Goal: Task Accomplishment & Management: Manage account settings

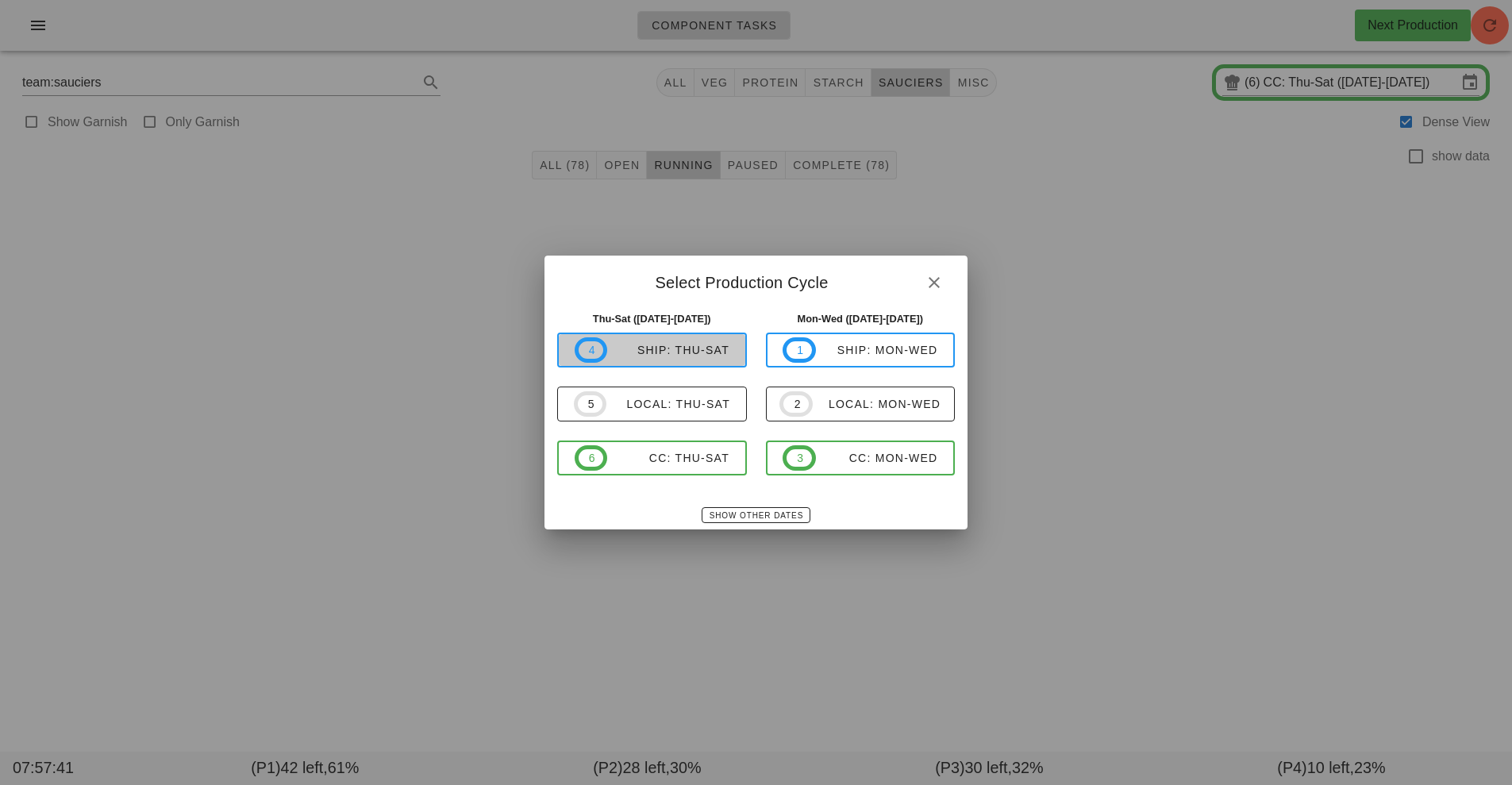
click at [706, 355] on div "ship: Thu-Sat" at bounding box center [668, 350] width 122 height 12
type input "ship: Thu-Sat ([DATE]-[DATE])"
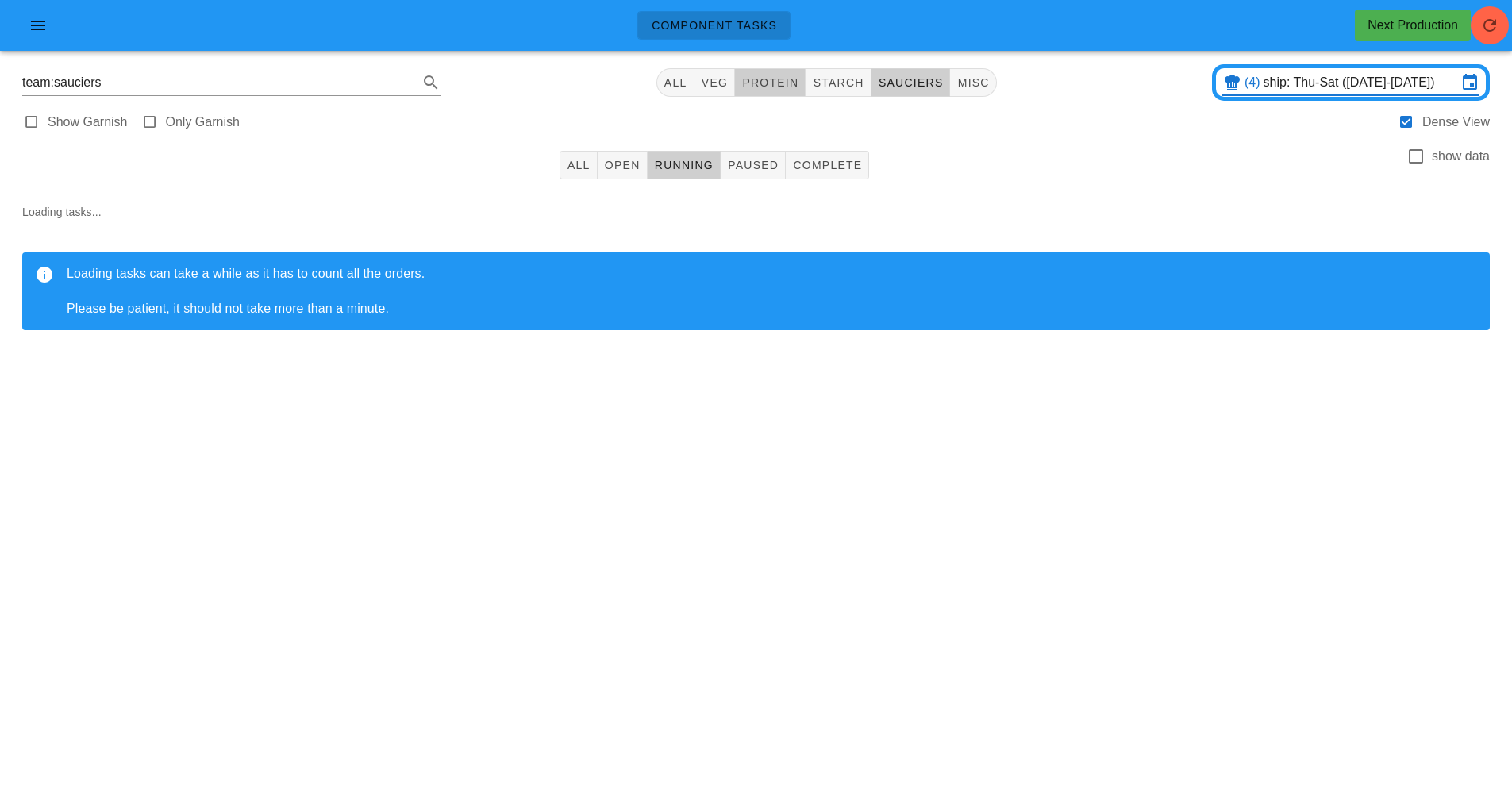
click at [775, 81] on span "protein" at bounding box center [770, 83] width 57 height 12
type input "team:protein"
click at [568, 156] on button "All" at bounding box center [578, 165] width 38 height 29
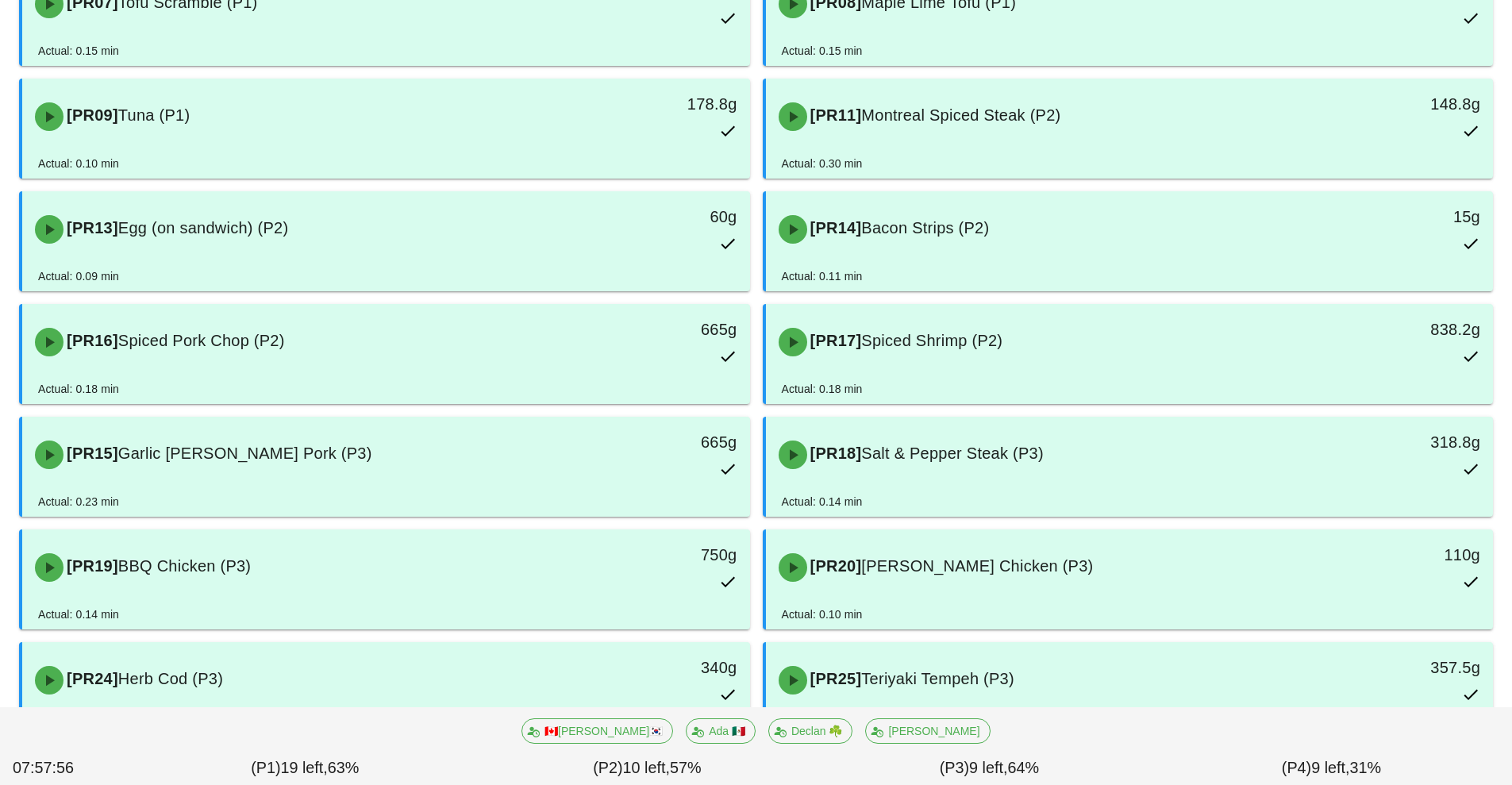
scroll to position [749, 0]
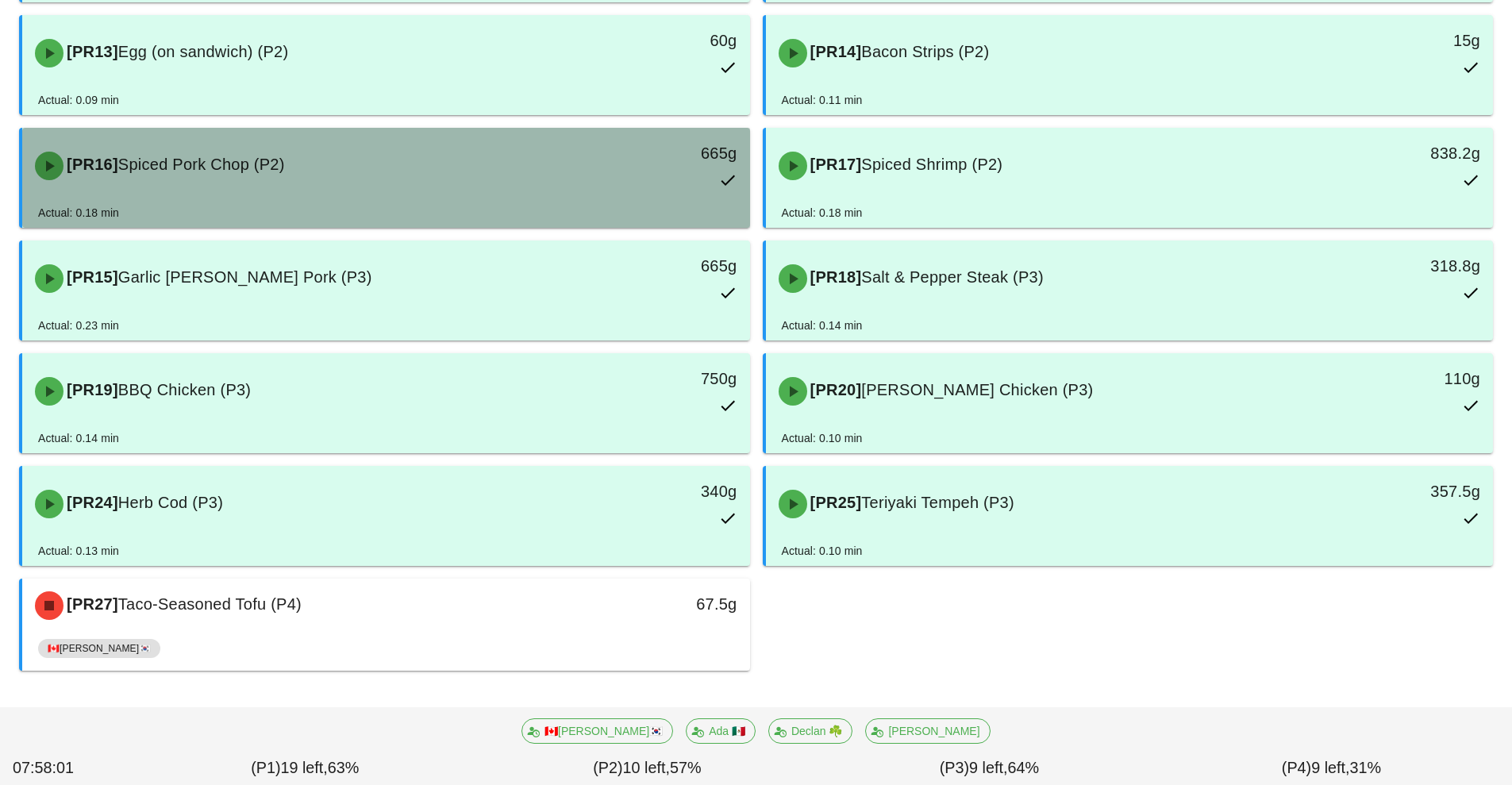
click at [493, 172] on div "[PR16] Spiced Pork Chop (P2)" at bounding box center [295, 166] width 540 height 47
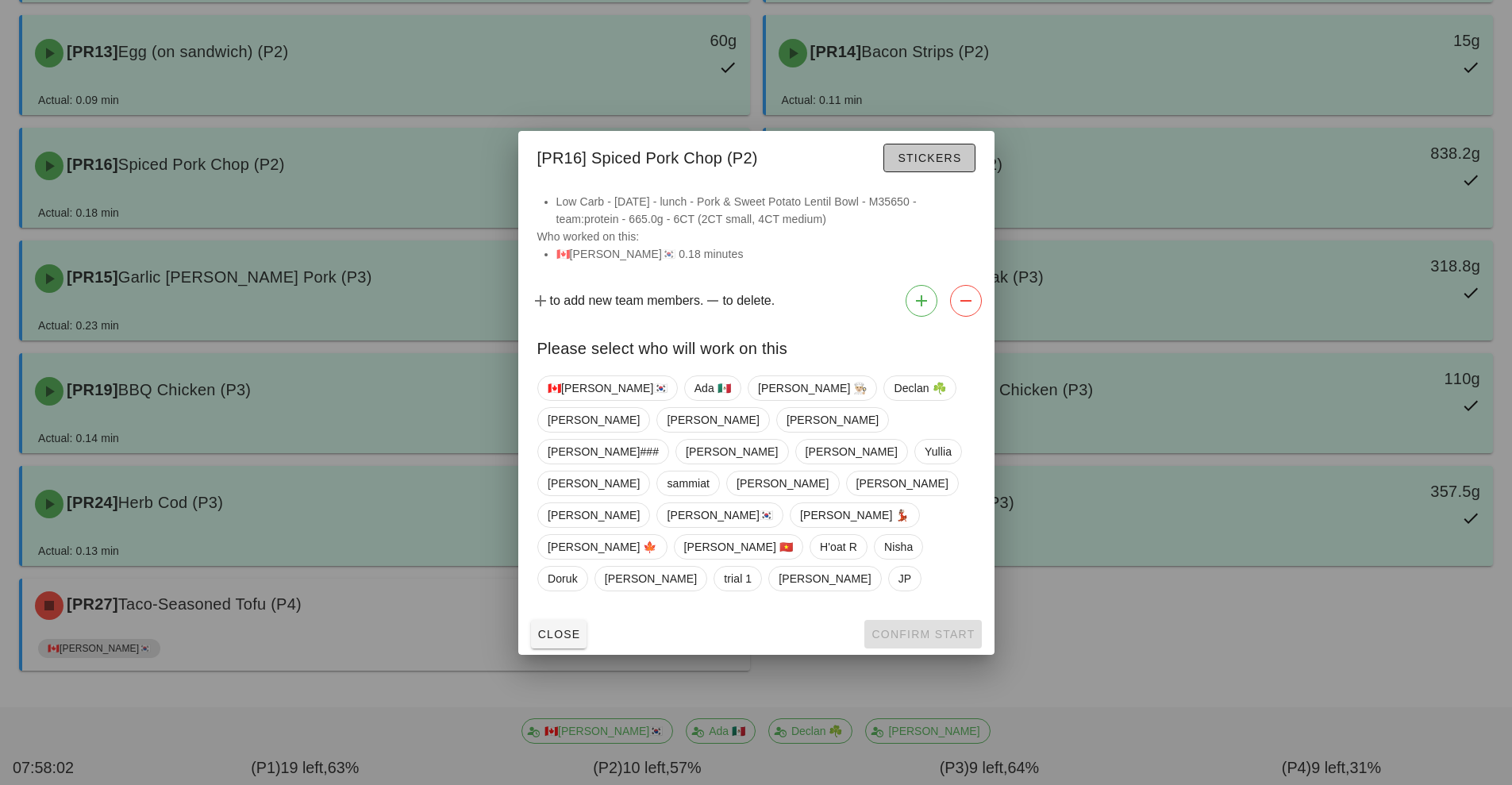
click at [940, 164] on span "Stickers" at bounding box center [929, 158] width 64 height 12
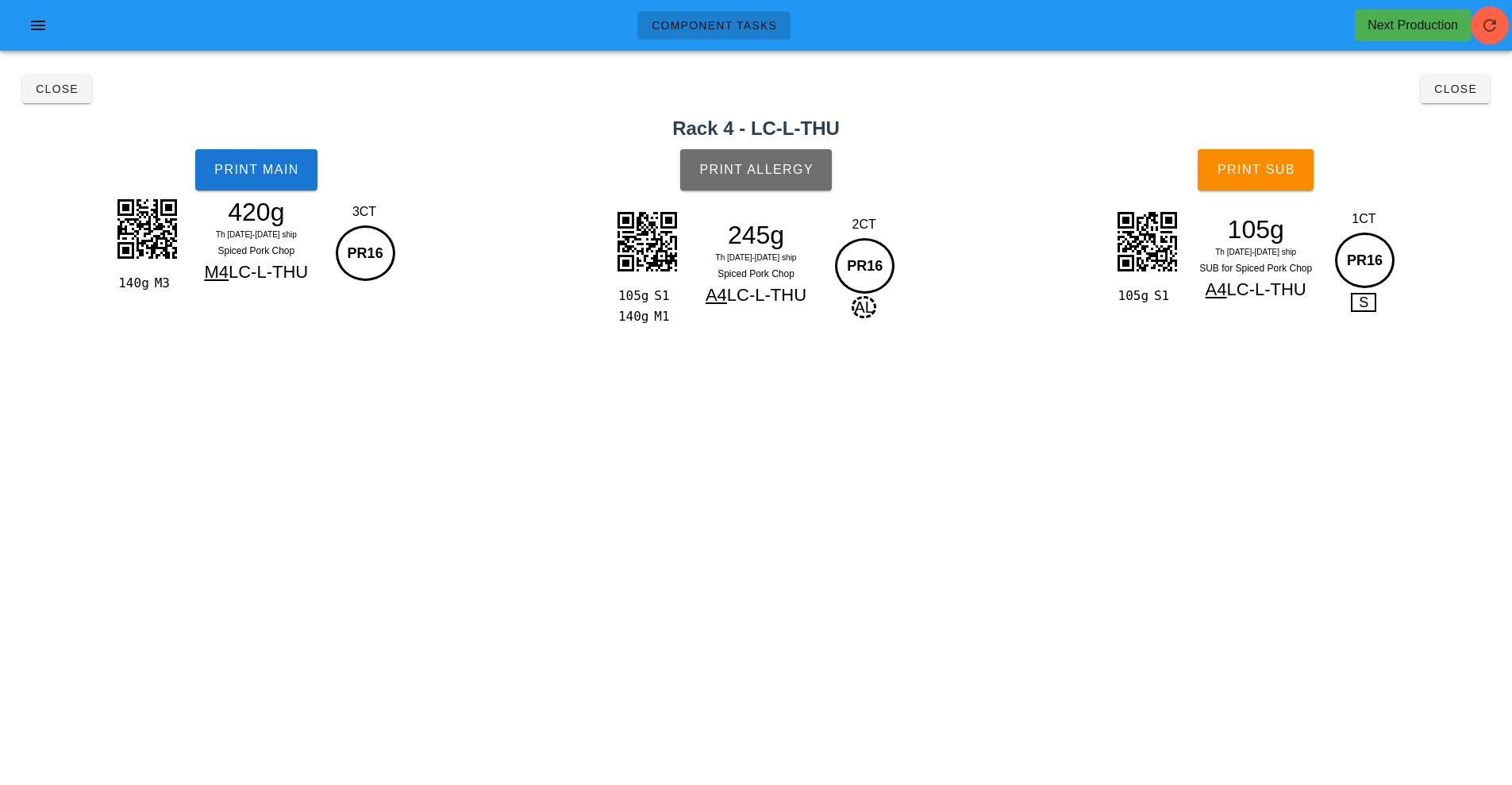
click at [781, 166] on span "Print Allergy" at bounding box center [756, 170] width 115 height 14
click at [58, 90] on span "Close" at bounding box center [57, 89] width 44 height 12
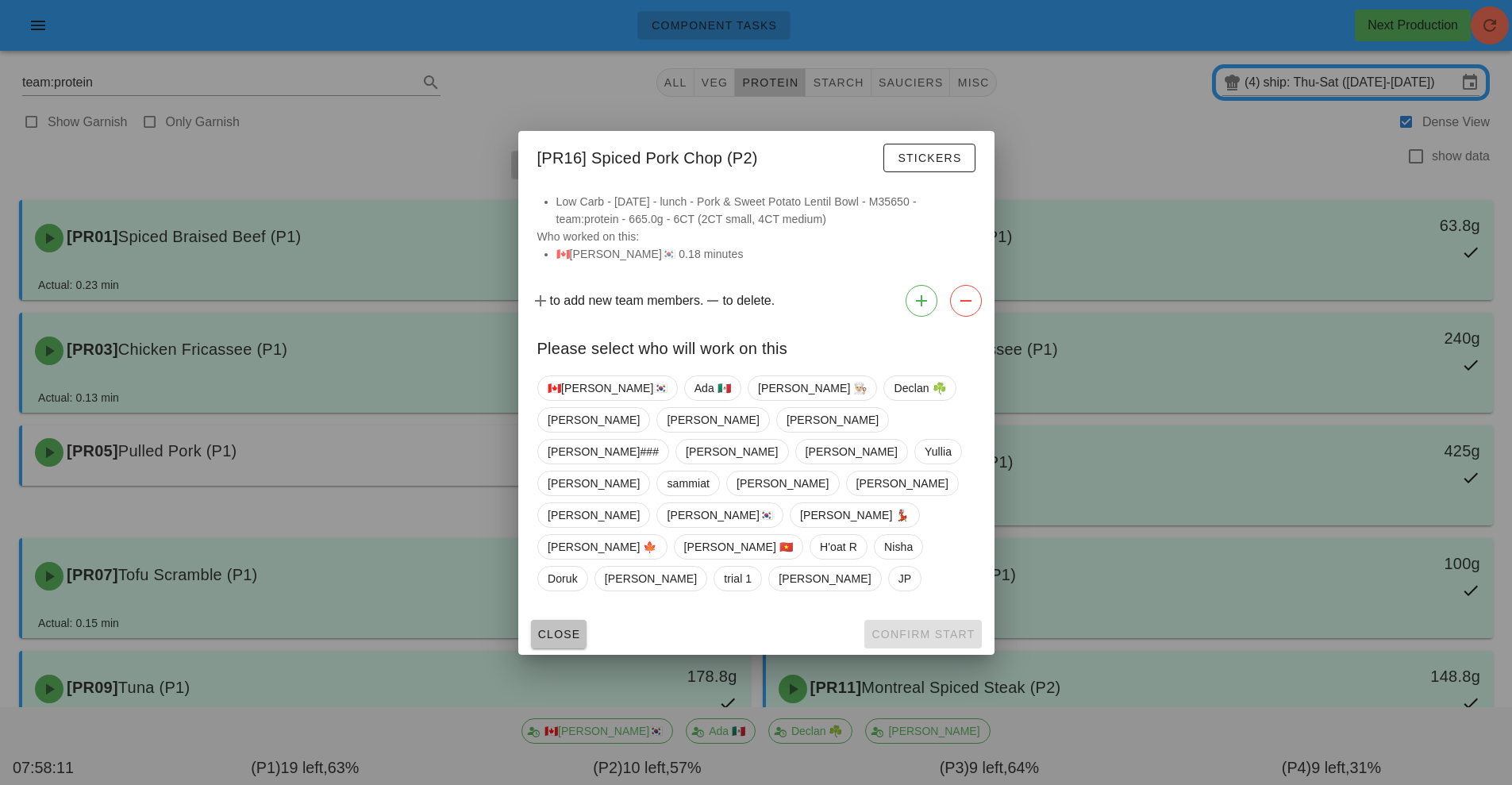
click at [556, 620] on button "Close" at bounding box center [559, 634] width 56 height 29
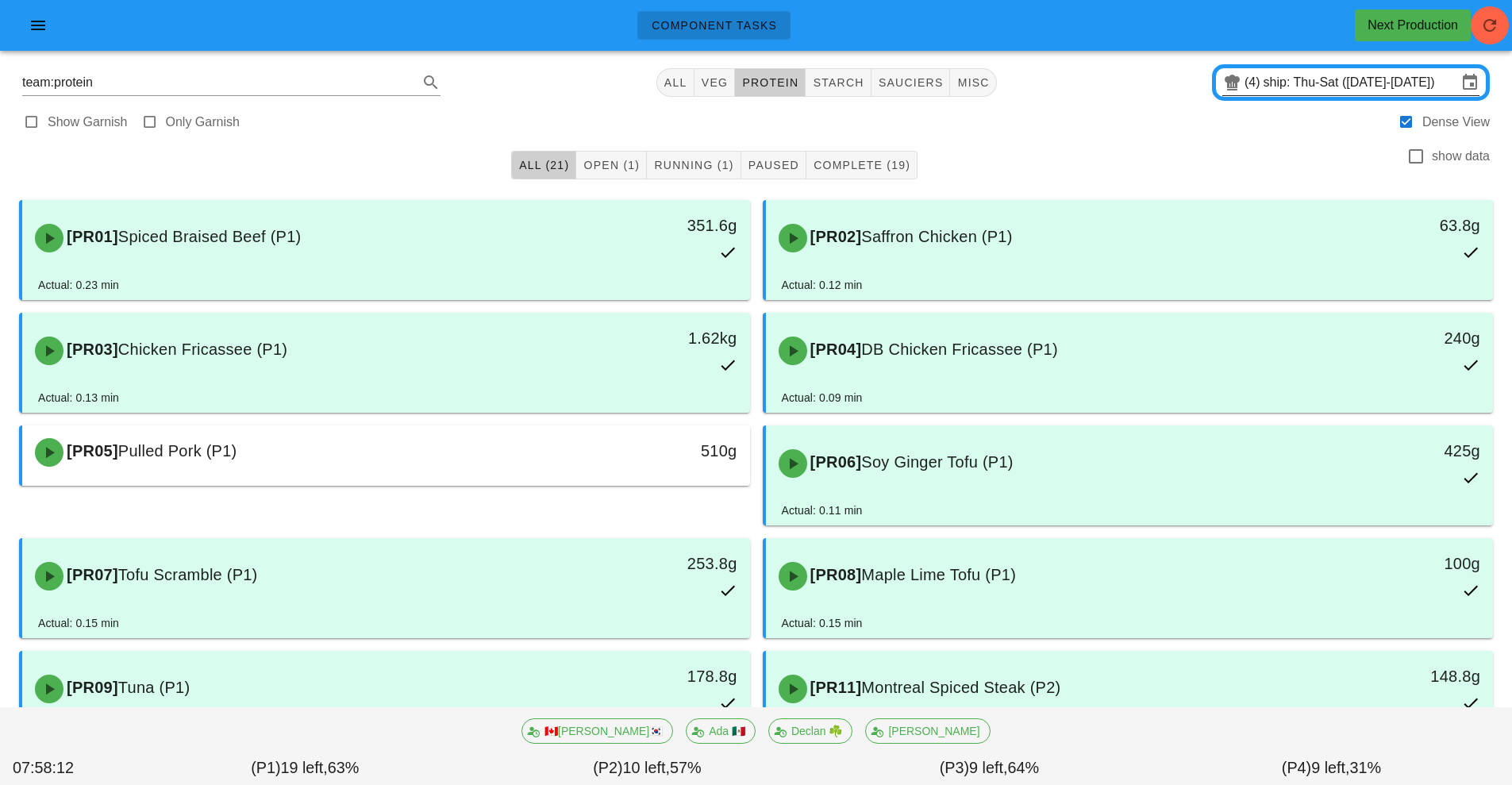
click at [1306, 82] on input "ship: Thu-Sat ([DATE]-[DATE])" at bounding box center [1360, 82] width 193 height 25
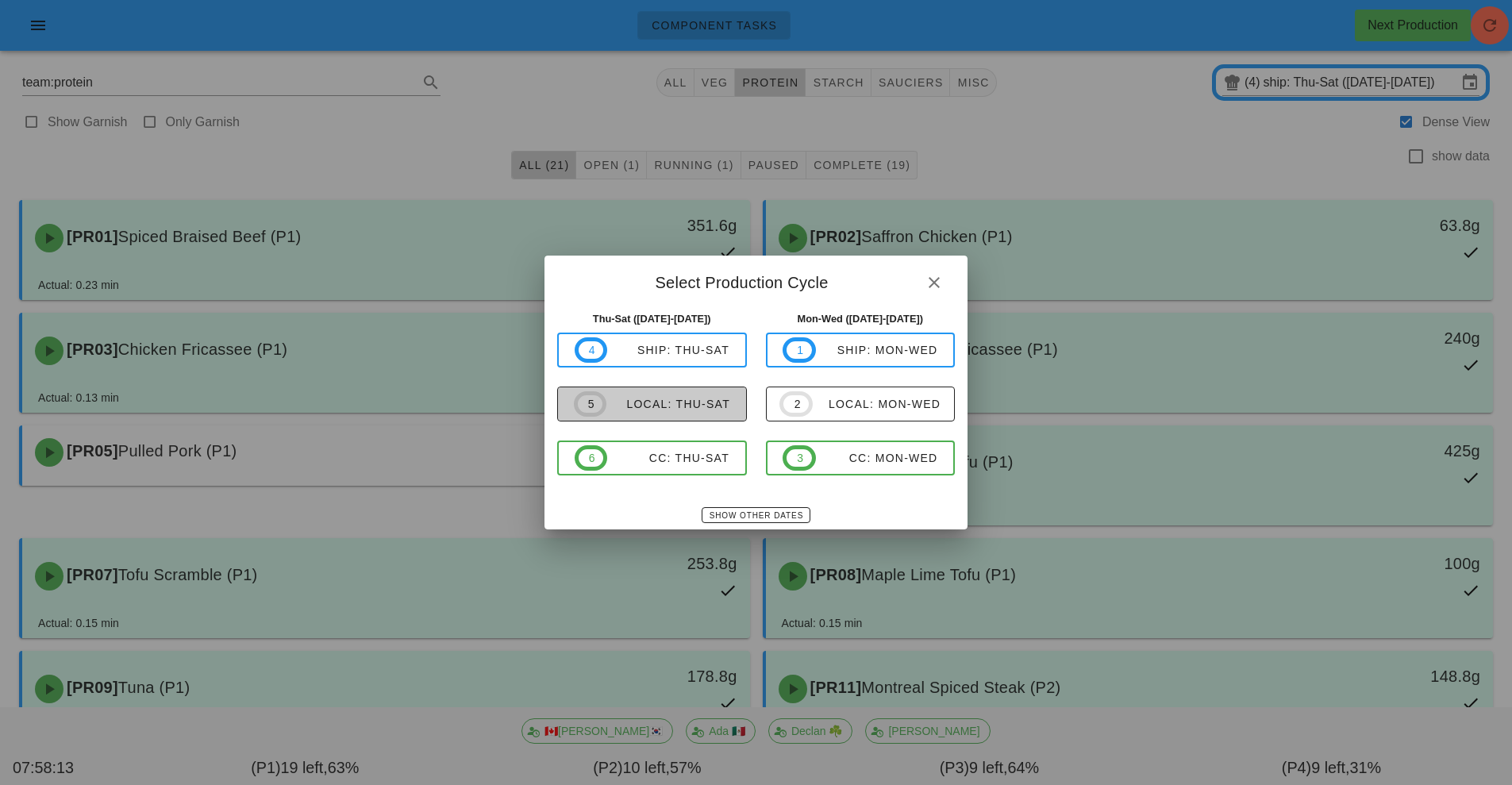
click at [709, 398] on div "local: Thu-Sat" at bounding box center [668, 404] width 124 height 12
type input "local: Thu-Sat ([DATE]-[DATE])"
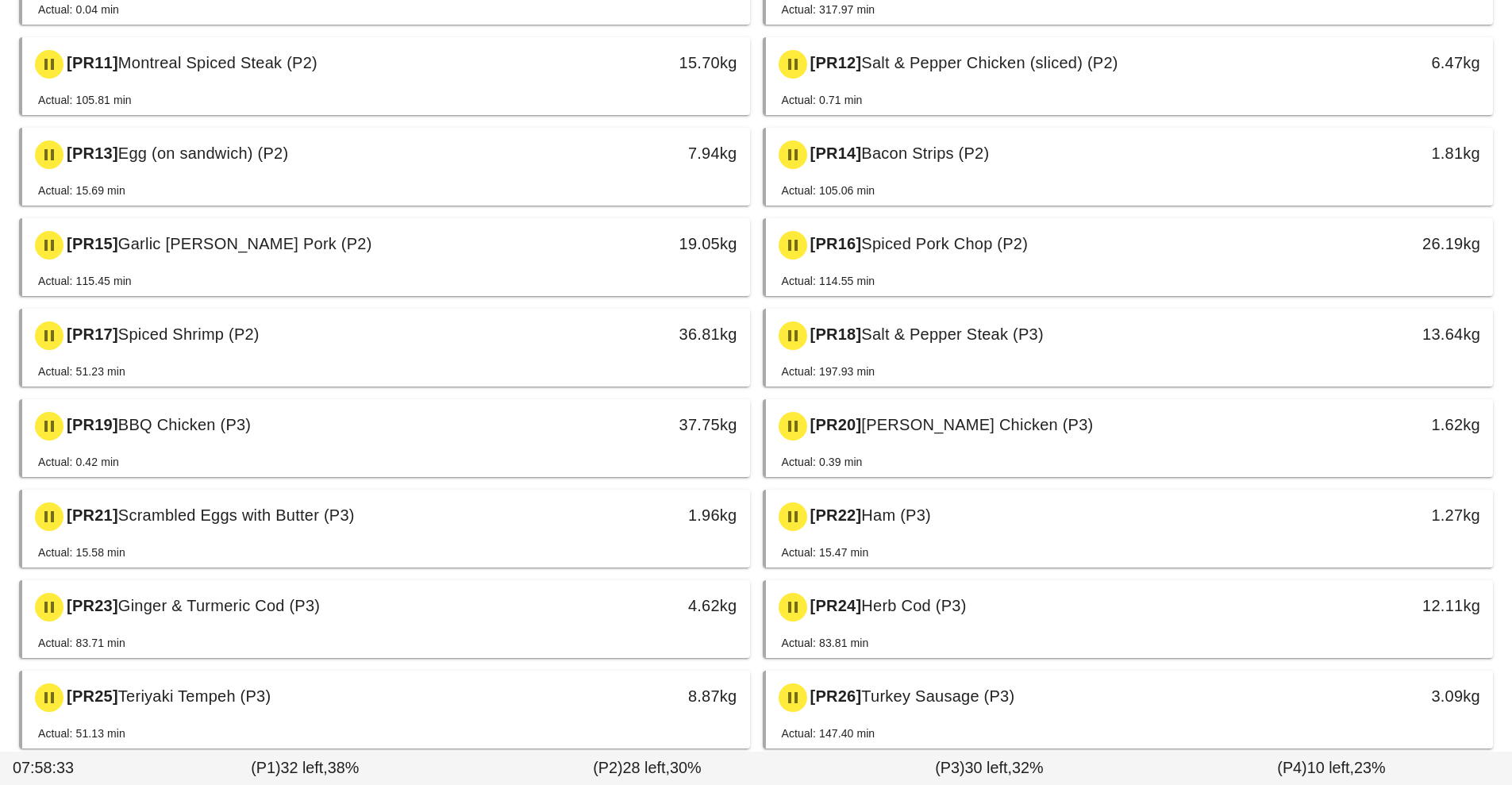
scroll to position [817, 0]
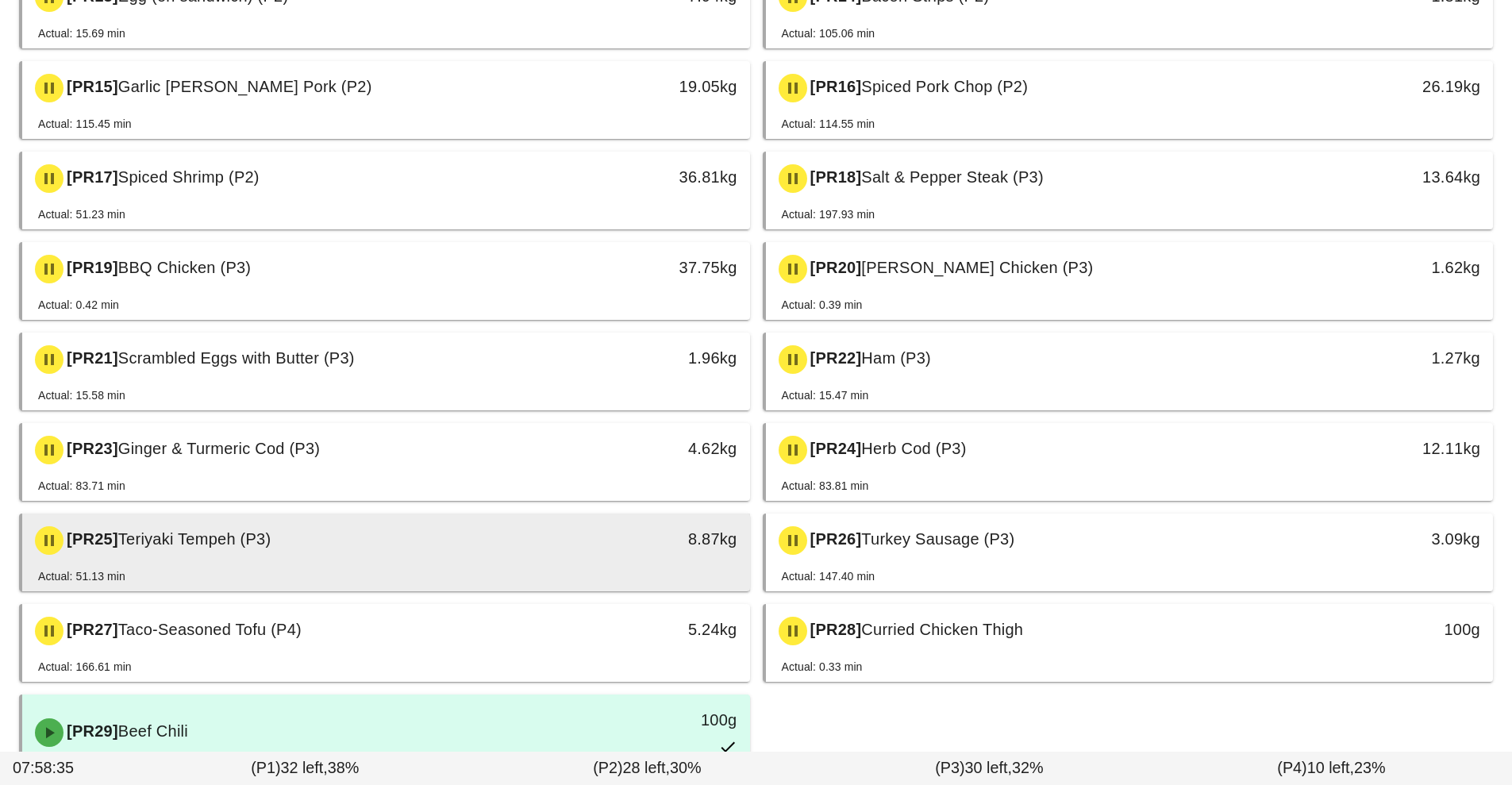
click at [561, 554] on div "[PR25] Teriyaki Tempeh (P3)" at bounding box center [295, 541] width 540 height 47
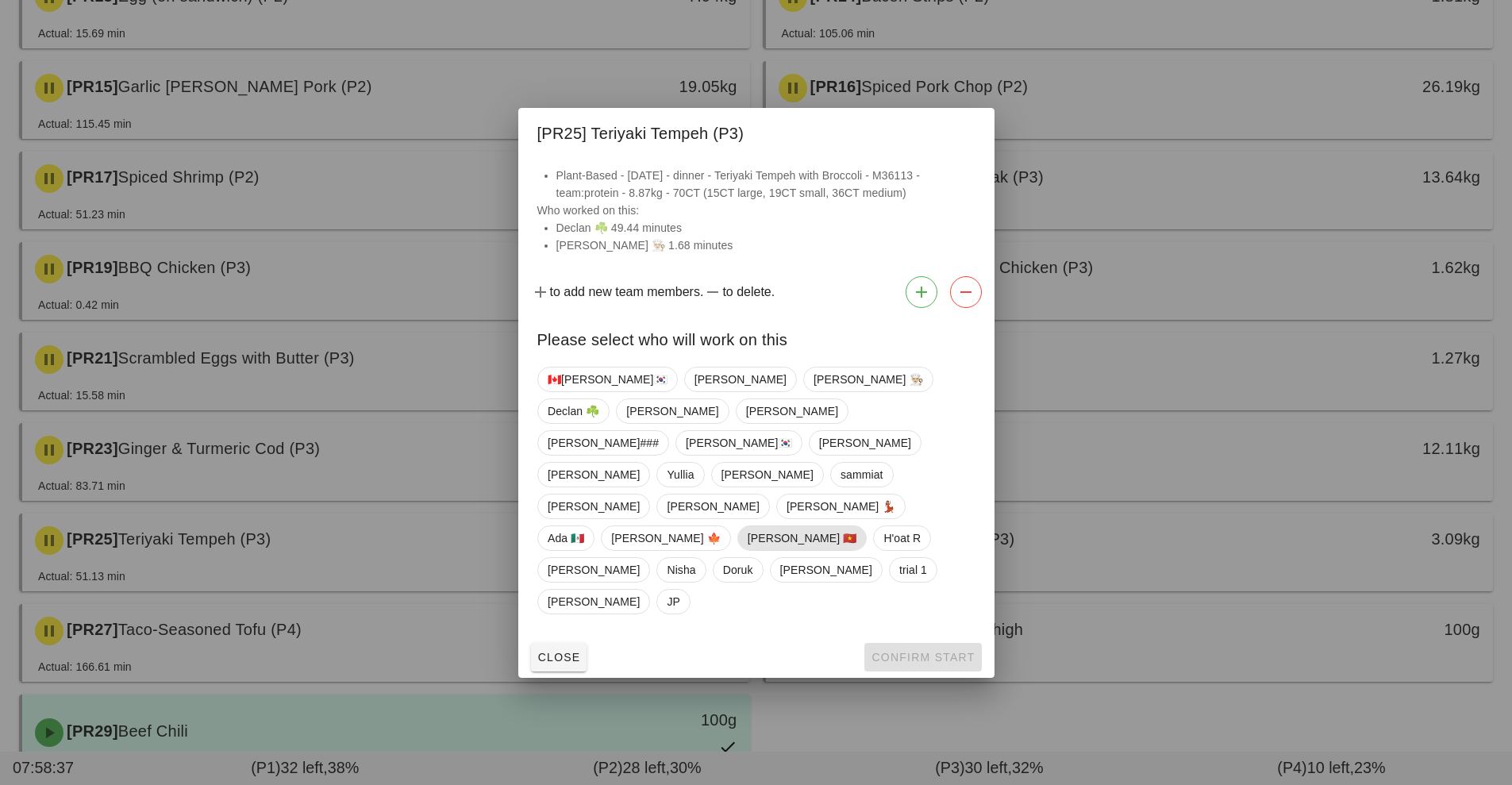
click at [747, 527] on span "[PERSON_NAME] 🇻🇳" at bounding box center [801, 538] width 110 height 24
click at [921, 651] on span "Confirm Start" at bounding box center [922, 658] width 104 height 12
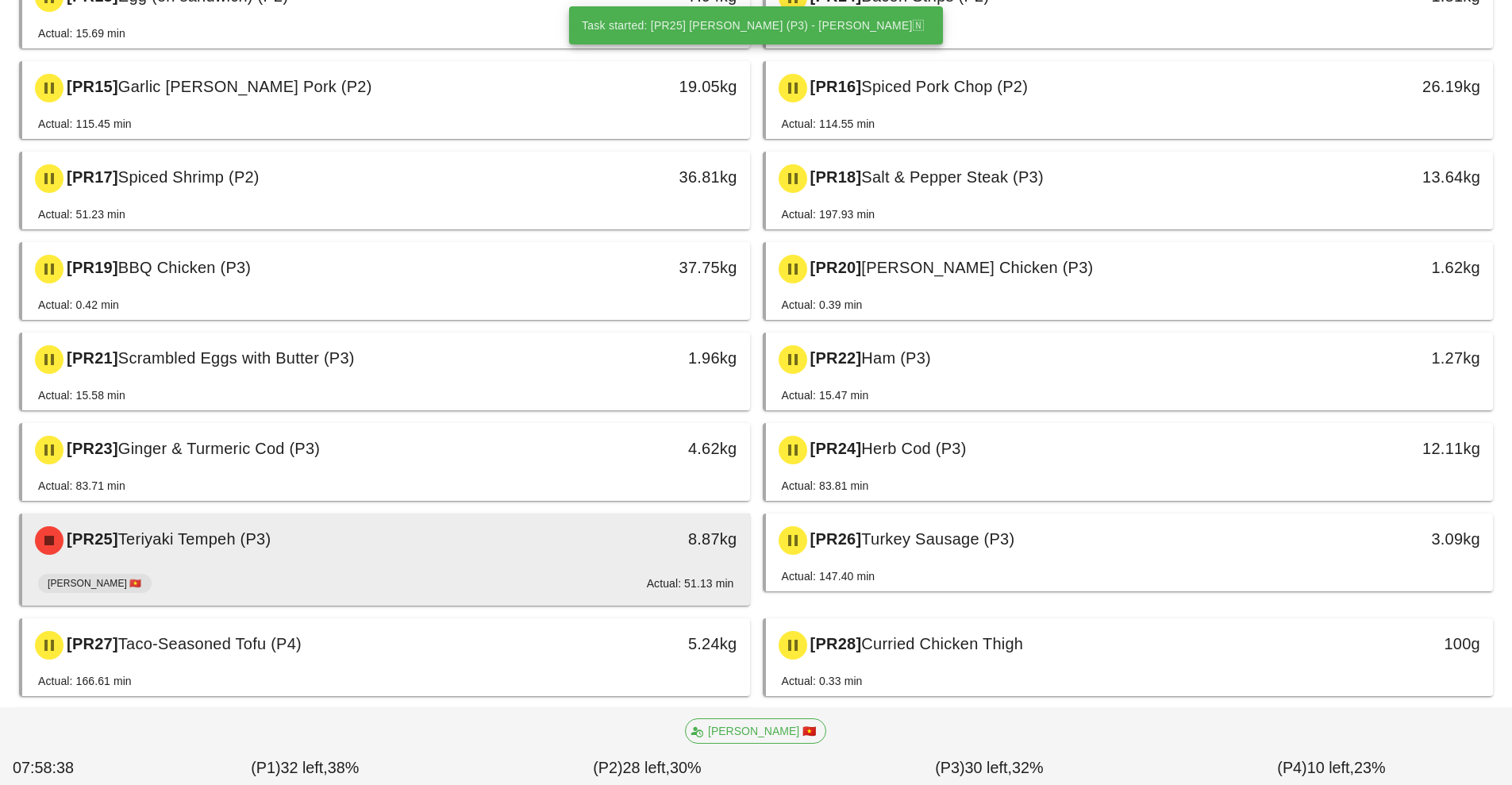
click at [531, 545] on div "[PR25] Teriyaki Tempeh (P3)" at bounding box center [295, 541] width 540 height 47
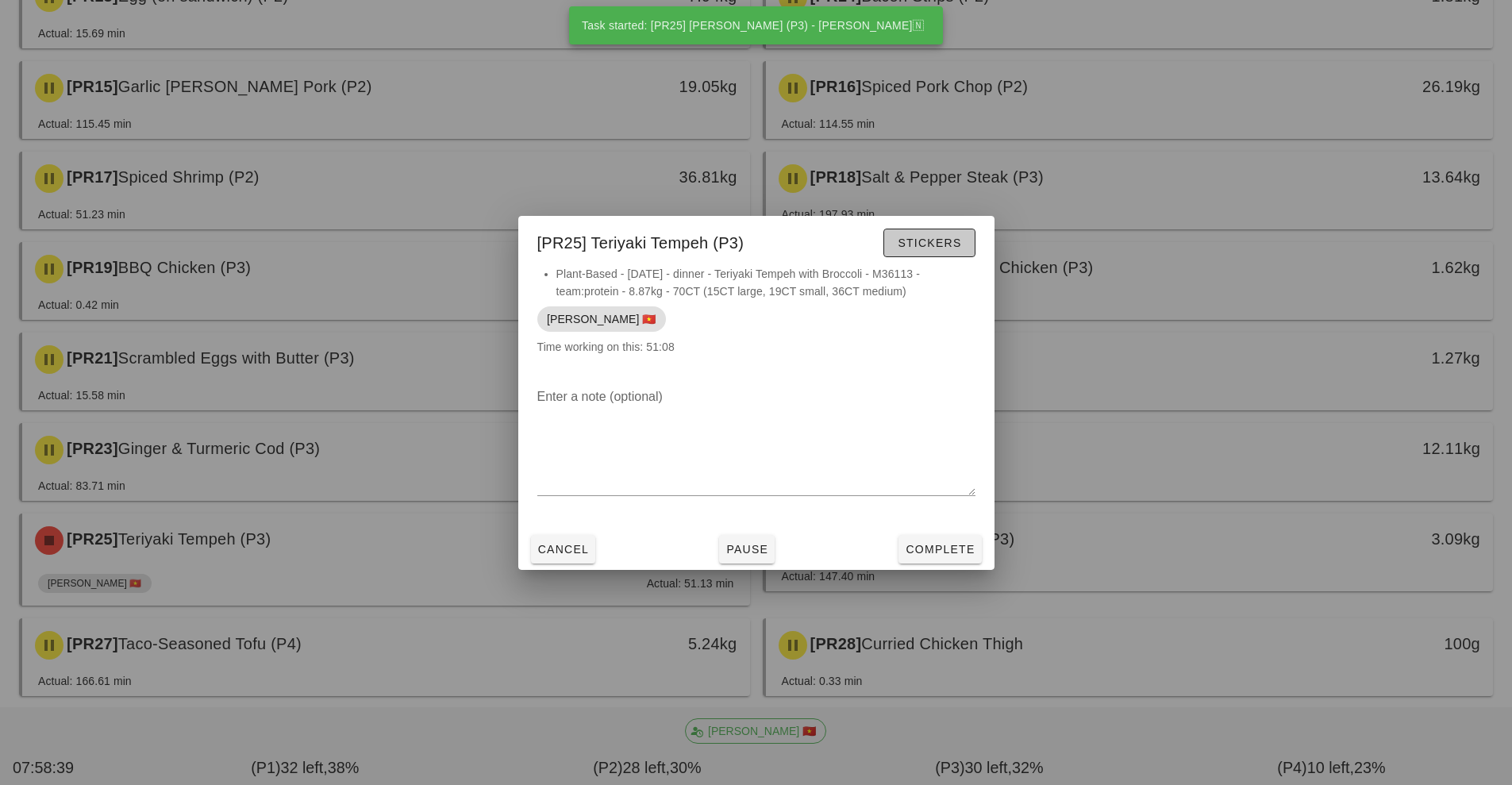
click at [948, 248] on span "Stickers" at bounding box center [929, 243] width 64 height 12
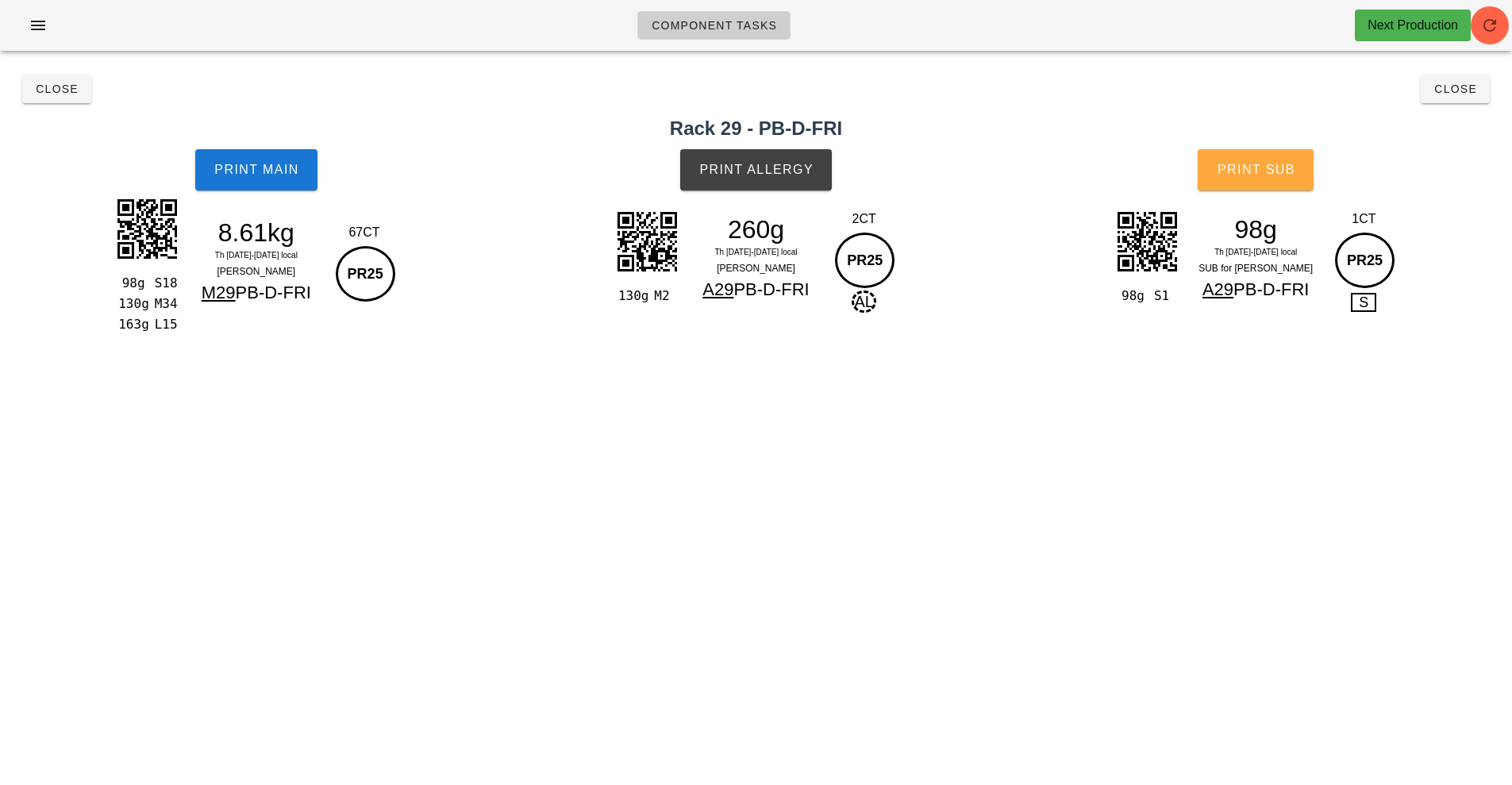
click at [1295, 175] on button "Print Sub" at bounding box center [1255, 170] width 116 height 41
click at [54, 90] on span "Close" at bounding box center [57, 89] width 44 height 12
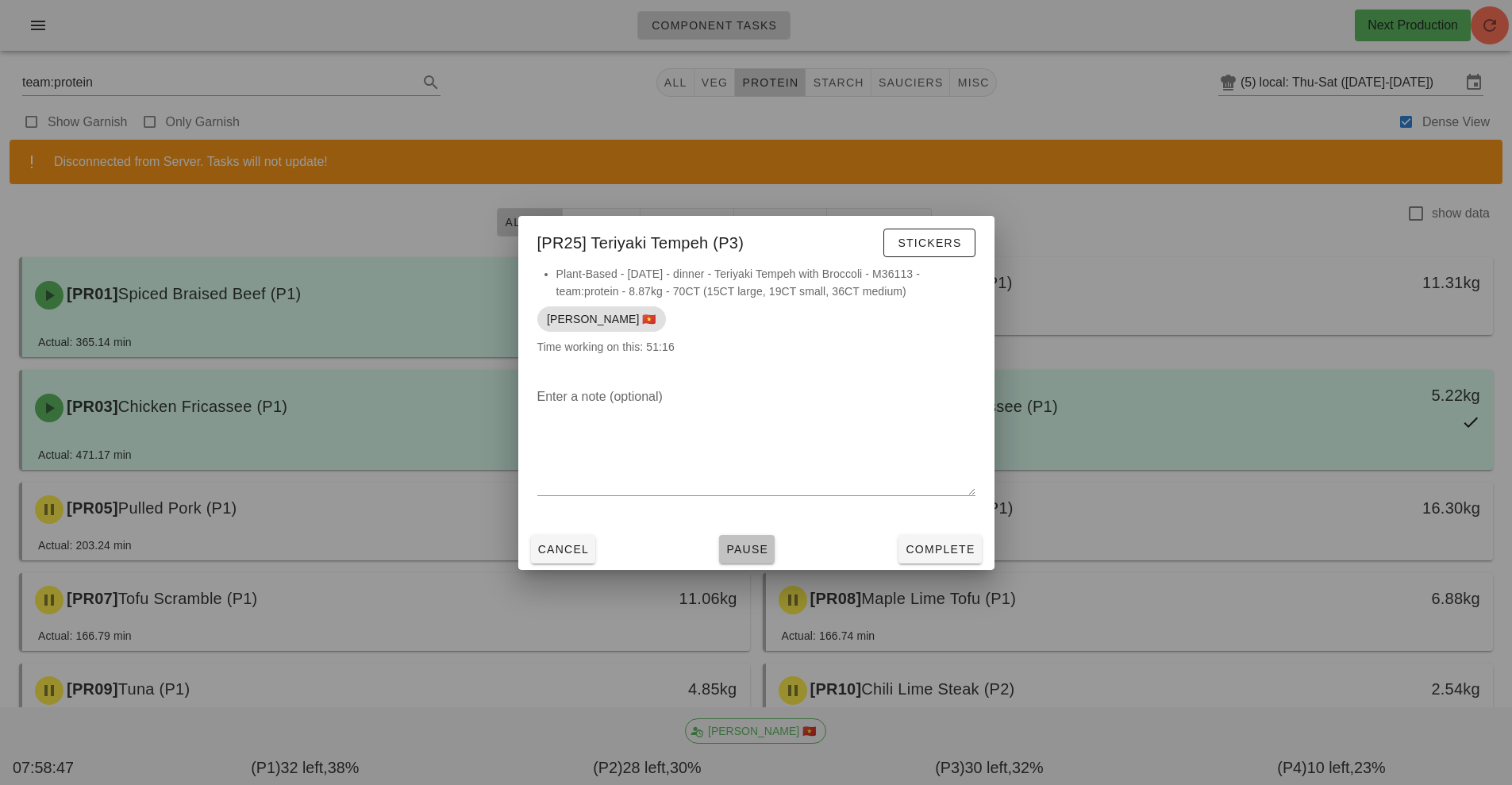
click at [751, 543] on span "Pause" at bounding box center [747, 549] width 43 height 12
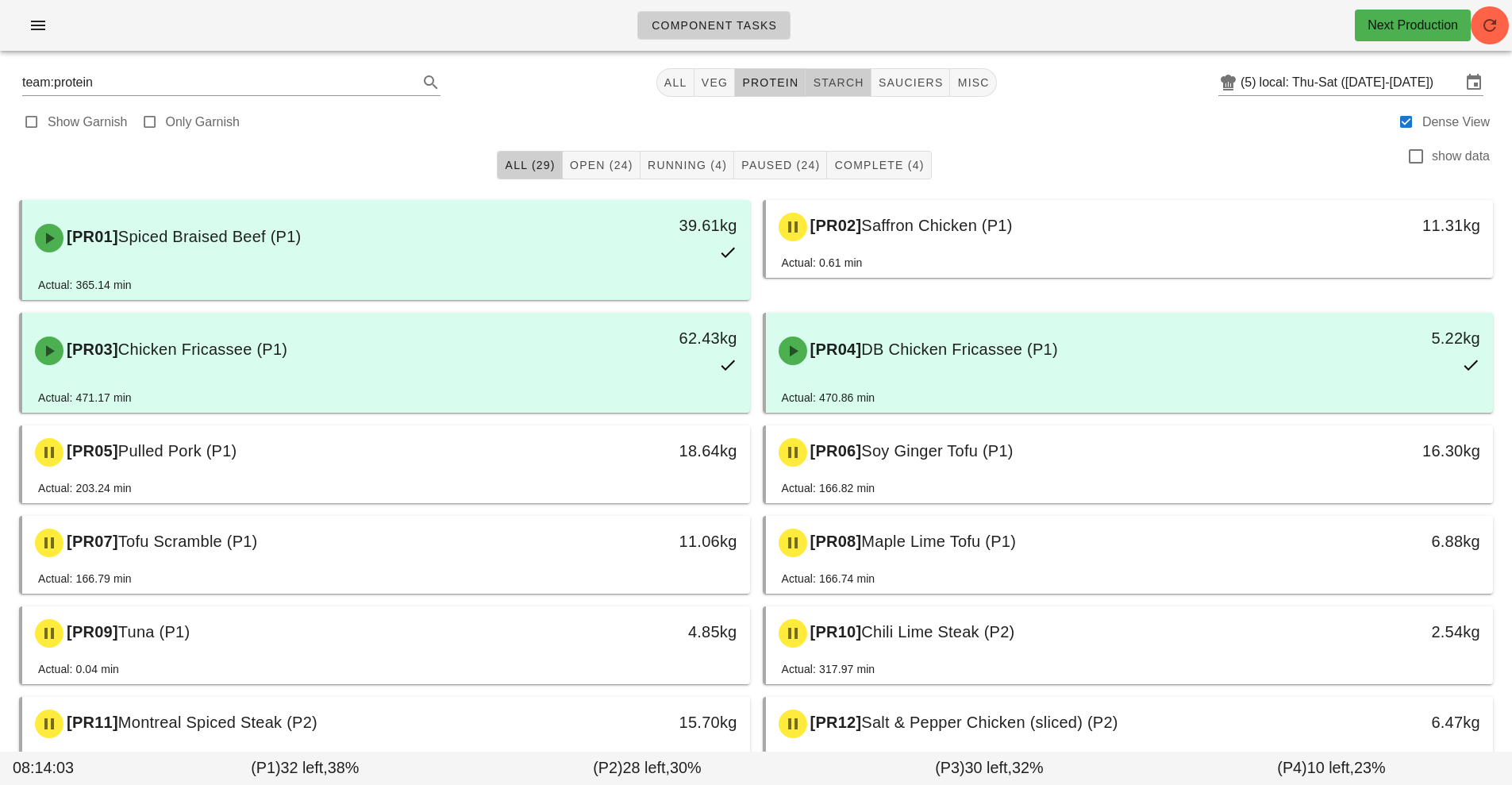
click at [861, 80] on span "starch" at bounding box center [837, 83] width 52 height 12
type input "team:starch"
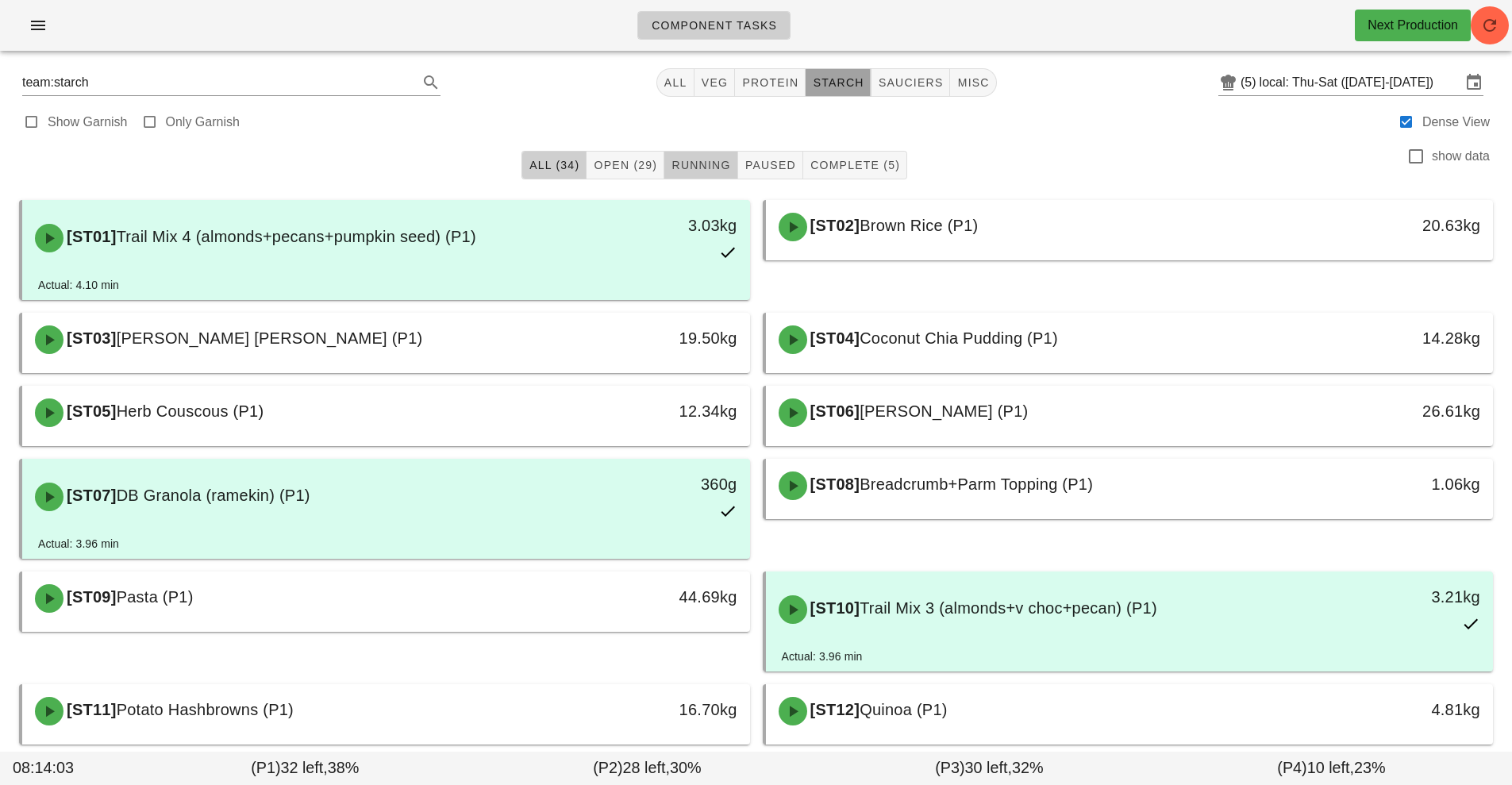
click at [726, 163] on span "Running" at bounding box center [700, 165] width 60 height 12
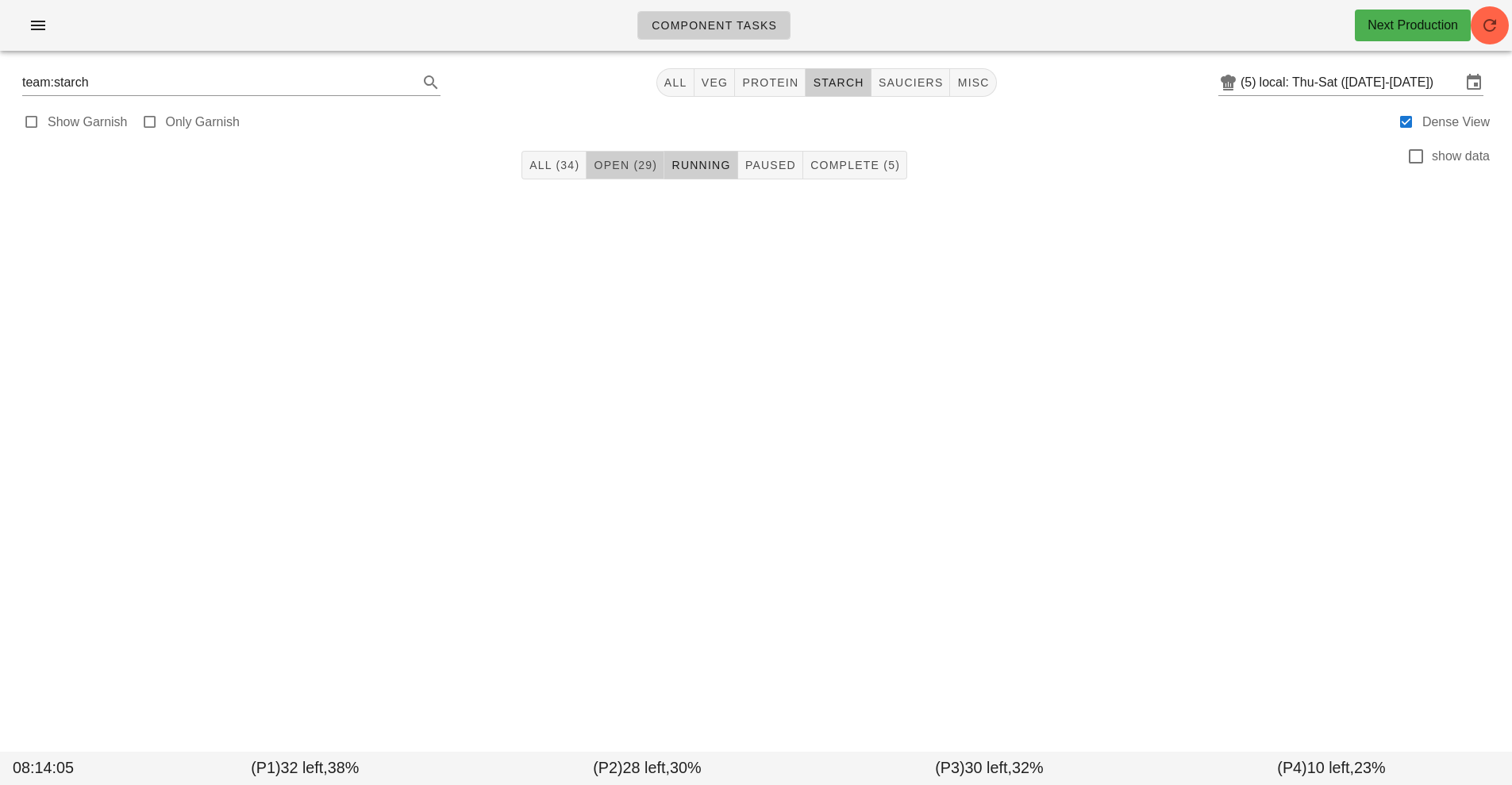
click at [635, 165] on span "Open (29)" at bounding box center [625, 165] width 64 height 12
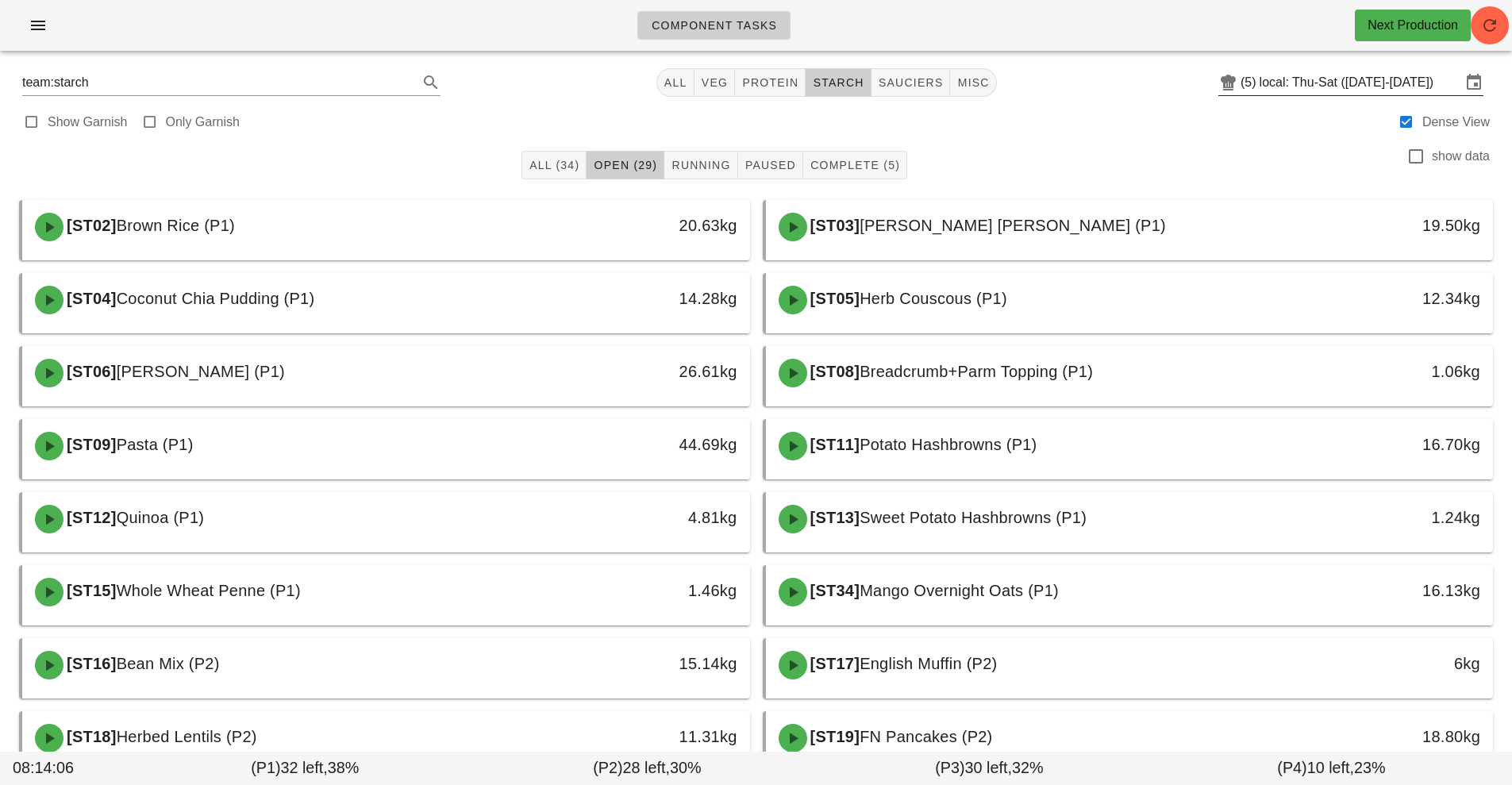
click at [1303, 84] on input "local: Thu-Sat ([DATE]-[DATE])" at bounding box center [1359, 82] width 201 height 25
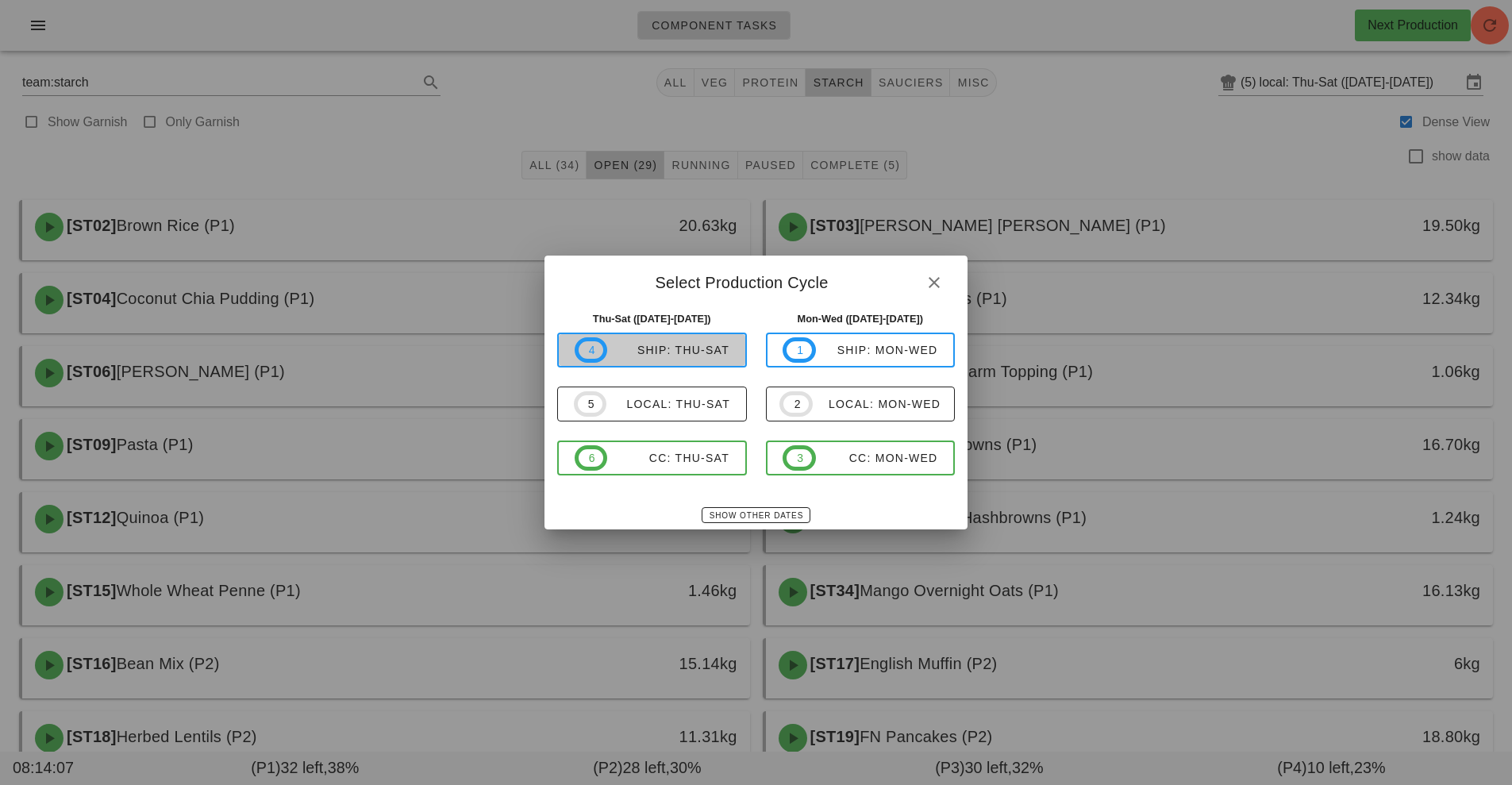
click at [705, 345] on div "ship: Thu-Sat" at bounding box center [668, 350] width 122 height 12
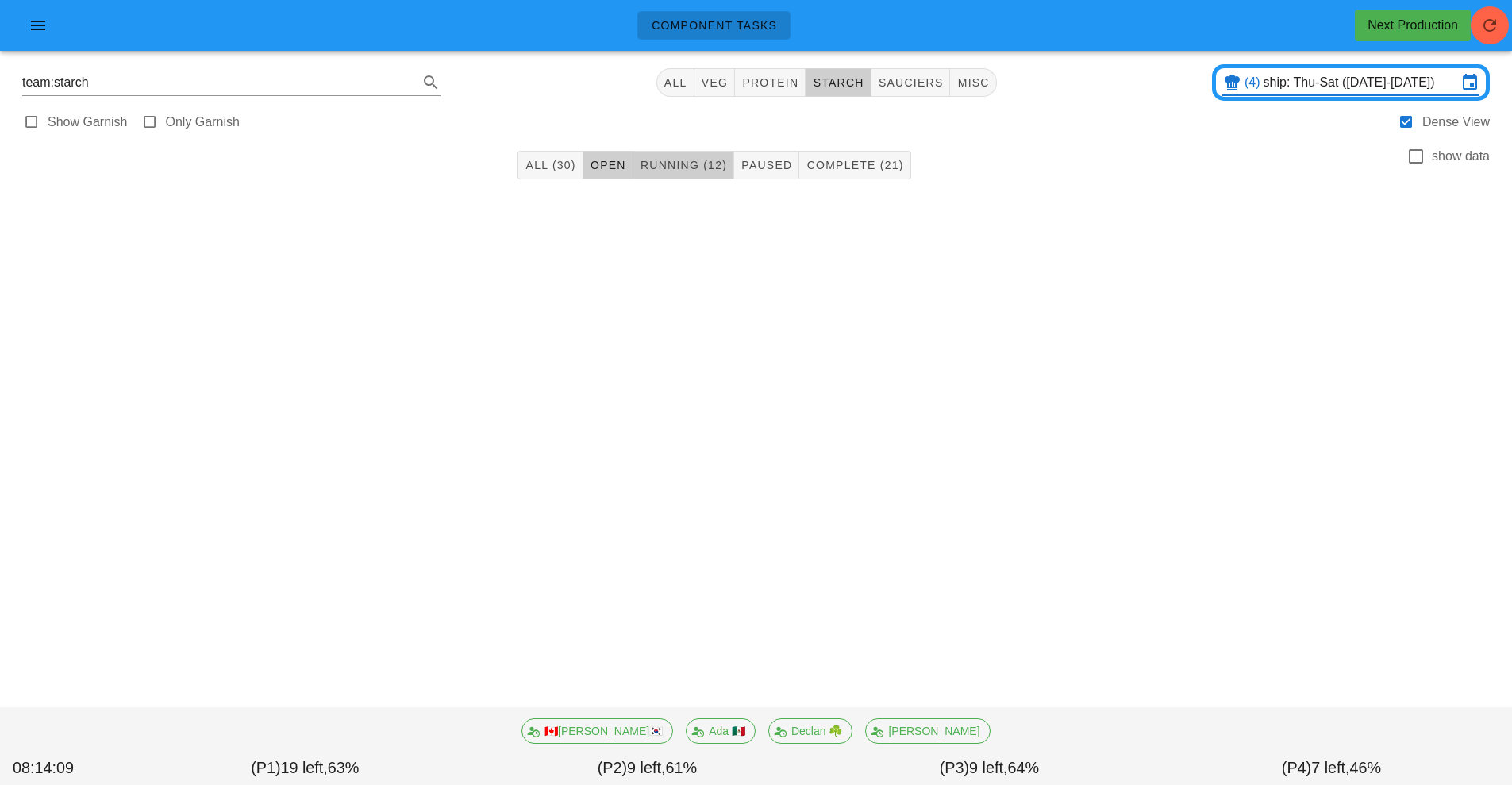
click at [715, 159] on span "Running (12)" at bounding box center [683, 165] width 87 height 12
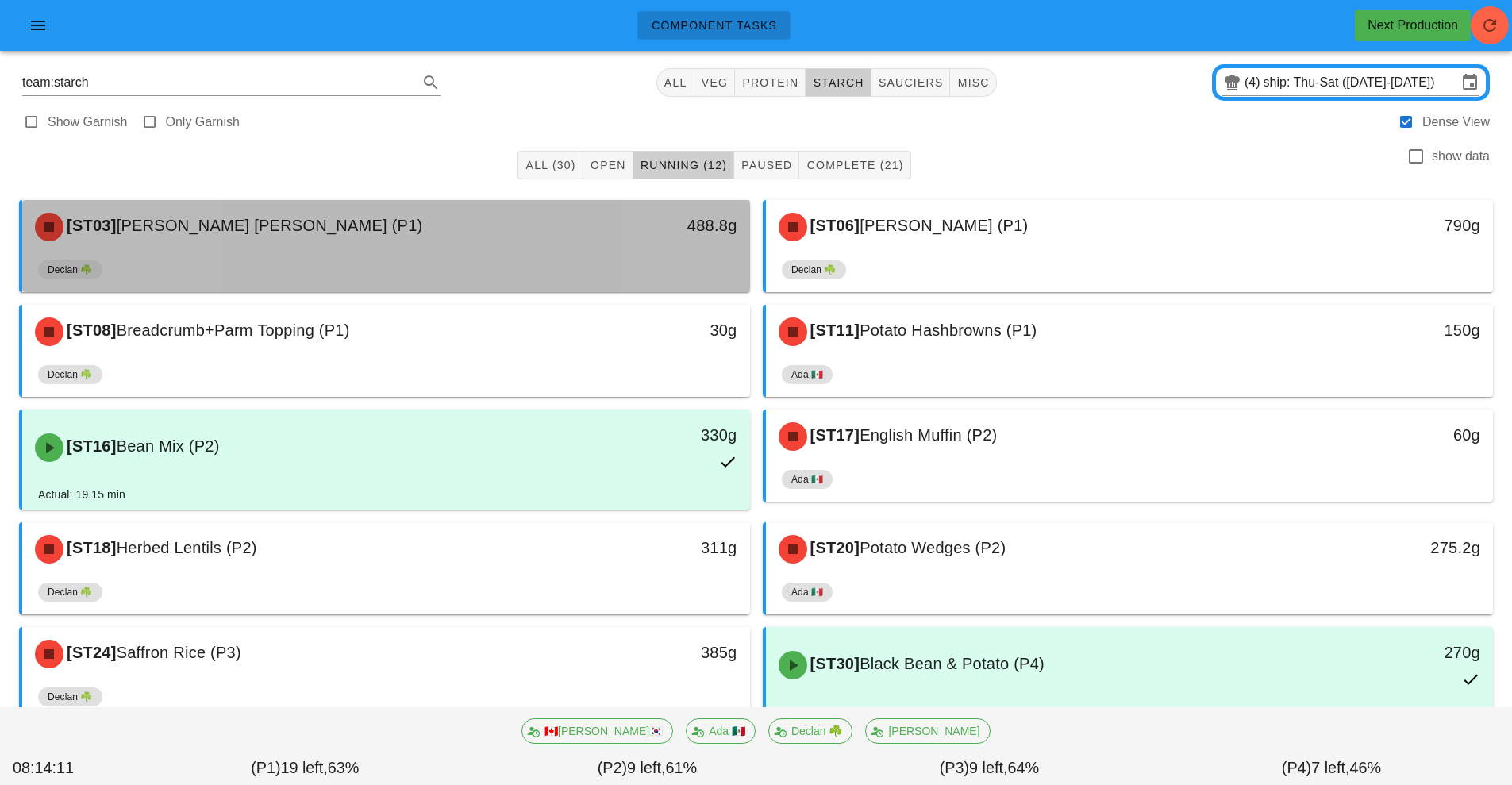
click at [605, 238] on div "488.8g" at bounding box center [655, 227] width 180 height 47
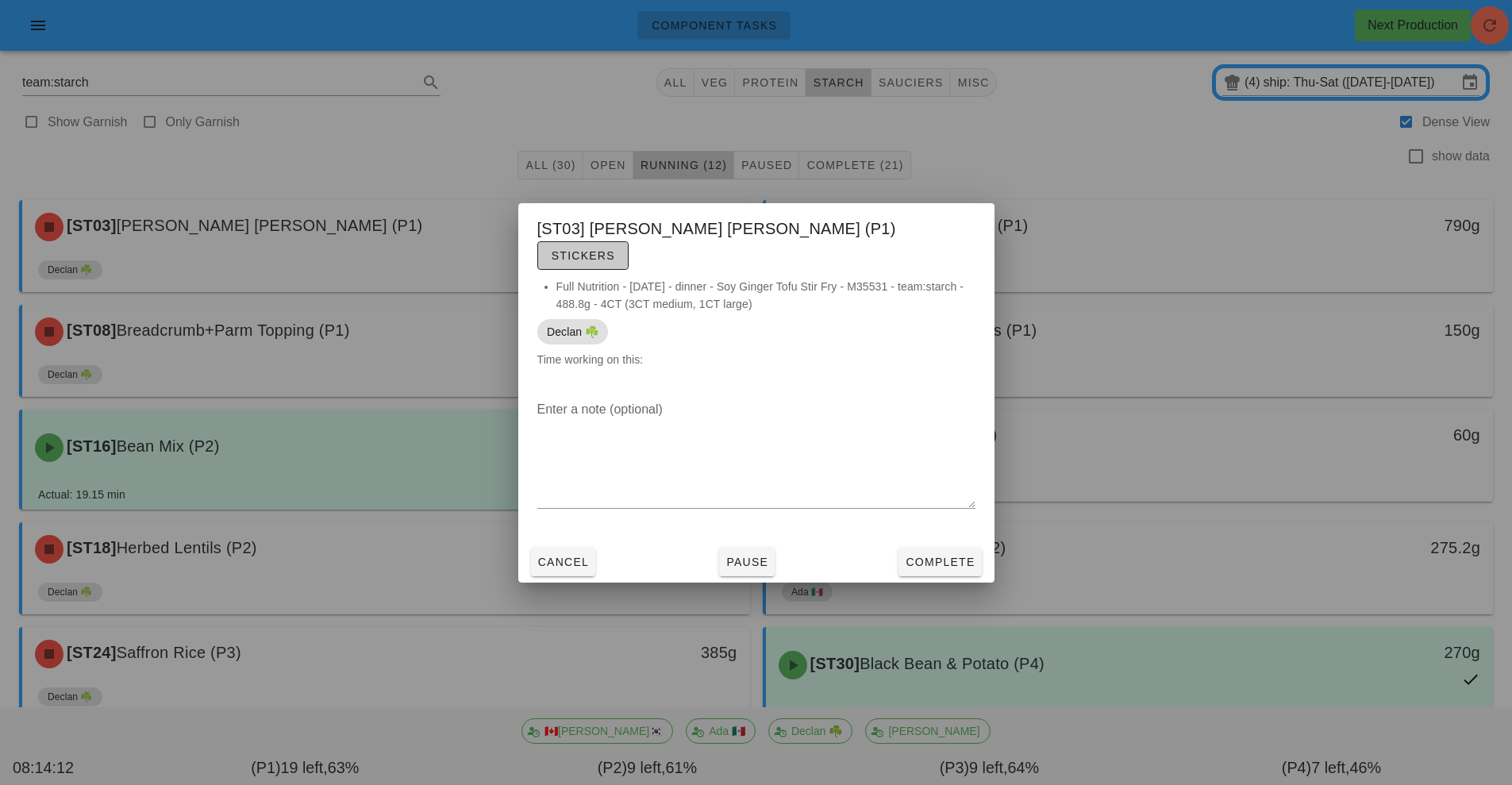
click at [628, 253] on button "Stickers" at bounding box center [582, 256] width 91 height 29
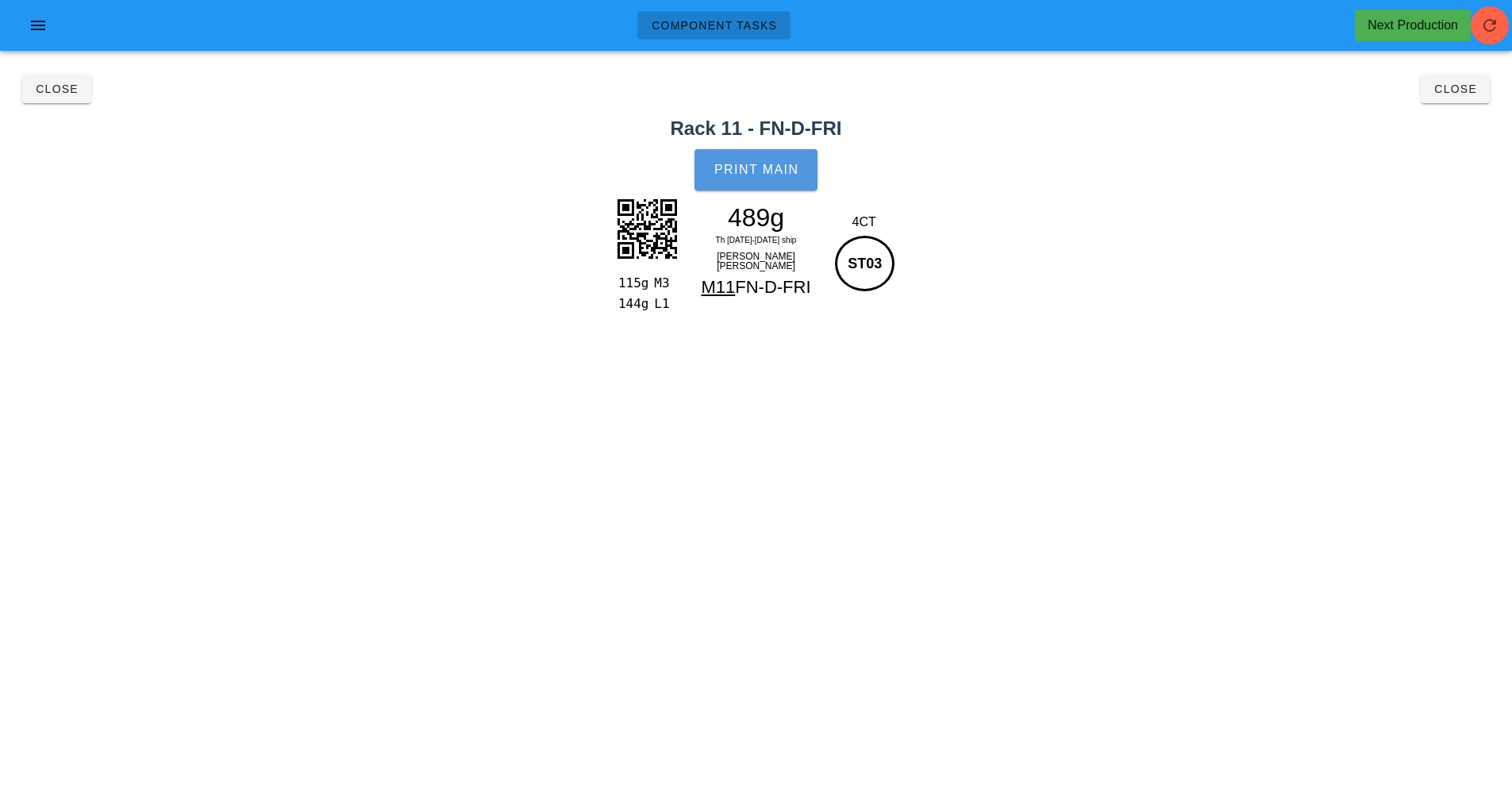
click at [757, 177] on button "Print Main" at bounding box center [755, 170] width 122 height 41
click at [1464, 91] on span "Close" at bounding box center [1455, 89] width 44 height 12
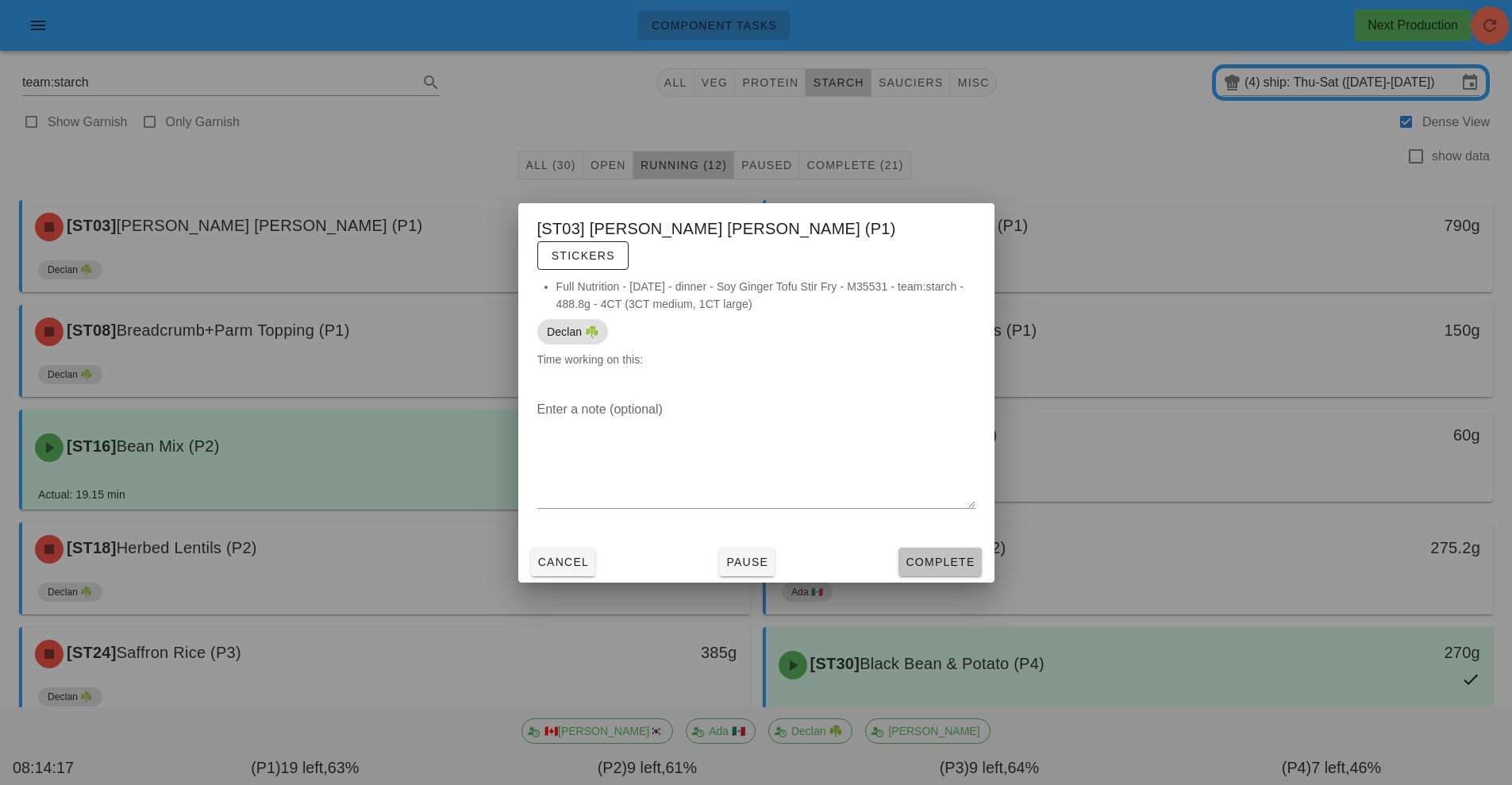
click at [971, 556] on span "Complete" at bounding box center [939, 562] width 69 height 12
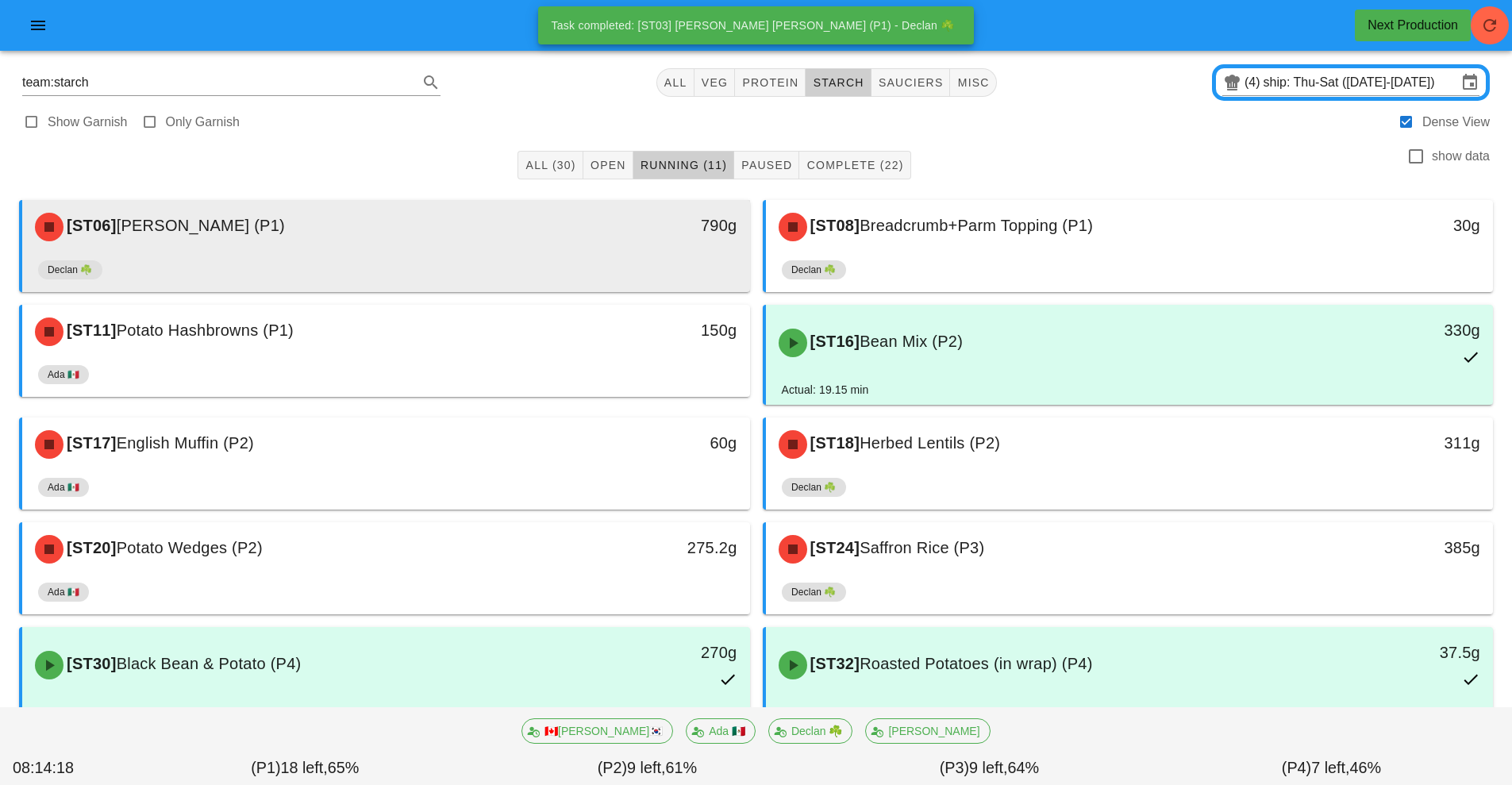
click at [543, 234] on div "[ST06] Jasmine Rice (P1)" at bounding box center [295, 227] width 540 height 47
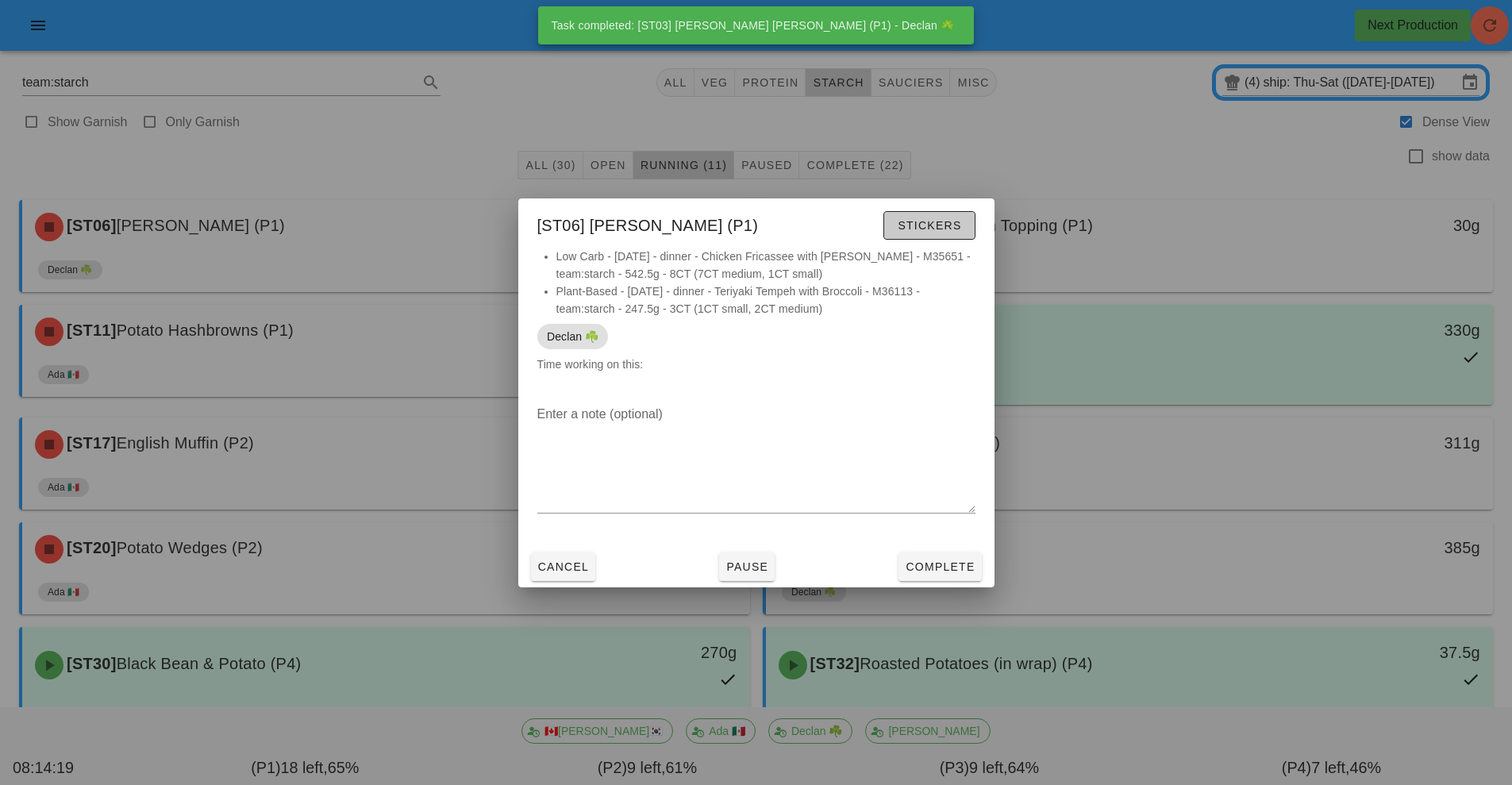
click at [930, 215] on button "Stickers" at bounding box center [929, 225] width 91 height 29
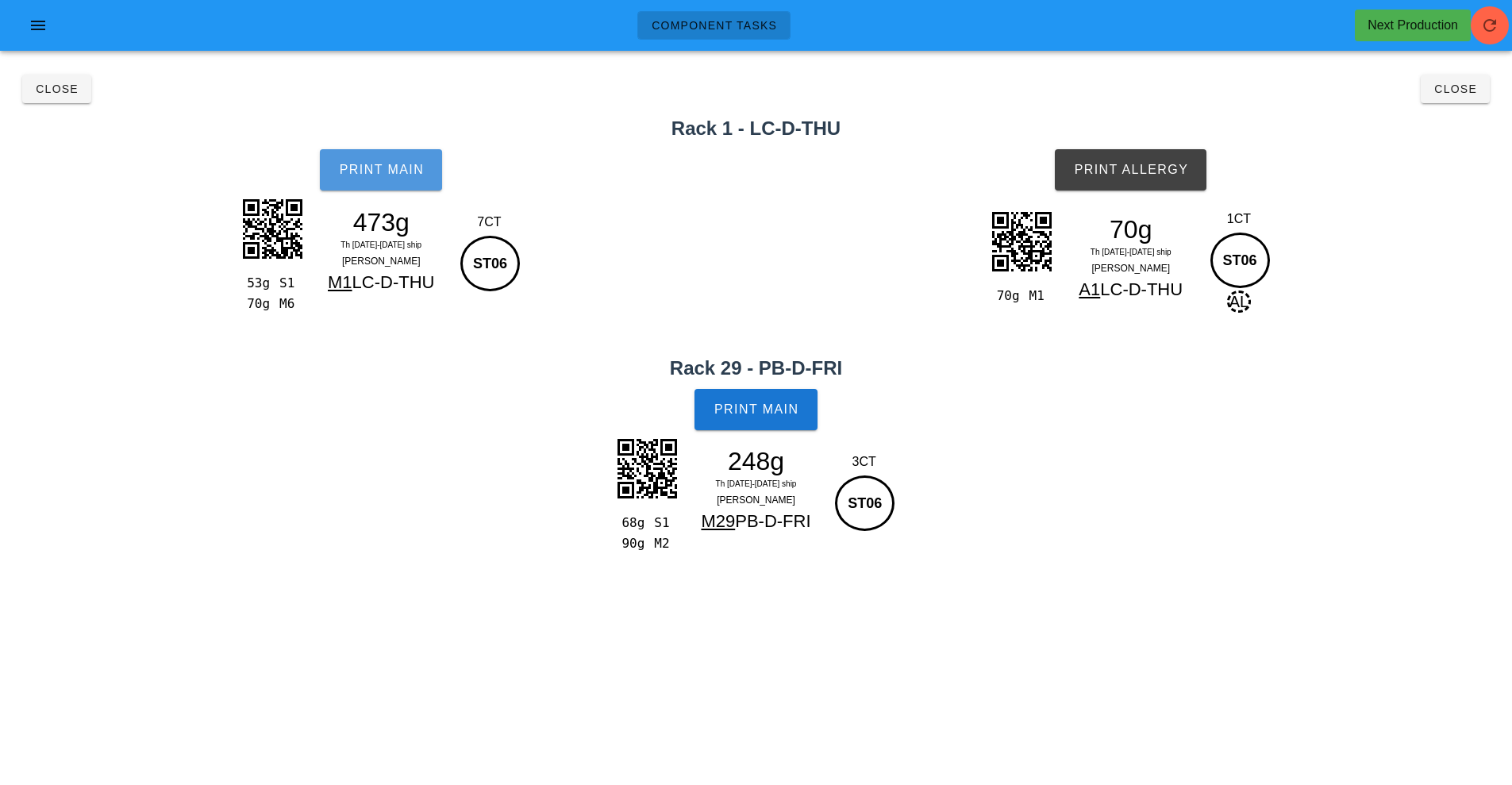
click at [403, 166] on span "Print Main" at bounding box center [381, 170] width 86 height 14
click at [763, 416] on span "Print Main" at bounding box center [756, 410] width 86 height 14
click at [1176, 171] on span "Print Allergy" at bounding box center [1130, 170] width 115 height 14
click at [1455, 87] on span "Close" at bounding box center [1455, 89] width 44 height 12
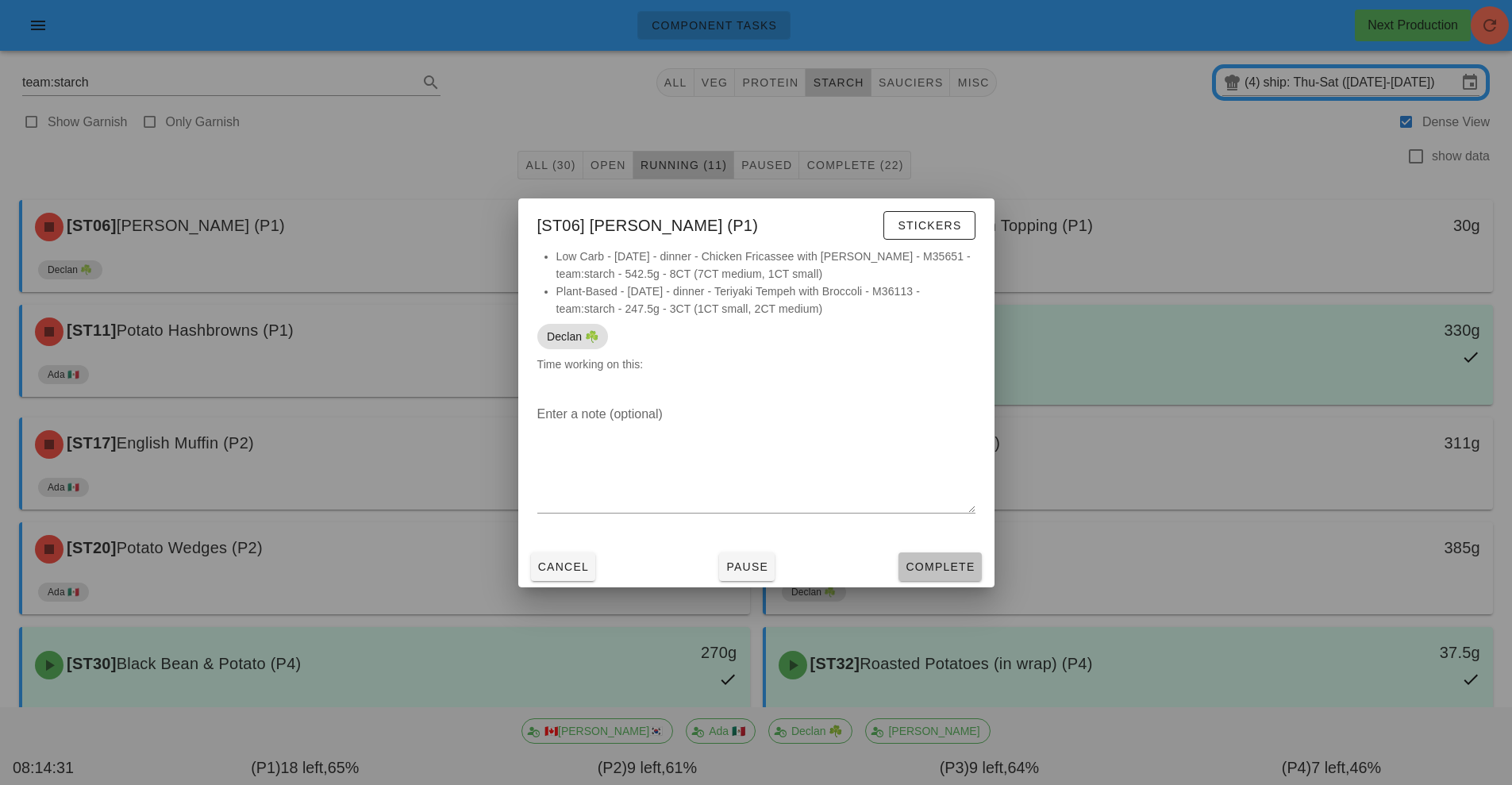
click at [947, 567] on span "Complete" at bounding box center [939, 567] width 69 height 12
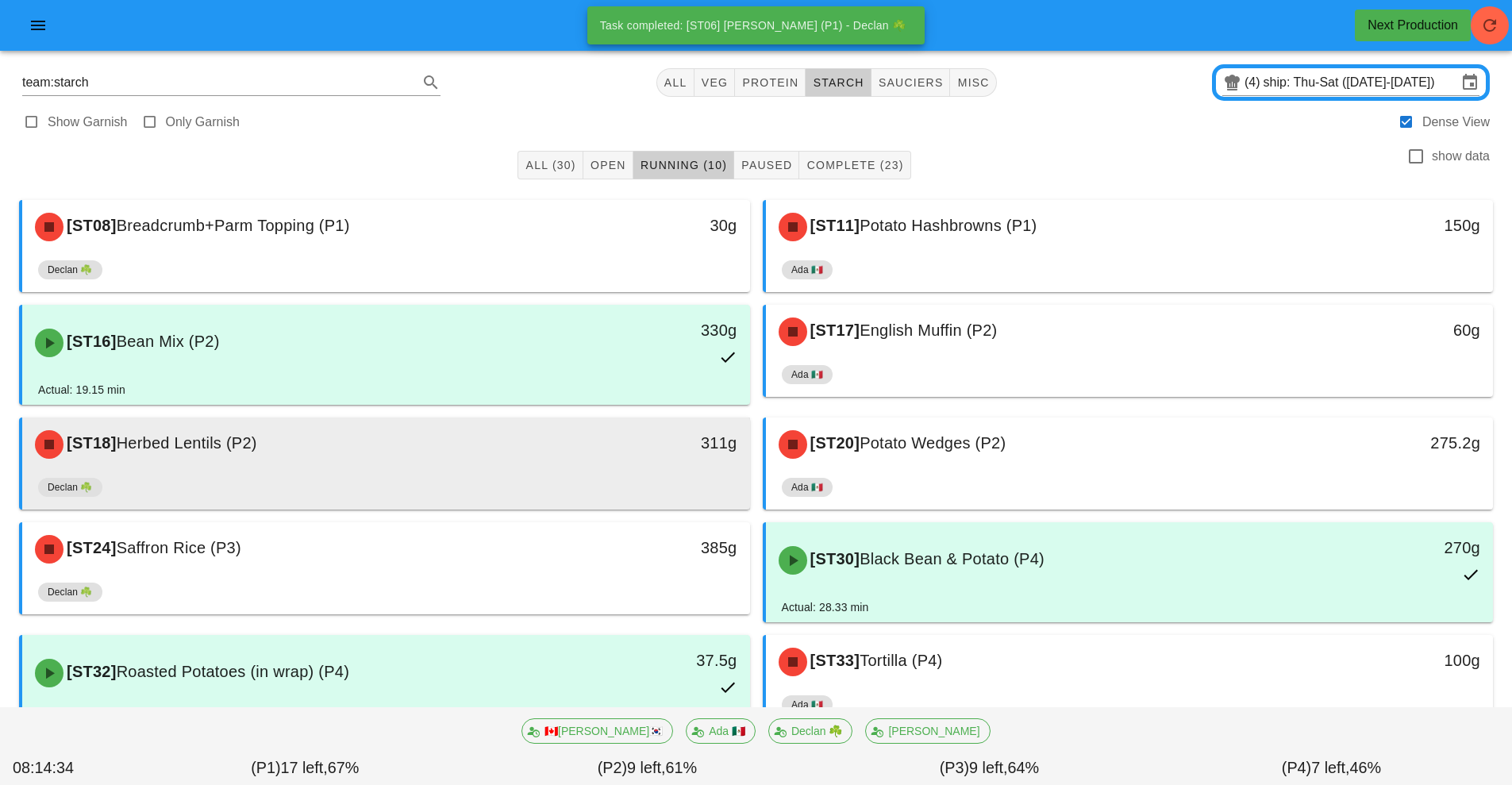
click at [526, 482] on div "Declan ☘️" at bounding box center [386, 491] width 696 height 38
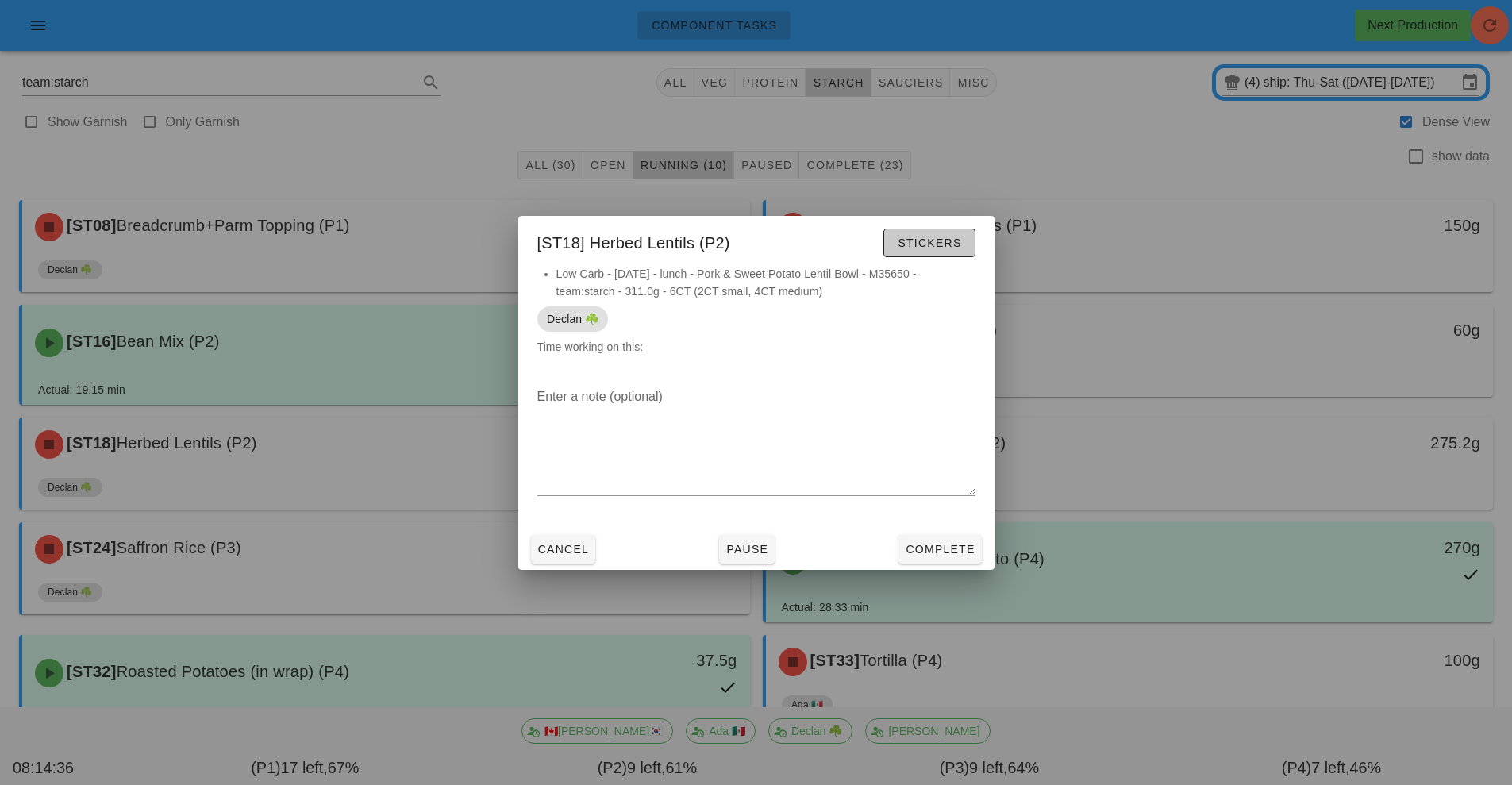
click at [950, 239] on span "Stickers" at bounding box center [929, 243] width 64 height 12
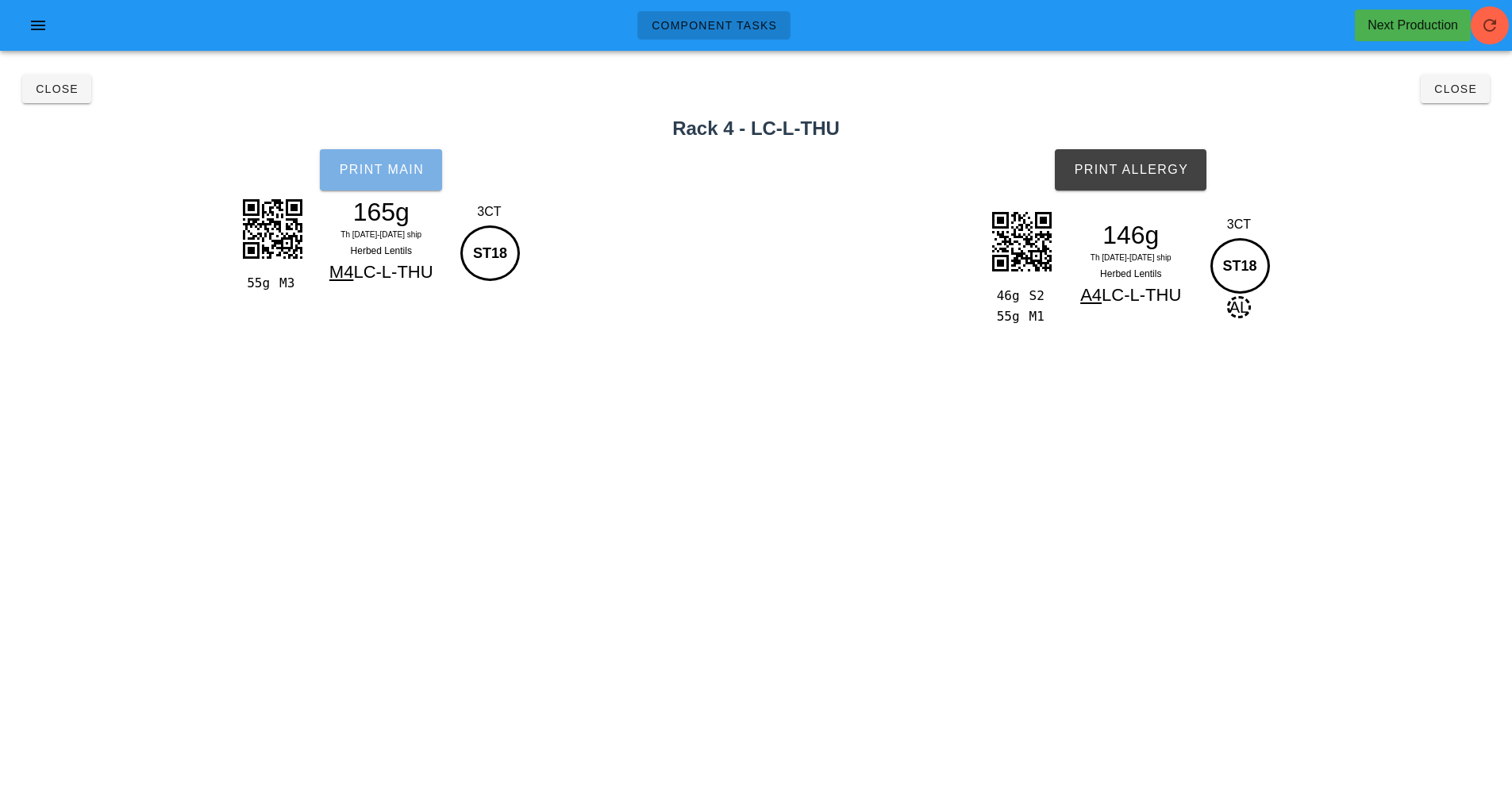
click at [408, 173] on span "Print Main" at bounding box center [381, 170] width 86 height 14
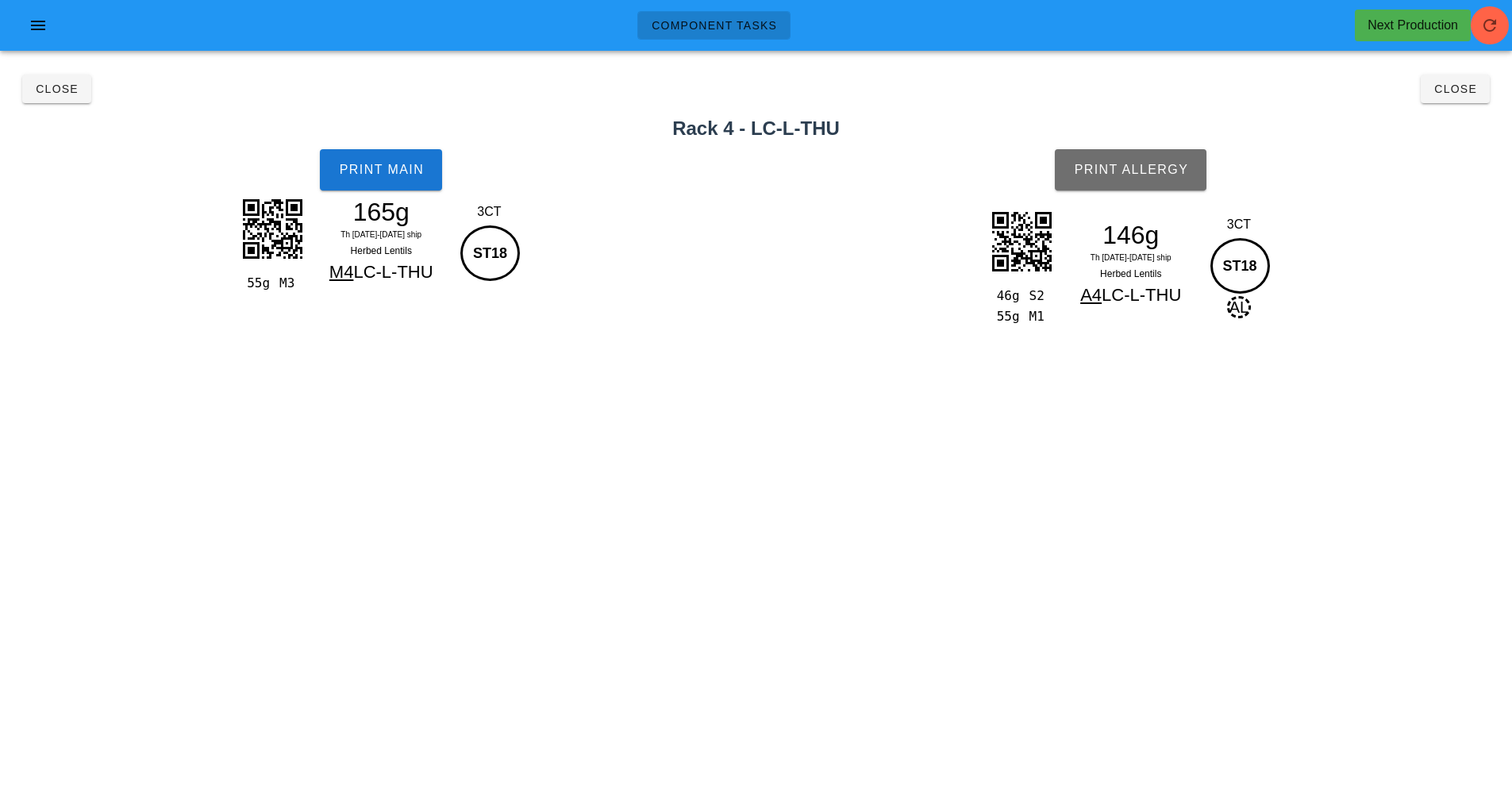
click at [1172, 170] on span "Print Allergy" at bounding box center [1130, 170] width 115 height 14
click at [1463, 89] on span "Close" at bounding box center [1455, 89] width 44 height 12
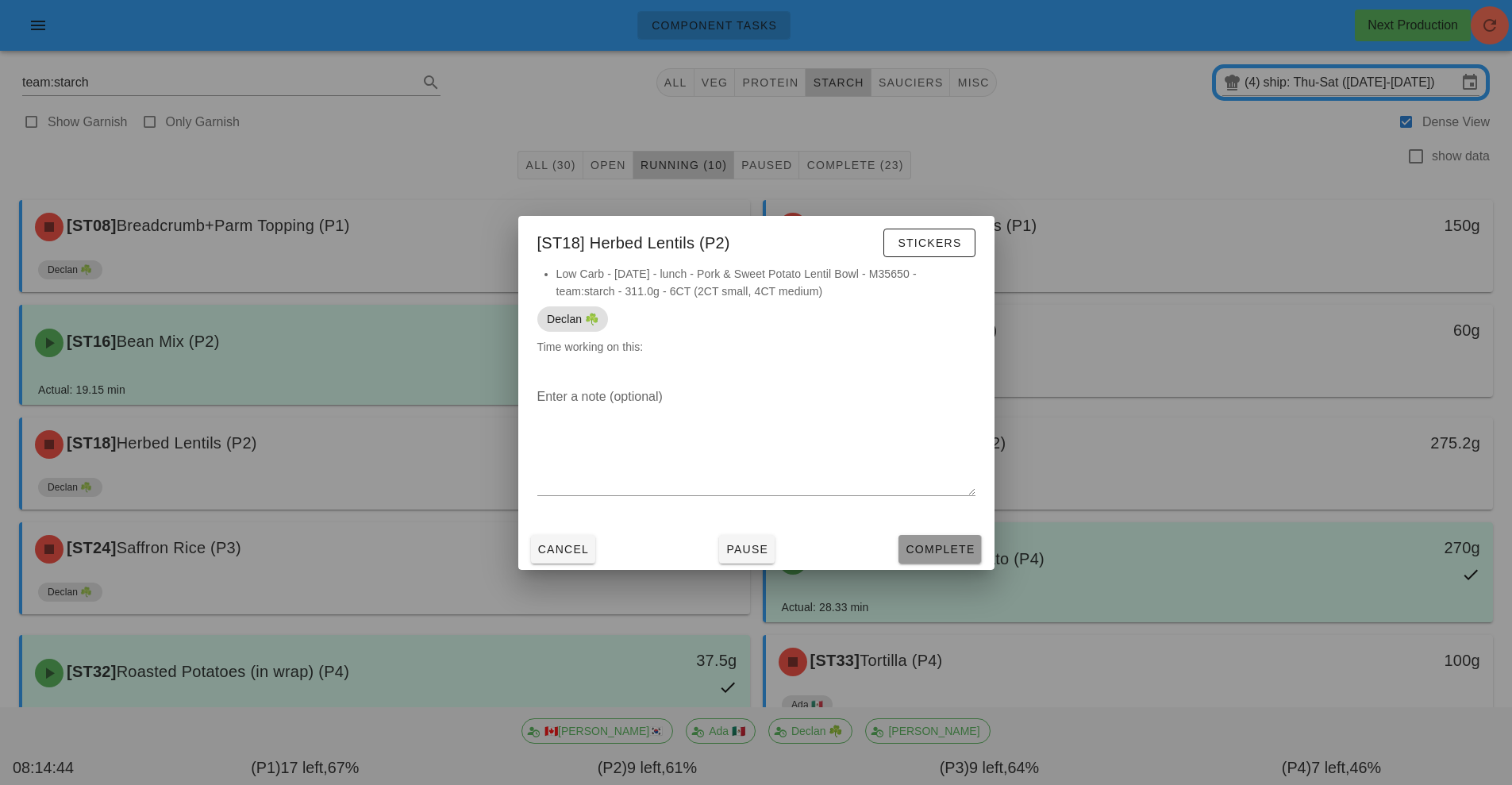
click at [952, 554] on span "Complete" at bounding box center [939, 549] width 69 height 12
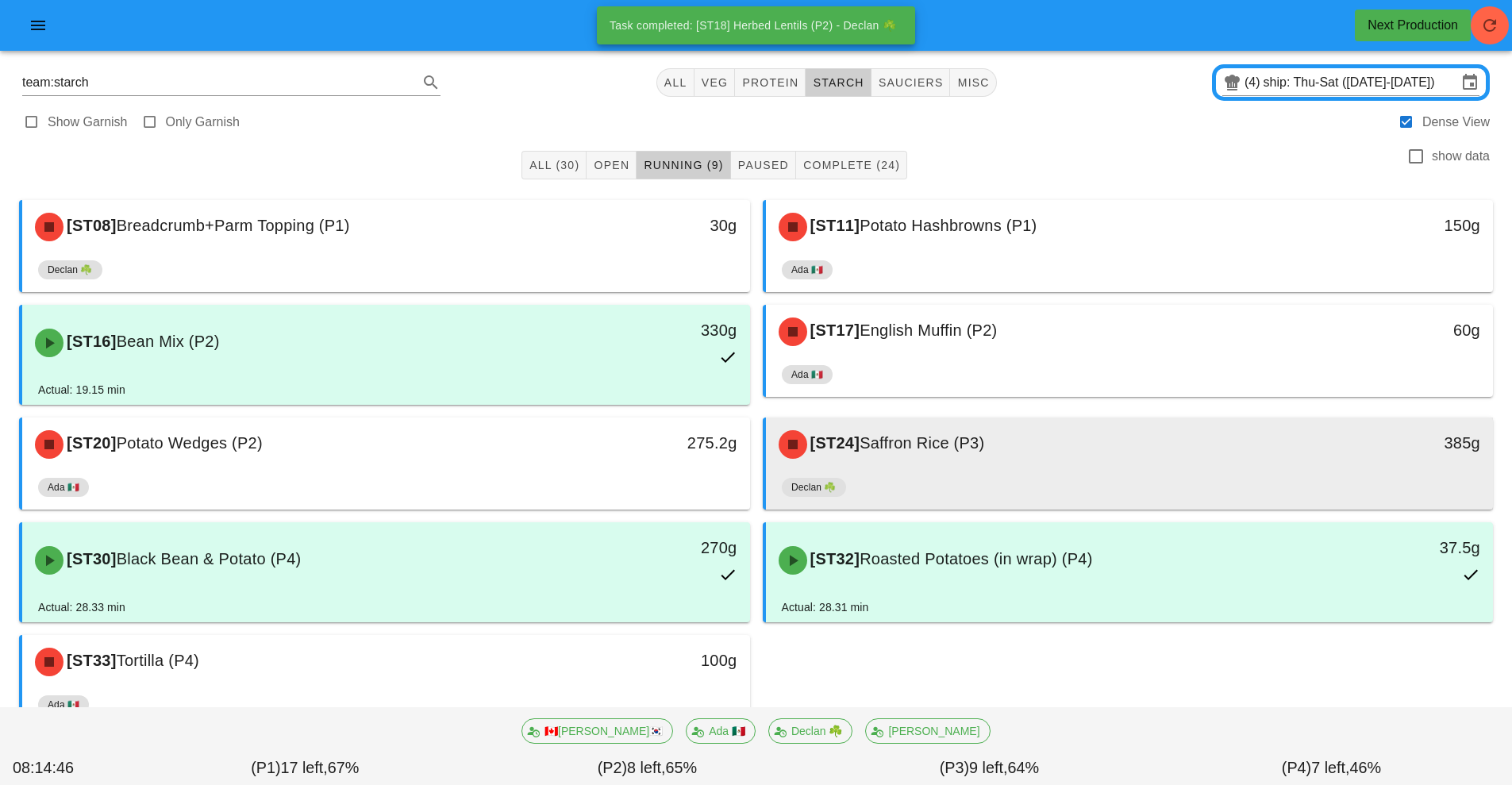
click at [950, 455] on div "[ST24] Saffron Rice (P3)" at bounding box center [1038, 445] width 540 height 47
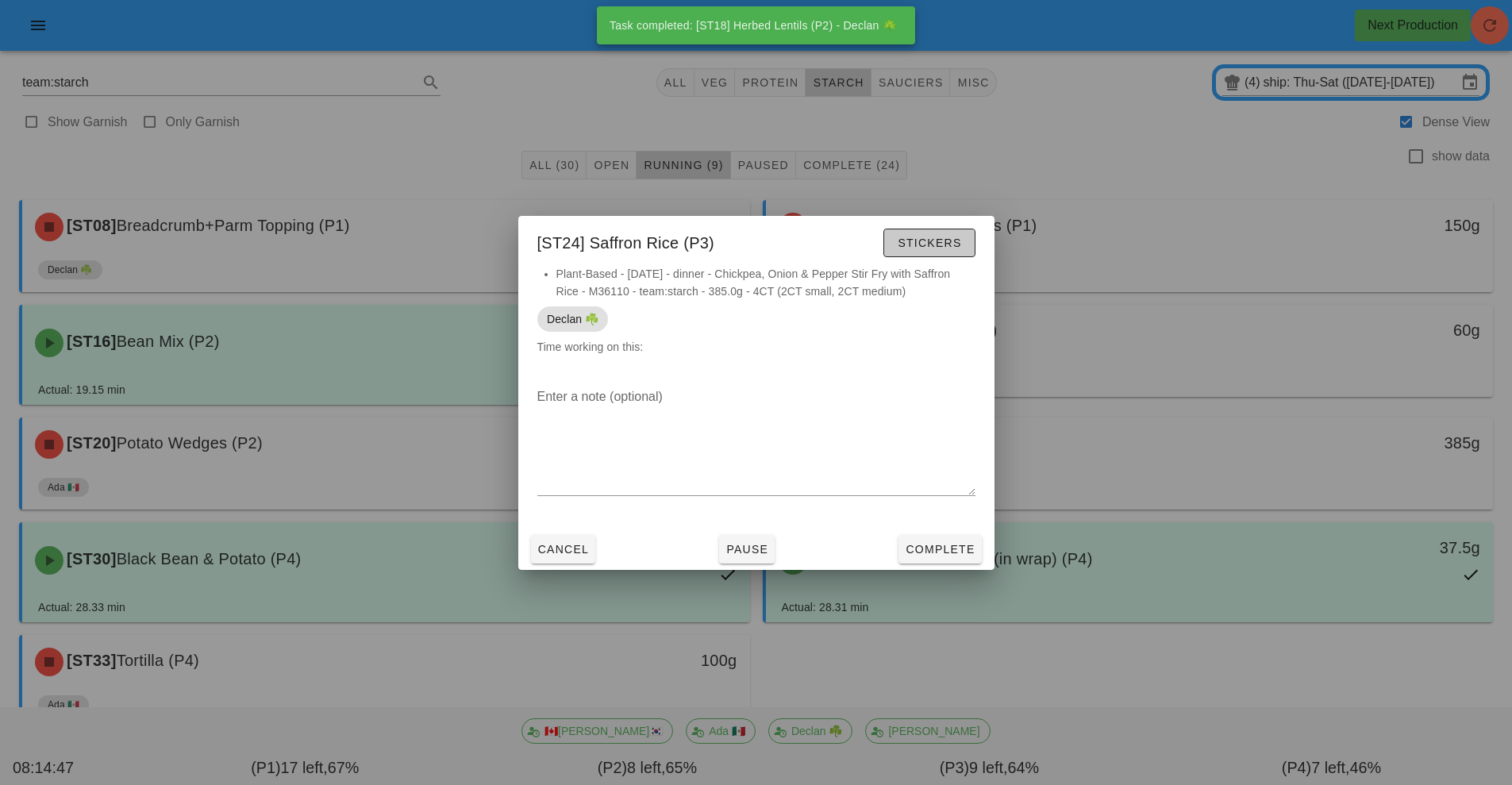
click at [959, 249] on span "Stickers" at bounding box center [929, 243] width 64 height 12
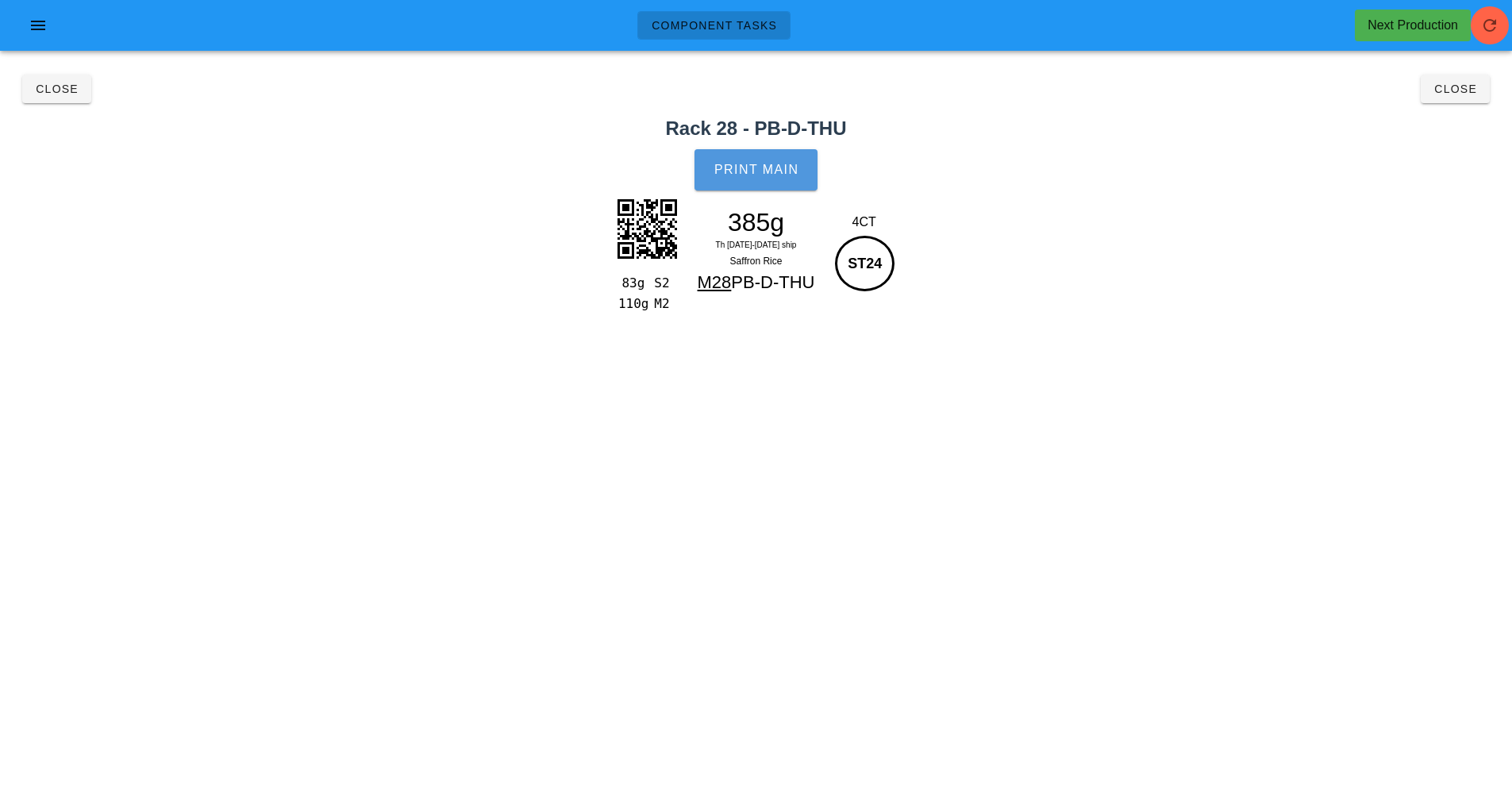
click at [776, 178] on button "Print Main" at bounding box center [755, 170] width 122 height 41
click at [1464, 89] on span "Close" at bounding box center [1455, 89] width 44 height 12
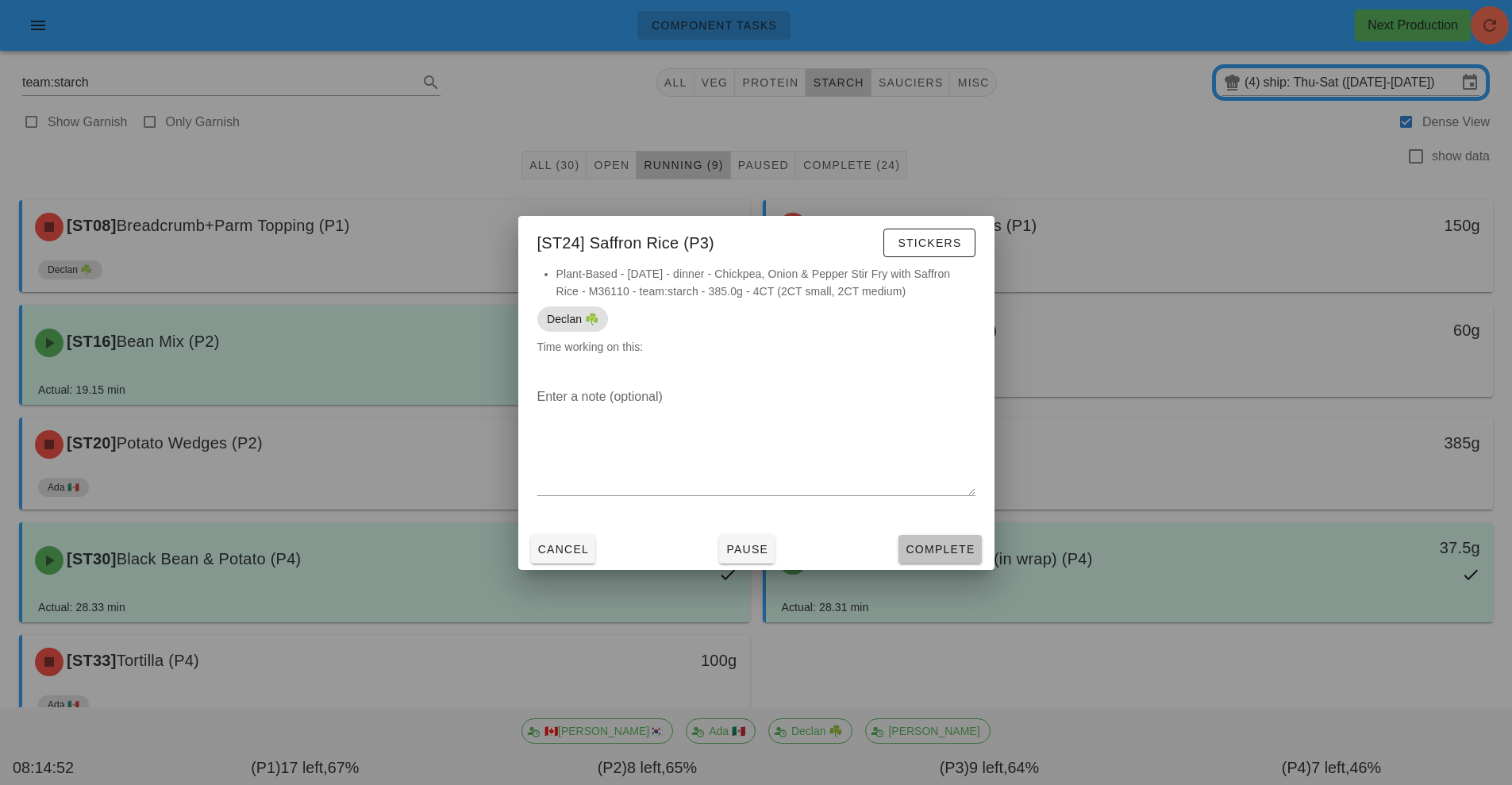
click at [930, 554] on span "Complete" at bounding box center [939, 549] width 69 height 12
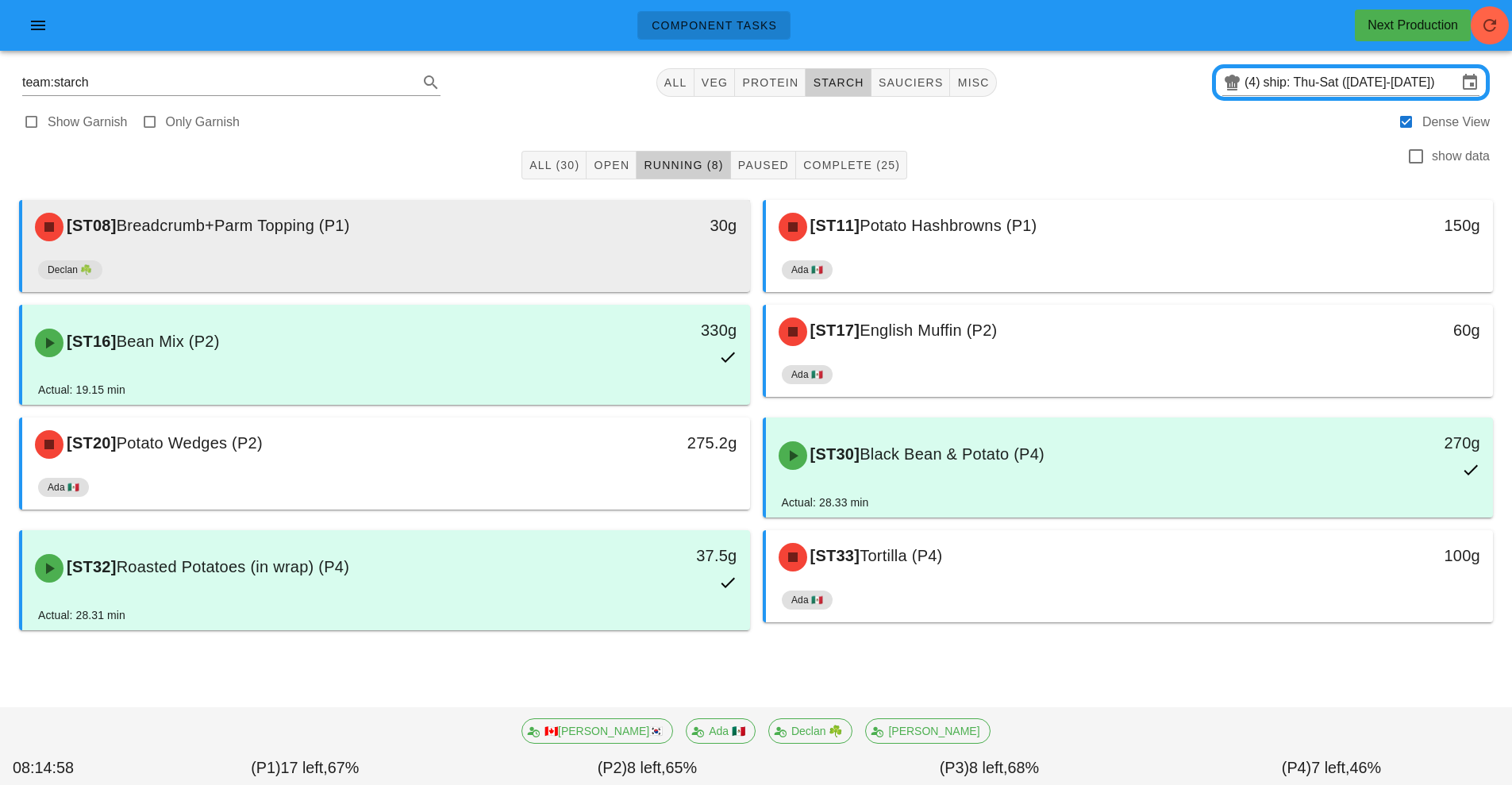
click at [555, 242] on div "[ST08] Breadcrumb+Parm Topping (P1)" at bounding box center [295, 227] width 540 height 47
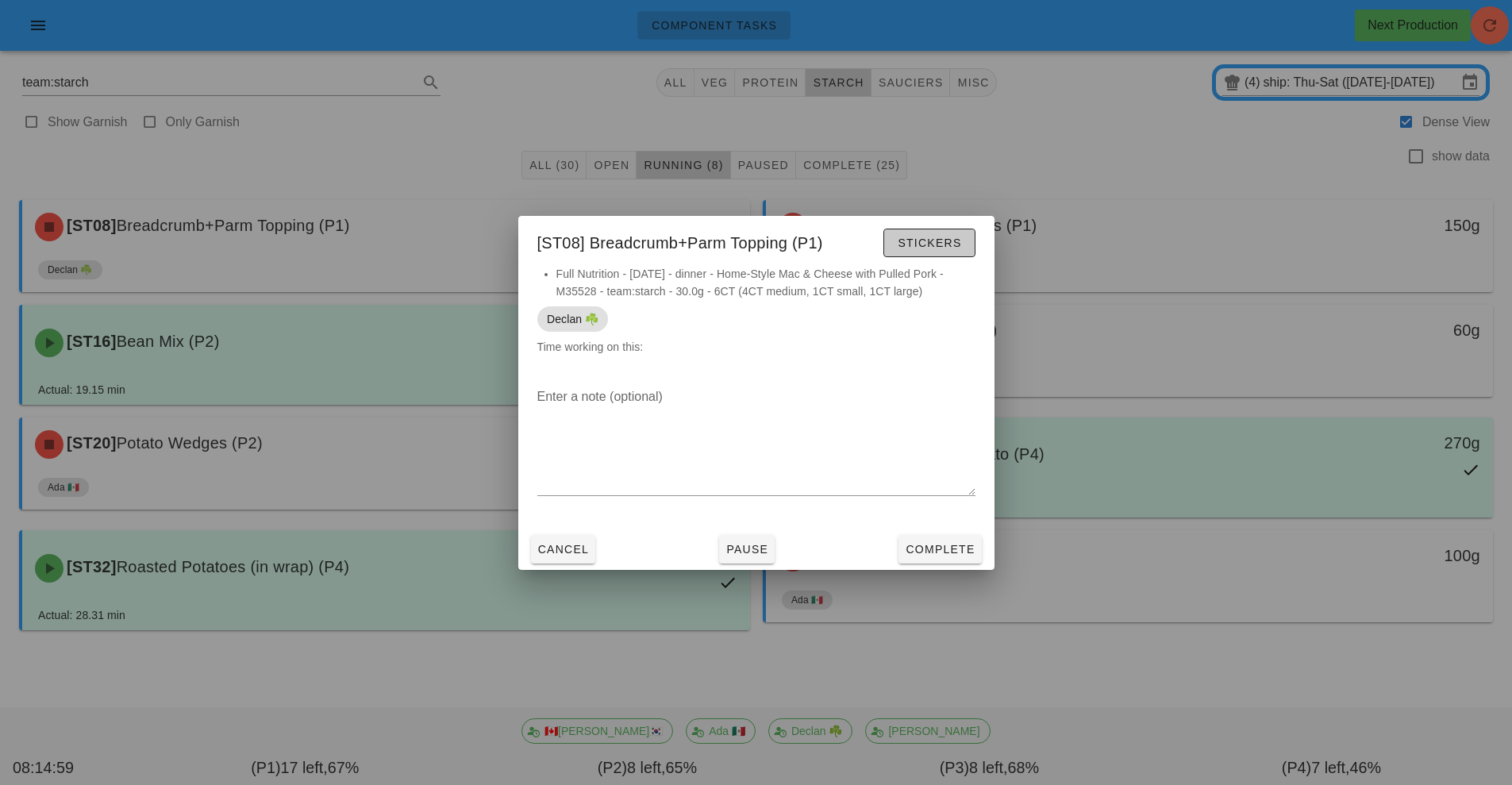
click at [915, 245] on span "Stickers" at bounding box center [929, 243] width 64 height 12
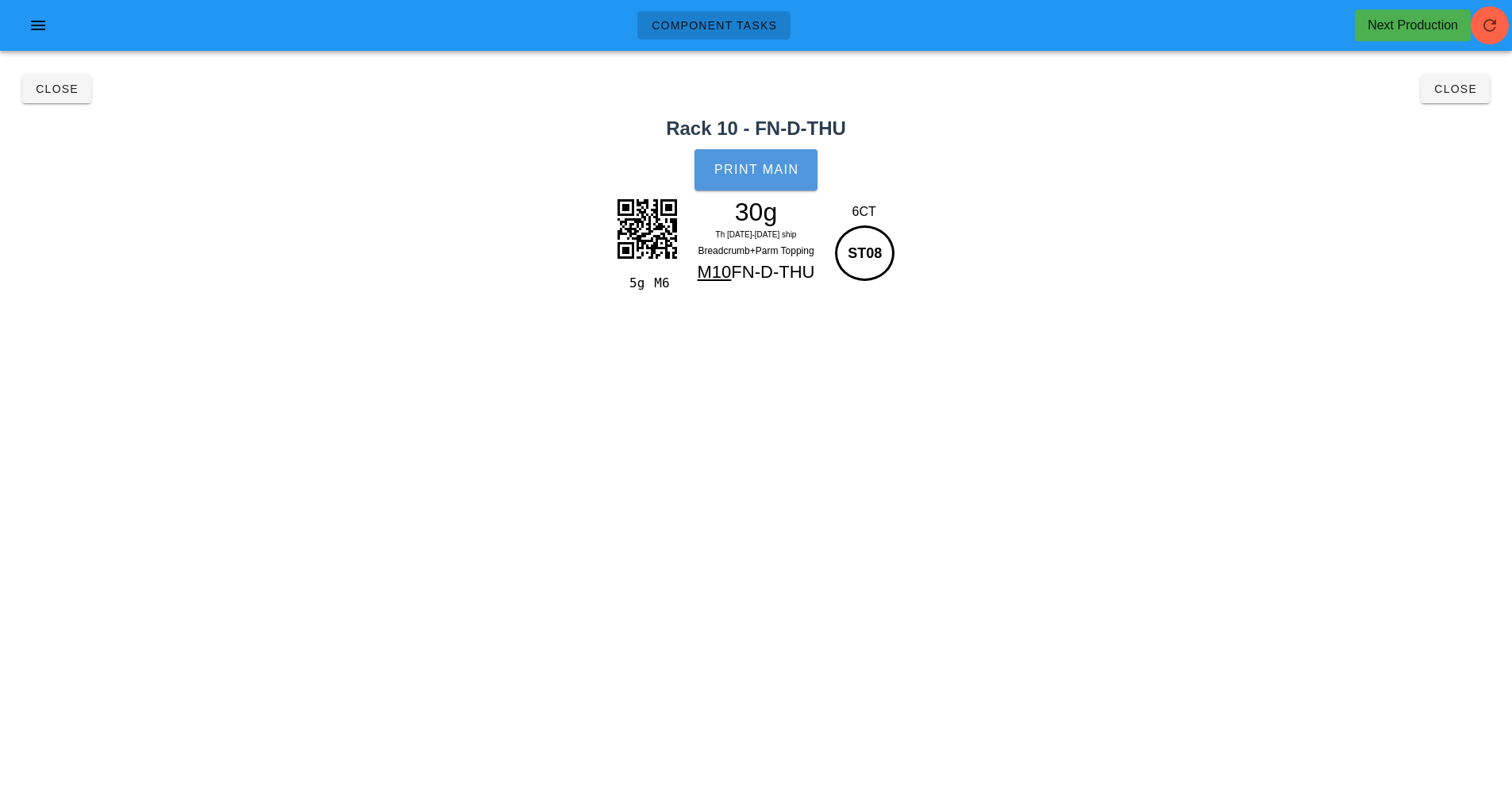
click at [756, 166] on span "Print Main" at bounding box center [756, 170] width 86 height 14
click at [1464, 90] on span "Close" at bounding box center [1455, 89] width 44 height 12
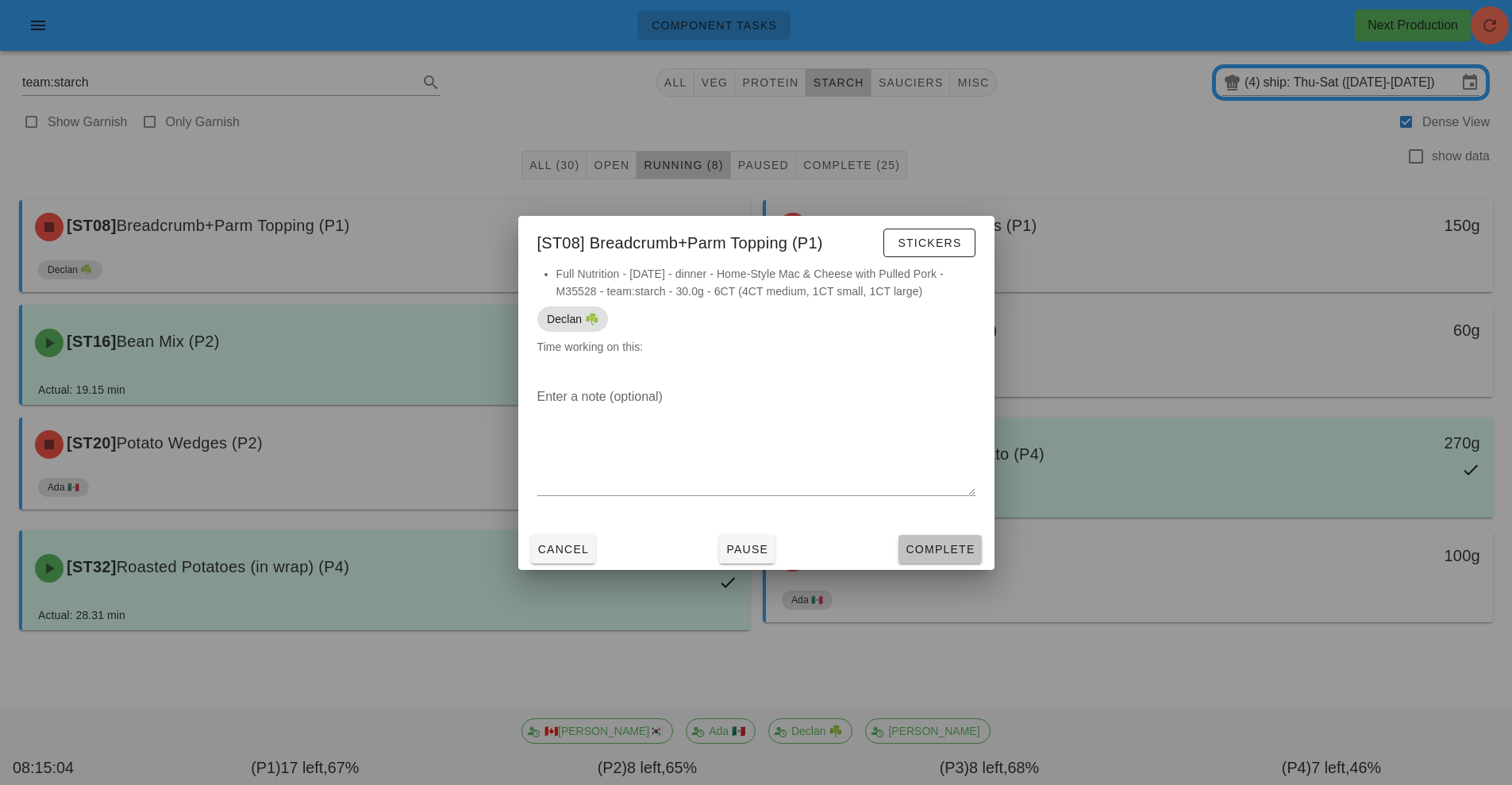
click at [937, 546] on span "Complete" at bounding box center [939, 549] width 69 height 12
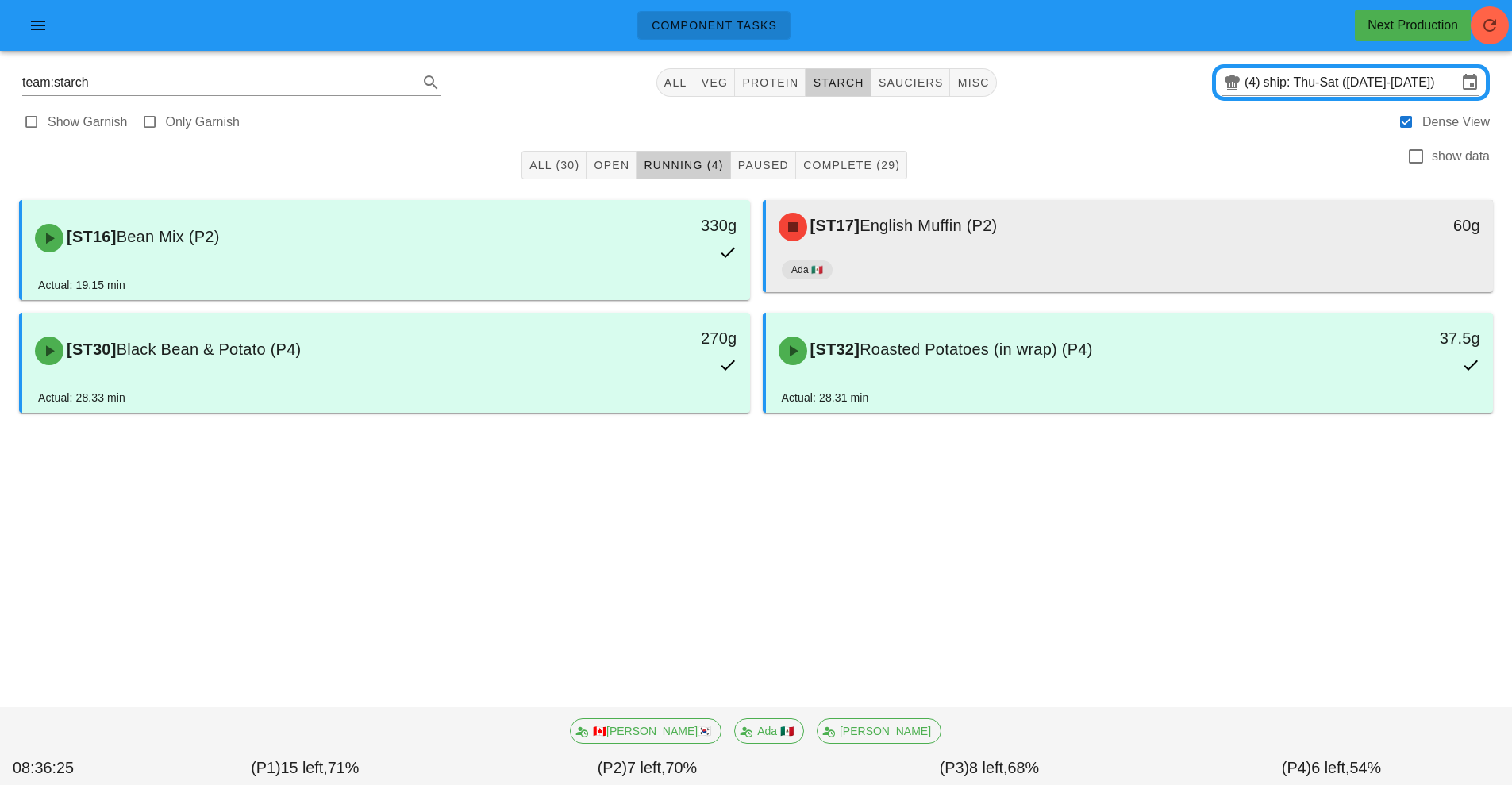
click at [1095, 275] on div "Ada 🇲🇽" at bounding box center [1130, 273] width 696 height 38
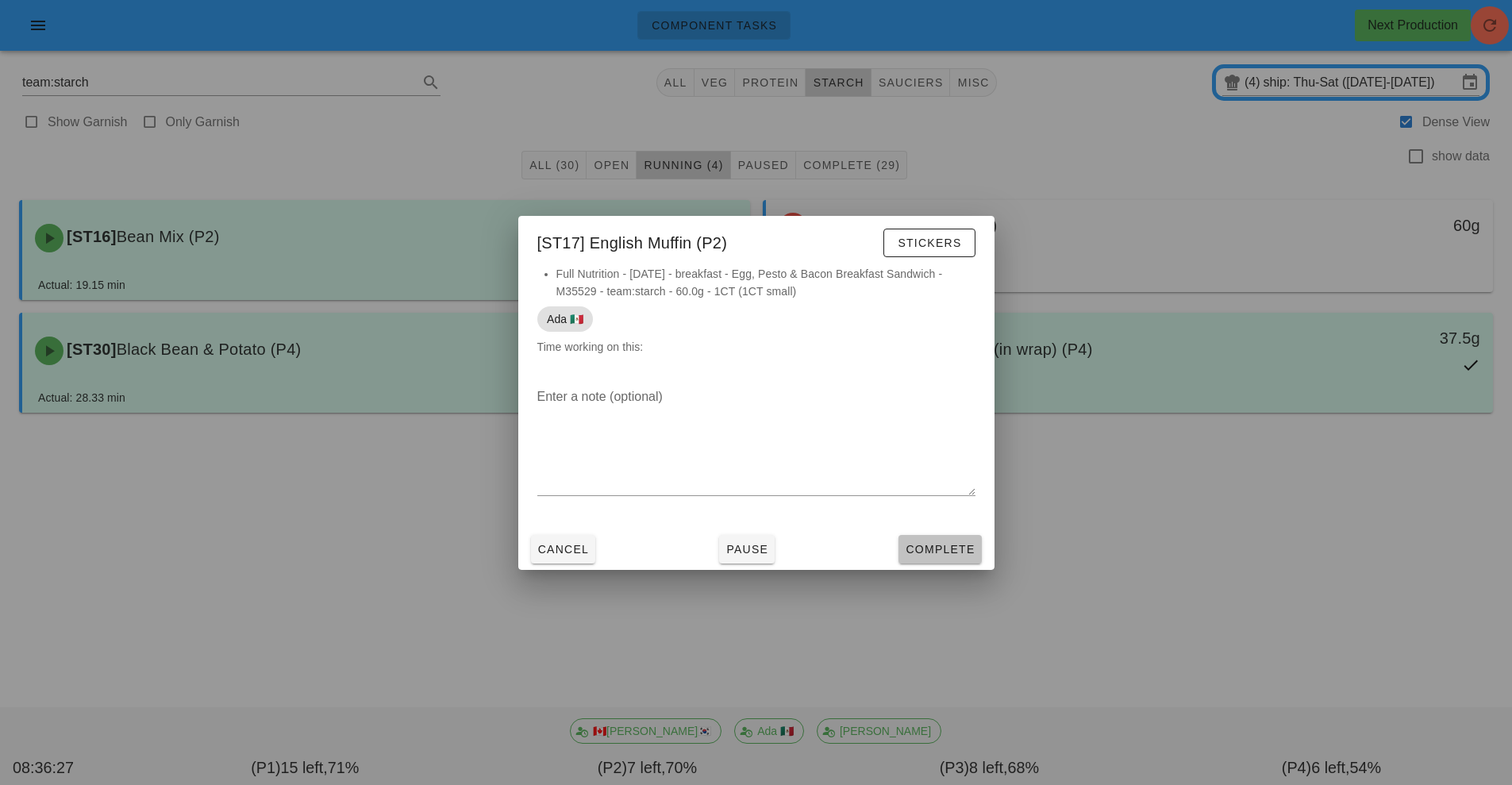
click at [959, 549] on span "Complete" at bounding box center [939, 549] width 69 height 12
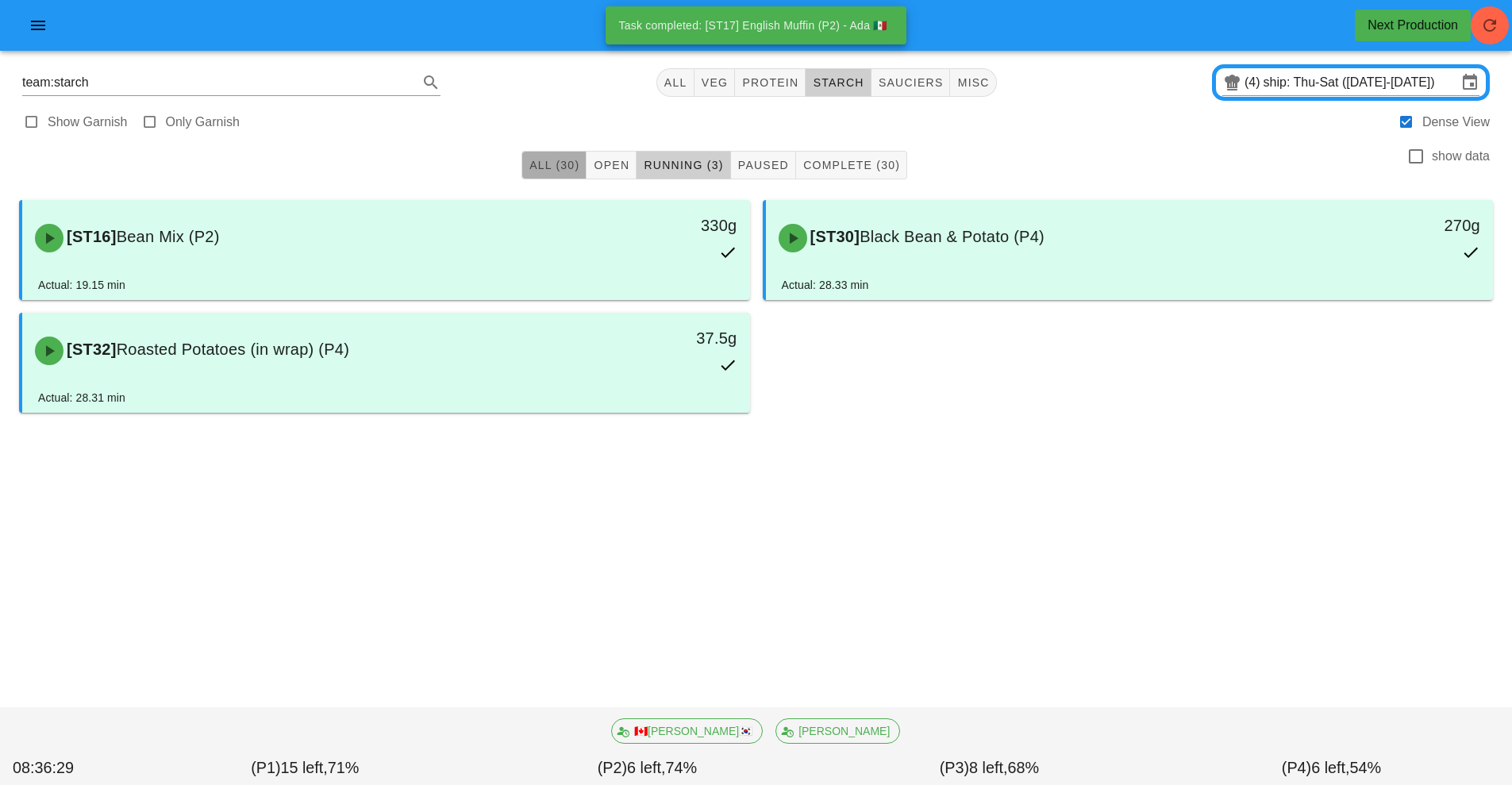
click at [559, 168] on span "All (30)" at bounding box center [554, 165] width 51 height 12
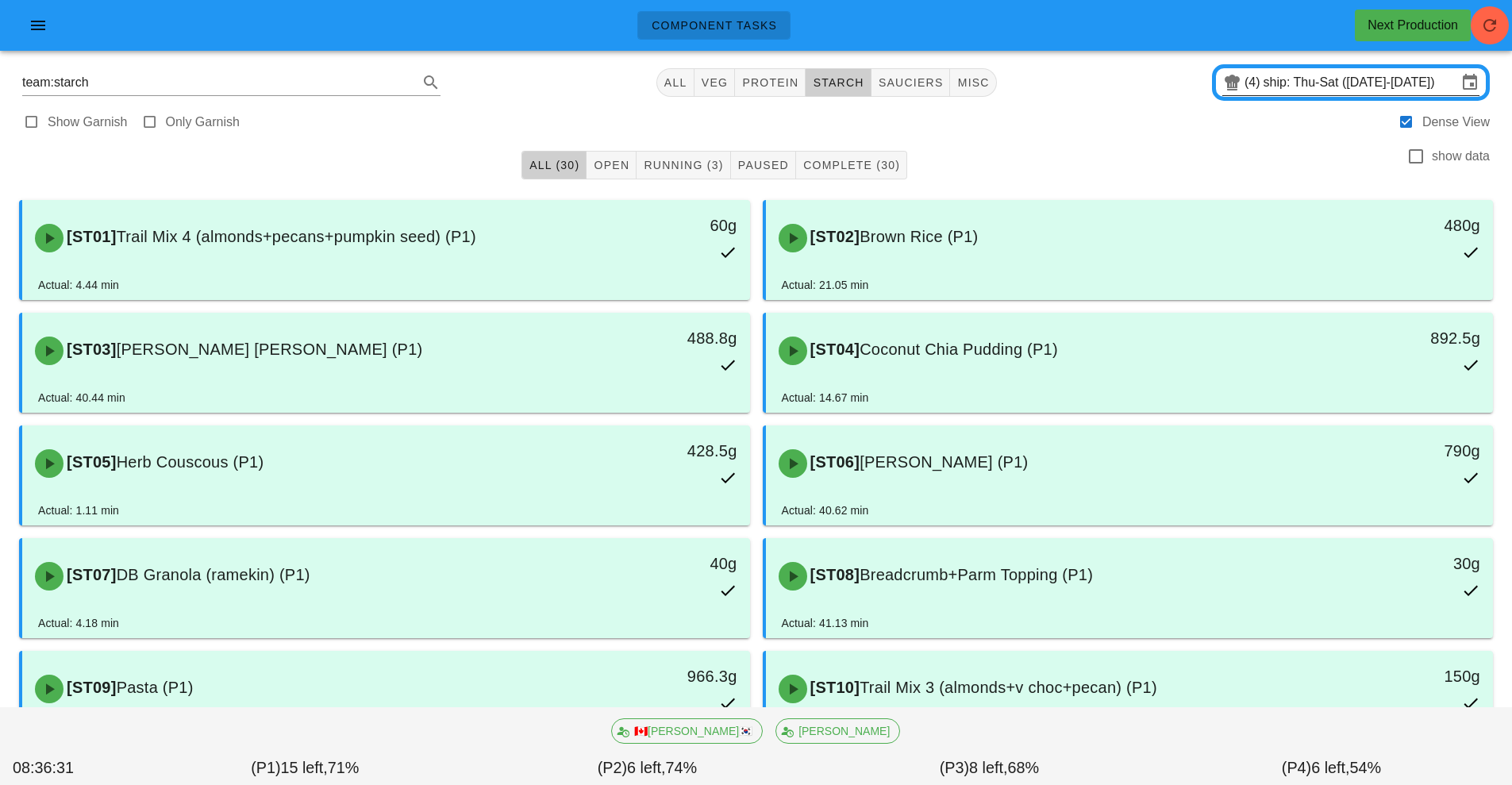
click at [1276, 94] on input "ship: Thu-Sat ([DATE]-[DATE])" at bounding box center [1360, 82] width 193 height 25
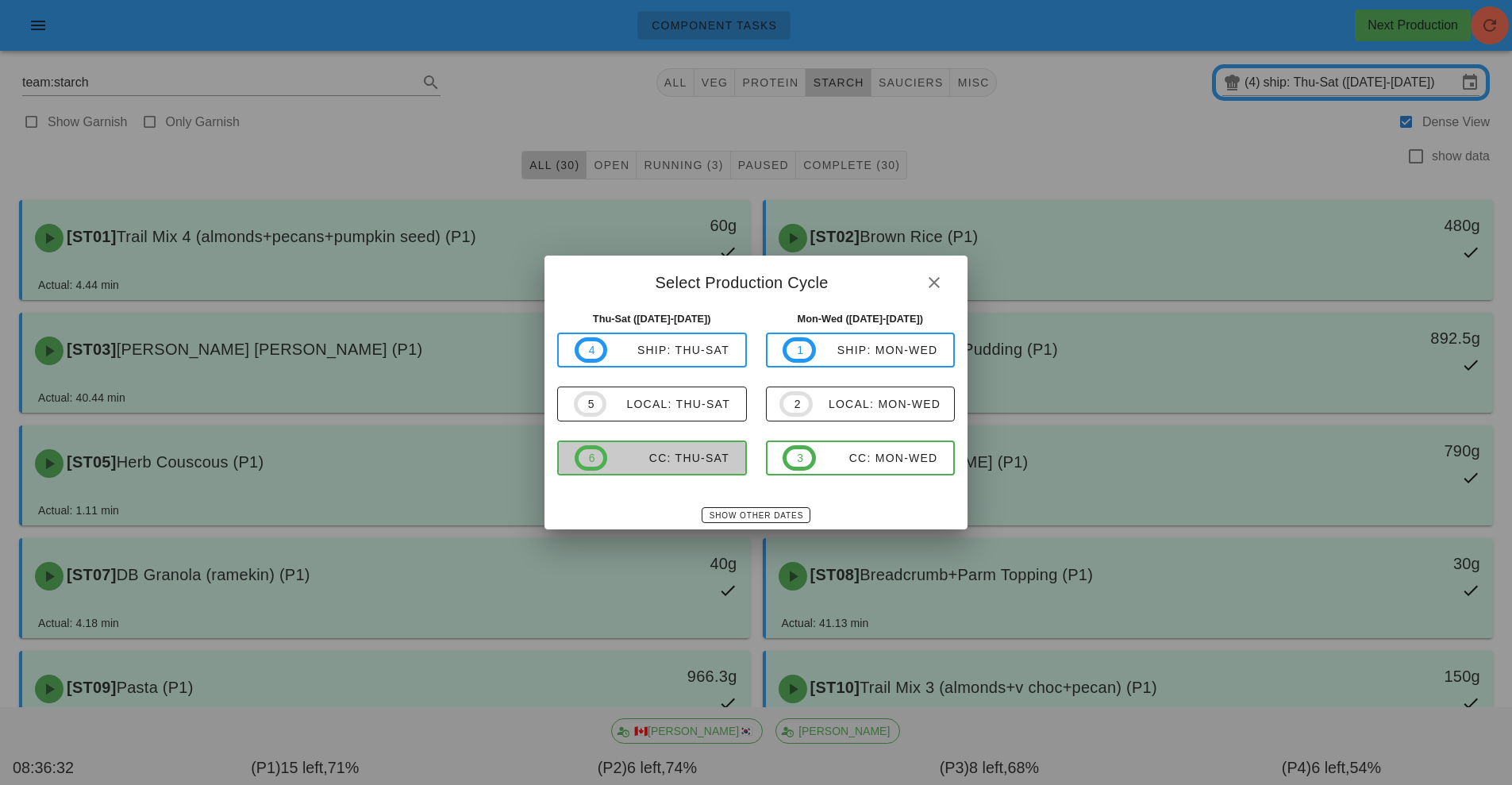
click at [684, 472] on button "6 CC: Thu-Sat" at bounding box center [652, 458] width 190 height 35
type input "CC: Thu-Sat (Sep 18-Sep 20)"
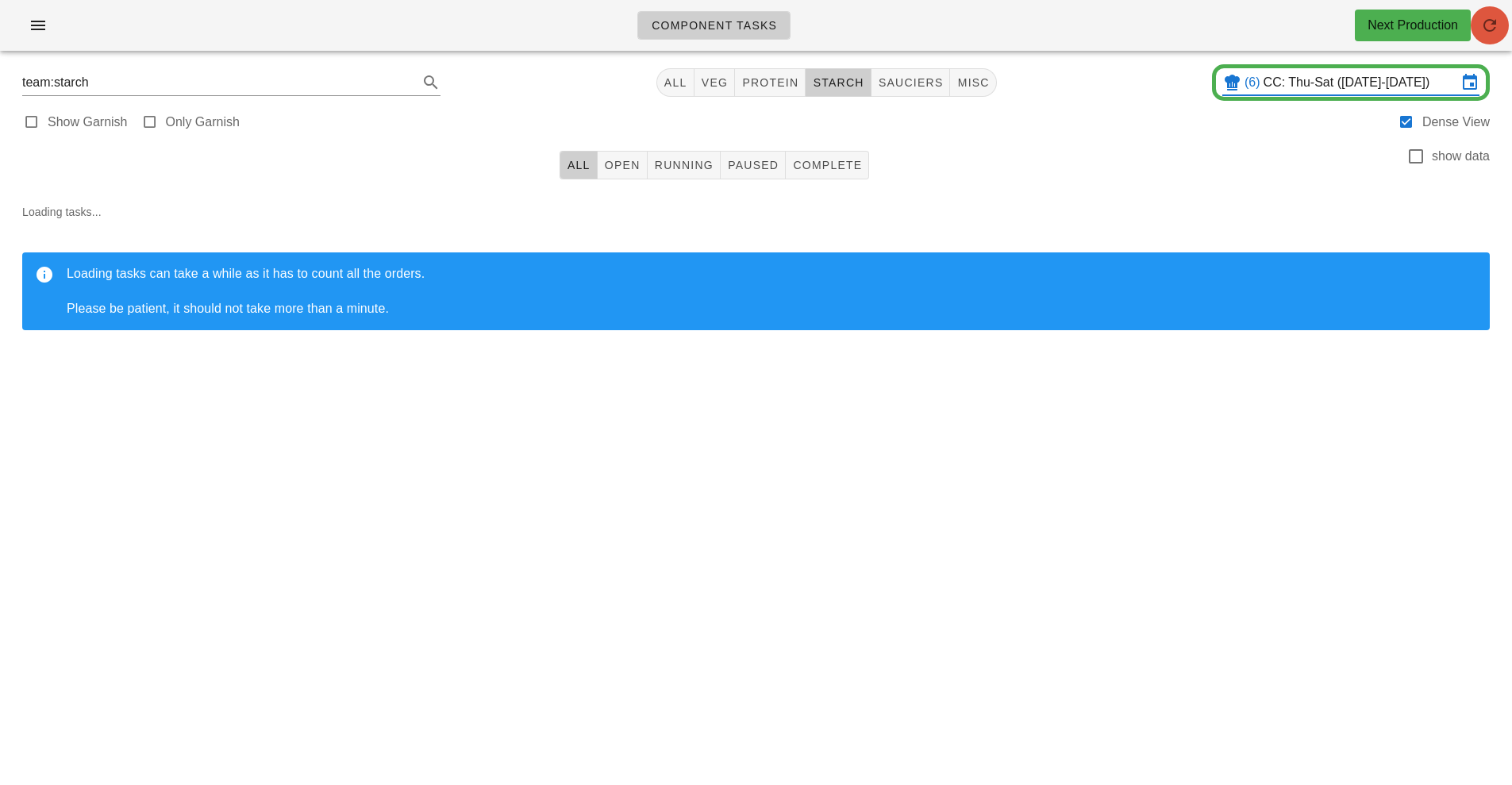
click at [1492, 23] on icon "button" at bounding box center [1490, 25] width 19 height 19
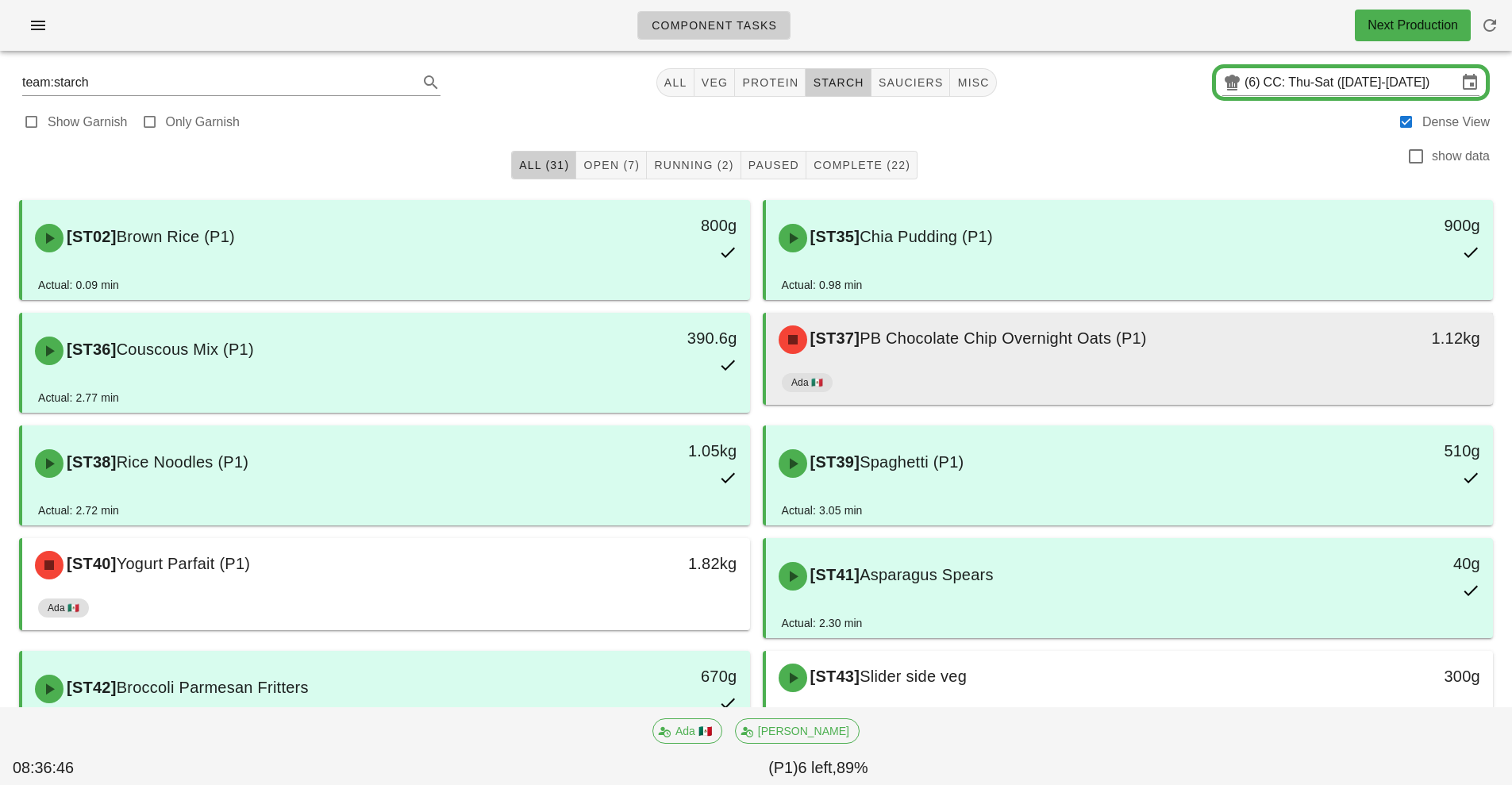
click at [1053, 353] on div "[ST37] PB Chocolate Chip Overnight Oats (P1)" at bounding box center [1038, 339] width 540 height 47
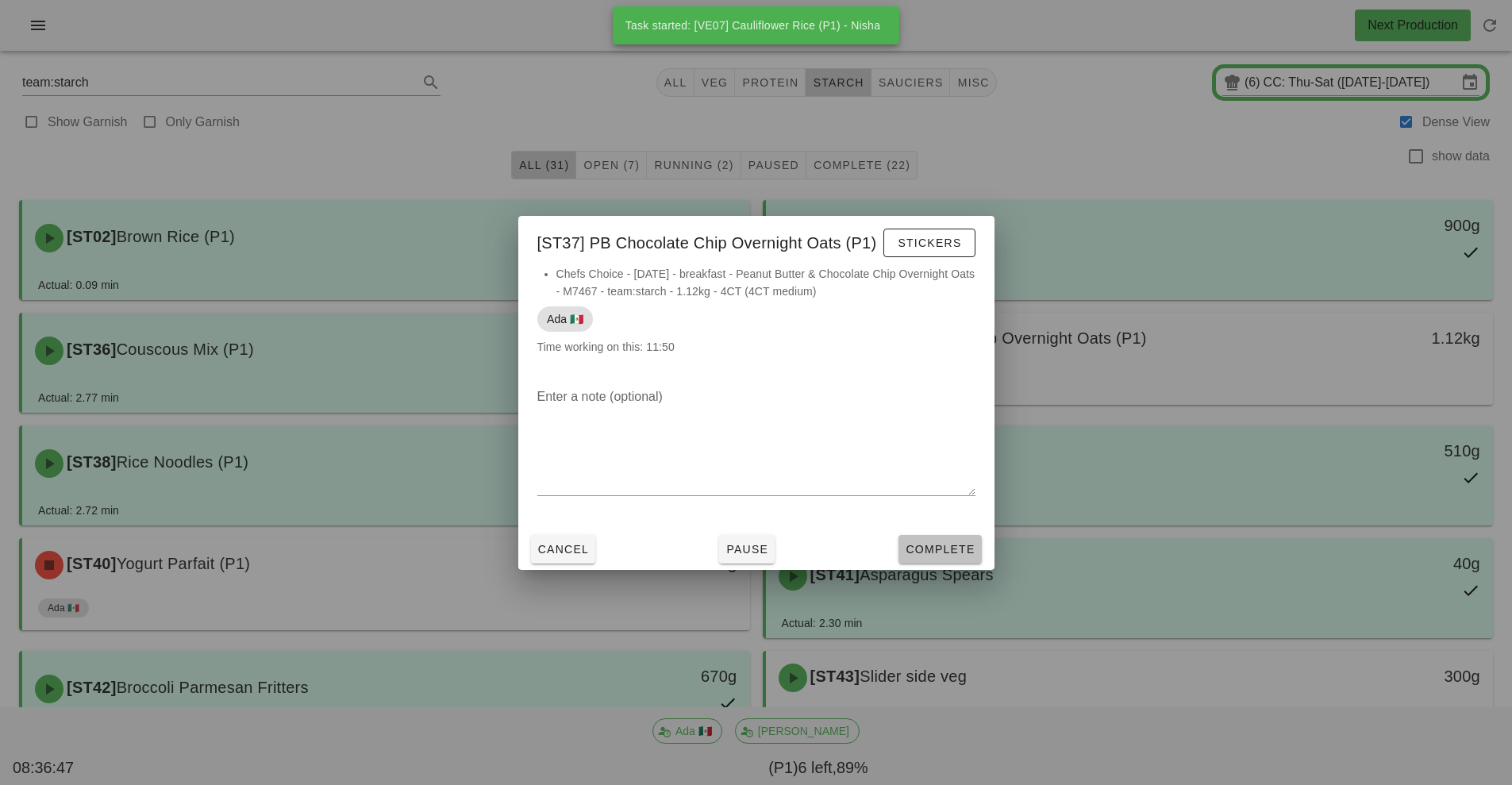
click at [947, 554] on span "Complete" at bounding box center [939, 549] width 69 height 12
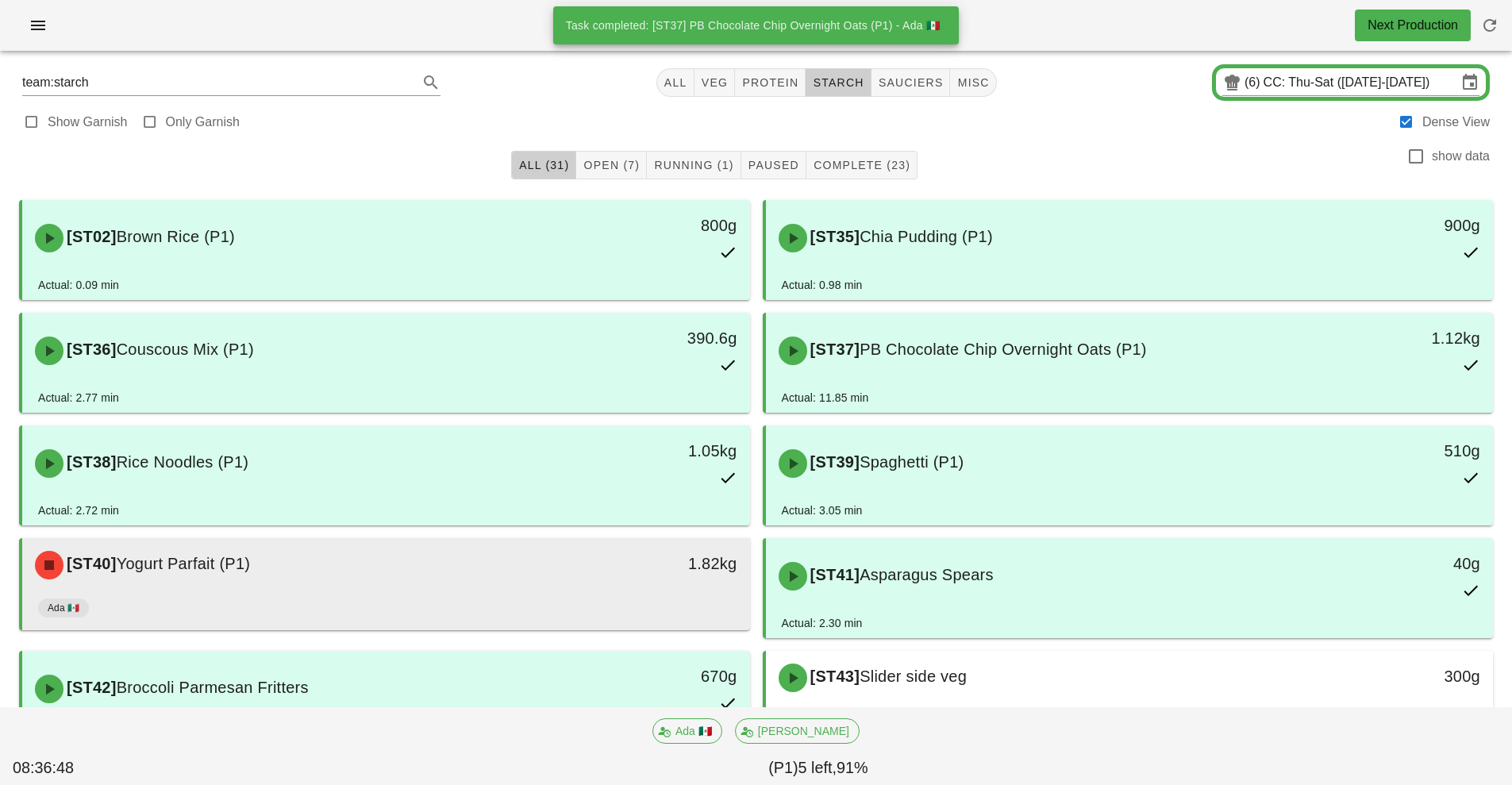
click at [549, 597] on div "Ada 🇲🇽" at bounding box center [386, 611] width 696 height 38
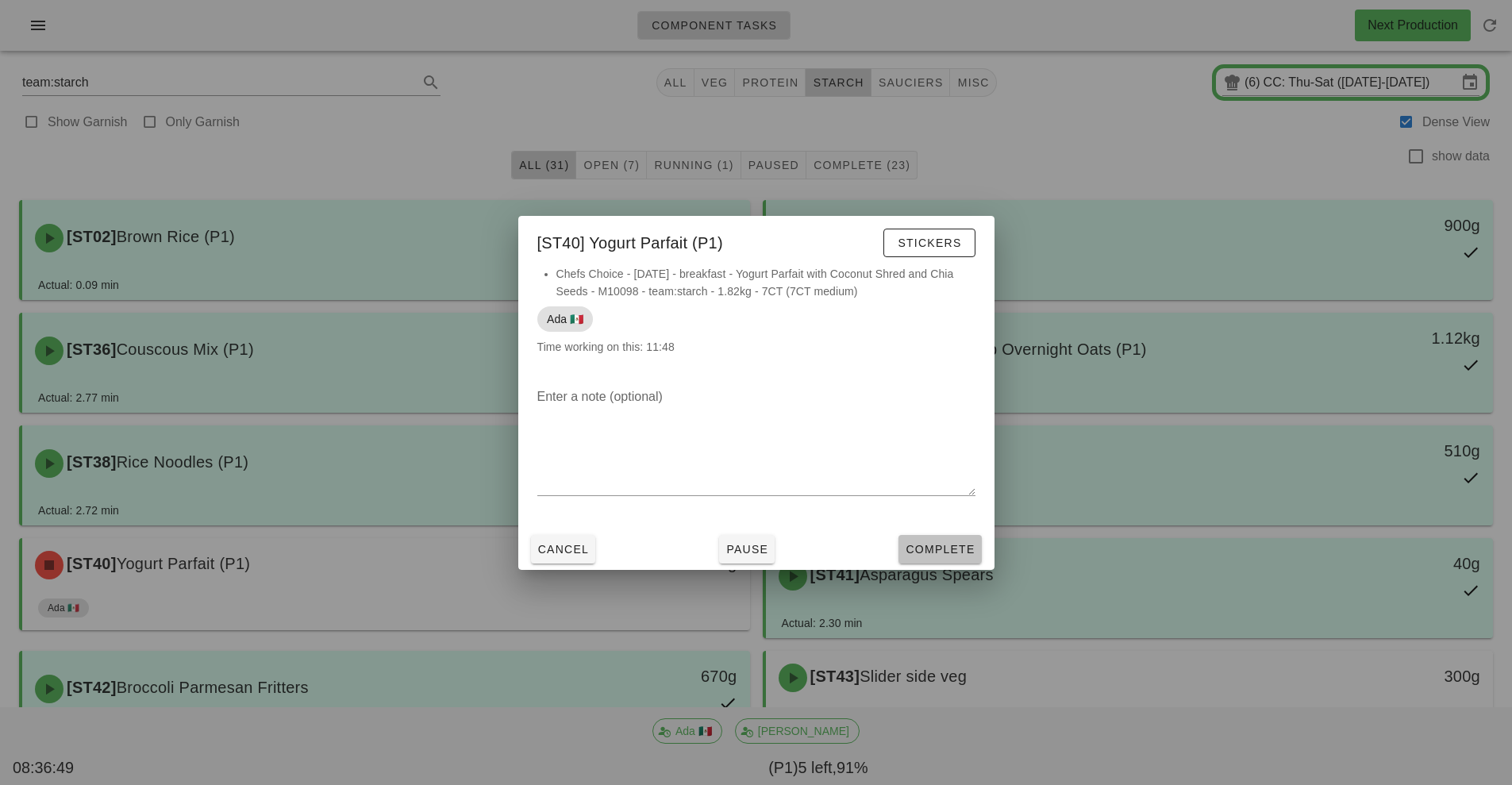
click at [941, 549] on span "Complete" at bounding box center [939, 549] width 69 height 12
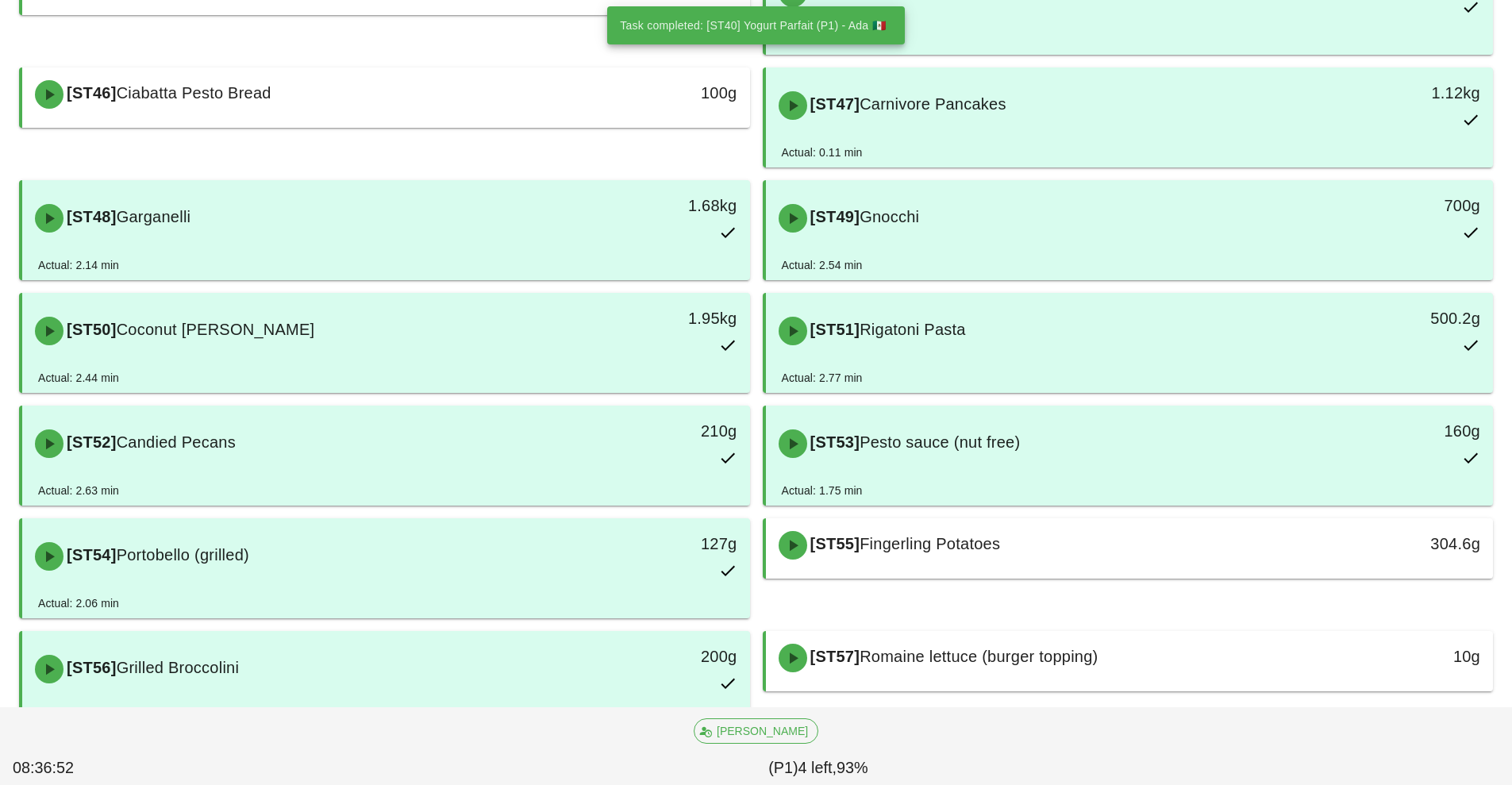
scroll to position [822, 0]
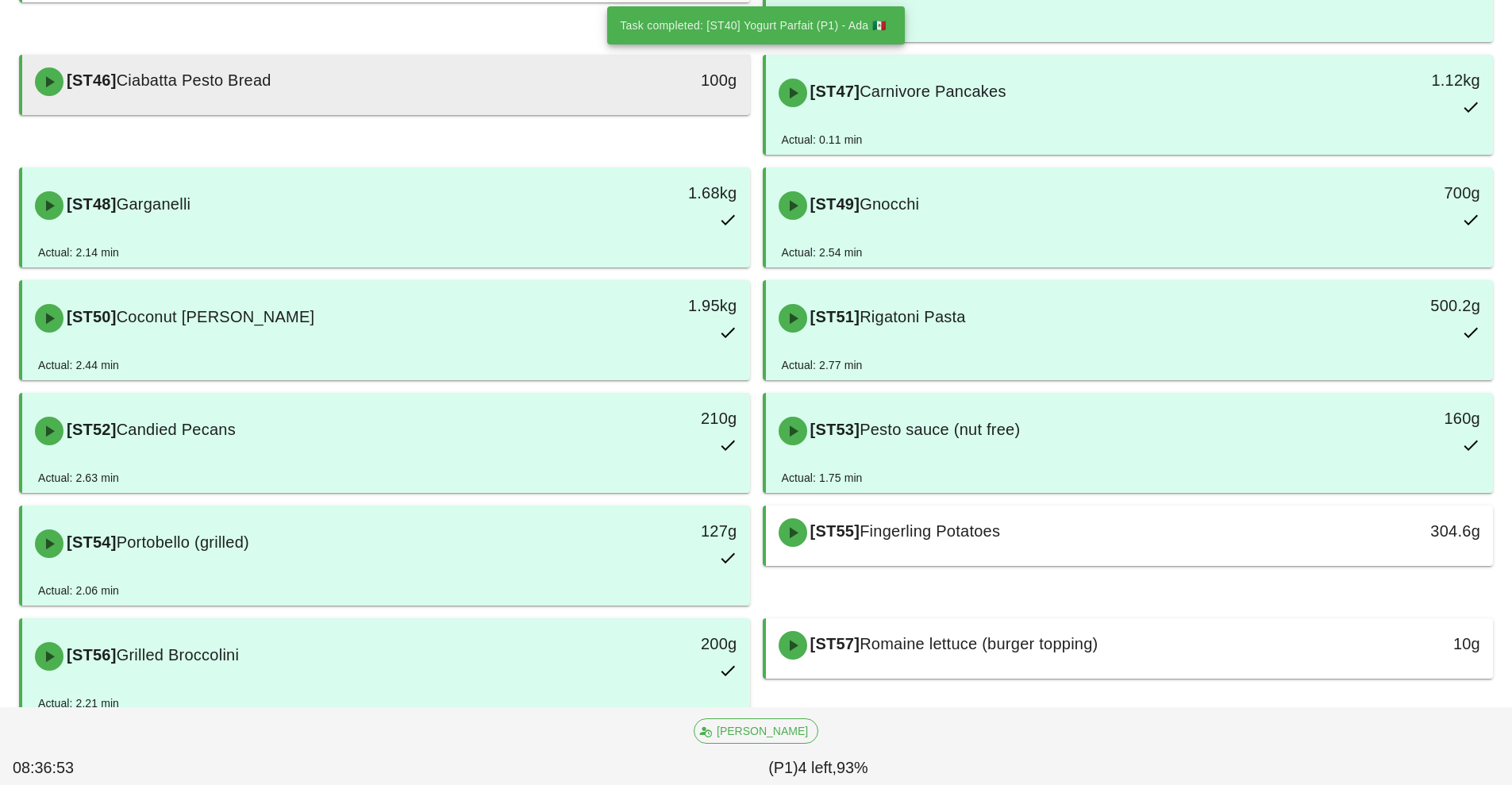
click at [532, 83] on div "[ST46] Ciabatta Pesto Bread" at bounding box center [295, 82] width 540 height 47
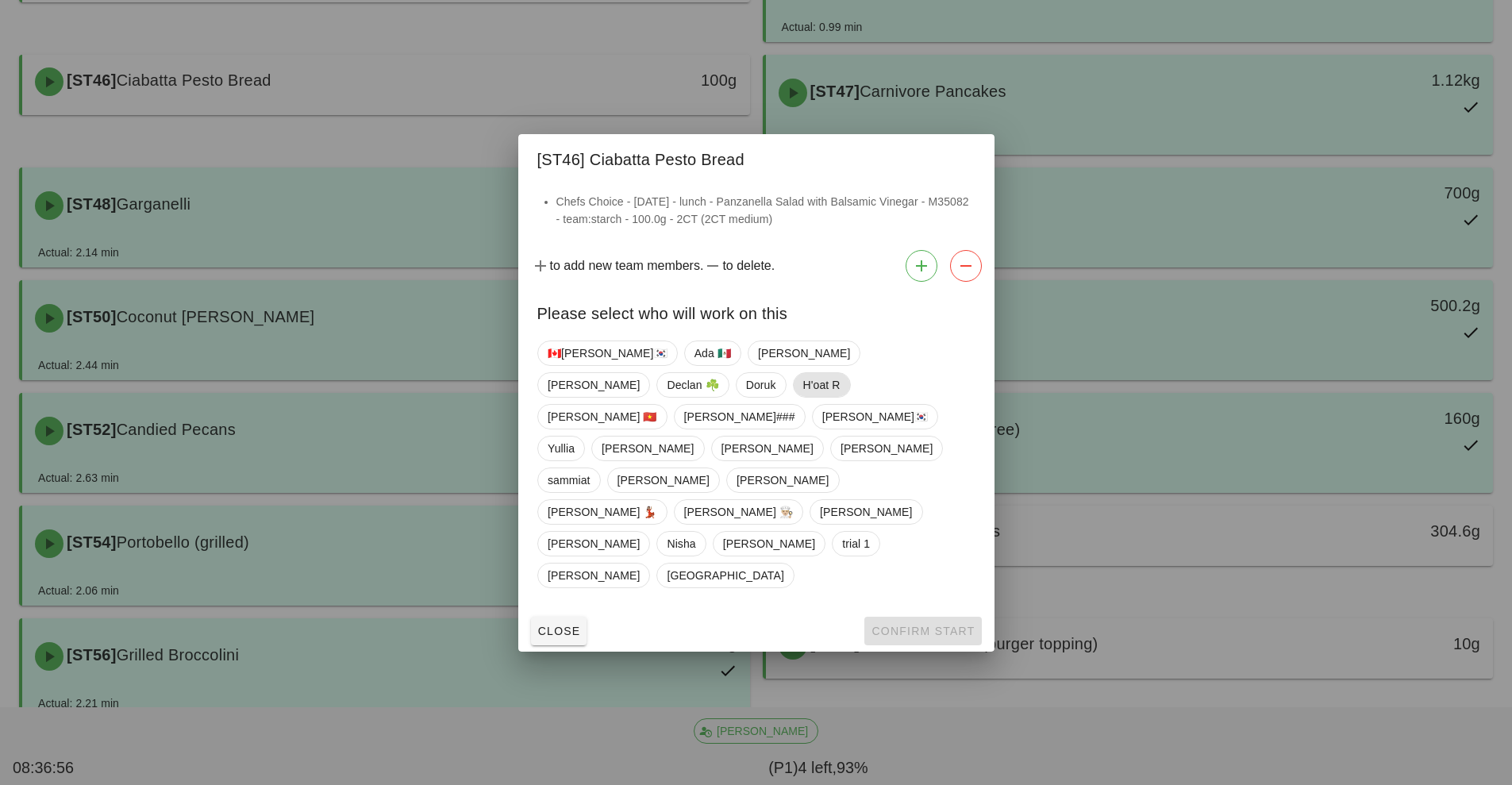
click at [802, 397] on span "H'oat R" at bounding box center [821, 385] width 37 height 24
click at [910, 625] on span "Confirm Start" at bounding box center [922, 631] width 104 height 12
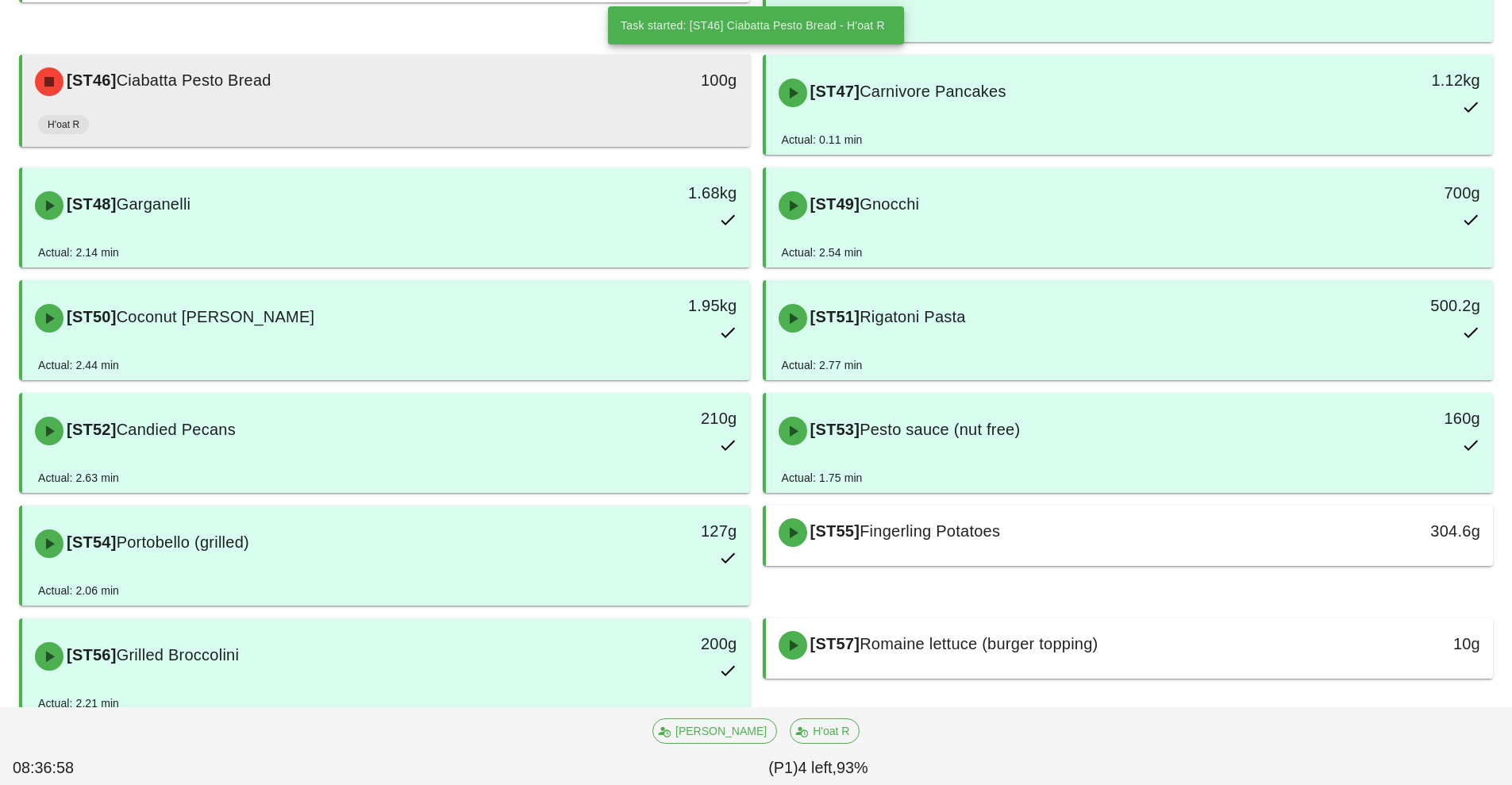
click at [488, 119] on div "H'oat R" at bounding box center [386, 127] width 696 height 38
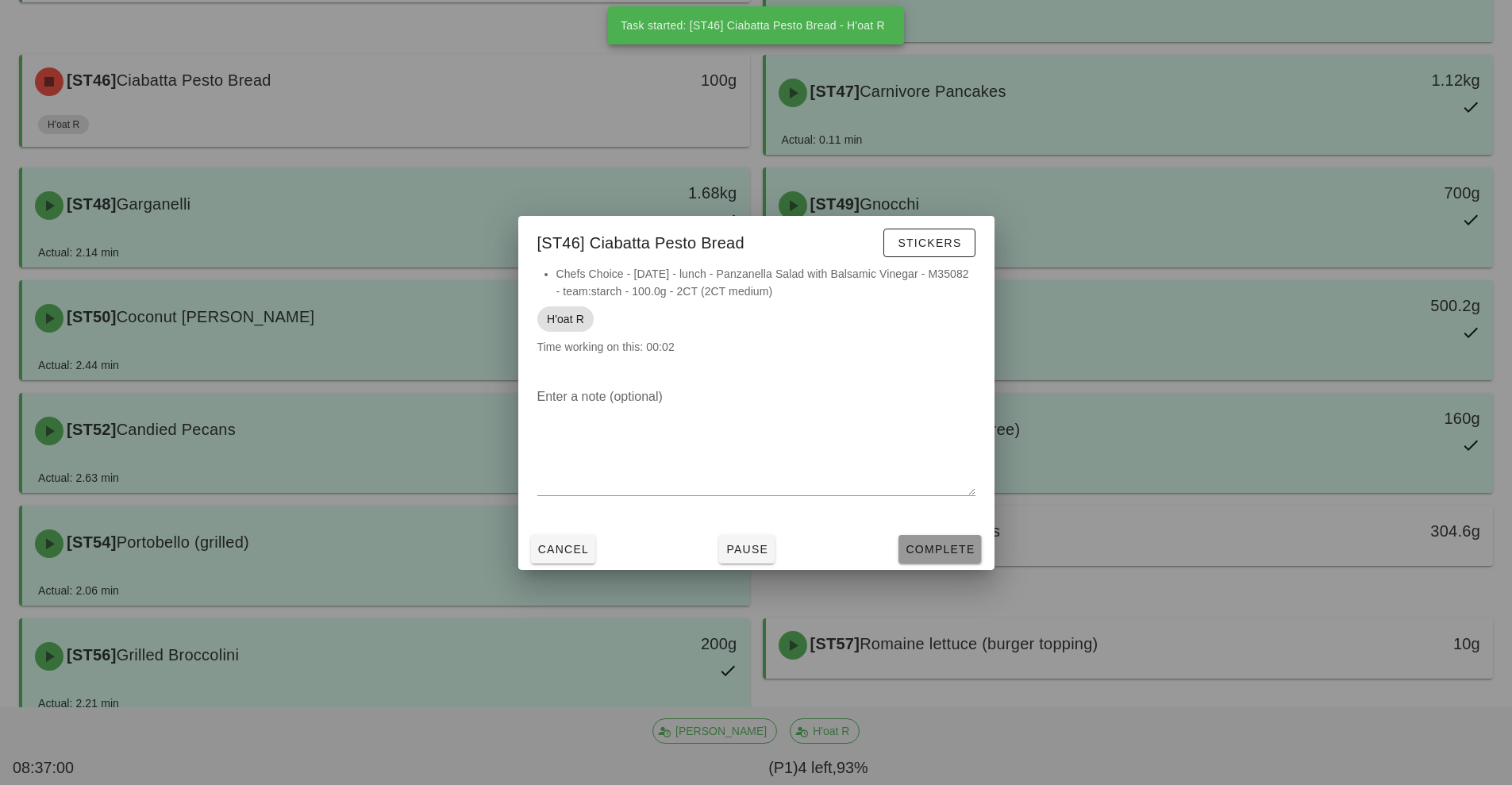
click at [938, 559] on button "Complete" at bounding box center [939, 549] width 83 height 29
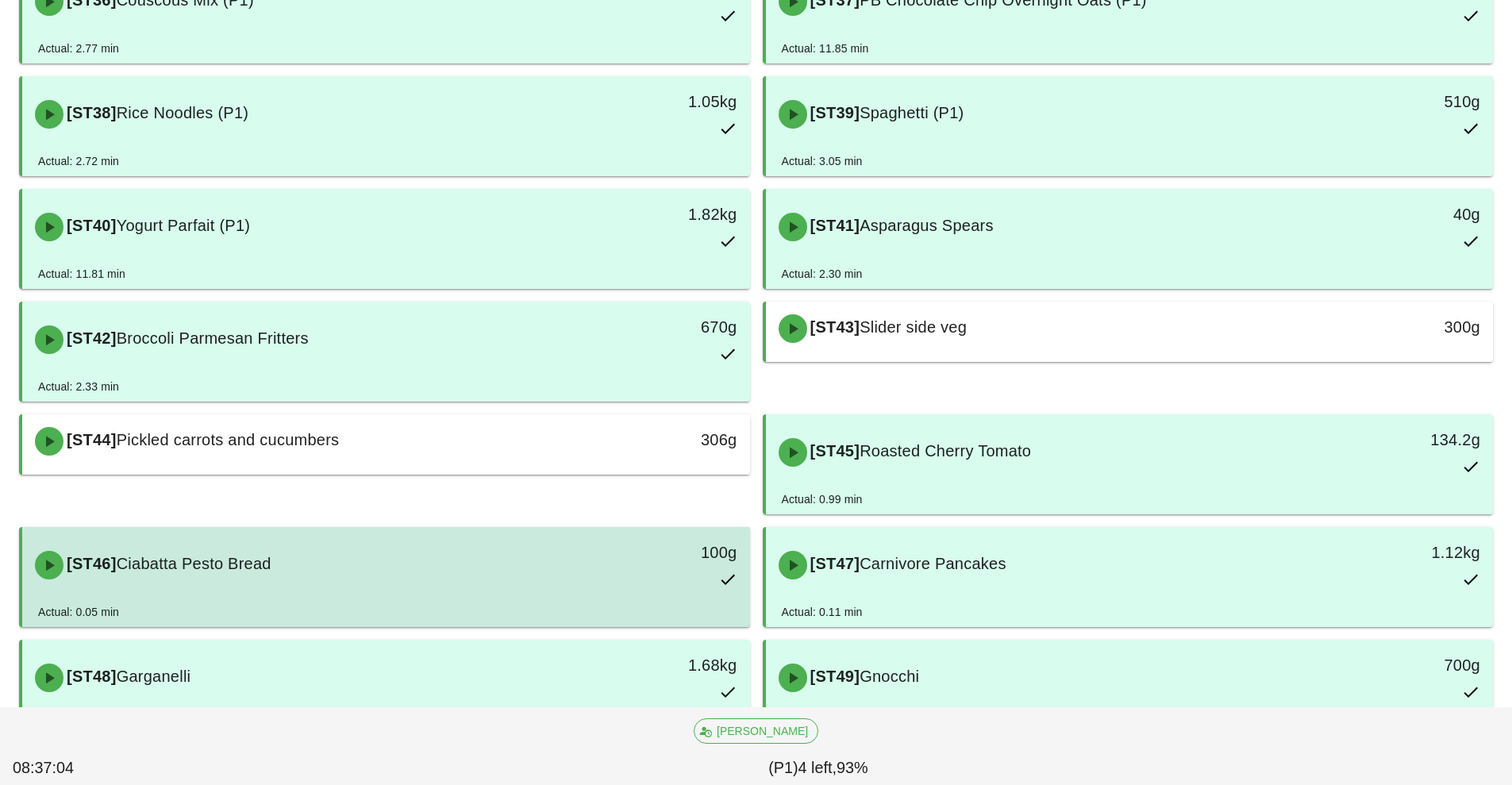
scroll to position [355, 0]
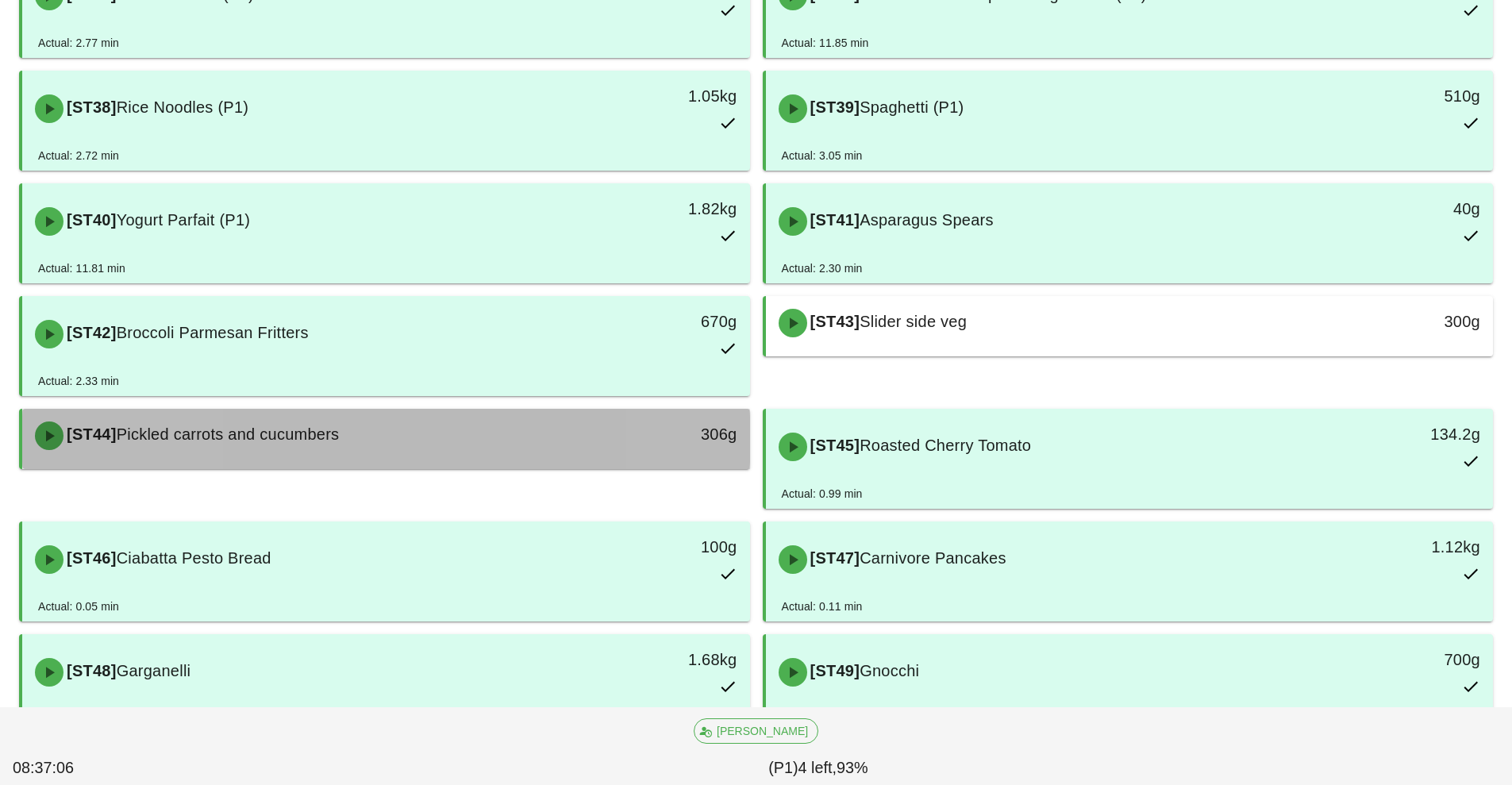
click at [603, 431] on div "306g" at bounding box center [655, 434] width 161 height 25
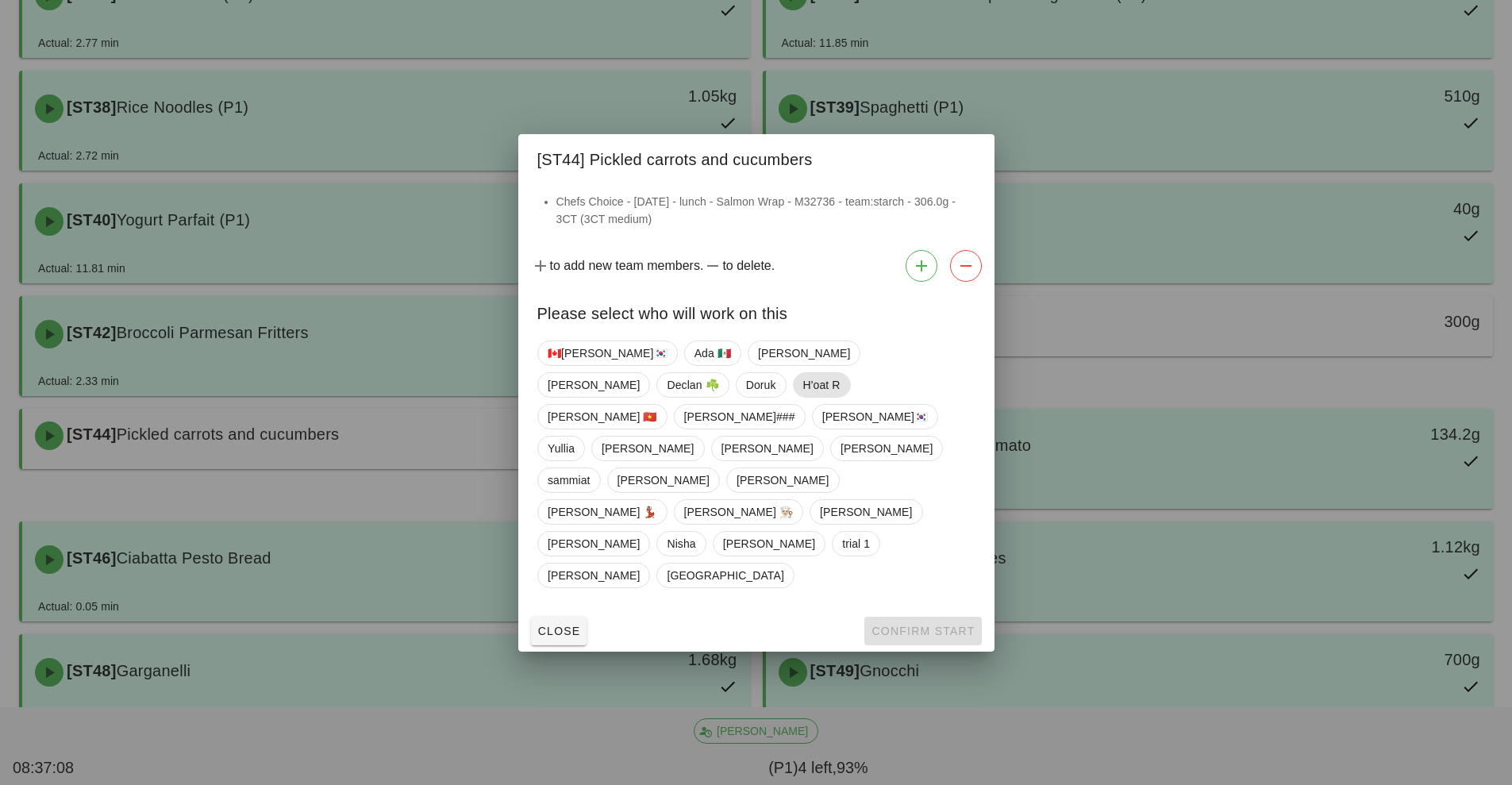
click at [802, 397] on span "H'oat R" at bounding box center [821, 385] width 37 height 24
click at [908, 625] on span "Confirm Start" at bounding box center [922, 631] width 104 height 12
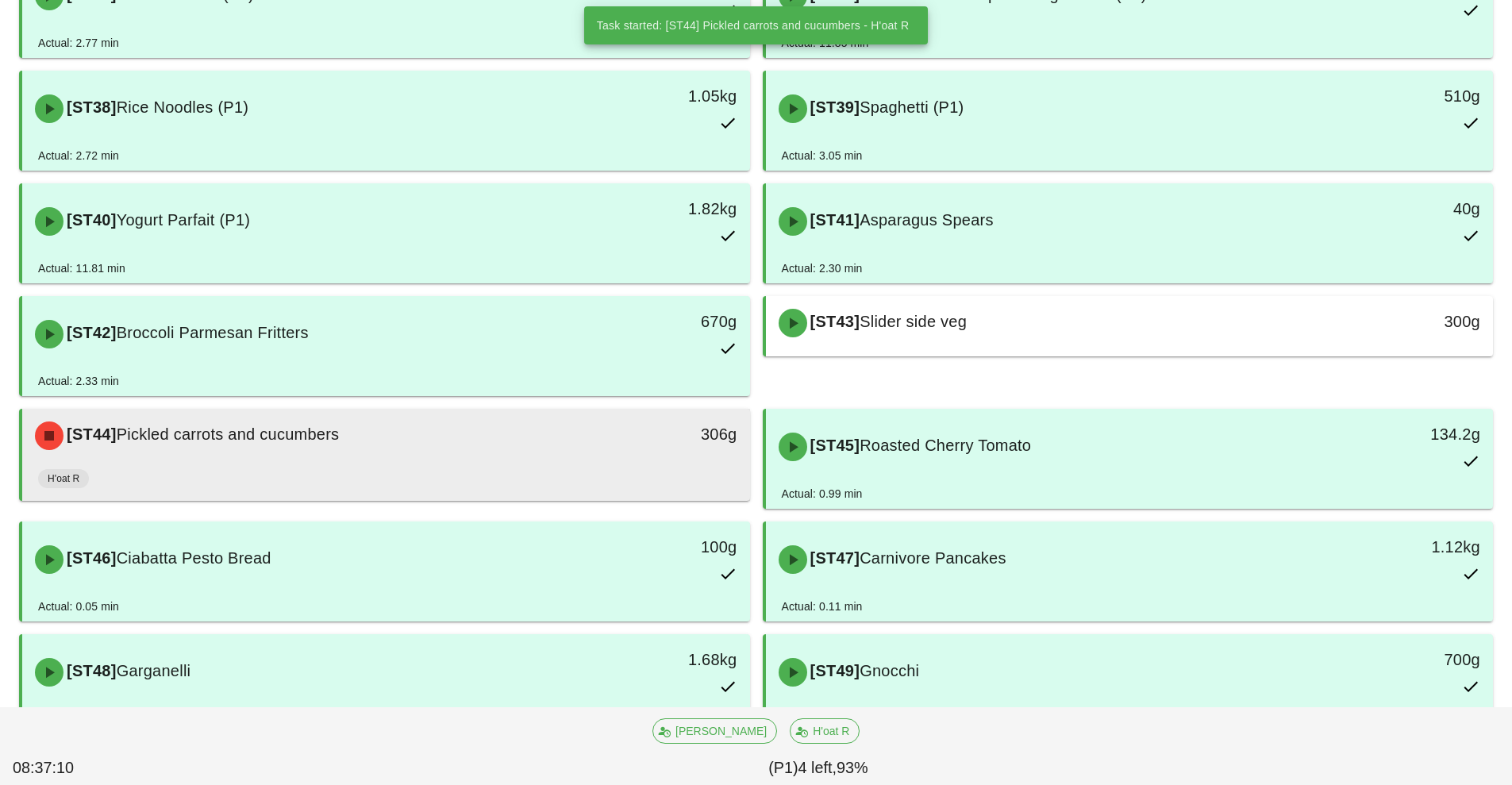
click at [574, 437] on div "306g" at bounding box center [655, 436] width 180 height 47
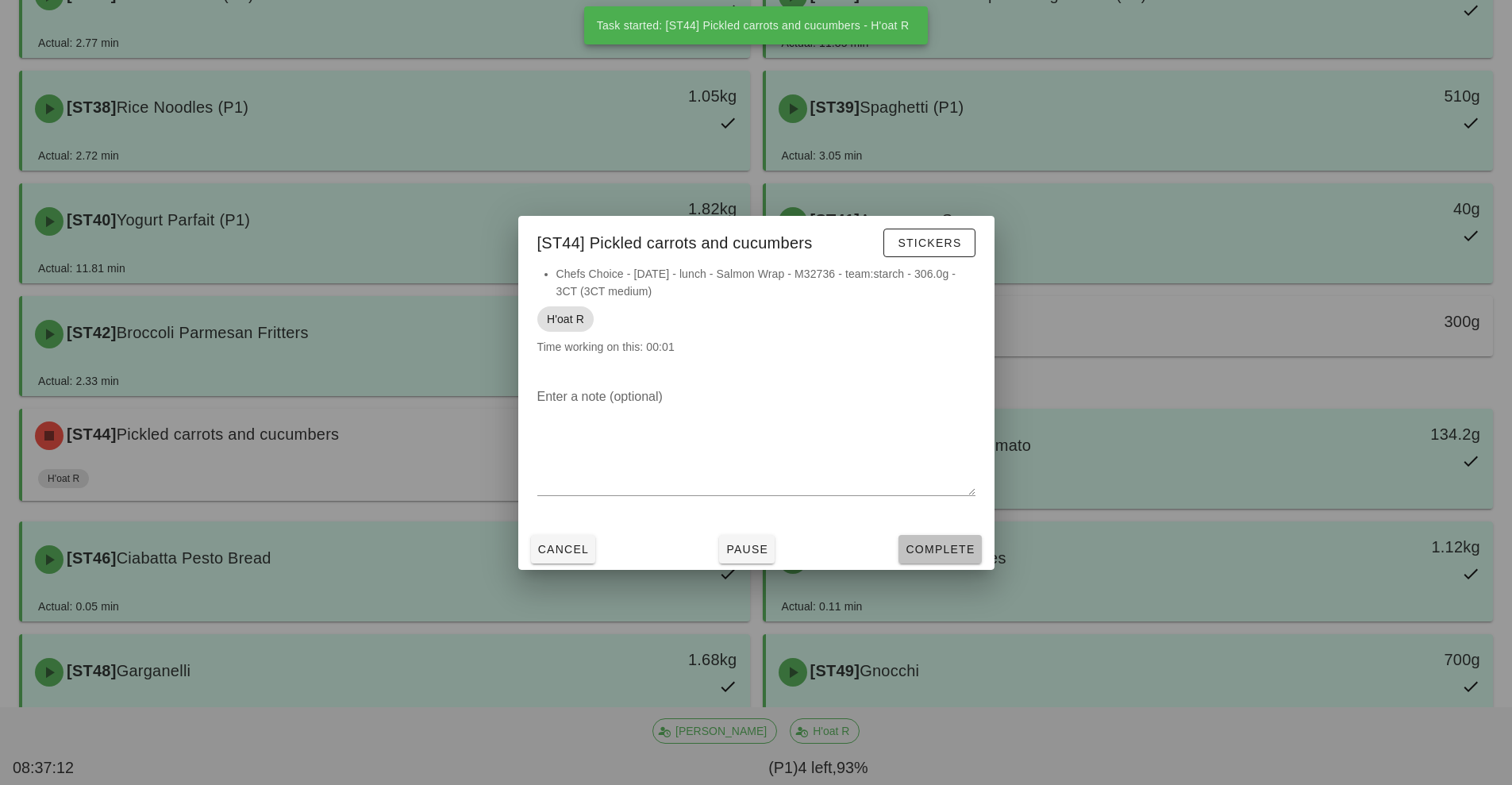
click at [932, 552] on span "Complete" at bounding box center [939, 549] width 69 height 12
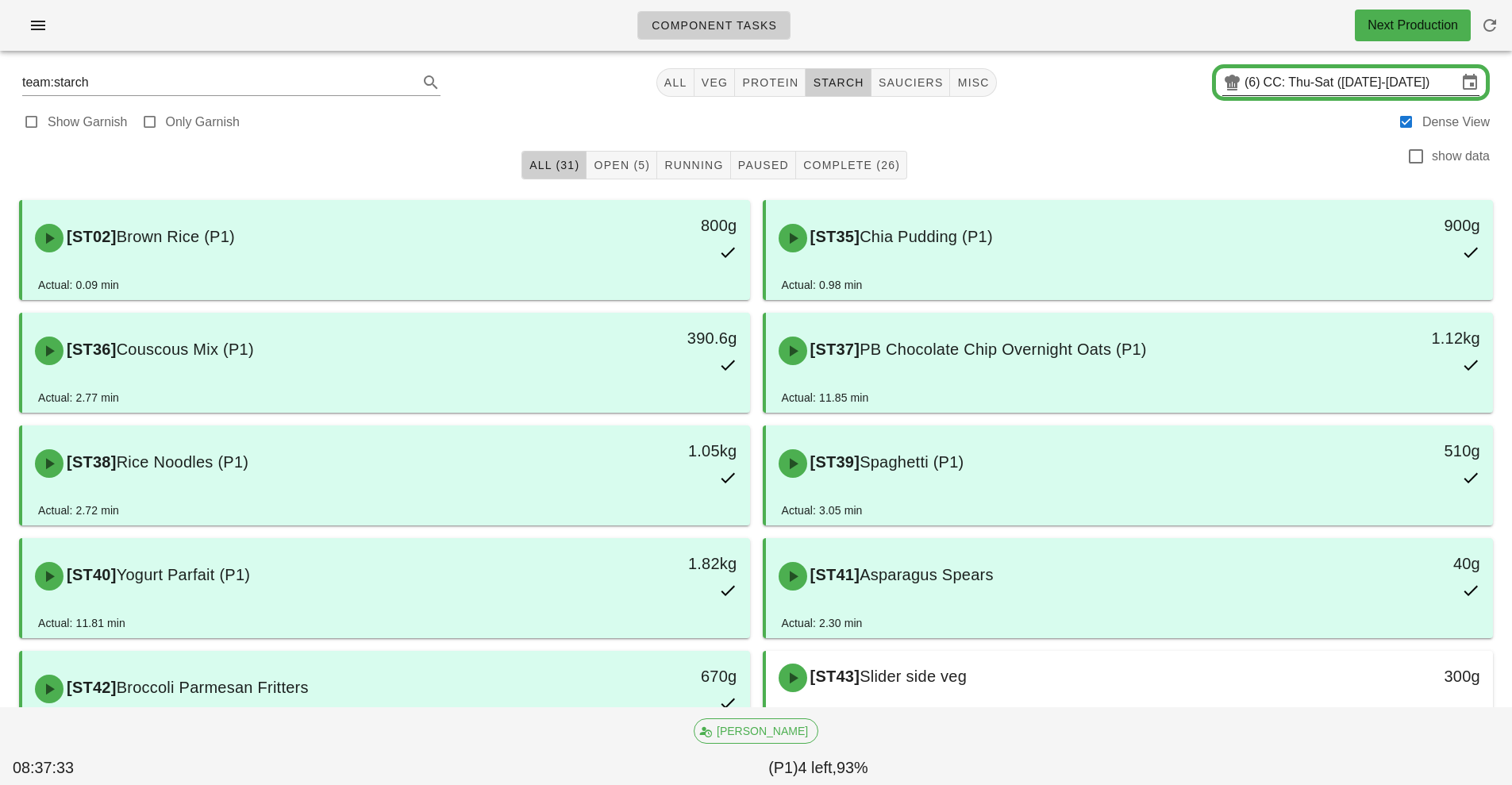
click at [1306, 85] on input "CC: Thu-Sat (Sep 18-Sep 20)" at bounding box center [1360, 82] width 193 height 25
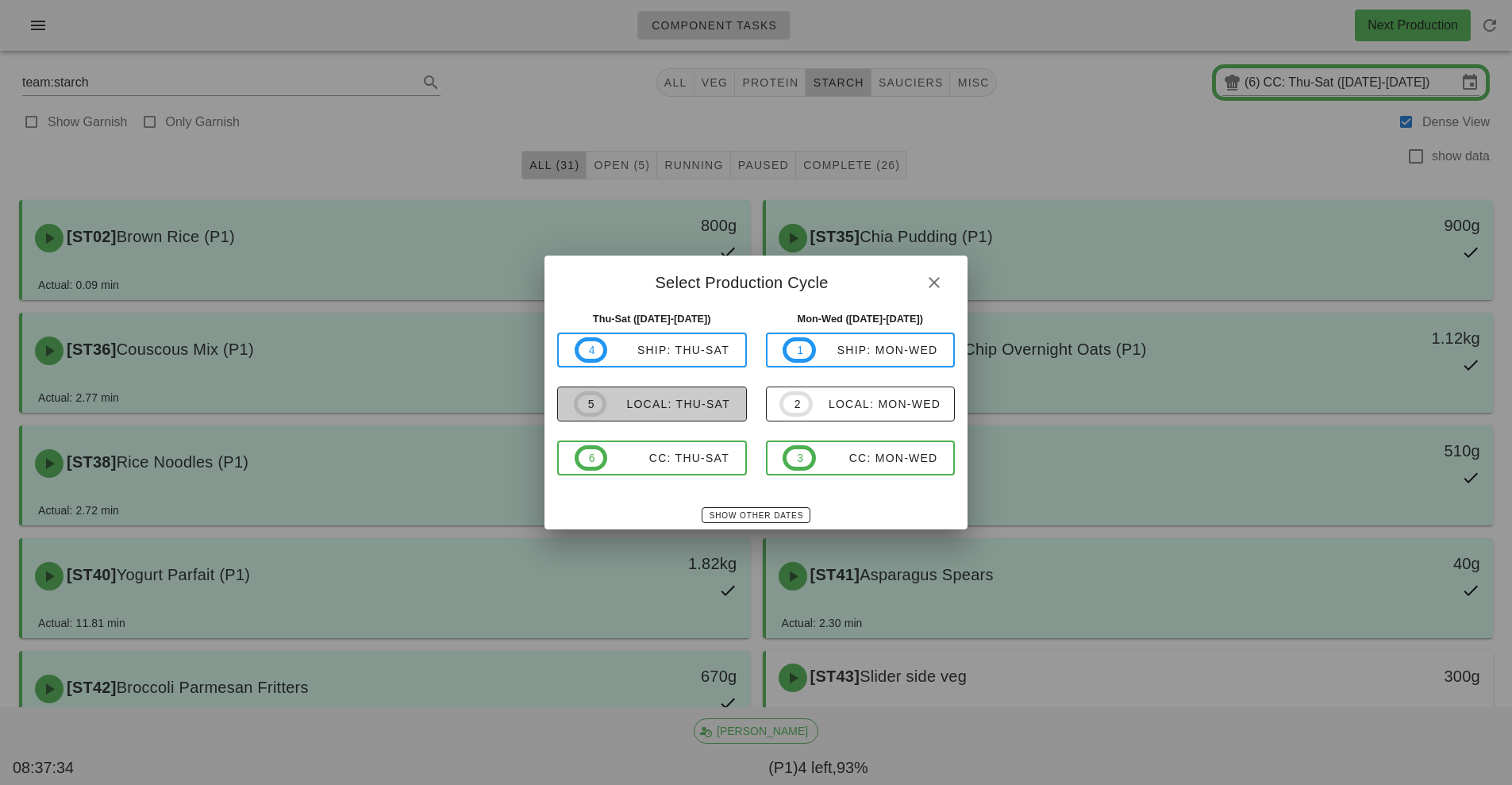
click at [652, 407] on div "local: Thu-Sat" at bounding box center [668, 404] width 124 height 12
type input "local: Thu-Sat ([DATE]-[DATE])"
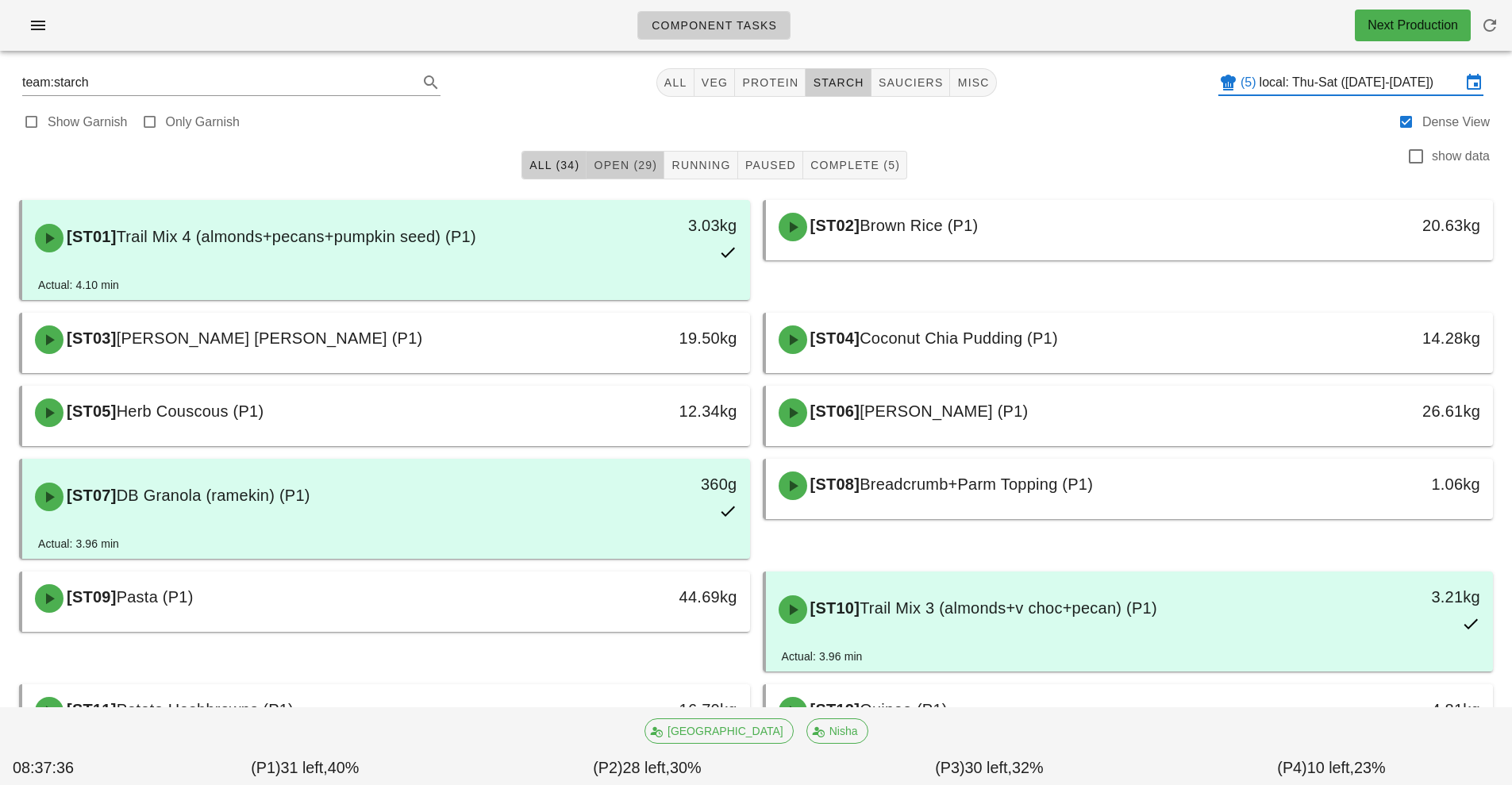
click at [635, 178] on button "Open (29)" at bounding box center [625, 165] width 78 height 29
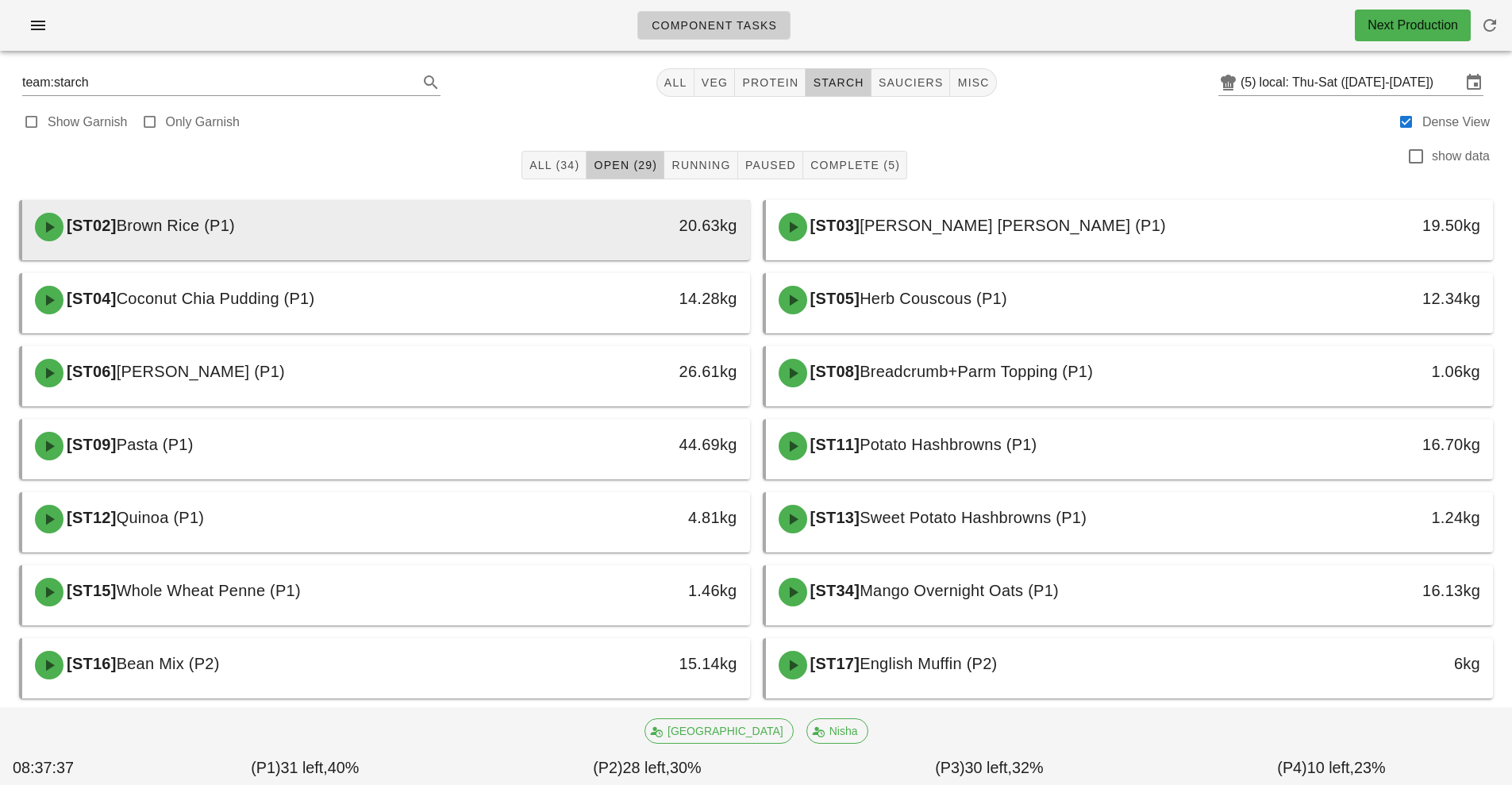
click at [546, 237] on div "[ST02] Brown Rice (P1)" at bounding box center [295, 227] width 540 height 47
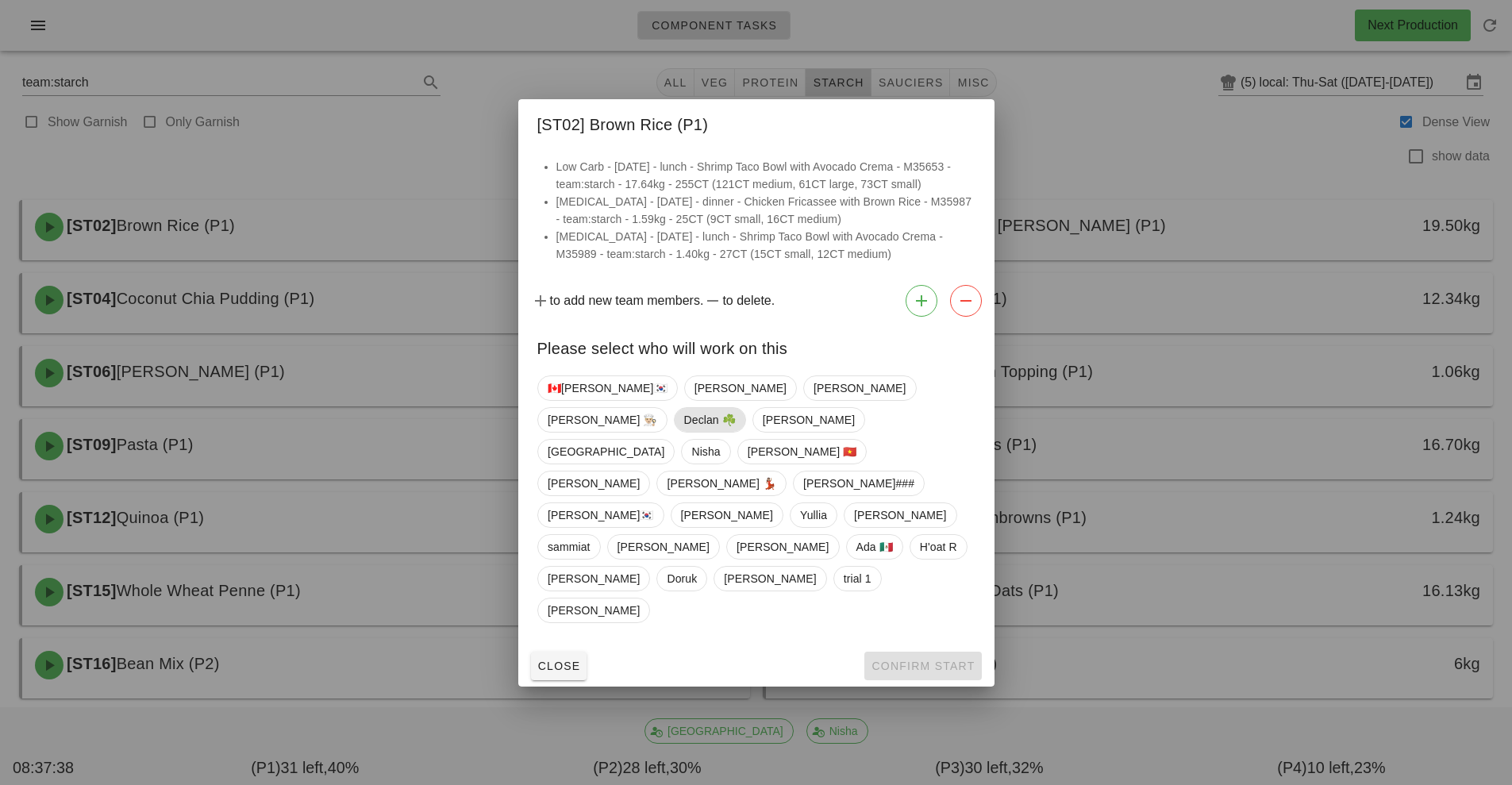
click at [734, 432] on span "Declan ☘️" at bounding box center [709, 419] width 52 height 24
click at [946, 660] on span "Confirm Start" at bounding box center [922, 666] width 104 height 12
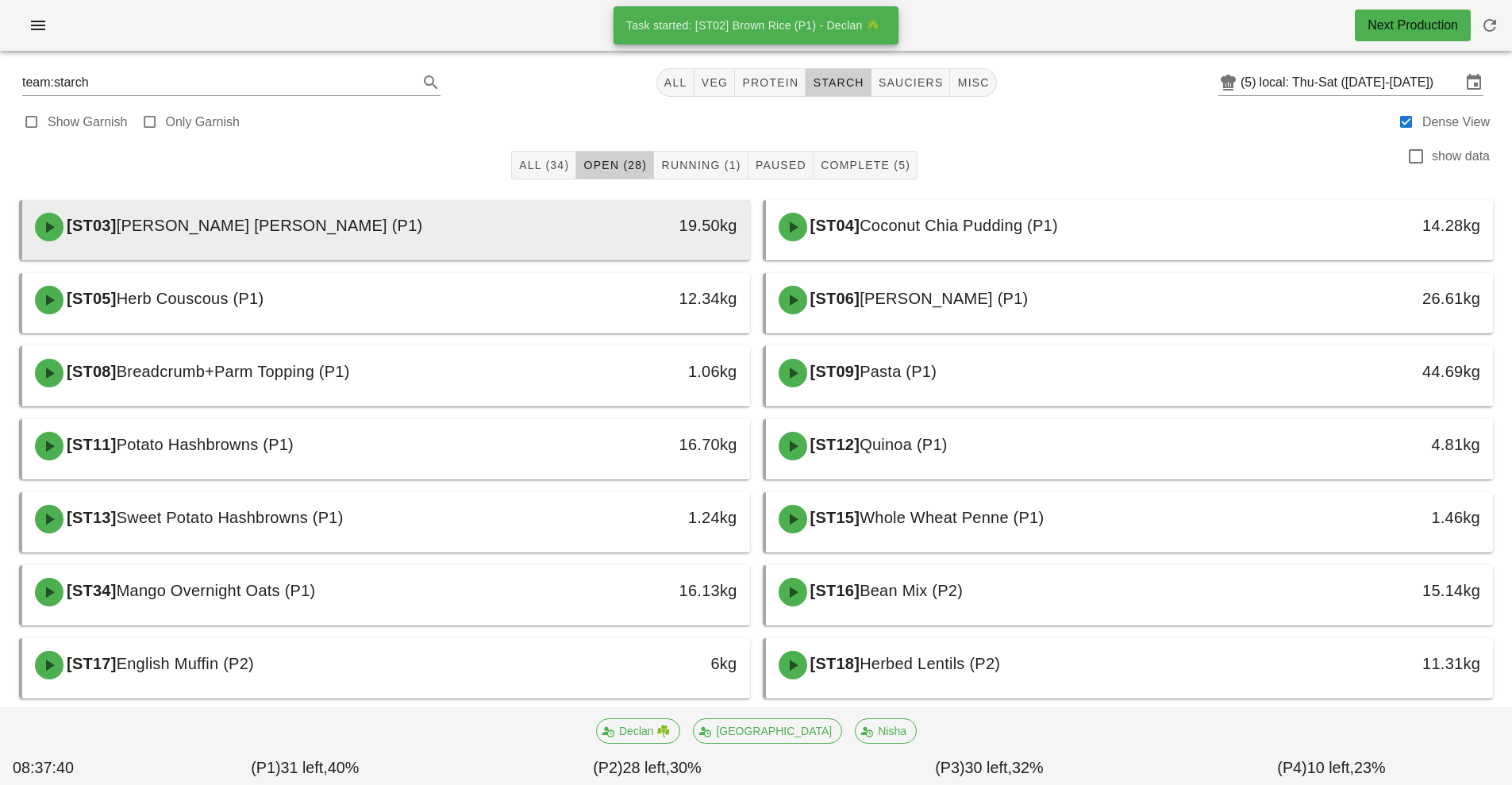
click at [537, 240] on div "[ST03] Ginger Brown Rice (P1)" at bounding box center [295, 227] width 540 height 47
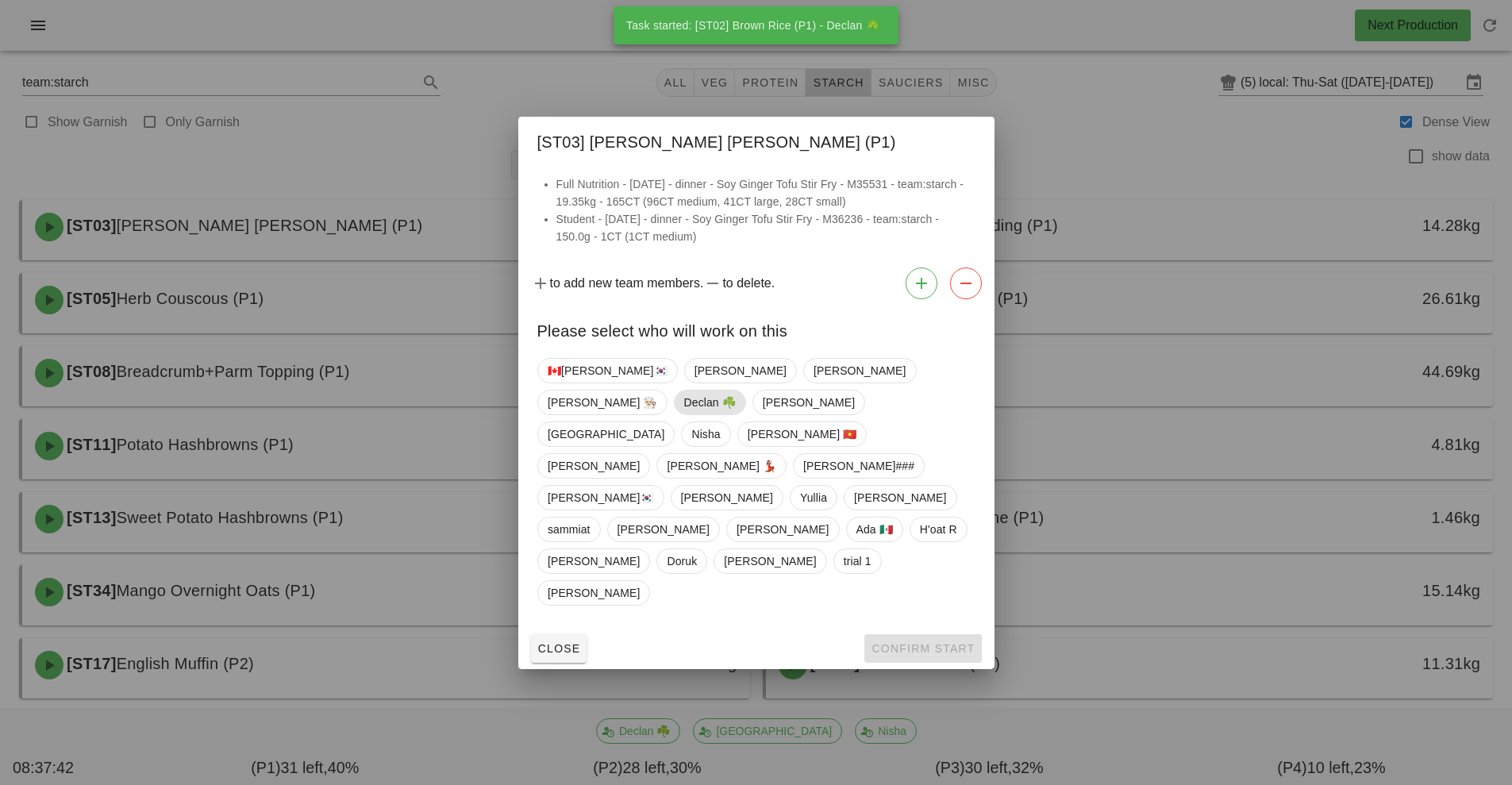
click at [734, 414] on span "Declan ☘️" at bounding box center [709, 402] width 52 height 24
click at [925, 643] on span "Confirm Start" at bounding box center [922, 649] width 104 height 12
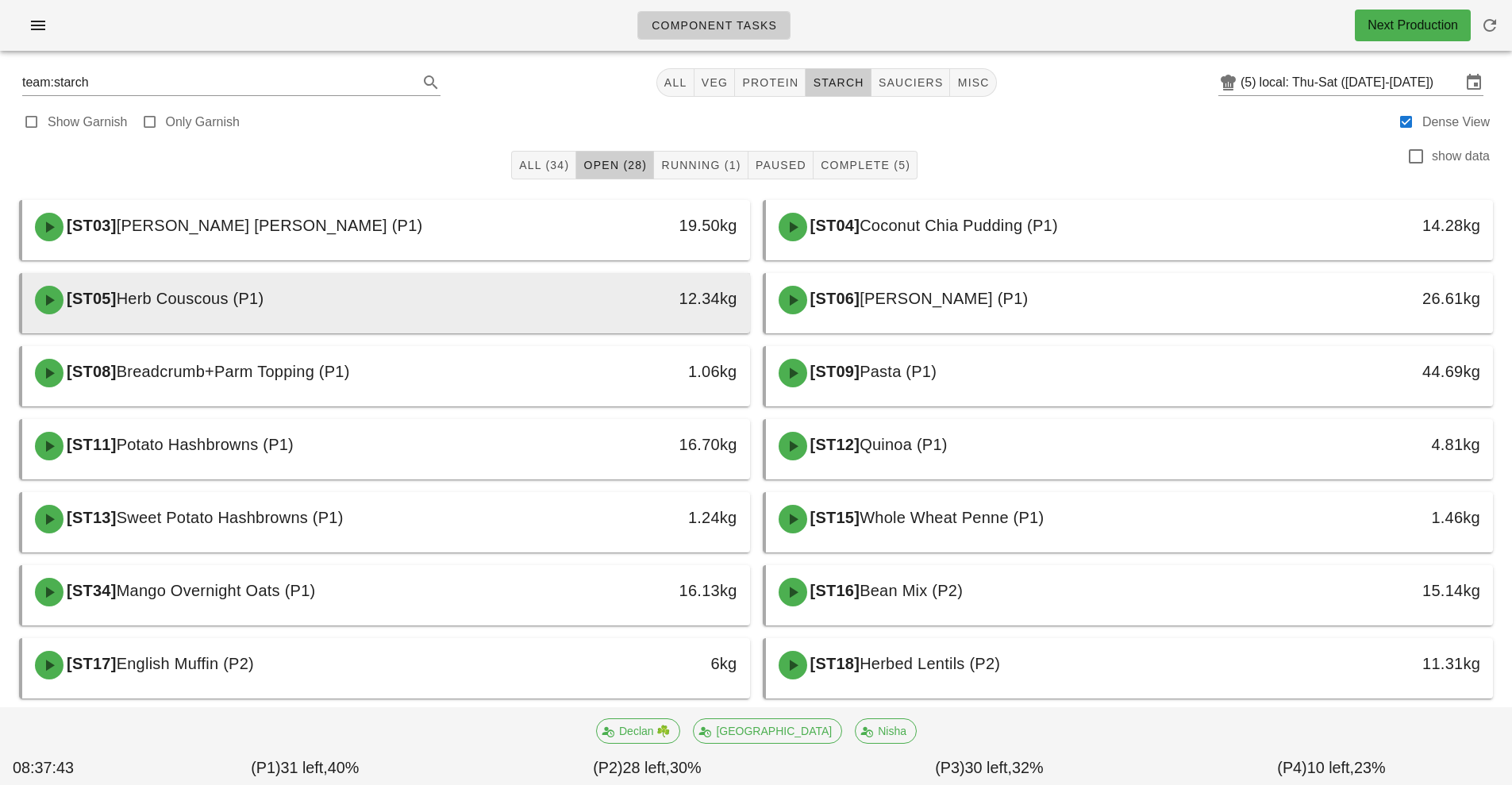
click at [592, 299] on div "12.34kg" at bounding box center [655, 298] width 161 height 25
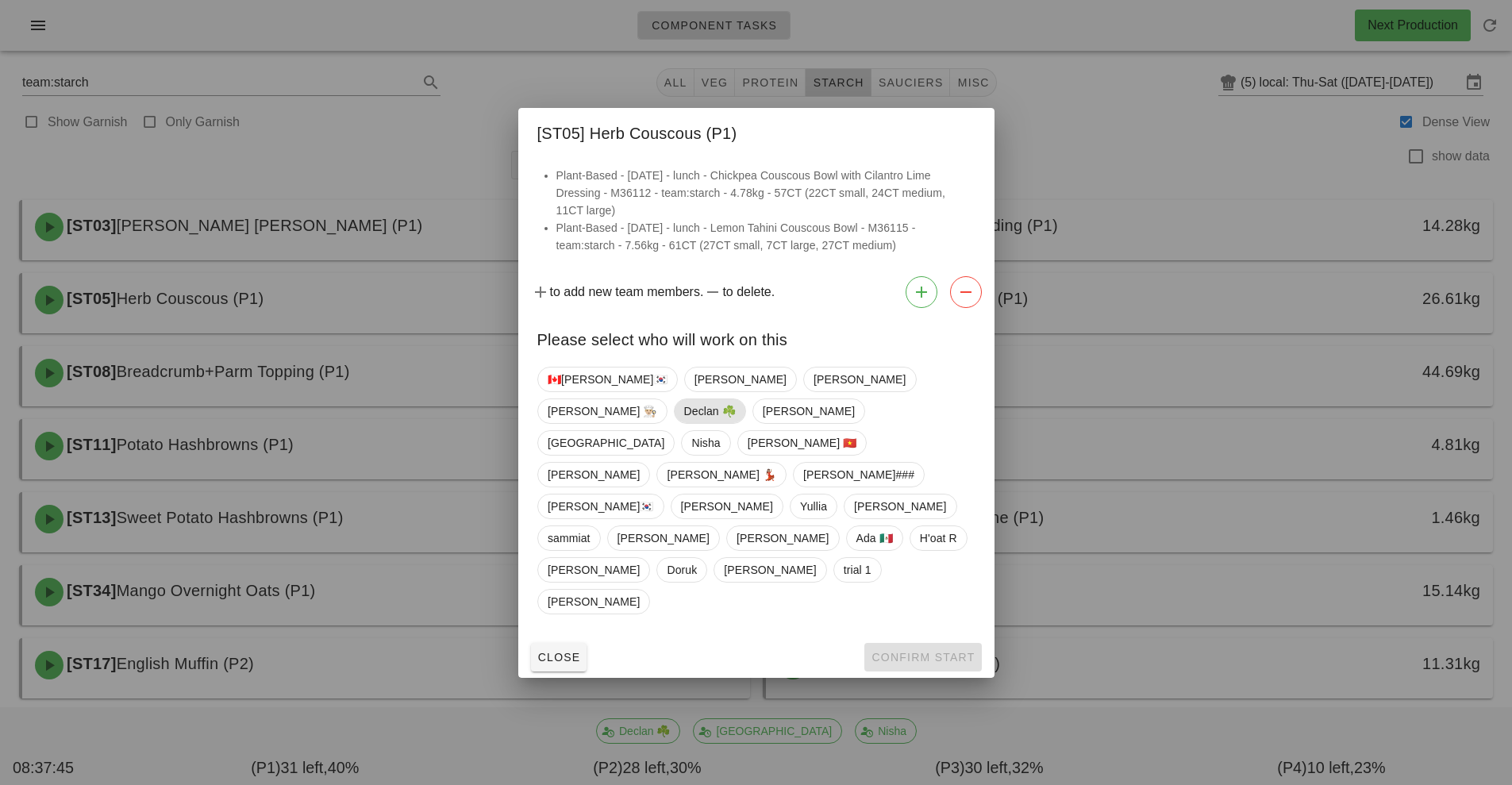
click at [734, 423] on span "Declan ☘️" at bounding box center [709, 411] width 52 height 24
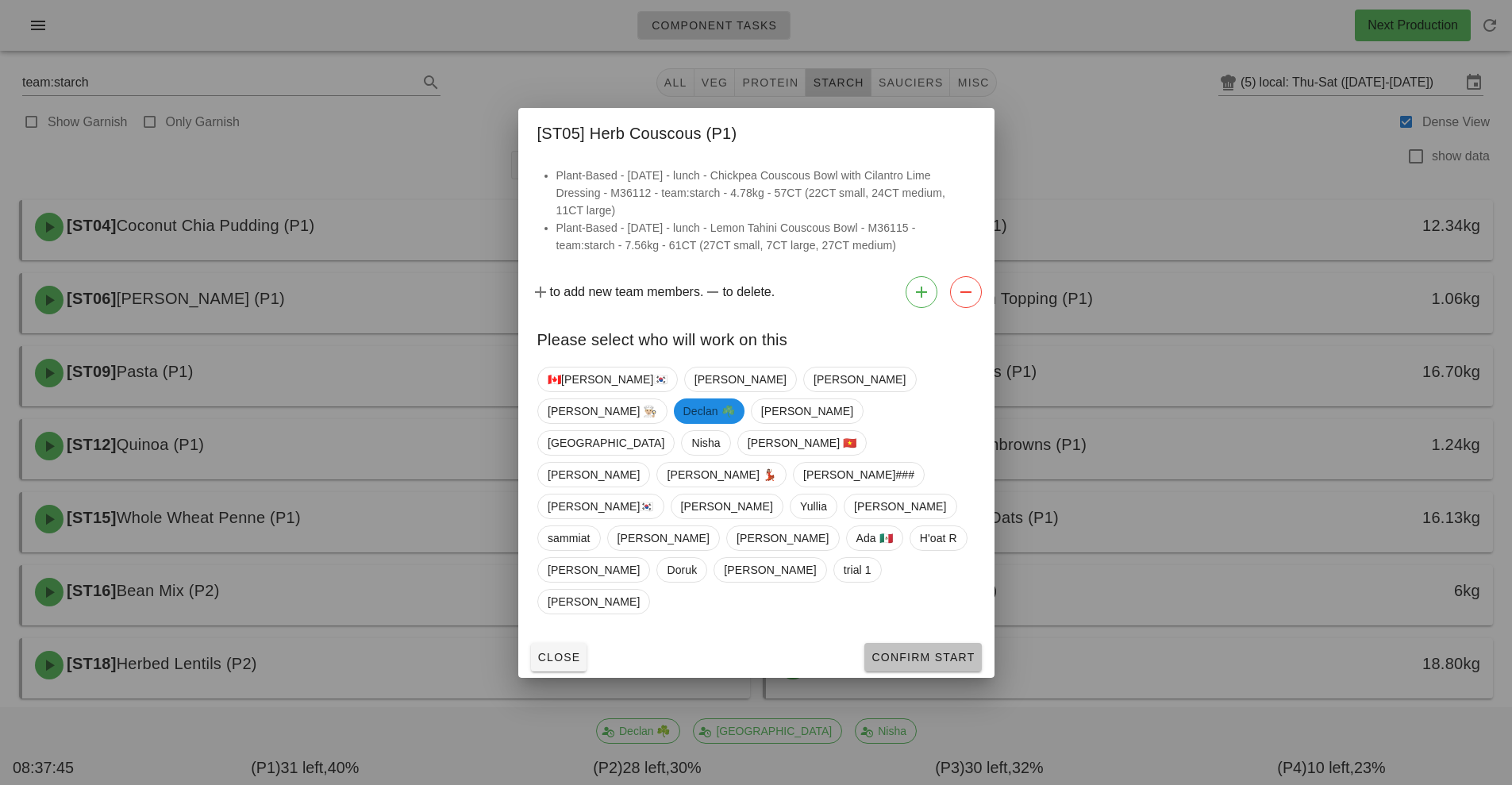
click at [945, 643] on button "Confirm Start" at bounding box center [922, 658] width 117 height 29
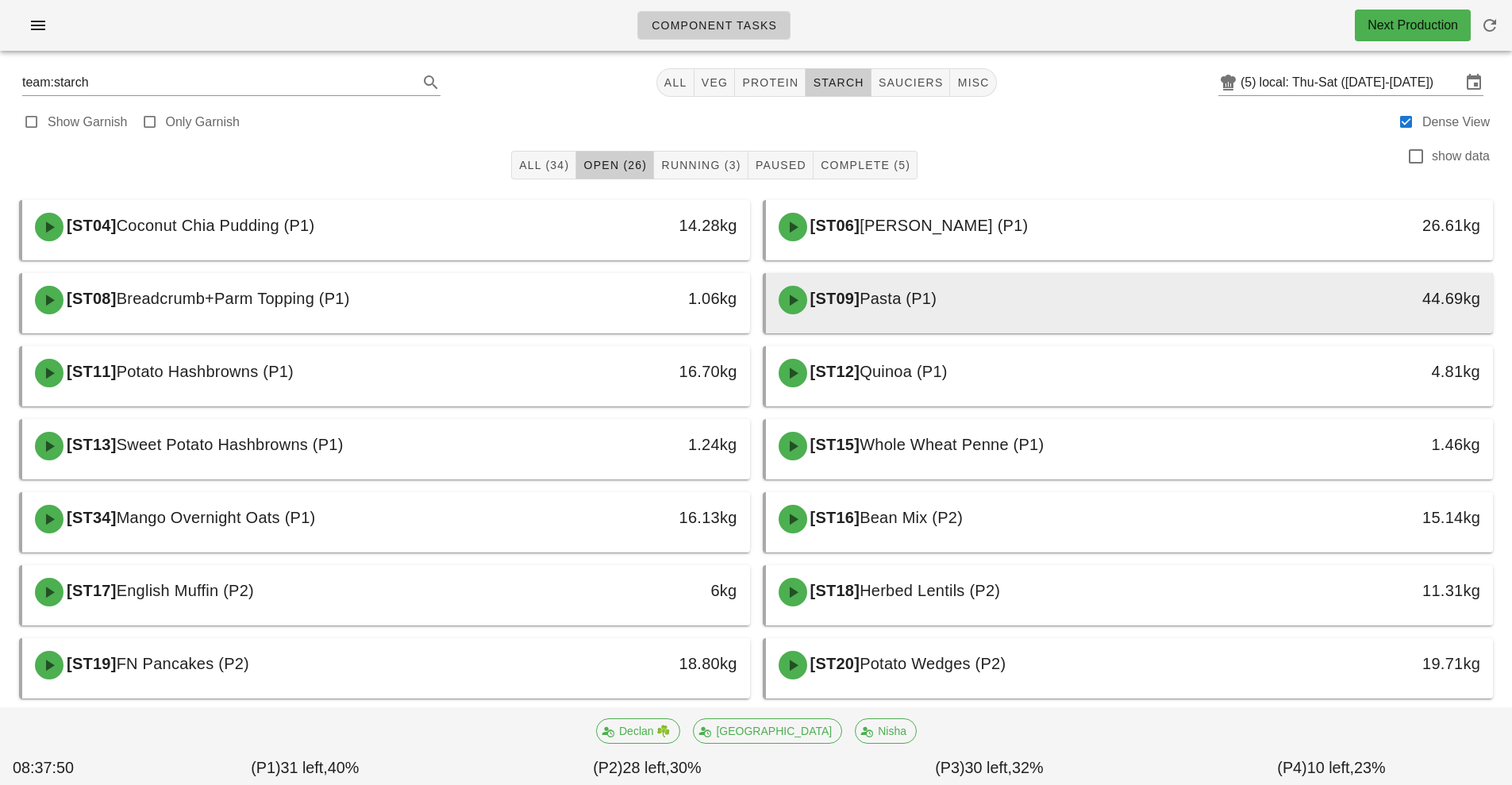
click at [1040, 309] on div "[ST09] Pasta (P1)" at bounding box center [1038, 300] width 540 height 47
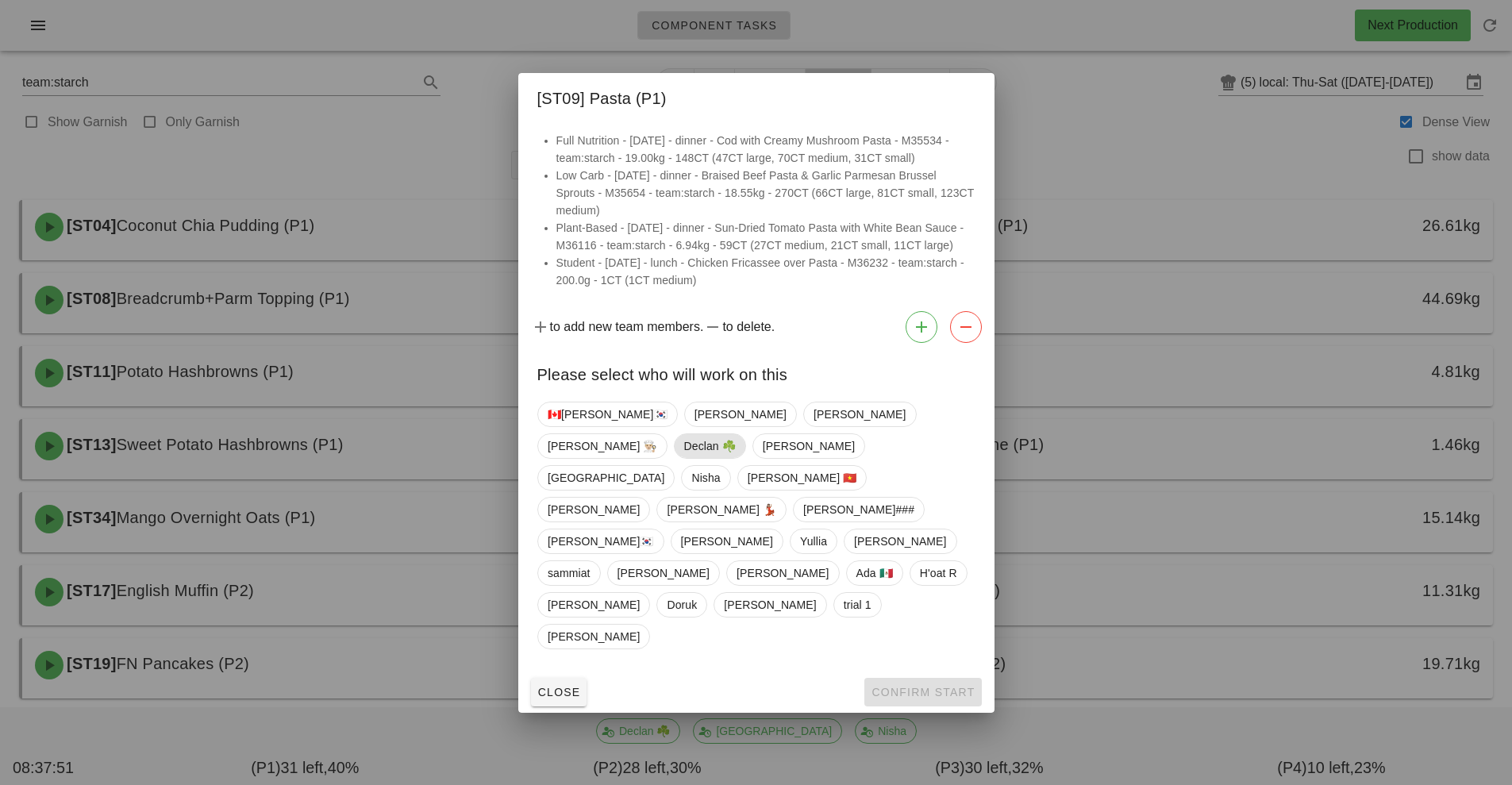
click at [734, 458] on span "Declan ☘️" at bounding box center [709, 446] width 52 height 24
click at [945, 686] on span "Confirm Start" at bounding box center [922, 692] width 104 height 12
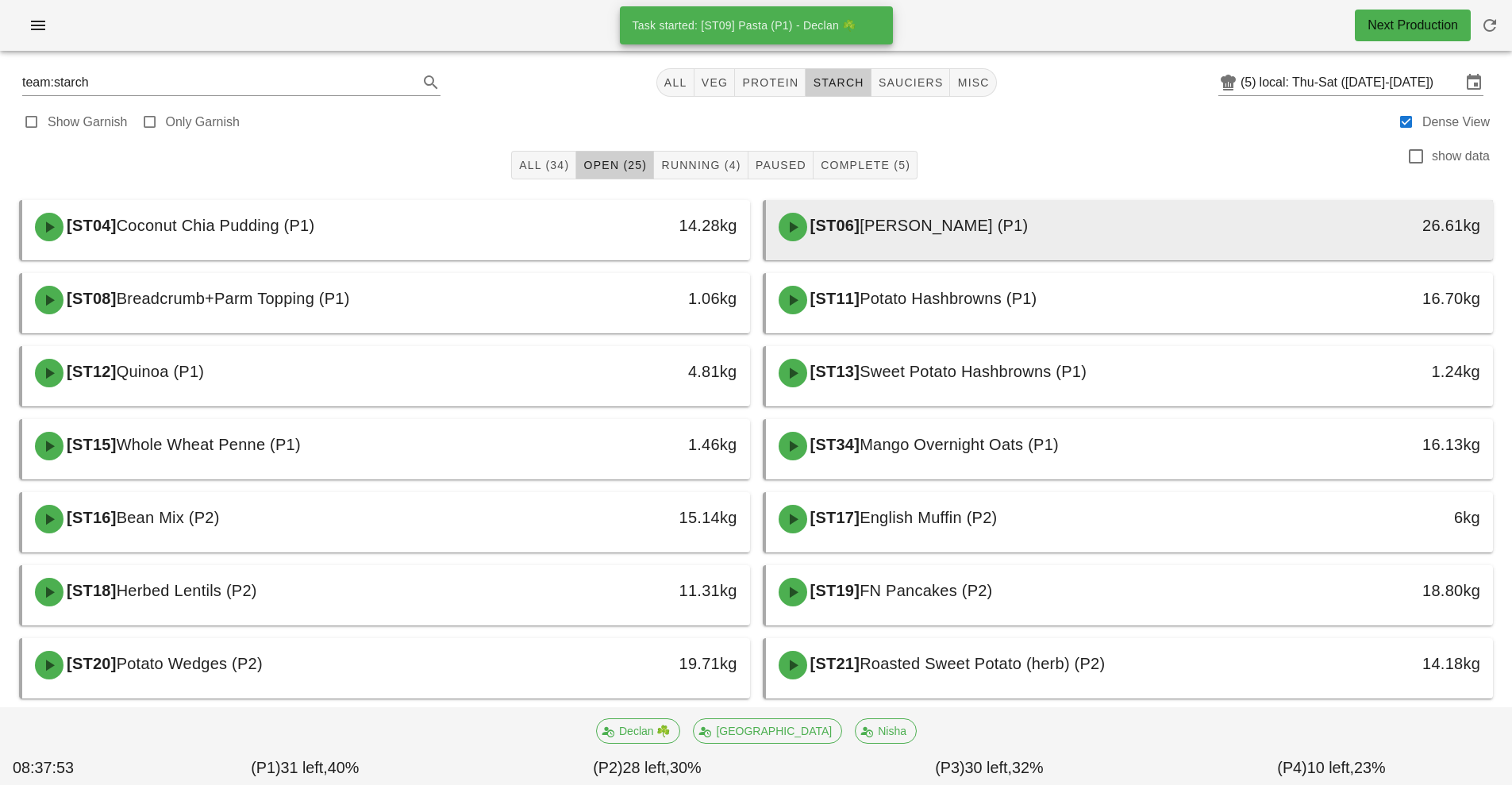
click at [985, 236] on div "[ST06] Jasmine Rice (P1)" at bounding box center [1038, 227] width 540 height 47
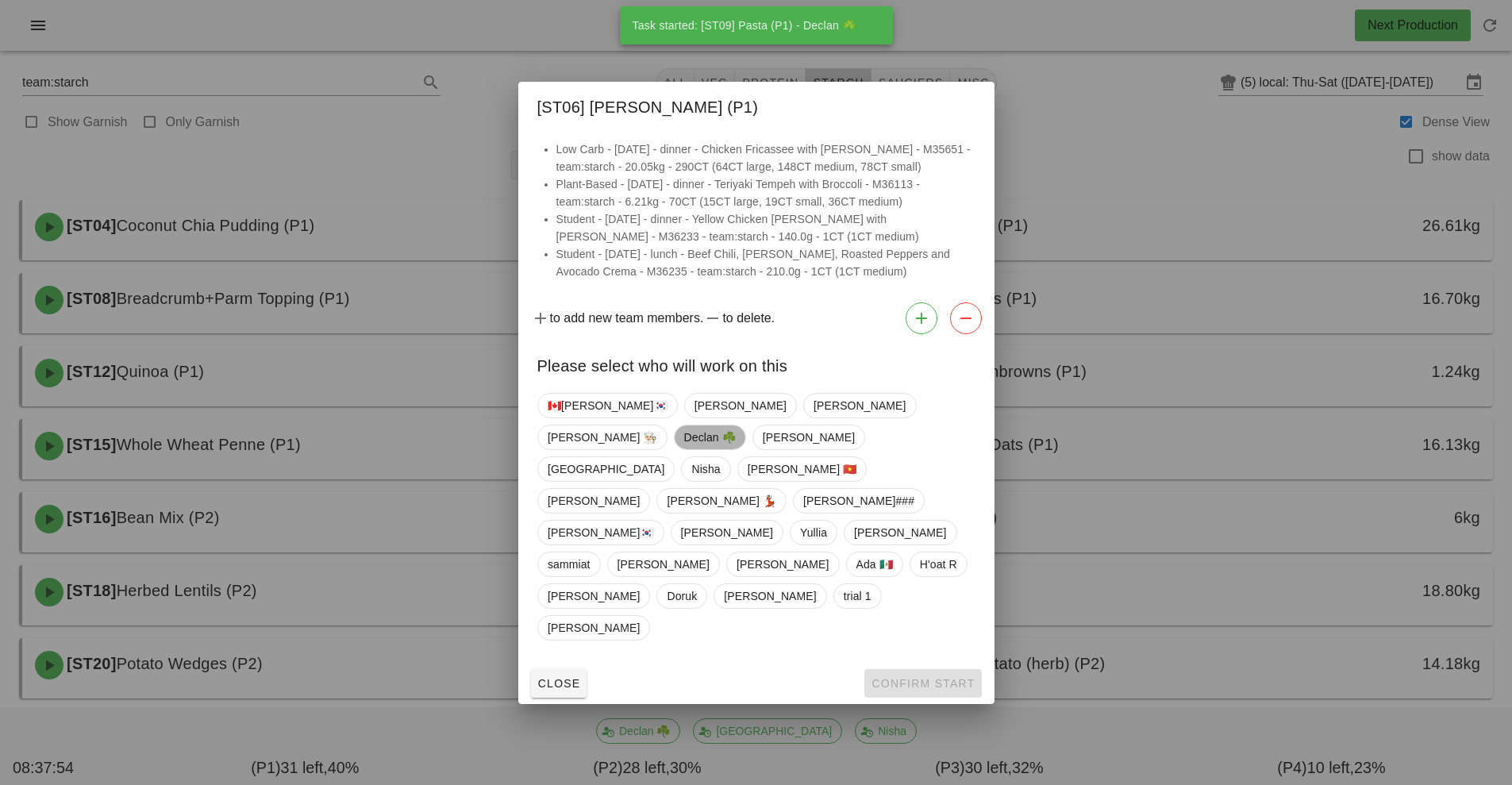
click at [734, 449] on span "Declan ☘️" at bounding box center [709, 437] width 52 height 24
click at [921, 677] on span "Confirm Start" at bounding box center [922, 683] width 104 height 12
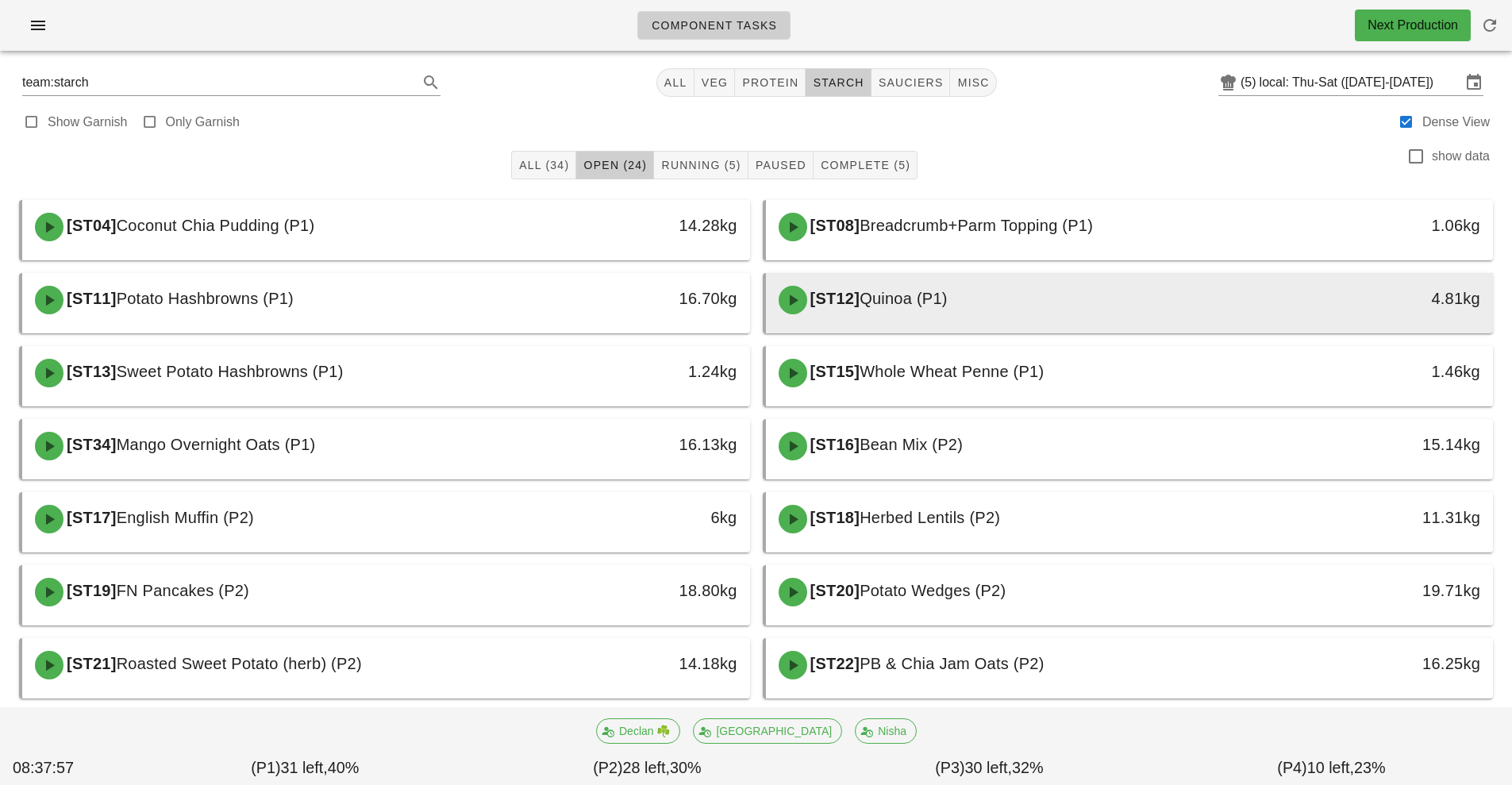
click at [947, 308] on span "Quinoa (P1)" at bounding box center [903, 299] width 88 height 18
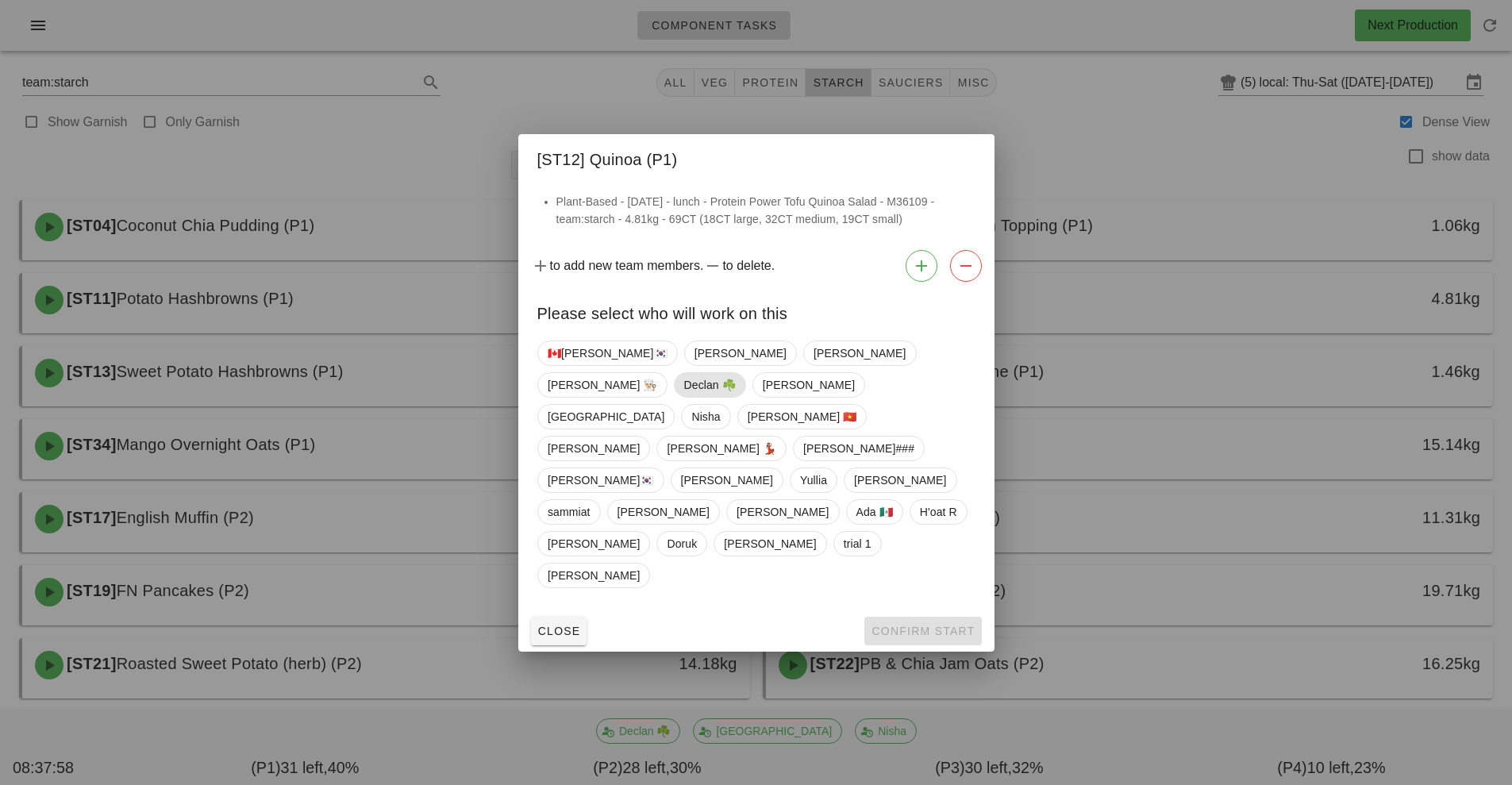
click at [734, 397] on span "Declan ☘️" at bounding box center [709, 385] width 52 height 24
click at [942, 625] on span "Confirm Start" at bounding box center [922, 631] width 104 height 12
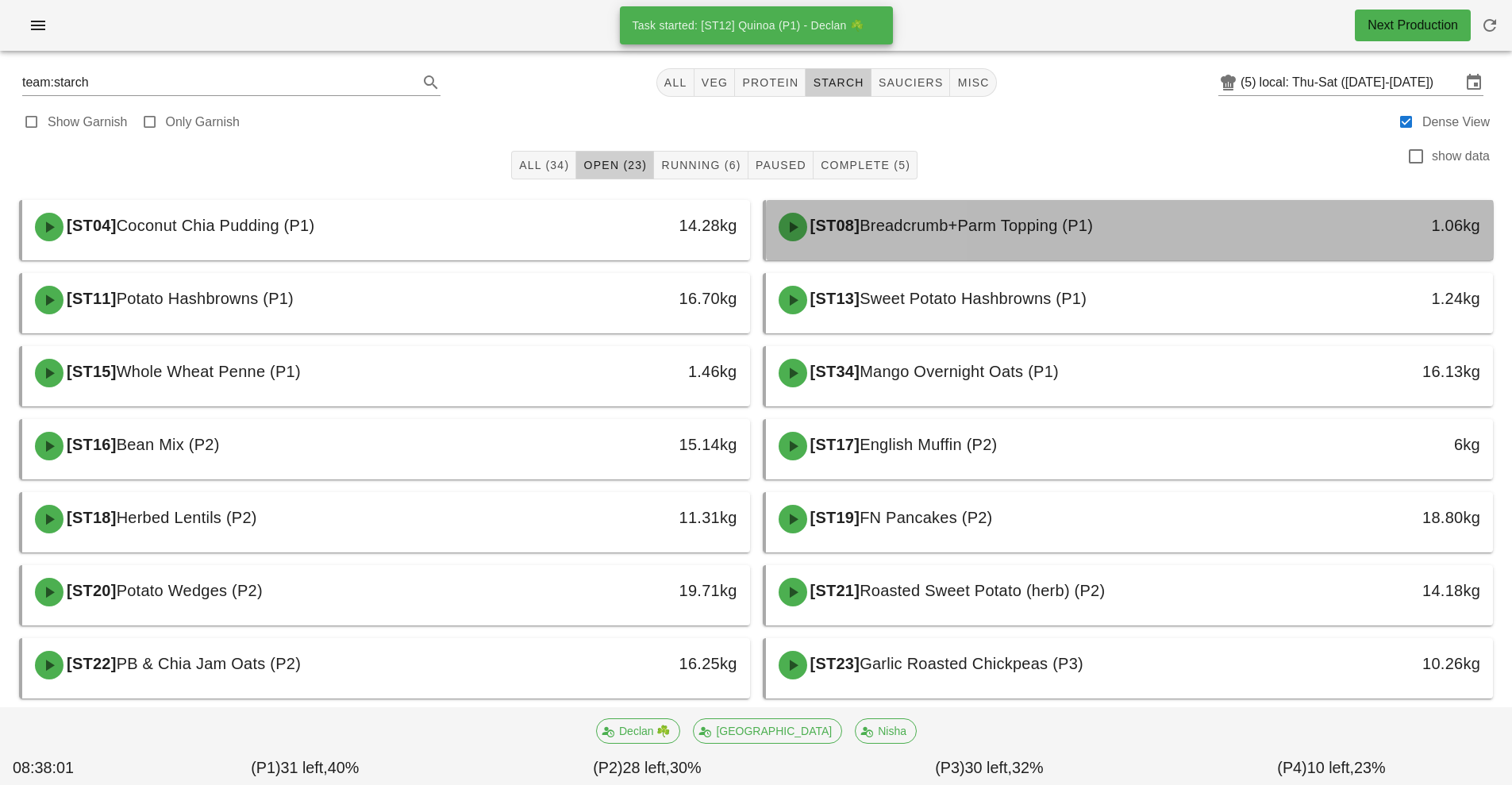
click at [1063, 226] on span "Breadcrumb+Parm Topping (P1)" at bounding box center [976, 226] width 234 height 18
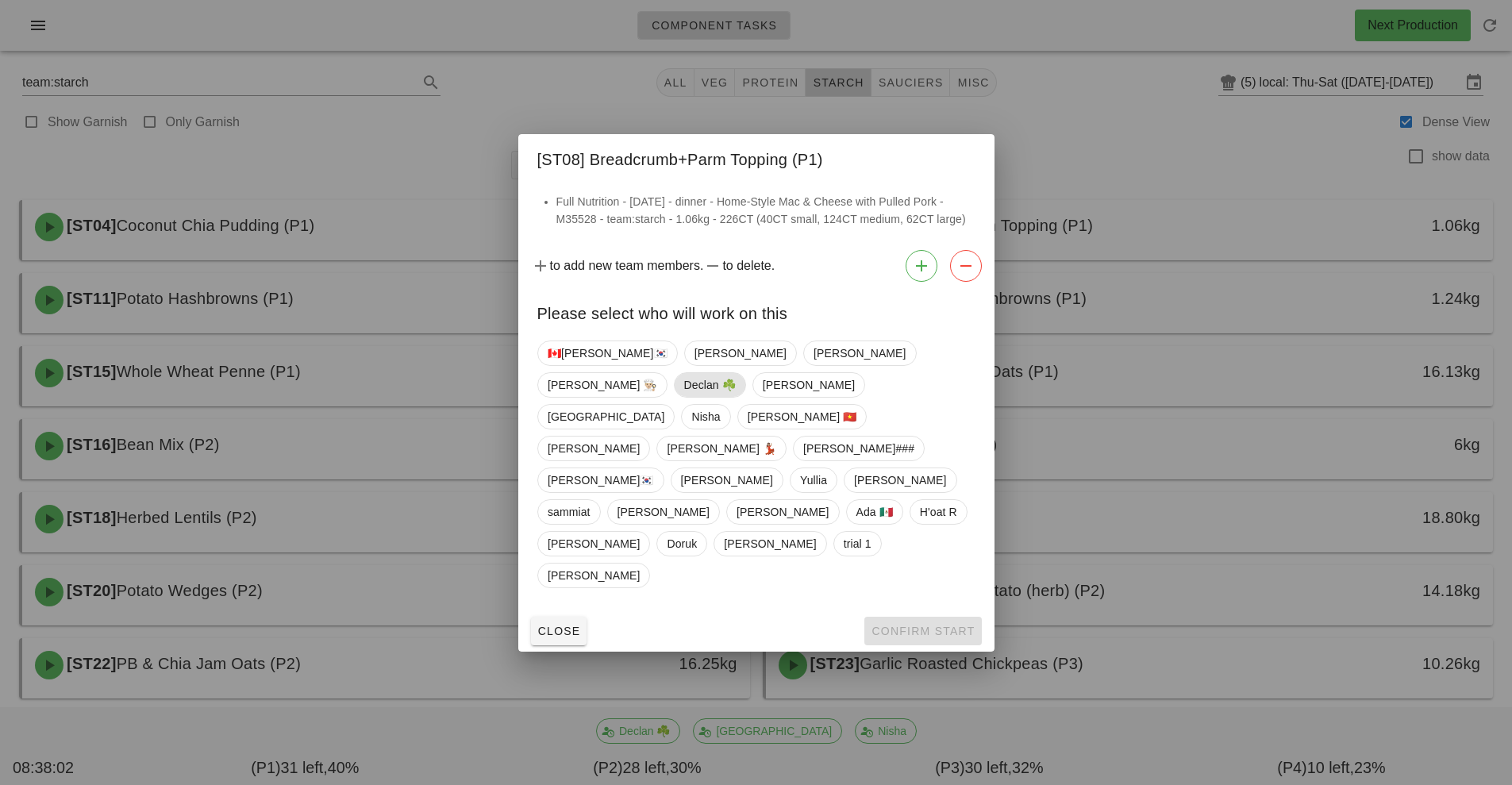
click at [734, 397] on span "Declan ☘️" at bounding box center [709, 385] width 52 height 24
click at [945, 625] on span "Confirm Start" at bounding box center [922, 631] width 104 height 12
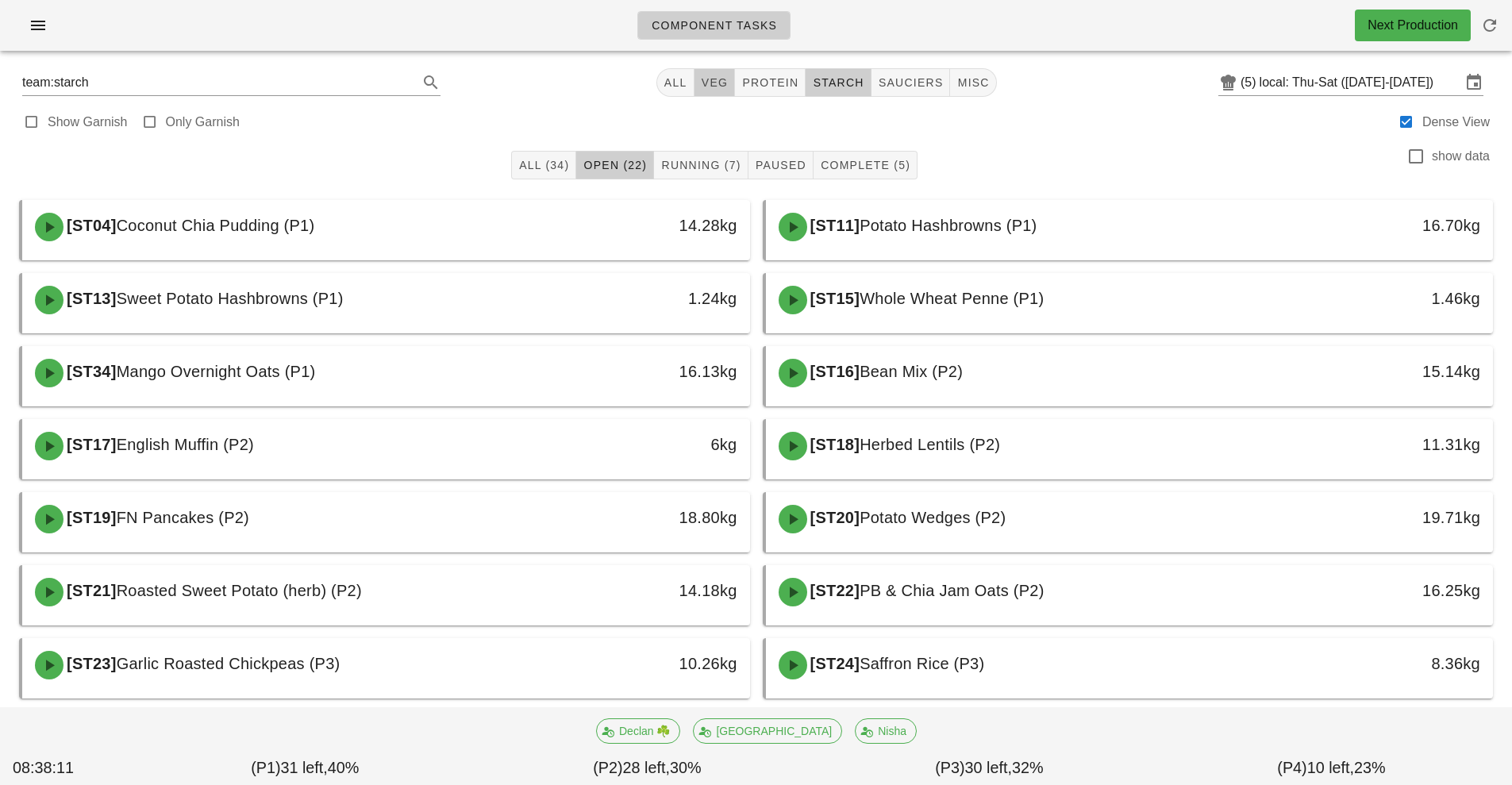
click at [716, 83] on span "veg" at bounding box center [715, 83] width 28 height 12
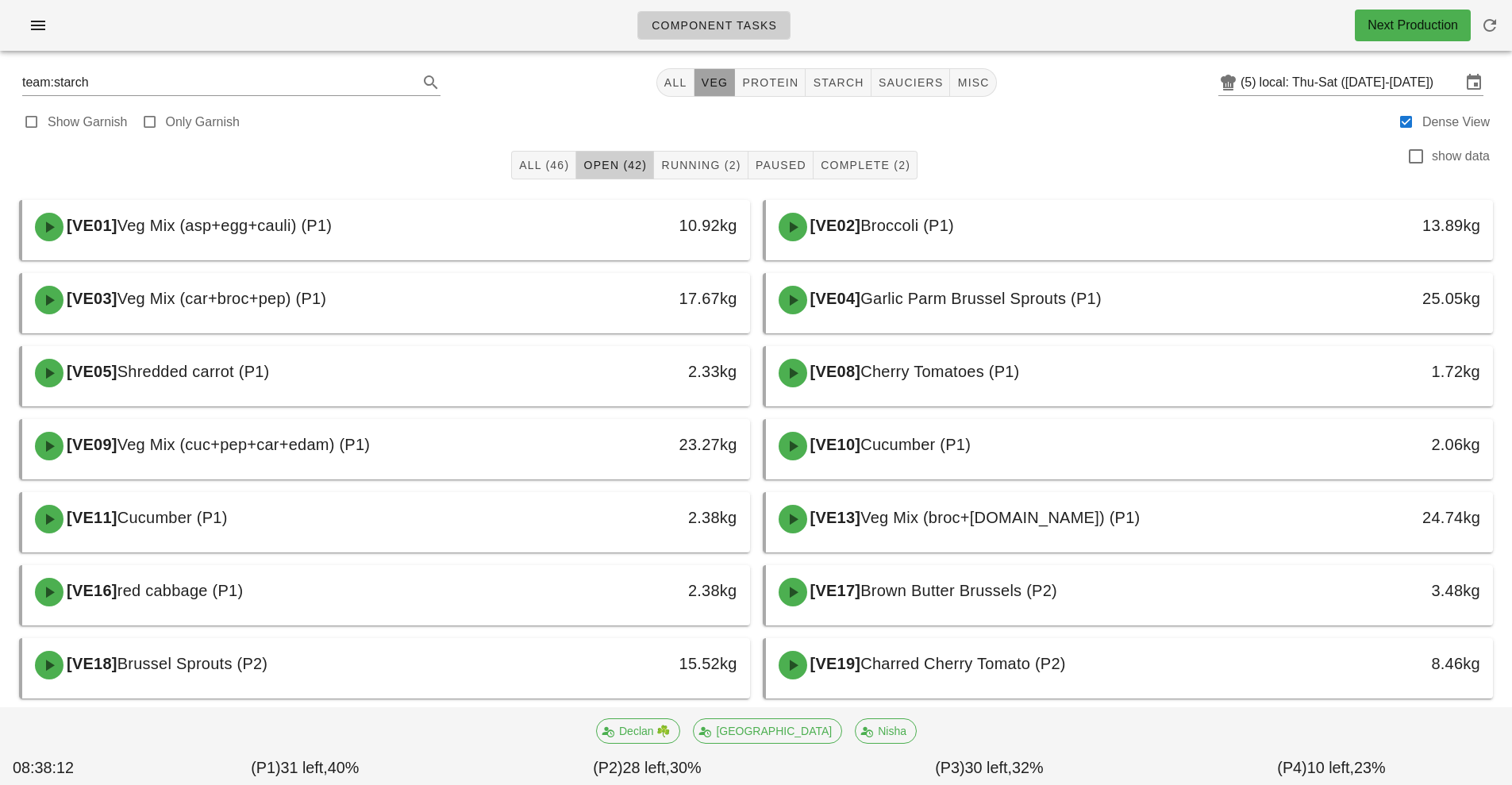
type input "team:veg"
click at [713, 162] on span "Running (2)" at bounding box center [699, 165] width 80 height 12
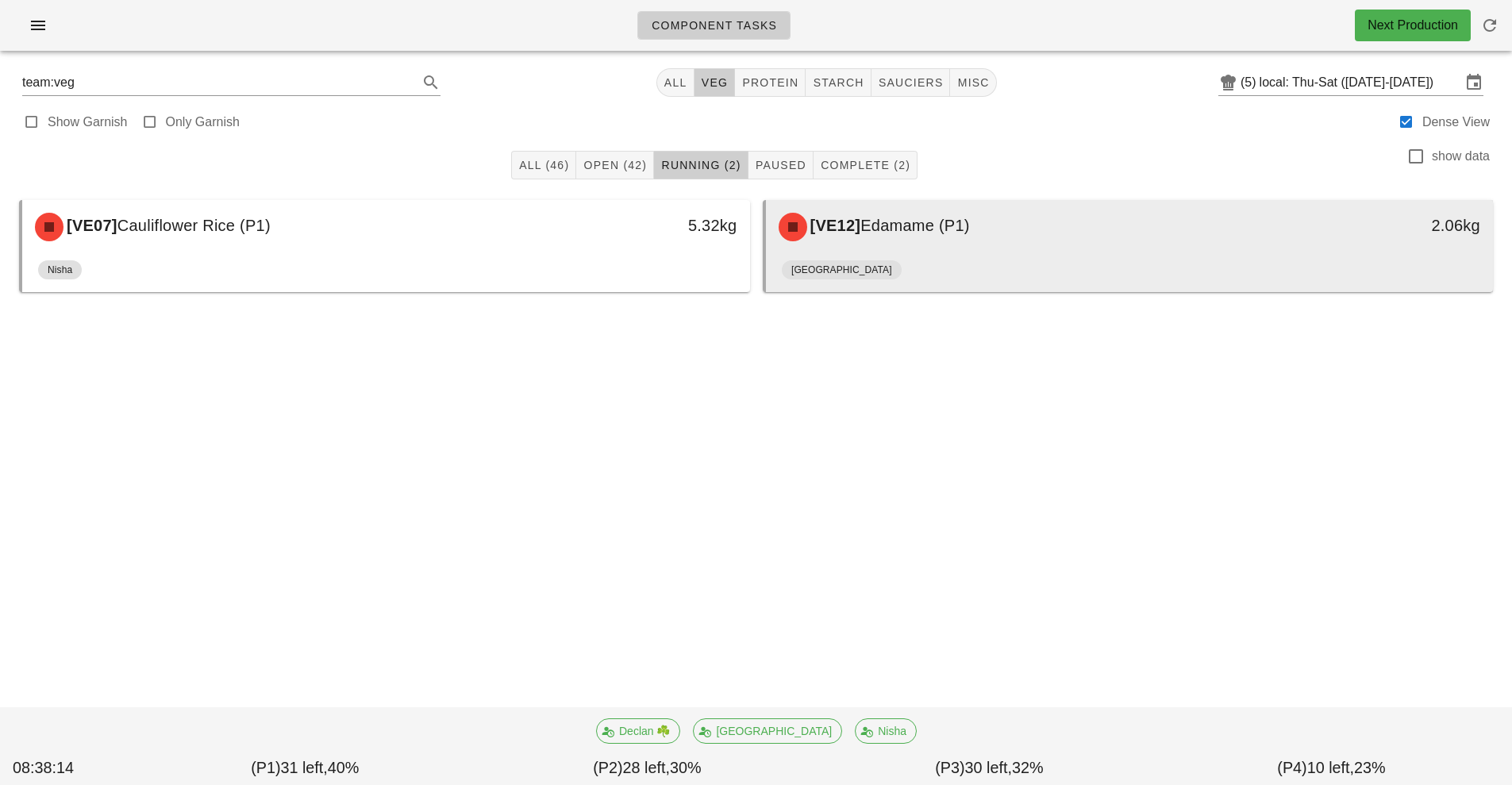
click at [977, 242] on div "[VE12] Edamame (P1)" at bounding box center [1038, 227] width 540 height 47
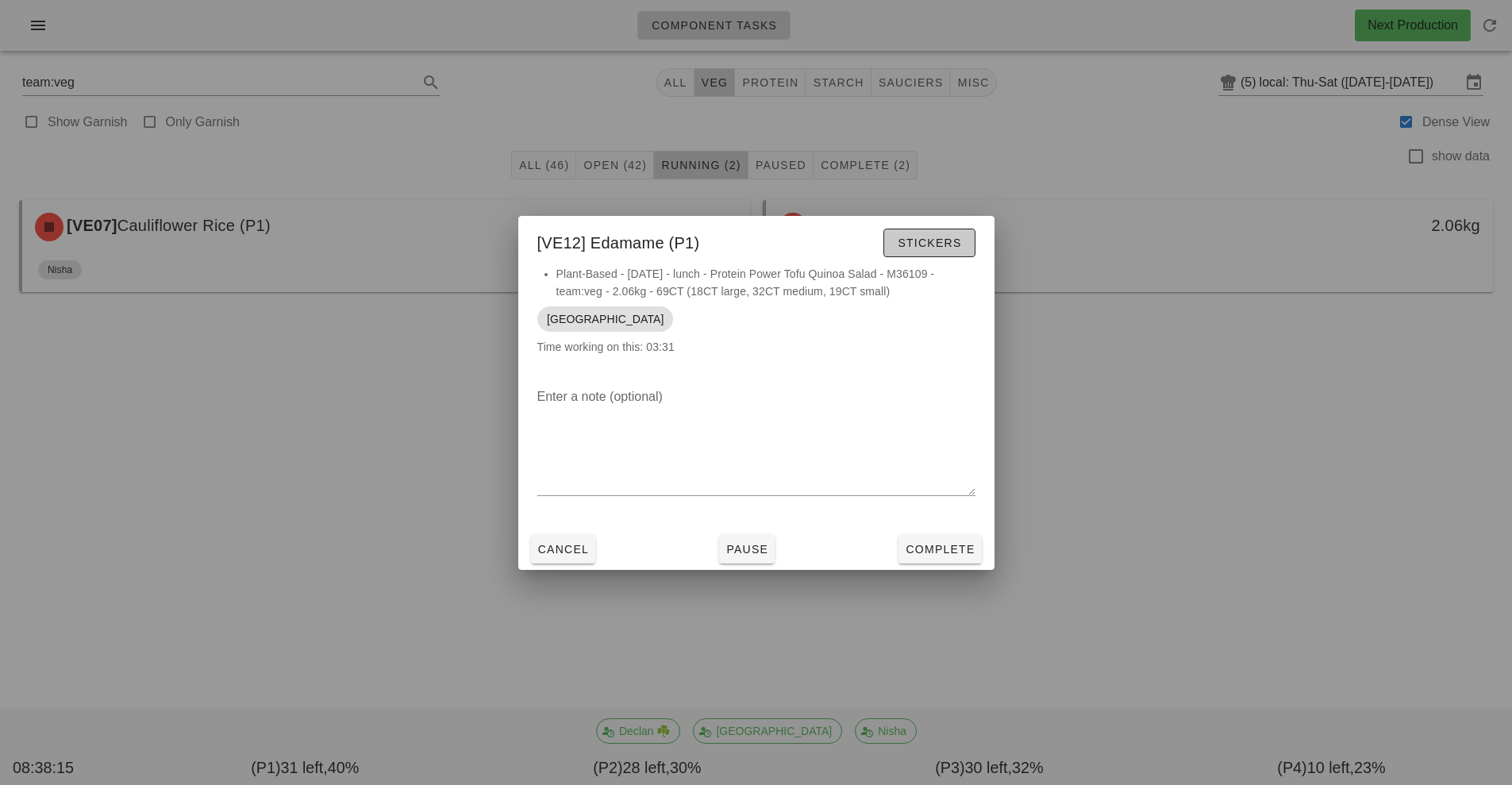
click at [941, 243] on span "Stickers" at bounding box center [929, 243] width 64 height 12
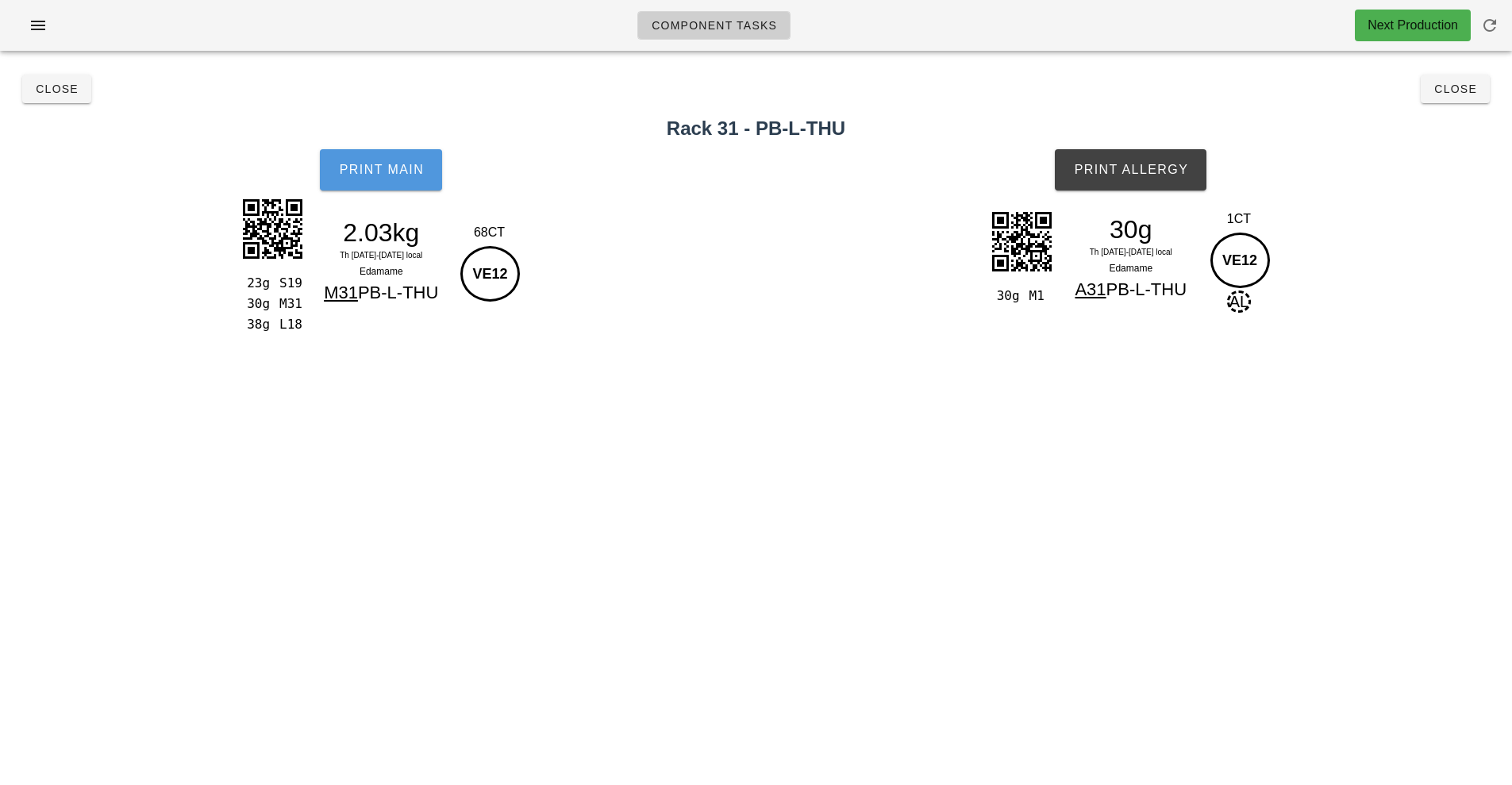
click at [414, 177] on span "Print Main" at bounding box center [381, 170] width 86 height 14
click at [1159, 178] on button "Print Allergy" at bounding box center [1130, 170] width 152 height 41
click at [1455, 119] on h2 "Rack 31 - PB-L-THU" at bounding box center [756, 128] width 1493 height 29
click at [1443, 79] on button "Close" at bounding box center [1455, 89] width 69 height 29
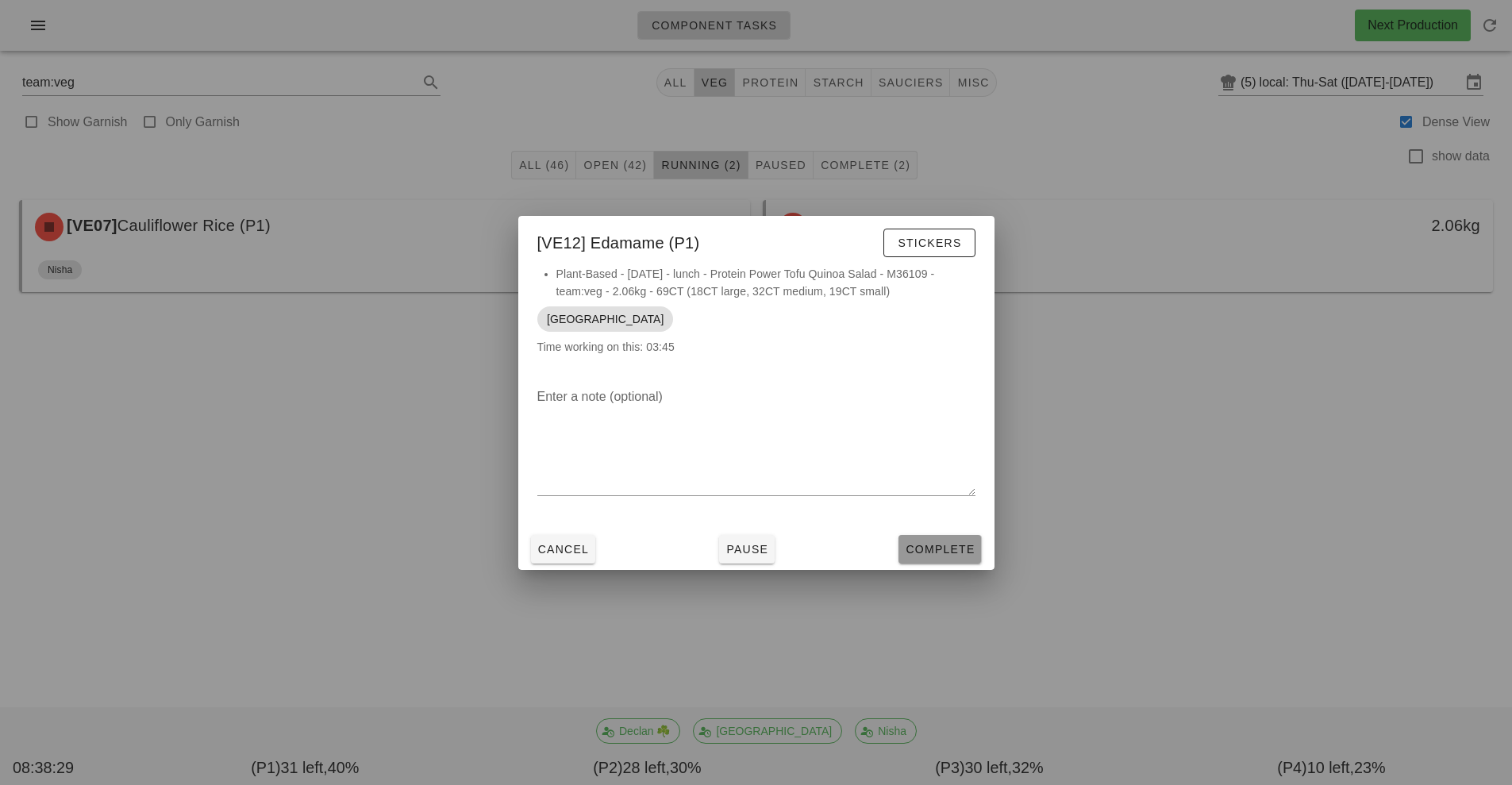
click at [955, 551] on span "Complete" at bounding box center [939, 549] width 69 height 12
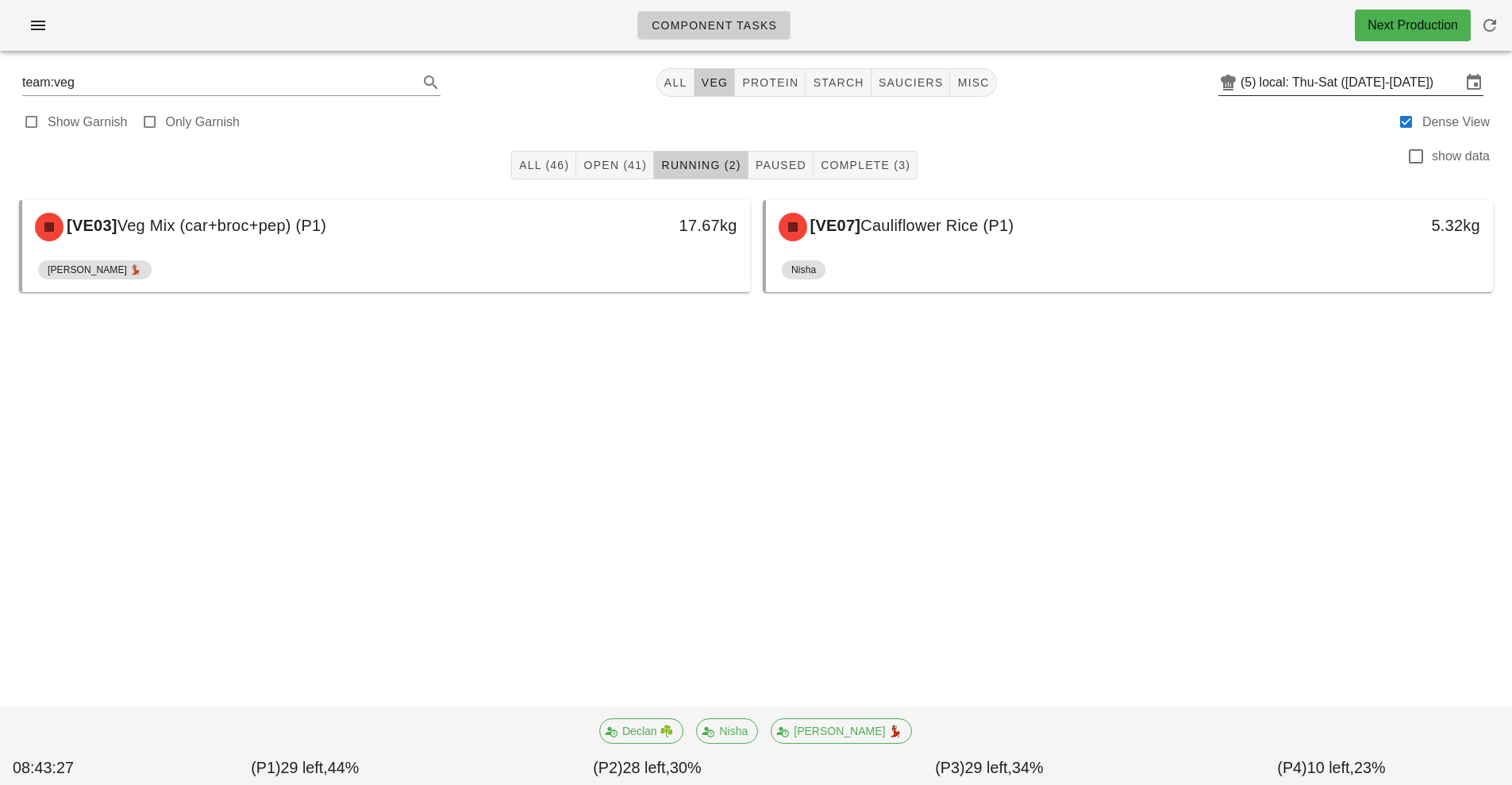
click at [1276, 88] on input "local: Thu-Sat ([DATE]-[DATE])" at bounding box center [1359, 82] width 201 height 25
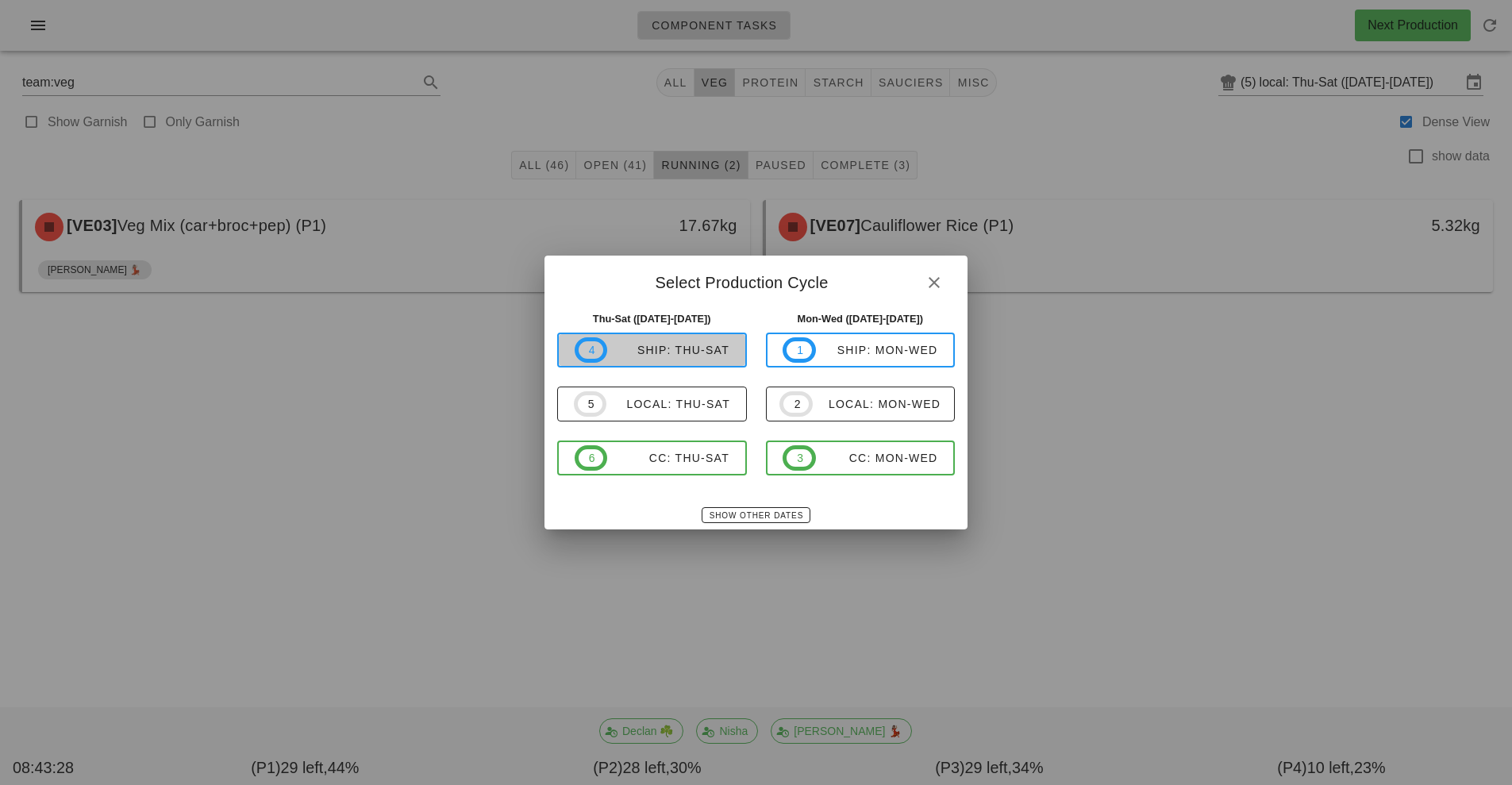
click at [676, 348] on div "ship: Thu-Sat" at bounding box center [668, 350] width 122 height 12
type input "ship: Thu-Sat ([DATE]-[DATE])"
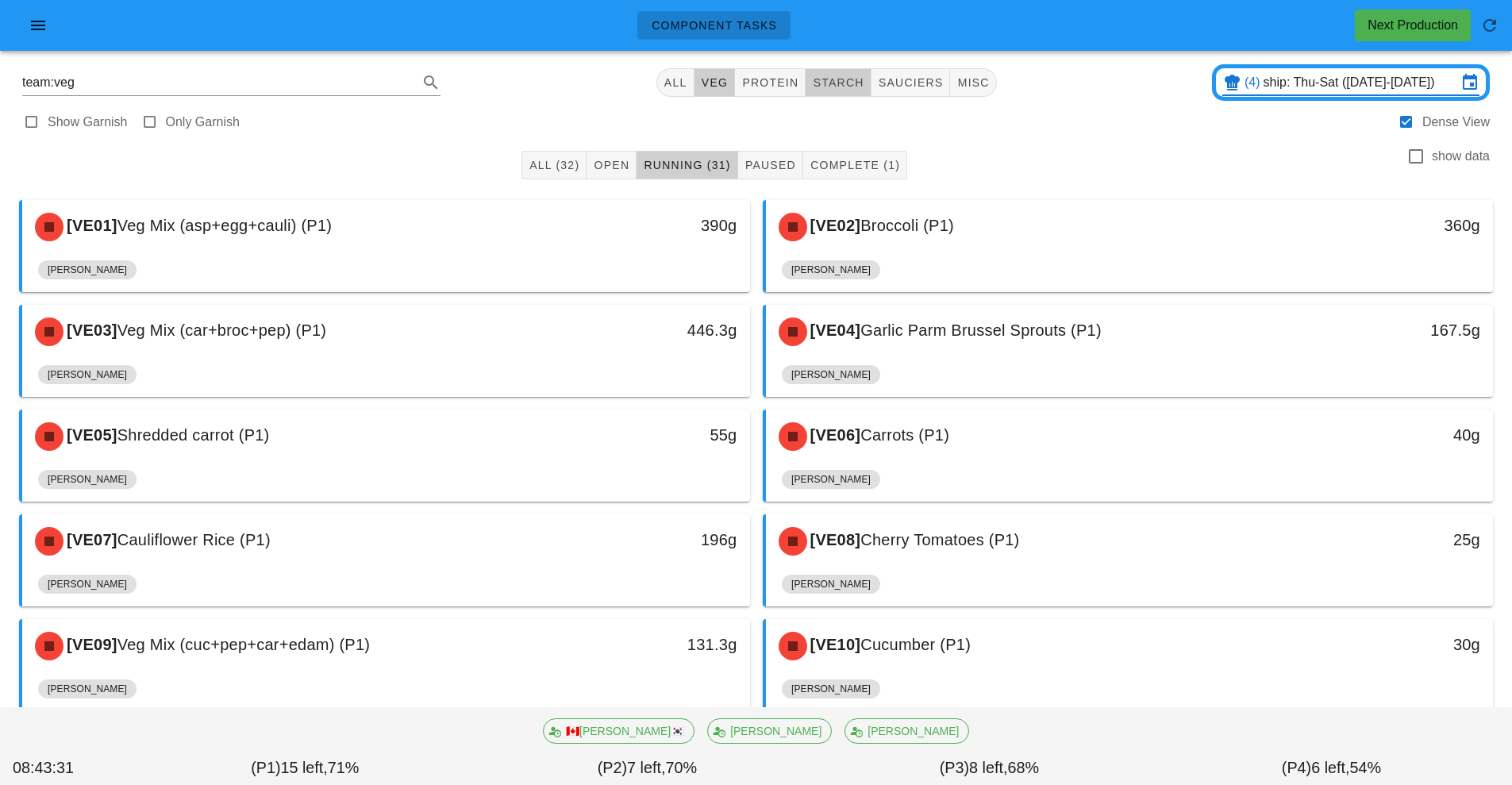
click at [863, 90] on button "starch" at bounding box center [838, 83] width 65 height 29
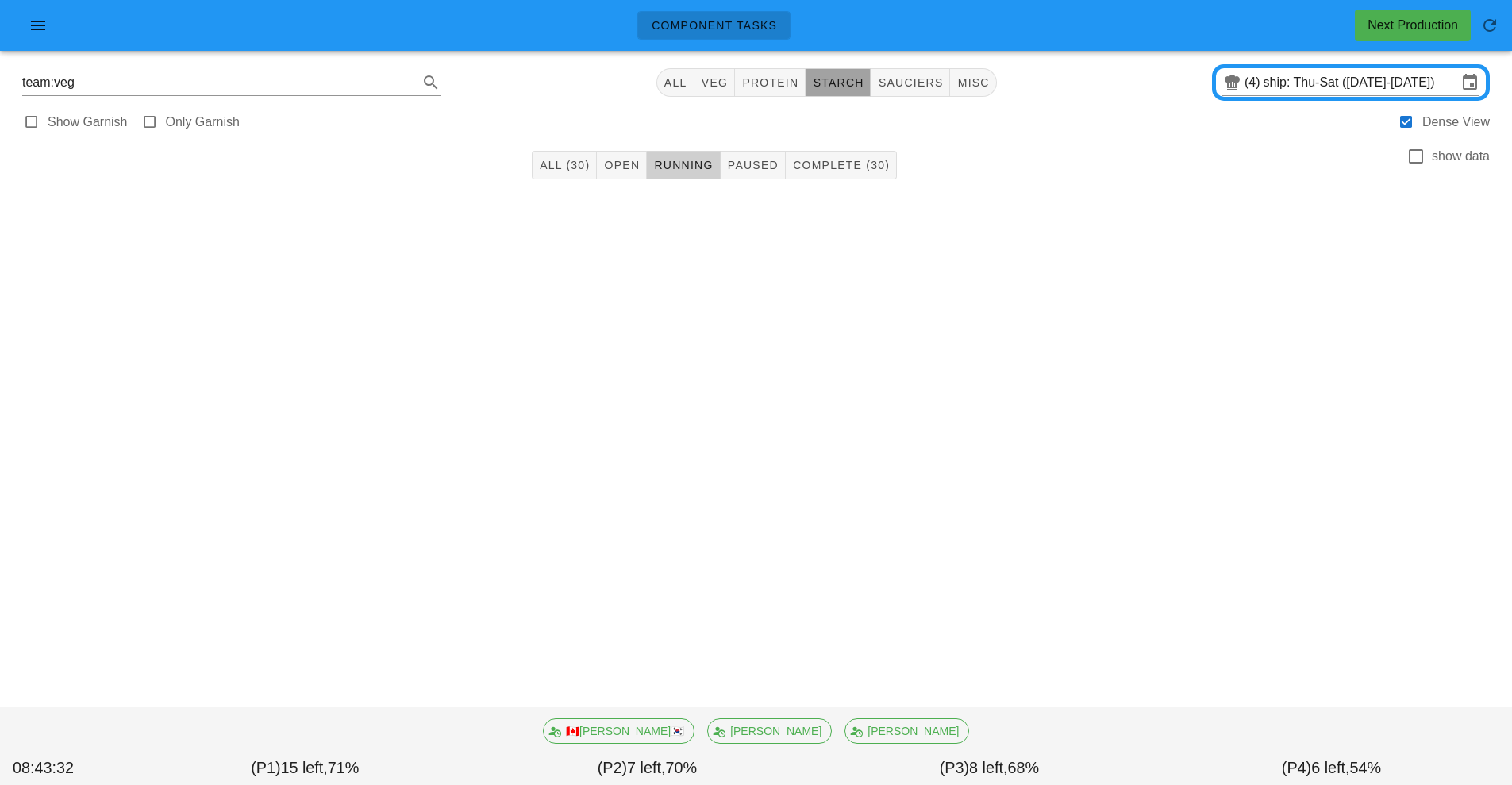
type input "team:starch"
click at [553, 165] on span "All (30)" at bounding box center [564, 165] width 51 height 12
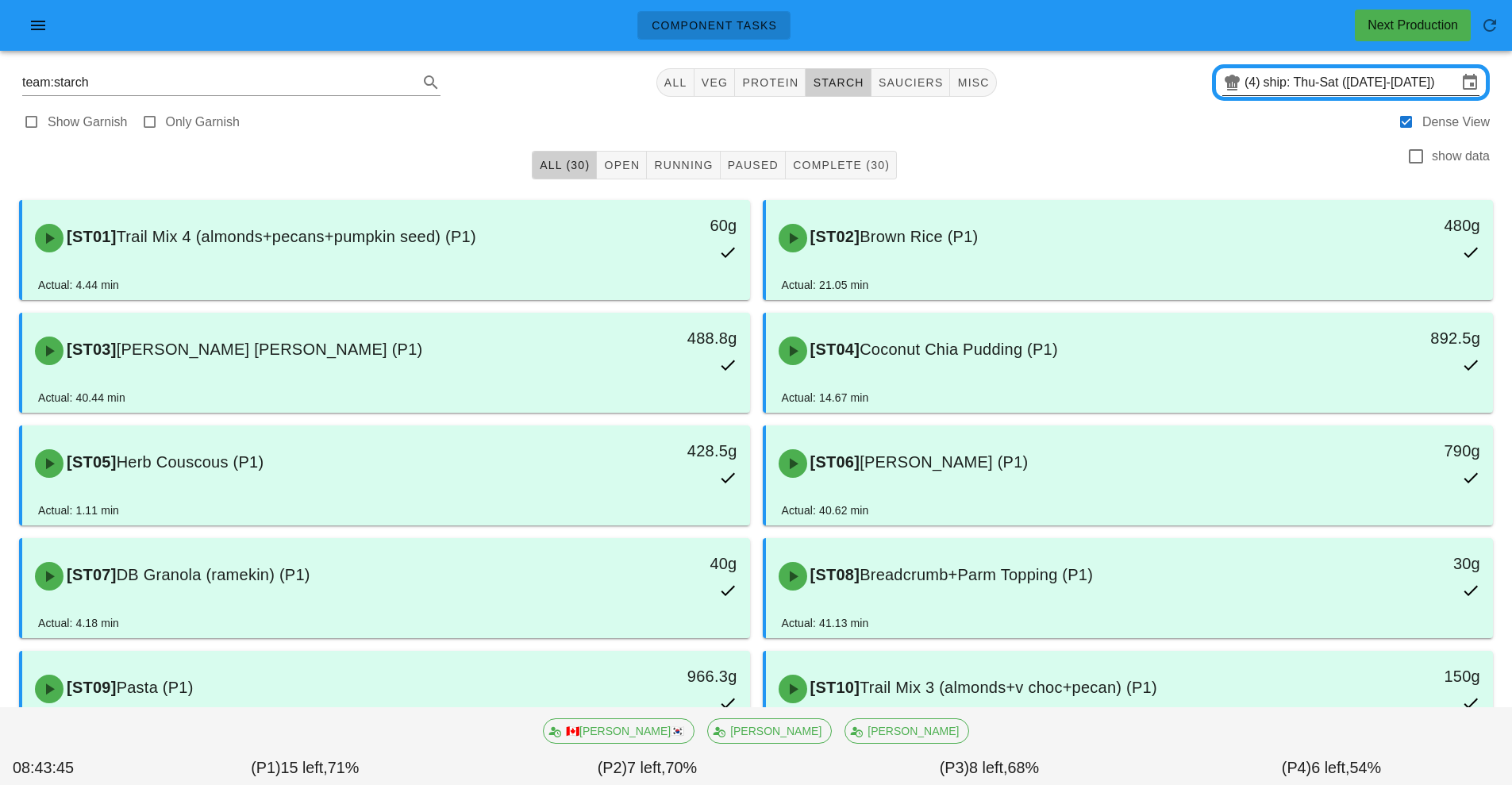
click at [1271, 81] on input "ship: Thu-Sat ([DATE]-[DATE])" at bounding box center [1360, 82] width 193 height 25
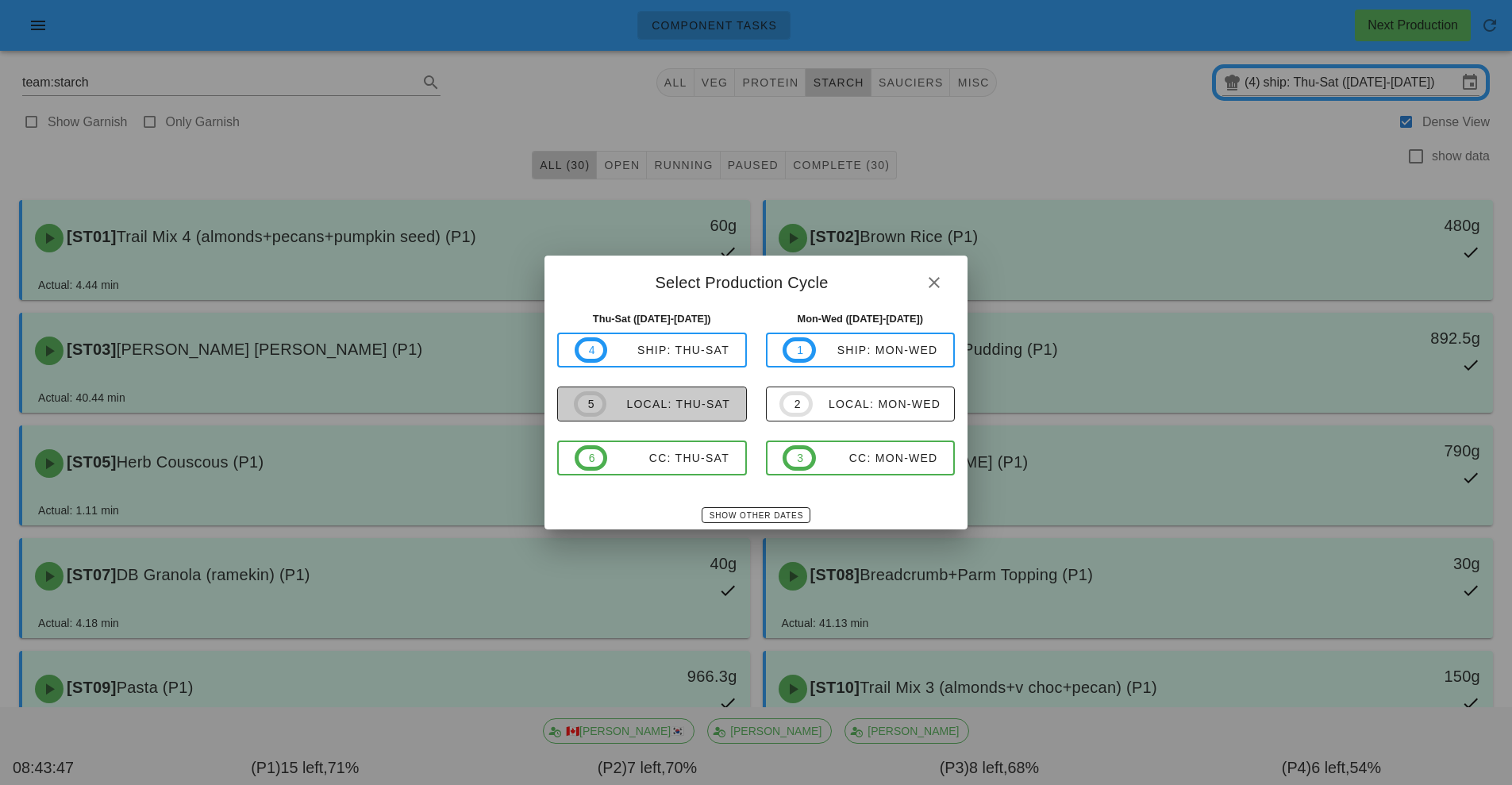
click at [686, 407] on div "local: Thu-Sat" at bounding box center [668, 404] width 124 height 12
type input "local: Thu-Sat ([DATE]-[DATE])"
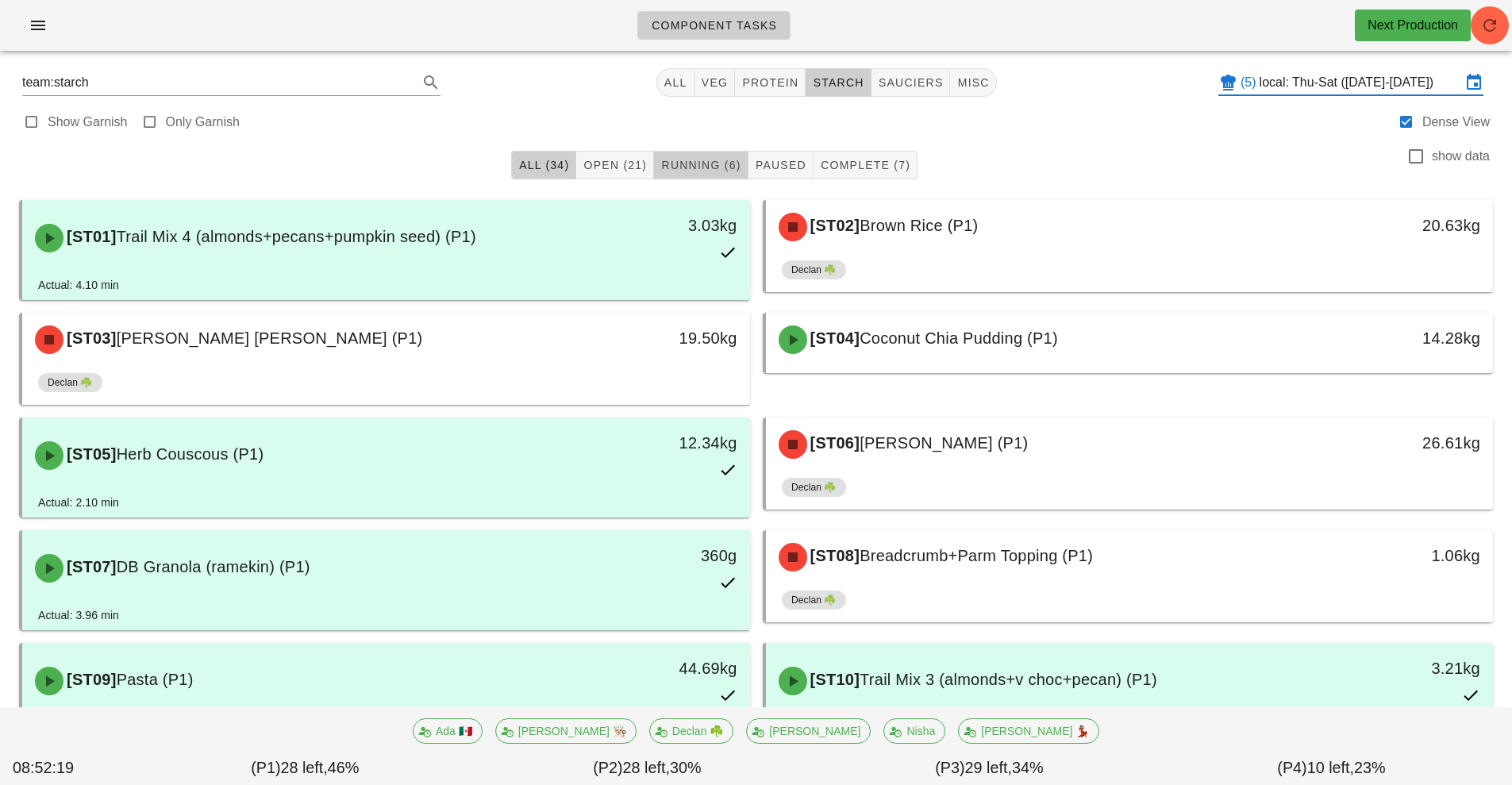
click at [710, 169] on span "Running (6)" at bounding box center [699, 165] width 80 height 12
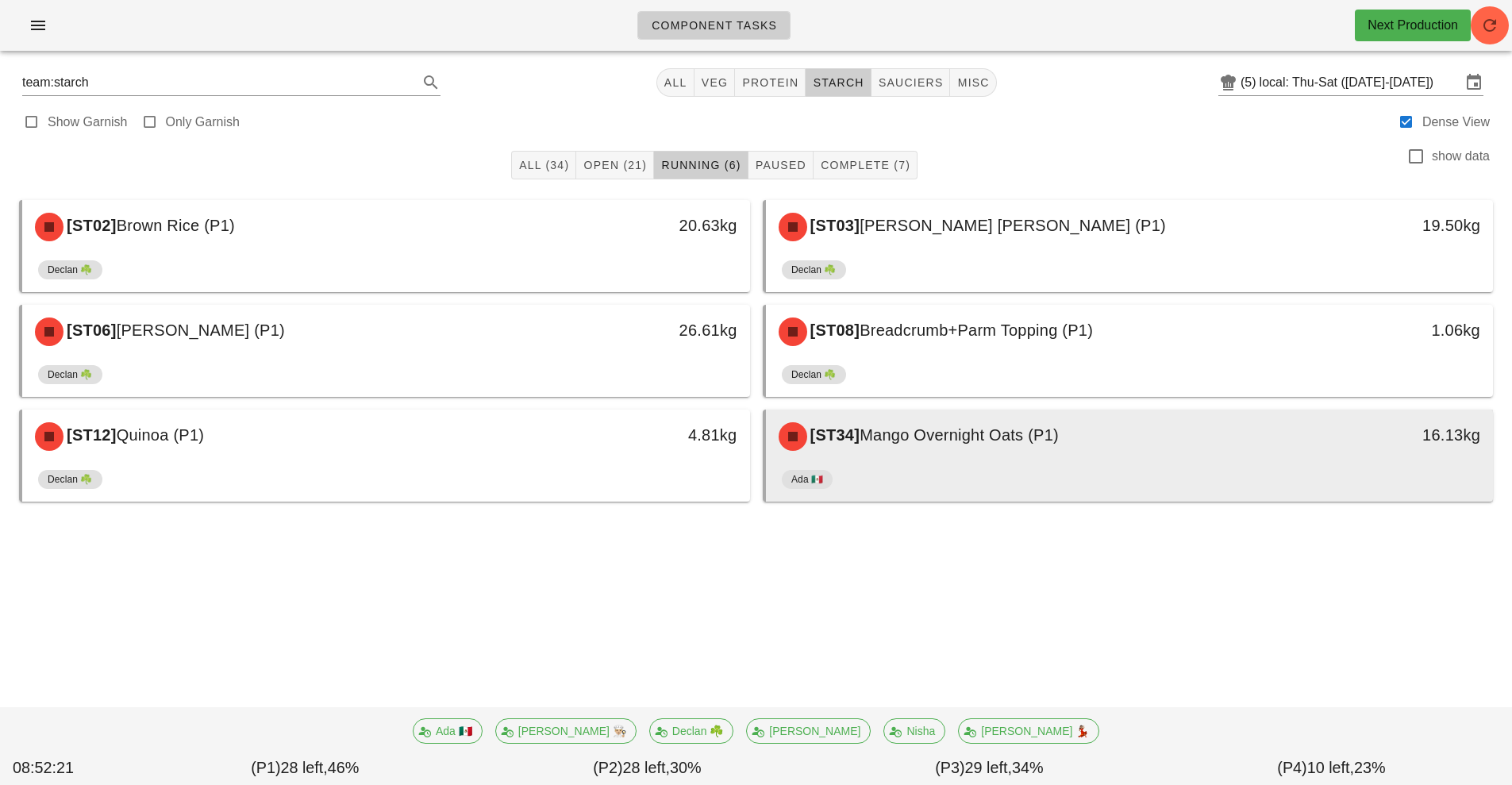
click at [1012, 464] on div "Ada 🇲🇽" at bounding box center [1130, 482] width 696 height 38
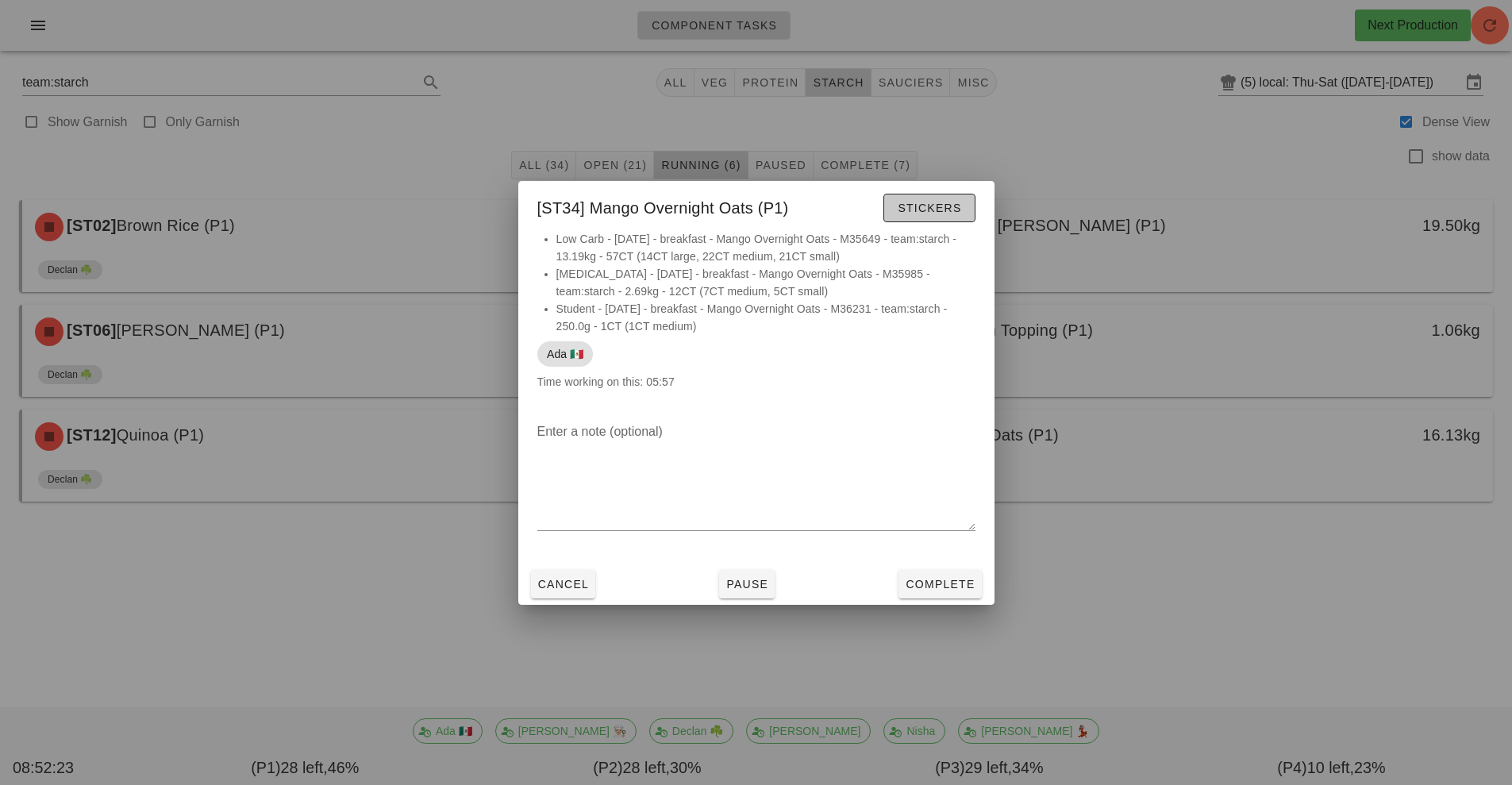
click at [939, 202] on span "Stickers" at bounding box center [929, 207] width 64 height 12
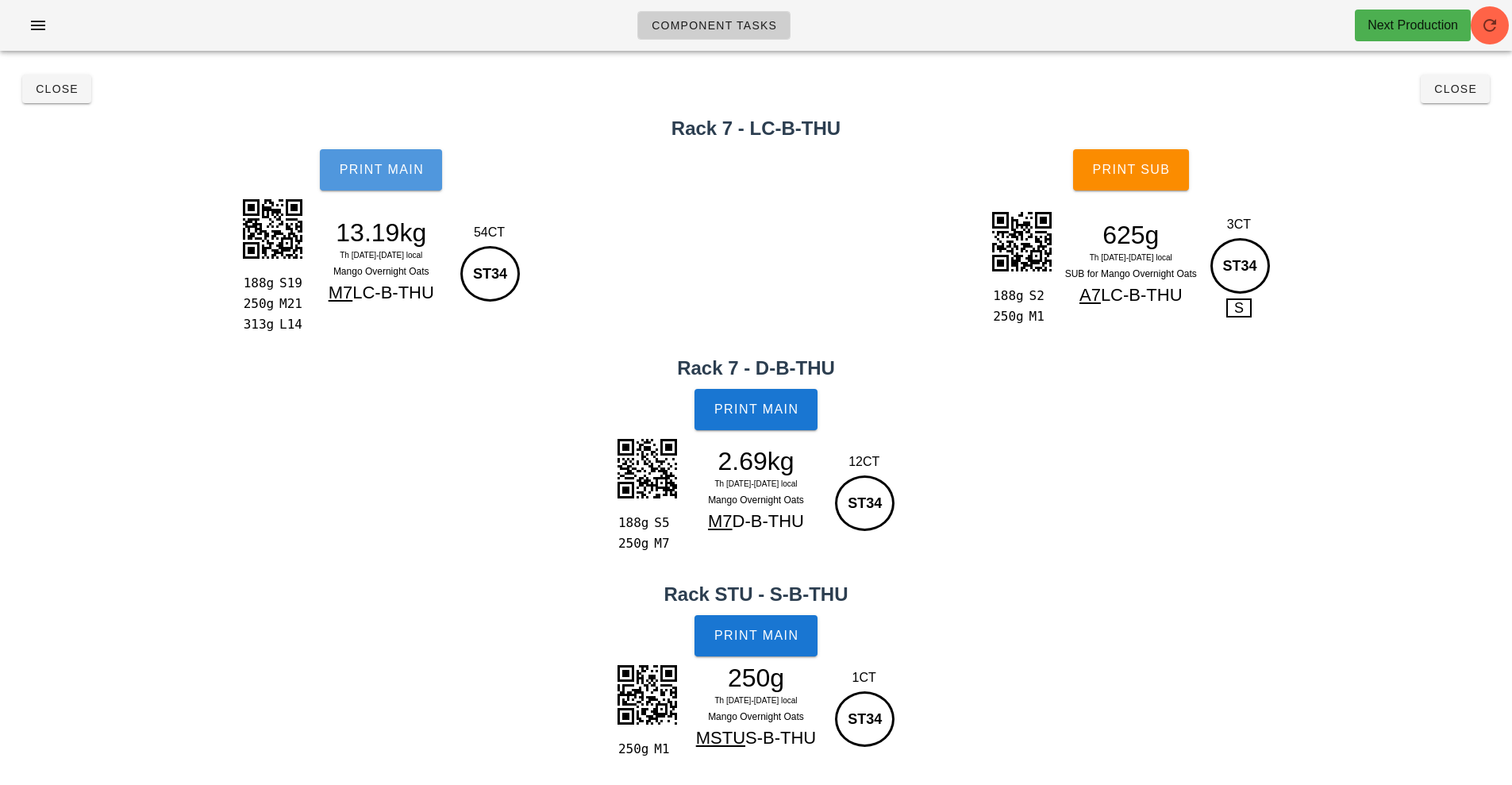
click at [369, 184] on button "Print Main" at bounding box center [380, 170] width 122 height 41
click at [750, 425] on button "Print Main" at bounding box center [755, 410] width 122 height 41
click at [769, 646] on button "Print Main" at bounding box center [755, 636] width 122 height 41
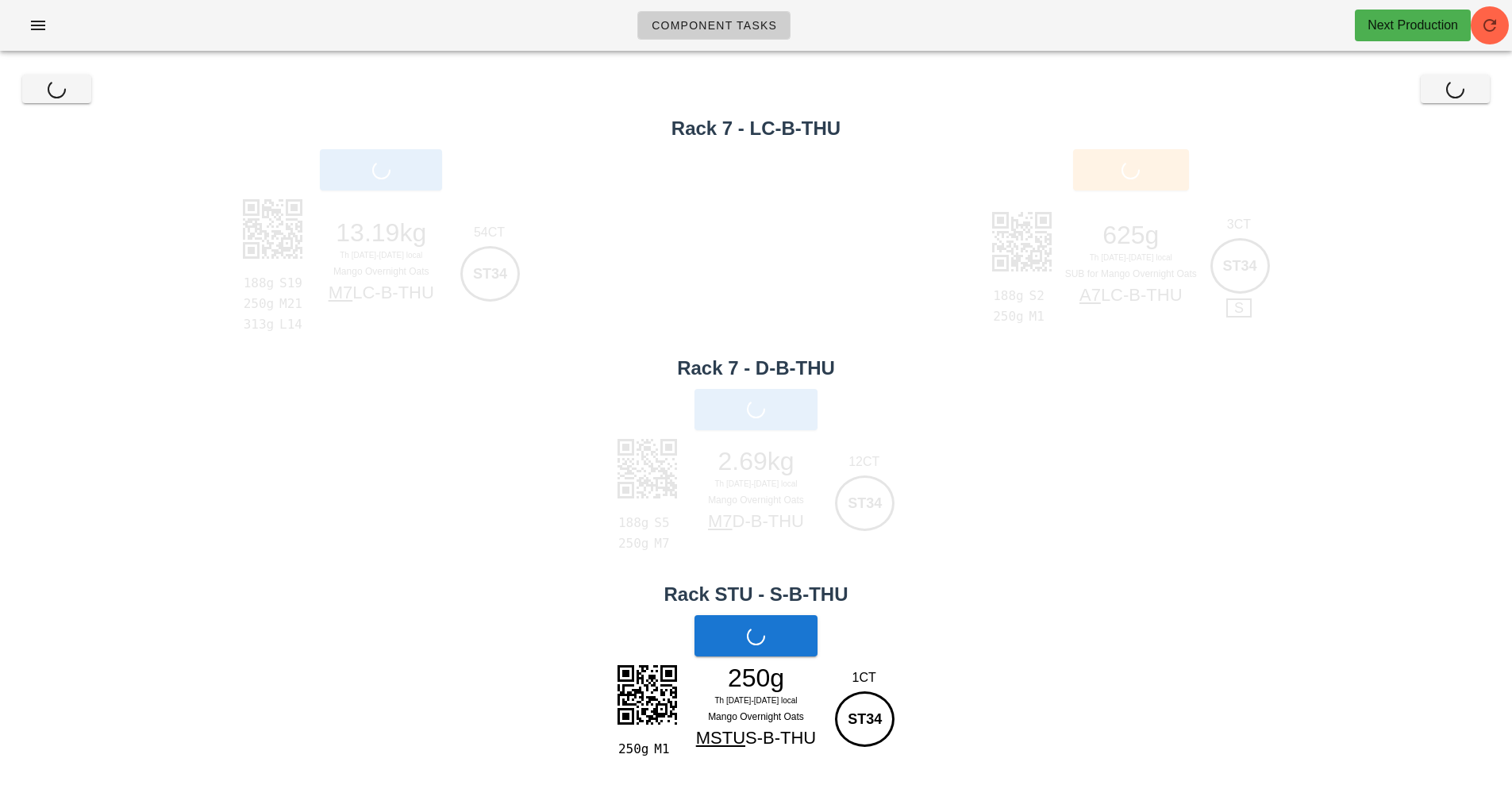
scroll to position [16, 0]
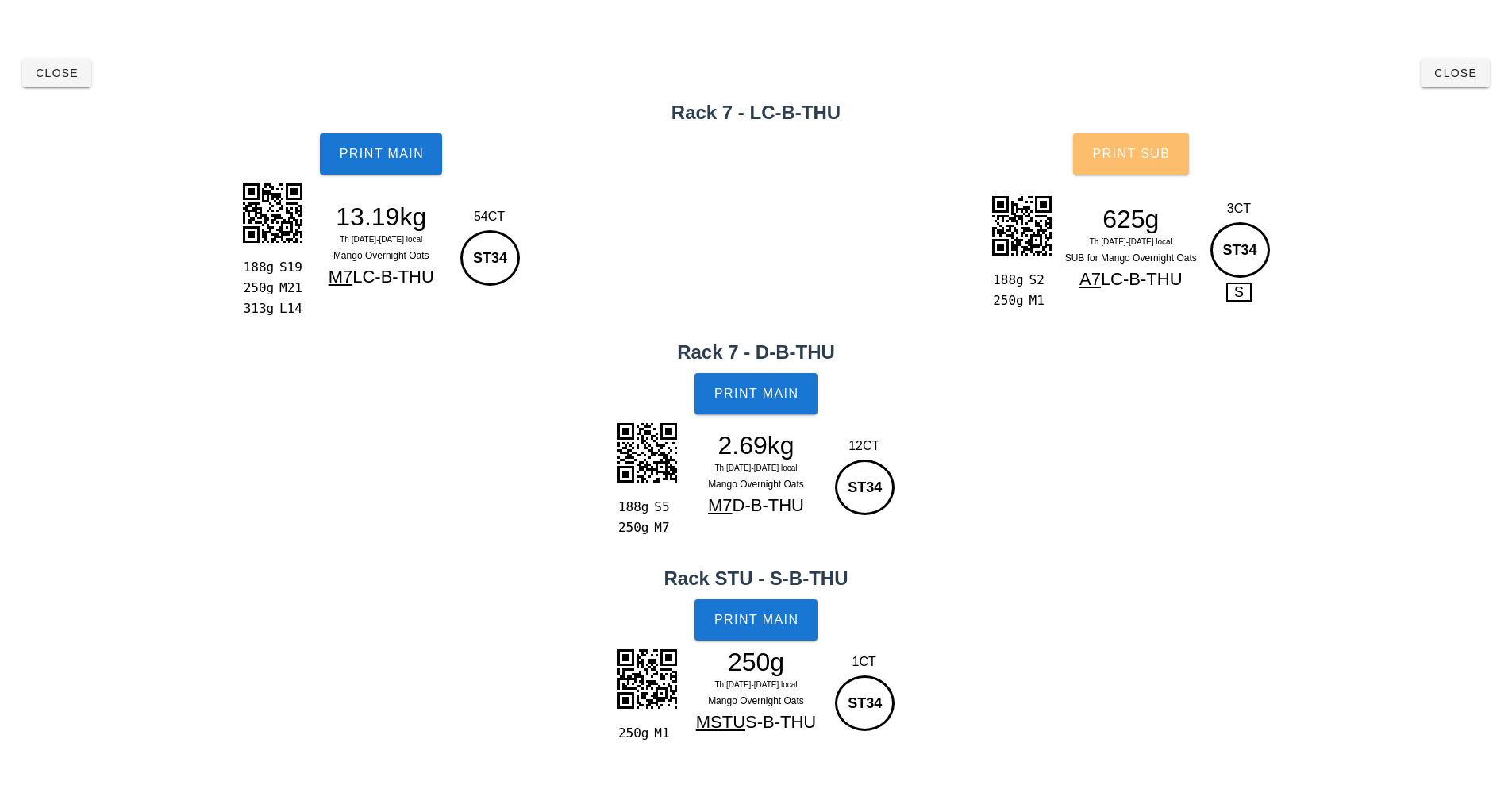
click at [1133, 161] on button "Print Sub" at bounding box center [1131, 154] width 116 height 41
click at [1458, 76] on span "Close" at bounding box center [1455, 73] width 44 height 12
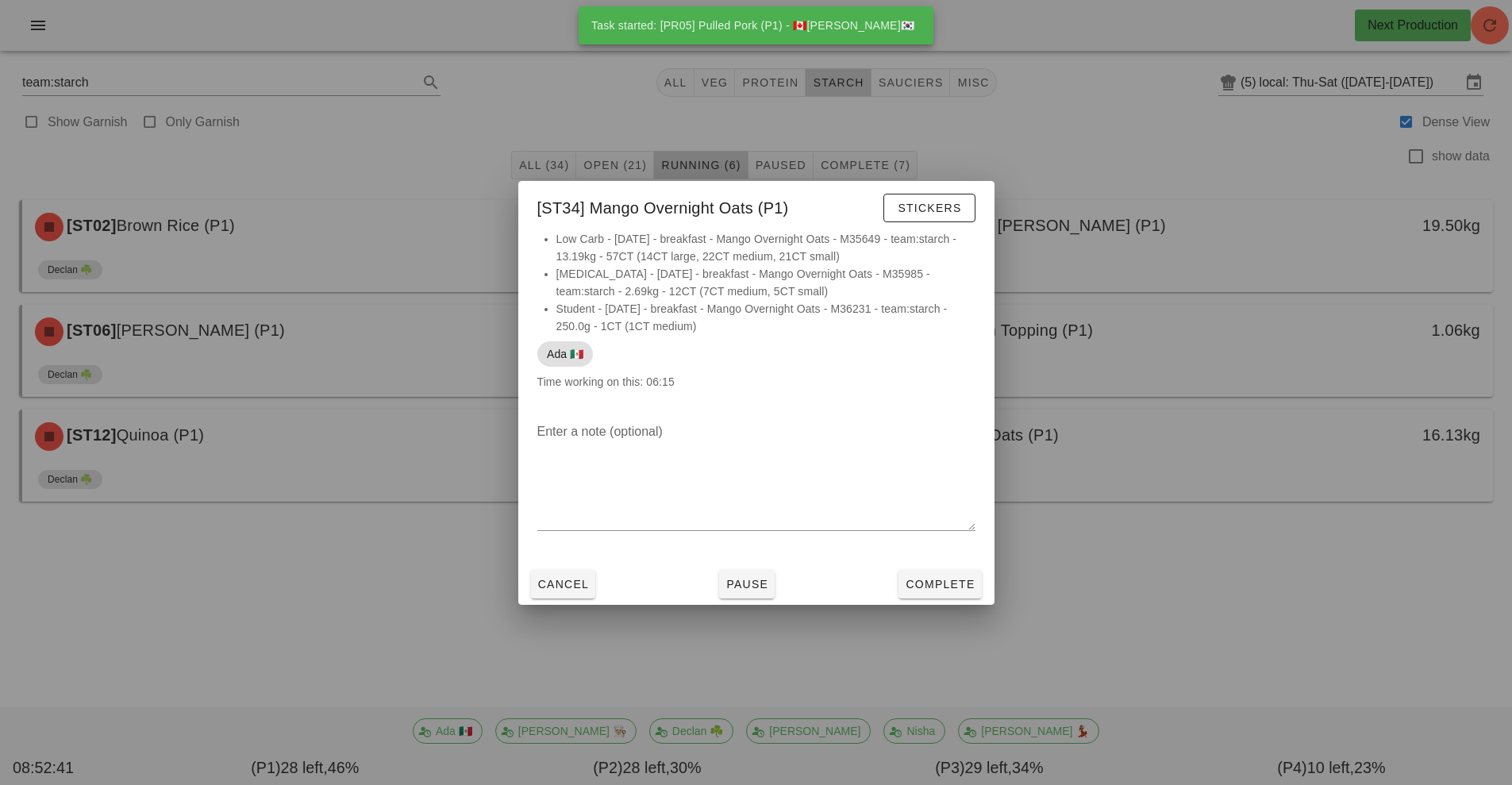
click at [1194, 207] on div at bounding box center [756, 392] width 1512 height 785
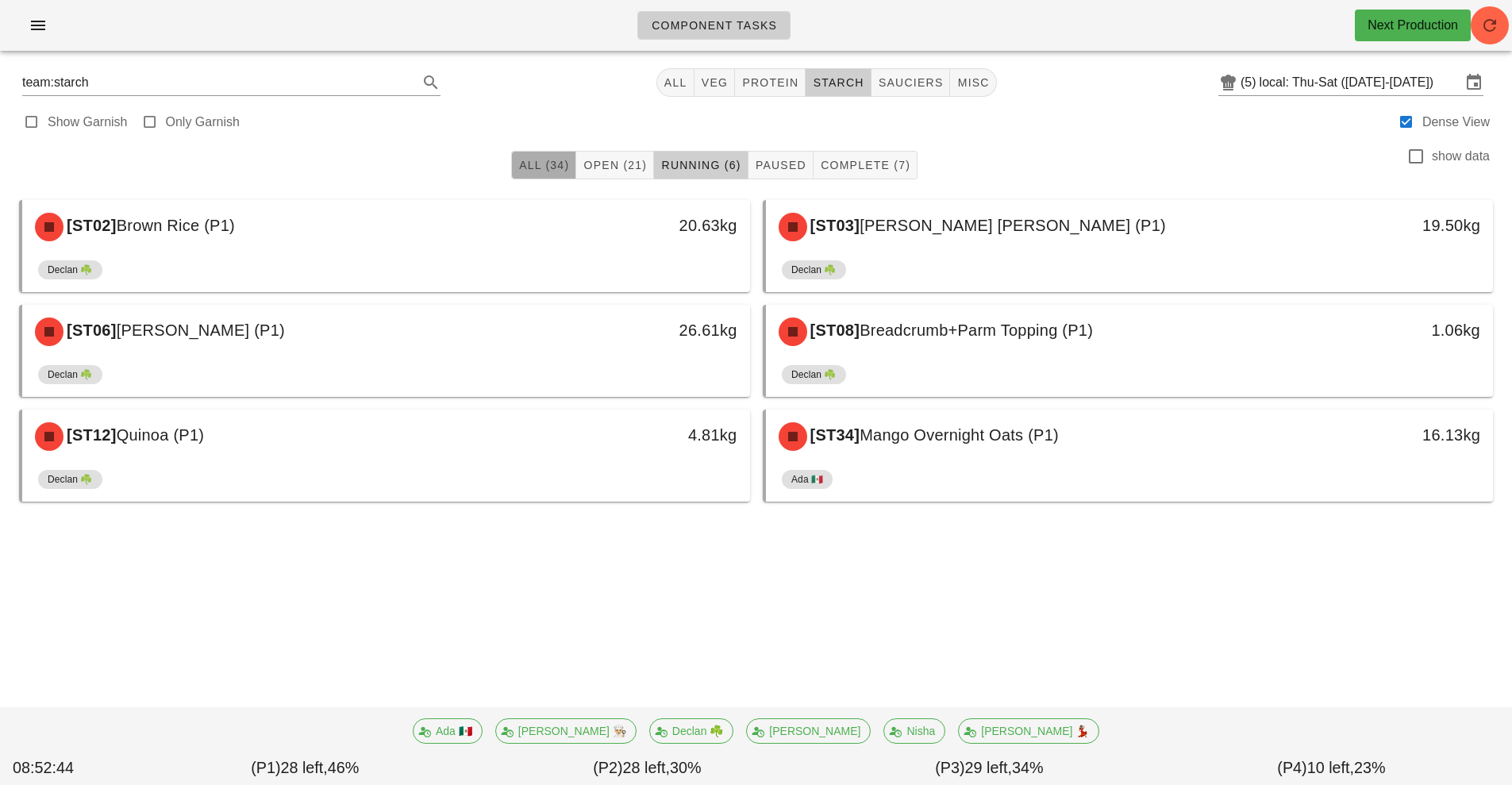
click at [543, 164] on span "All (34)" at bounding box center [544, 165] width 51 height 12
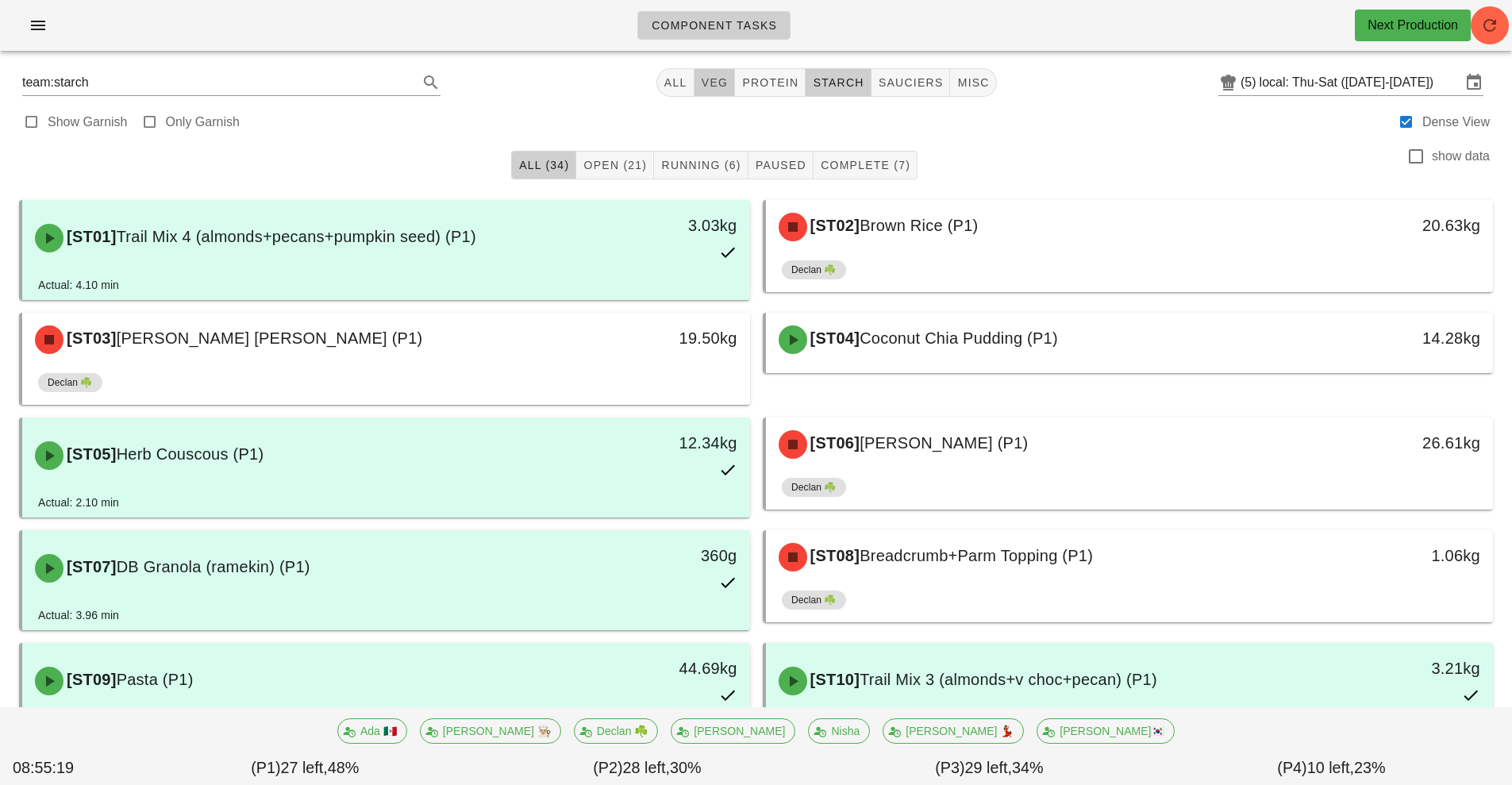
click at [712, 95] on button "veg" at bounding box center [714, 83] width 41 height 29
type input "team:veg"
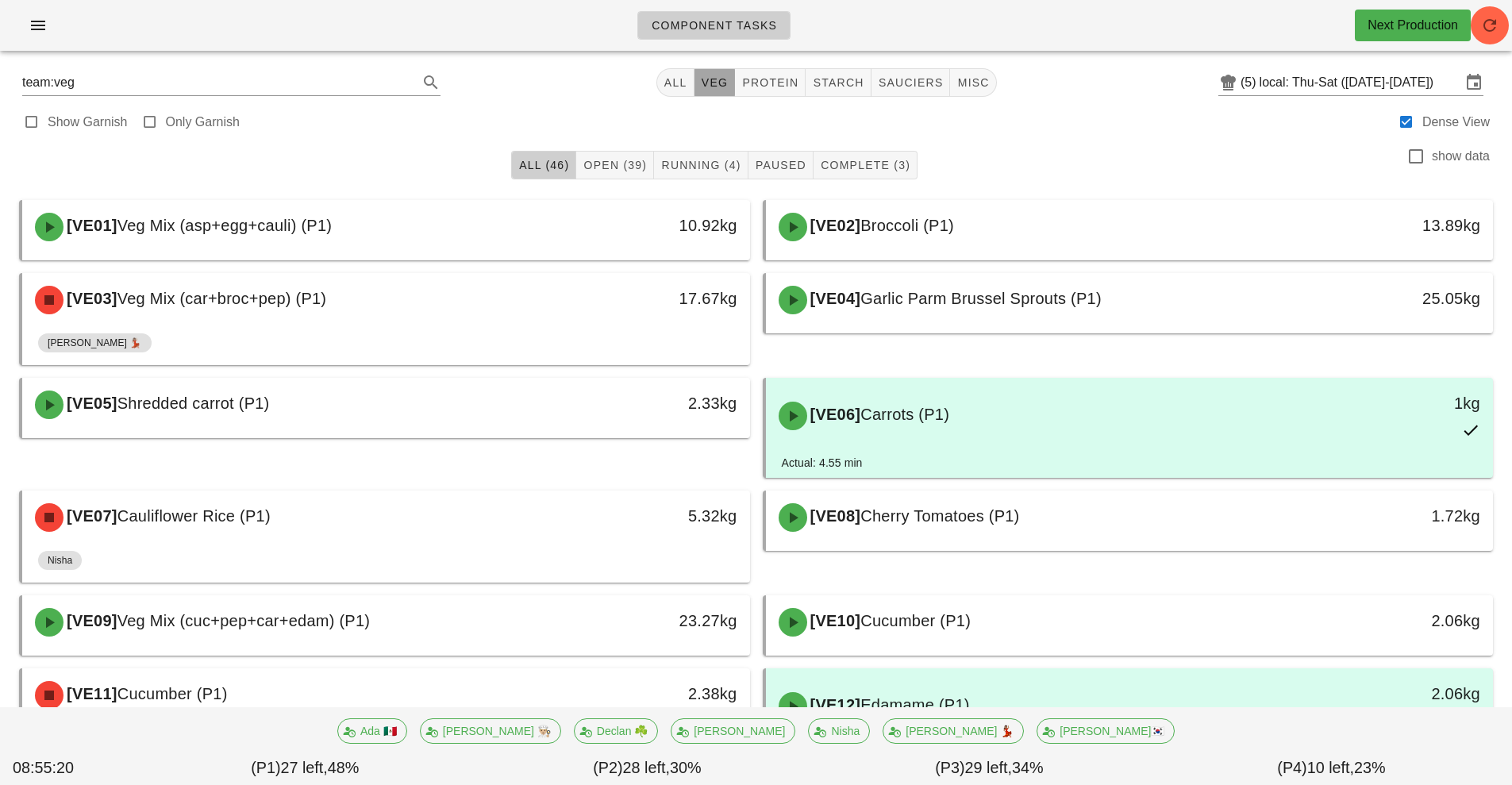
click at [712, 95] on button "veg" at bounding box center [714, 83] width 41 height 29
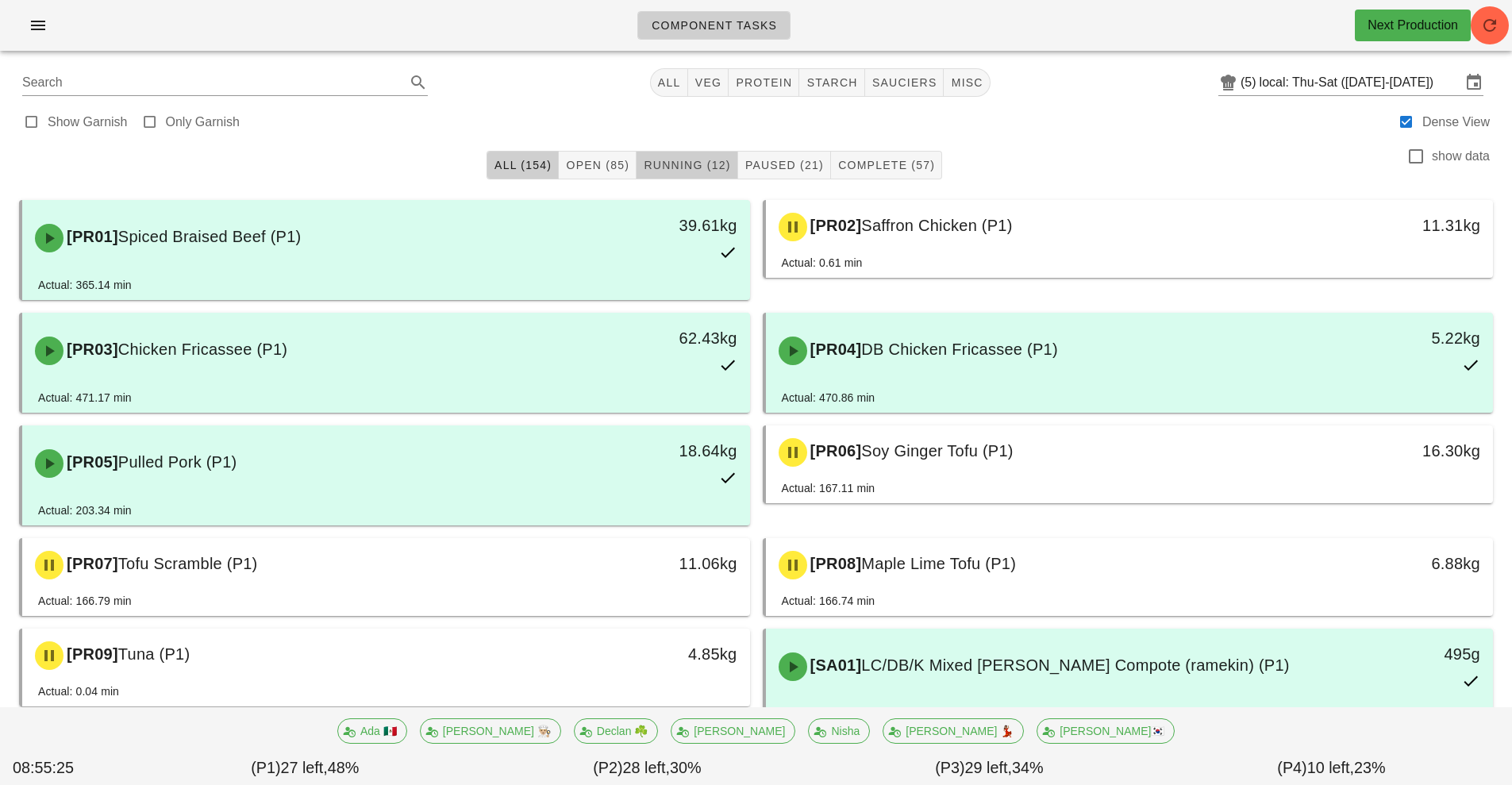
click at [706, 166] on span "Running (12)" at bounding box center [686, 165] width 87 height 12
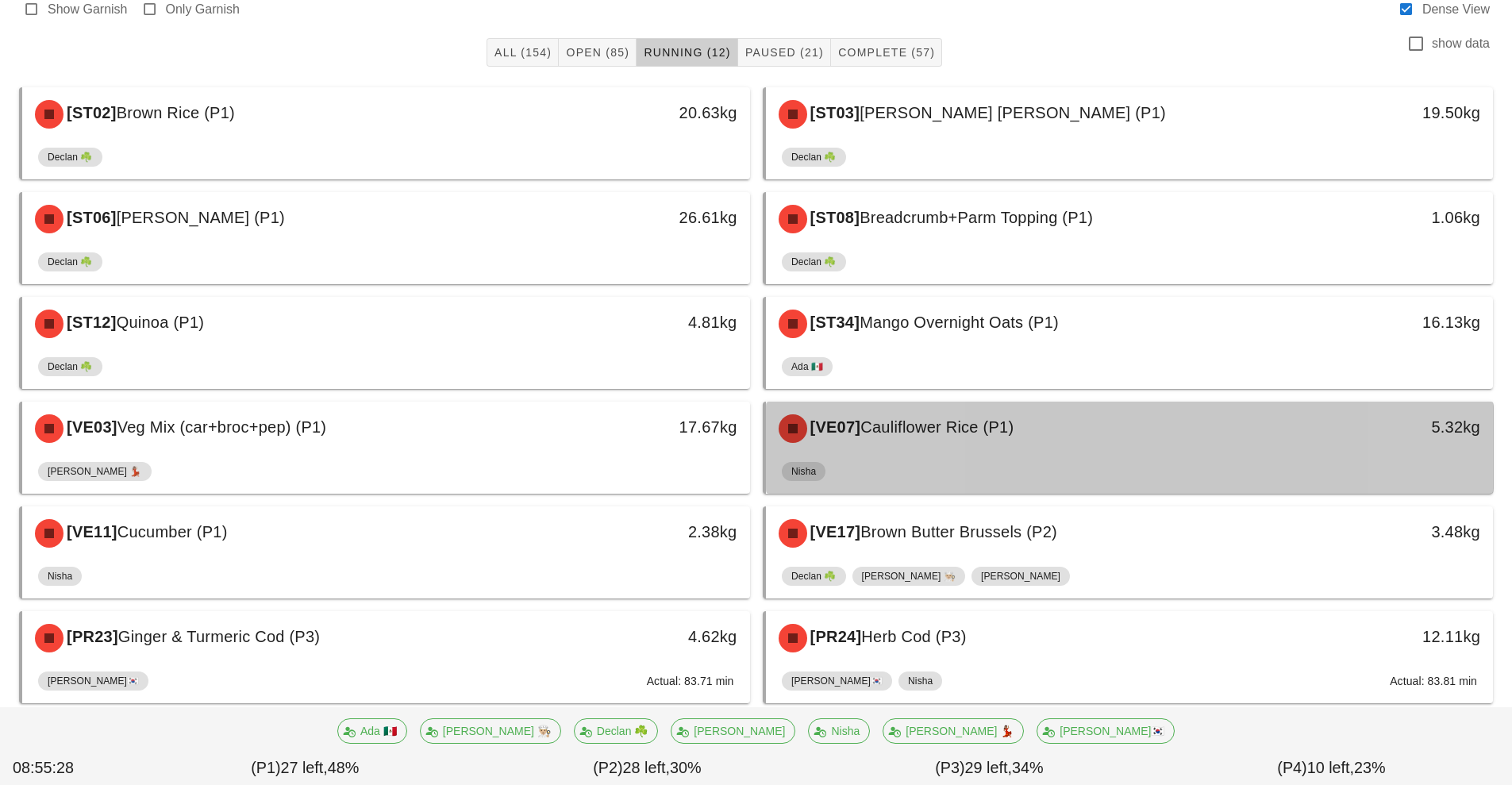
scroll to position [145, 0]
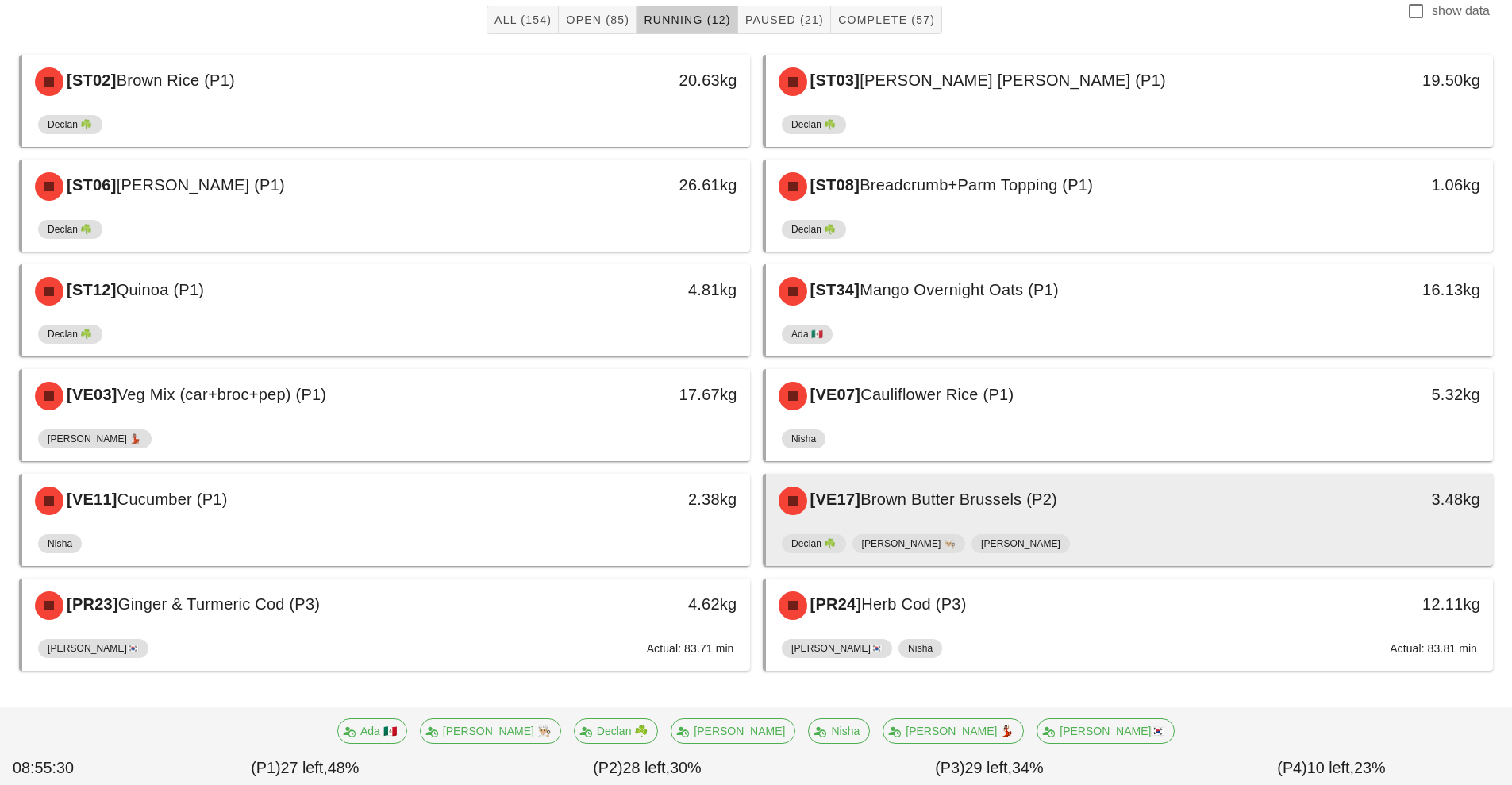
click at [1048, 505] on span "Brown Butter Brussels (P2)" at bounding box center [959, 499] width 197 height 18
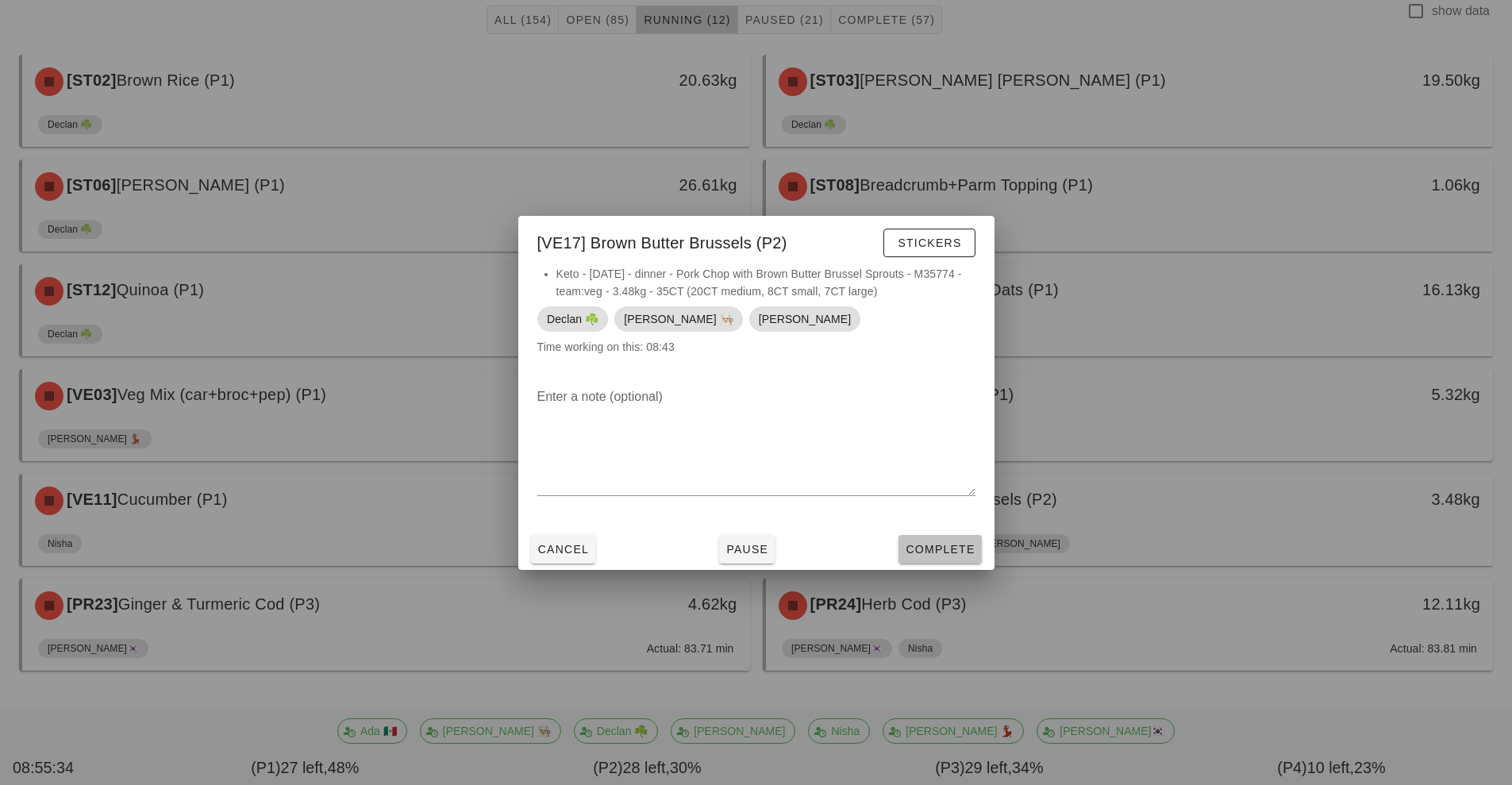
click at [925, 543] on span "Complete" at bounding box center [939, 549] width 69 height 12
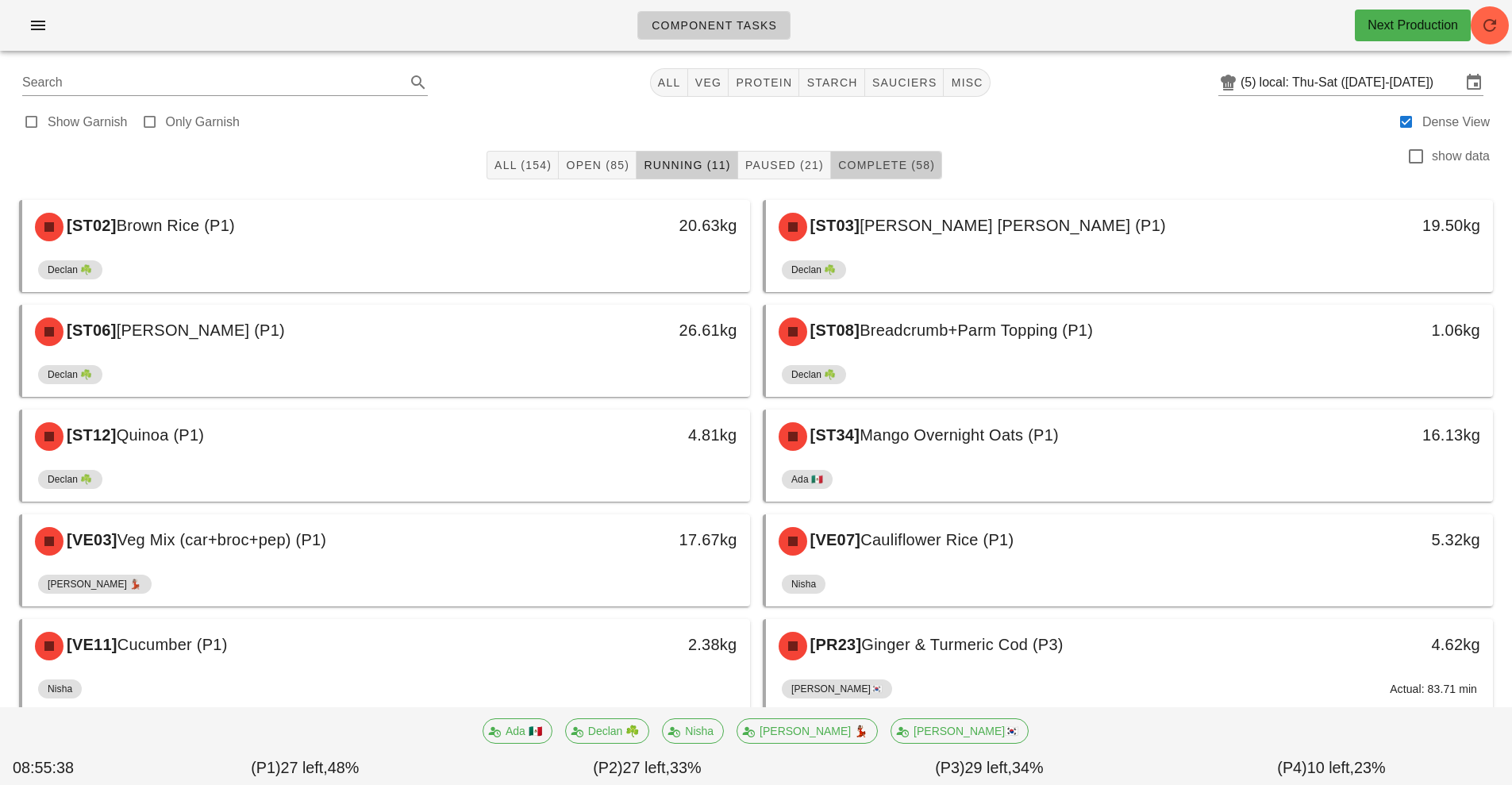
click at [883, 165] on span "Complete (58)" at bounding box center [886, 165] width 98 height 12
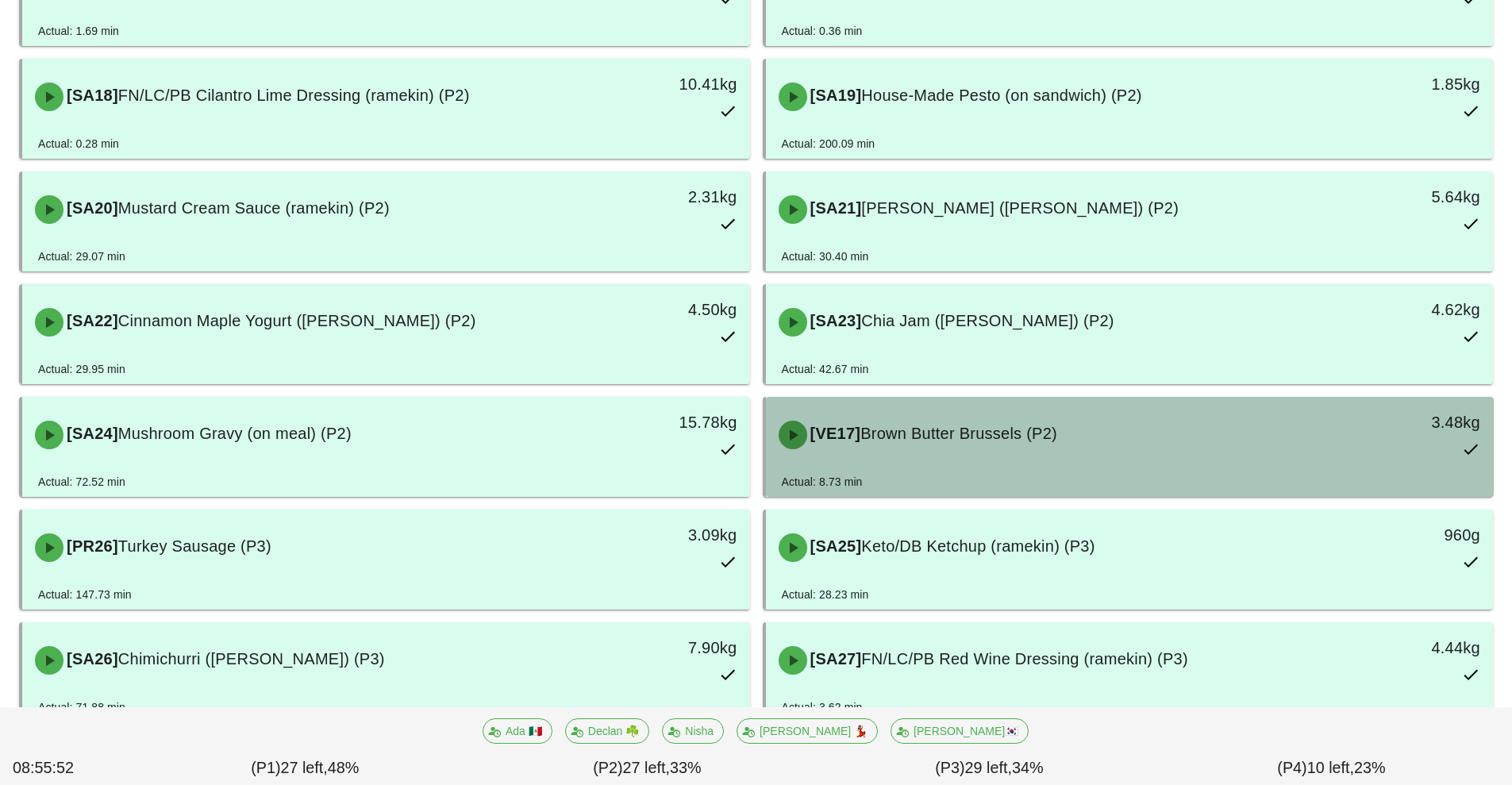
scroll to position [1848, 0]
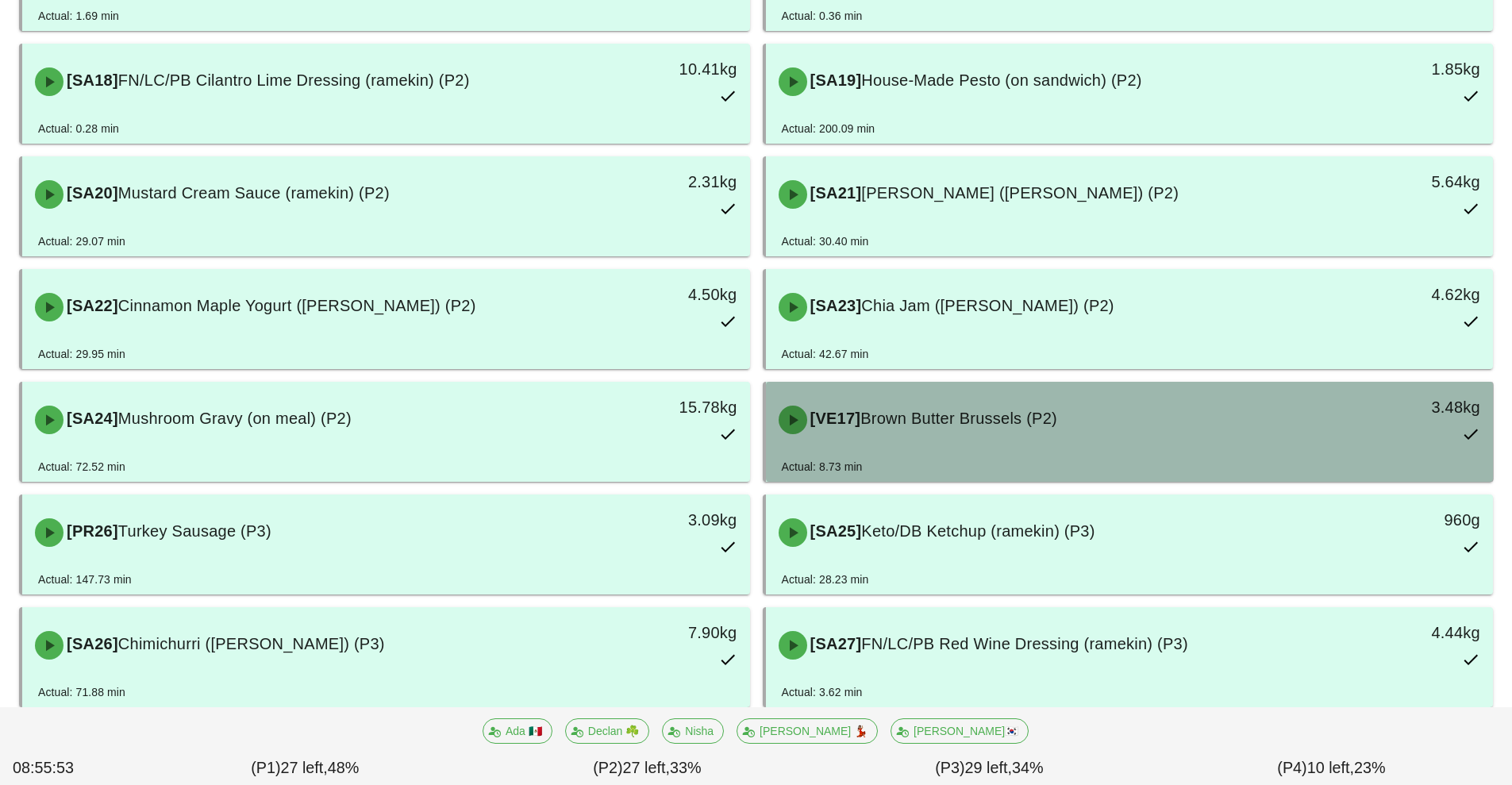
click at [1043, 426] on span "Brown Butter Brussels (P2)" at bounding box center [959, 418] width 197 height 18
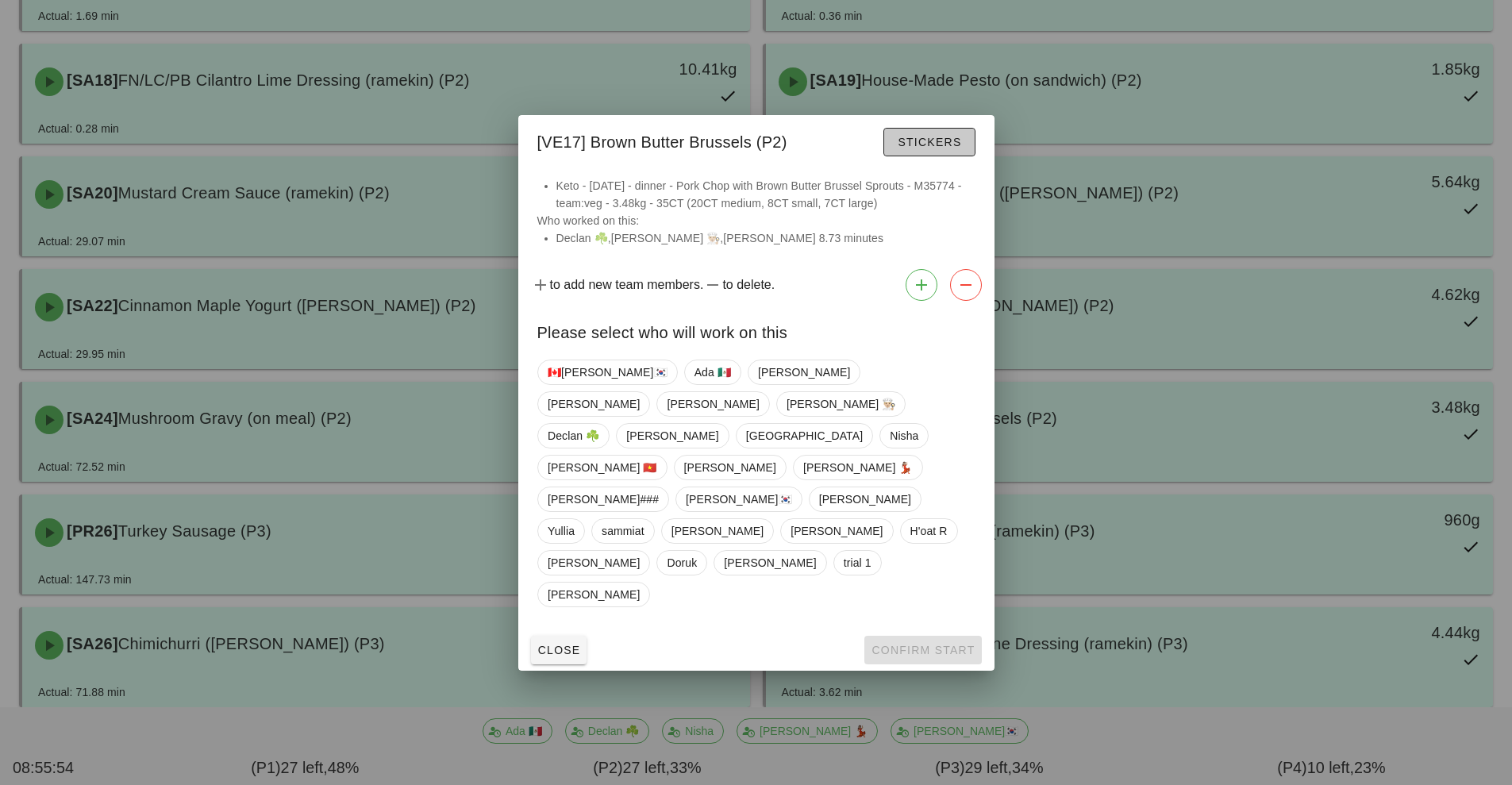
click at [948, 149] on span "Stickers" at bounding box center [929, 142] width 64 height 12
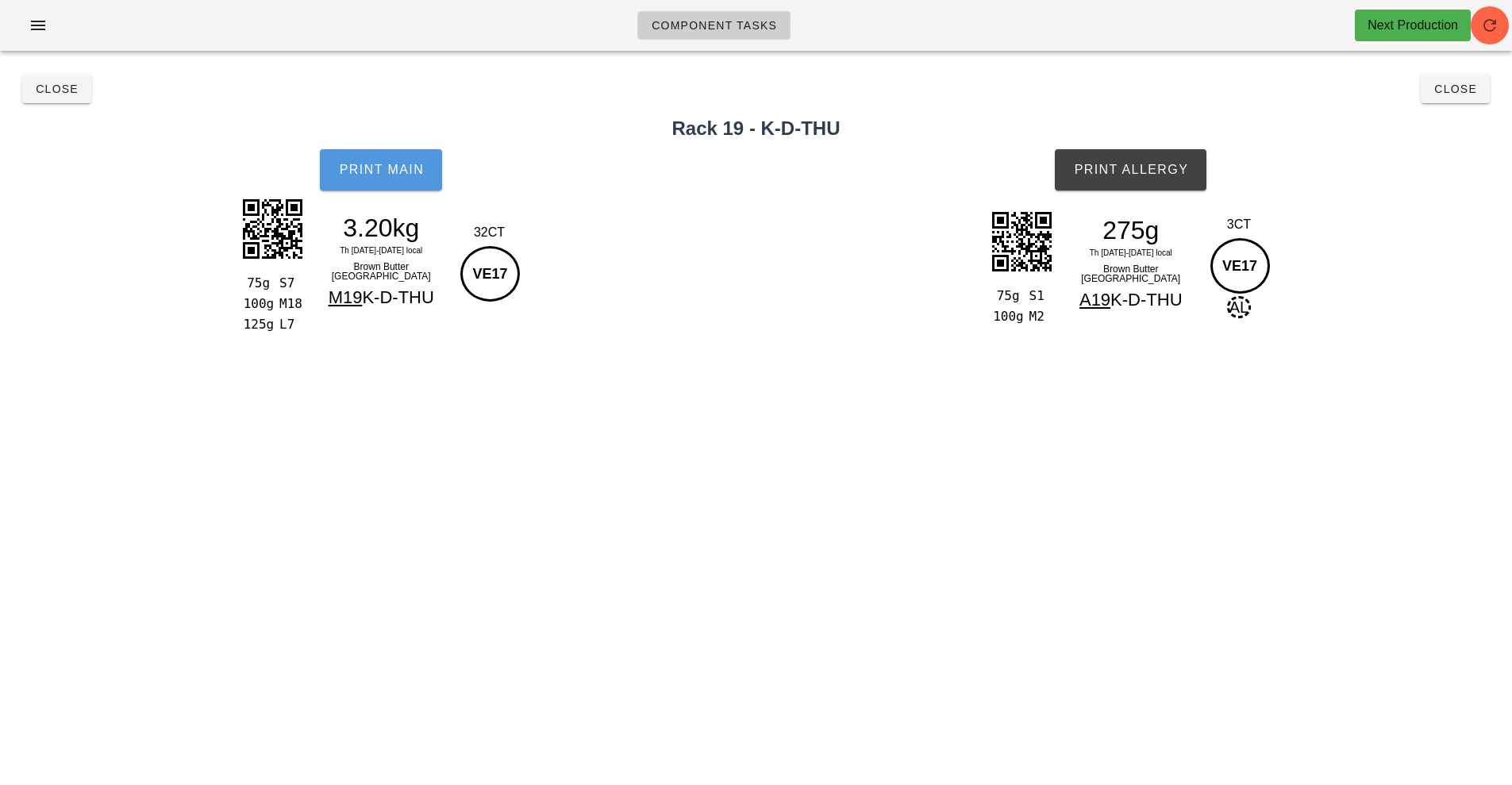
click at [403, 177] on button "Print Main" at bounding box center [380, 170] width 122 height 41
click at [1141, 179] on button "Print Allergy" at bounding box center [1130, 170] width 152 height 41
click at [1456, 84] on span "Close" at bounding box center [1455, 89] width 44 height 12
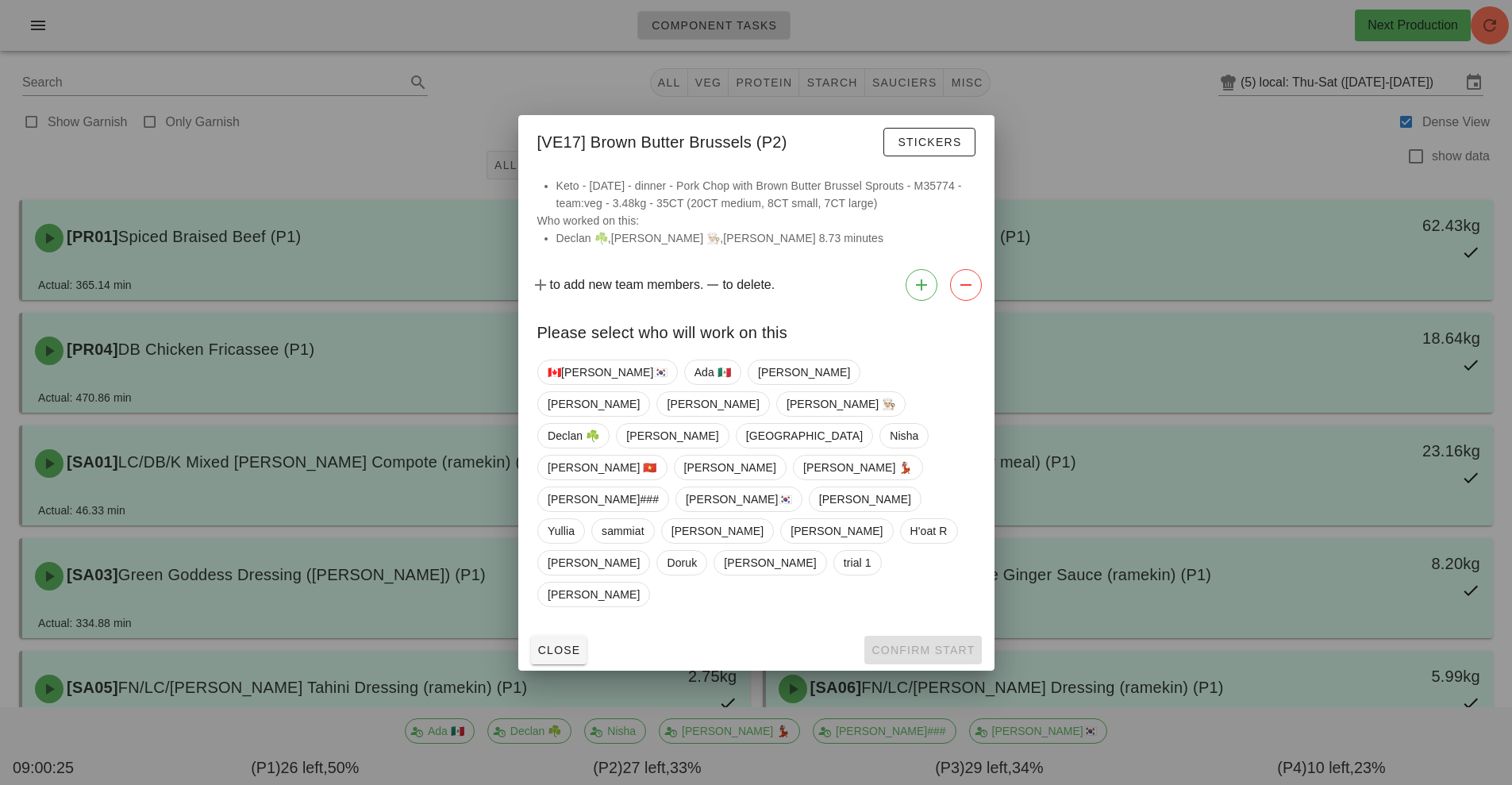
click at [1456, 103] on div at bounding box center [756, 392] width 1512 height 785
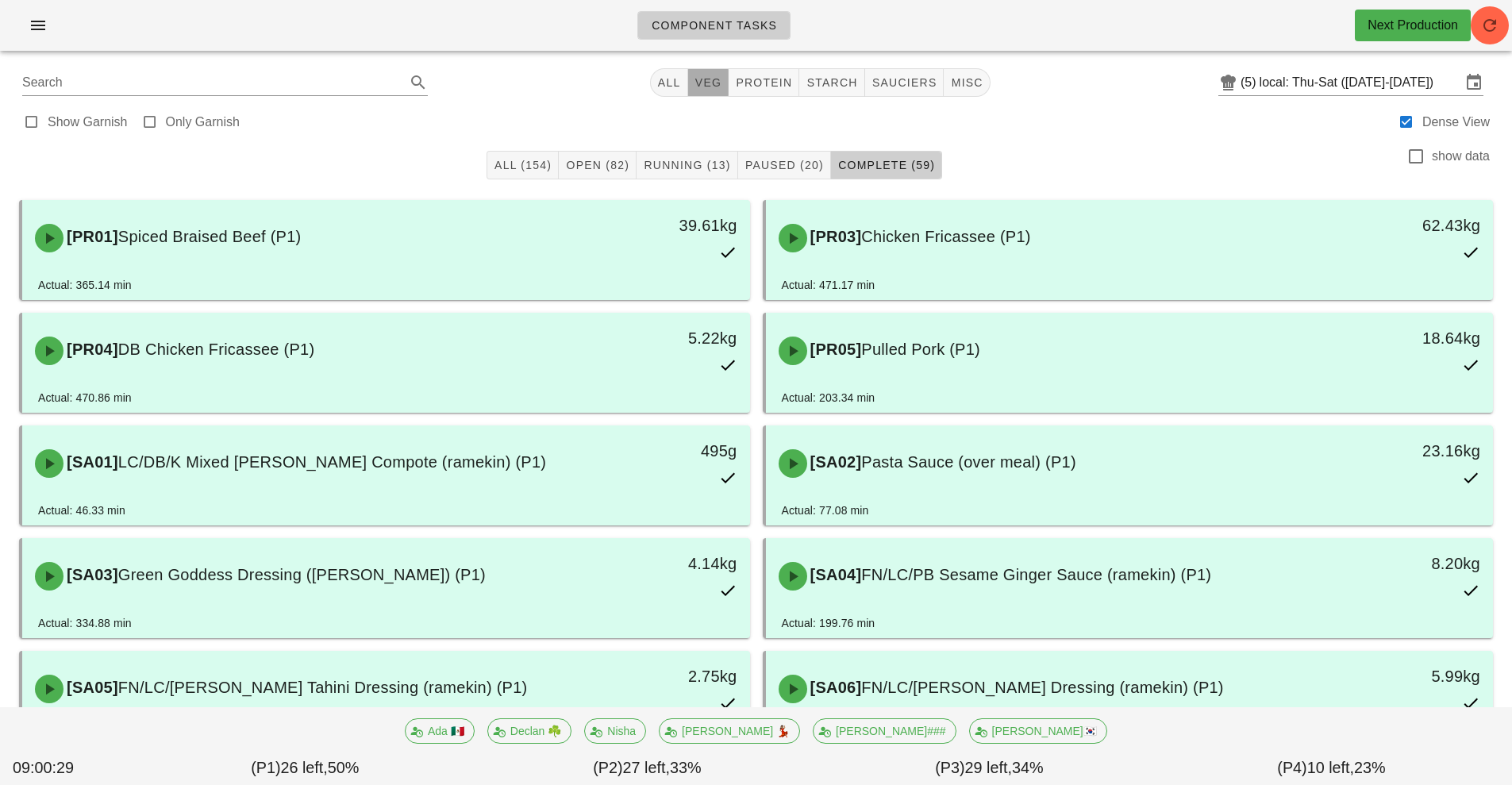
click at [715, 84] on span "veg" at bounding box center [708, 83] width 28 height 12
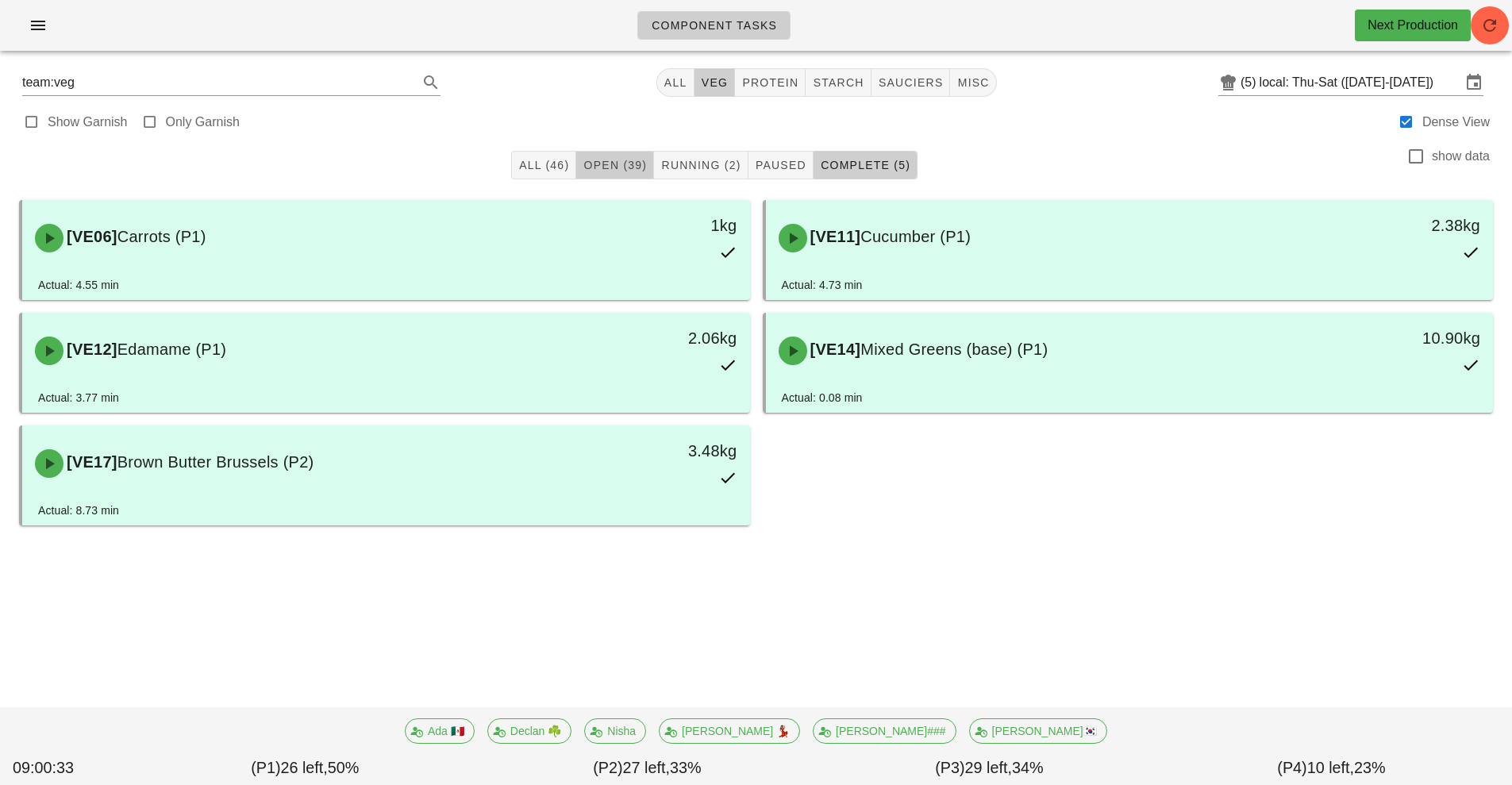
click at [619, 164] on span "Open (39)" at bounding box center [614, 165] width 64 height 12
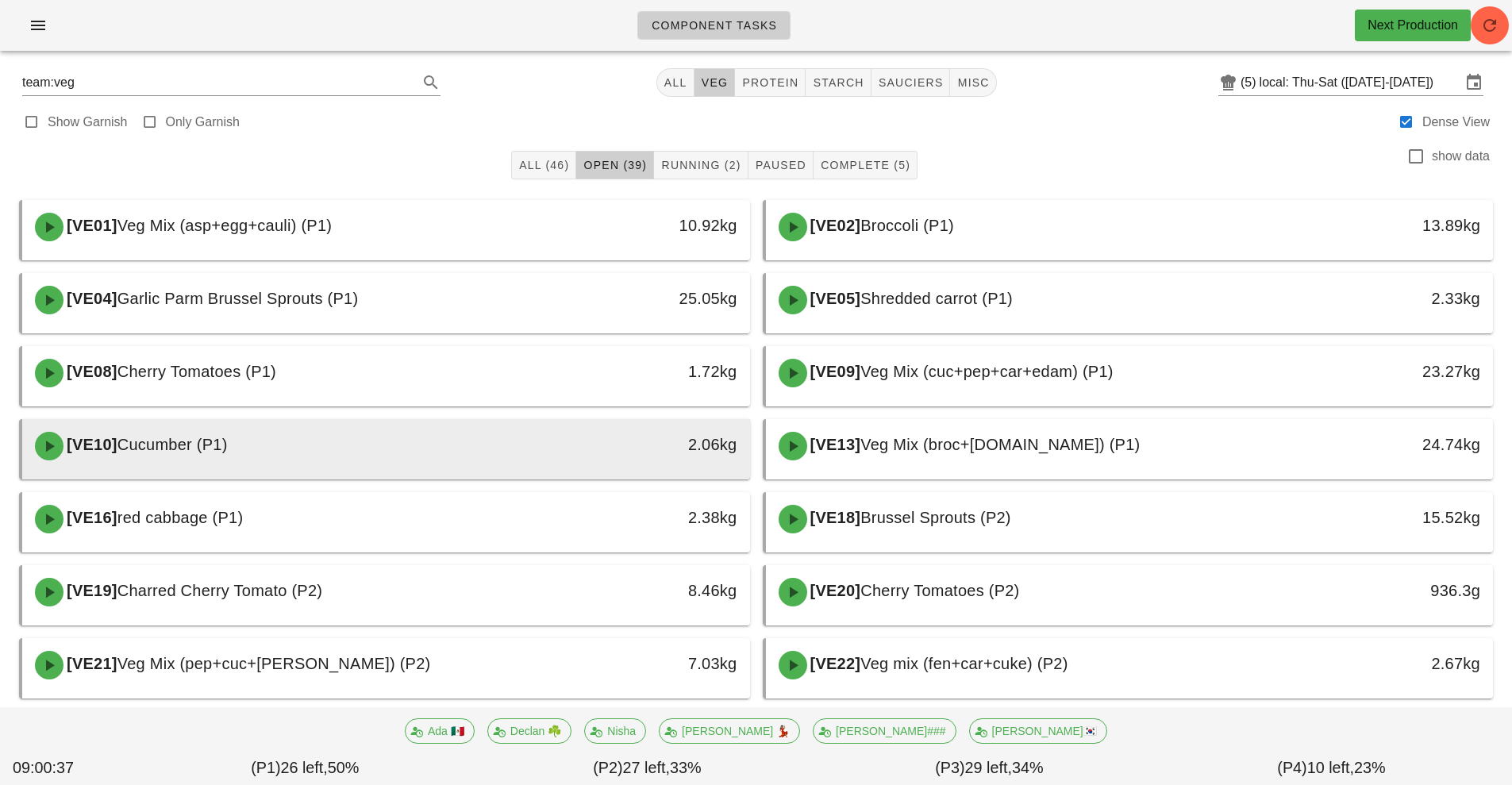
click at [540, 455] on div "[VE10] Cucumber (P1)" at bounding box center [295, 447] width 540 height 47
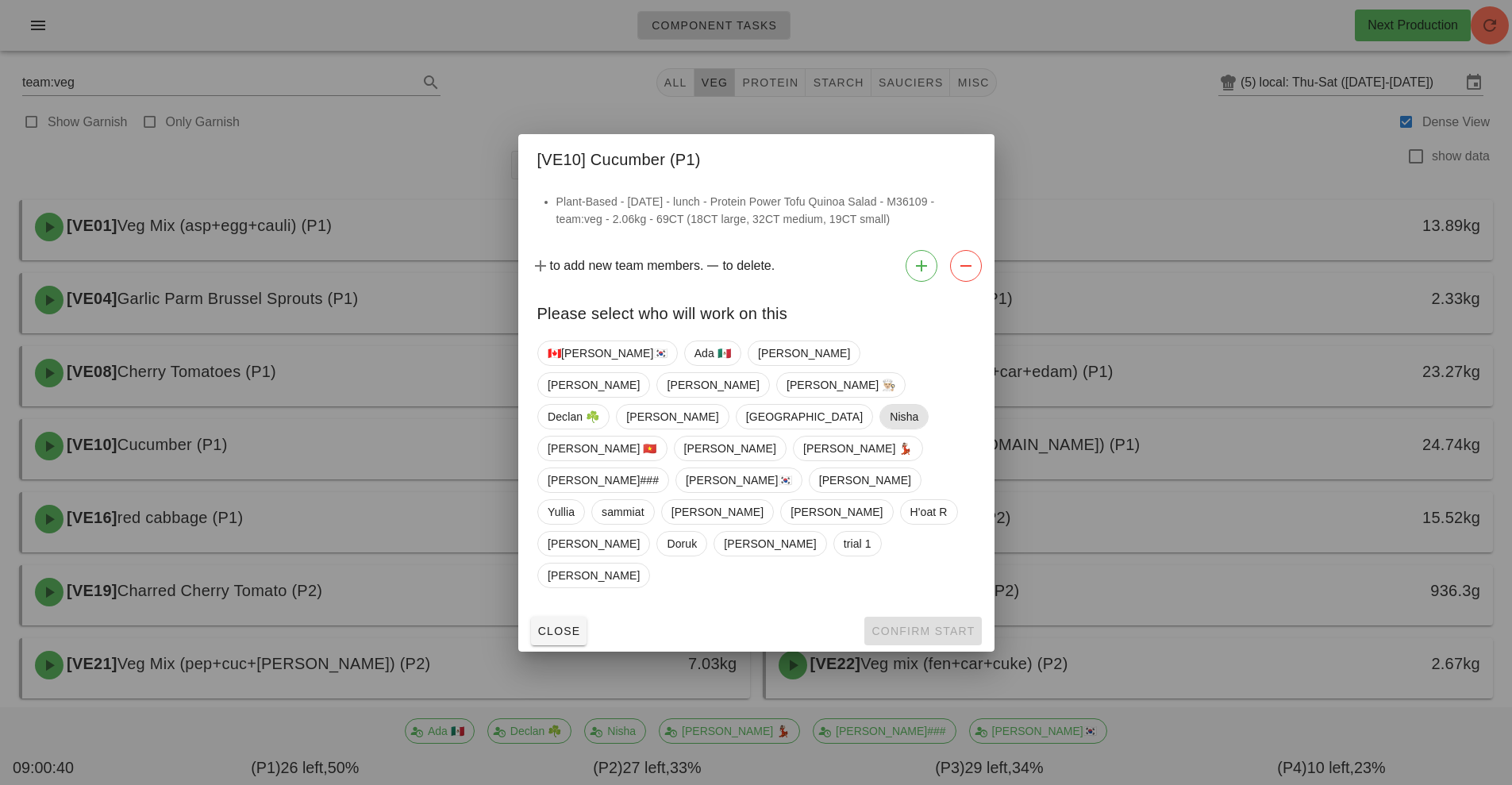
click at [890, 429] on span "Nisha" at bounding box center [904, 417] width 29 height 24
click at [934, 625] on span "Confirm Start" at bounding box center [922, 631] width 104 height 12
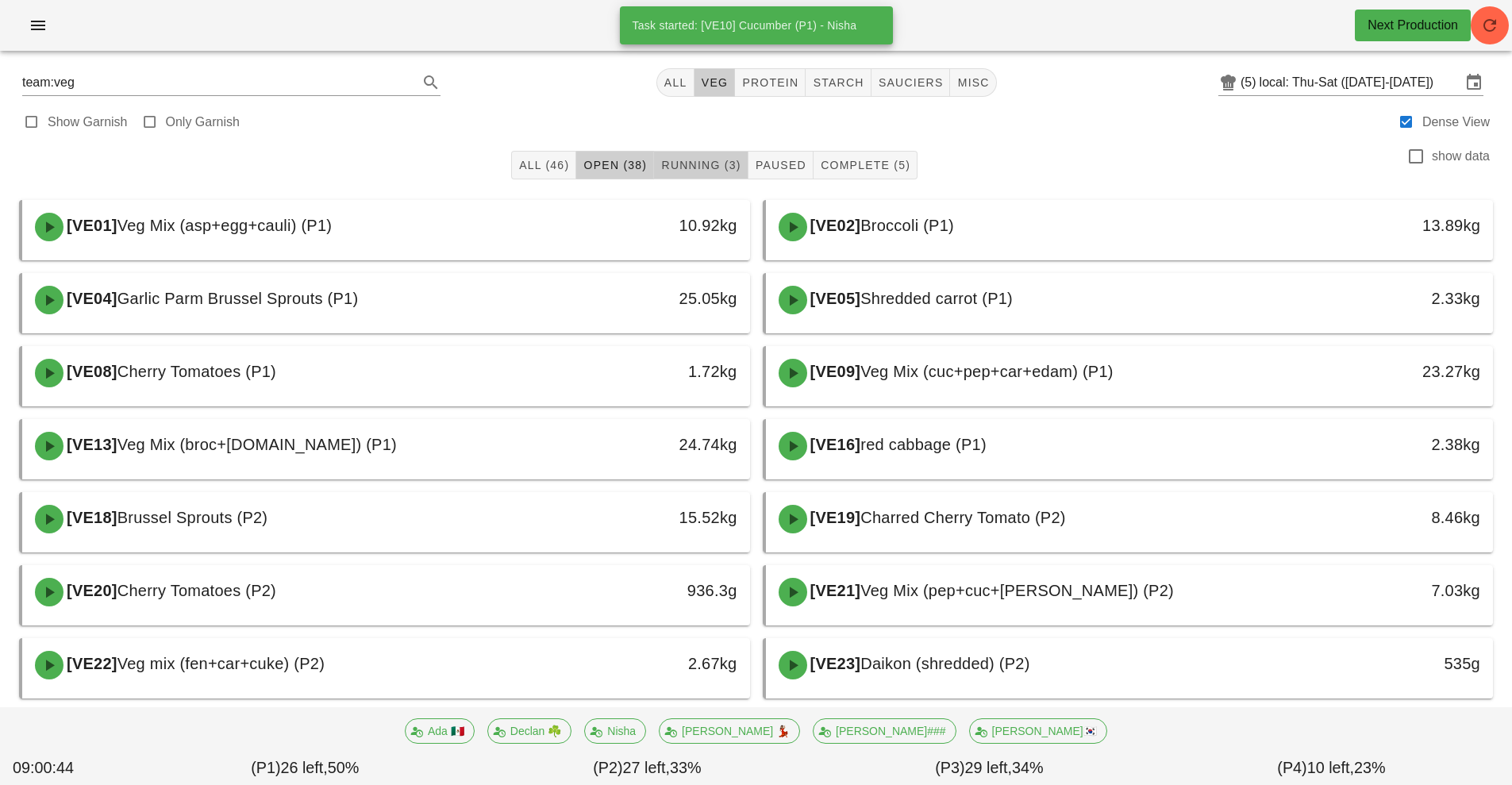
click at [711, 163] on span "Running (3)" at bounding box center [699, 165] width 80 height 12
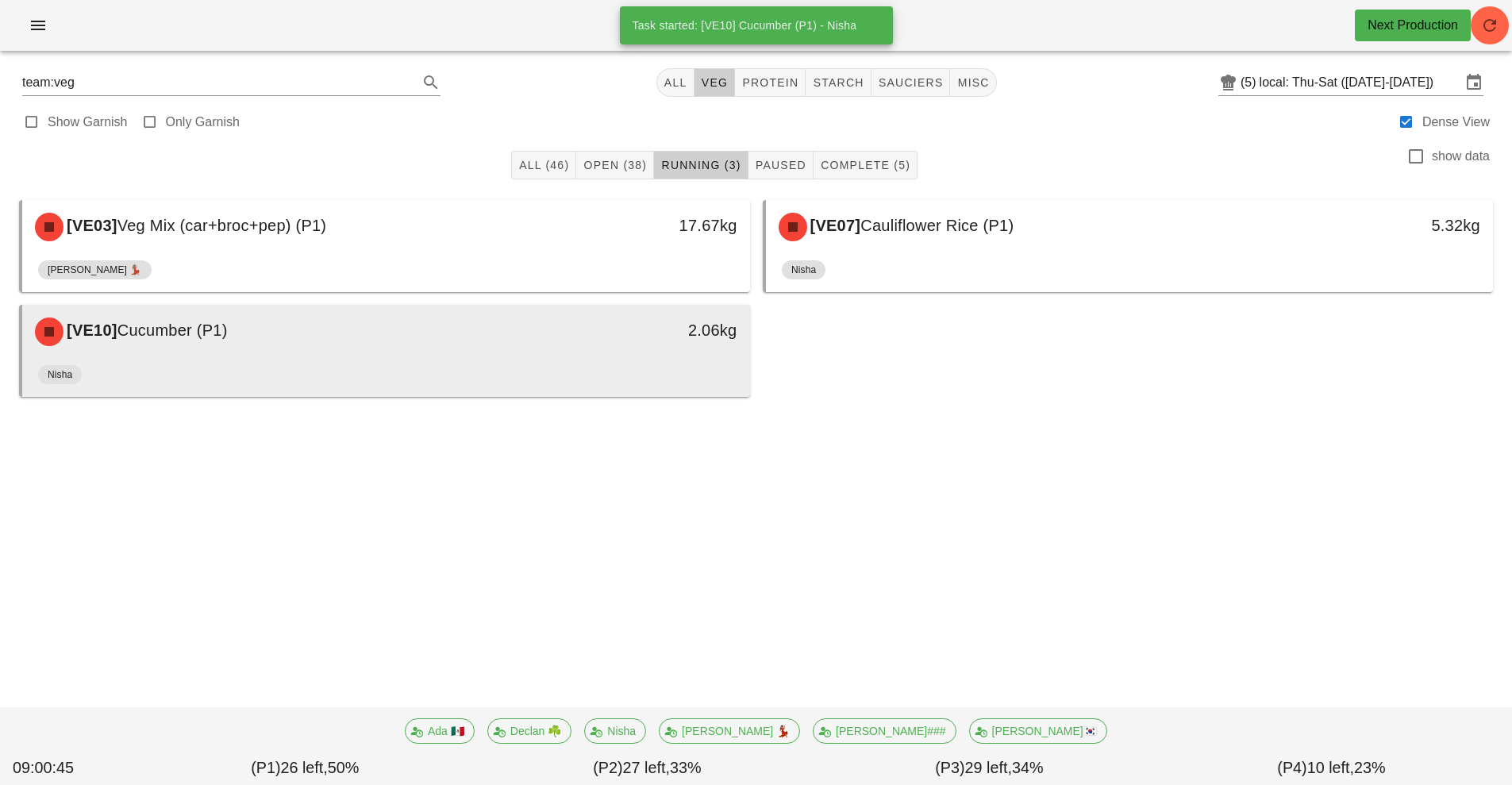
click at [523, 352] on div "[VE10] Cucumber (P1)" at bounding box center [295, 331] width 540 height 47
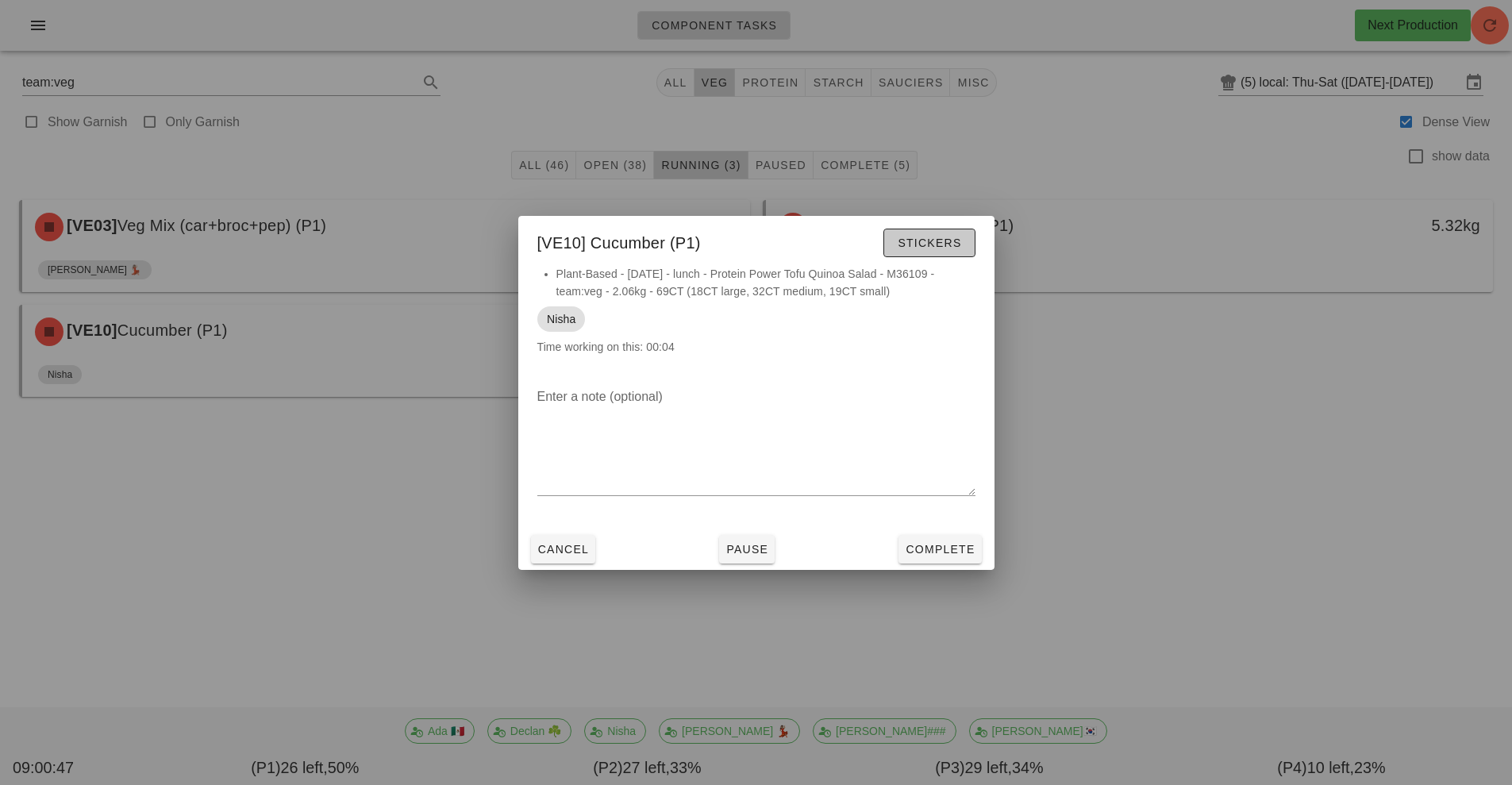
click at [940, 247] on span "Stickers" at bounding box center [929, 243] width 64 height 12
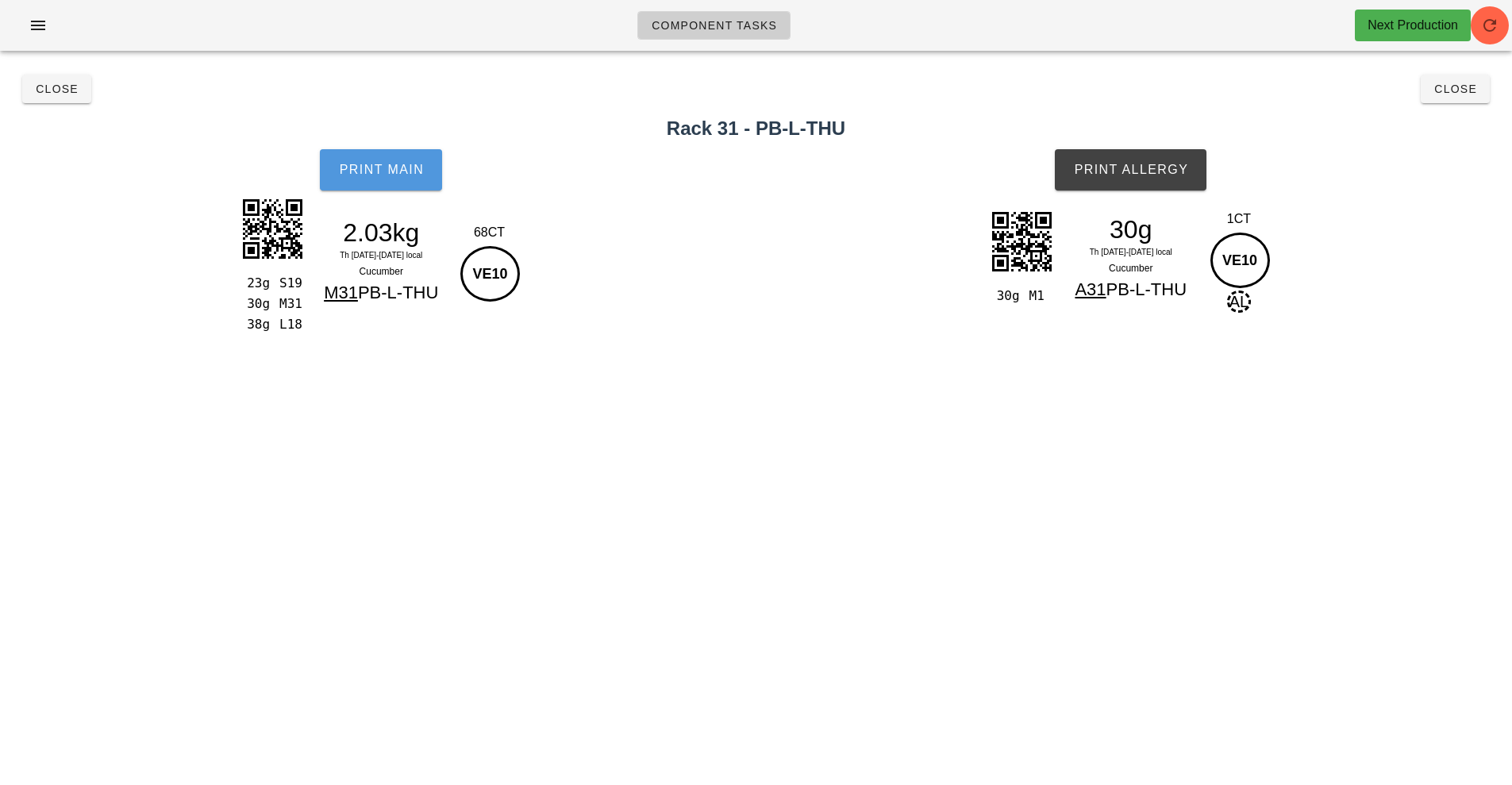
click at [404, 170] on span "Print Main" at bounding box center [381, 170] width 86 height 14
click at [1102, 165] on span "Print Allergy" at bounding box center [1130, 170] width 115 height 14
click at [59, 88] on span "Close" at bounding box center [57, 89] width 44 height 12
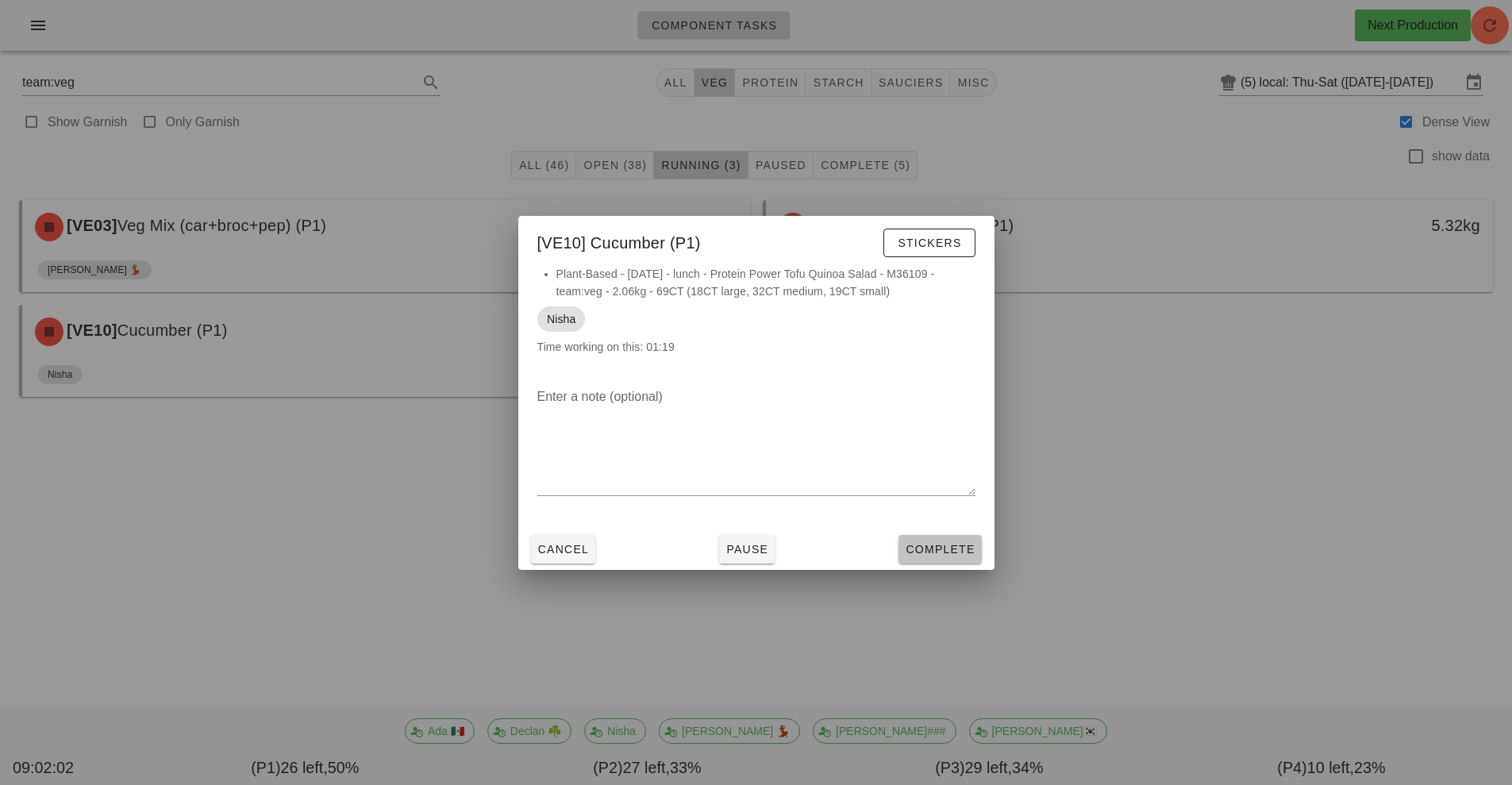
click at [923, 553] on span "Complete" at bounding box center [939, 549] width 69 height 12
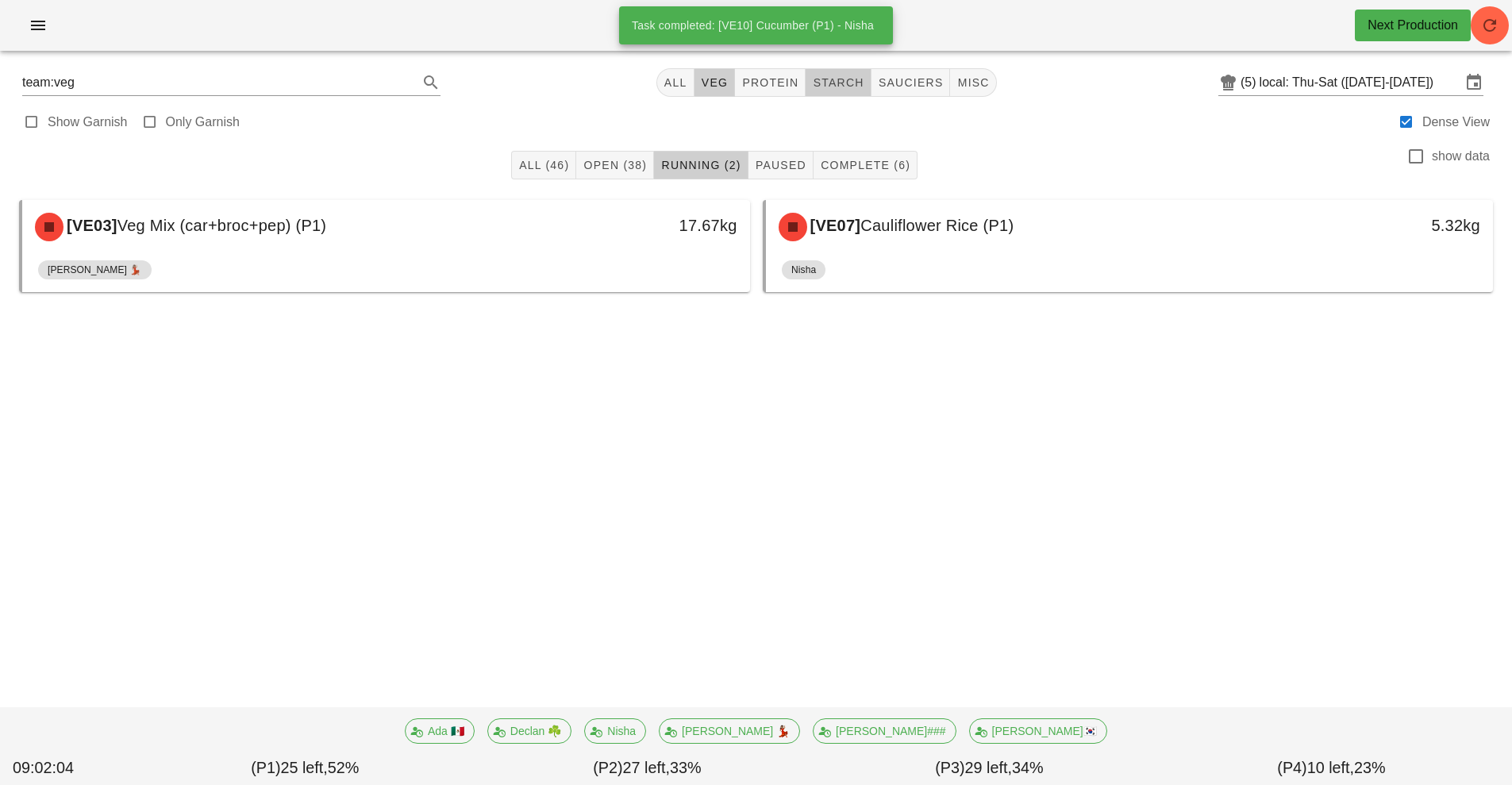
click at [848, 80] on span "starch" at bounding box center [837, 83] width 52 height 12
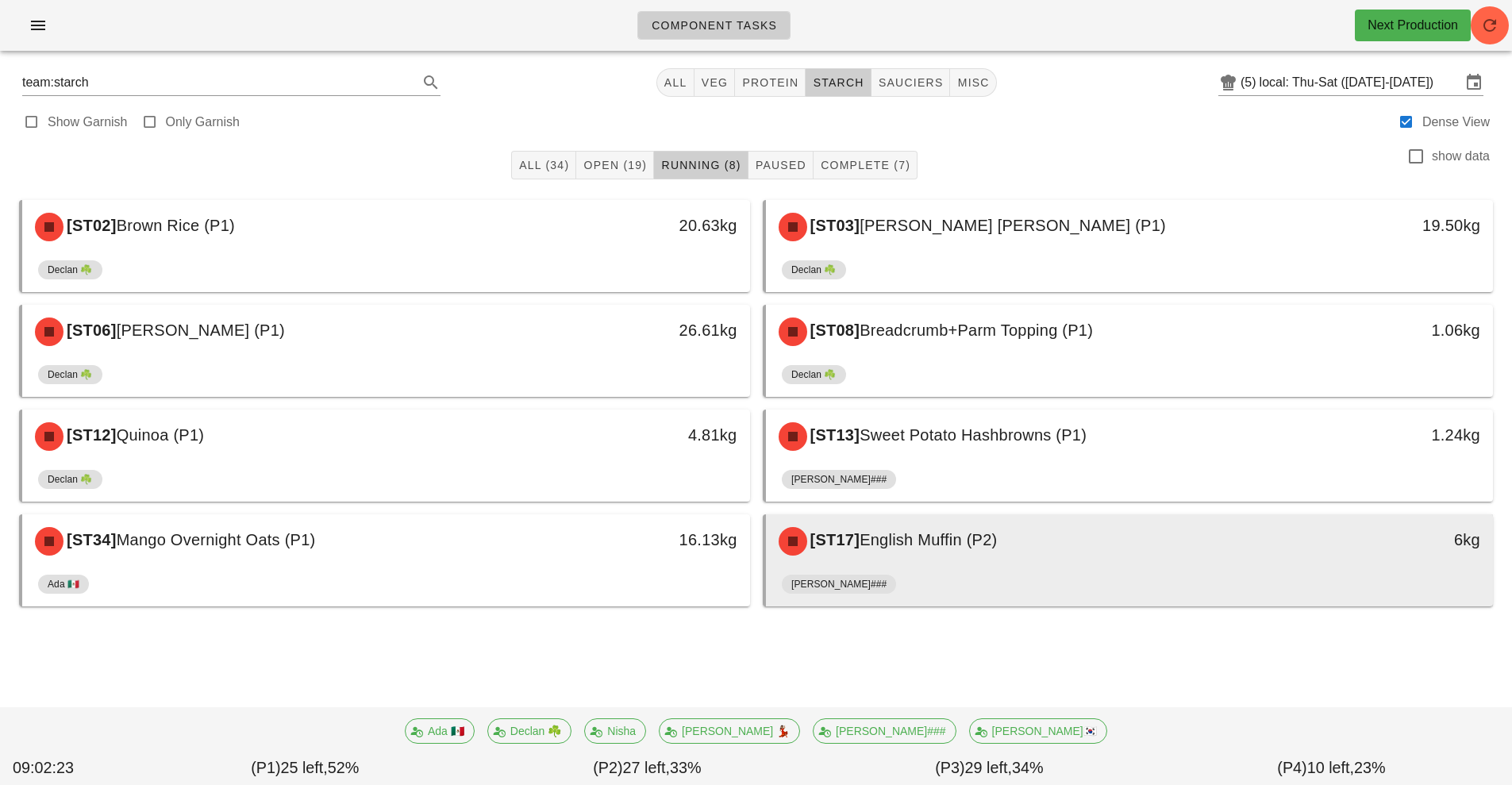
click at [934, 549] on div "[ST17] English Muffin (P2)" at bounding box center [1038, 542] width 540 height 47
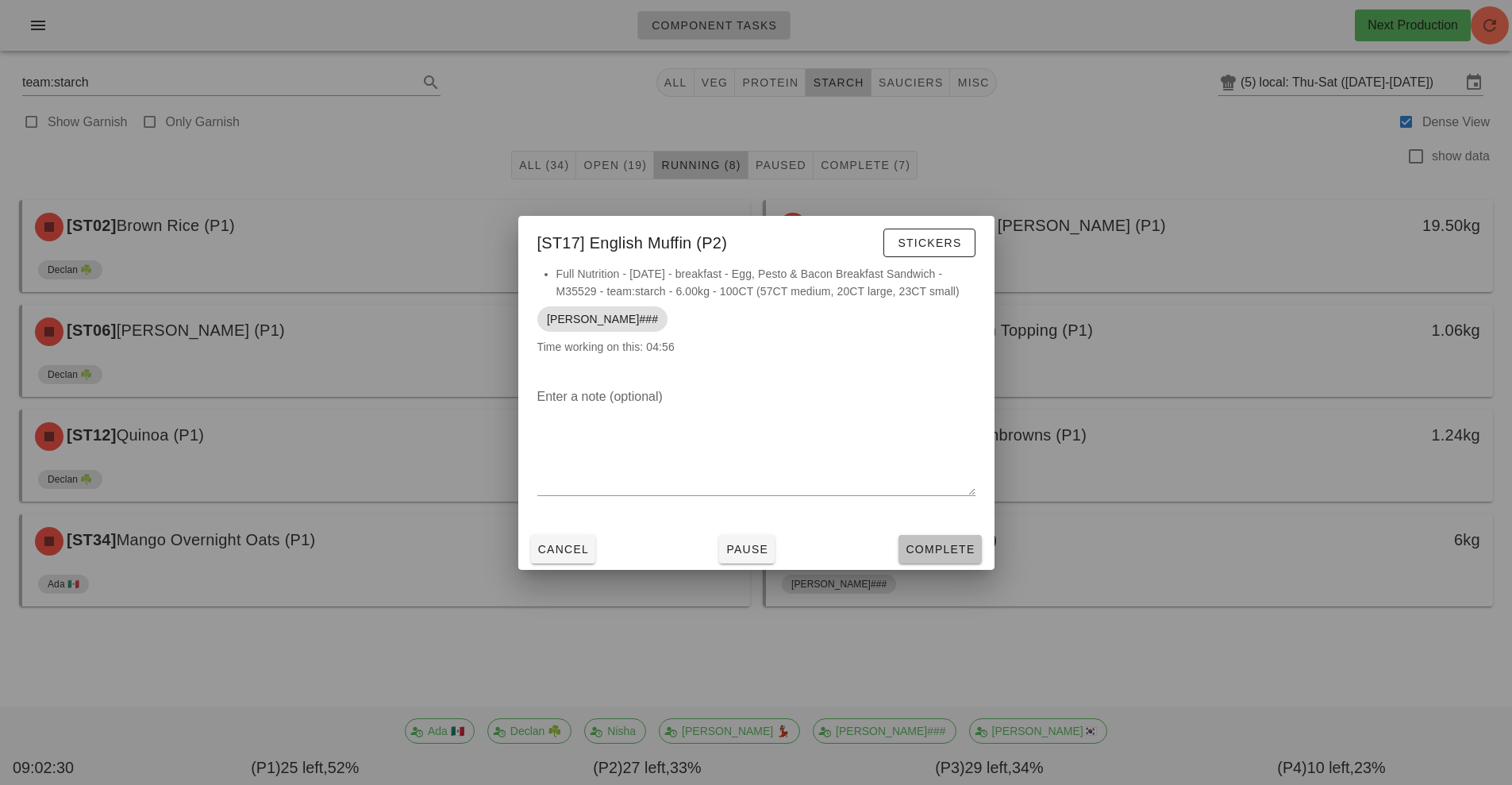
click at [934, 549] on span "Complete" at bounding box center [939, 549] width 69 height 12
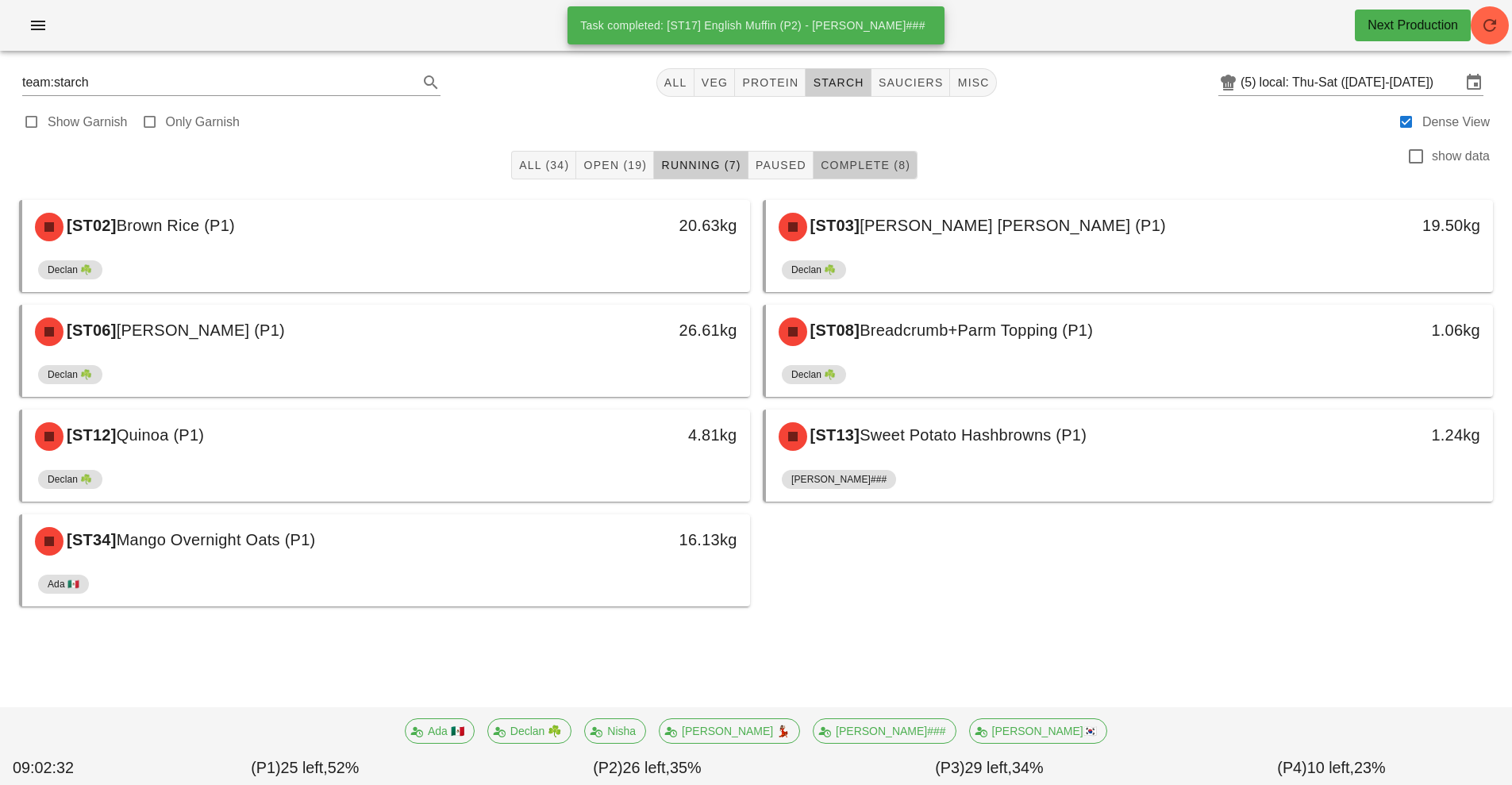
click at [886, 166] on span "Complete (8)" at bounding box center [865, 165] width 90 height 12
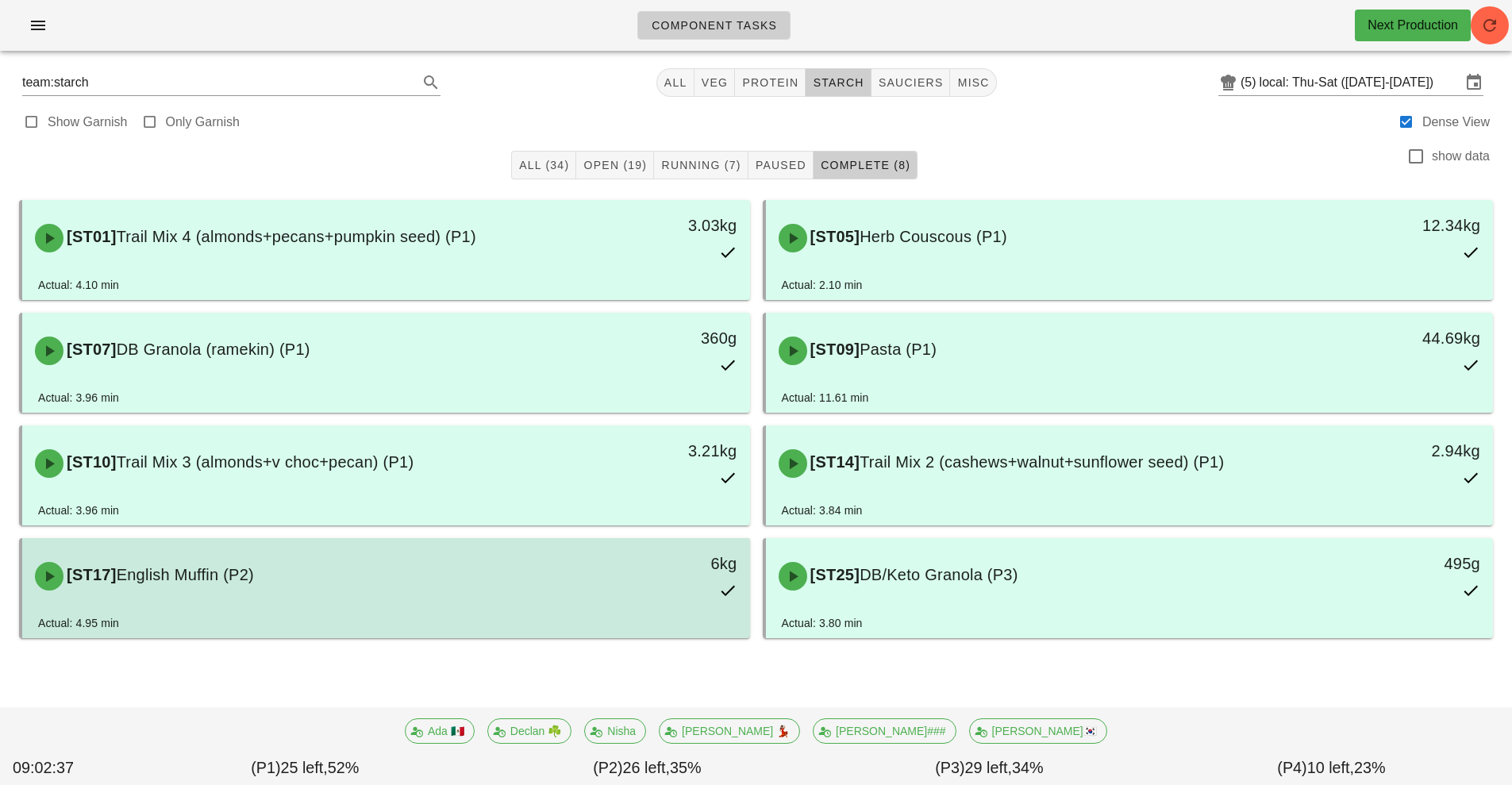
click at [496, 594] on div "[ST17] English Muffin (P2)" at bounding box center [295, 577] width 540 height 47
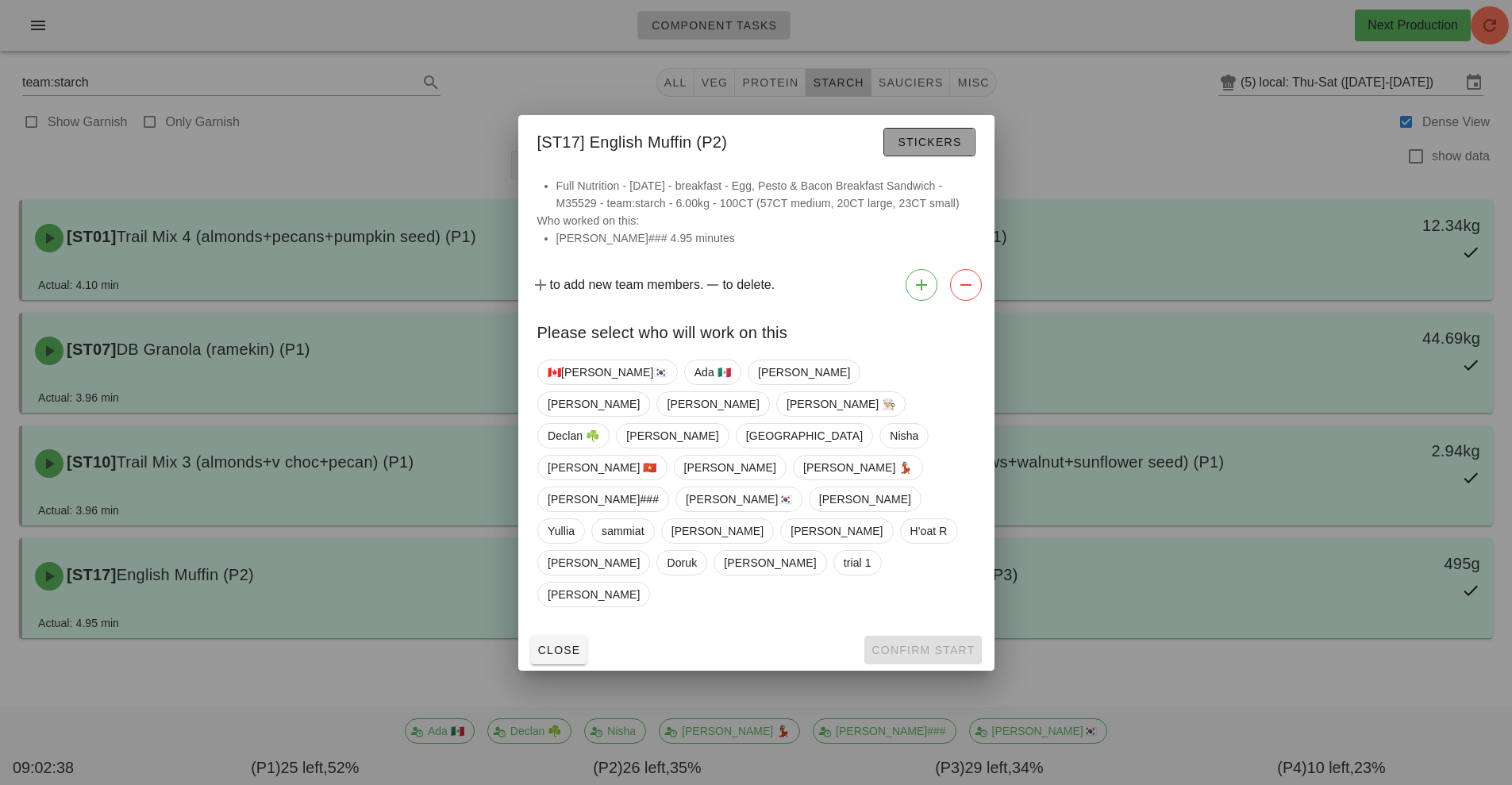
click at [922, 156] on button "Stickers" at bounding box center [929, 142] width 91 height 29
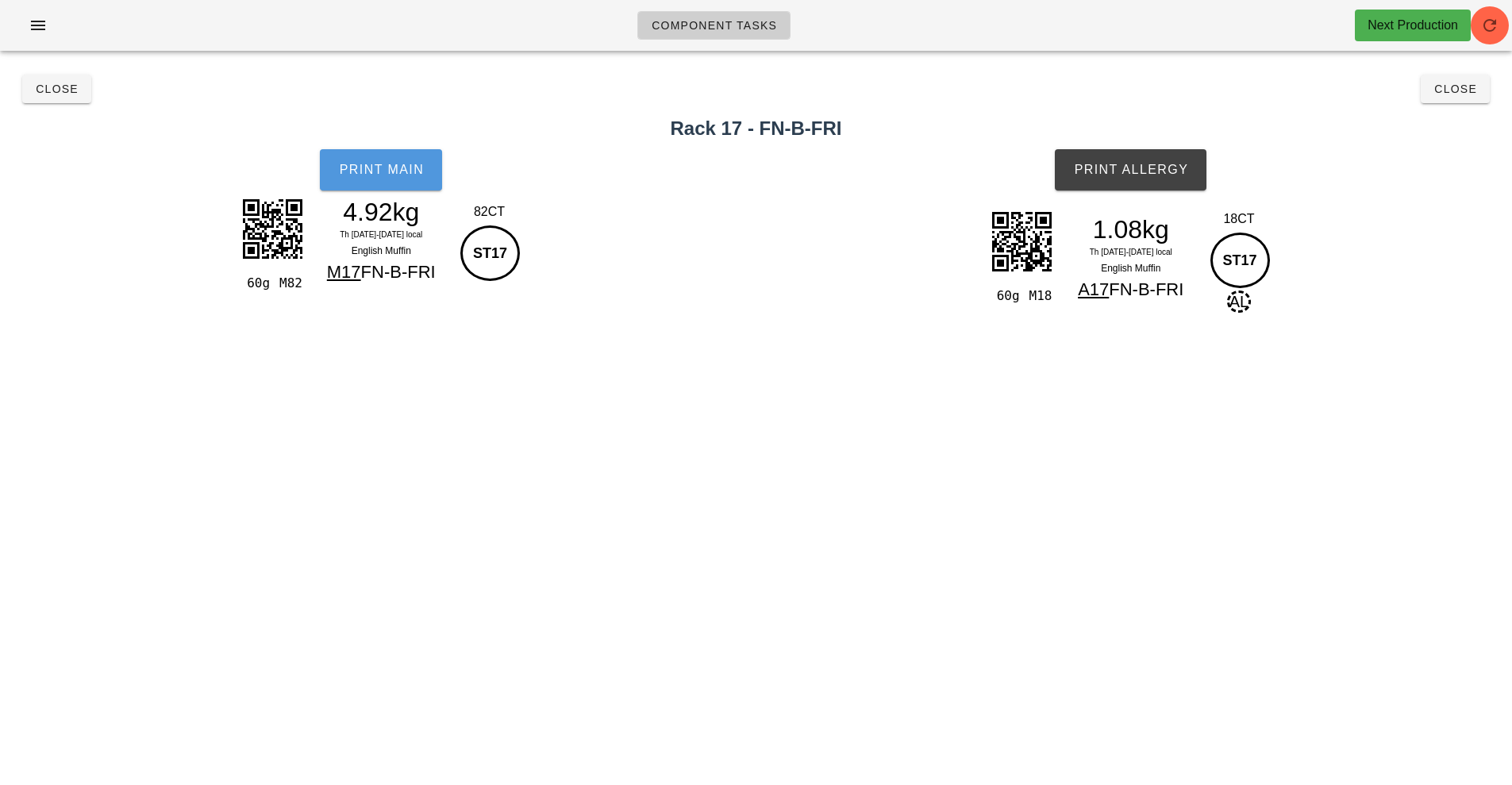
click at [392, 190] on button "Print Main" at bounding box center [380, 170] width 122 height 41
click at [373, 176] on span "Print Main" at bounding box center [381, 170] width 86 height 14
click at [1116, 174] on span "Print Allergy" at bounding box center [1130, 170] width 115 height 14
click at [67, 94] on span "Close" at bounding box center [57, 89] width 44 height 12
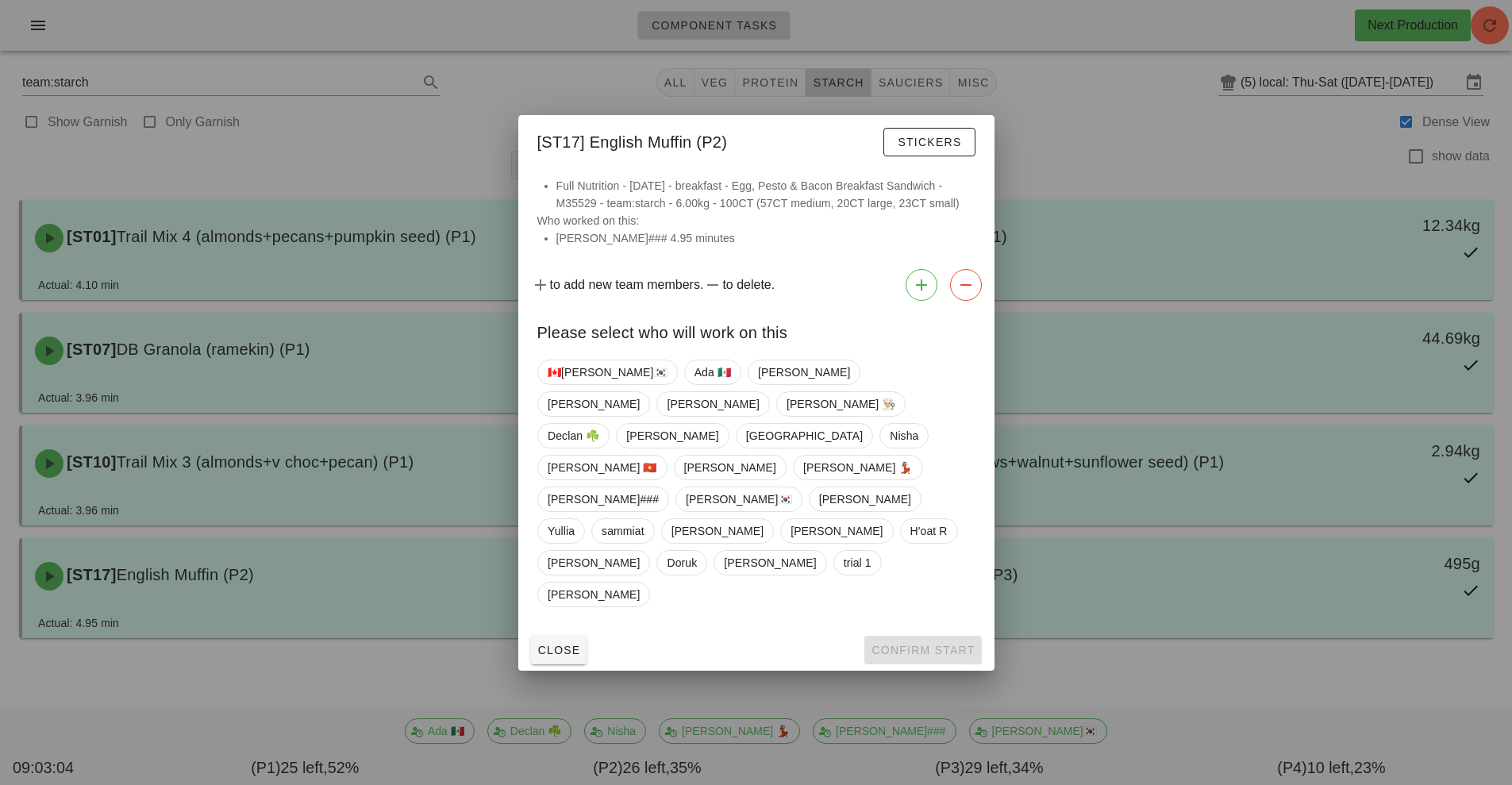
click at [921, 629] on div "Close Confirm Start" at bounding box center [756, 650] width 476 height 41
click at [553, 636] on button "Close" at bounding box center [559, 650] width 56 height 29
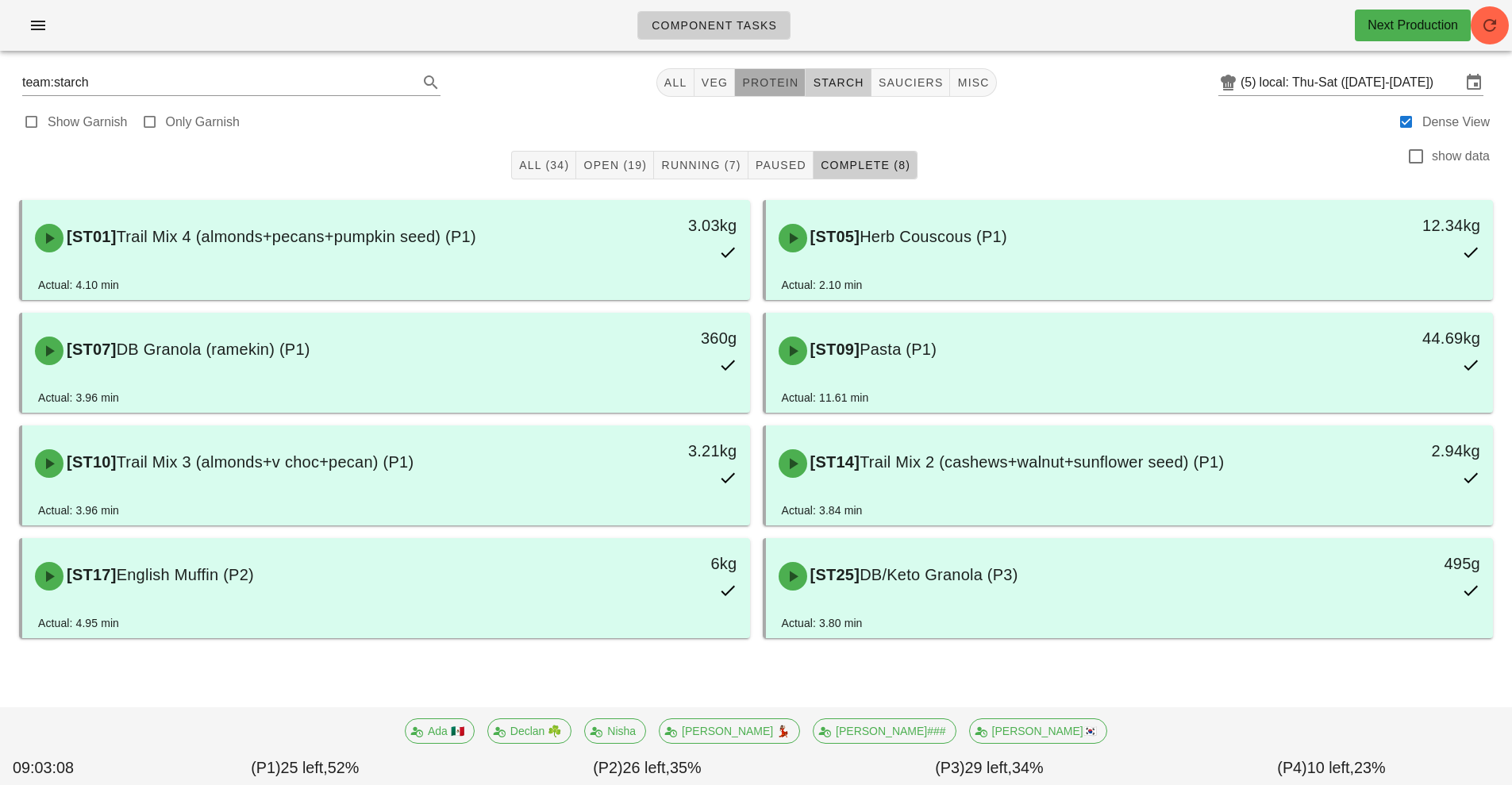
click at [782, 84] on span "protein" at bounding box center [770, 83] width 57 height 12
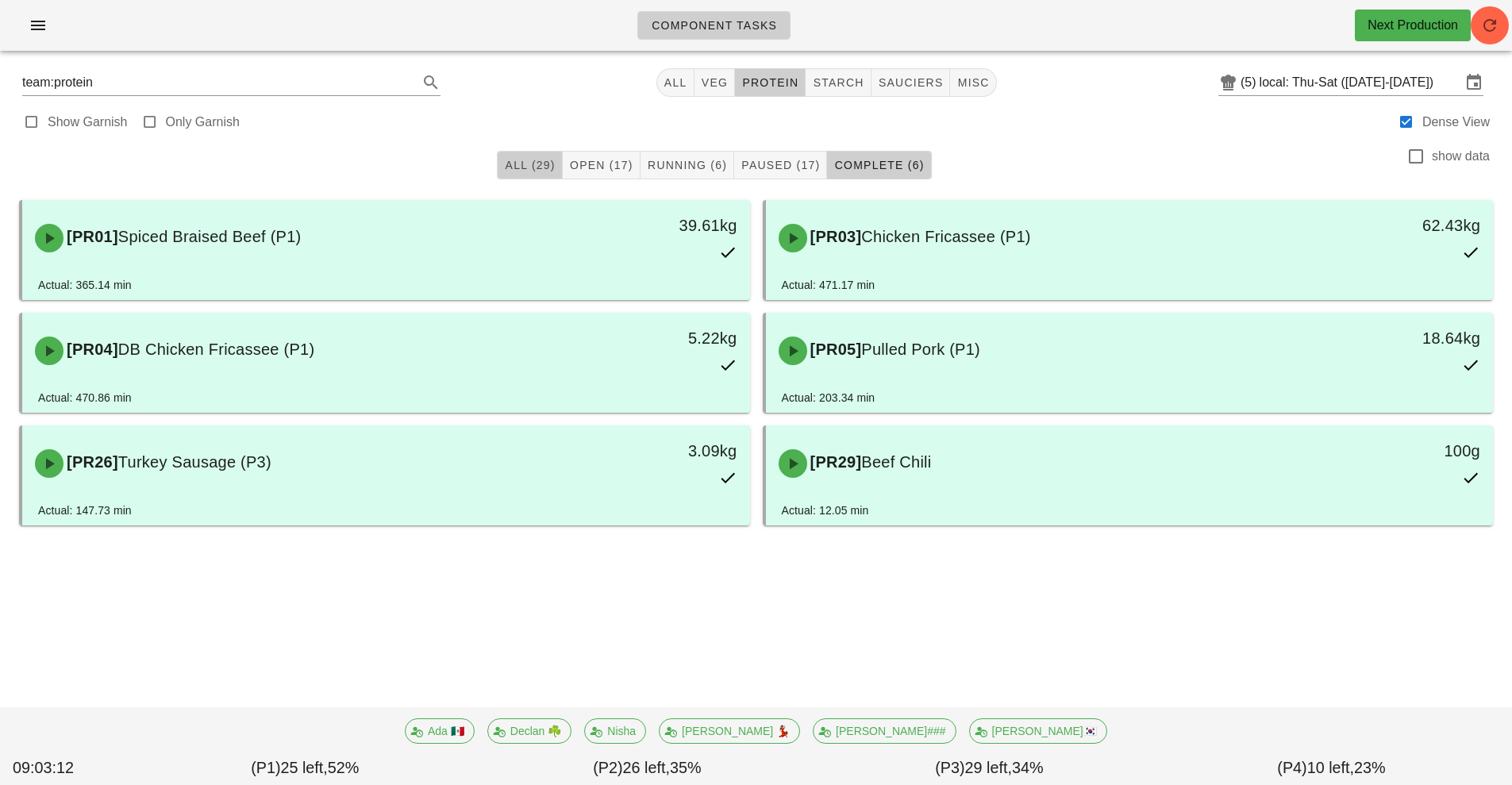
click at [522, 164] on span "All (29)" at bounding box center [530, 165] width 51 height 12
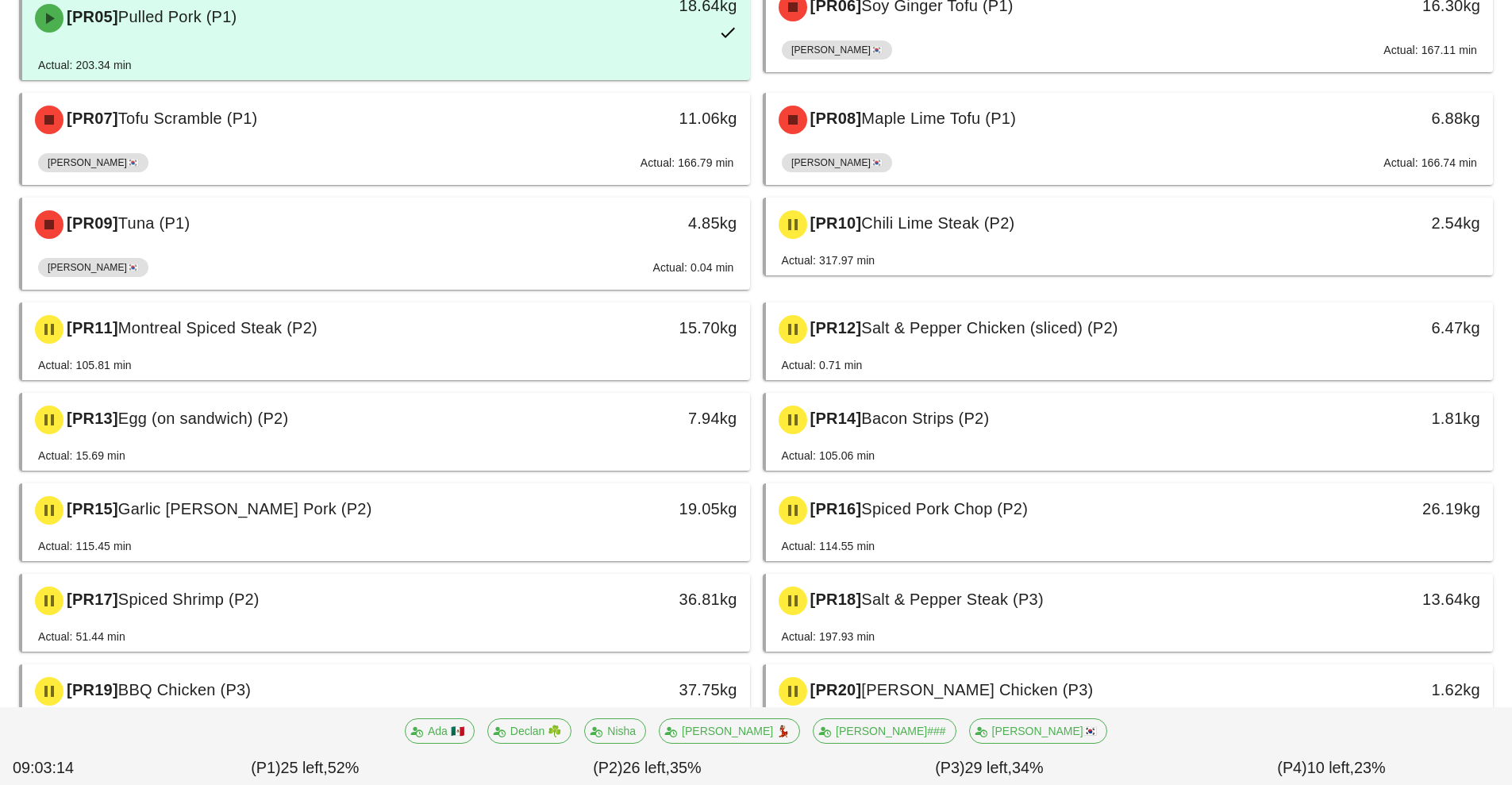
scroll to position [455, 0]
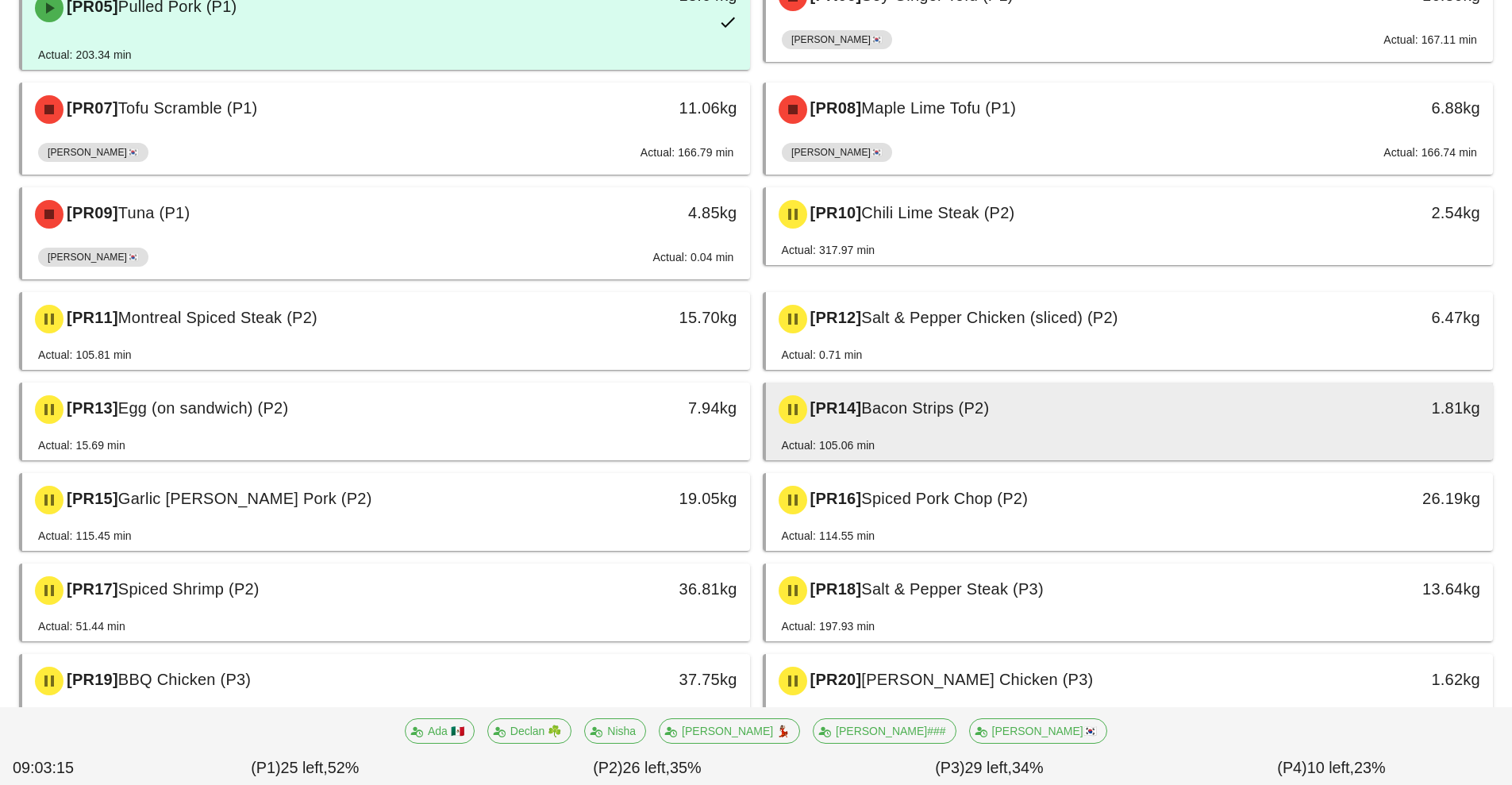
click at [907, 401] on span "Bacon Strips (P2)" at bounding box center [924, 408] width 127 height 18
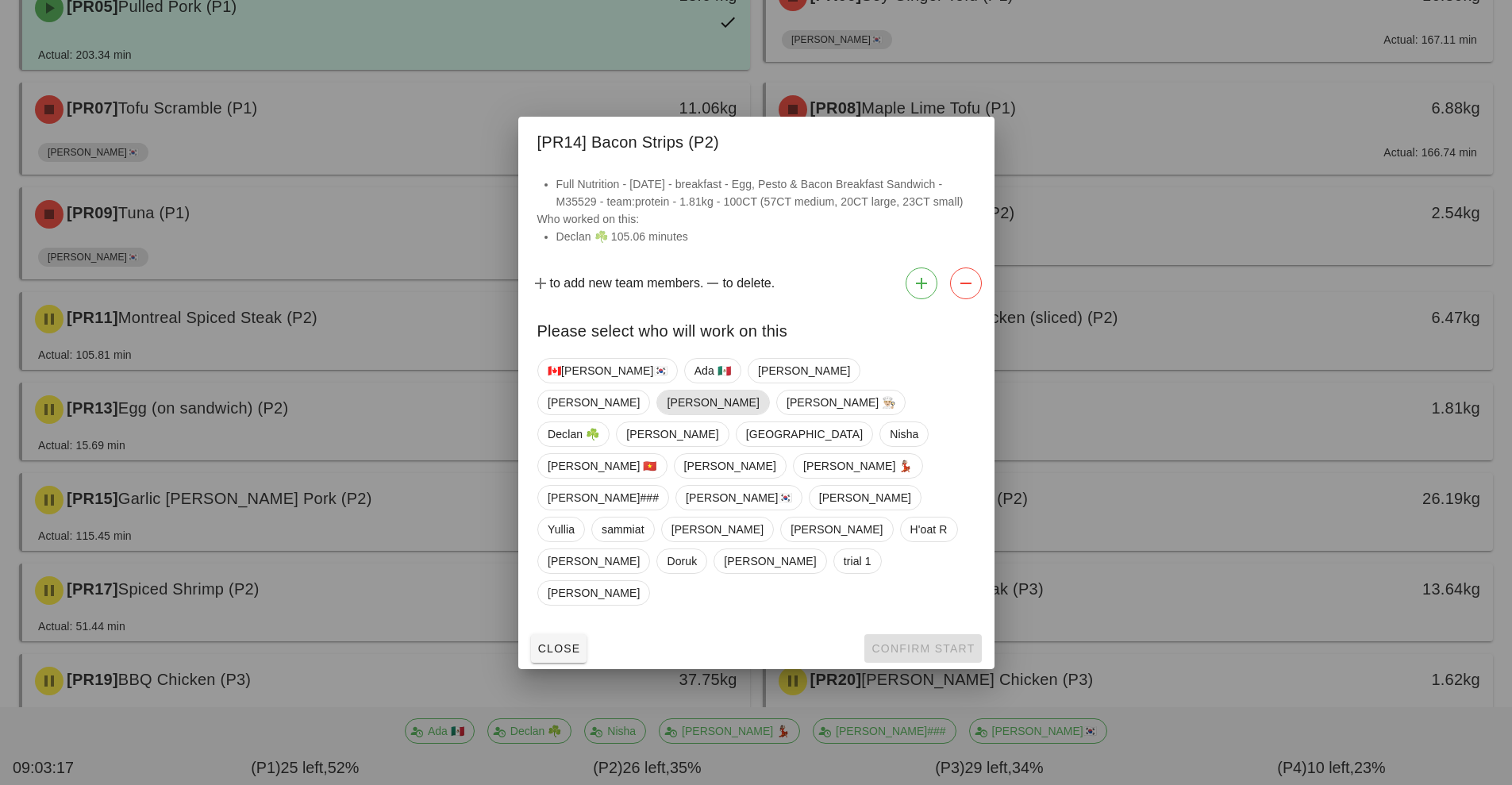
click at [758, 414] on span "[PERSON_NAME]" at bounding box center [713, 402] width 92 height 24
click at [889, 643] on span "Confirm Start" at bounding box center [922, 649] width 104 height 12
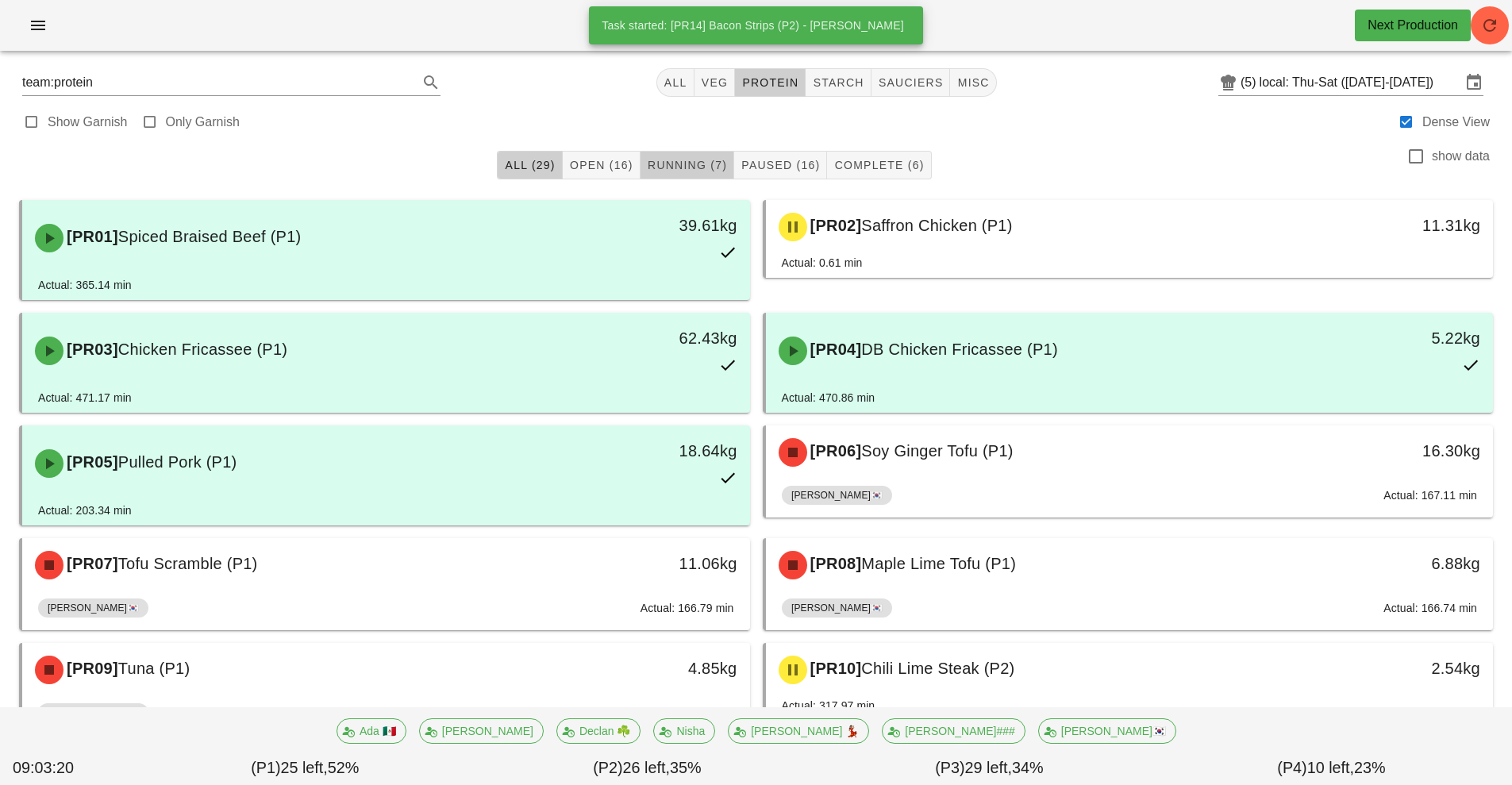
click at [681, 164] on span "Running (7)" at bounding box center [686, 165] width 80 height 12
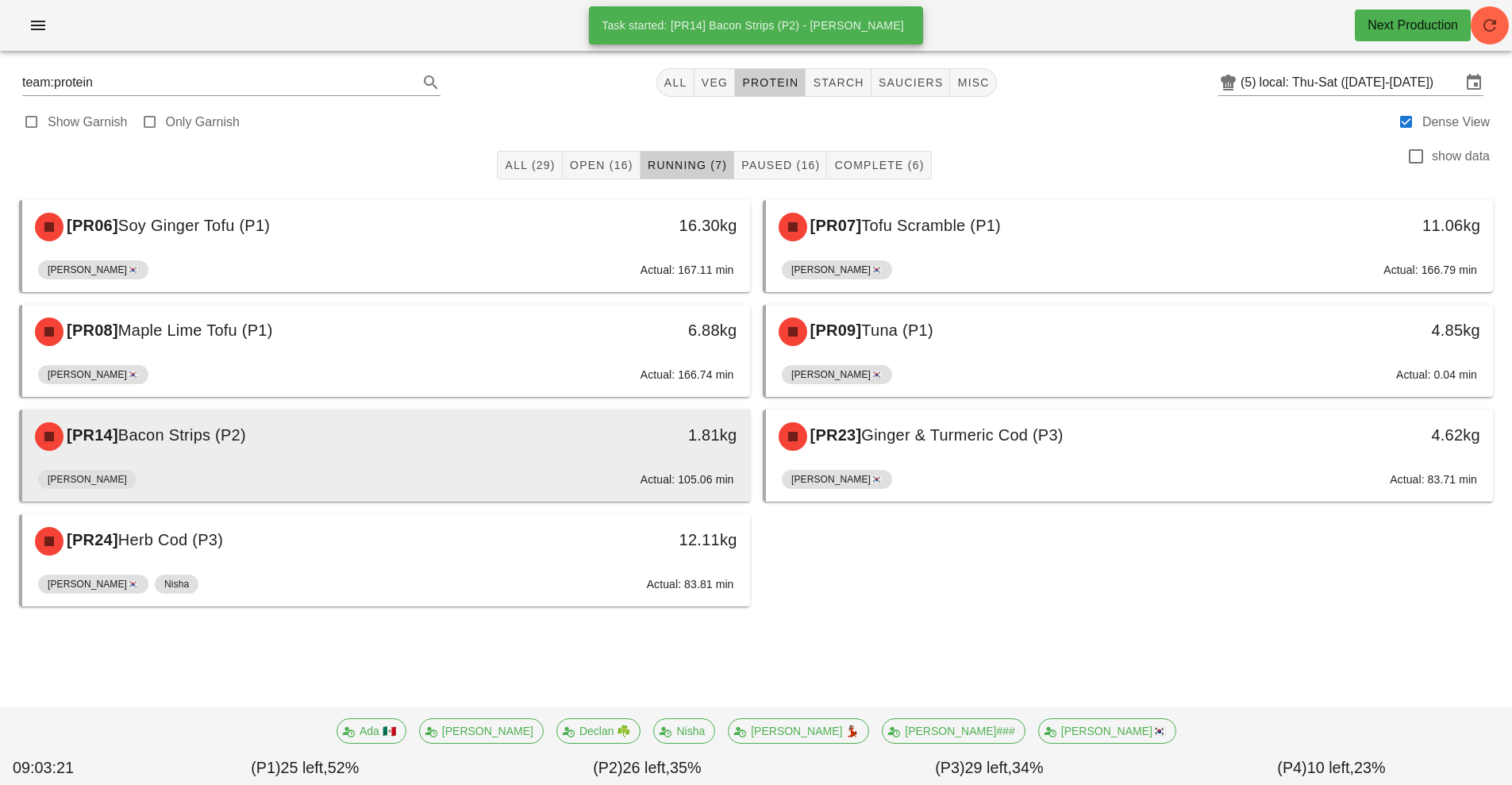
click at [546, 459] on div "[PR14] Bacon Strips (P2)" at bounding box center [295, 437] width 540 height 47
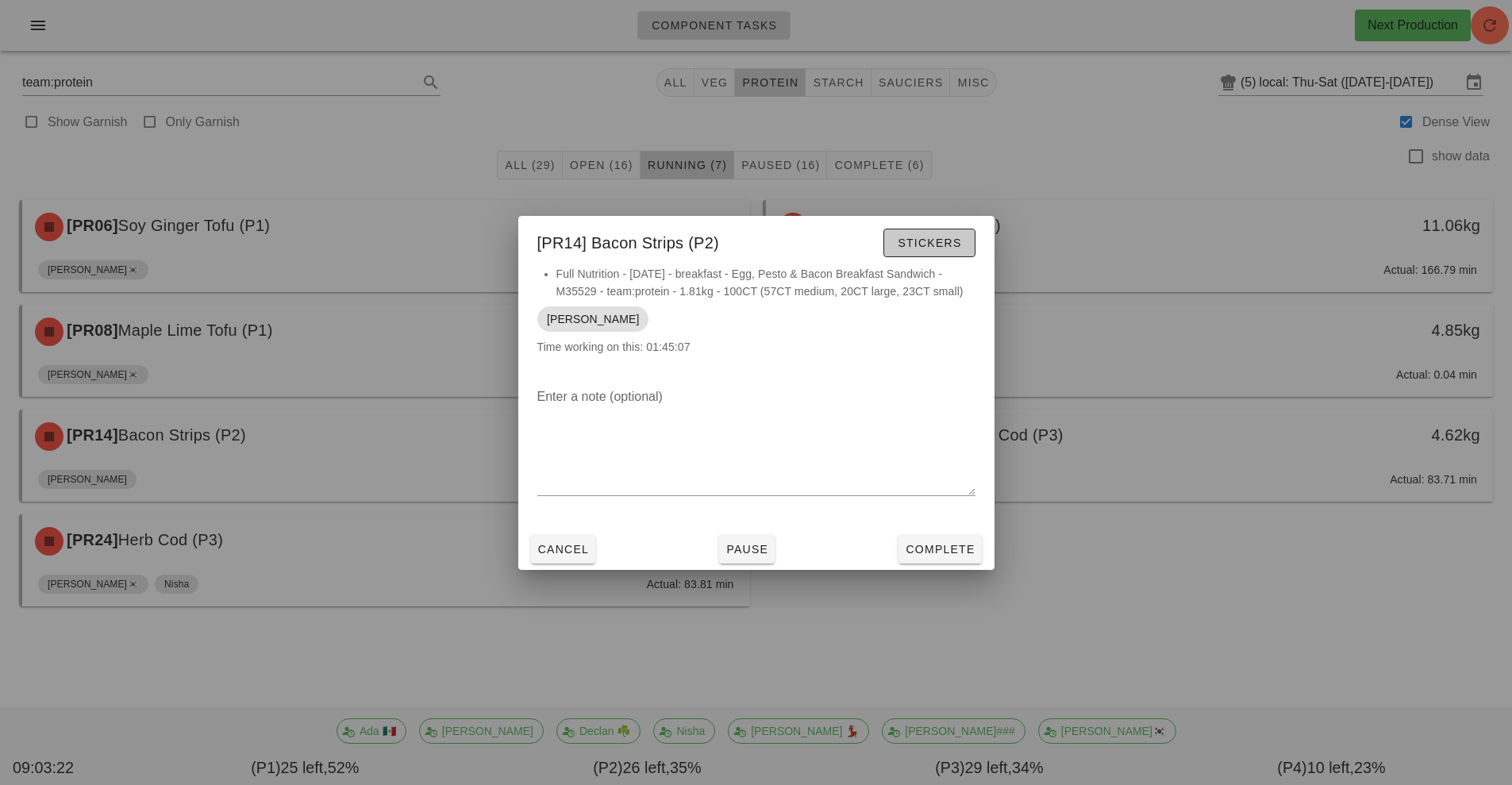
click at [927, 244] on span "Stickers" at bounding box center [929, 243] width 64 height 12
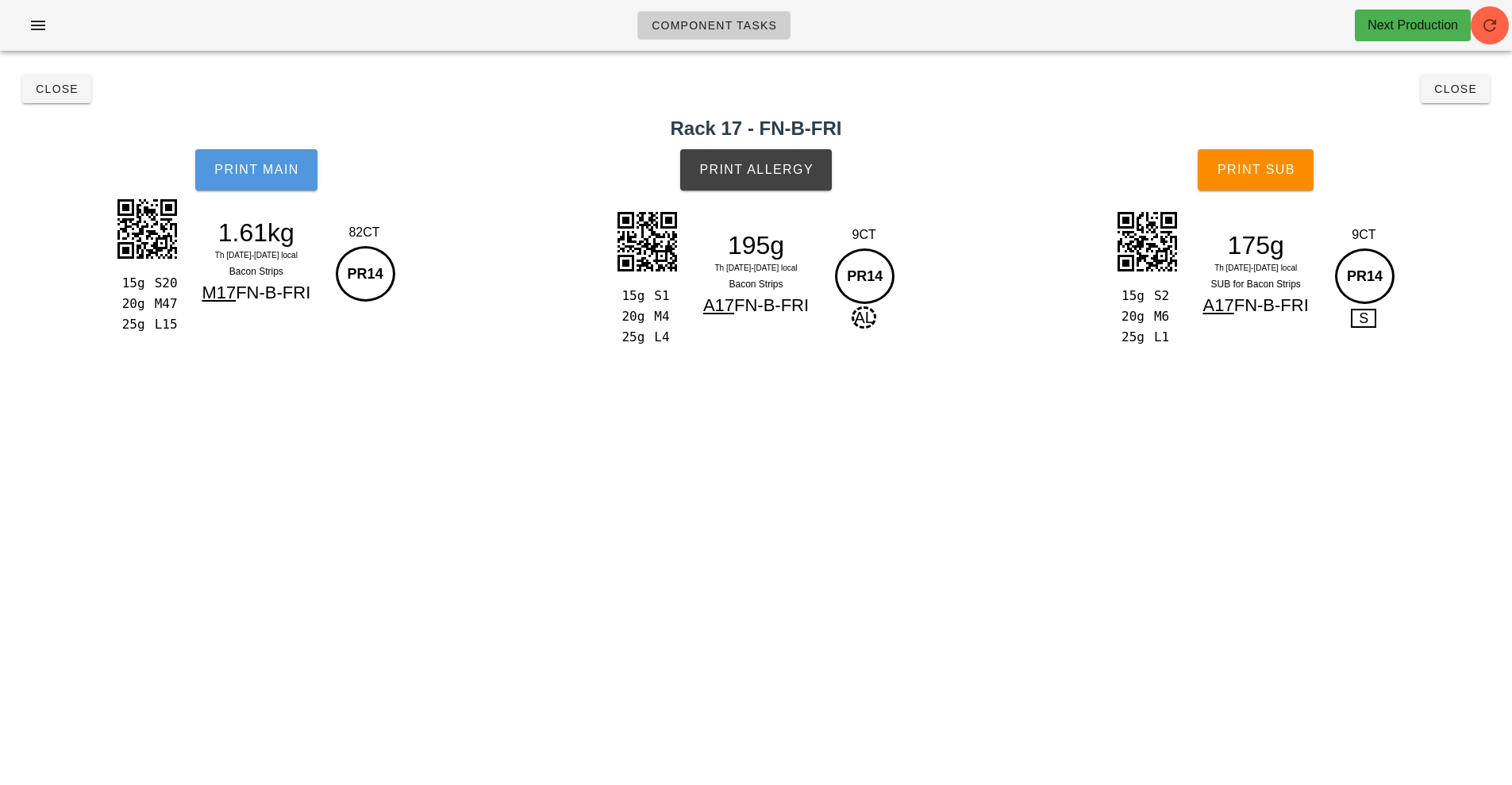
click at [258, 164] on span "Print Main" at bounding box center [257, 170] width 86 height 14
click at [751, 168] on span "Print Allergy" at bounding box center [756, 170] width 115 height 14
click at [1242, 168] on span "Print Sub" at bounding box center [1255, 170] width 78 height 14
click at [51, 102] on button "Close" at bounding box center [56, 89] width 69 height 29
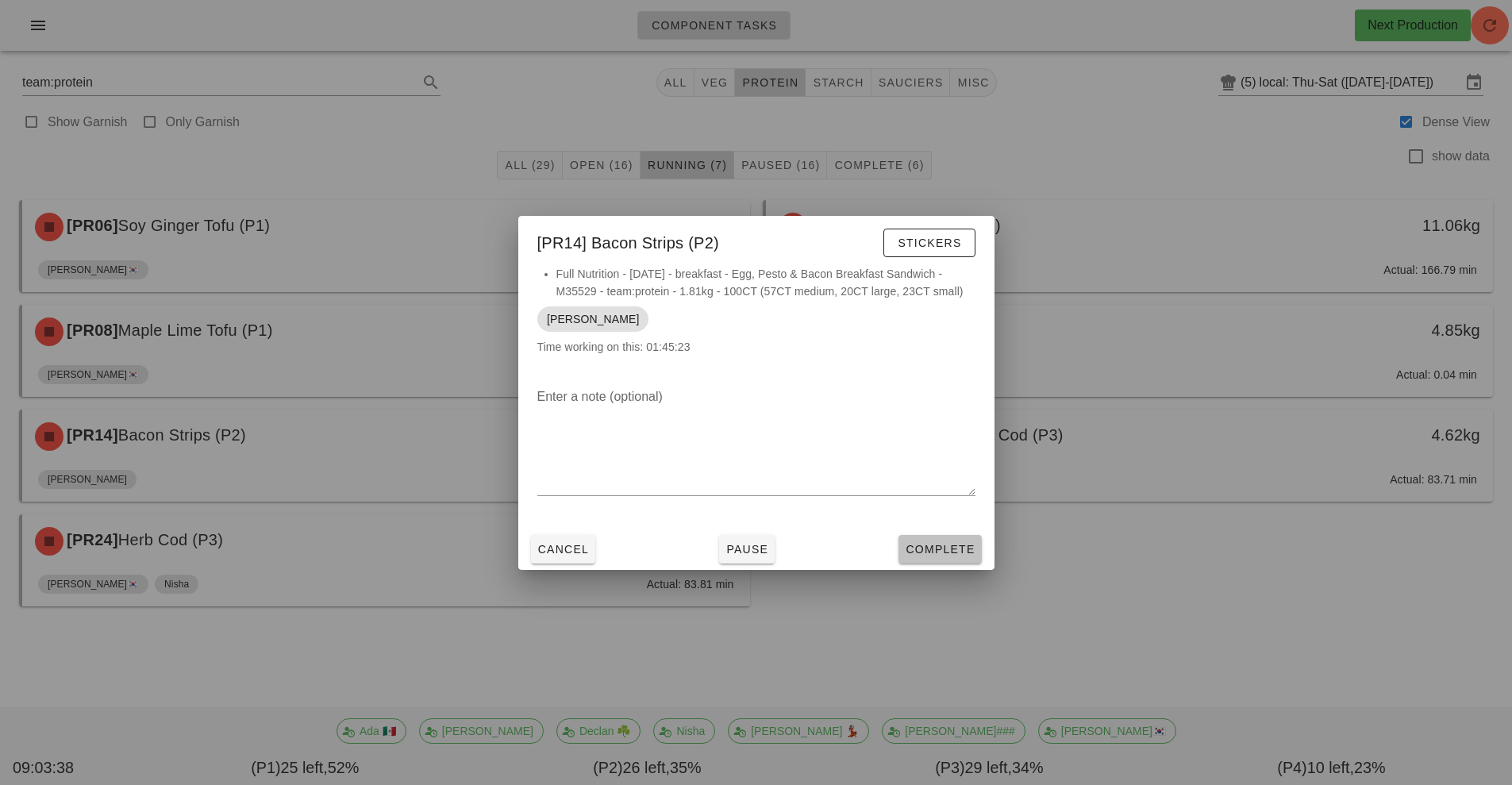
click at [922, 554] on span "Complete" at bounding box center [939, 549] width 69 height 12
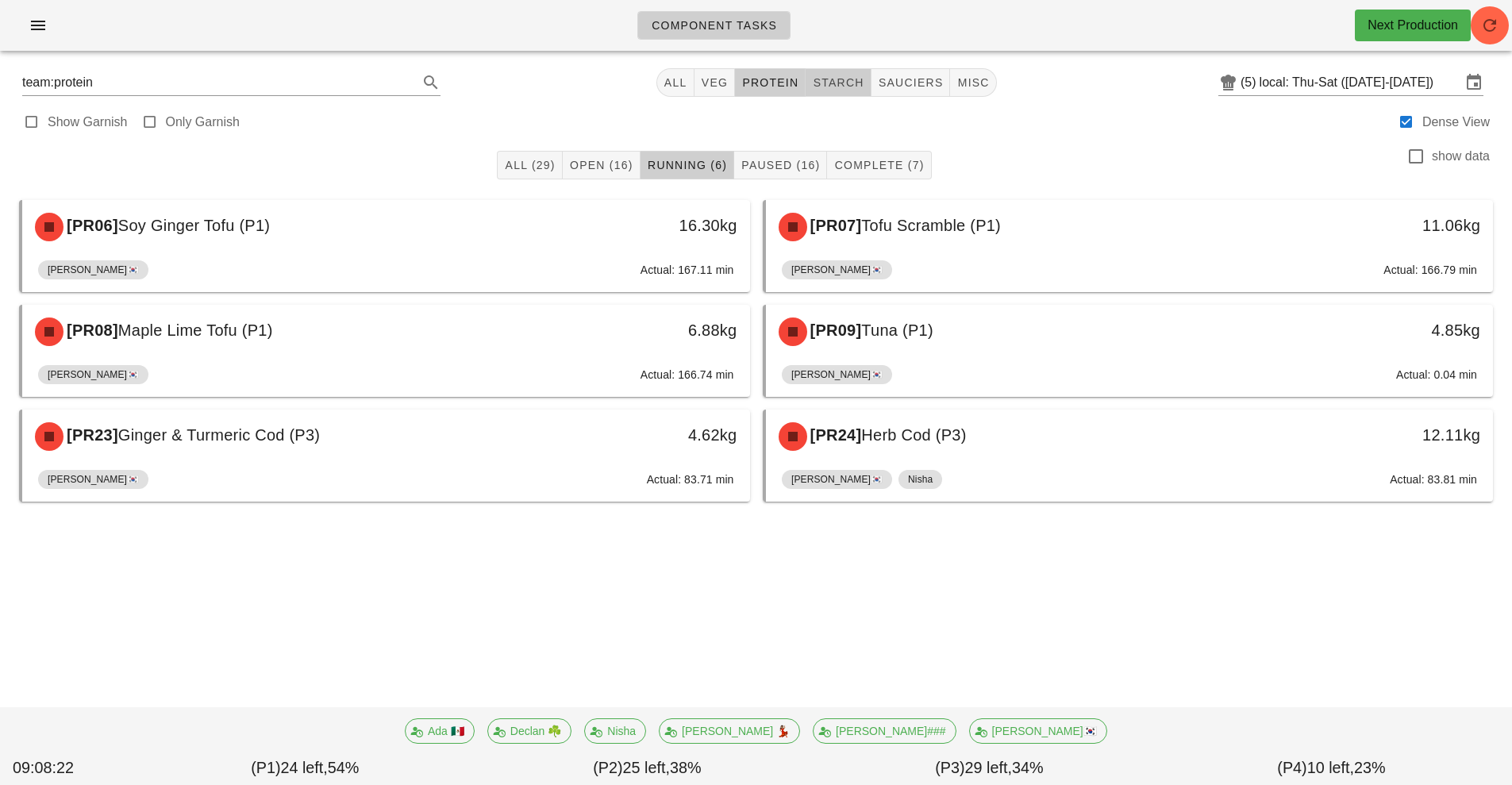
click at [857, 84] on span "starch" at bounding box center [837, 83] width 52 height 12
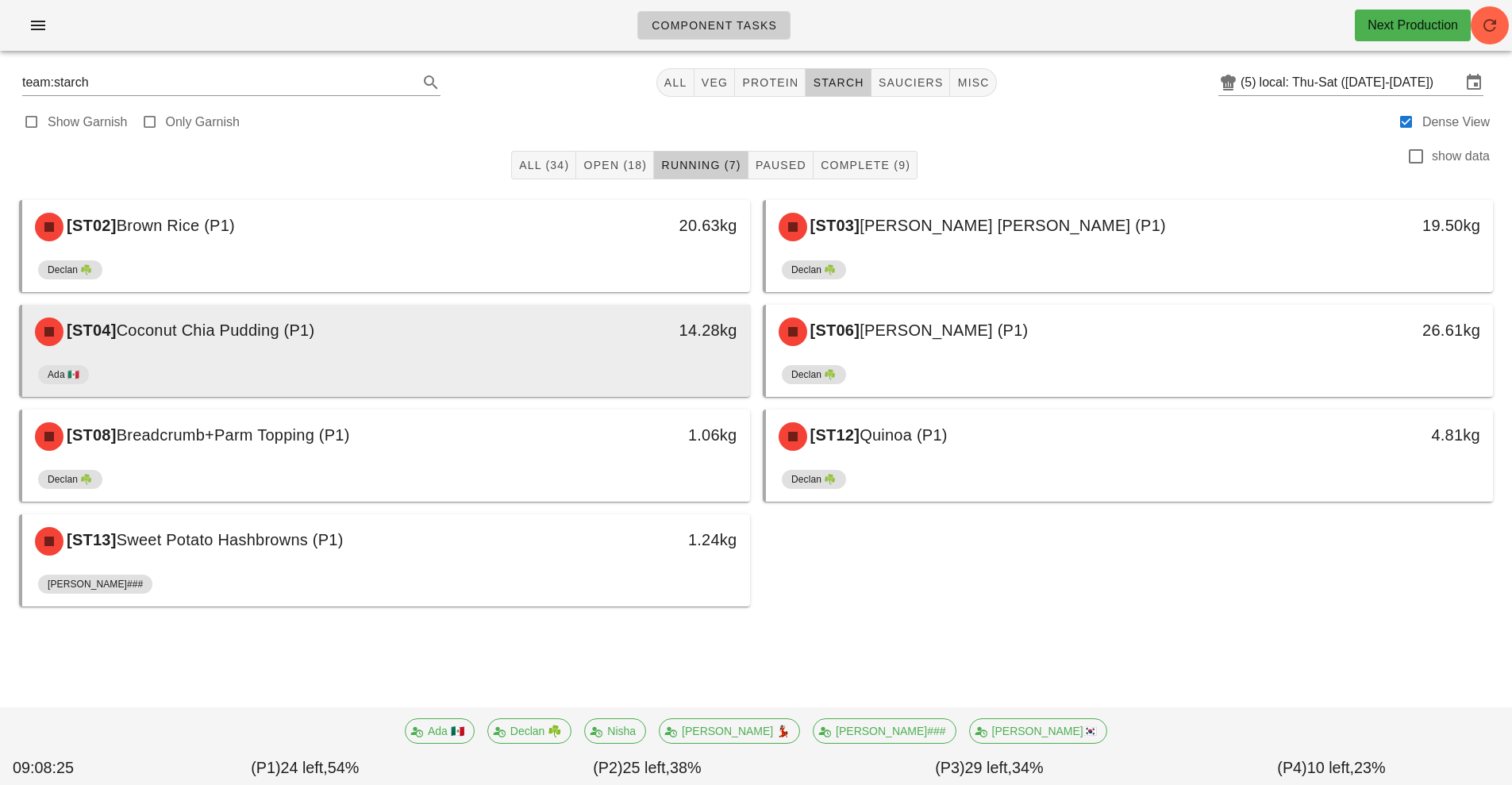
click at [431, 351] on div "[ST04] Coconut Chia Pudding (P1)" at bounding box center [295, 331] width 540 height 47
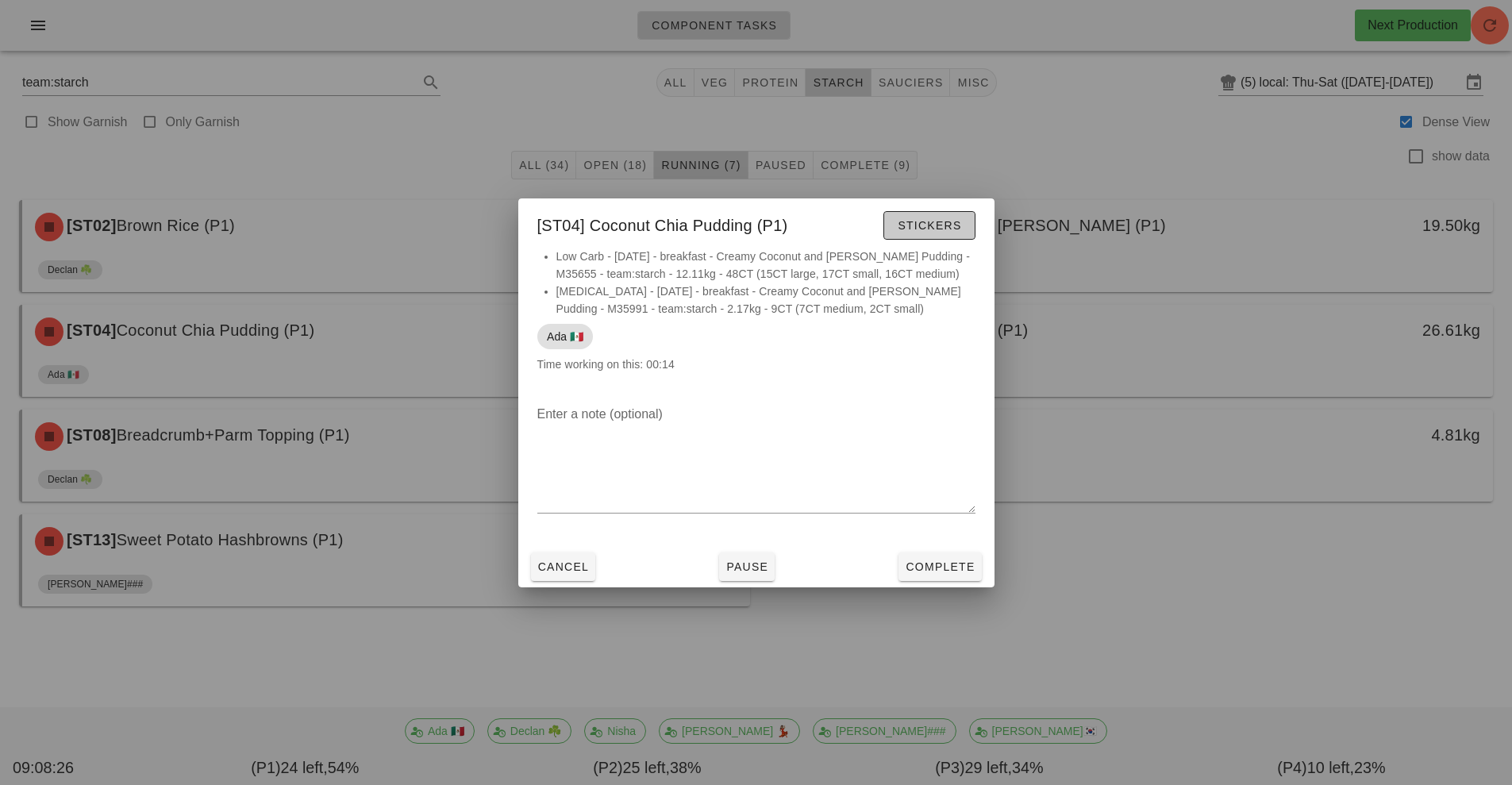
click at [937, 236] on button "Stickers" at bounding box center [929, 225] width 91 height 29
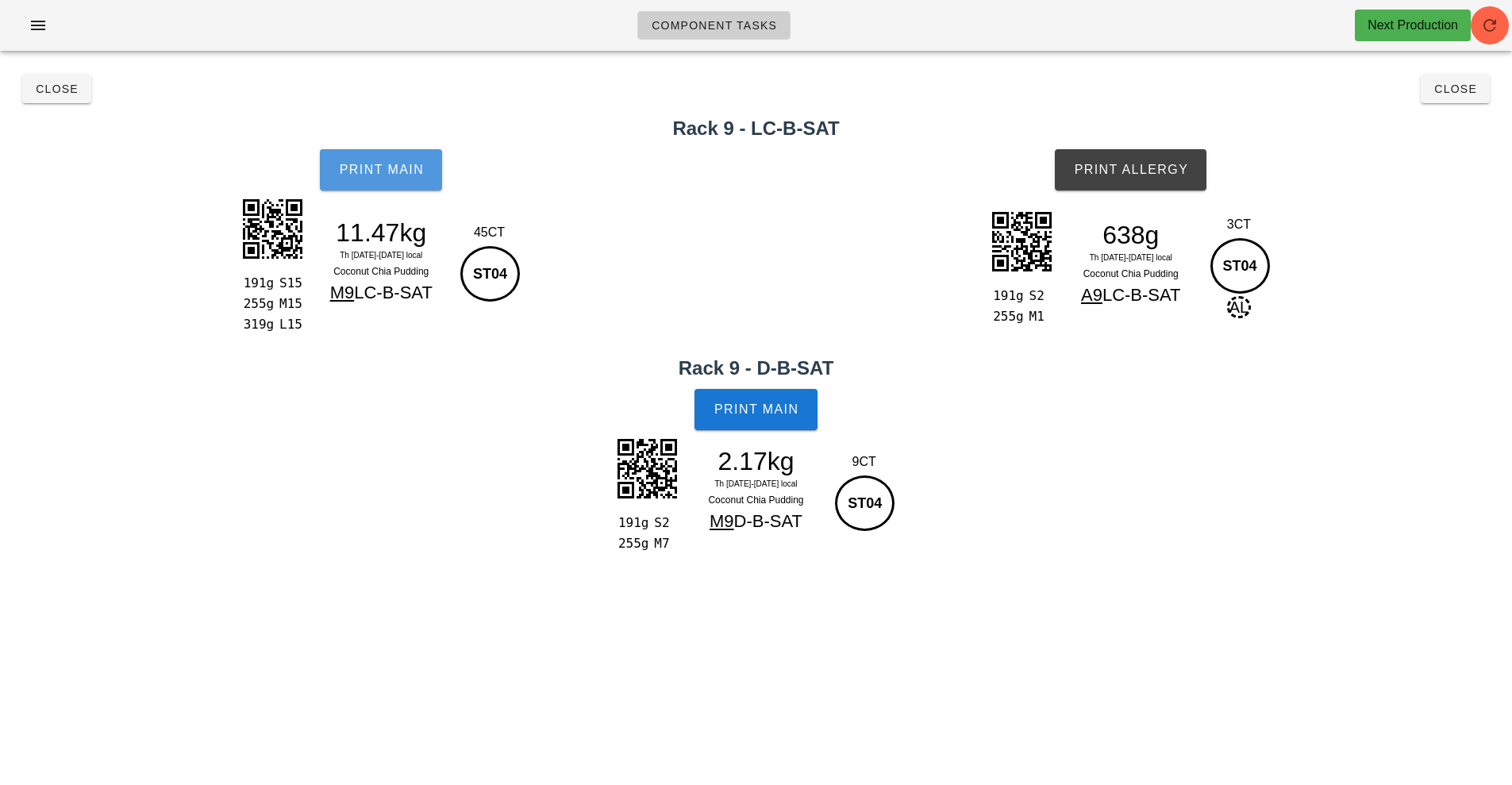
click at [381, 164] on span "Print Main" at bounding box center [381, 170] width 86 height 14
click at [755, 405] on span "Print Main" at bounding box center [756, 410] width 86 height 14
click at [1159, 167] on span "Print Allergy" at bounding box center [1130, 170] width 115 height 14
click at [1456, 103] on button "Close" at bounding box center [1455, 89] width 69 height 29
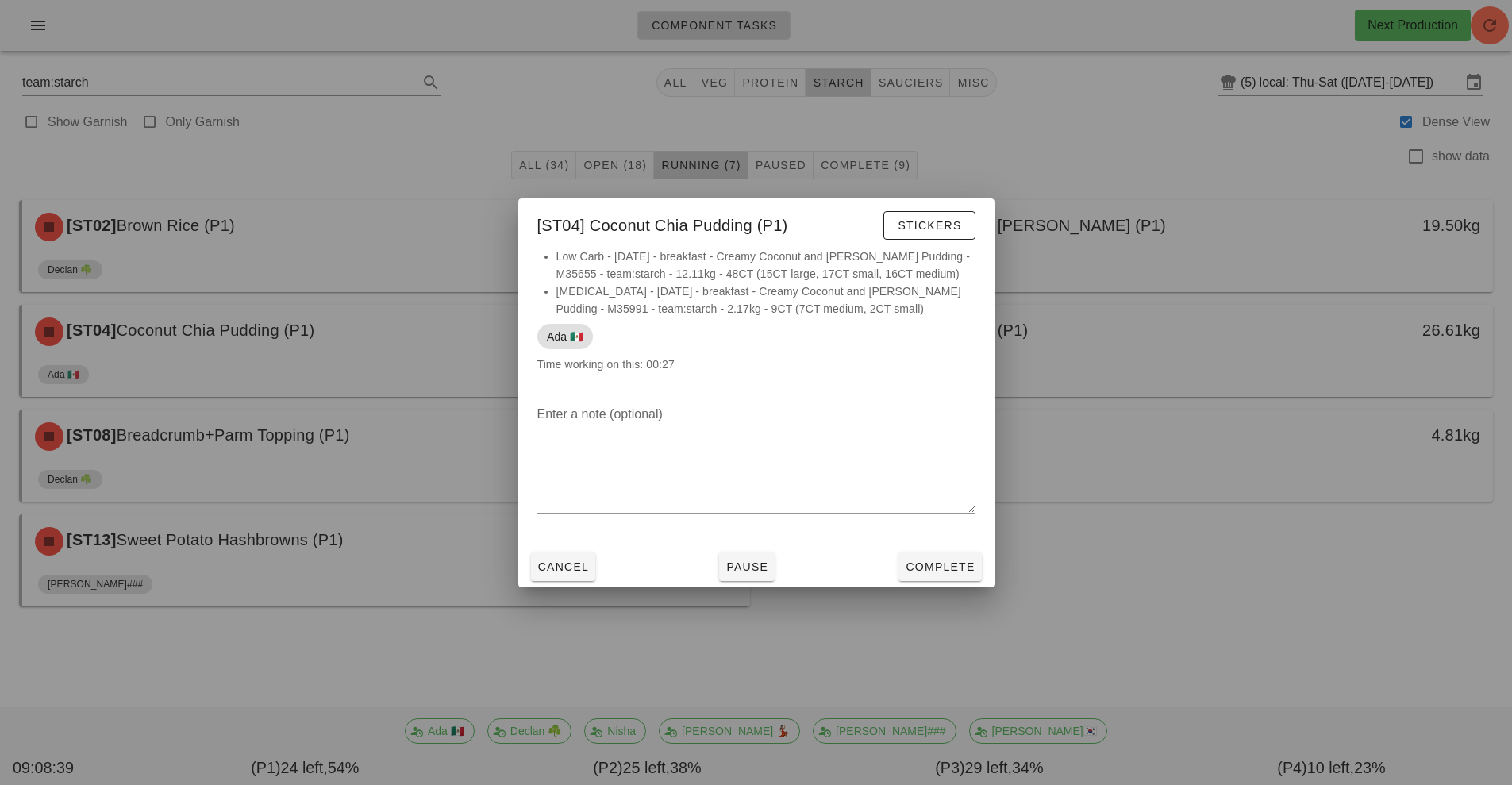
click at [1202, 194] on div at bounding box center [756, 392] width 1512 height 785
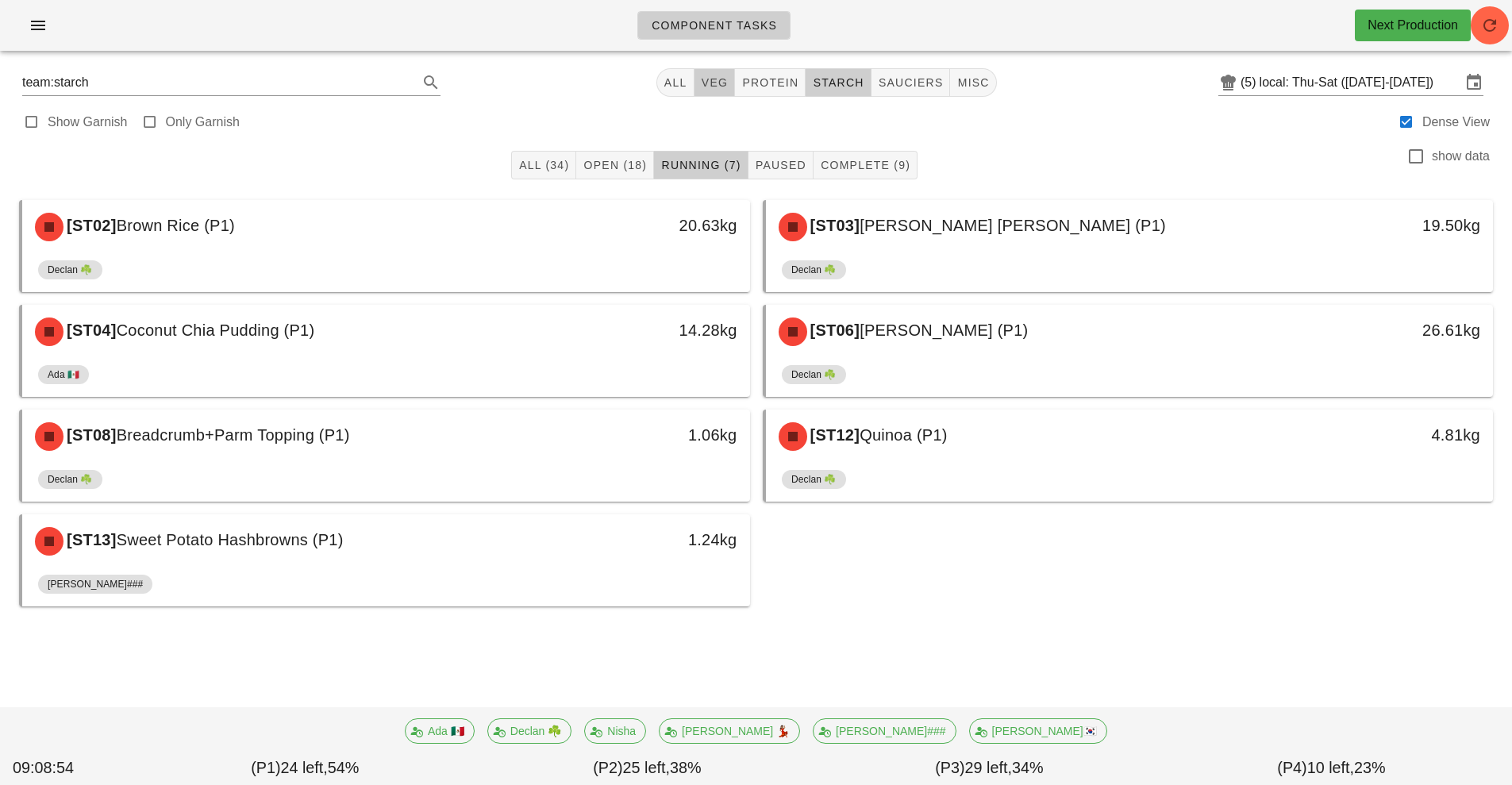
click at [707, 76] on button "veg" at bounding box center [714, 83] width 41 height 29
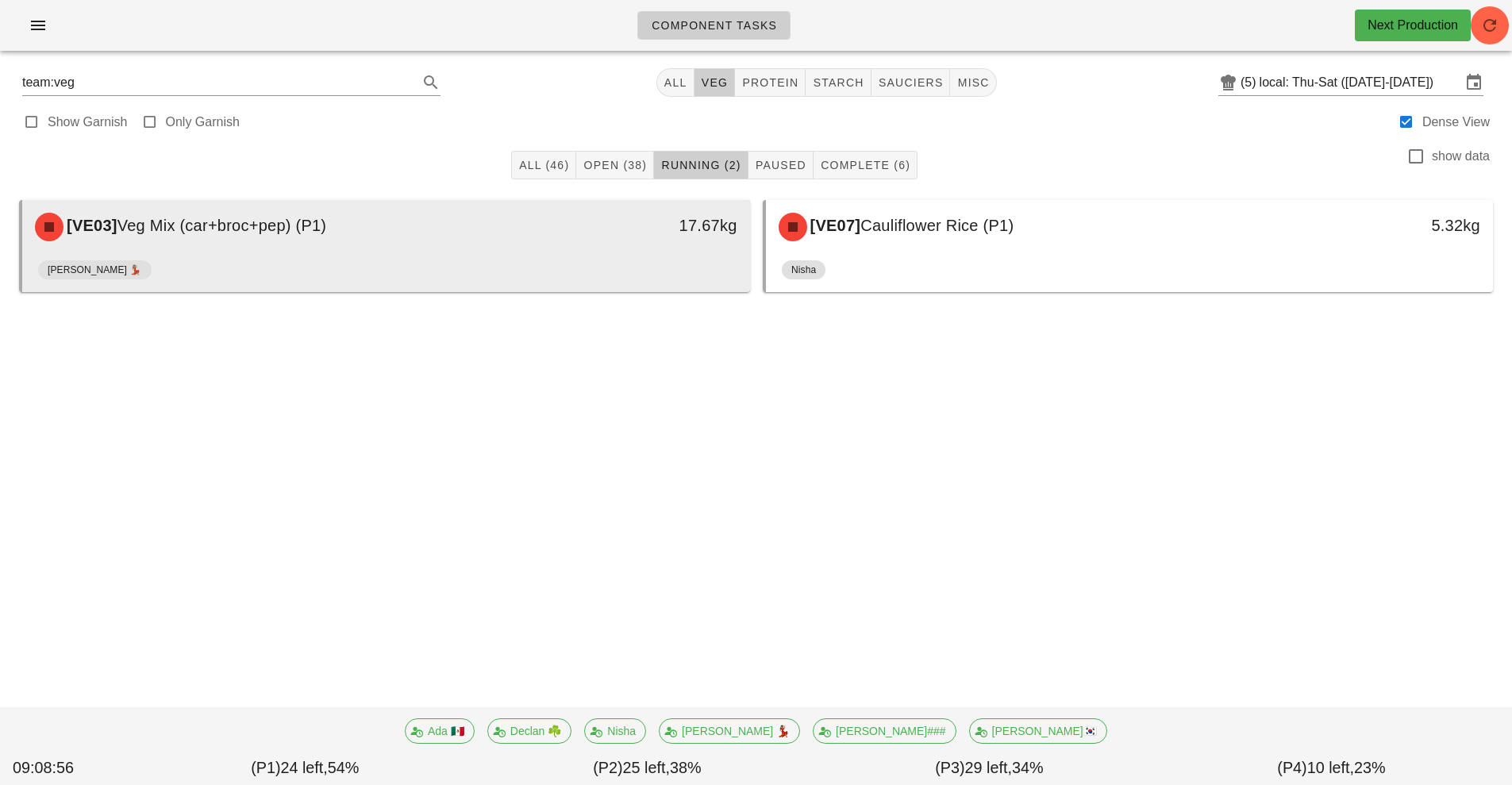
click at [423, 257] on div "[PERSON_NAME] 💃🏽" at bounding box center [386, 273] width 696 height 38
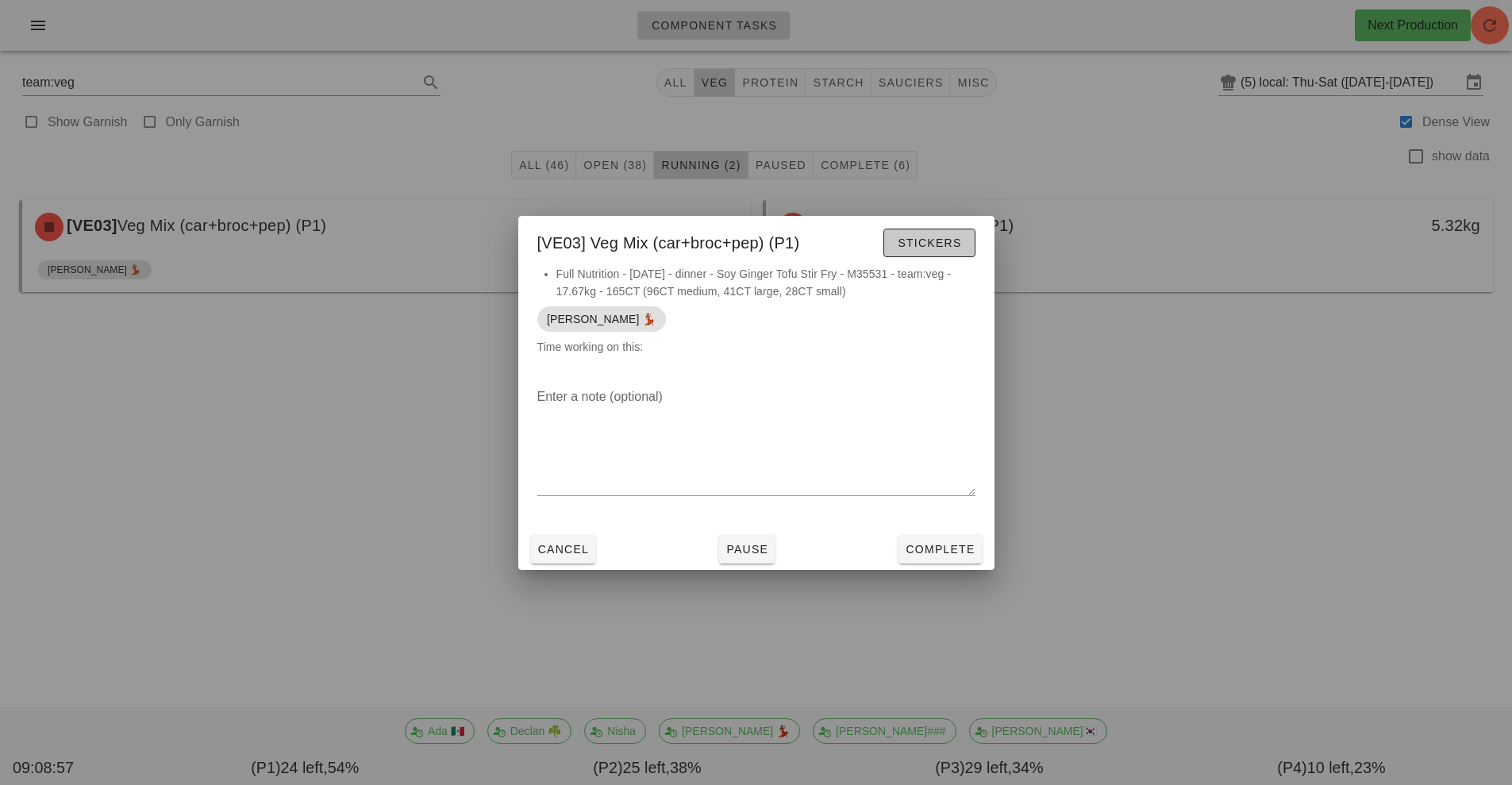
click at [916, 242] on span "Stickers" at bounding box center [929, 243] width 64 height 12
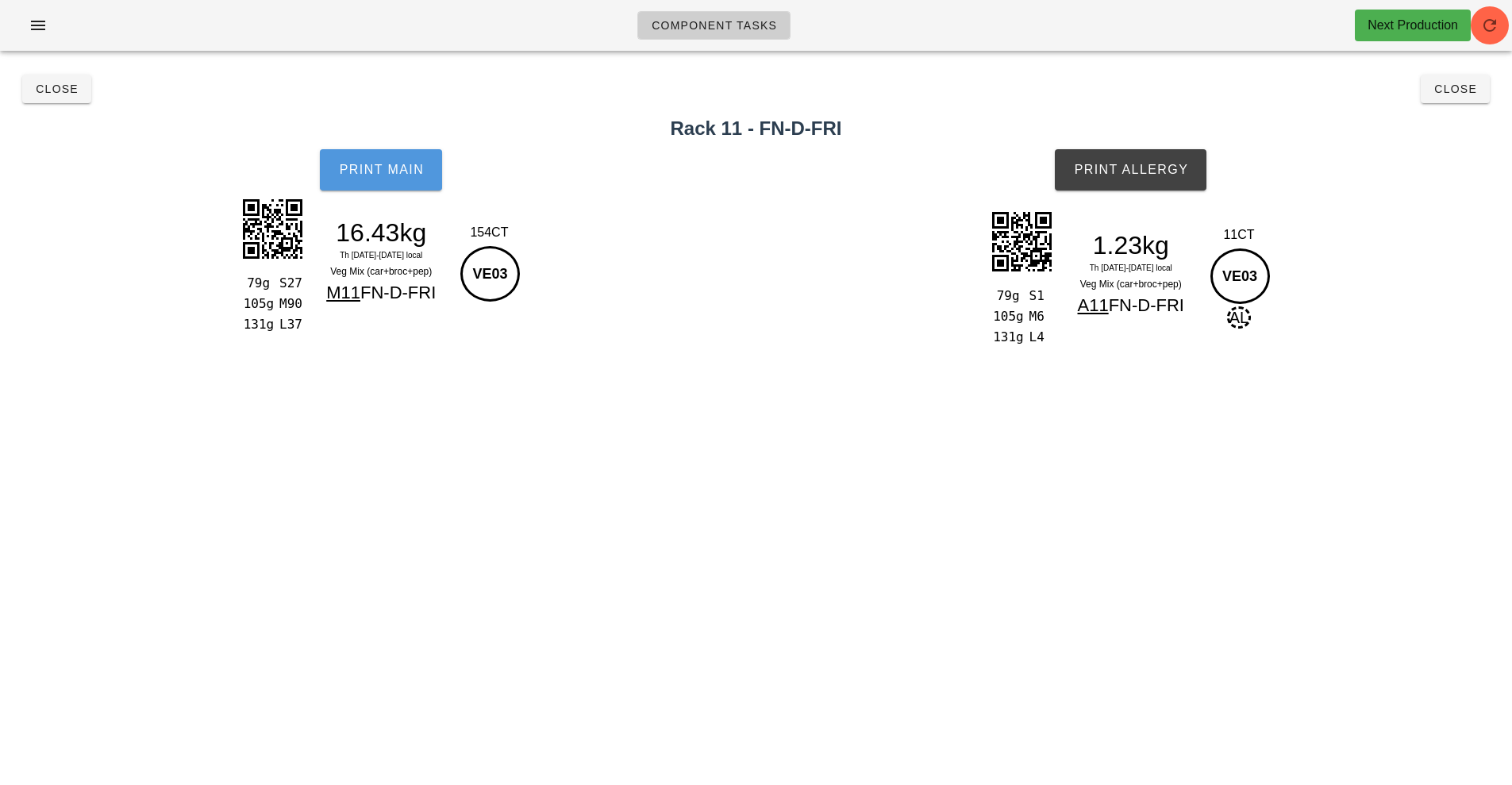
click at [363, 185] on button "Print Main" at bounding box center [380, 170] width 122 height 41
click at [383, 185] on button "Print Main" at bounding box center [380, 170] width 122 height 41
click at [1161, 175] on span "Print Allergy" at bounding box center [1130, 170] width 115 height 14
click at [1479, 91] on button "Close" at bounding box center [1455, 89] width 69 height 29
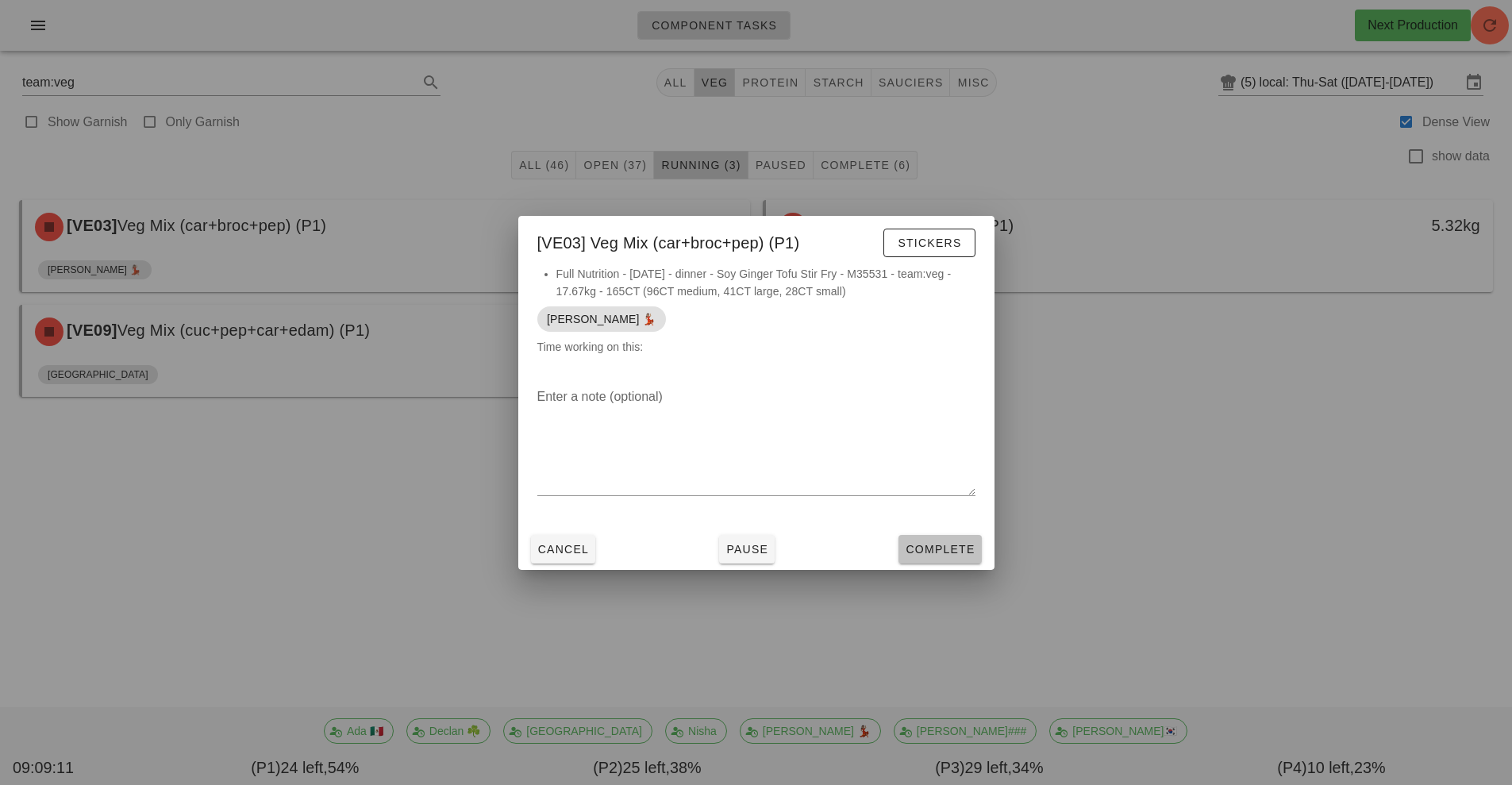
click at [952, 554] on span "Complete" at bounding box center [939, 549] width 69 height 12
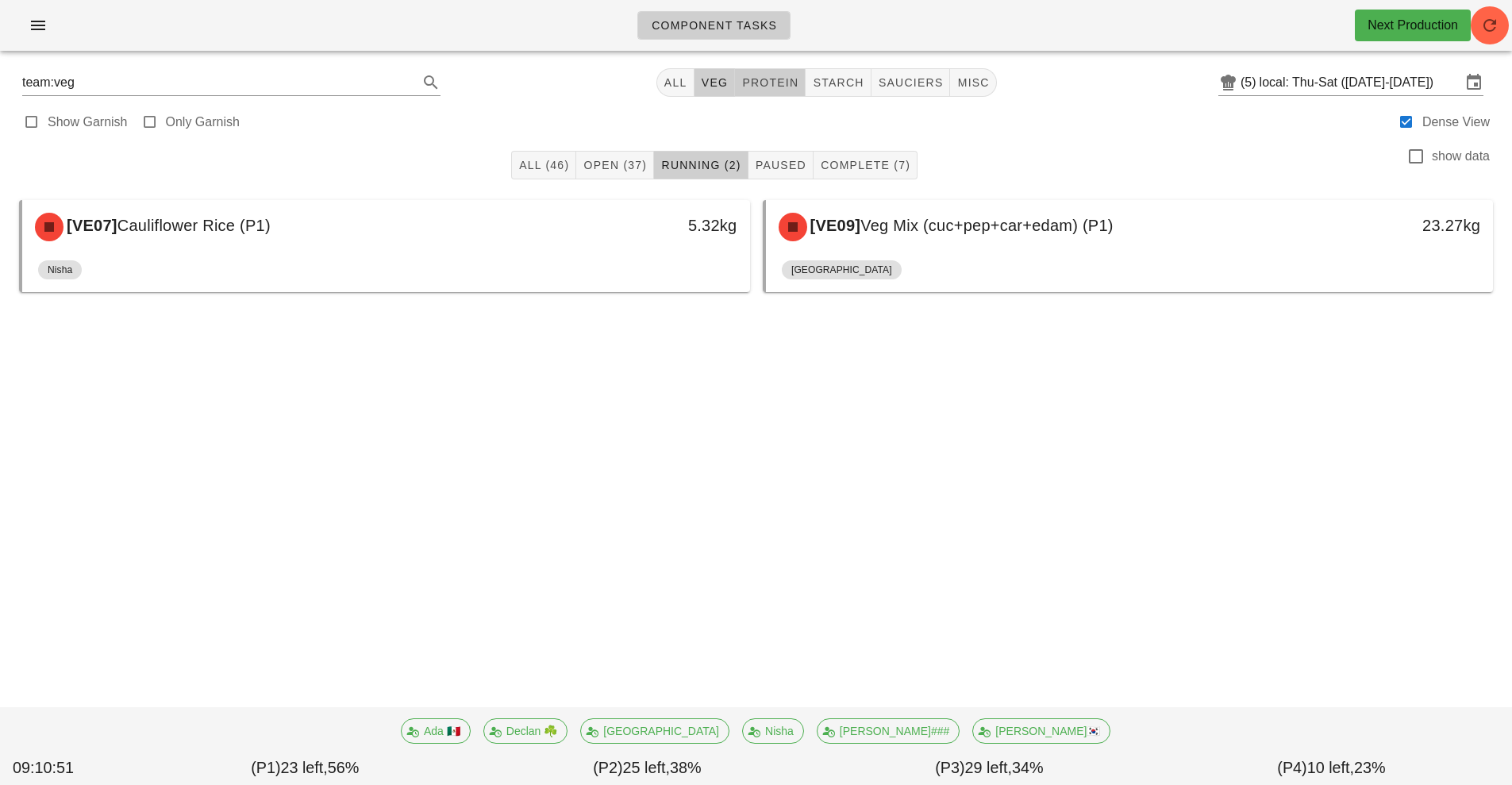
click at [783, 81] on span "protein" at bounding box center [770, 83] width 57 height 12
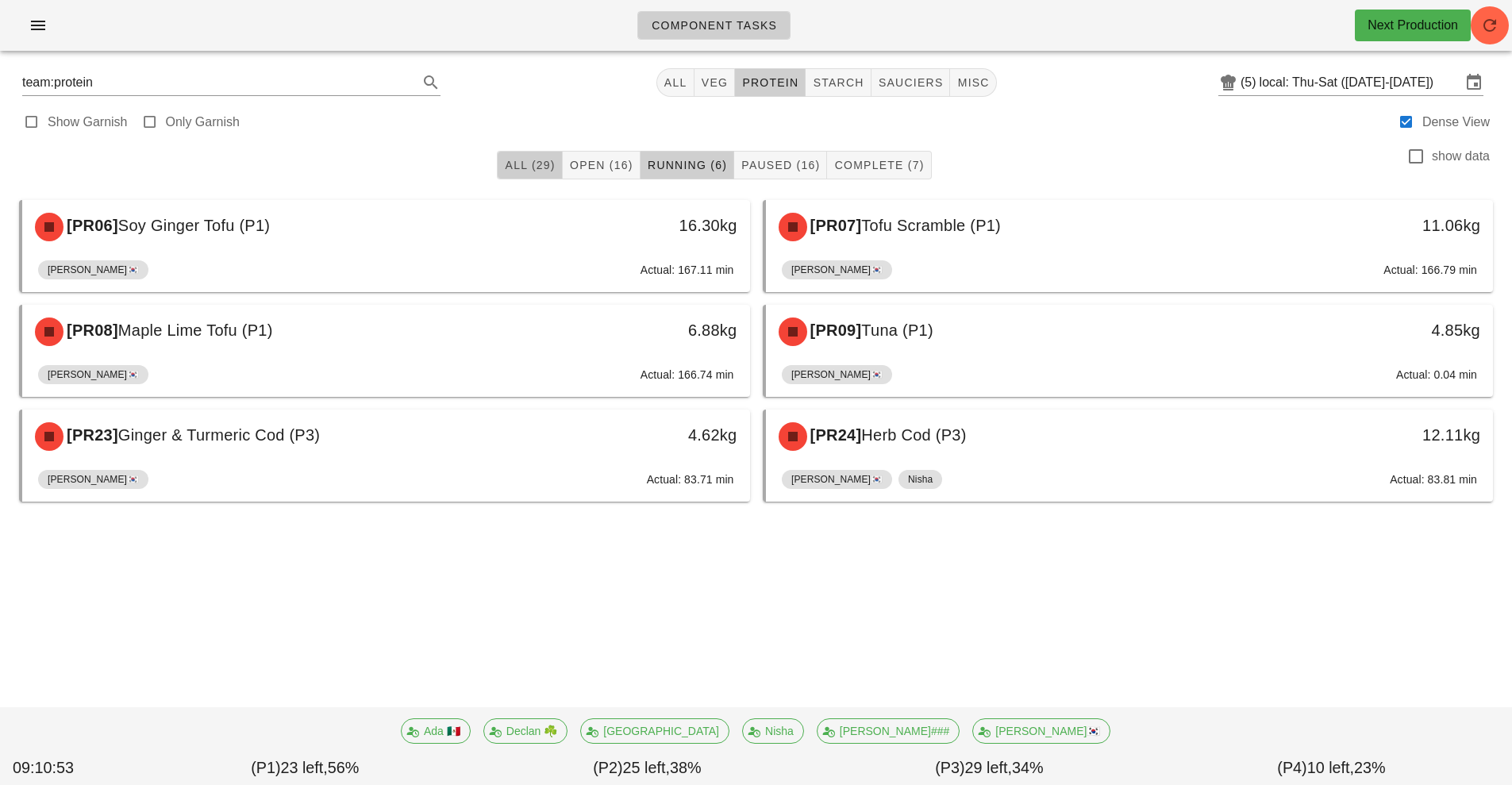
click at [534, 168] on span "All (29)" at bounding box center [530, 165] width 51 height 12
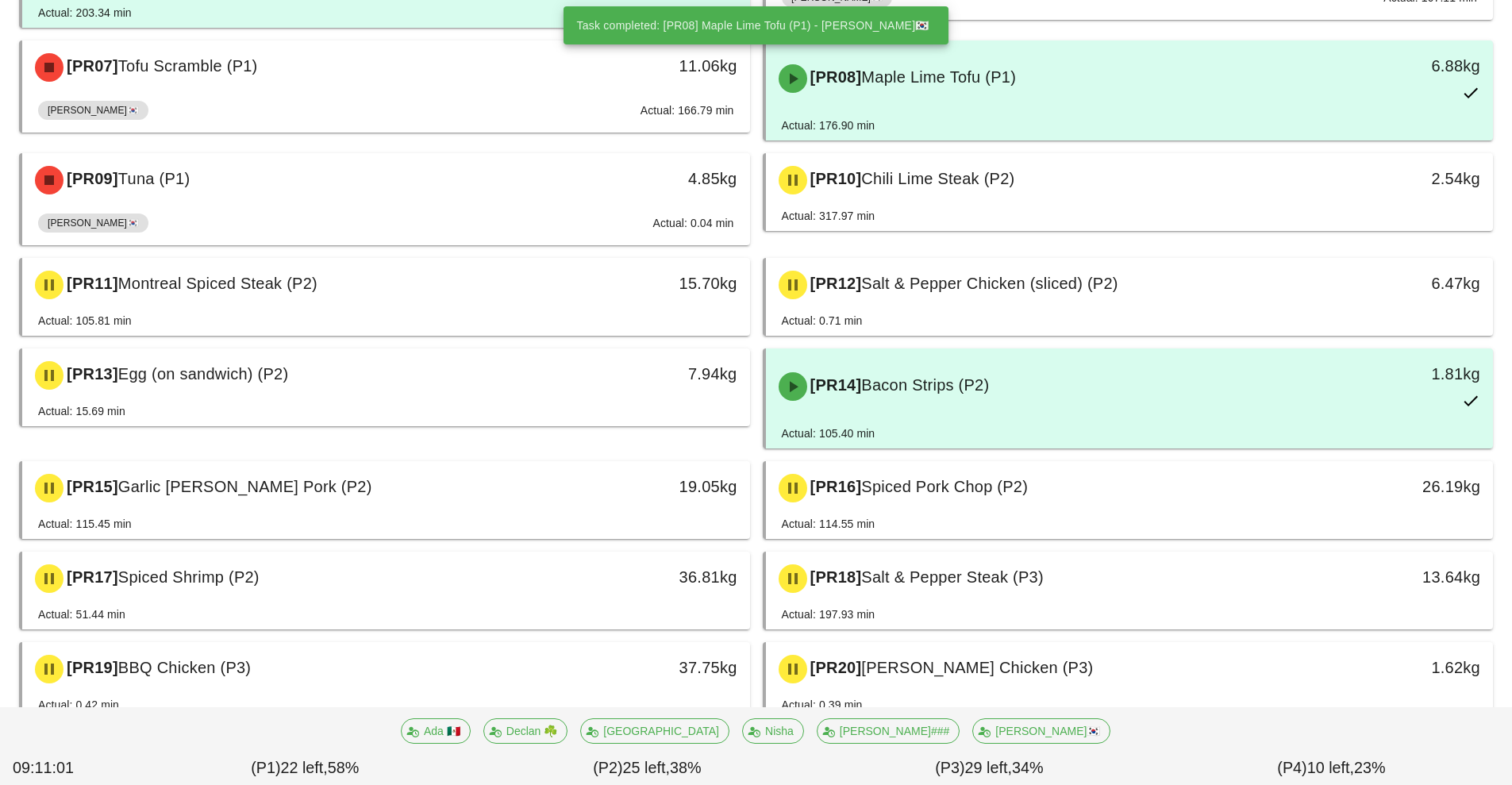
scroll to position [743, 0]
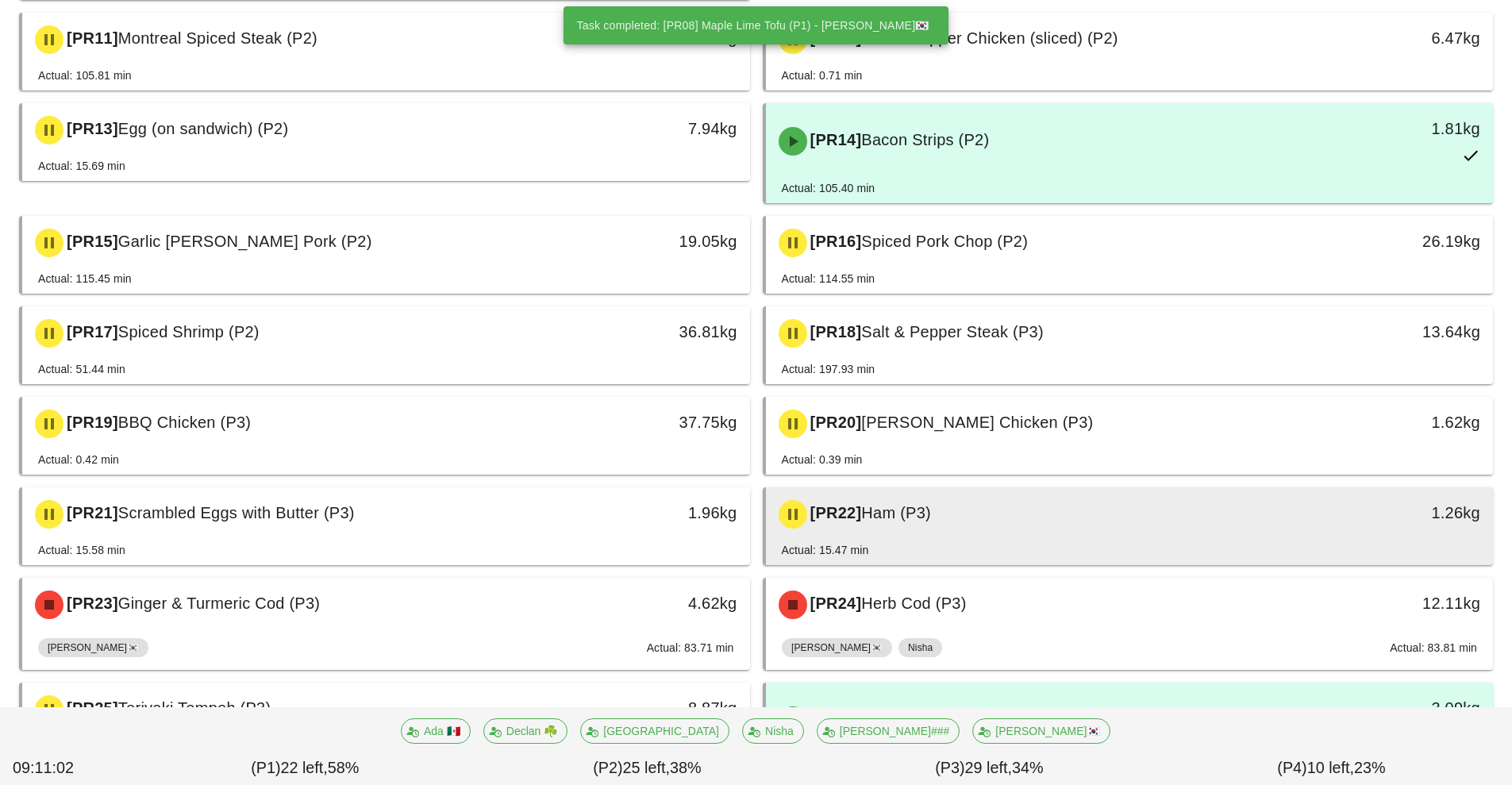
click at [881, 522] on div "[PR22] Ham (P3)" at bounding box center [1038, 514] width 540 height 47
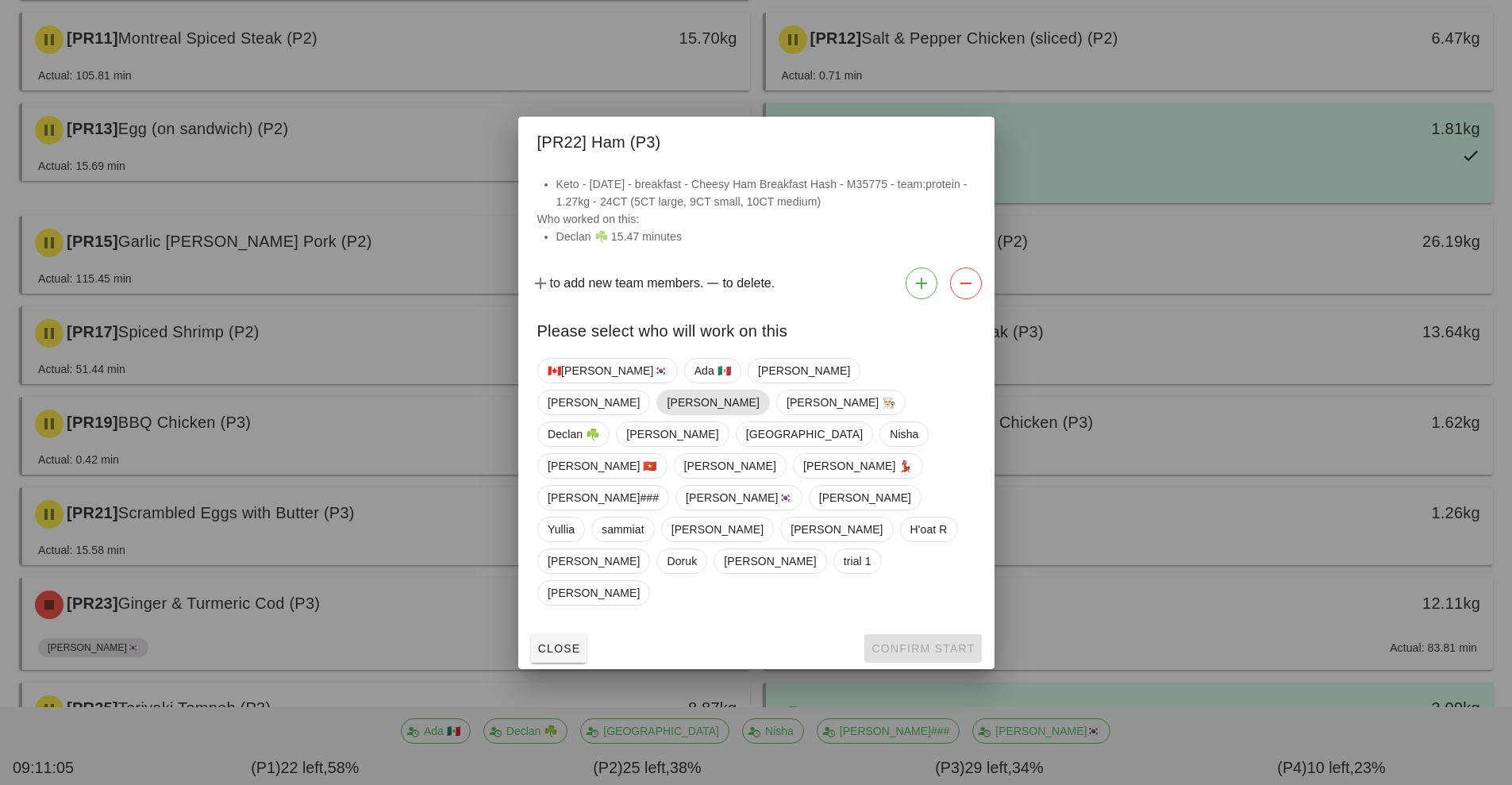
click at [769, 415] on span "[PERSON_NAME]" at bounding box center [713, 402] width 112 height 25
click at [902, 643] on span "Confirm Start" at bounding box center [922, 649] width 104 height 12
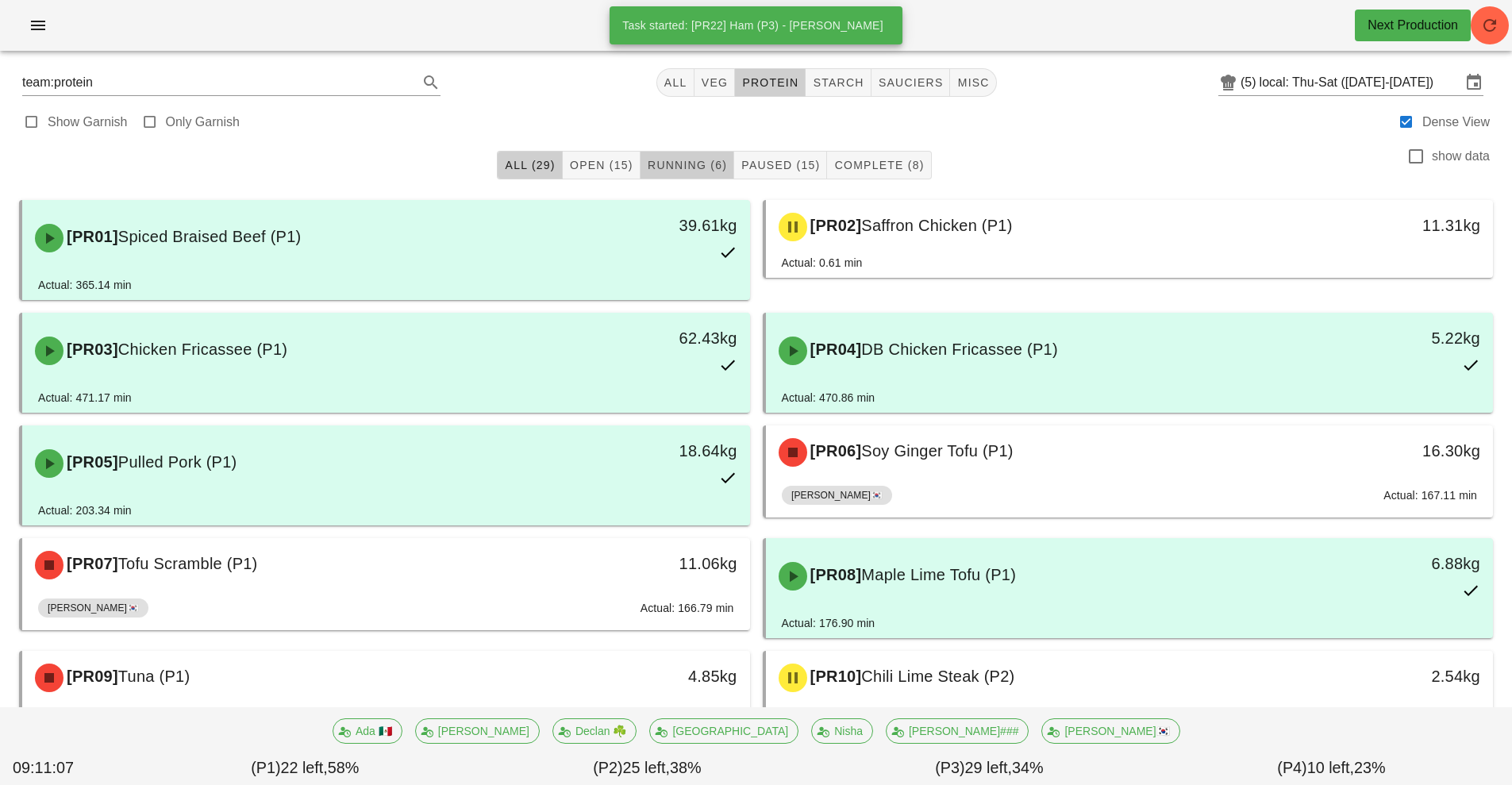
click at [682, 152] on button "Running (6)" at bounding box center [687, 165] width 94 height 29
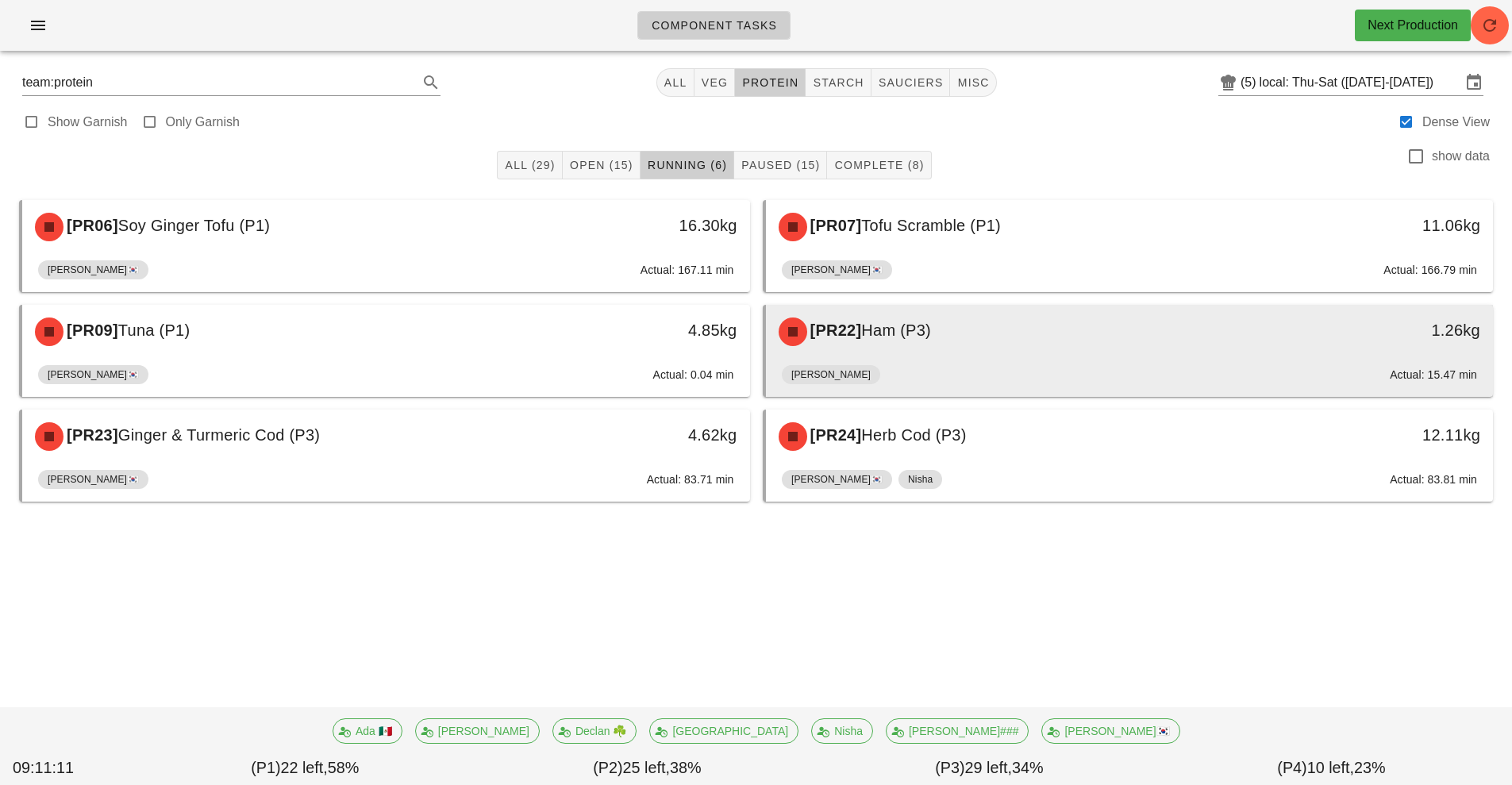
click at [988, 354] on div "[PR22] Ham (P3)" at bounding box center [1038, 331] width 540 height 47
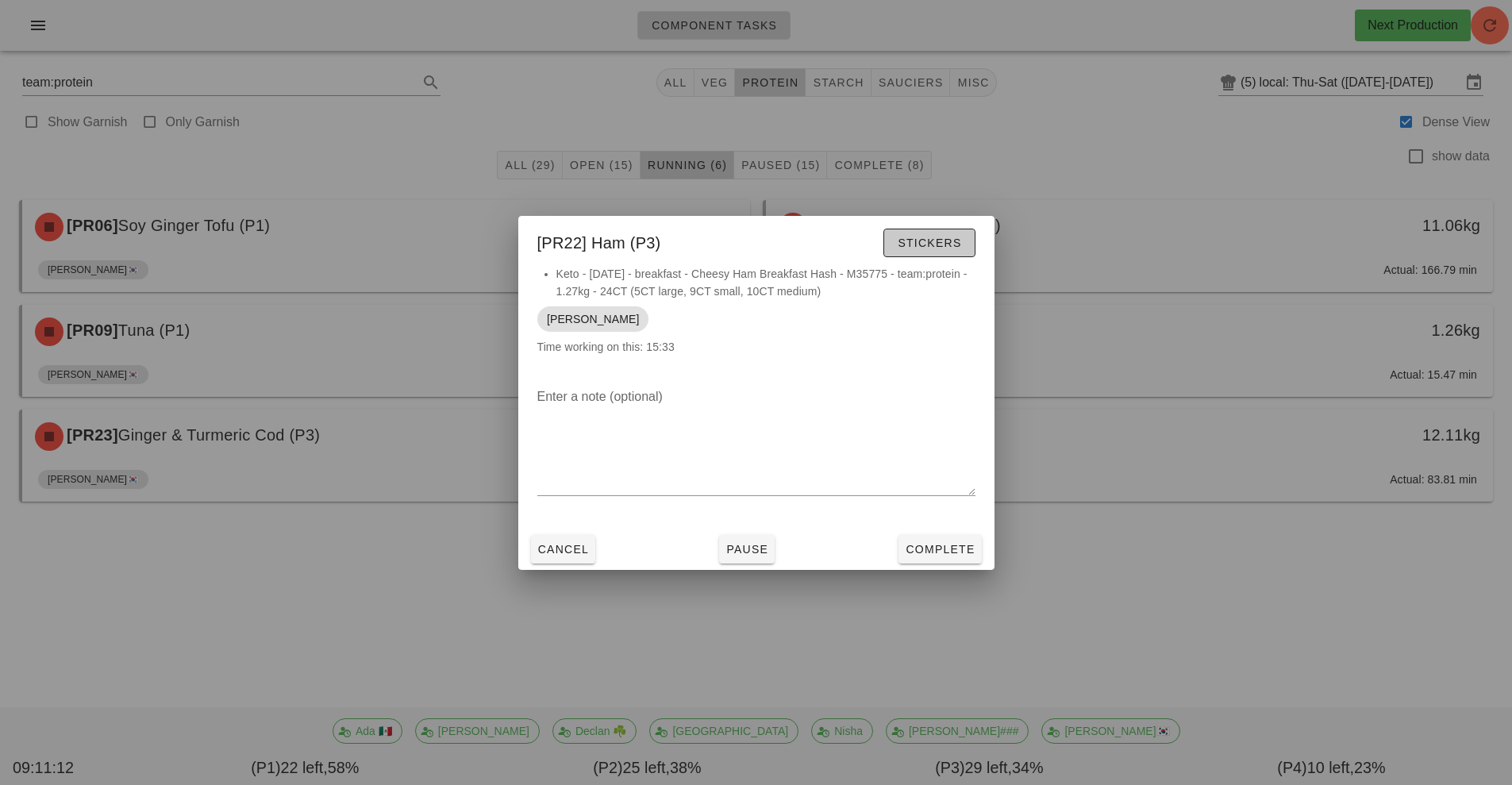
click at [907, 242] on span "Stickers" at bounding box center [929, 243] width 64 height 12
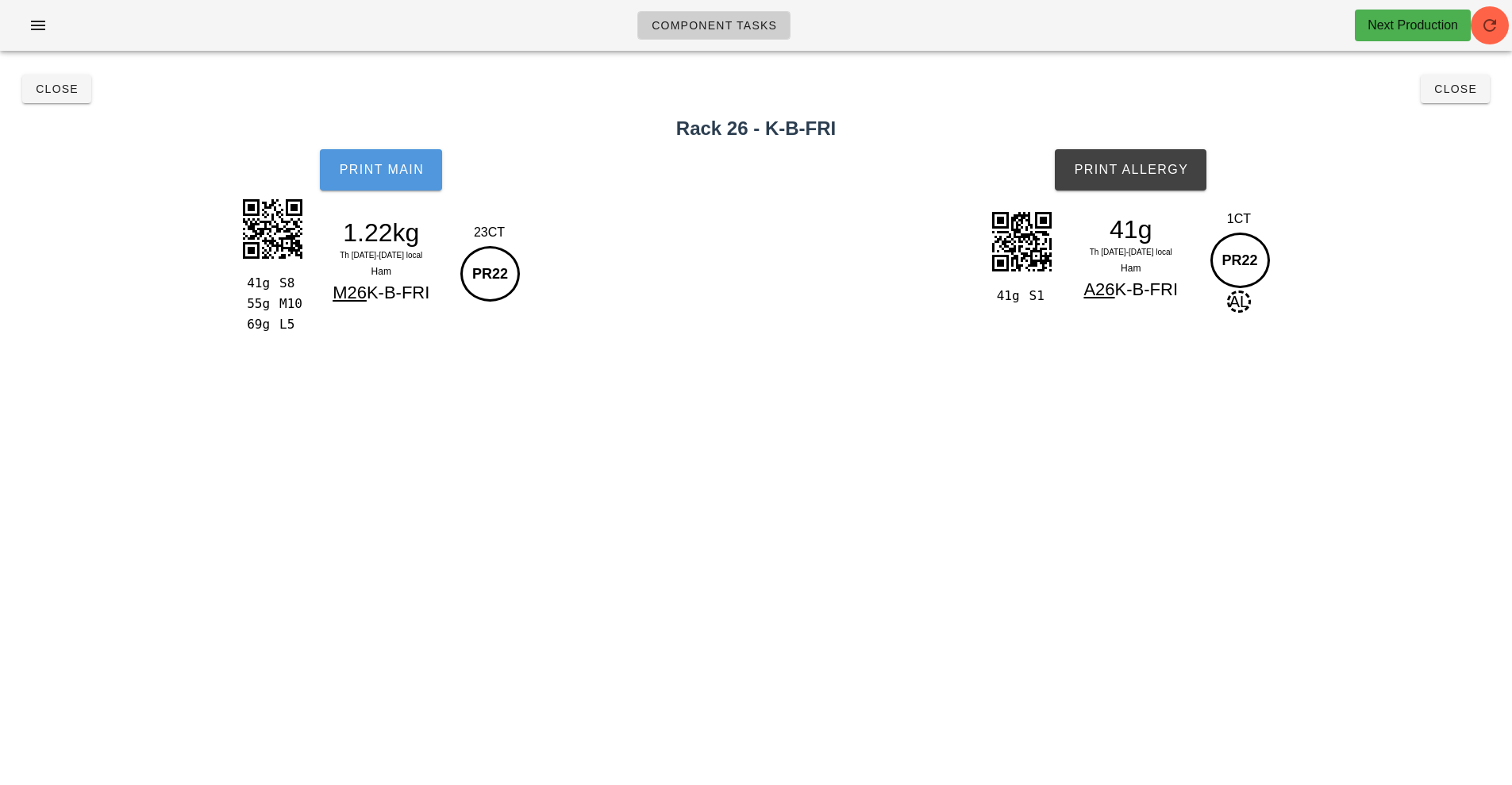
click at [383, 174] on span "Print Main" at bounding box center [381, 170] width 86 height 14
click at [382, 185] on button "Print Main" at bounding box center [380, 170] width 122 height 41
click at [1106, 171] on span "Print Allergy" at bounding box center [1130, 170] width 115 height 14
click at [54, 91] on span "Close" at bounding box center [57, 89] width 44 height 12
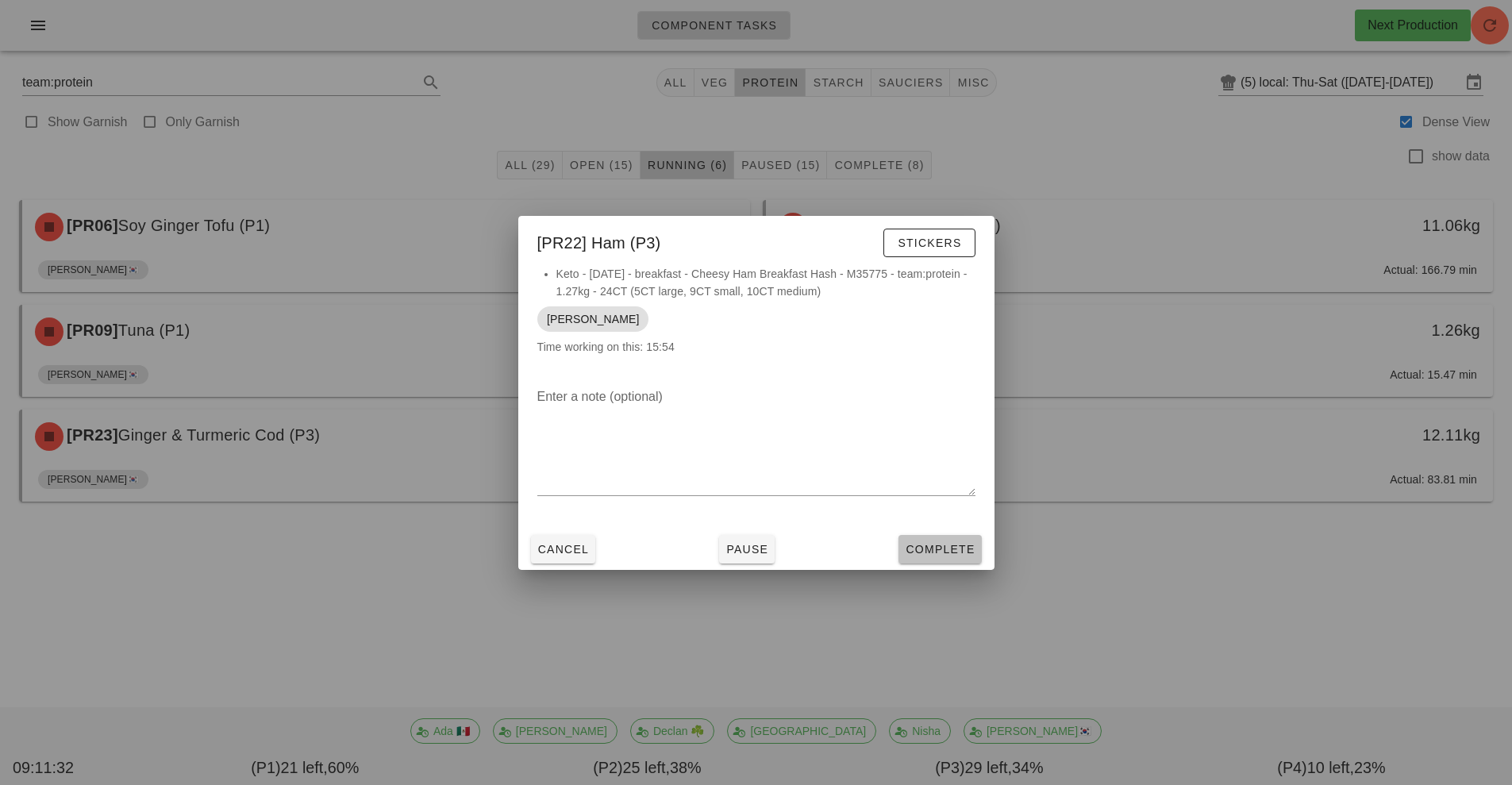
click at [933, 555] on span "Complete" at bounding box center [939, 549] width 69 height 12
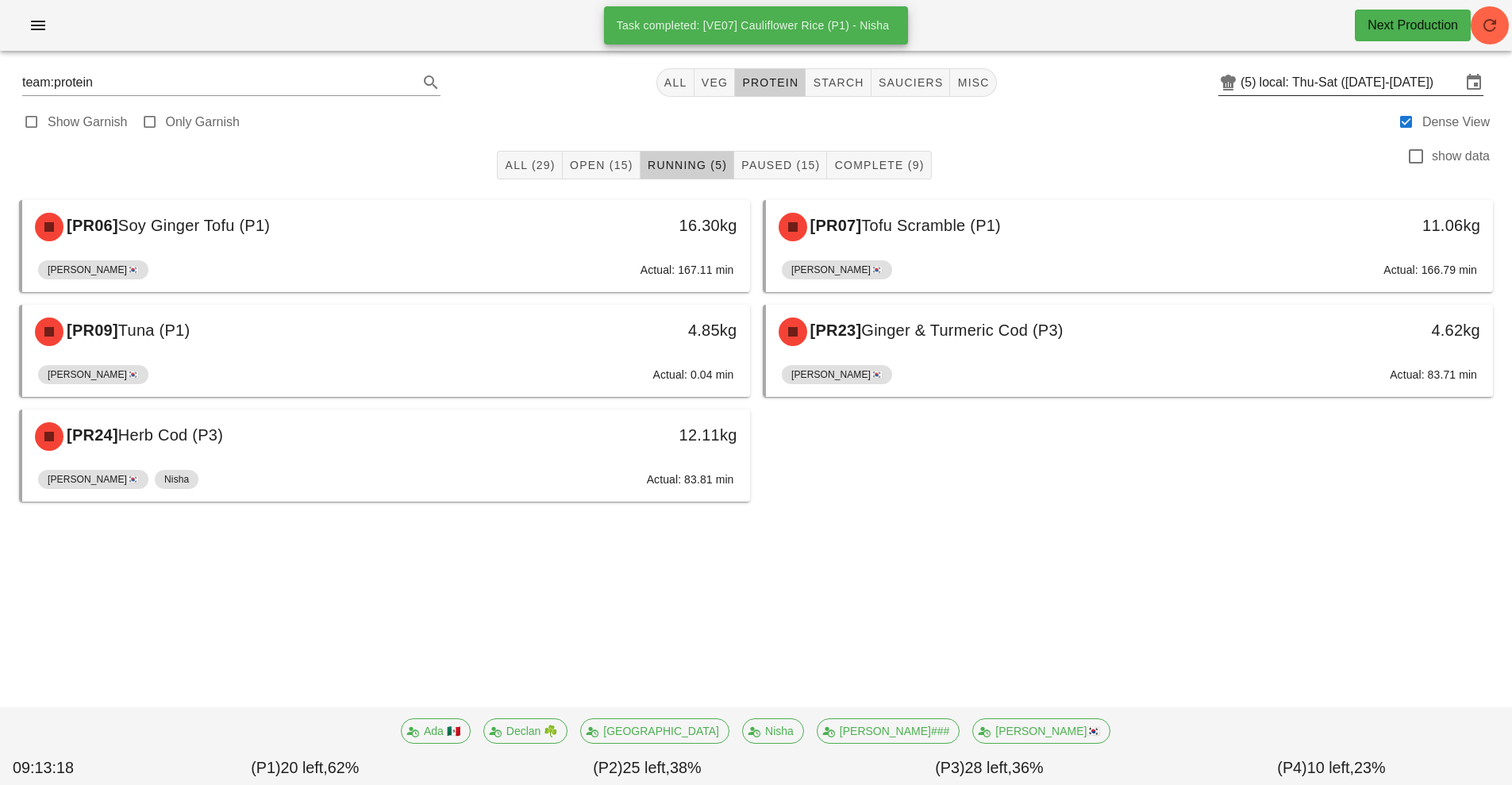
click at [1306, 89] on input "local: Thu-Sat ([DATE]-[DATE])" at bounding box center [1359, 82] width 201 height 25
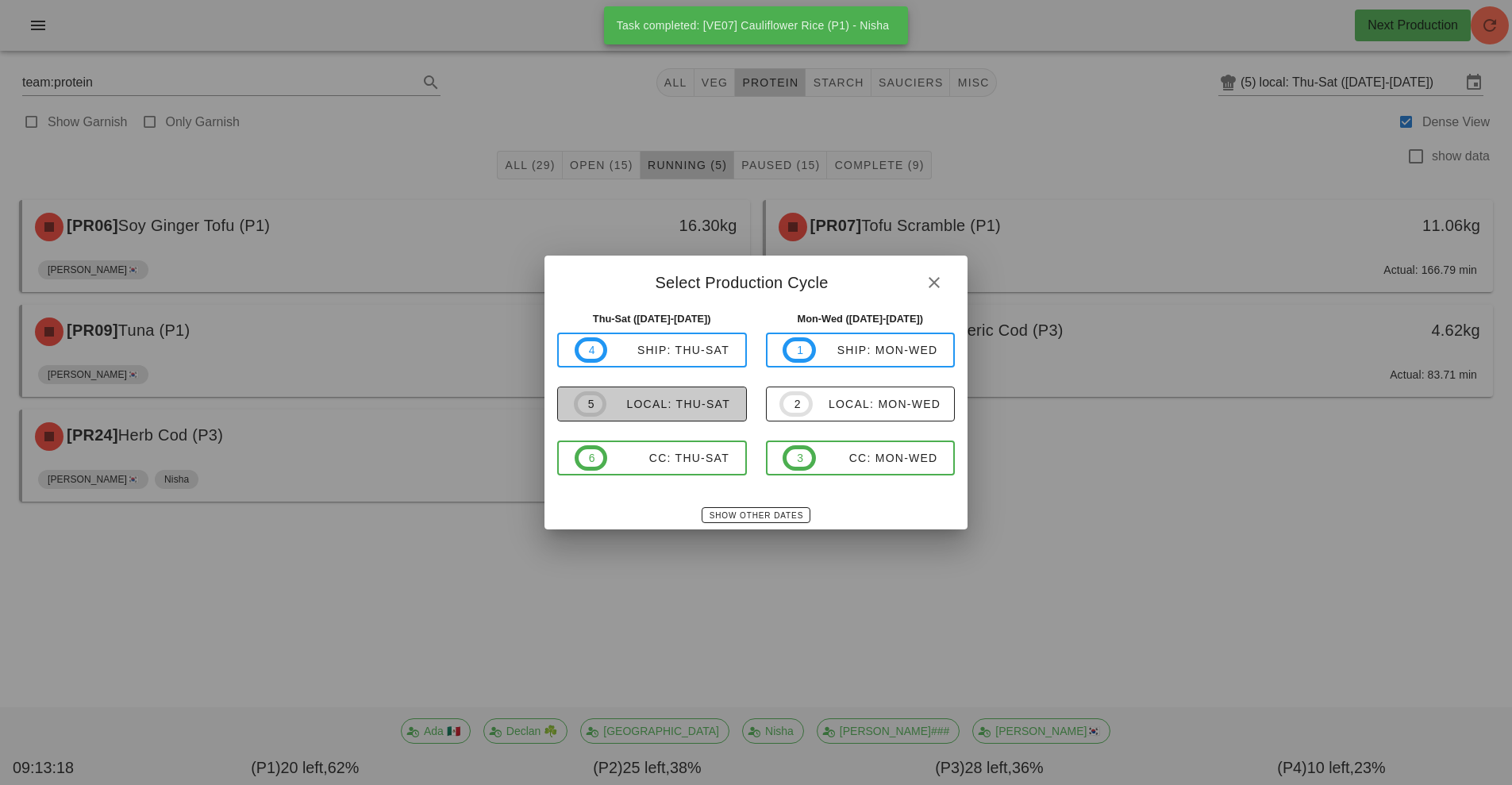
click at [670, 407] on div "local: Thu-Sat" at bounding box center [668, 404] width 124 height 12
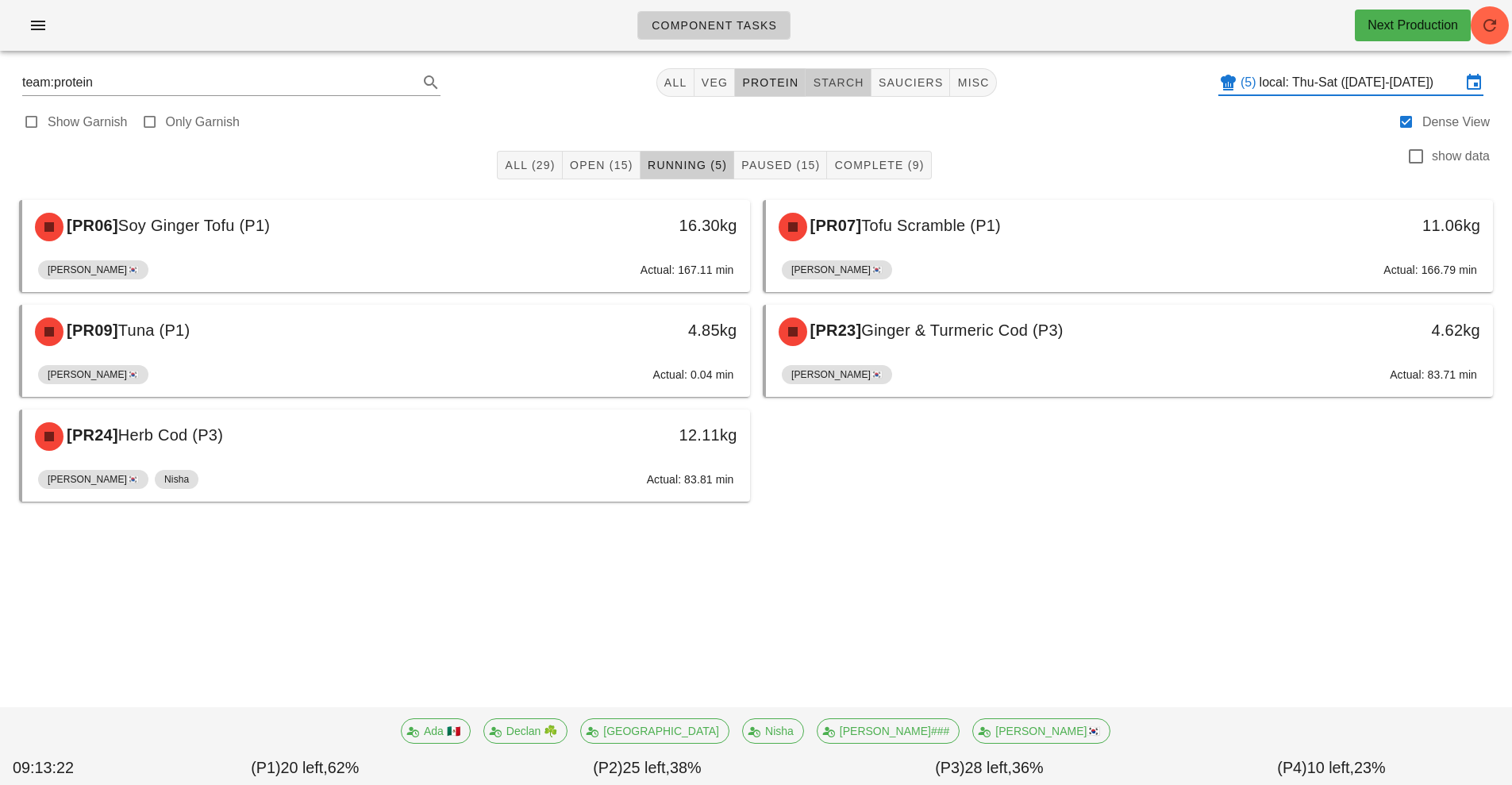
click at [834, 79] on span "starch" at bounding box center [837, 83] width 52 height 12
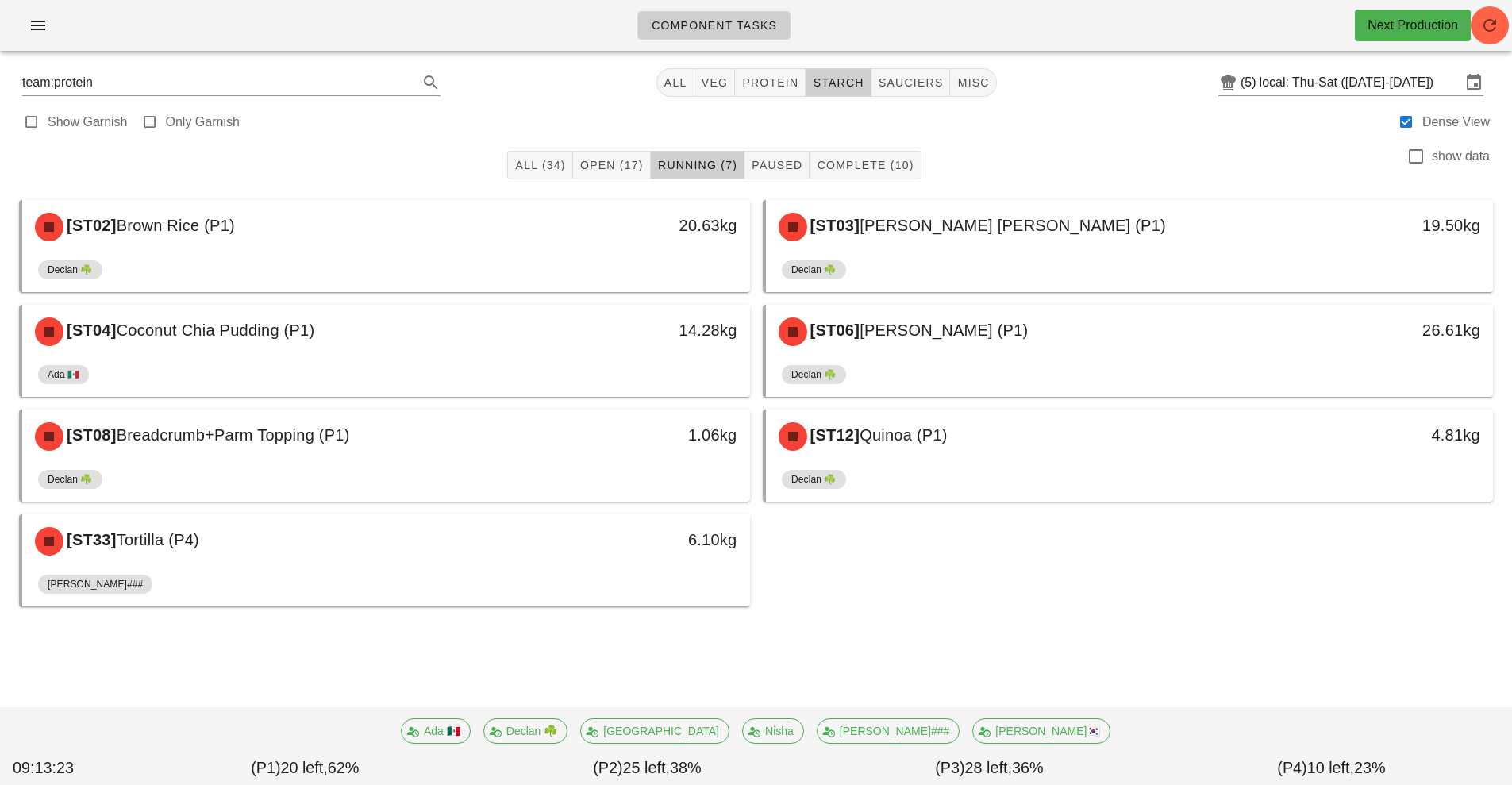
type input "team:starch"
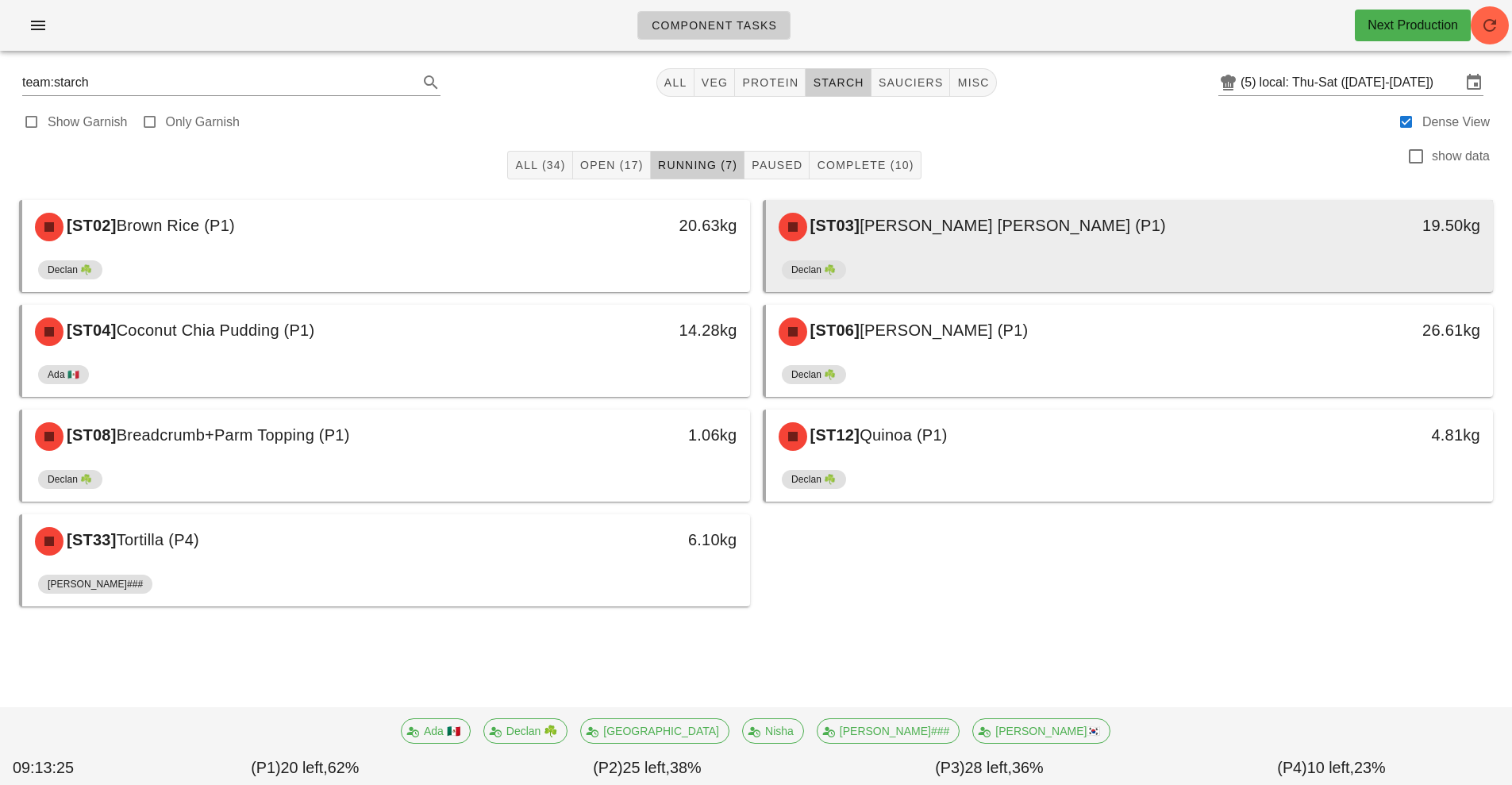
click at [1020, 230] on span "Ginger Brown Rice (P1)" at bounding box center [1012, 226] width 307 height 18
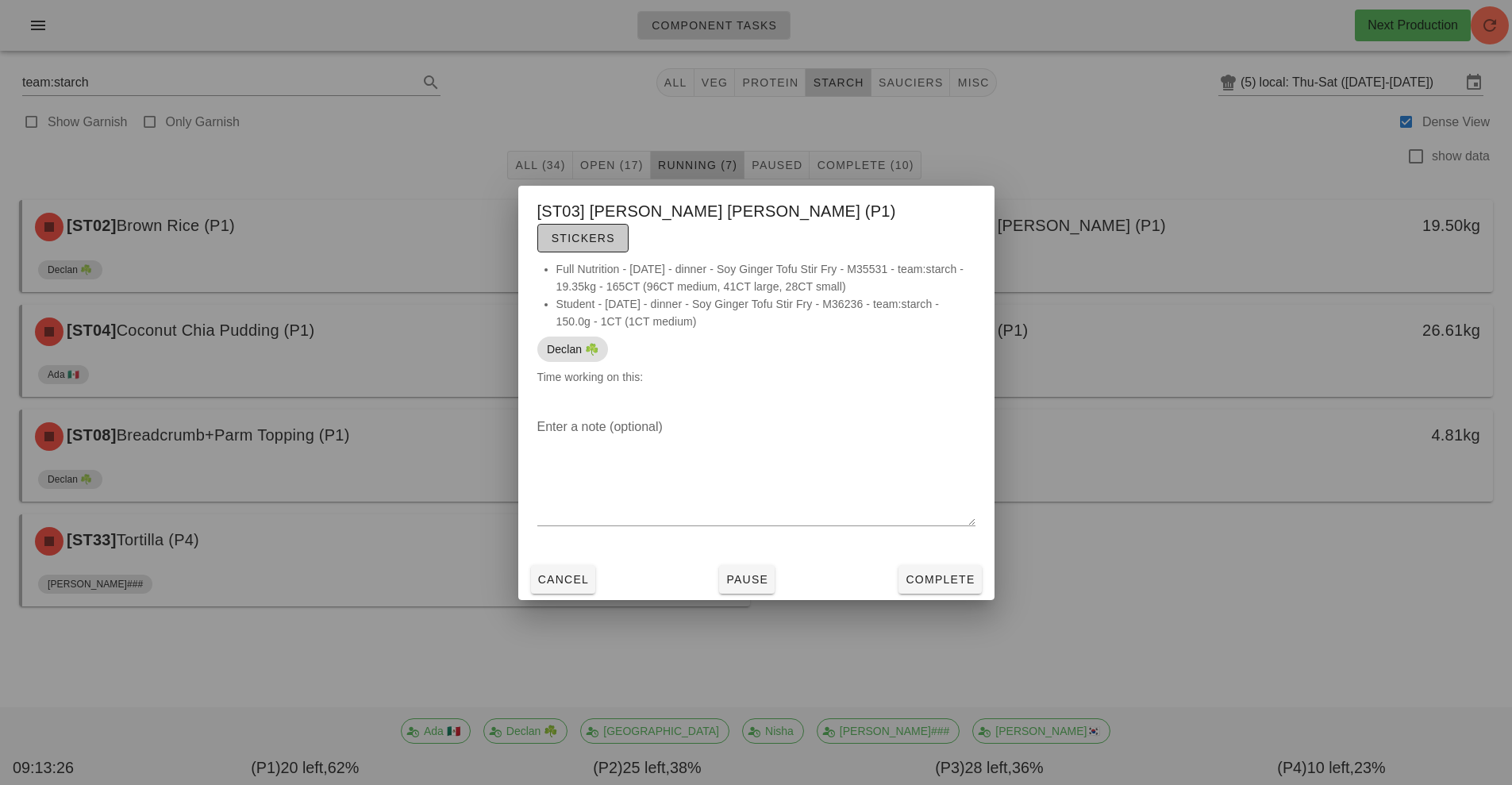
click at [628, 224] on button "Stickers" at bounding box center [582, 238] width 91 height 29
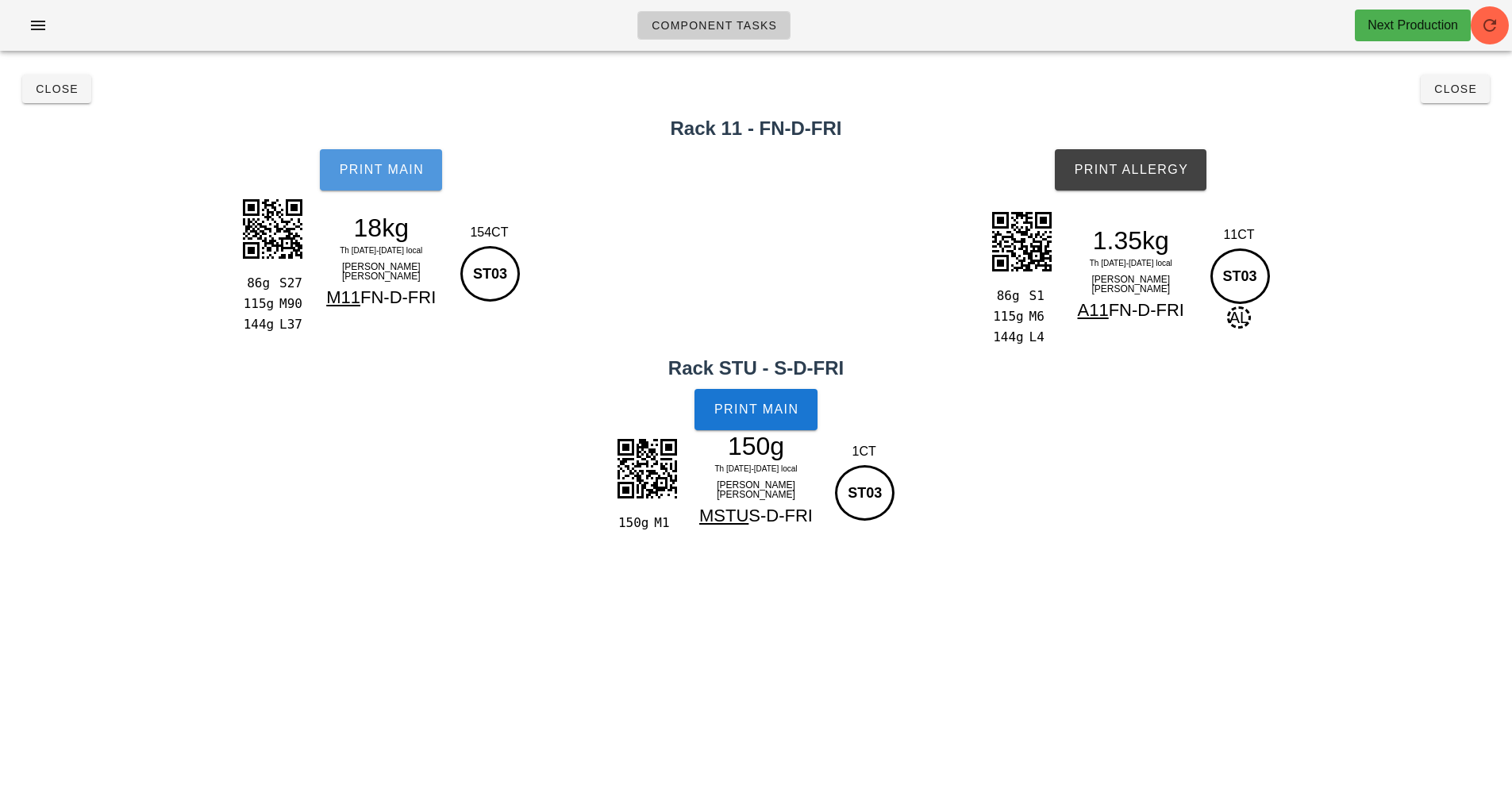
click at [399, 170] on span "Print Main" at bounding box center [381, 170] width 86 height 14
click at [416, 169] on span "Print Main" at bounding box center [381, 170] width 86 height 14
click at [1156, 164] on span "Print Allergy" at bounding box center [1130, 170] width 115 height 14
click at [768, 410] on span "Print Main" at bounding box center [756, 410] width 86 height 14
click at [1468, 98] on button "Close" at bounding box center [1455, 89] width 69 height 29
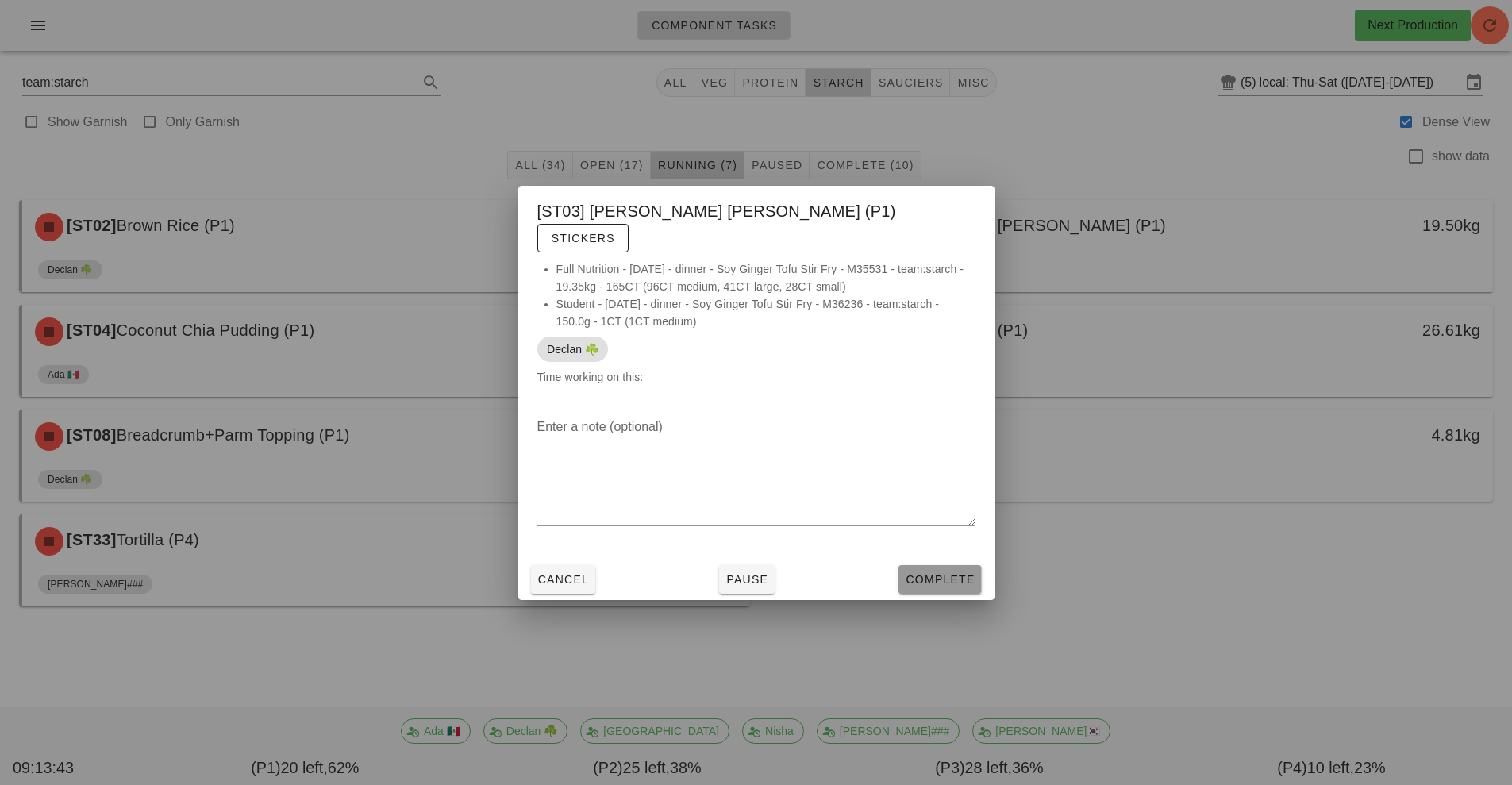
click at [964, 573] on span "Complete" at bounding box center [939, 579] width 69 height 12
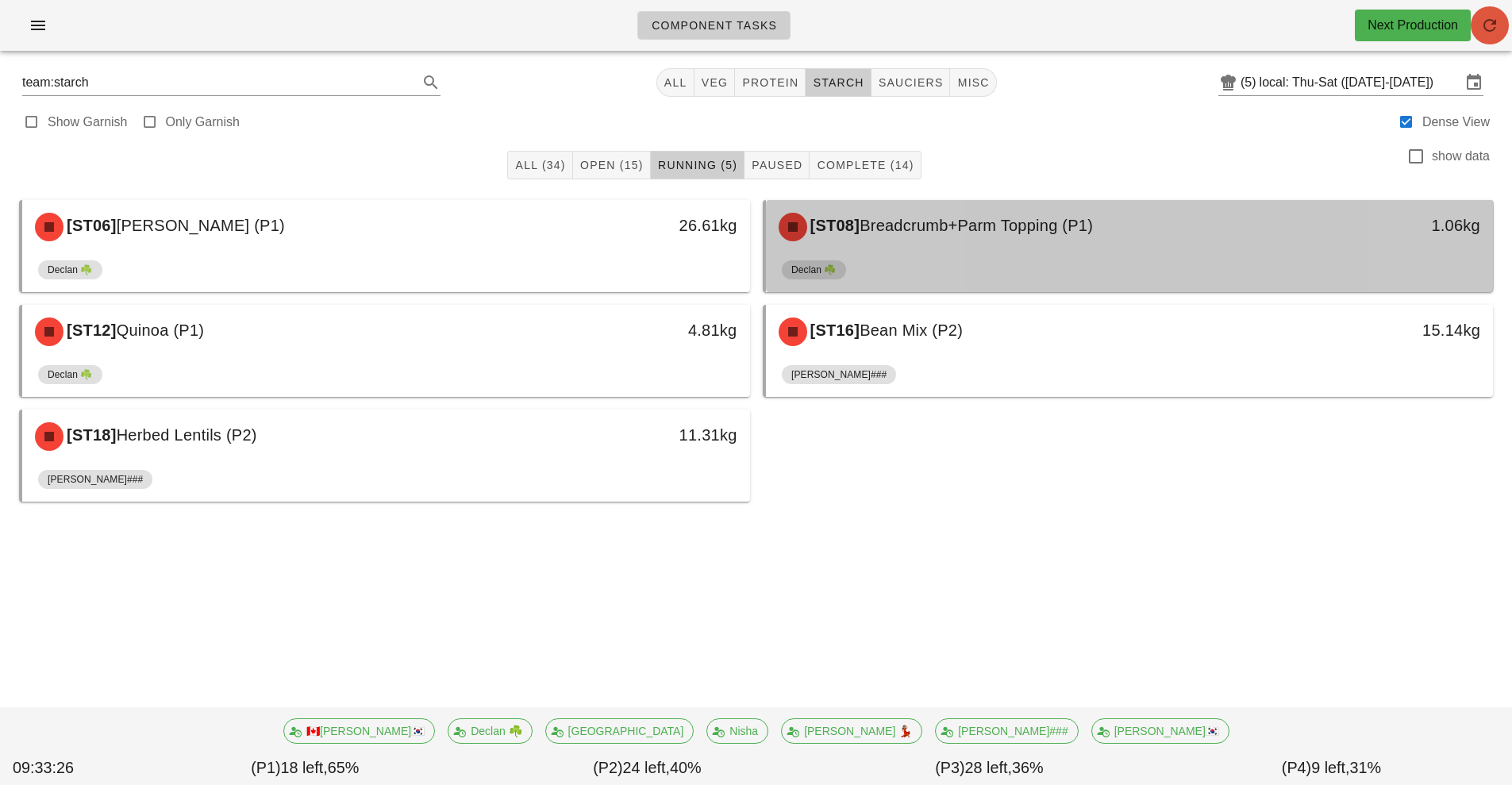
click at [1494, 42] on button "button" at bounding box center [1489, 25] width 38 height 38
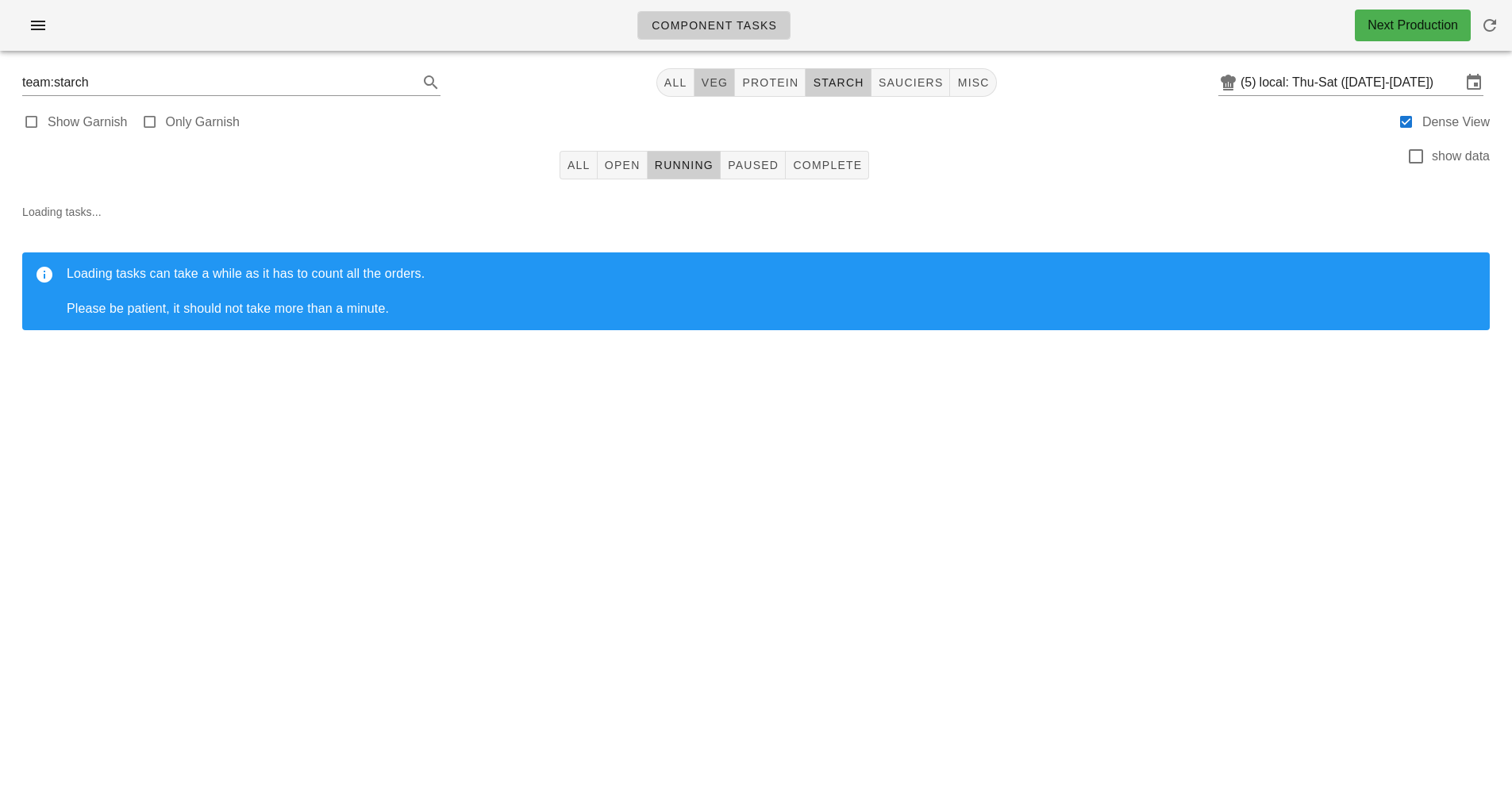
click at [721, 91] on button "veg" at bounding box center [714, 83] width 41 height 29
type input "team:veg"
click at [1491, 29] on icon "button" at bounding box center [1490, 25] width 19 height 19
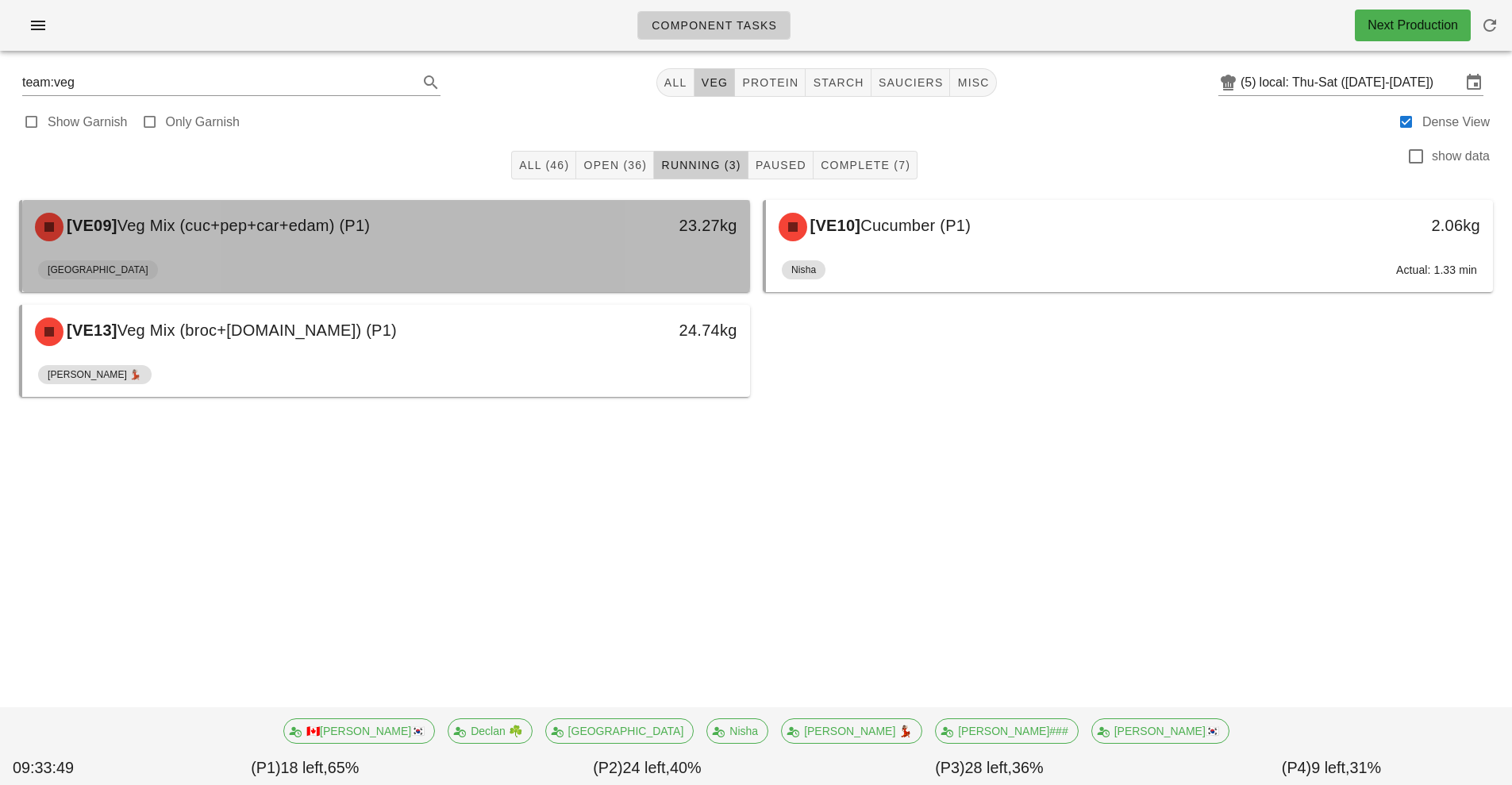
click at [639, 247] on div "23.27kg" at bounding box center [655, 227] width 180 height 47
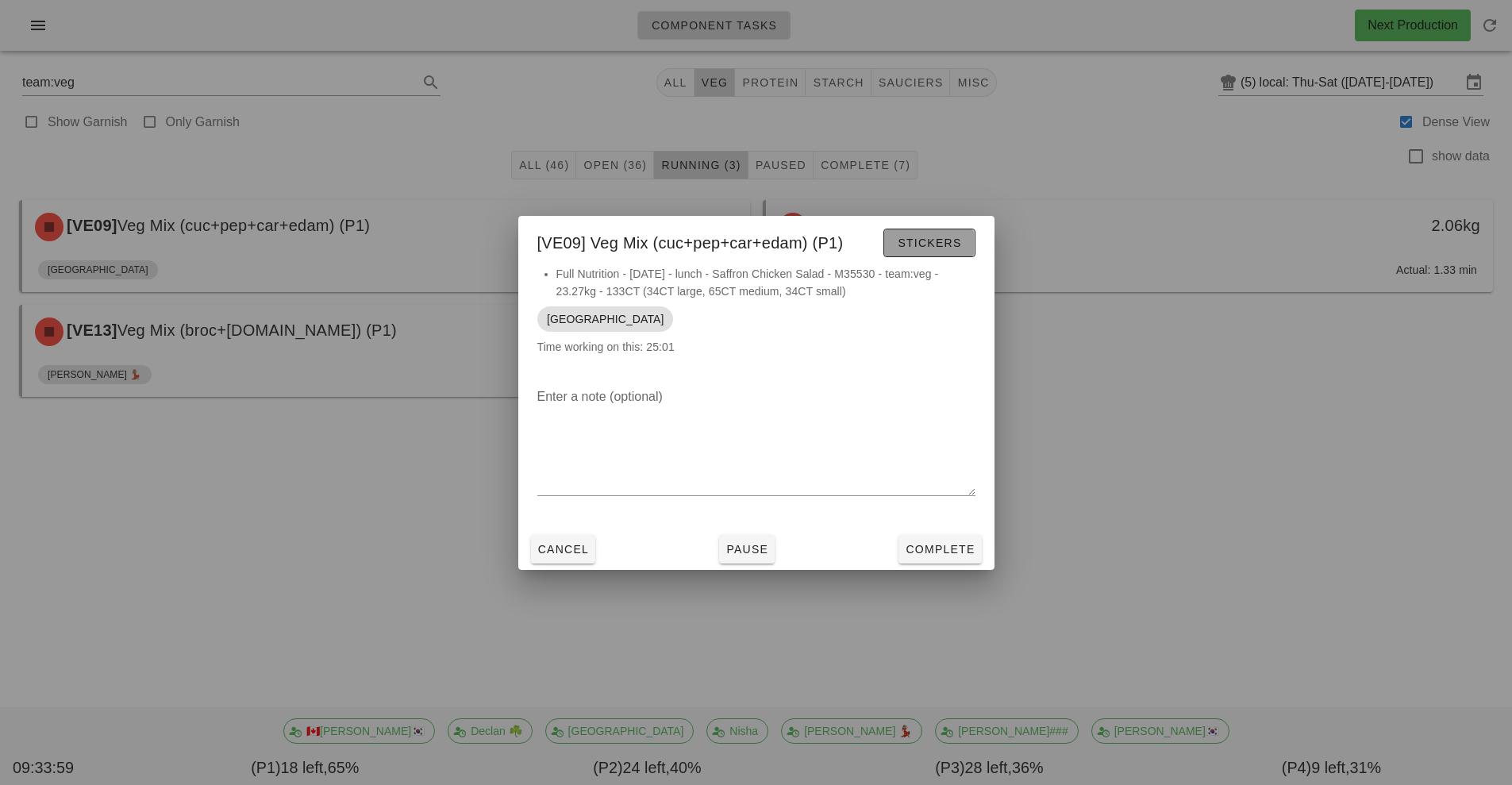
click at [932, 255] on button "Stickers" at bounding box center [929, 243] width 91 height 29
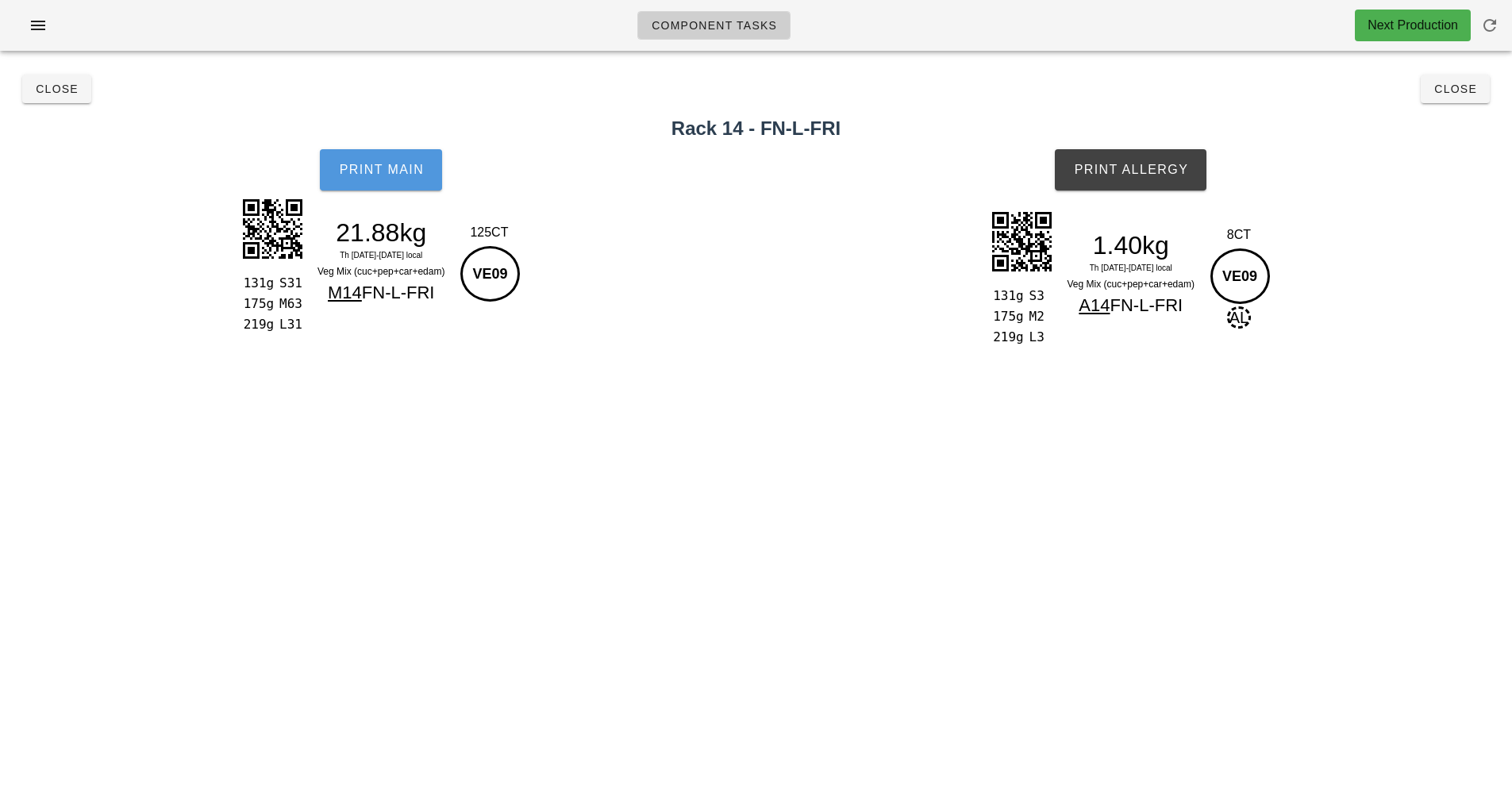
click at [408, 187] on button "Print Main" at bounding box center [380, 170] width 122 height 41
click at [394, 185] on button "Print Main" at bounding box center [380, 170] width 122 height 41
click at [1146, 205] on div "131g S3 175g M2 219g L3 1.40kg Th 18-Sa 20 Sep local Veg Mix (cuc+pep+car+edam)…" at bounding box center [1132, 279] width 763 height 157
click at [1161, 178] on button "Print Allergy" at bounding box center [1130, 170] width 152 height 41
click at [83, 99] on button "Close" at bounding box center [56, 89] width 69 height 29
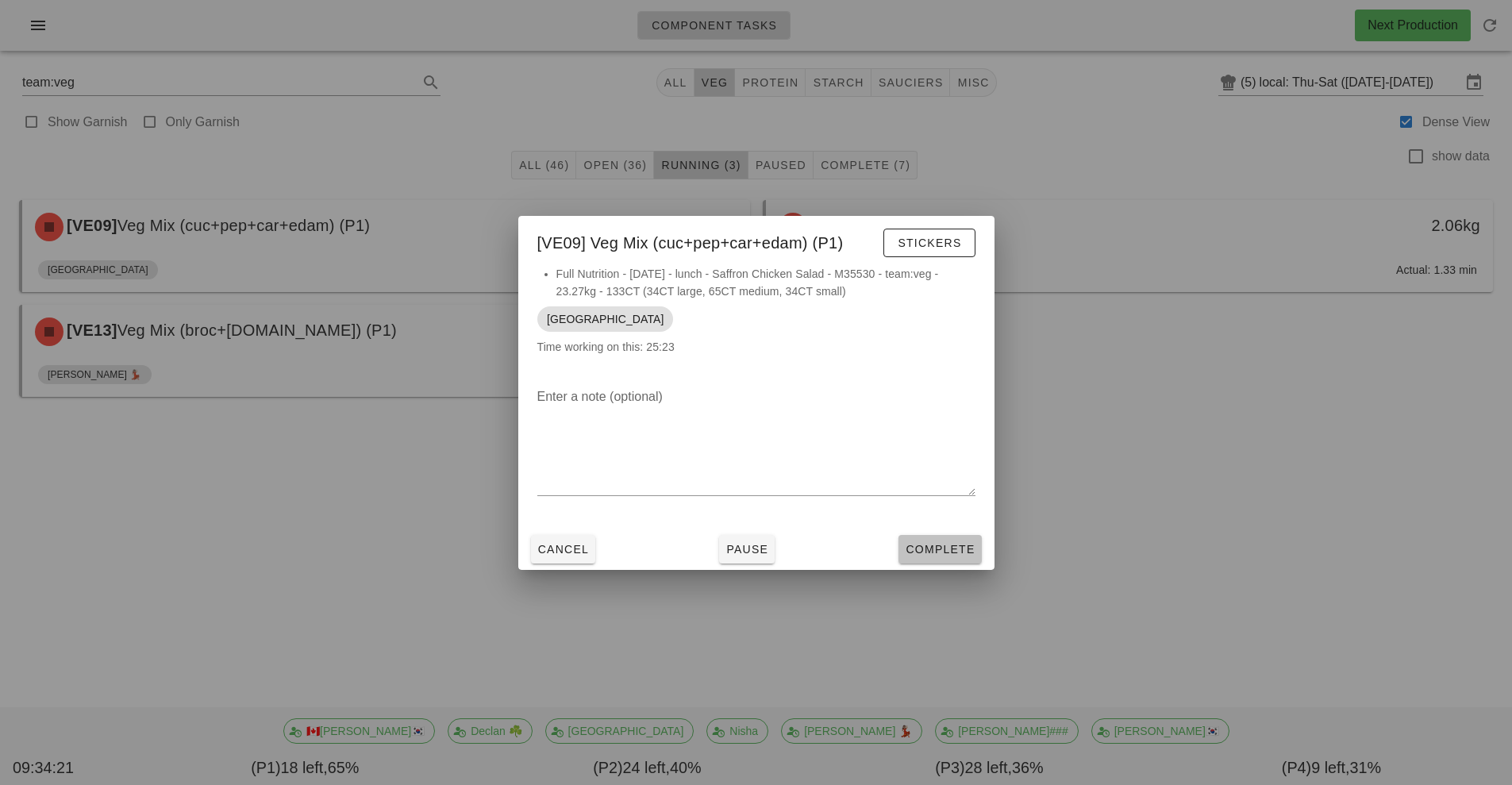
click at [946, 559] on button "Complete" at bounding box center [939, 549] width 83 height 29
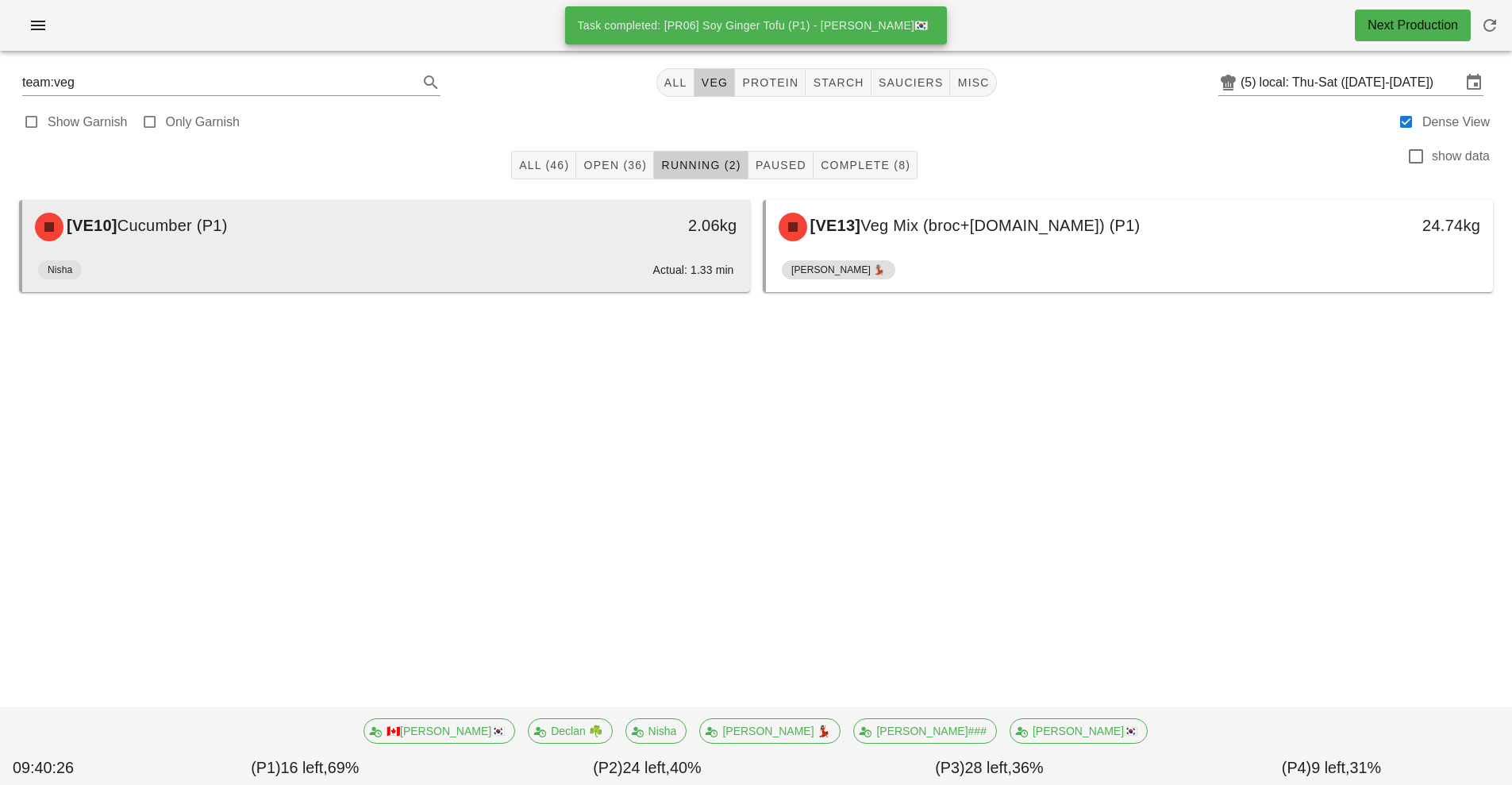
click at [616, 235] on div "2.06kg" at bounding box center [655, 225] width 161 height 25
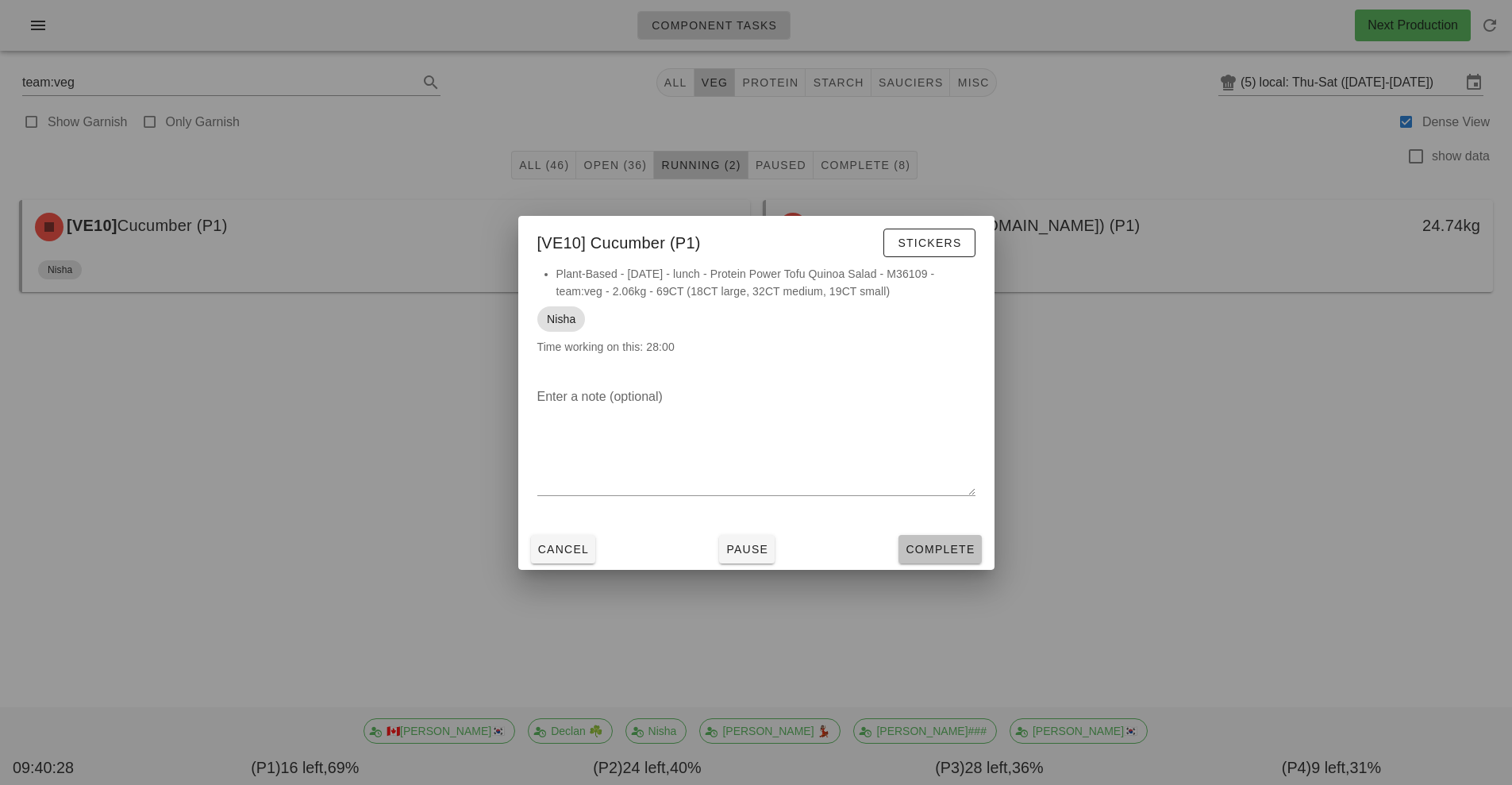
click at [935, 549] on span "Complete" at bounding box center [939, 549] width 69 height 12
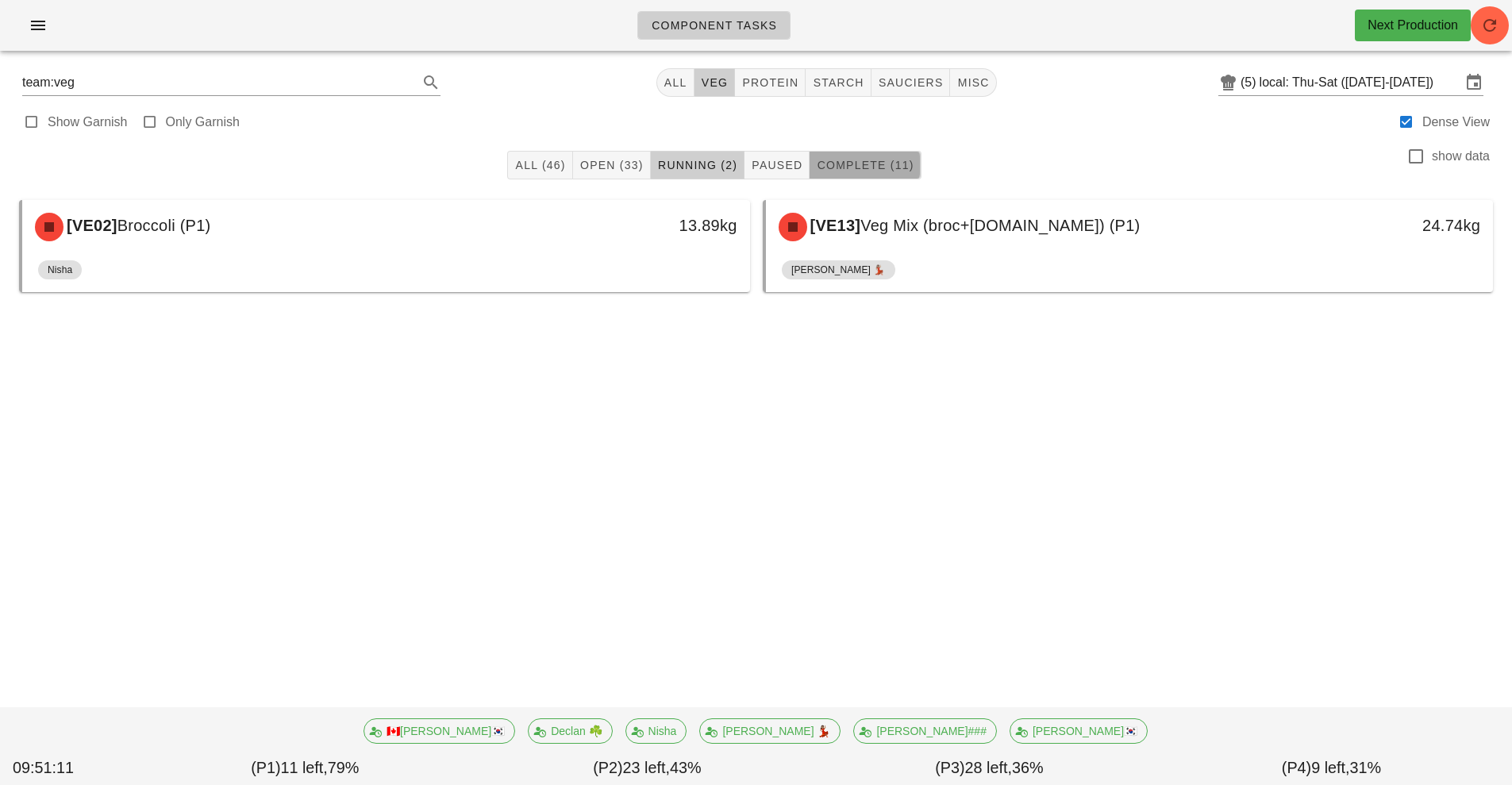
click at [872, 176] on button "Complete (11)" at bounding box center [865, 165] width 111 height 29
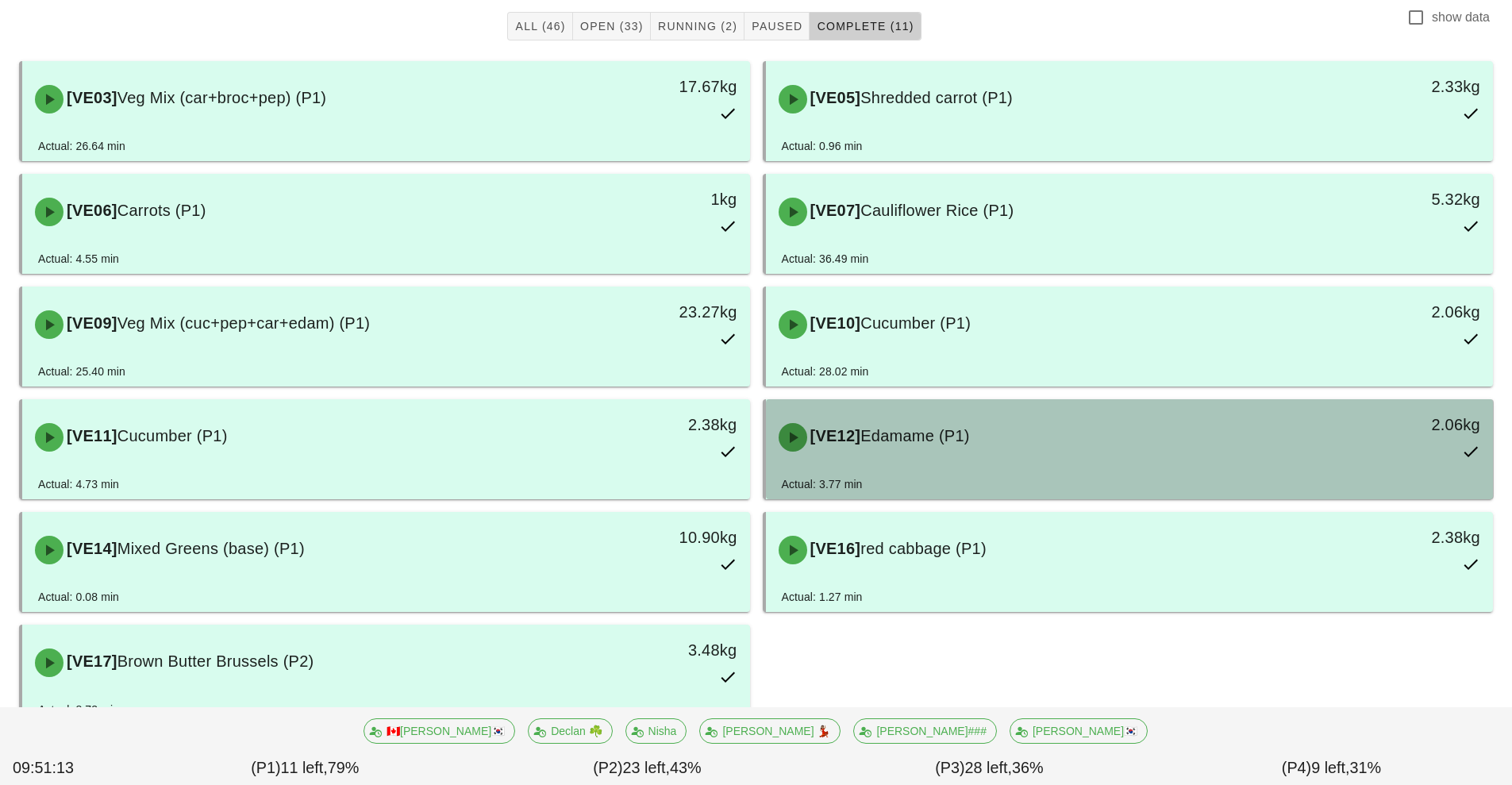
scroll to position [193, 0]
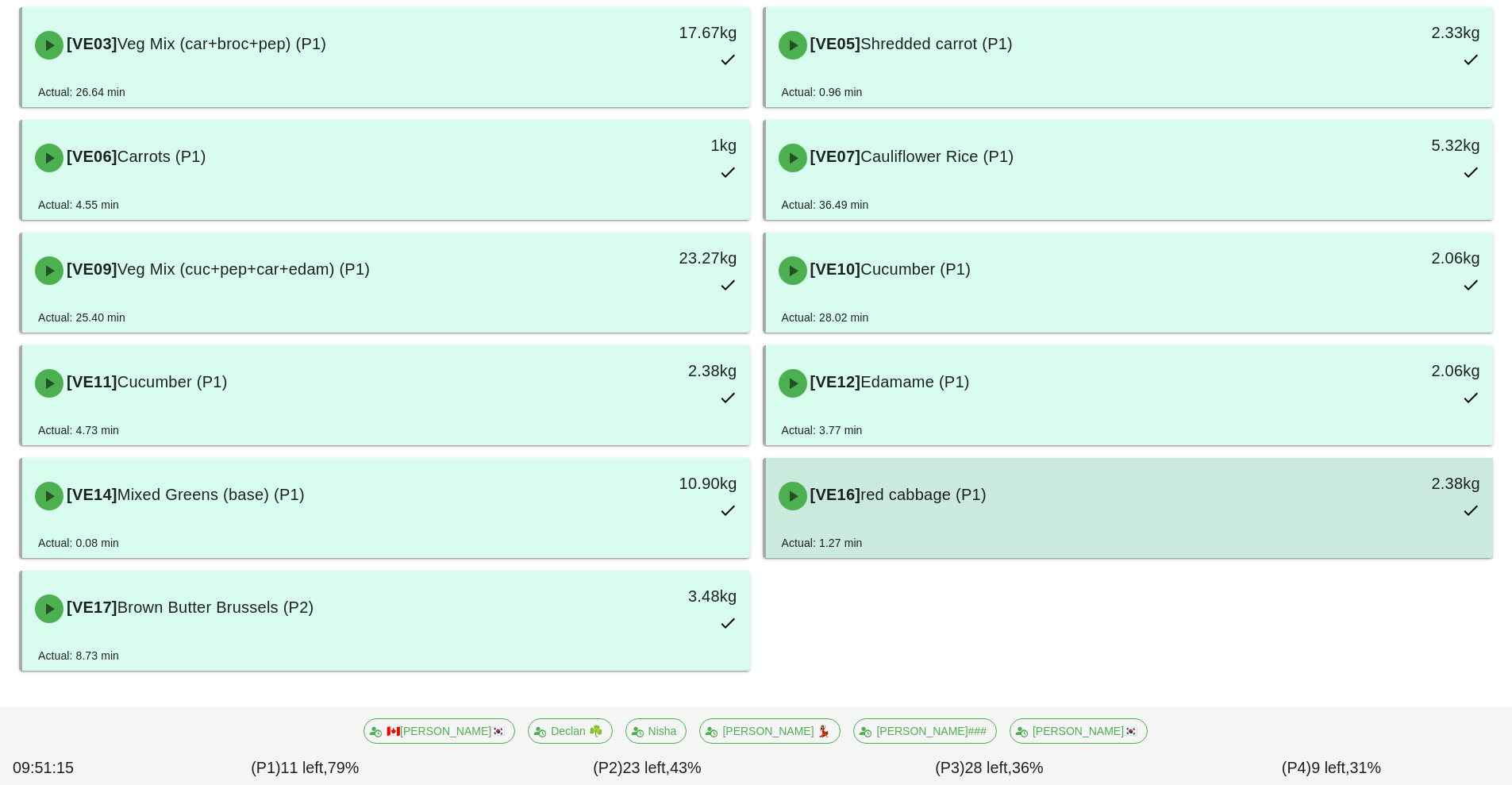
click at [992, 520] on div "[VE16] red cabbage (P1) 2.38kg" at bounding box center [1129, 496] width 721 height 69
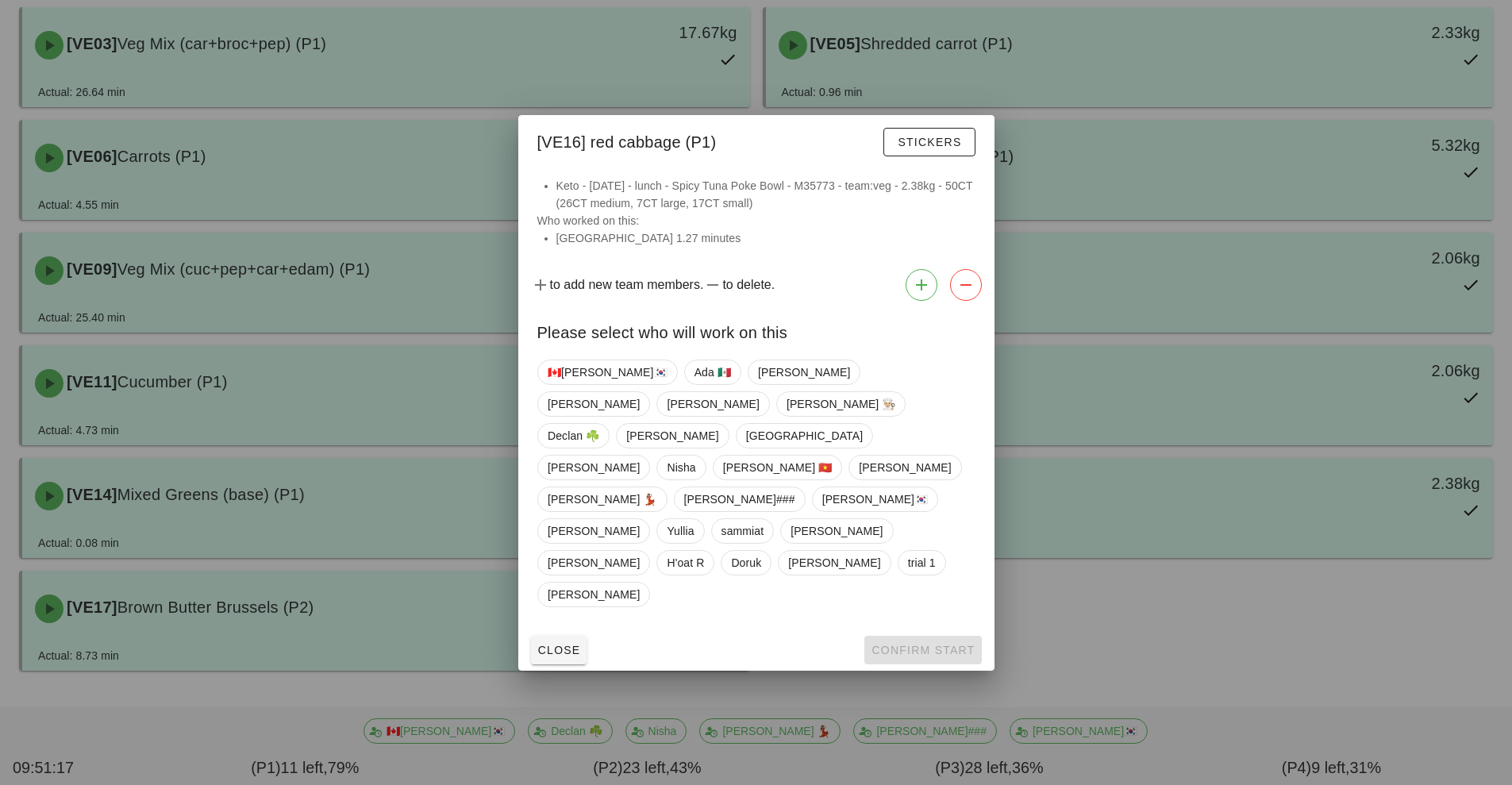
click at [945, 177] on div at bounding box center [756, 171] width 476 height 12
click at [937, 149] on span "Stickers" at bounding box center [929, 142] width 64 height 12
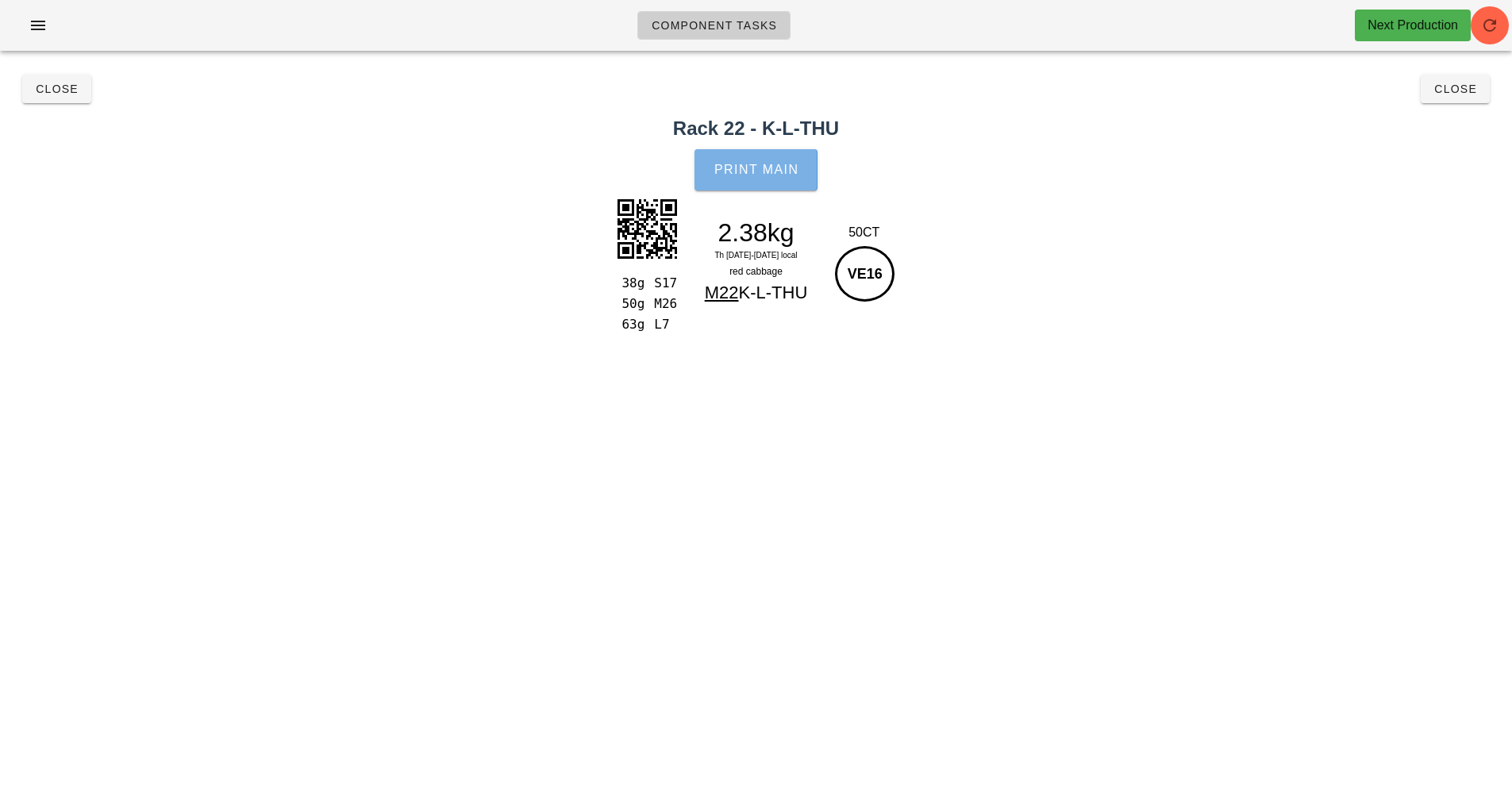
click at [795, 159] on button "Print Main" at bounding box center [755, 170] width 122 height 41
click at [69, 98] on button "Close" at bounding box center [56, 89] width 69 height 29
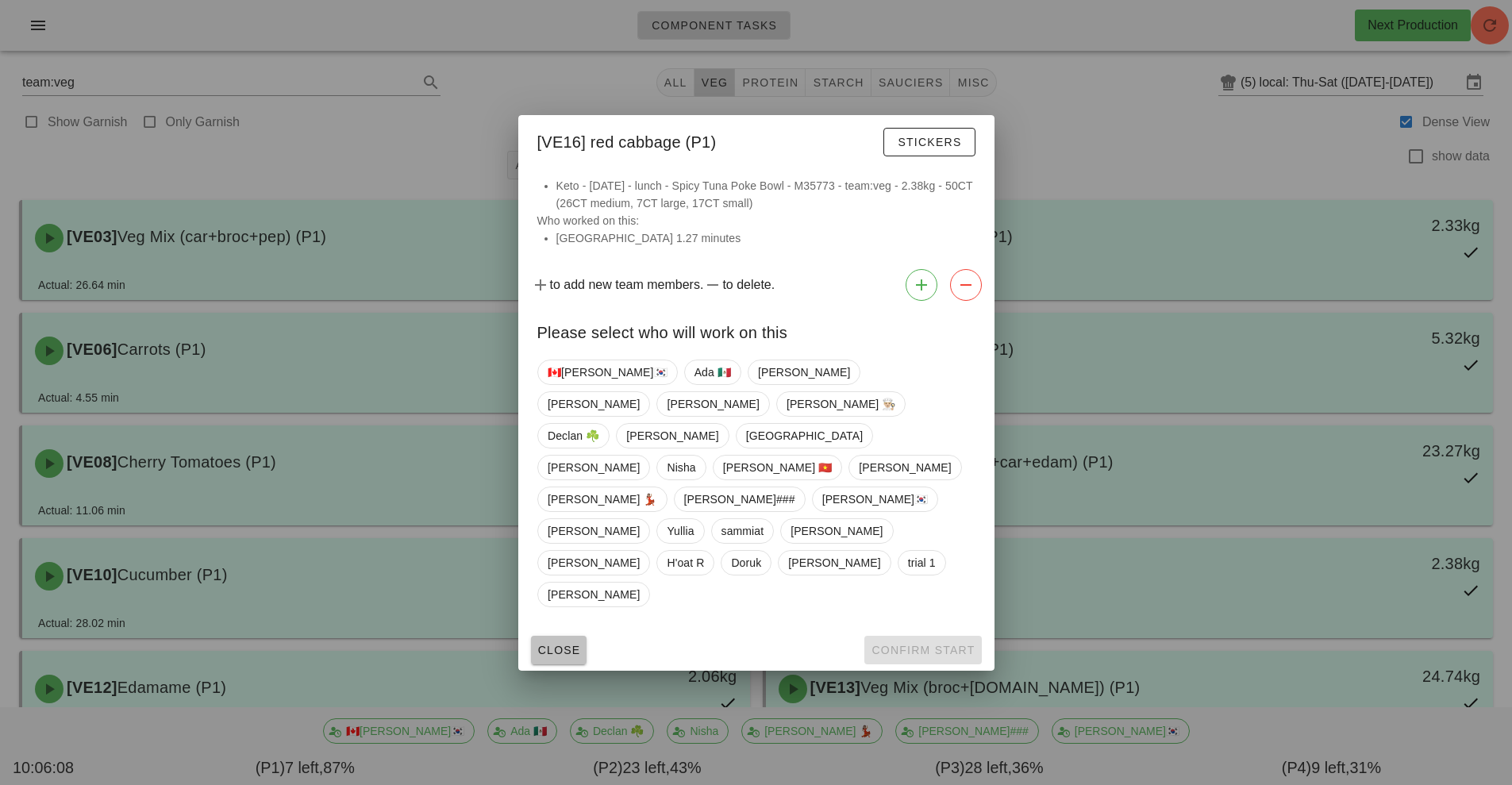
click at [568, 636] on button "Close" at bounding box center [559, 650] width 56 height 29
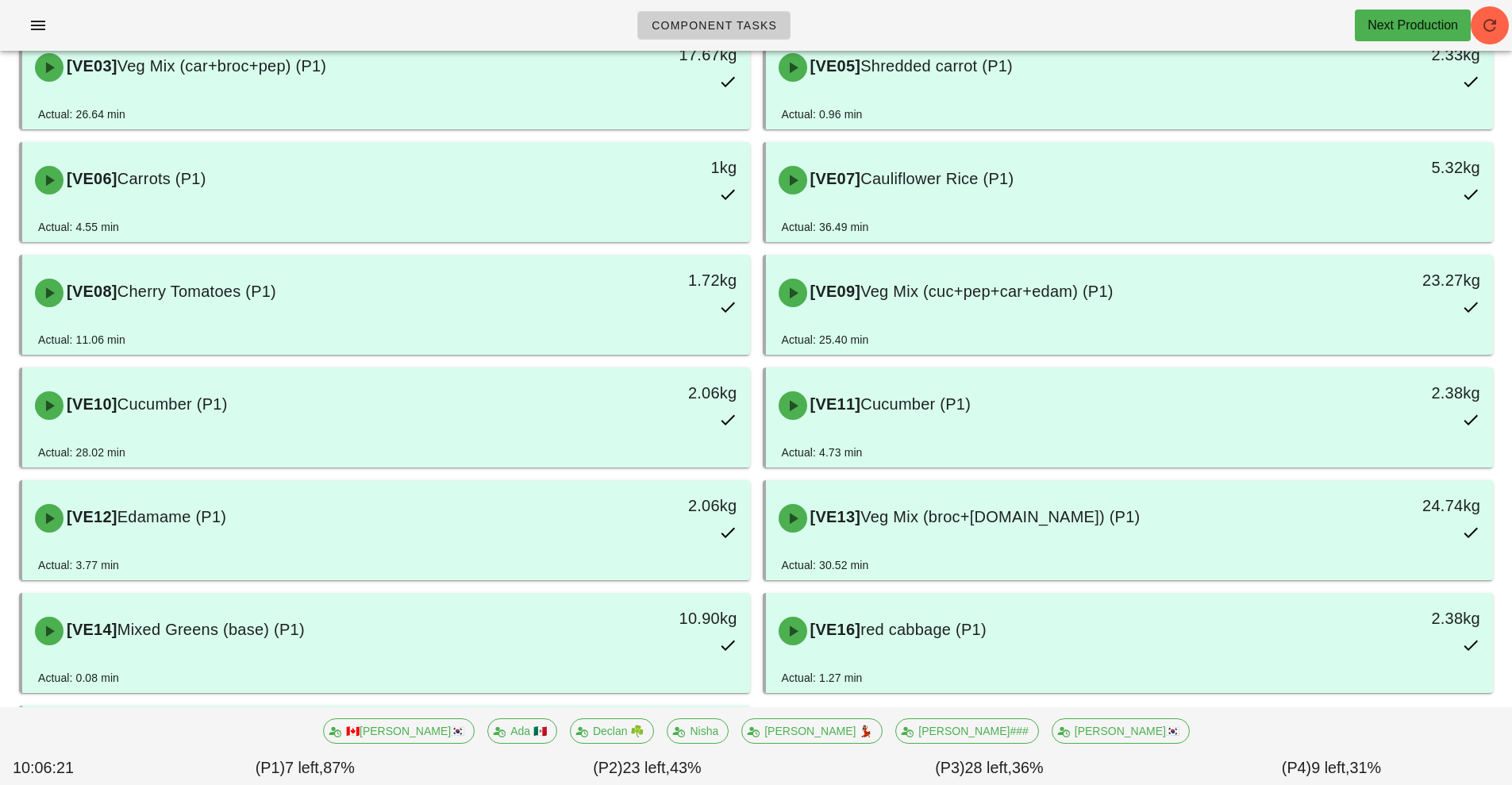
scroll to position [170, 0]
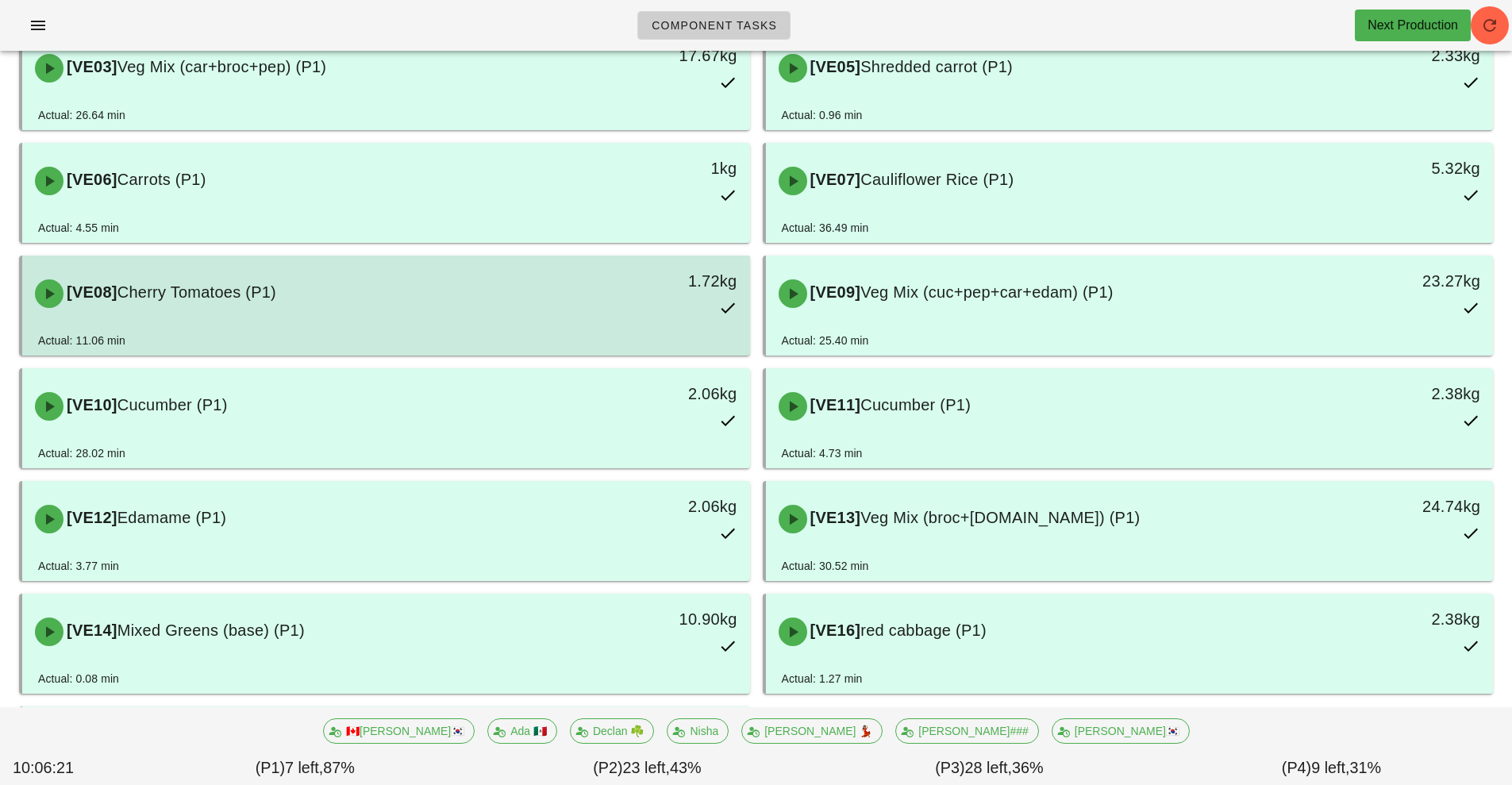
click at [441, 310] on div "[VE08] Cherry Tomatoes (P1)" at bounding box center [295, 294] width 540 height 47
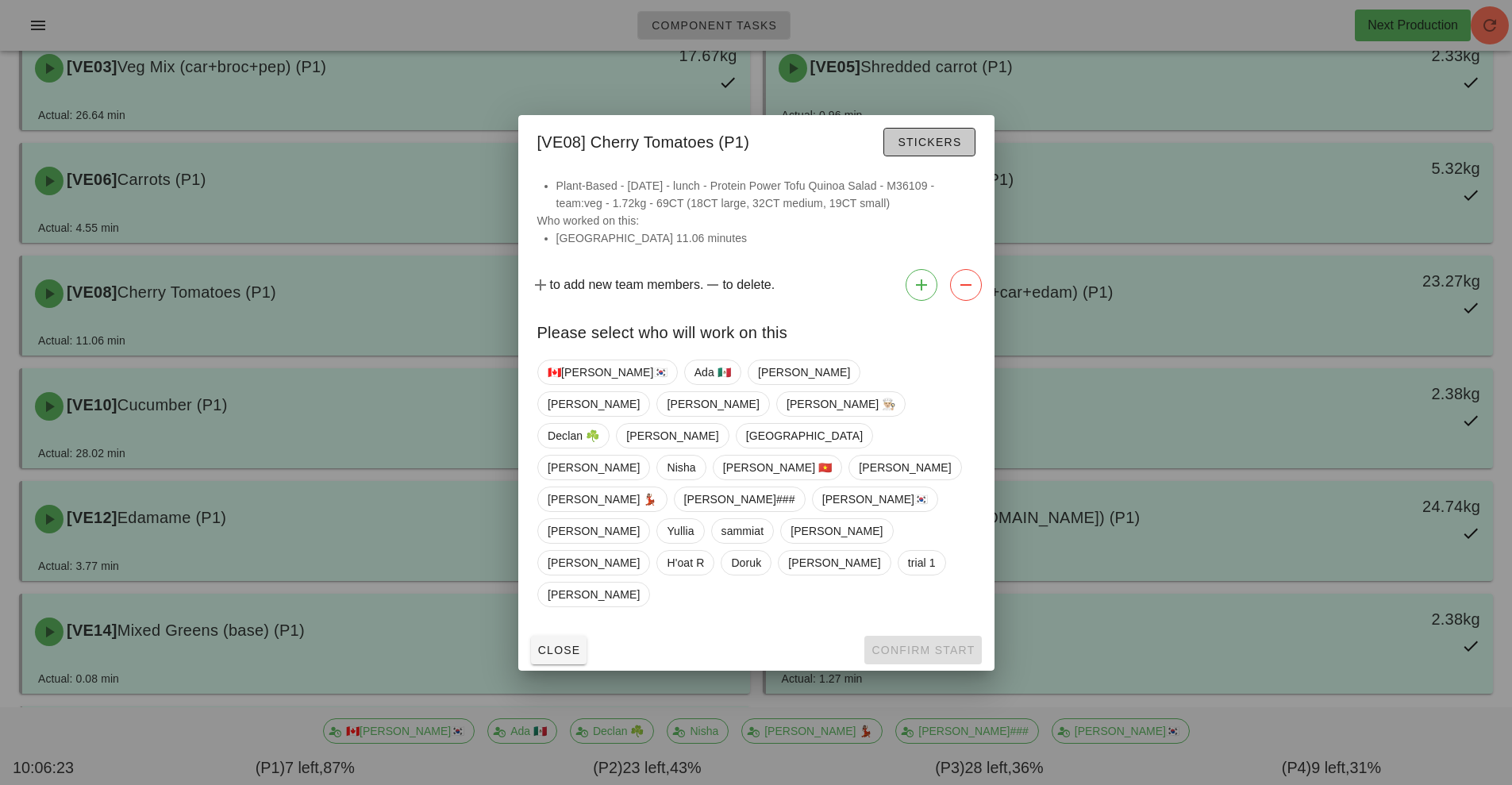
click at [937, 156] on button "Stickers" at bounding box center [929, 142] width 91 height 29
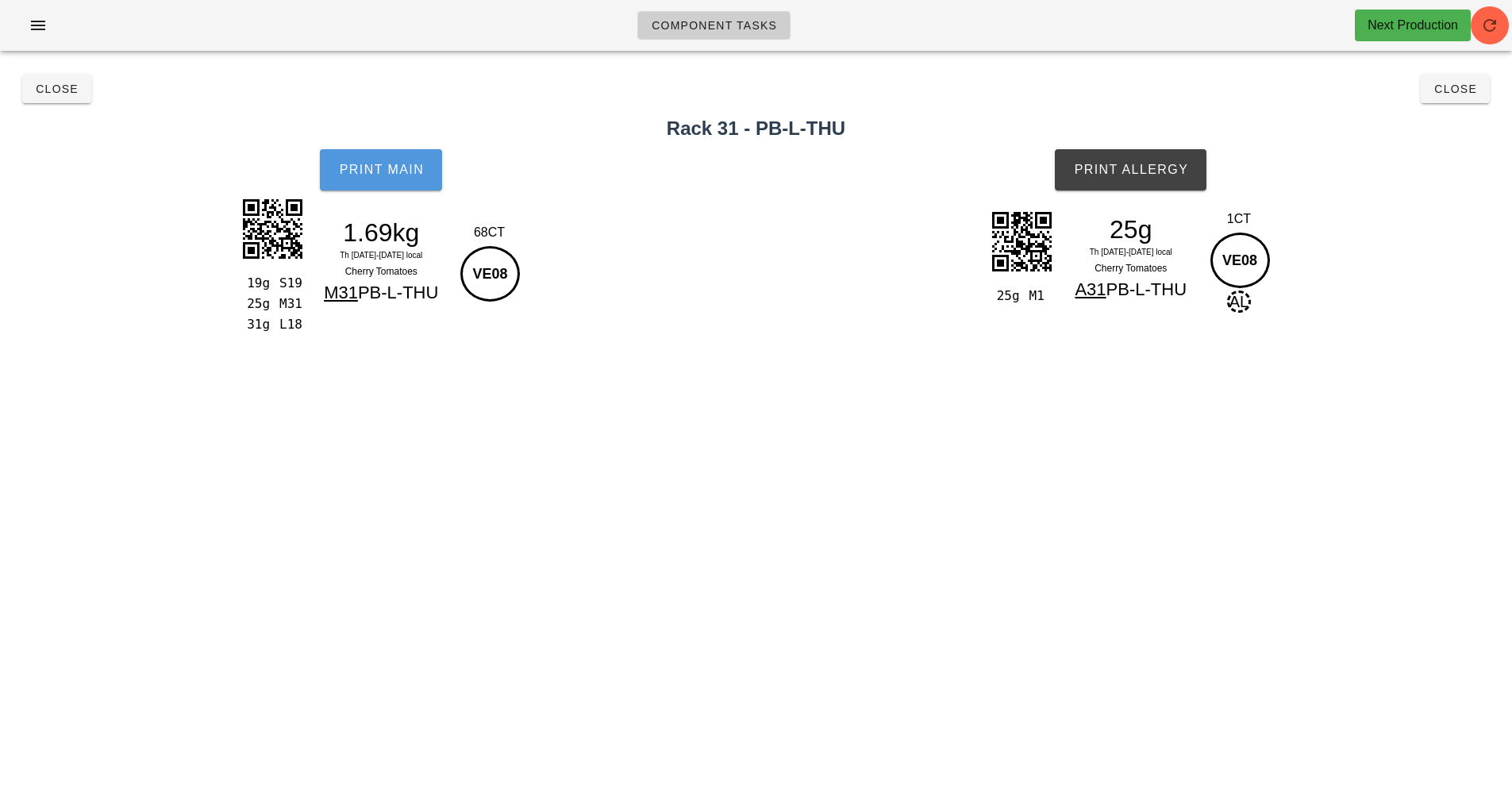
click at [402, 164] on span "Print Main" at bounding box center [381, 170] width 86 height 14
click at [391, 177] on span "Print Main" at bounding box center [381, 170] width 86 height 14
click at [1144, 186] on button "Print Allergy" at bounding box center [1130, 170] width 152 height 41
click at [59, 91] on span "Close" at bounding box center [57, 89] width 44 height 12
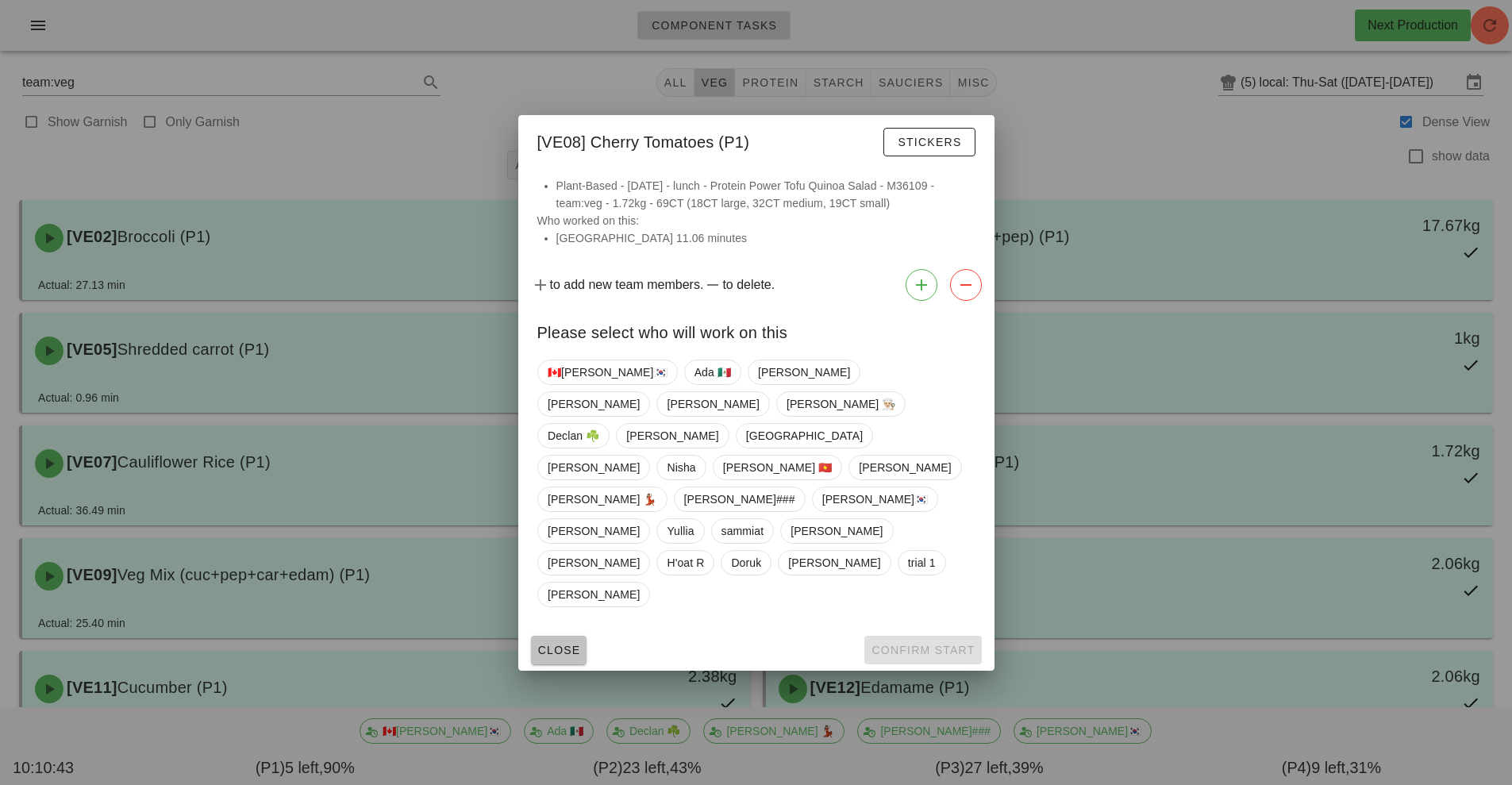
click at [553, 644] on span "Close" at bounding box center [559, 651] width 44 height 12
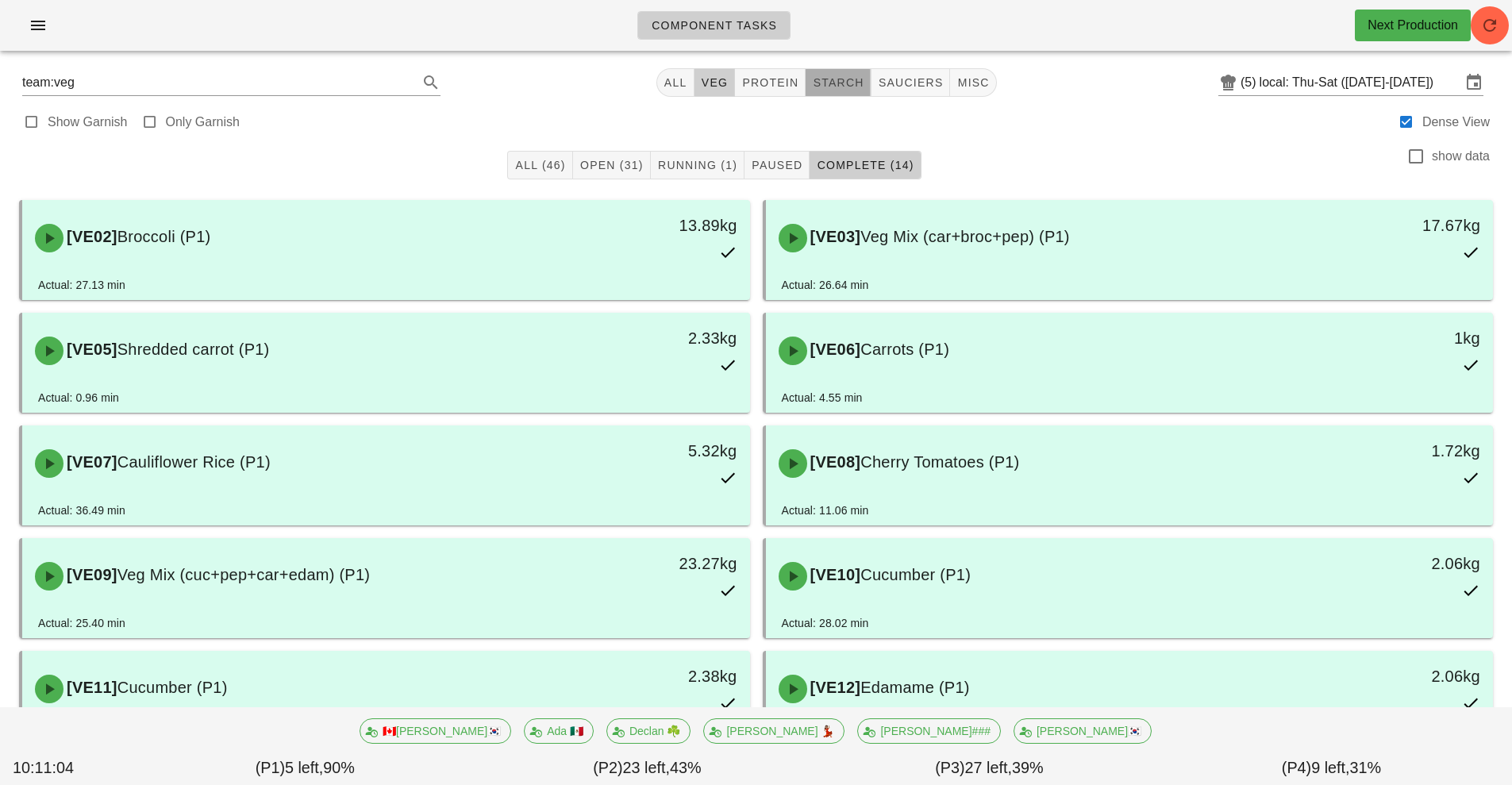
click at [857, 73] on button "starch" at bounding box center [838, 83] width 65 height 29
type input "team:starch"
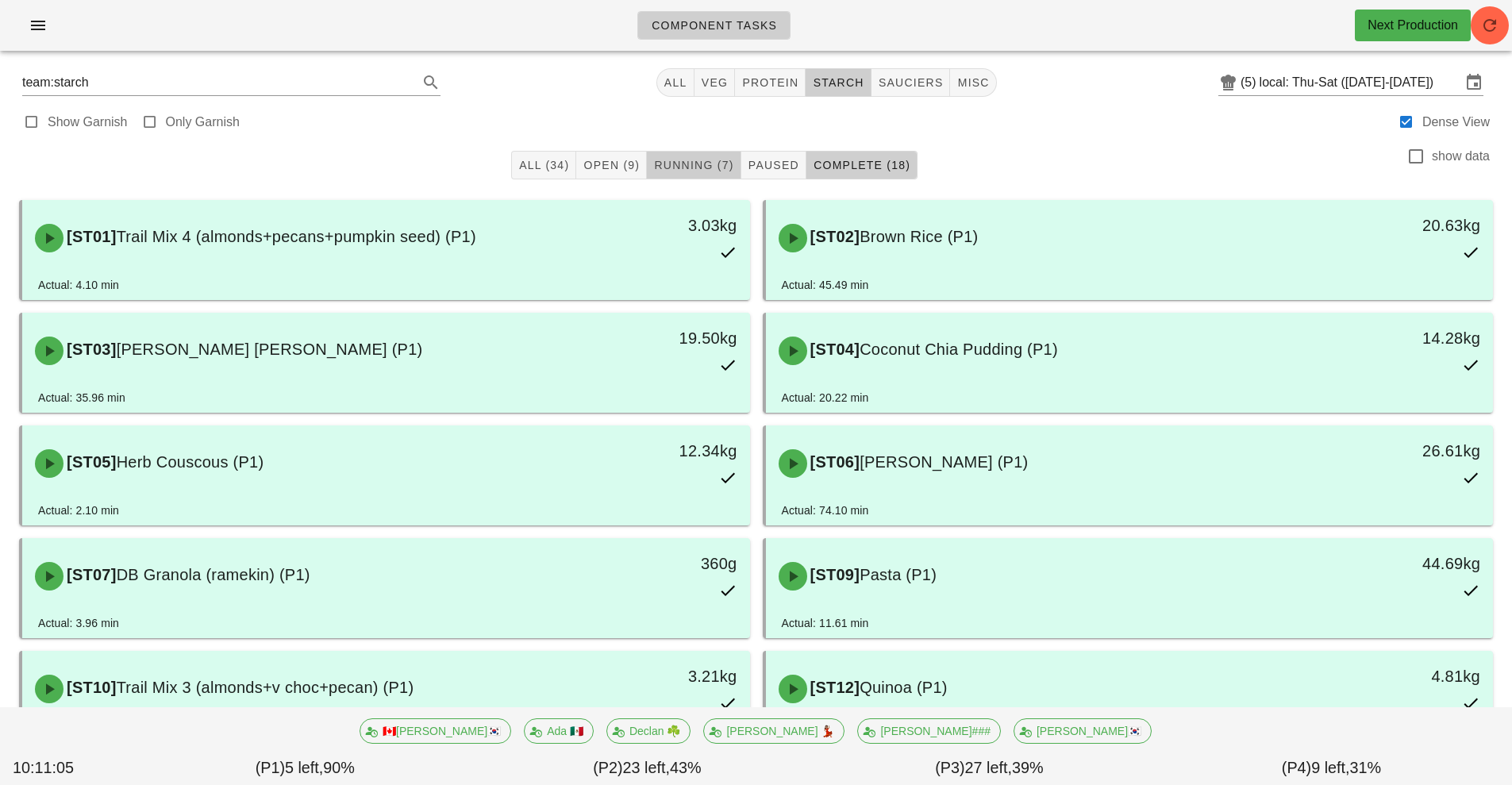
click at [697, 164] on span "Running (7)" at bounding box center [692, 165] width 80 height 12
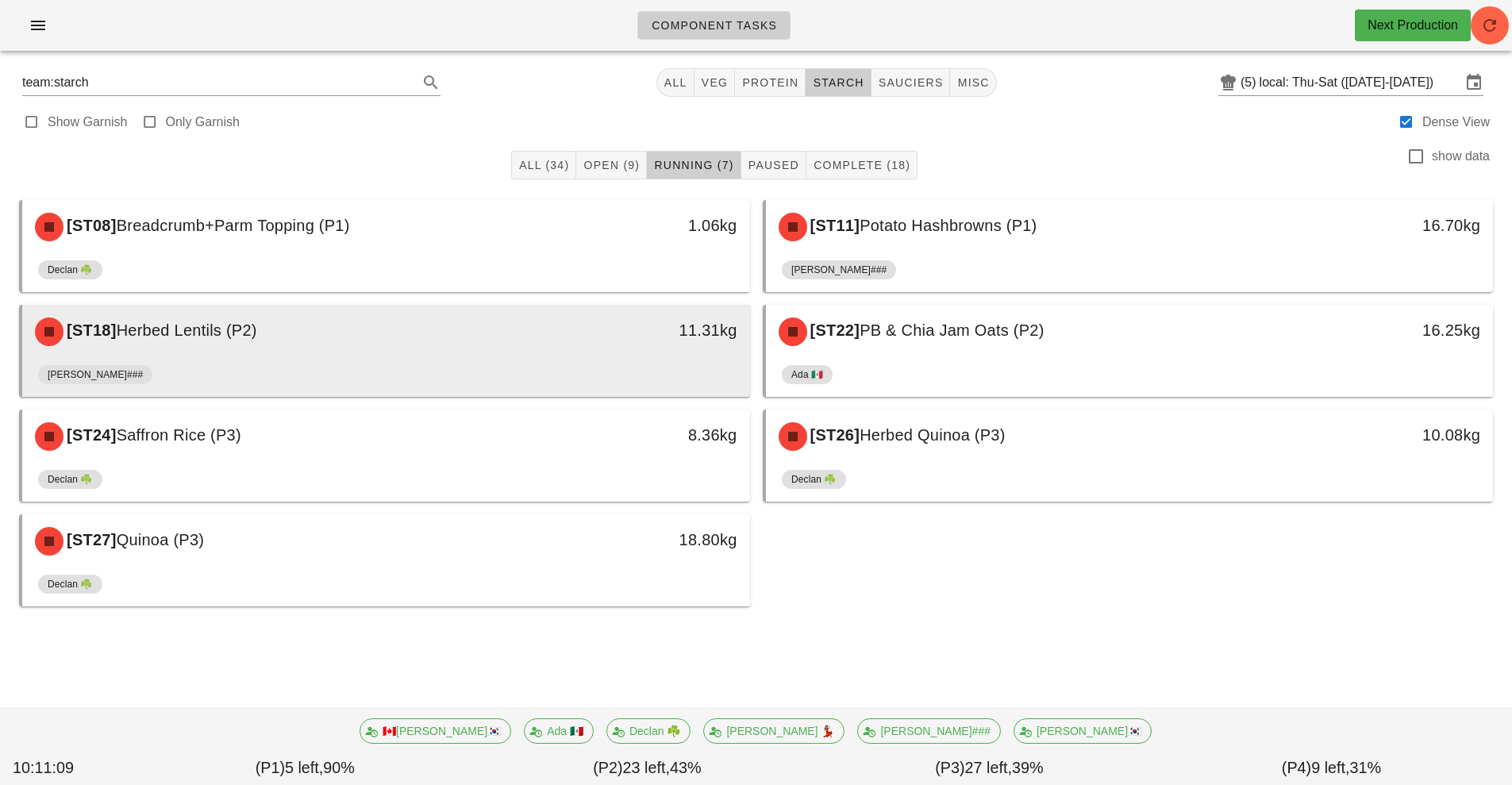
click at [560, 332] on div "[ST18] Herbed Lentils (P2)" at bounding box center [295, 331] width 540 height 47
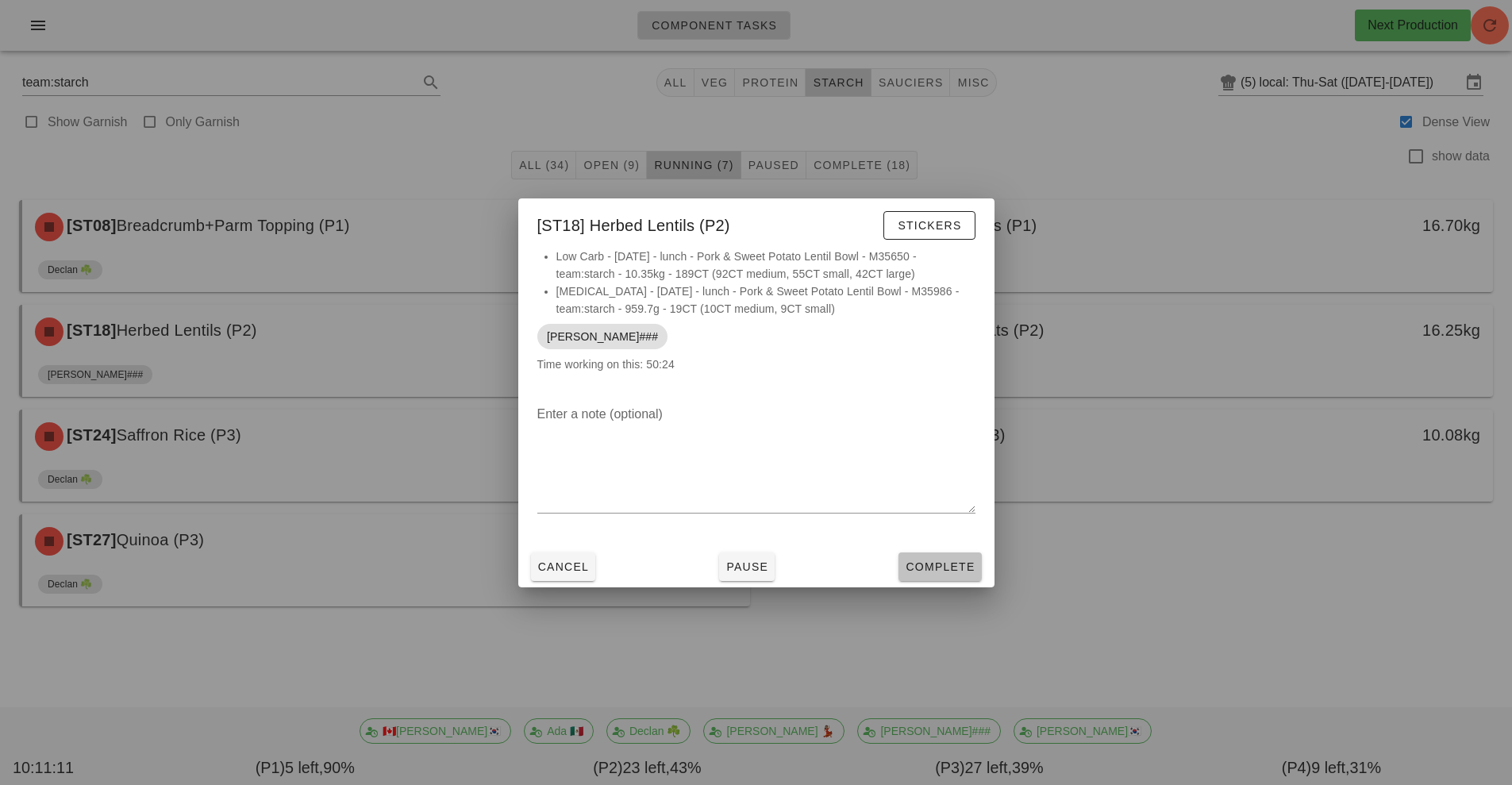
click at [932, 564] on span "Complete" at bounding box center [939, 567] width 69 height 12
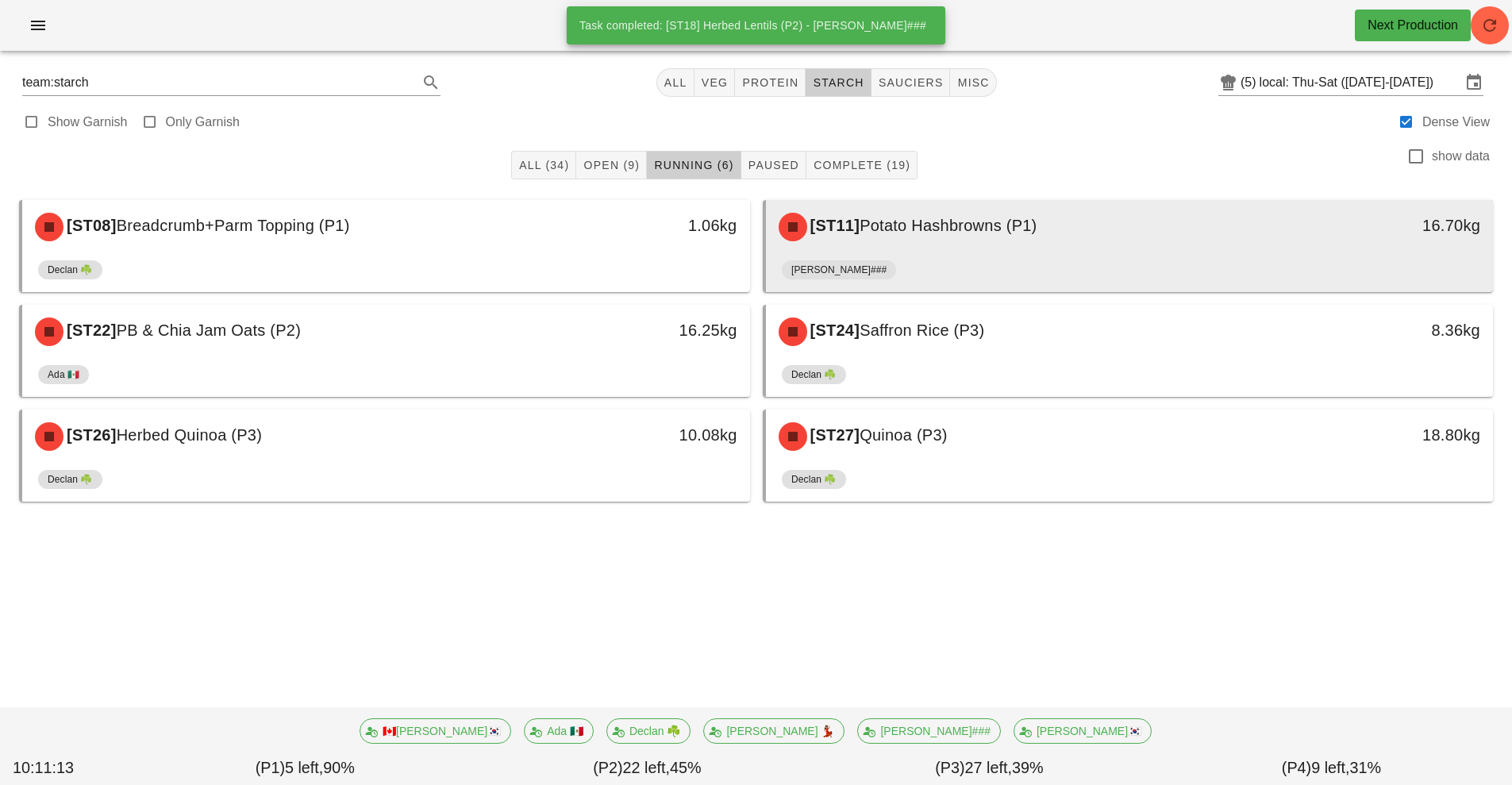
click at [939, 242] on div "[ST11] Potato Hashbrowns (P1)" at bounding box center [1038, 227] width 540 height 47
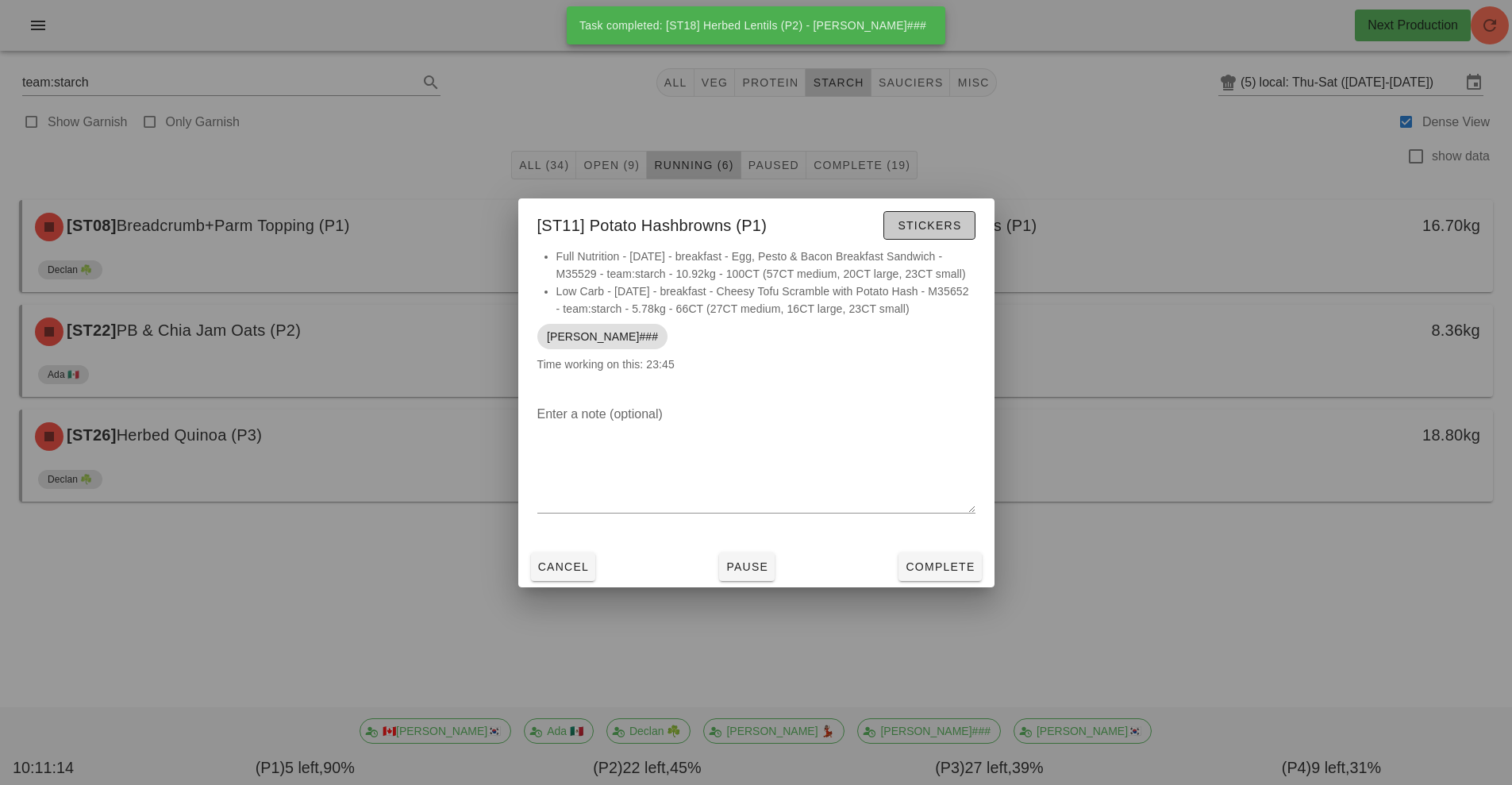
click at [937, 222] on span "Stickers" at bounding box center [929, 225] width 64 height 12
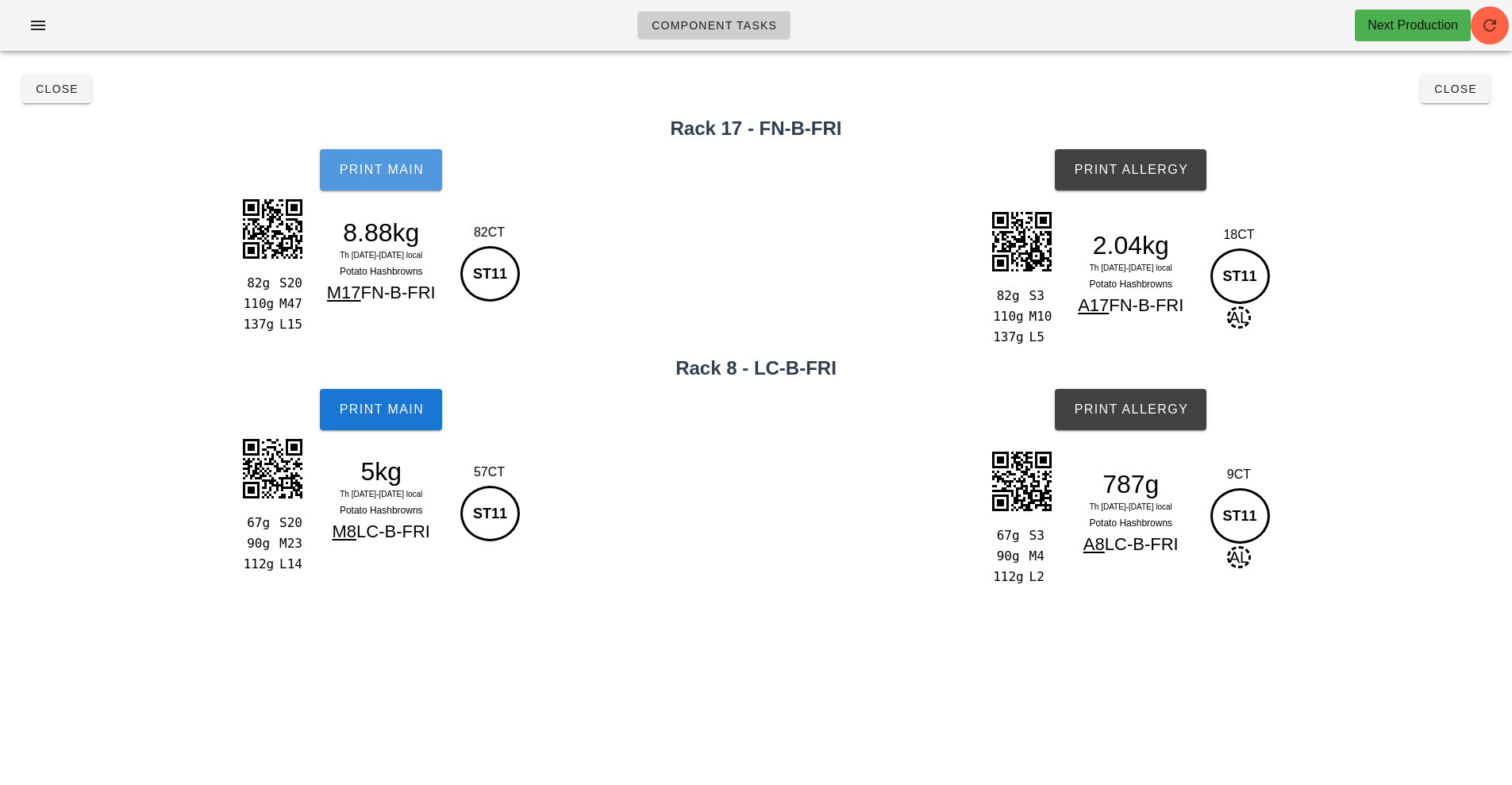
click at [381, 177] on button "Print Main" at bounding box center [380, 170] width 122 height 41
click at [366, 406] on span "Print Main" at bounding box center [381, 410] width 86 height 14
click at [1139, 175] on span "Print Allergy" at bounding box center [1130, 170] width 115 height 14
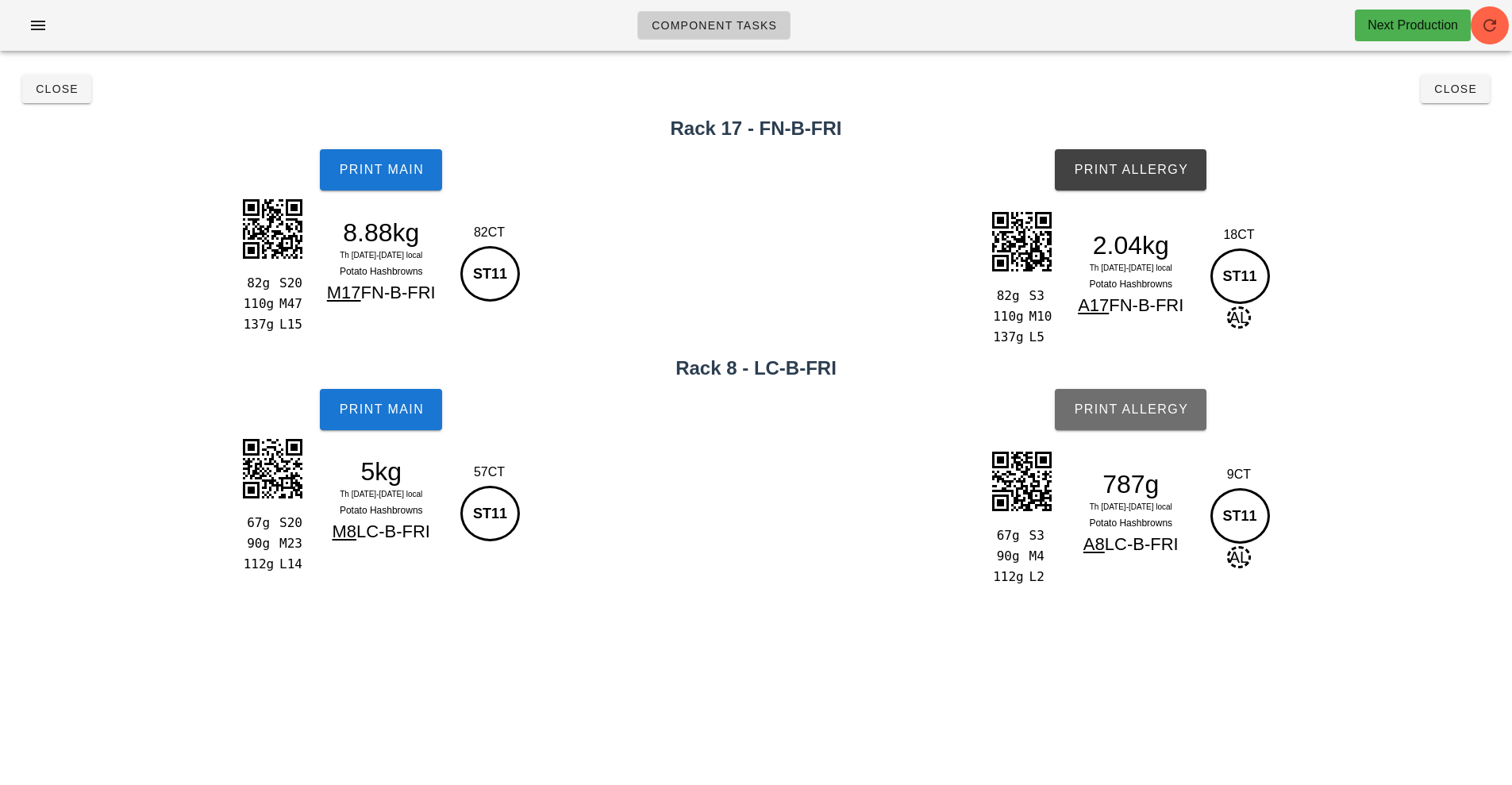
click at [1138, 413] on span "Print Allergy" at bounding box center [1130, 410] width 115 height 14
click at [40, 98] on button "Close" at bounding box center [56, 89] width 69 height 29
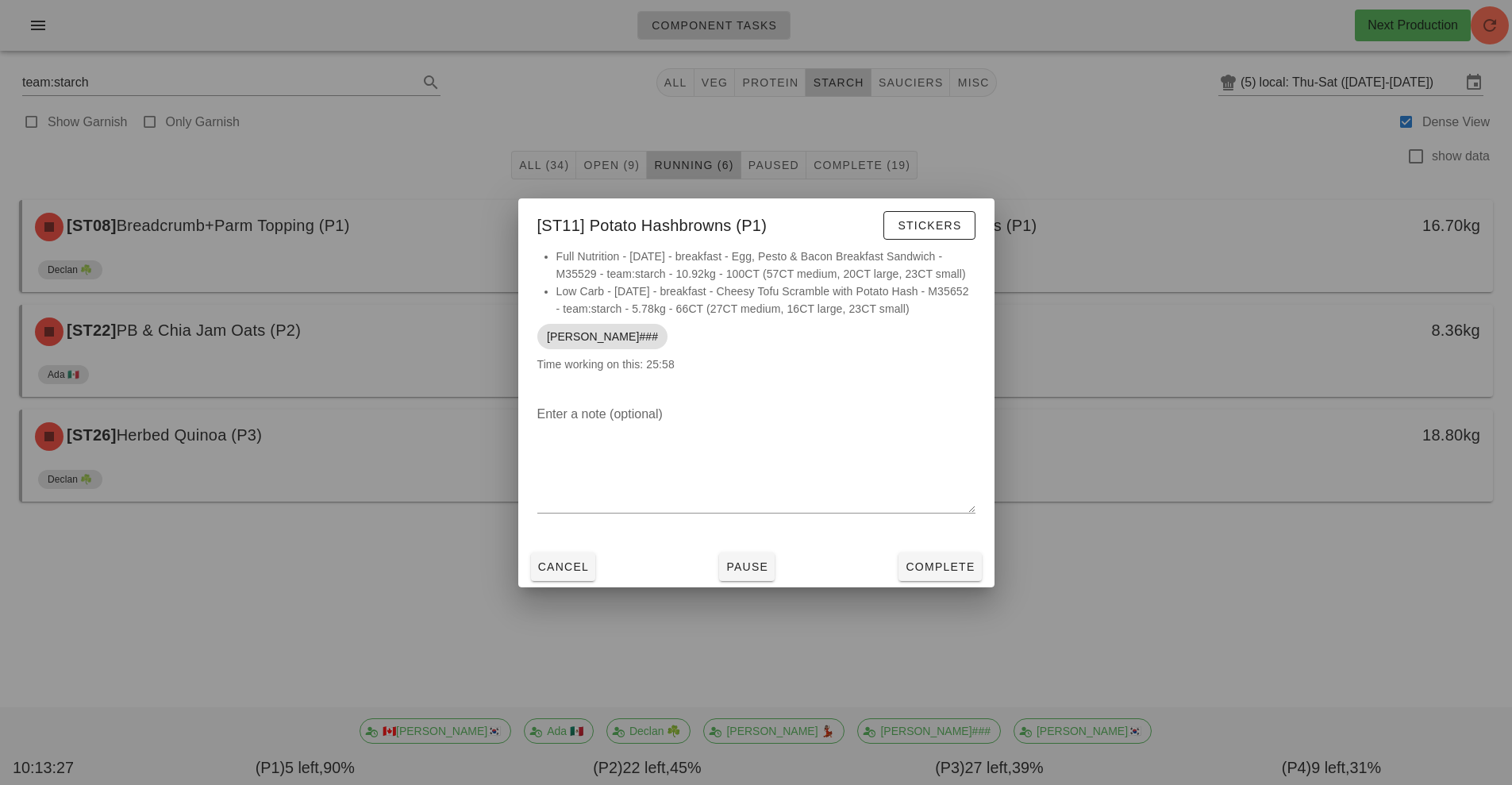
click at [1176, 151] on div at bounding box center [756, 392] width 1512 height 785
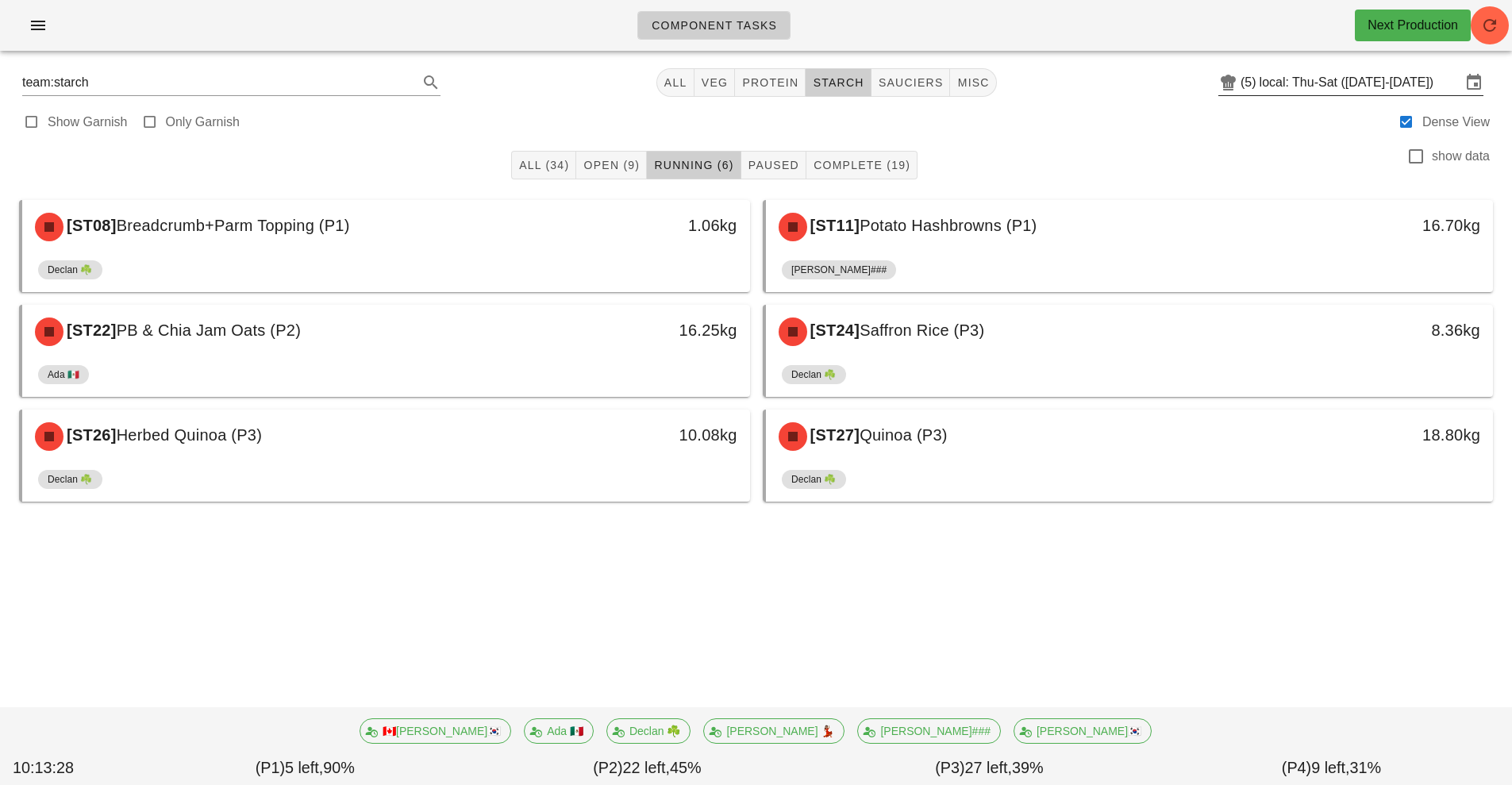
click at [1357, 86] on input "local: Thu-Sat ([DATE]-[DATE])" at bounding box center [1359, 82] width 201 height 25
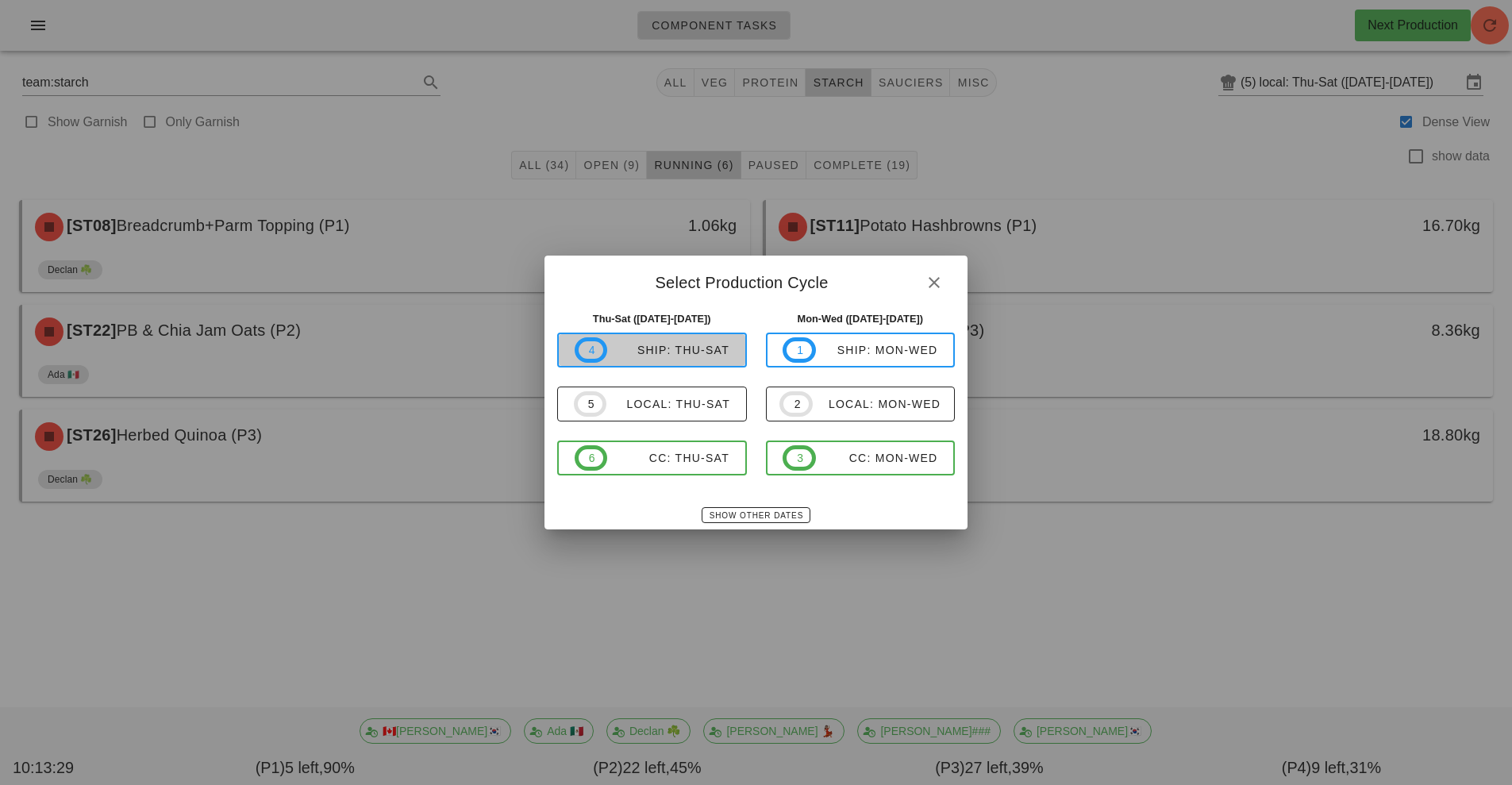
click at [690, 361] on span "4 ship: Thu-Sat" at bounding box center [652, 350] width 155 height 25
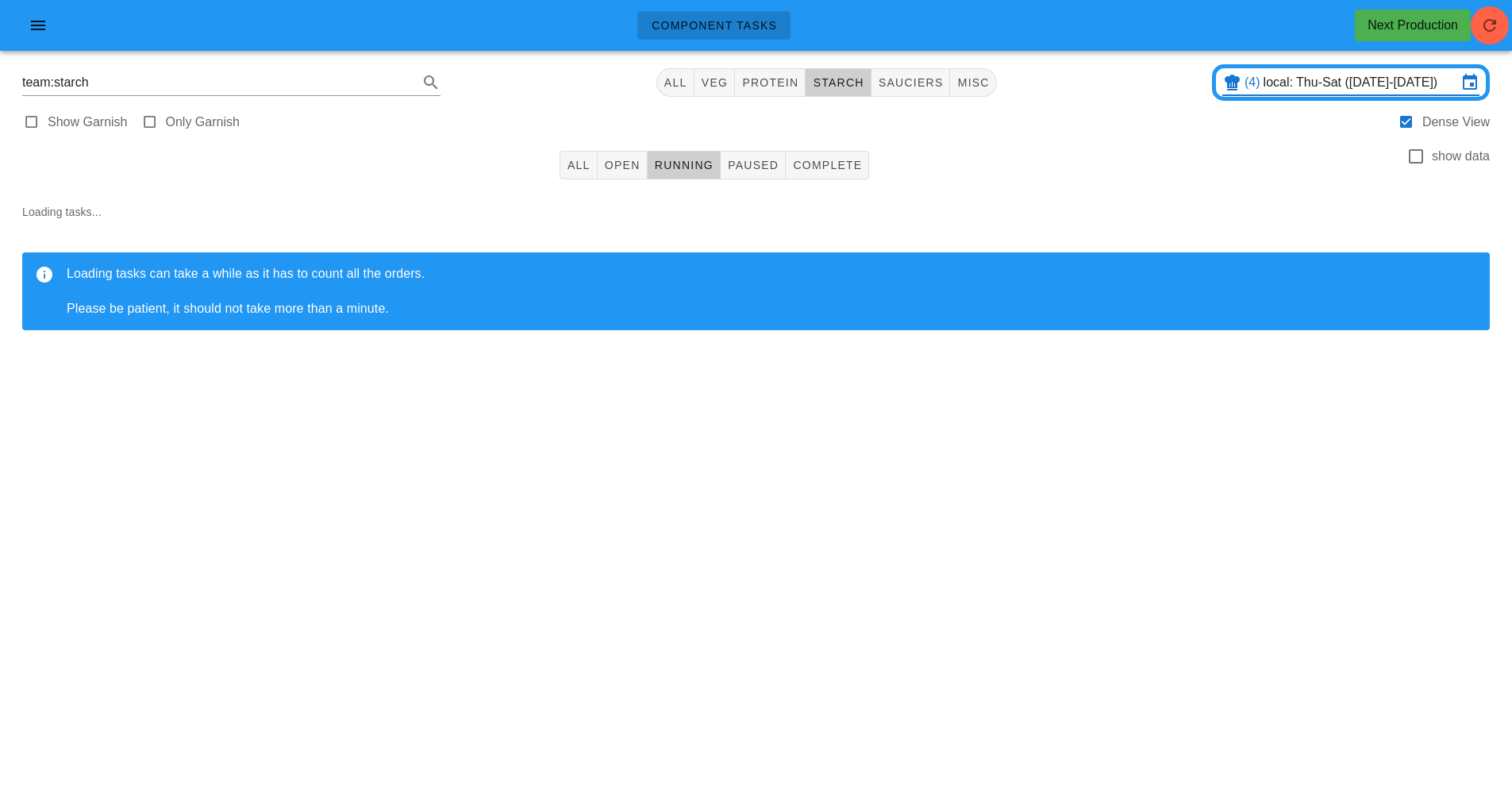
type input "ship: Thu-Sat ([DATE]-[DATE])"
click at [724, 78] on span "veg" at bounding box center [715, 83] width 28 height 12
type input "team:veg"
click at [1485, 28] on icon "button" at bounding box center [1490, 25] width 19 height 19
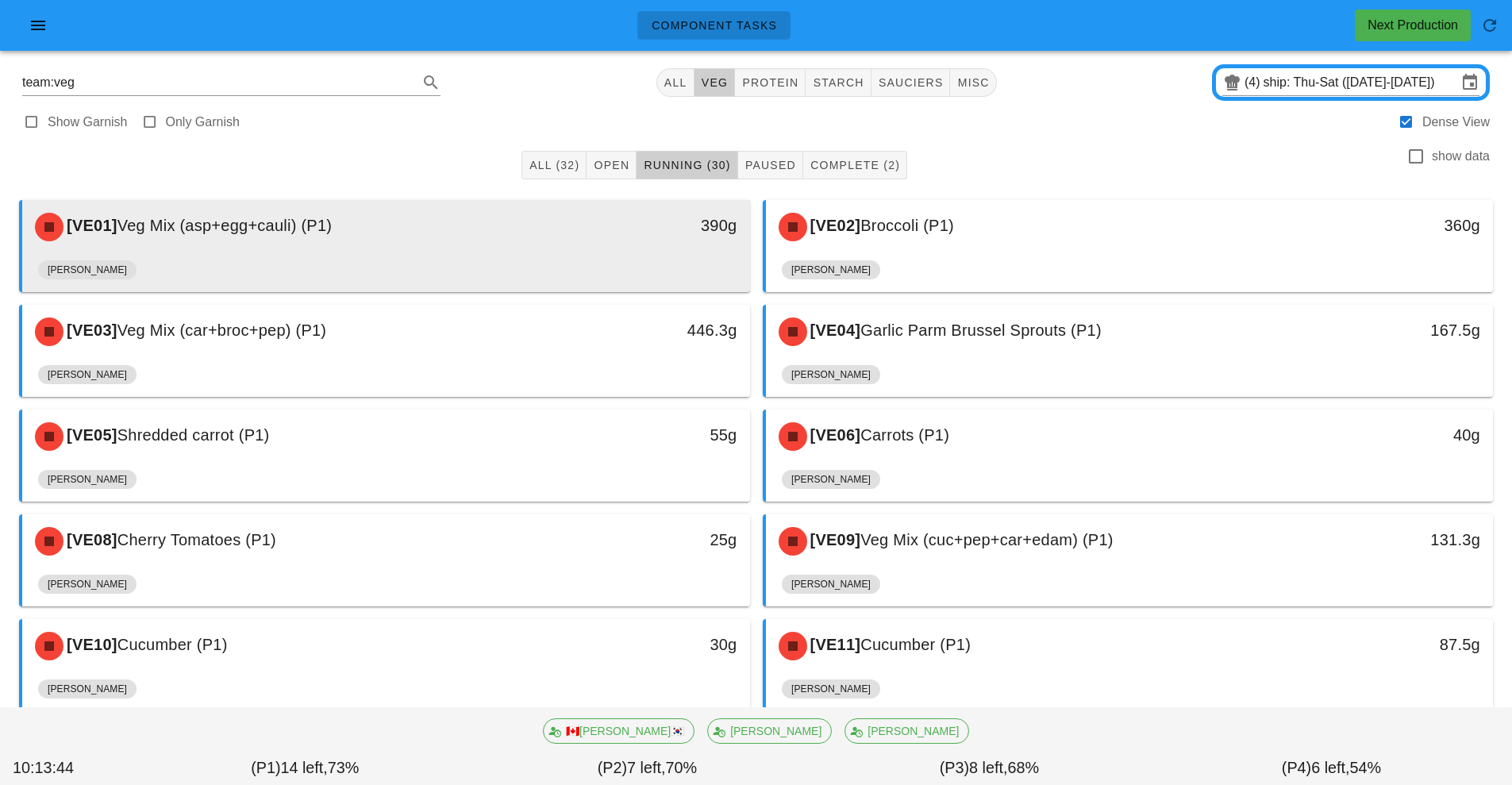
click at [409, 238] on div "[VE01] Veg Mix (asp+egg+cauli) (P1)" at bounding box center [295, 227] width 540 height 47
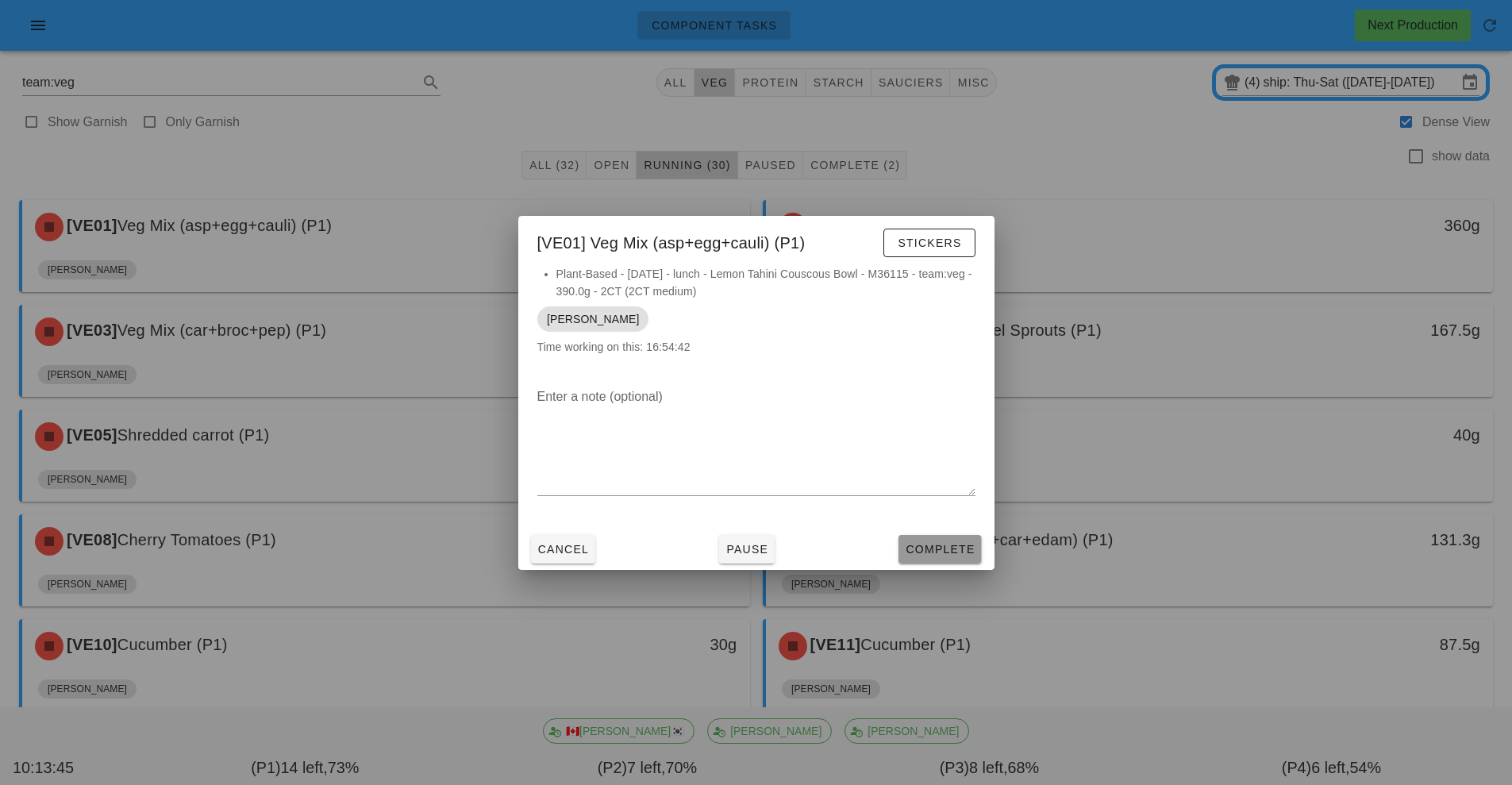
click at [948, 543] on span "Complete" at bounding box center [939, 549] width 69 height 12
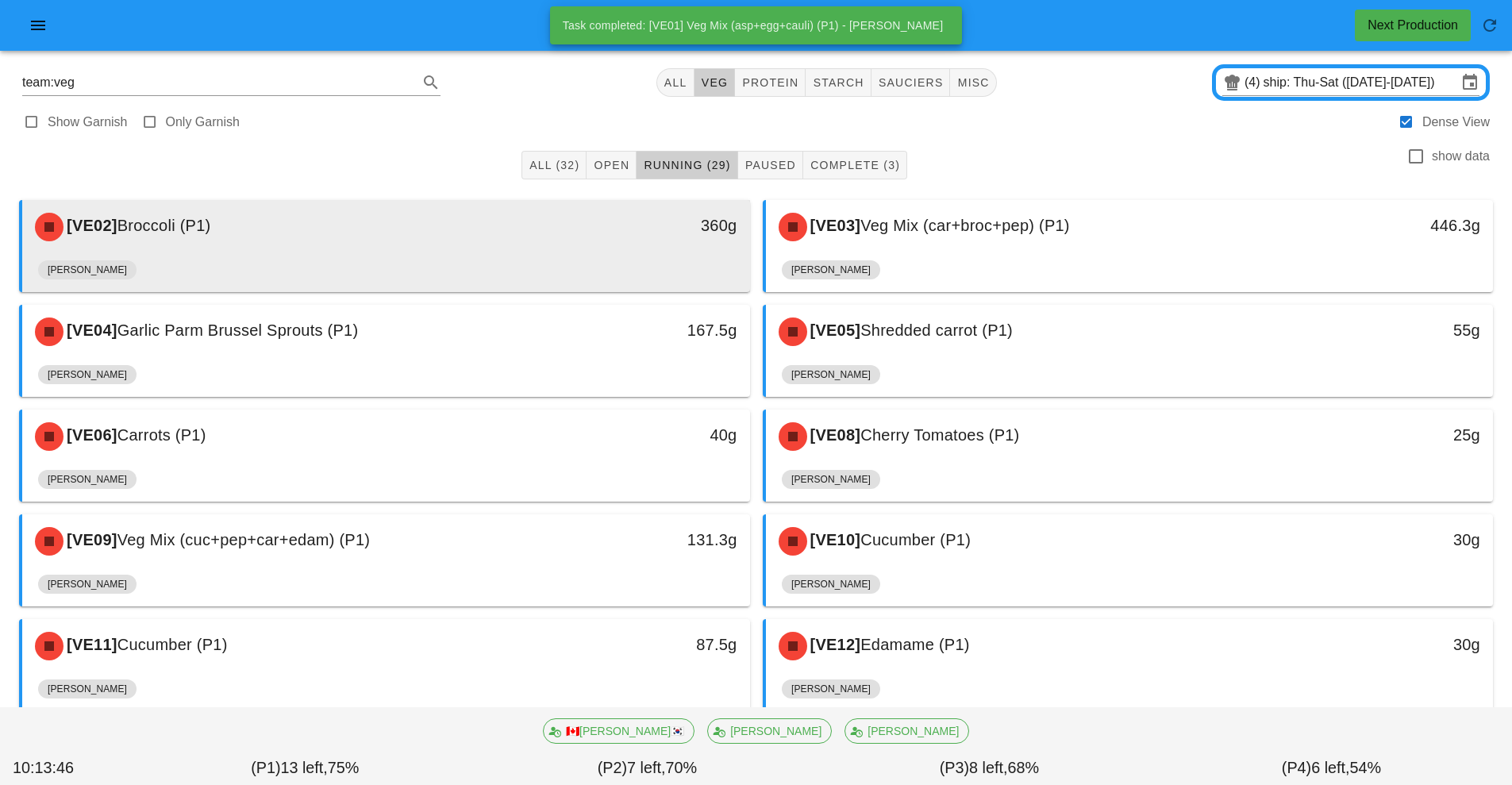
click at [523, 236] on div "[VE02] Broccoli (P1)" at bounding box center [295, 227] width 540 height 47
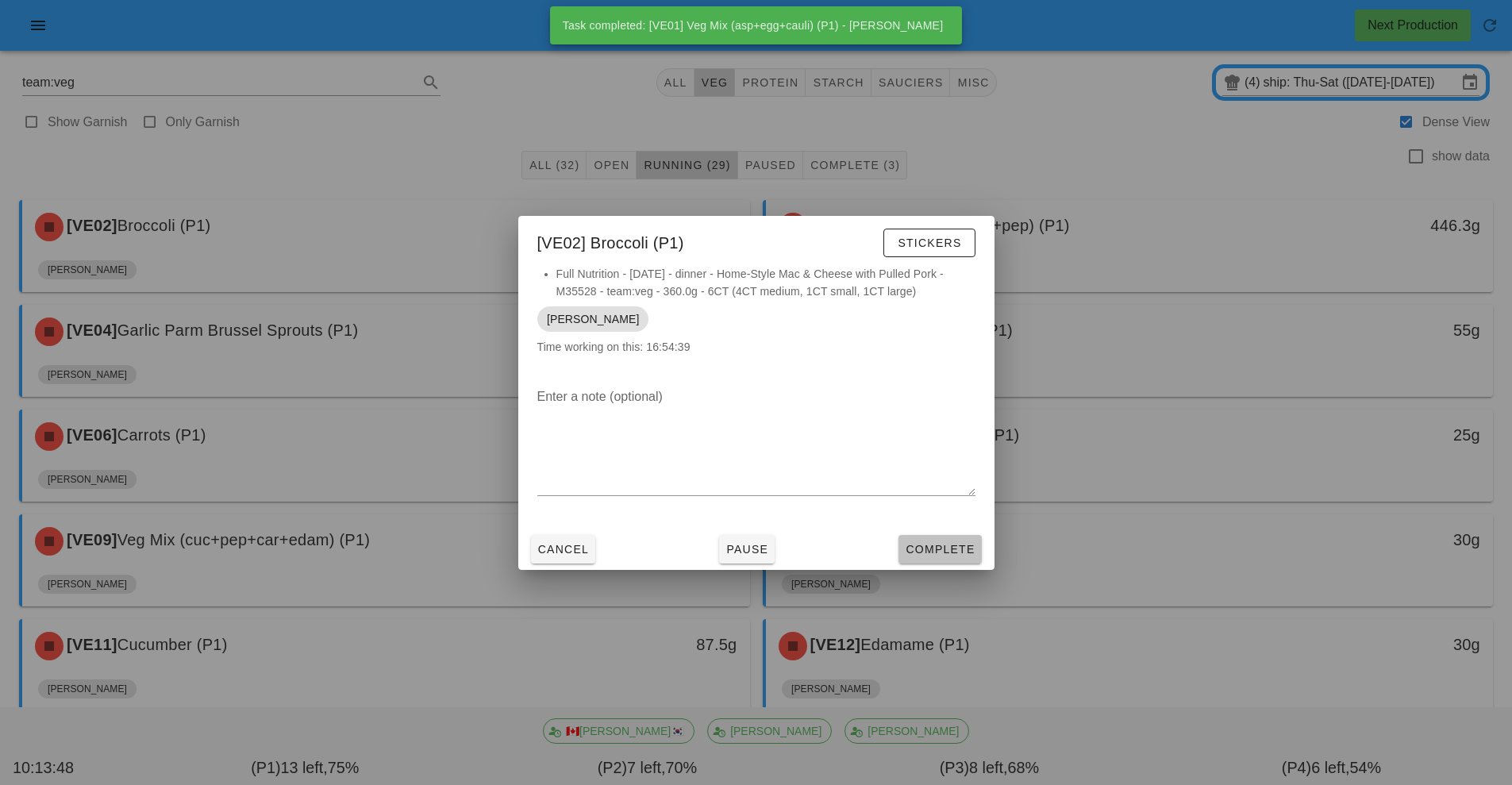
click at [945, 550] on span "Complete" at bounding box center [939, 549] width 69 height 12
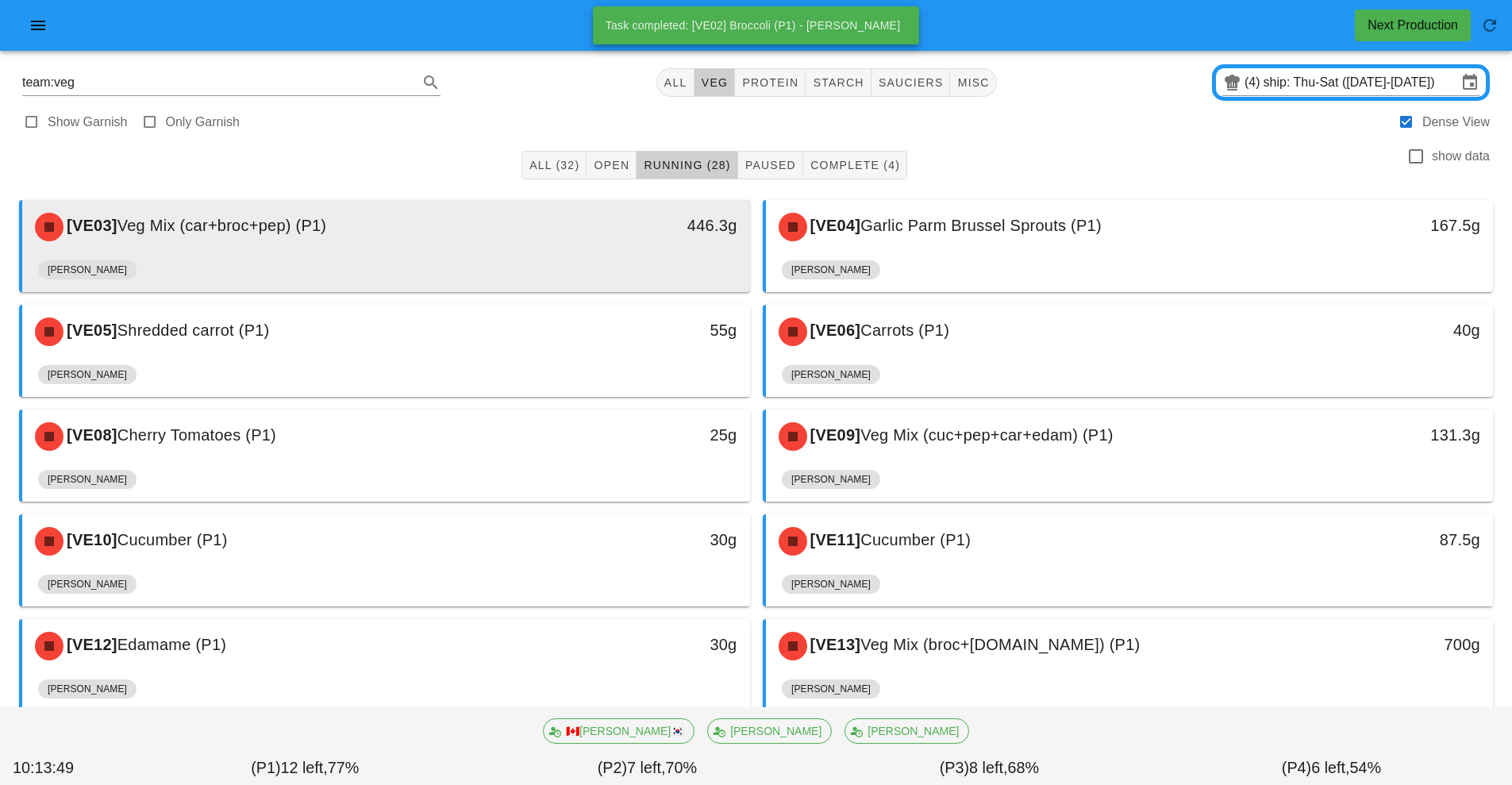
click at [584, 257] on div "[PERSON_NAME]" at bounding box center [386, 273] width 696 height 38
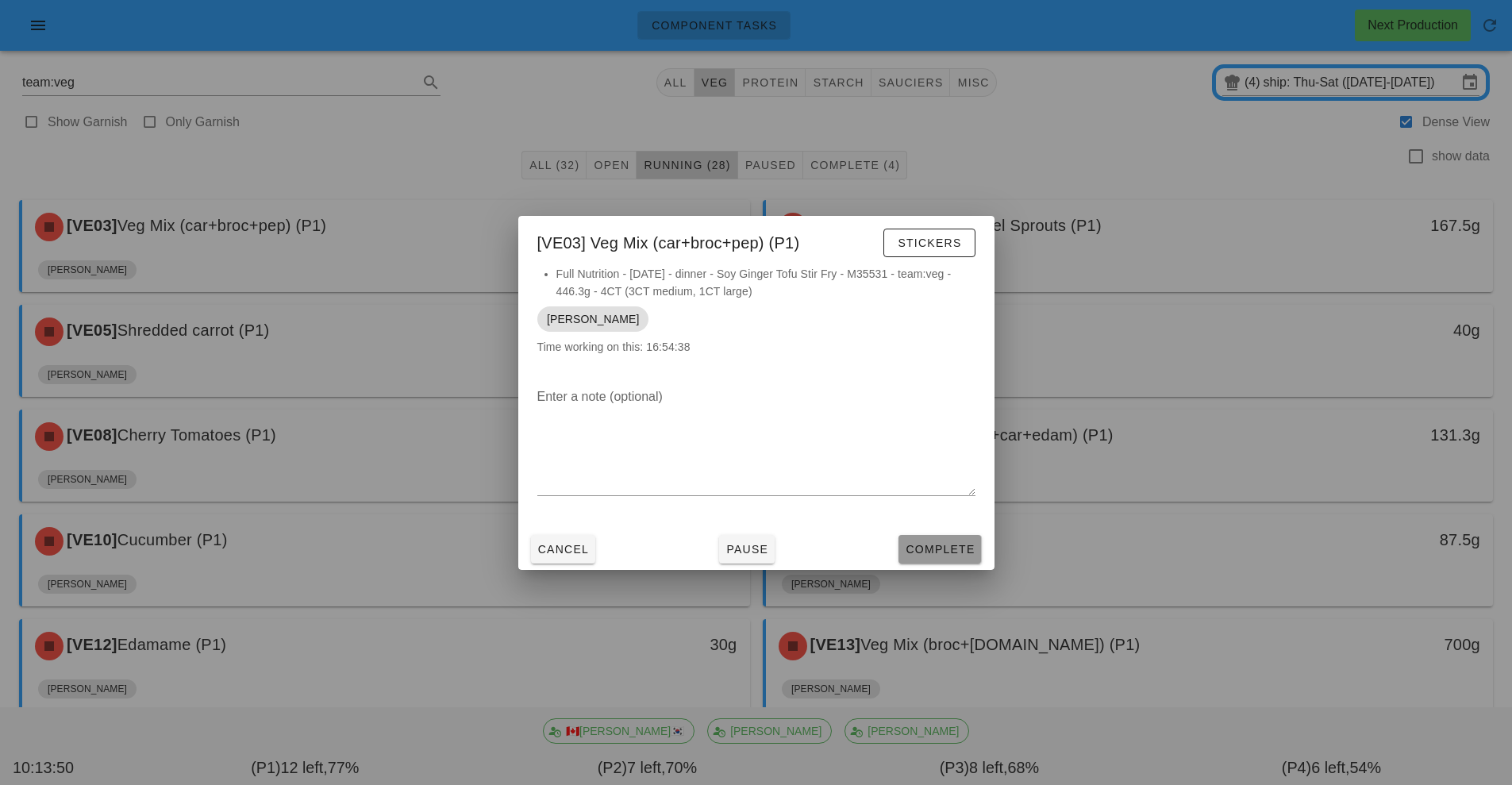
click at [968, 559] on button "Complete" at bounding box center [939, 549] width 83 height 29
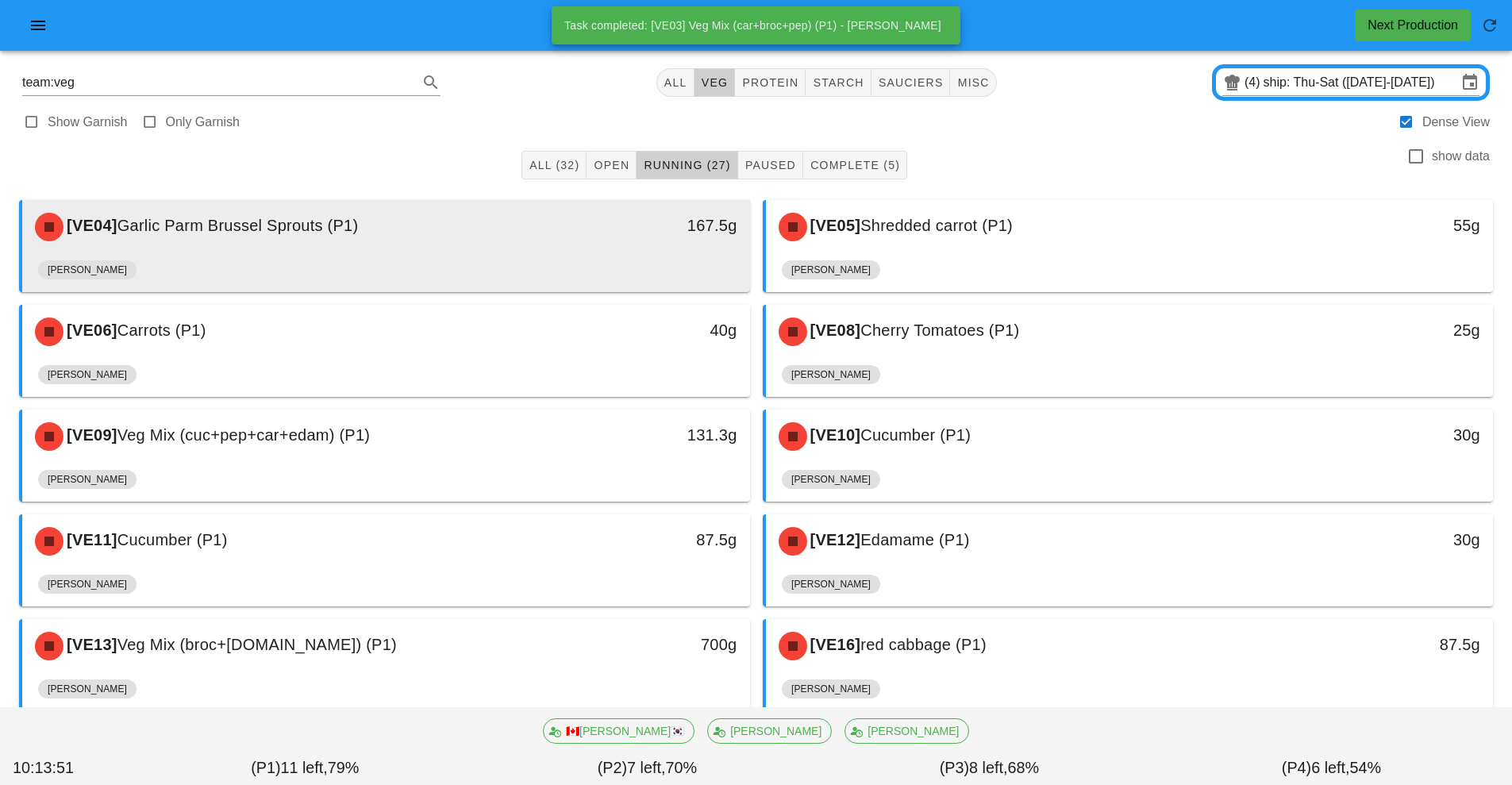
click at [533, 244] on div "[VE04] Garlic Parm Brussel Sprouts (P1)" at bounding box center [295, 227] width 540 height 47
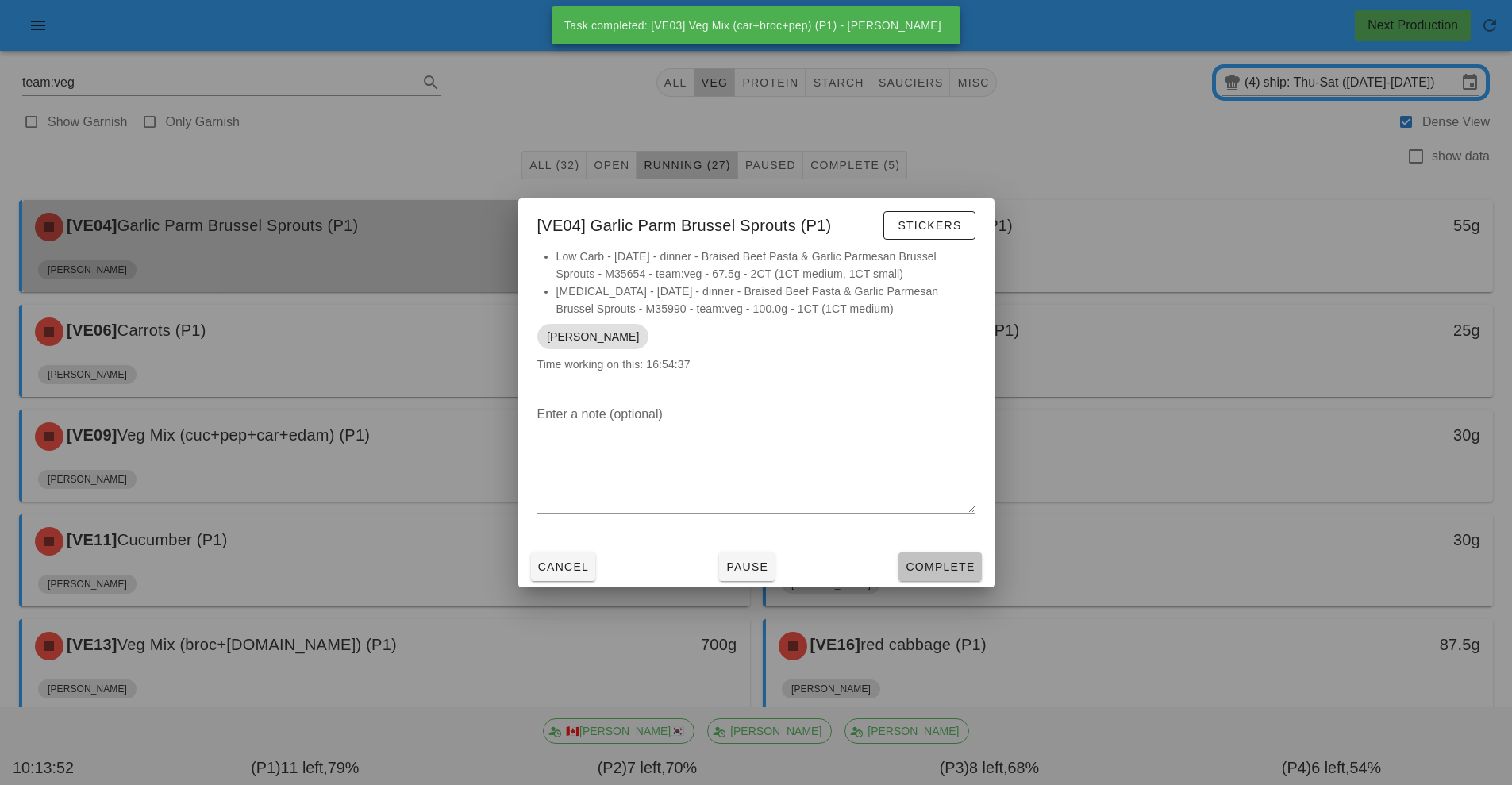
click at [962, 571] on span "Complete" at bounding box center [939, 567] width 69 height 12
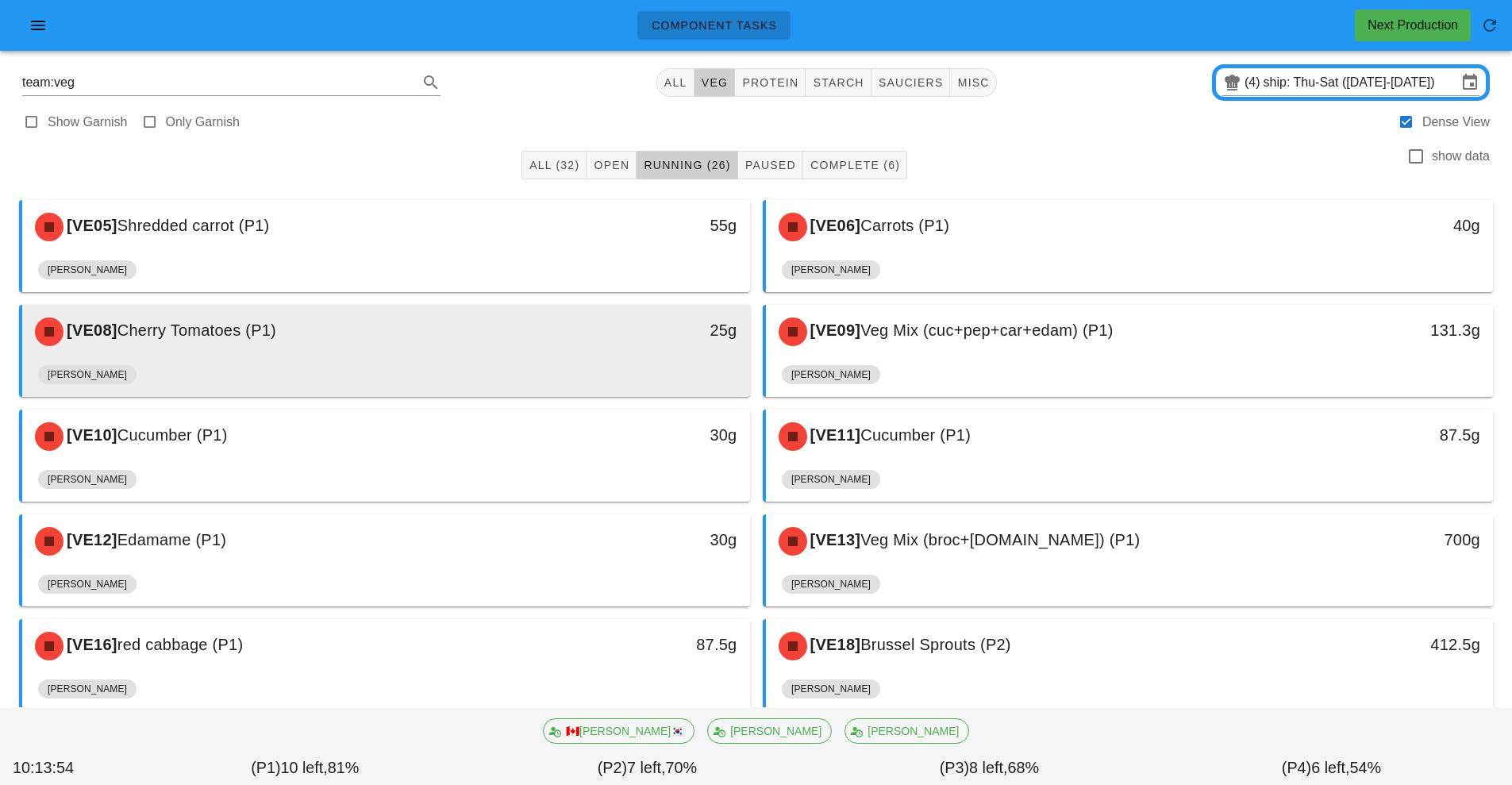
click at [556, 342] on div "[VE08] Cherry Tomatoes (P1)" at bounding box center [295, 331] width 540 height 47
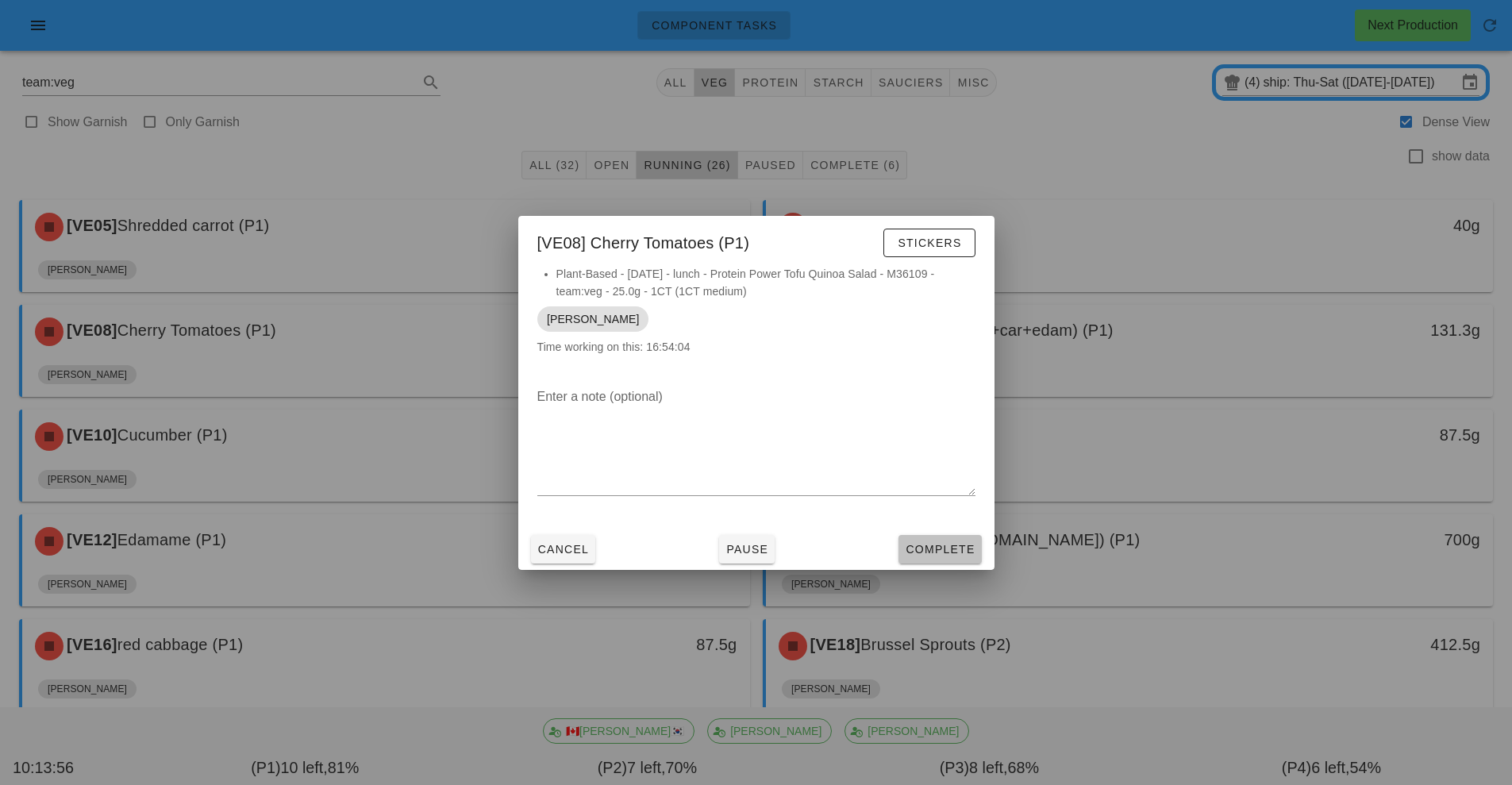
click at [961, 561] on button "Complete" at bounding box center [939, 549] width 83 height 29
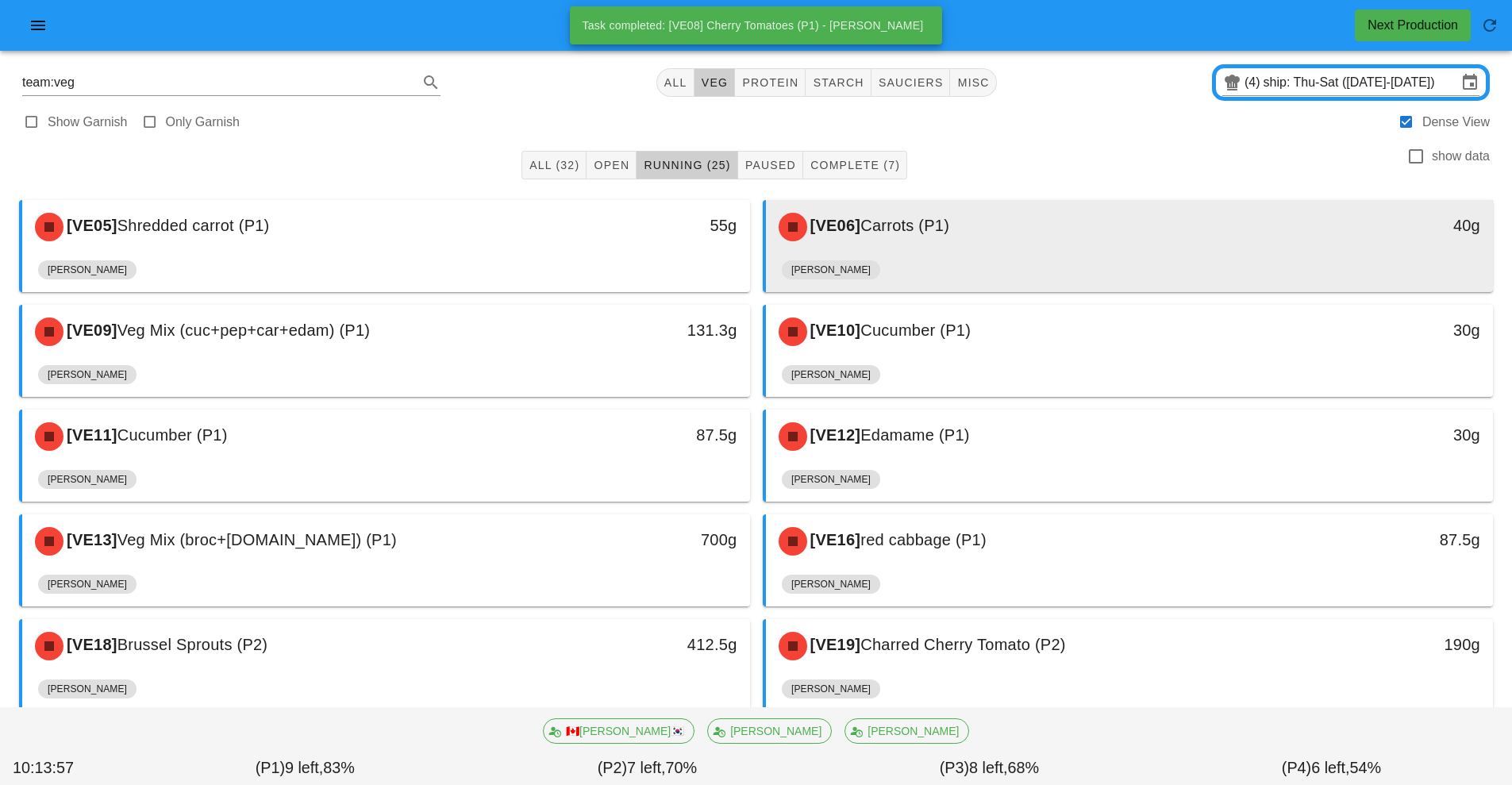
click at [951, 256] on div "[PERSON_NAME]" at bounding box center [1130, 273] width 696 height 38
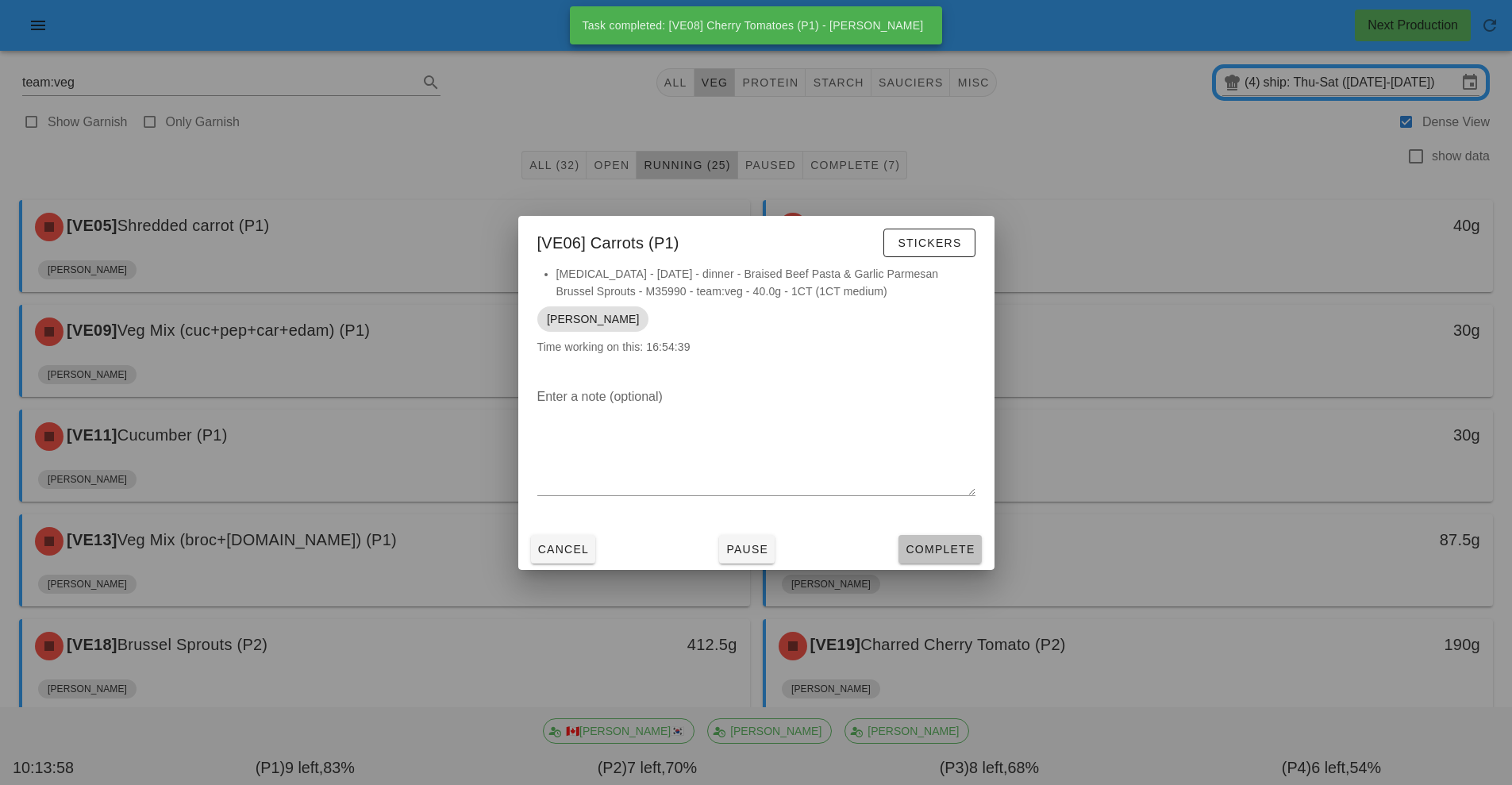
click at [950, 563] on button "Complete" at bounding box center [939, 549] width 83 height 29
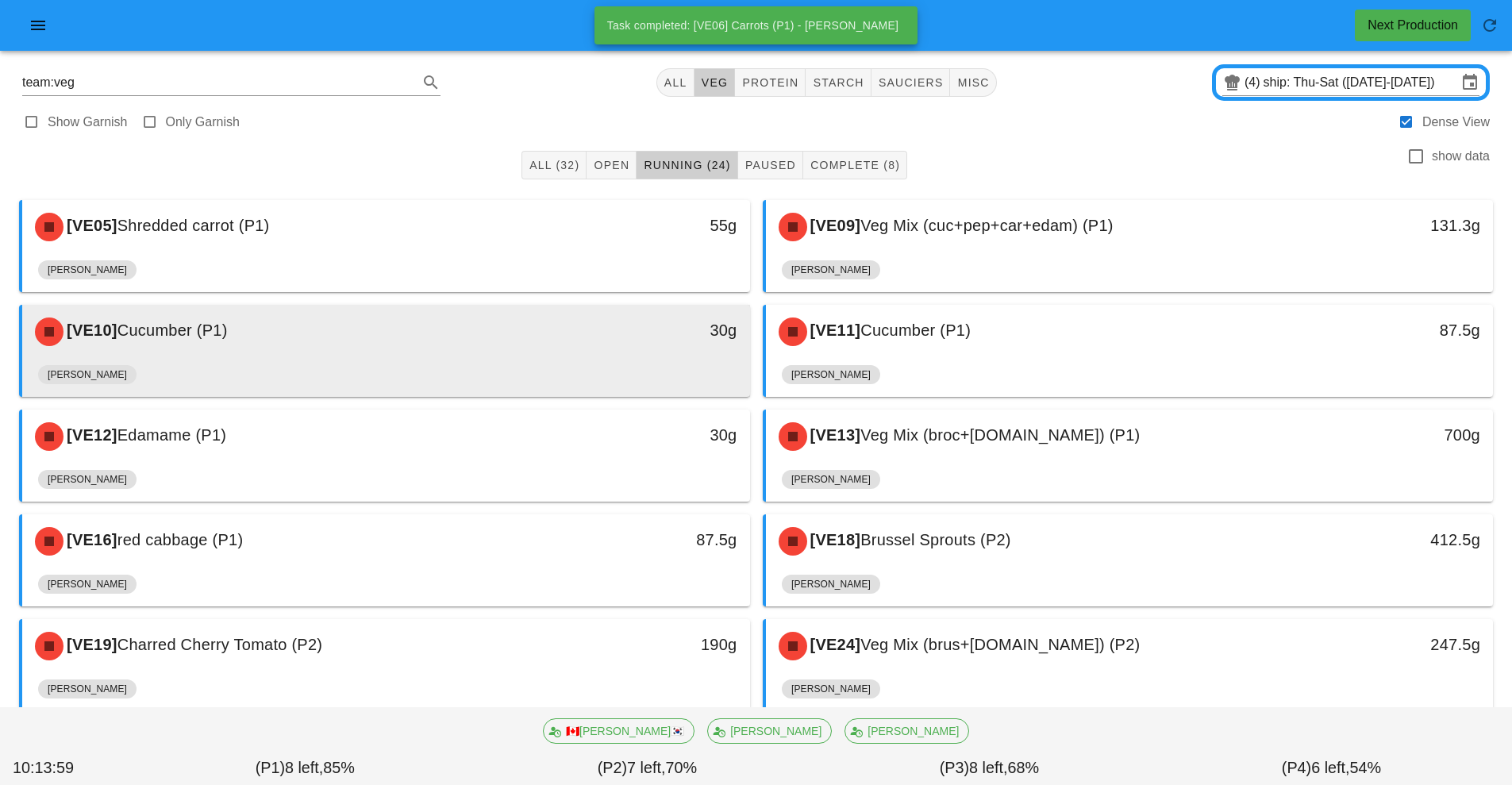
click at [564, 349] on div "[VE10] Cucumber (P1)" at bounding box center [295, 331] width 540 height 47
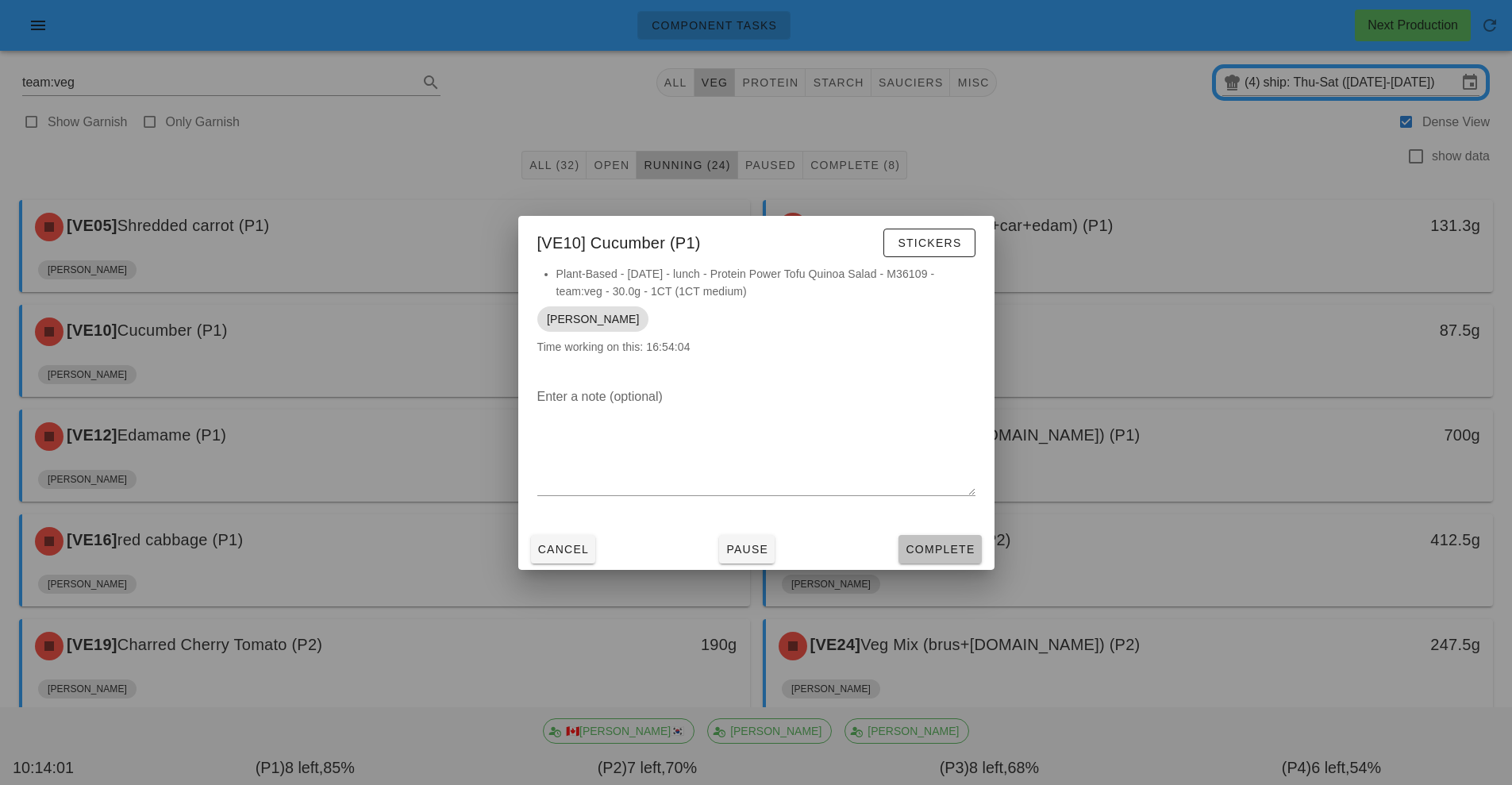
click at [955, 553] on span "Complete" at bounding box center [939, 549] width 69 height 12
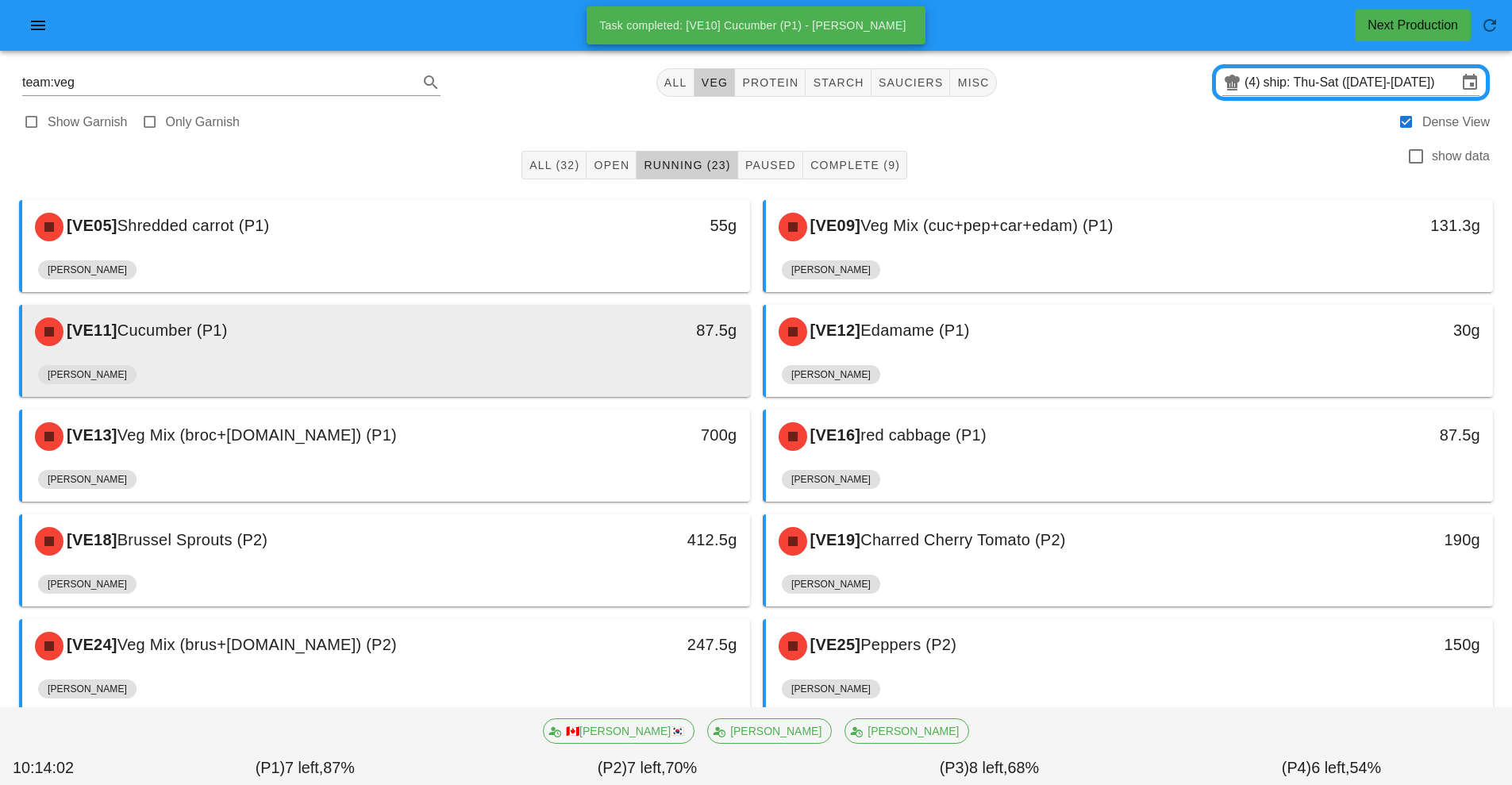
click at [529, 338] on div "[VE11] Cucumber (P1)" at bounding box center [295, 331] width 540 height 47
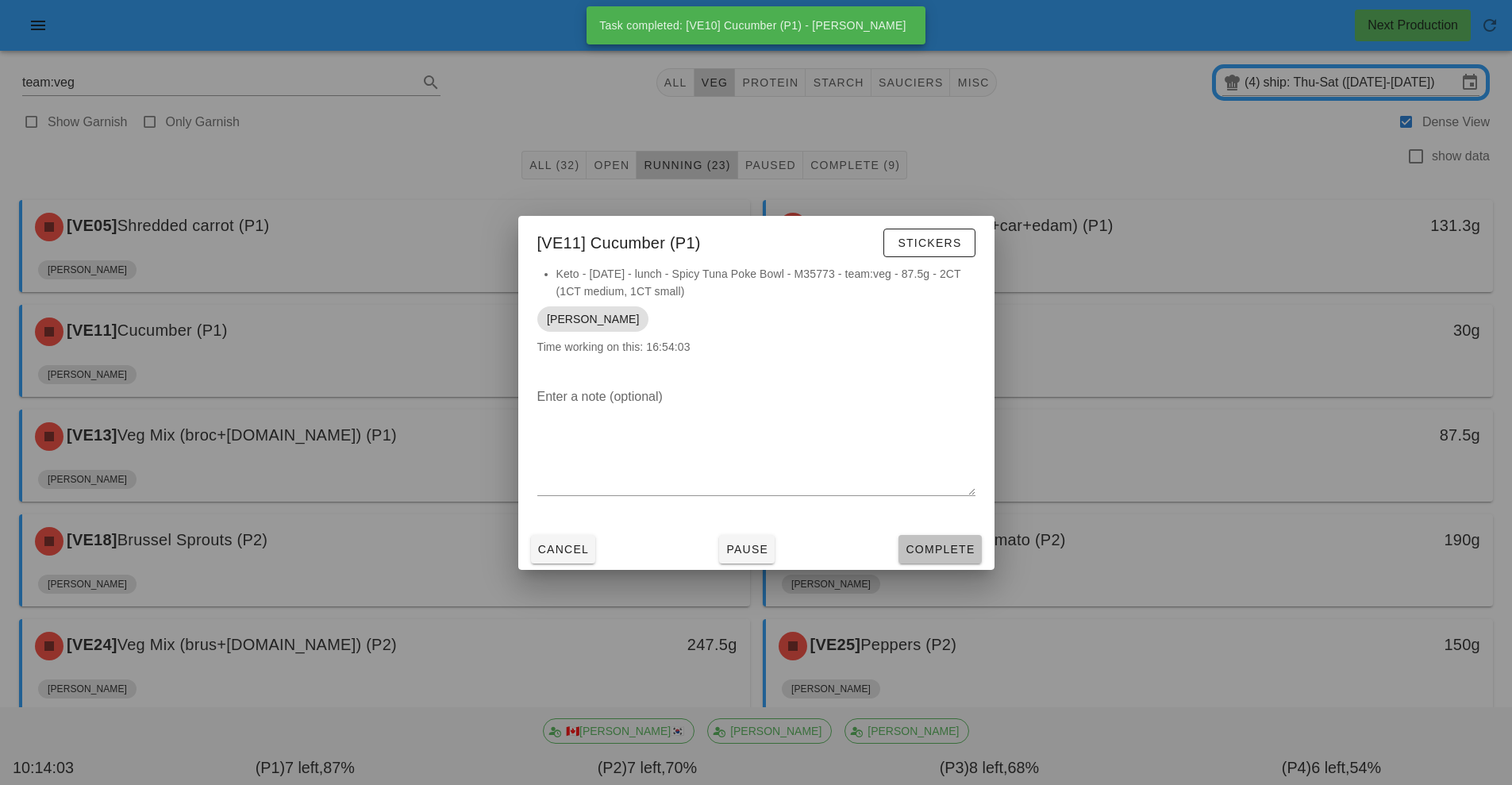
click at [945, 551] on span "Complete" at bounding box center [939, 549] width 69 height 12
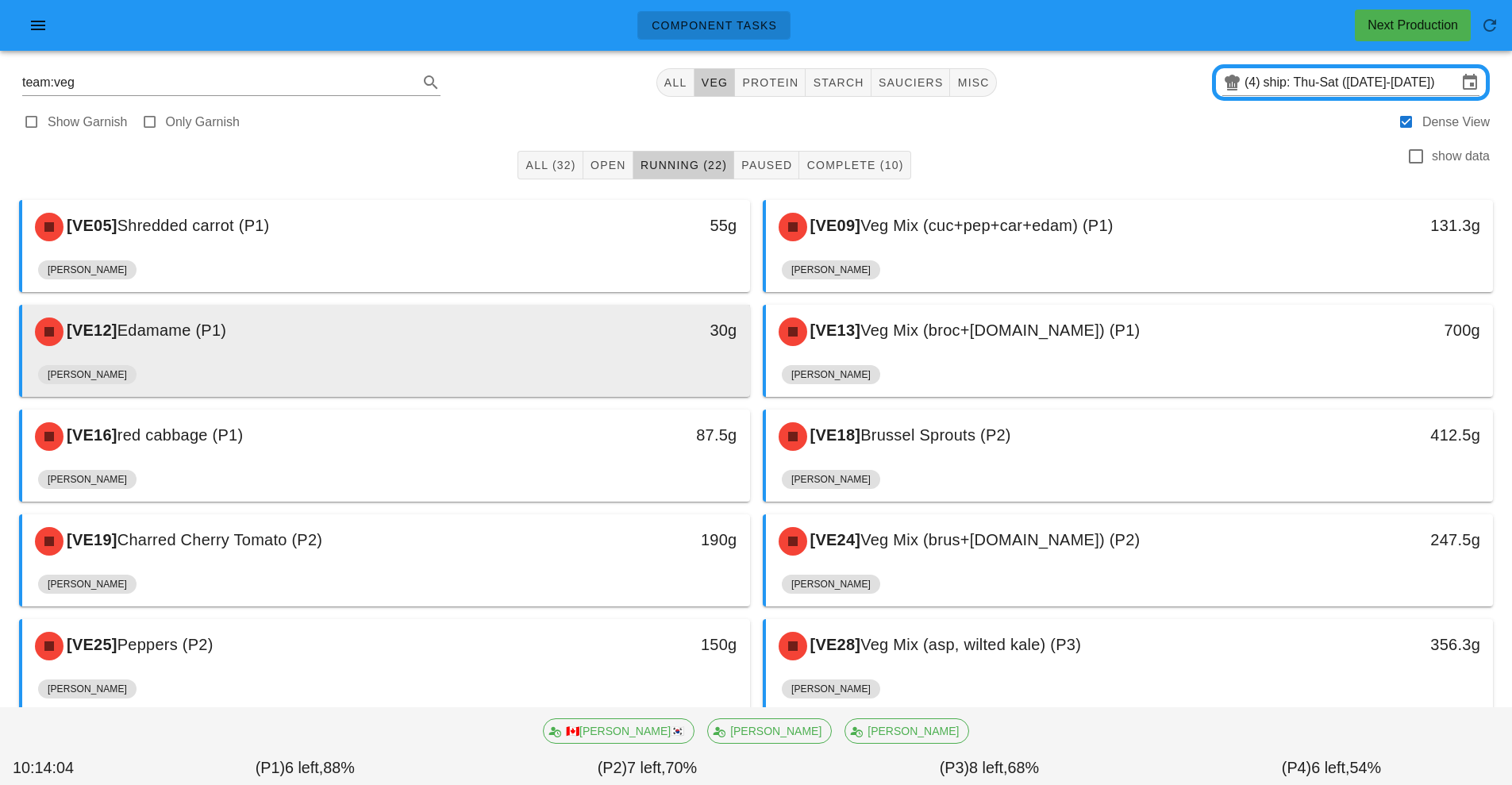
click at [534, 345] on div "[VE12] Edamame (P1)" at bounding box center [295, 331] width 540 height 47
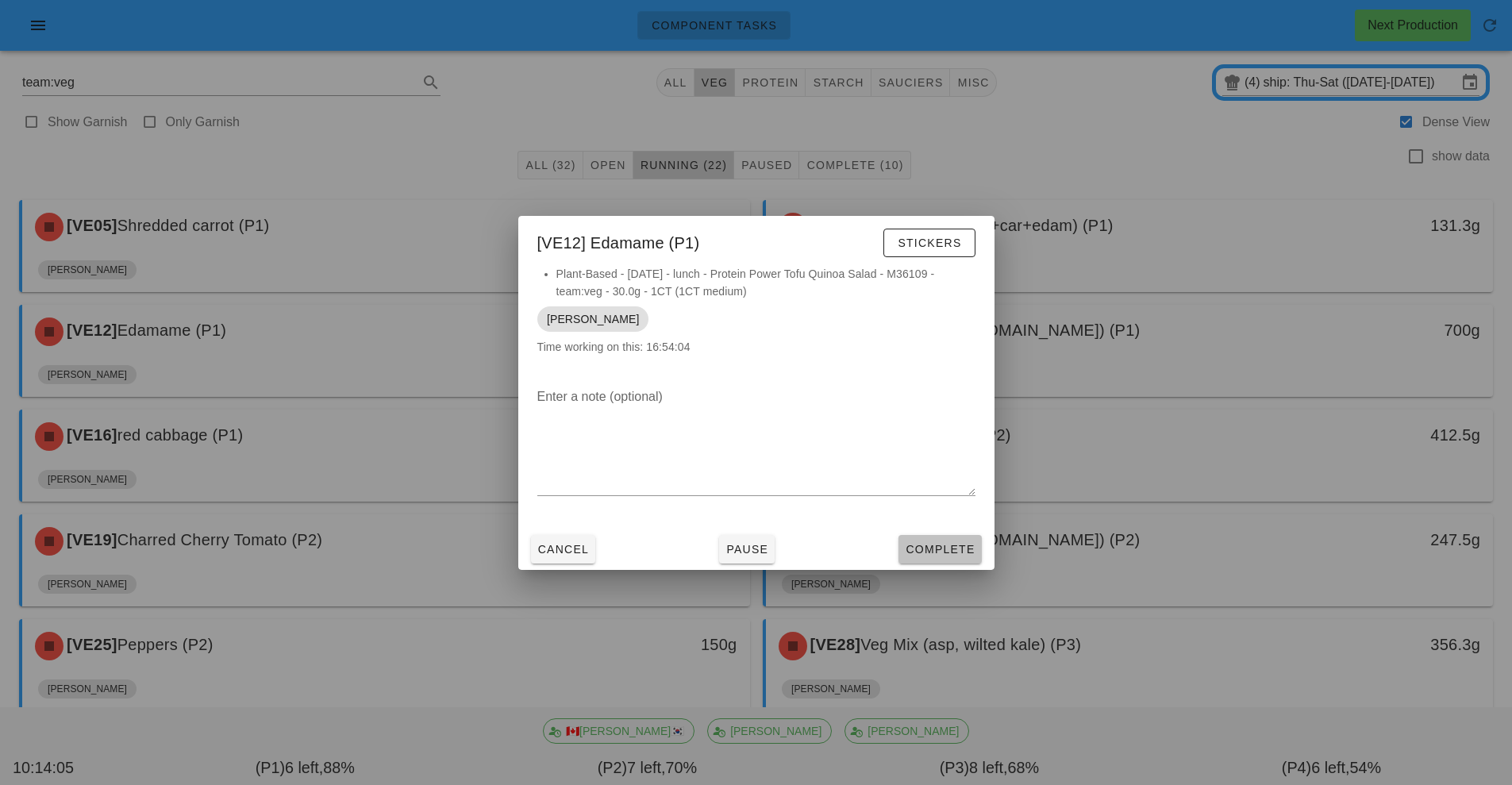
click at [944, 553] on span "Complete" at bounding box center [939, 549] width 69 height 12
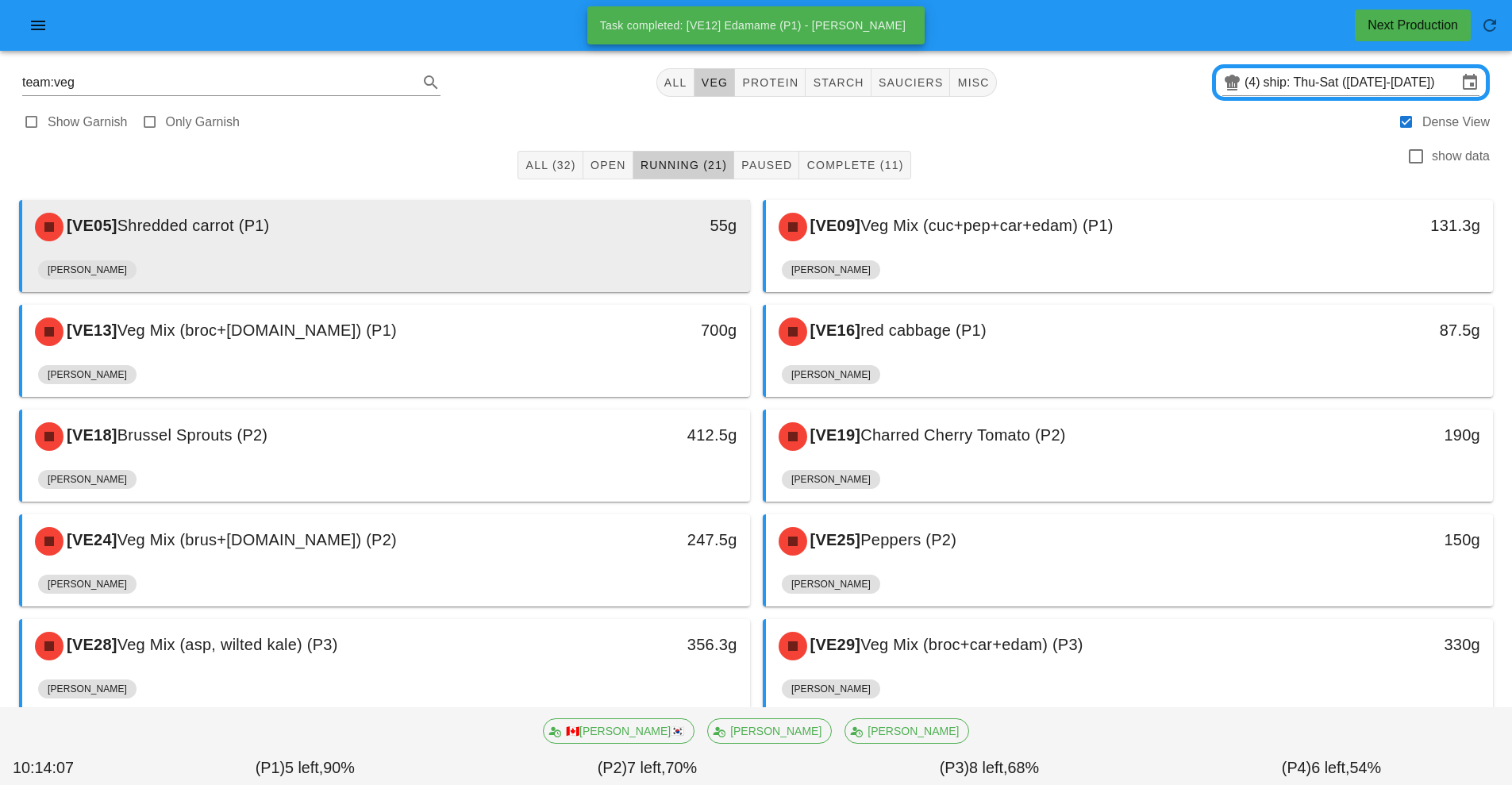
click at [531, 249] on div "[VE05] Shredded carrot (P1)" at bounding box center [295, 227] width 540 height 47
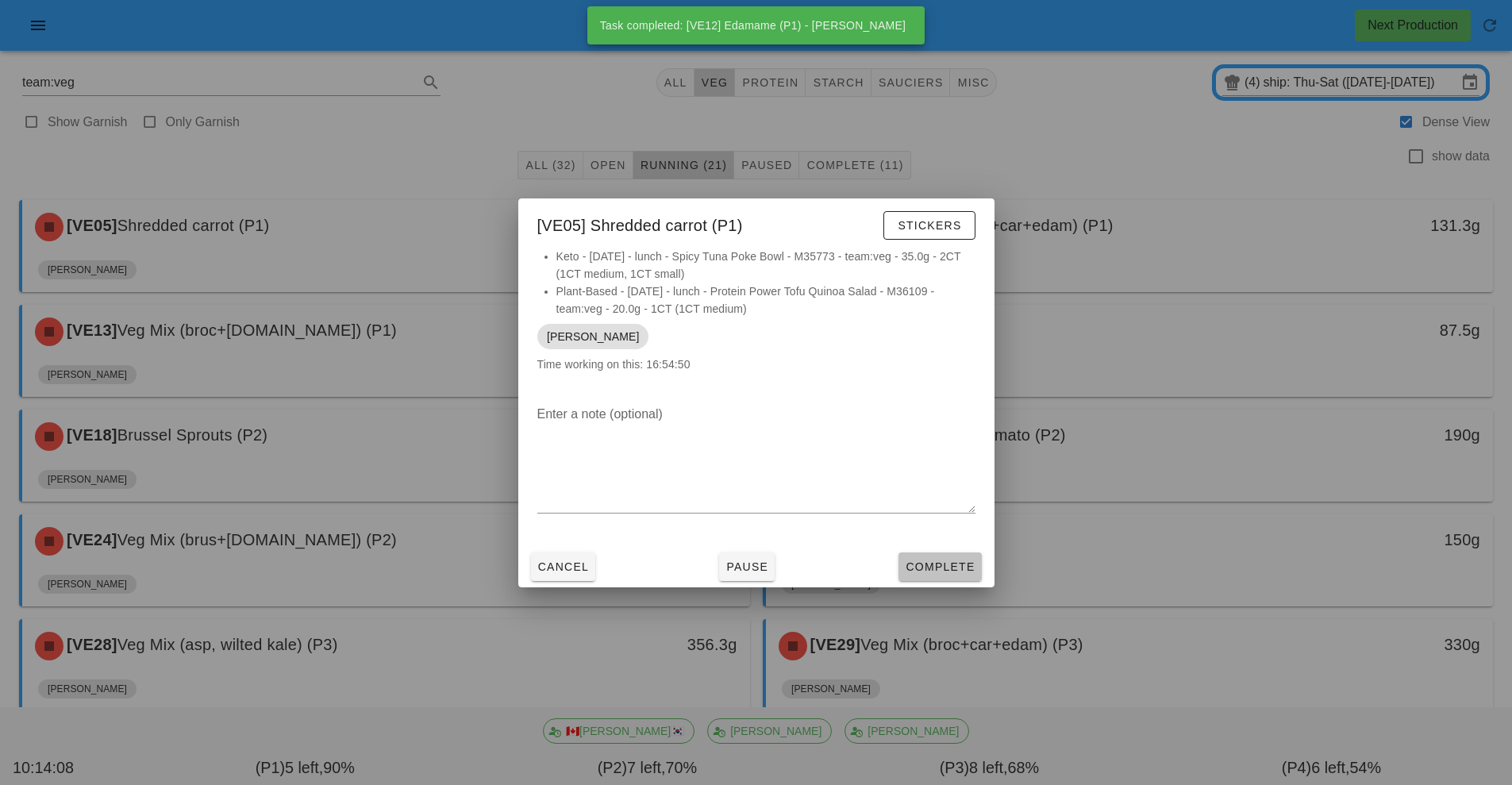
click at [939, 578] on button "Complete" at bounding box center [939, 567] width 83 height 29
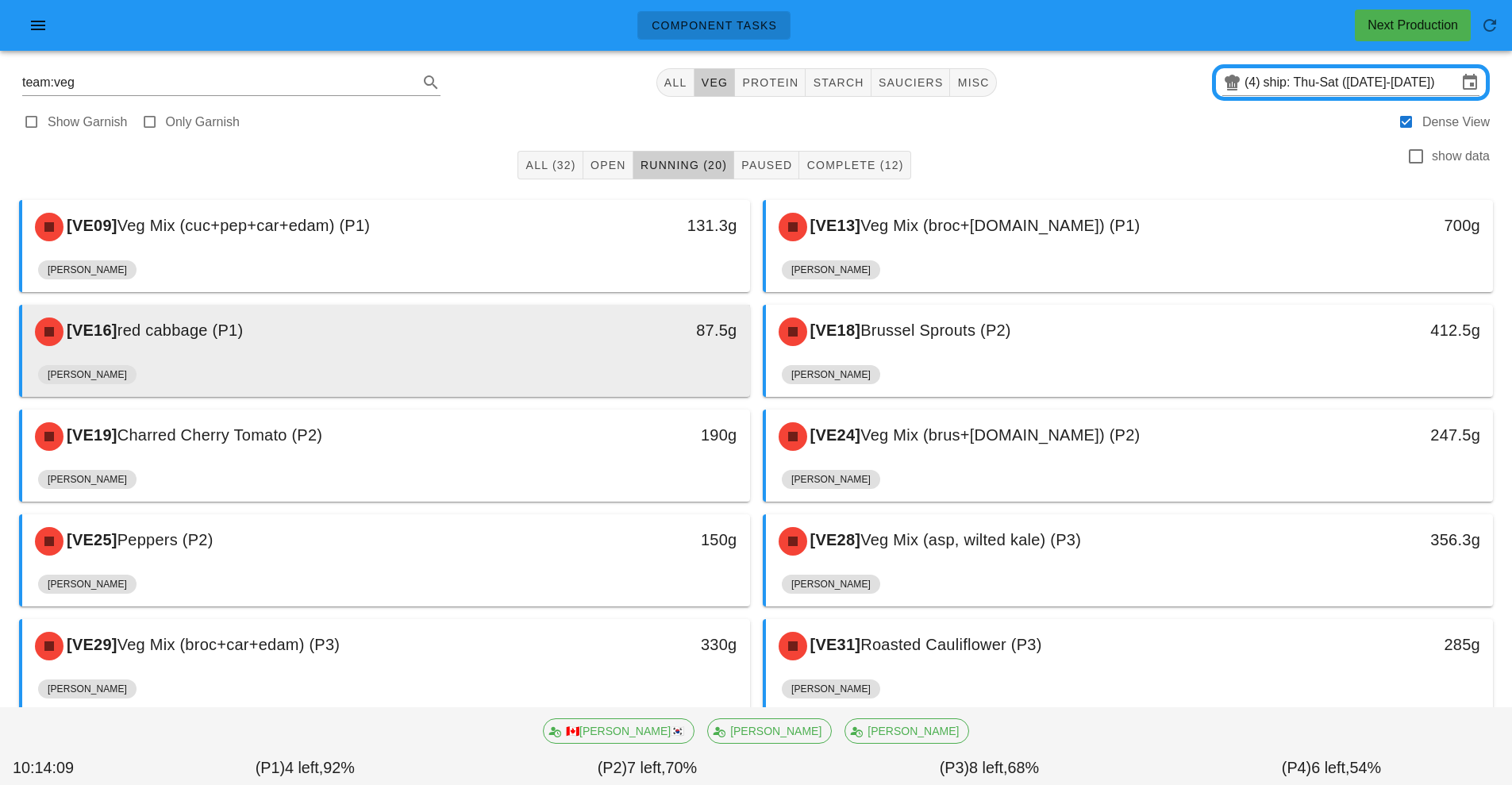
click at [531, 364] on div "[PERSON_NAME]" at bounding box center [386, 377] width 696 height 38
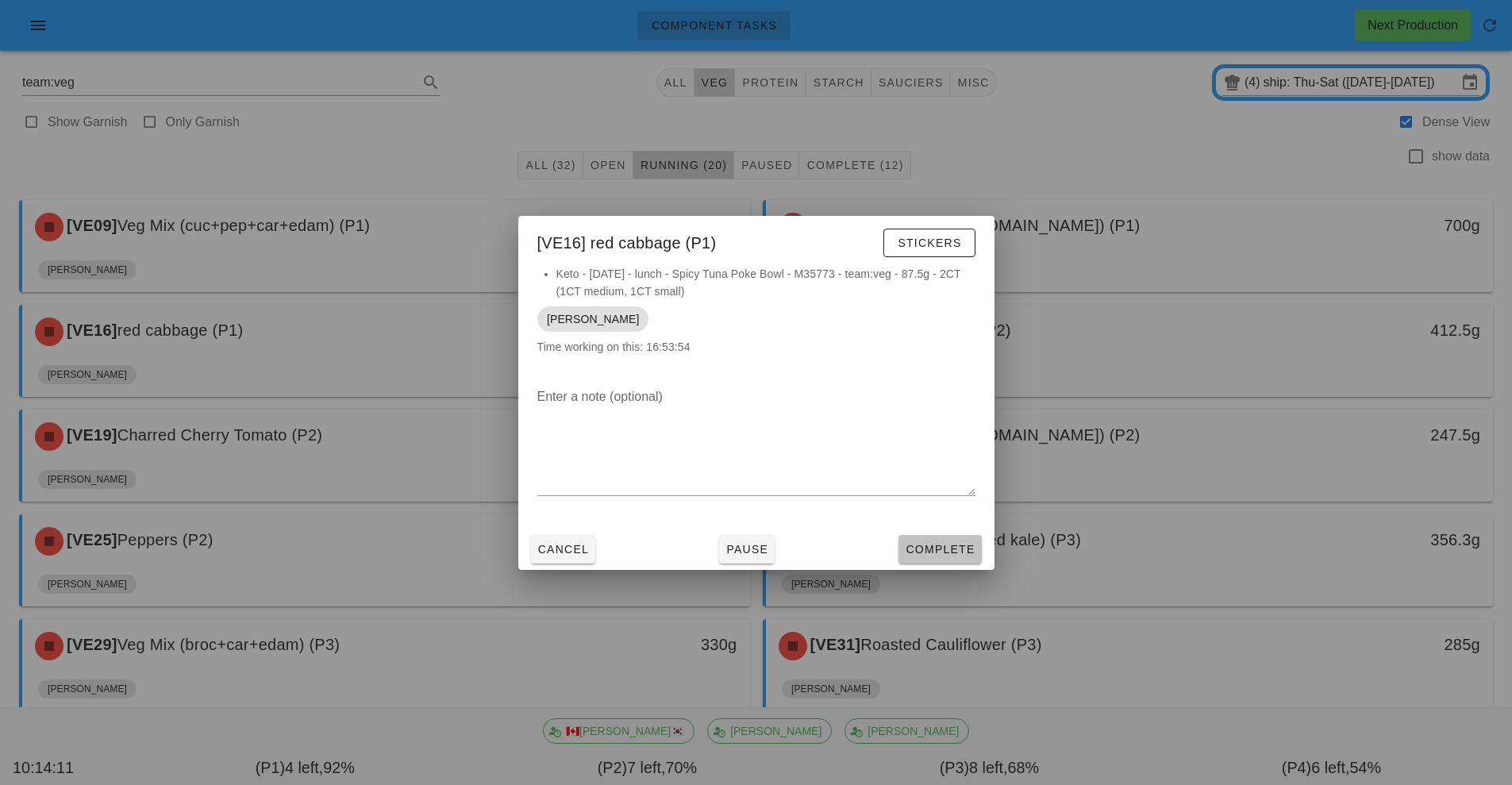
click at [955, 549] on span "Complete" at bounding box center [939, 549] width 69 height 12
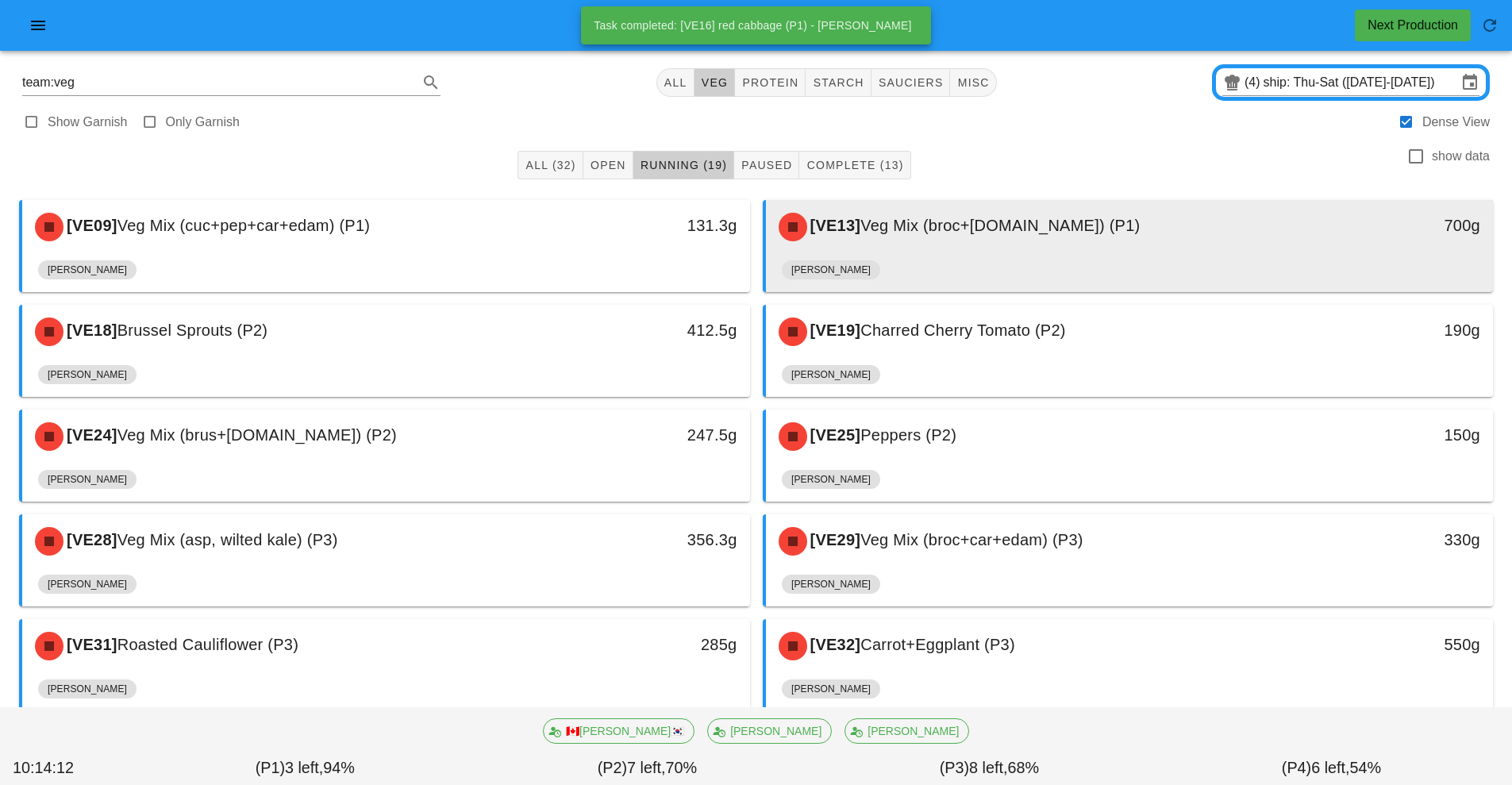
click at [921, 239] on div "[VE13] Veg Mix (broc+[DOMAIN_NAME]) (P1)" at bounding box center [1038, 227] width 540 height 47
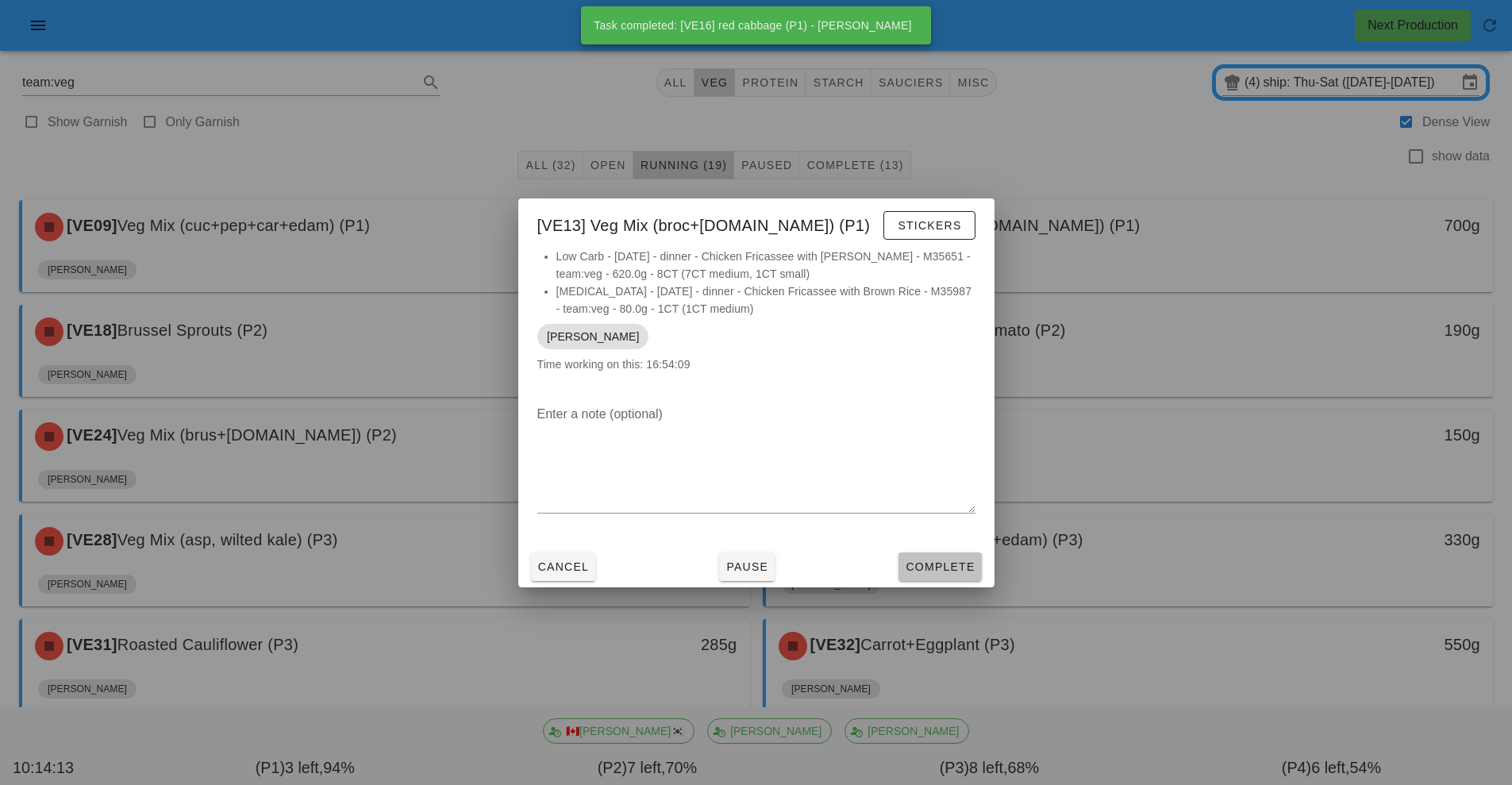
click at [954, 568] on span "Complete" at bounding box center [939, 567] width 69 height 12
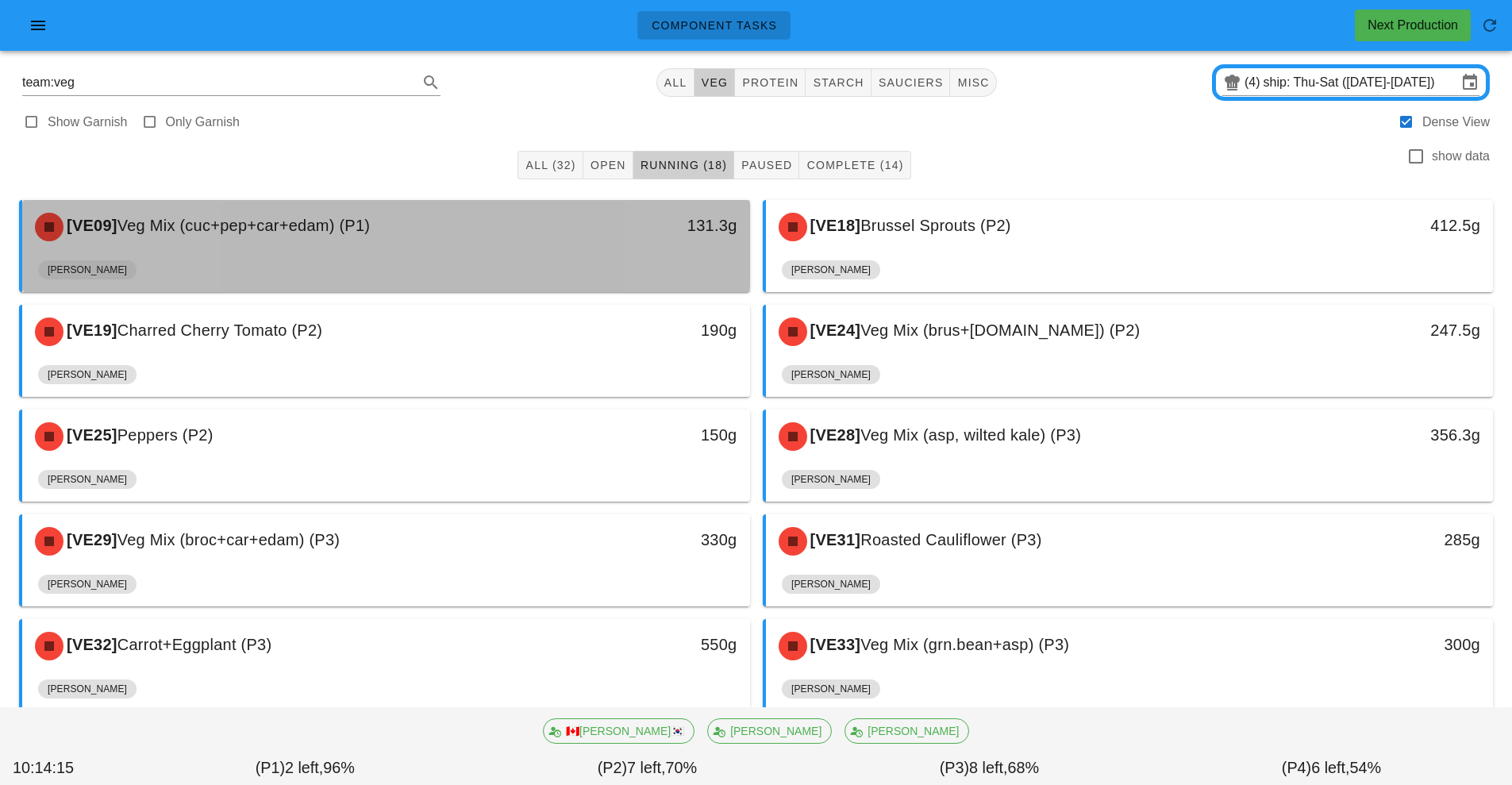
click at [472, 241] on div "[VE09] Veg Mix (cuc+pep+car+edam) (P1)" at bounding box center [295, 227] width 540 height 47
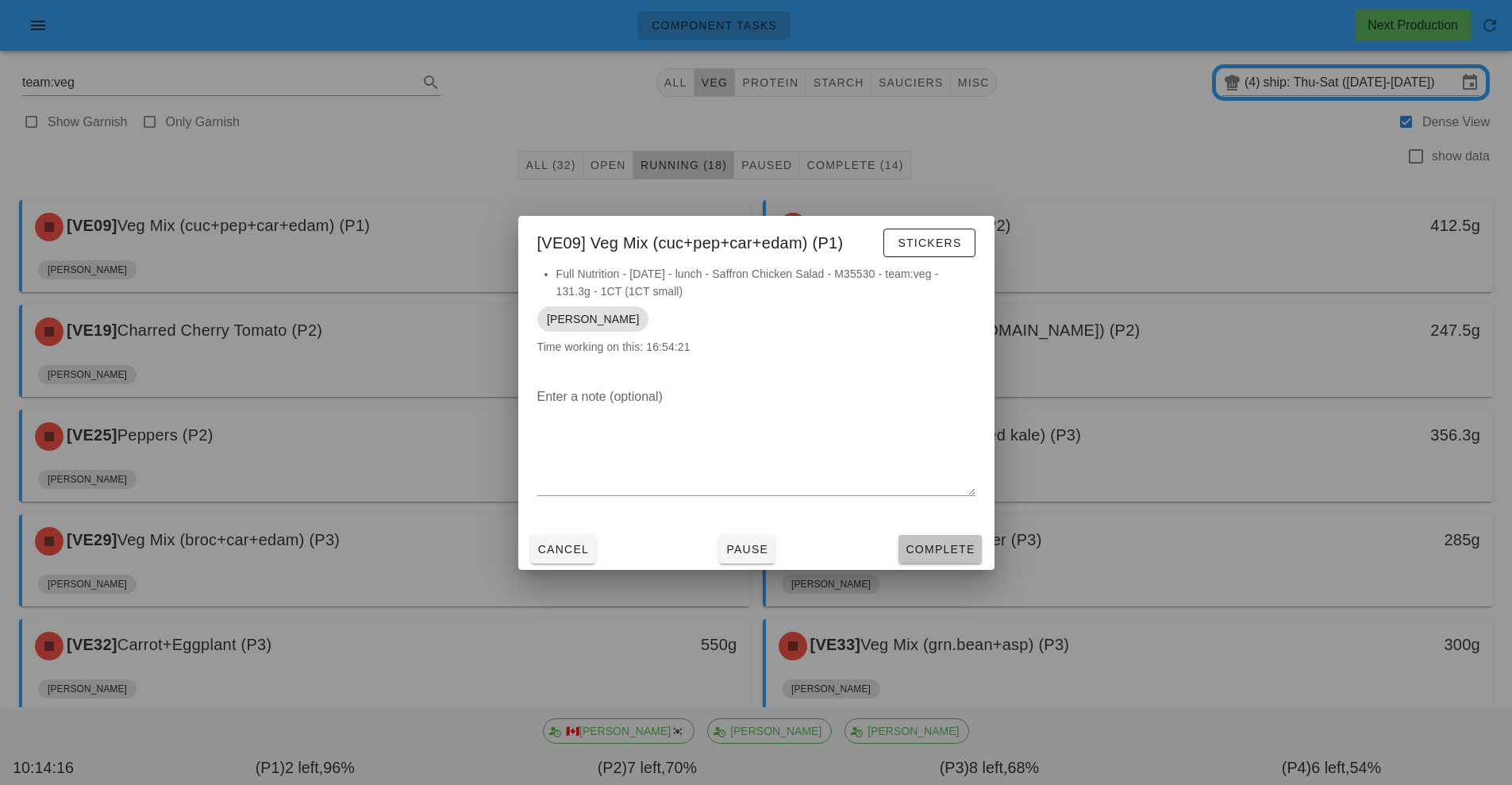
click at [954, 552] on span "Complete" at bounding box center [939, 549] width 69 height 12
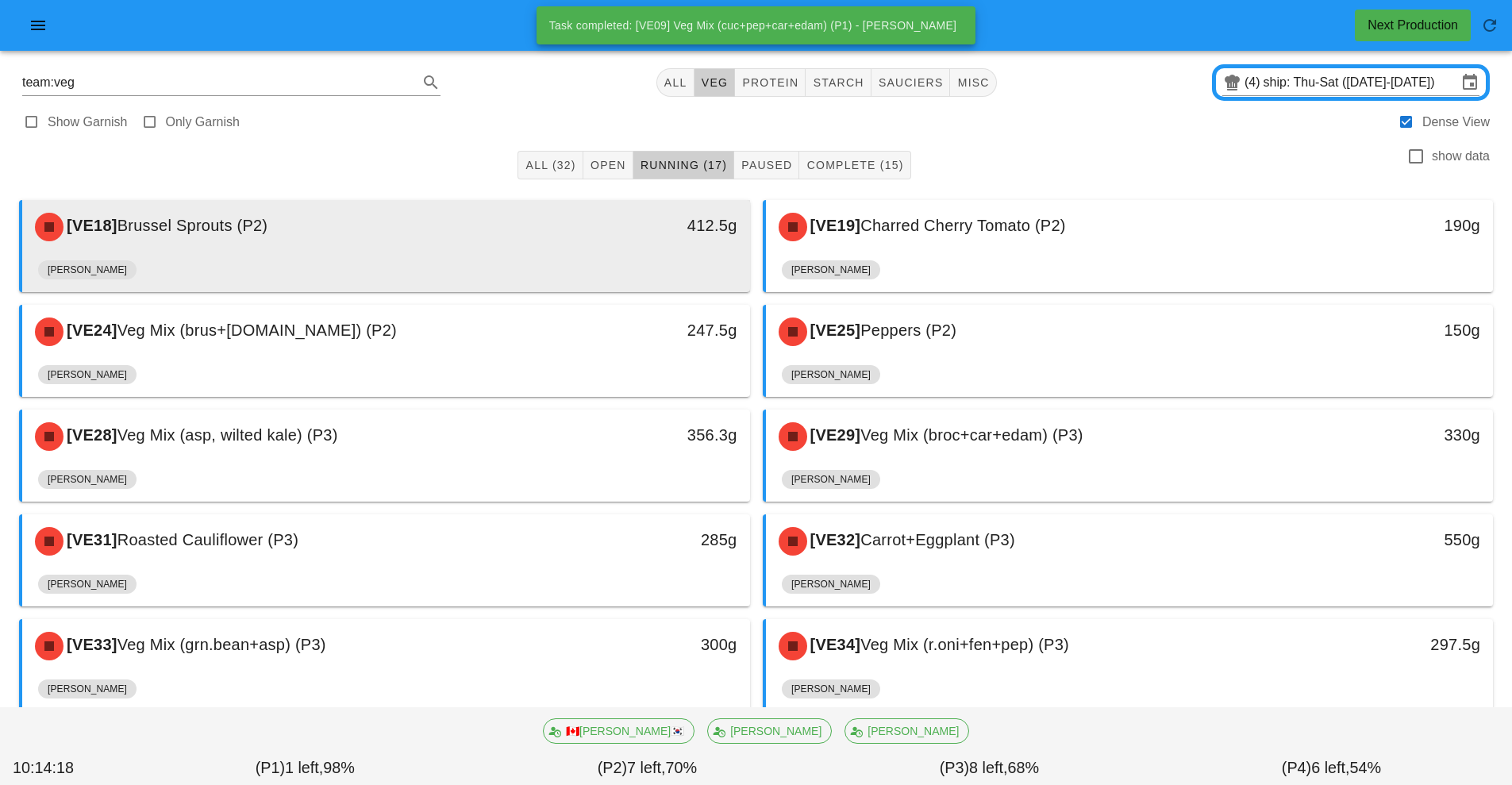
click at [496, 248] on div "[VE18] Brussel Sprouts (P2)" at bounding box center [295, 227] width 540 height 47
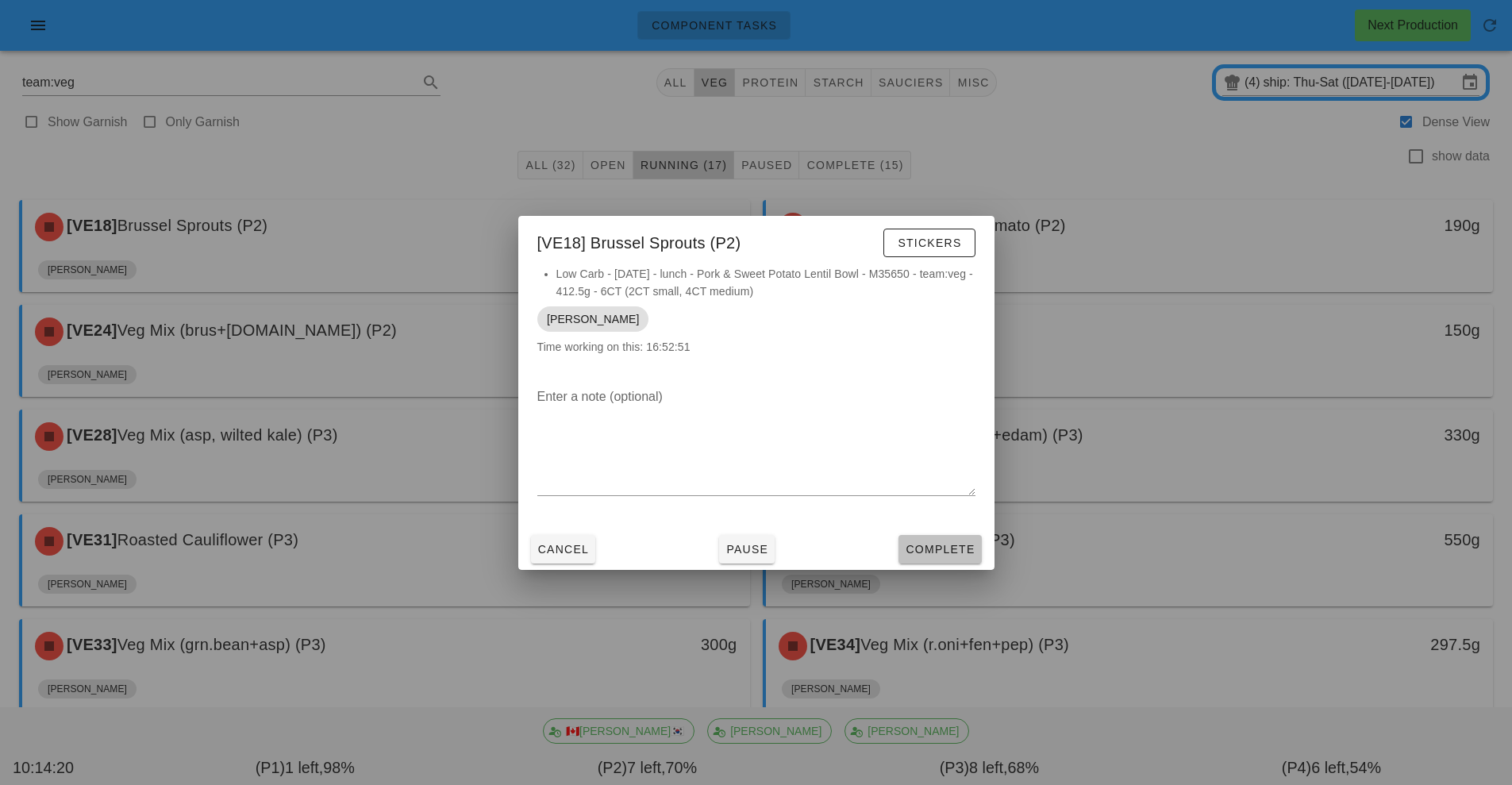
click at [962, 549] on span "Complete" at bounding box center [939, 549] width 69 height 12
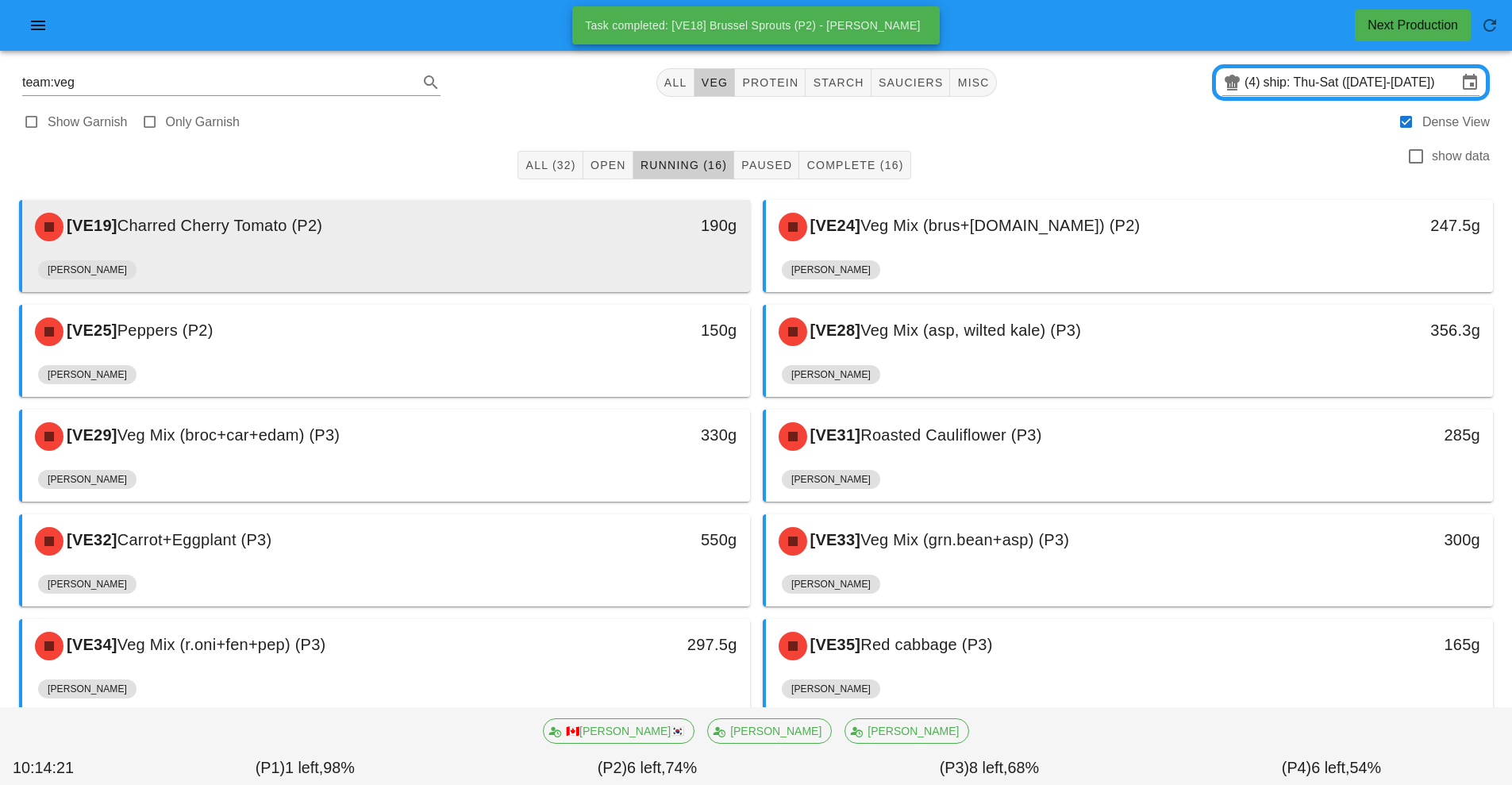
click at [527, 243] on div "[VE19] Charred Cherry Tomato (P2)" at bounding box center [295, 227] width 540 height 47
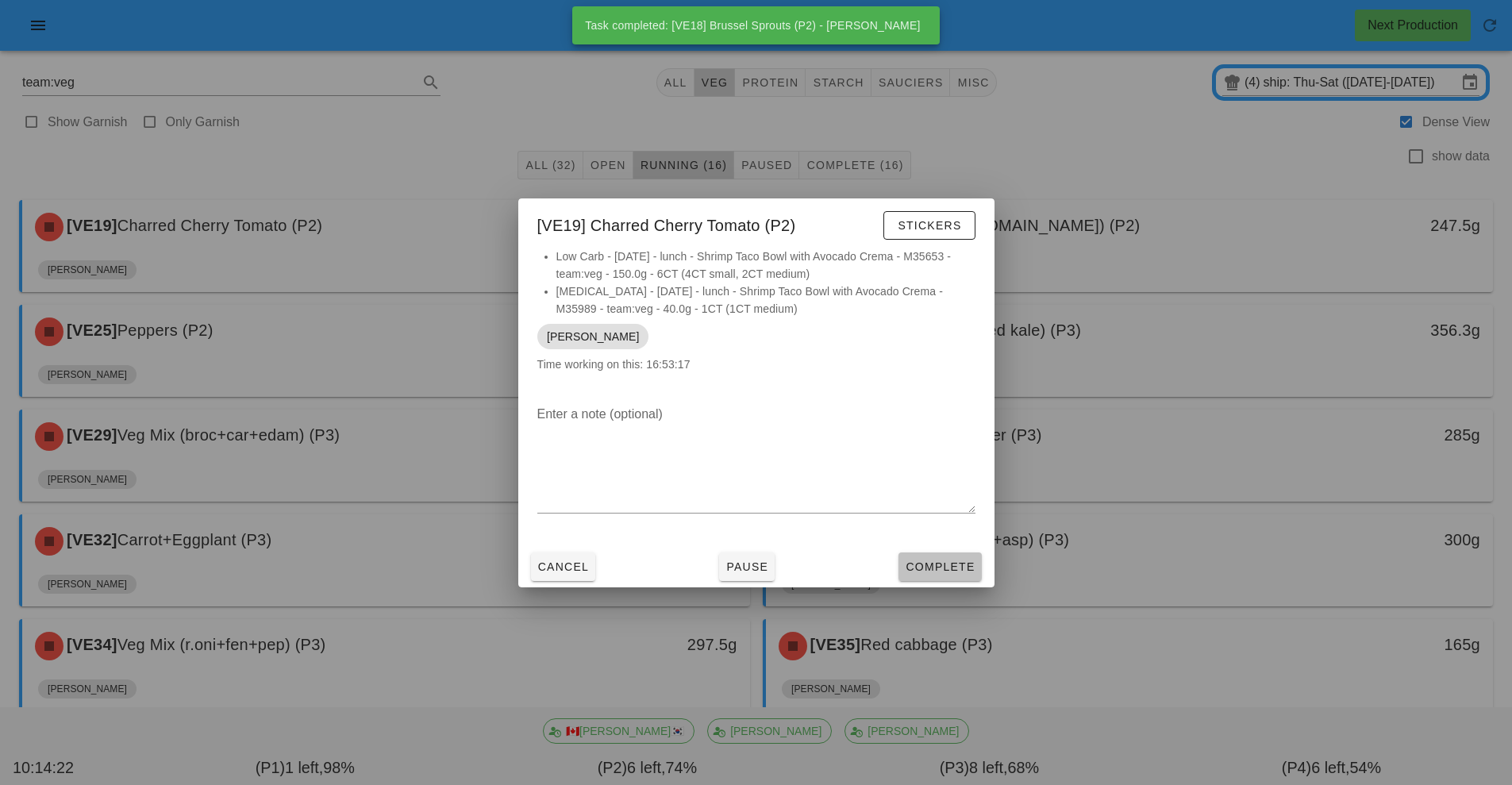
click at [952, 568] on span "Complete" at bounding box center [939, 567] width 69 height 12
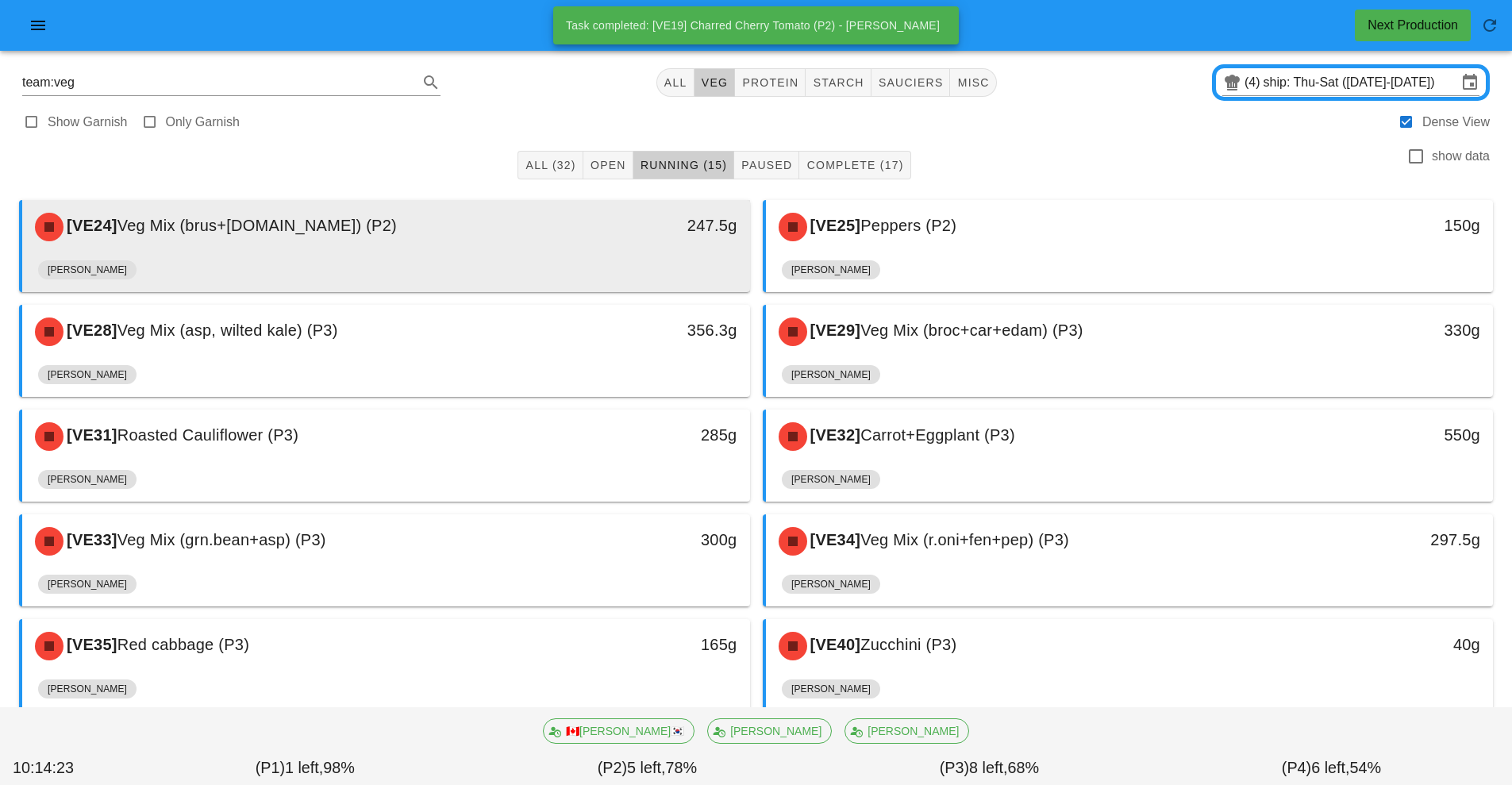
click at [511, 267] on div "[PERSON_NAME]" at bounding box center [386, 273] width 696 height 38
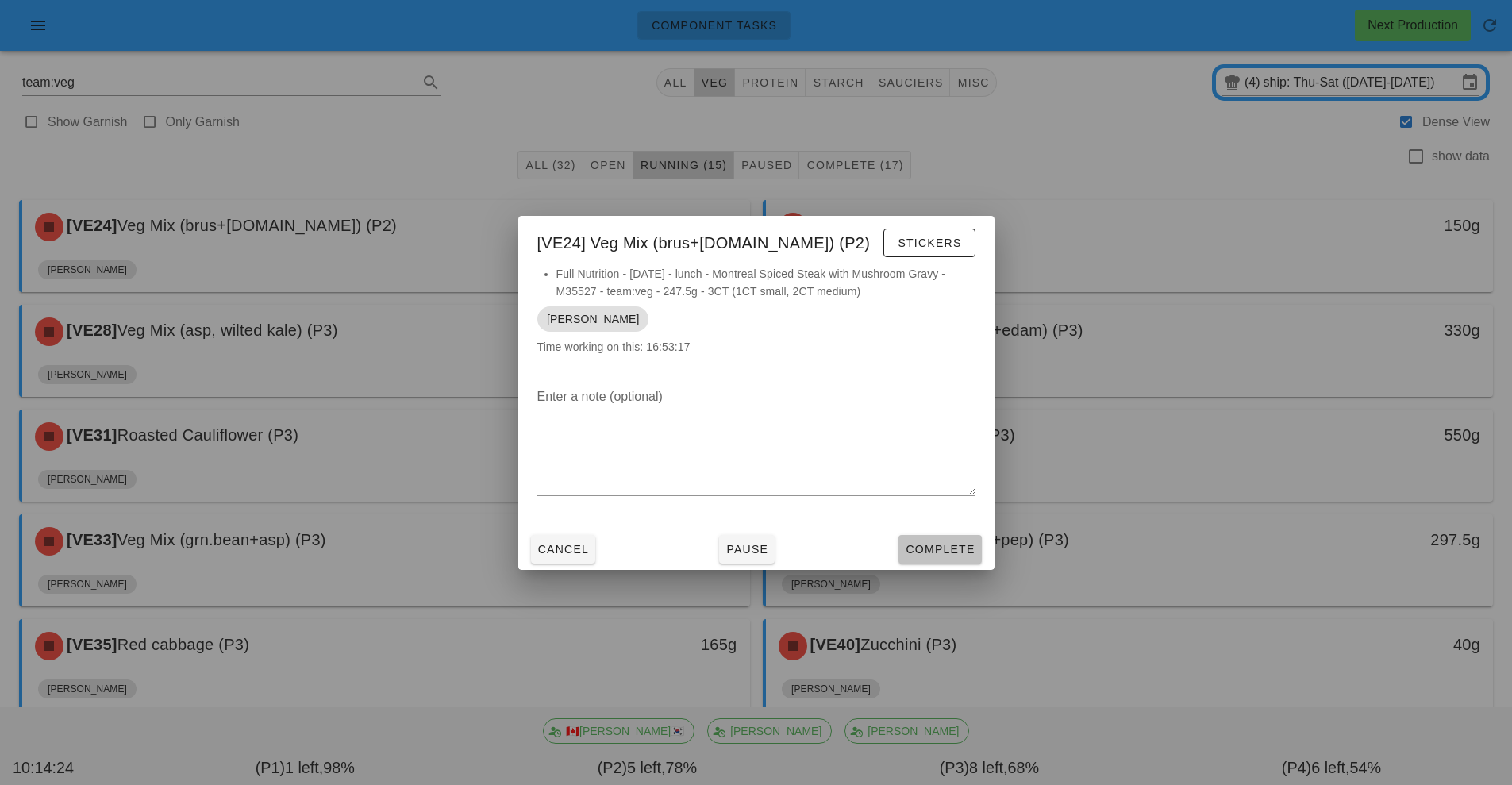
click at [954, 549] on span "Complete" at bounding box center [939, 549] width 69 height 12
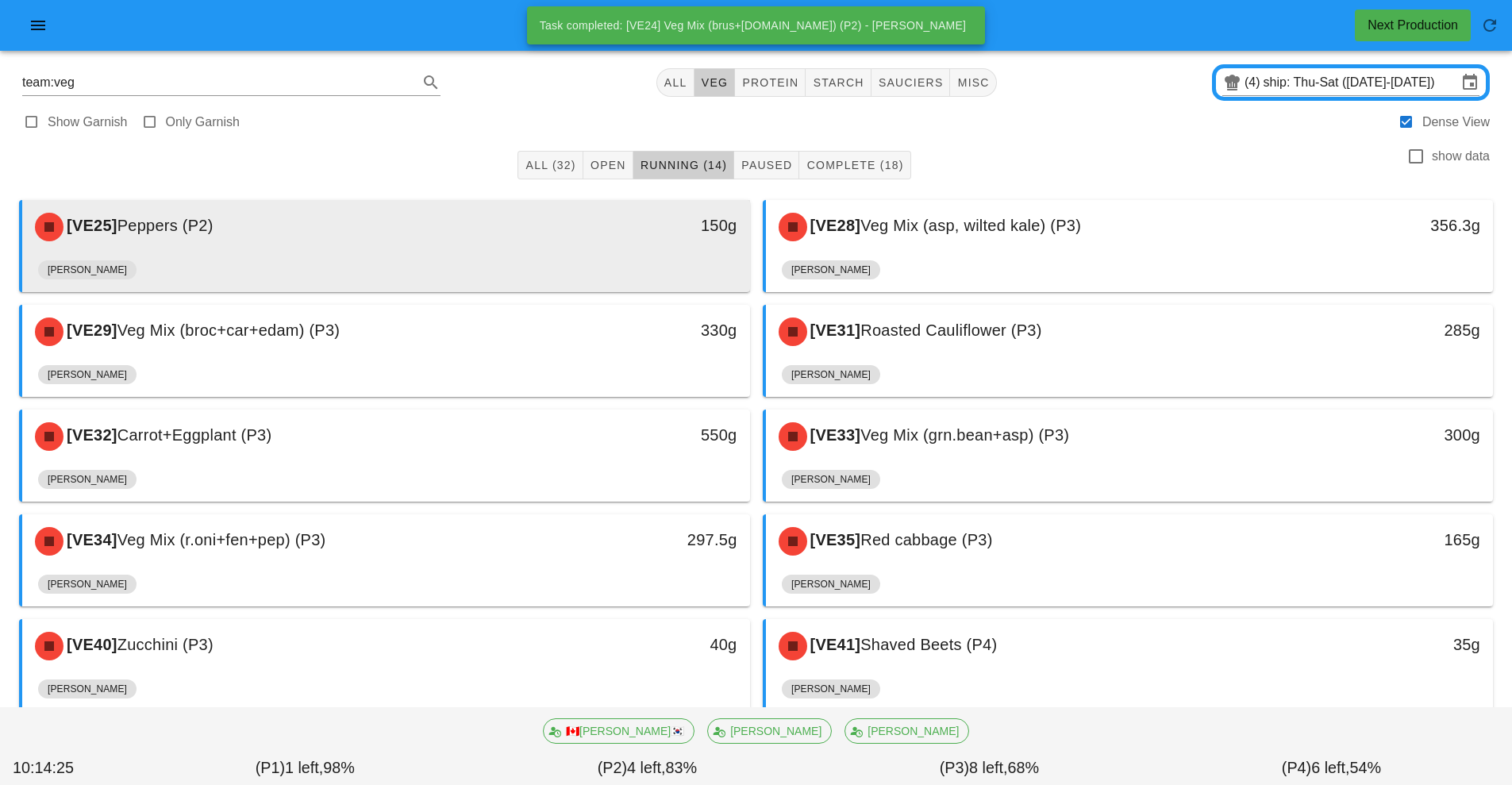
click at [525, 236] on div "[VE25] Peppers (P2)" at bounding box center [295, 227] width 540 height 47
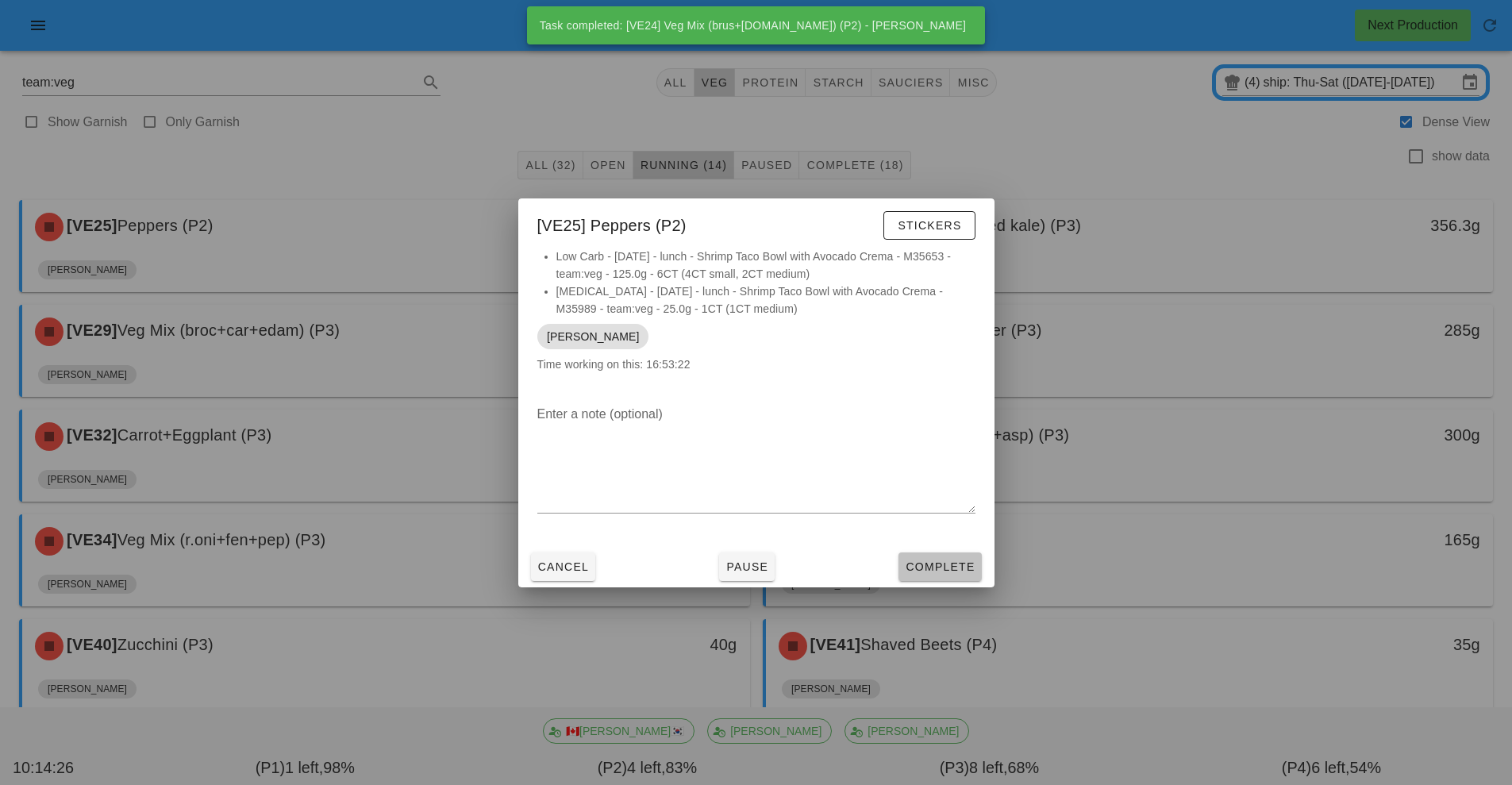
click at [968, 572] on span "Complete" at bounding box center [939, 567] width 69 height 12
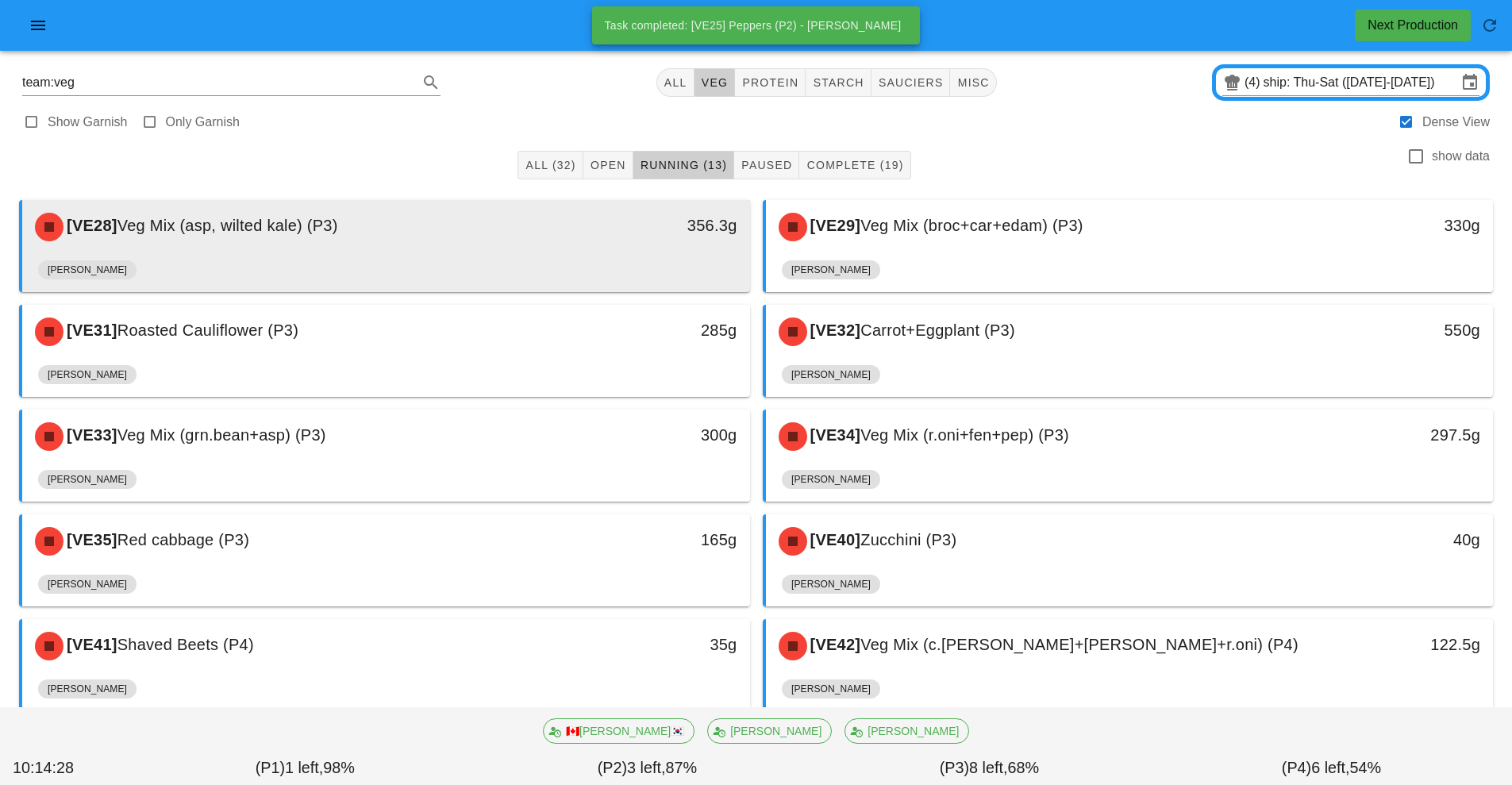
click at [535, 251] on div "[VE28] Veg Mix (asp, wilted kale) (P3) 356.3g" at bounding box center [386, 227] width 727 height 54
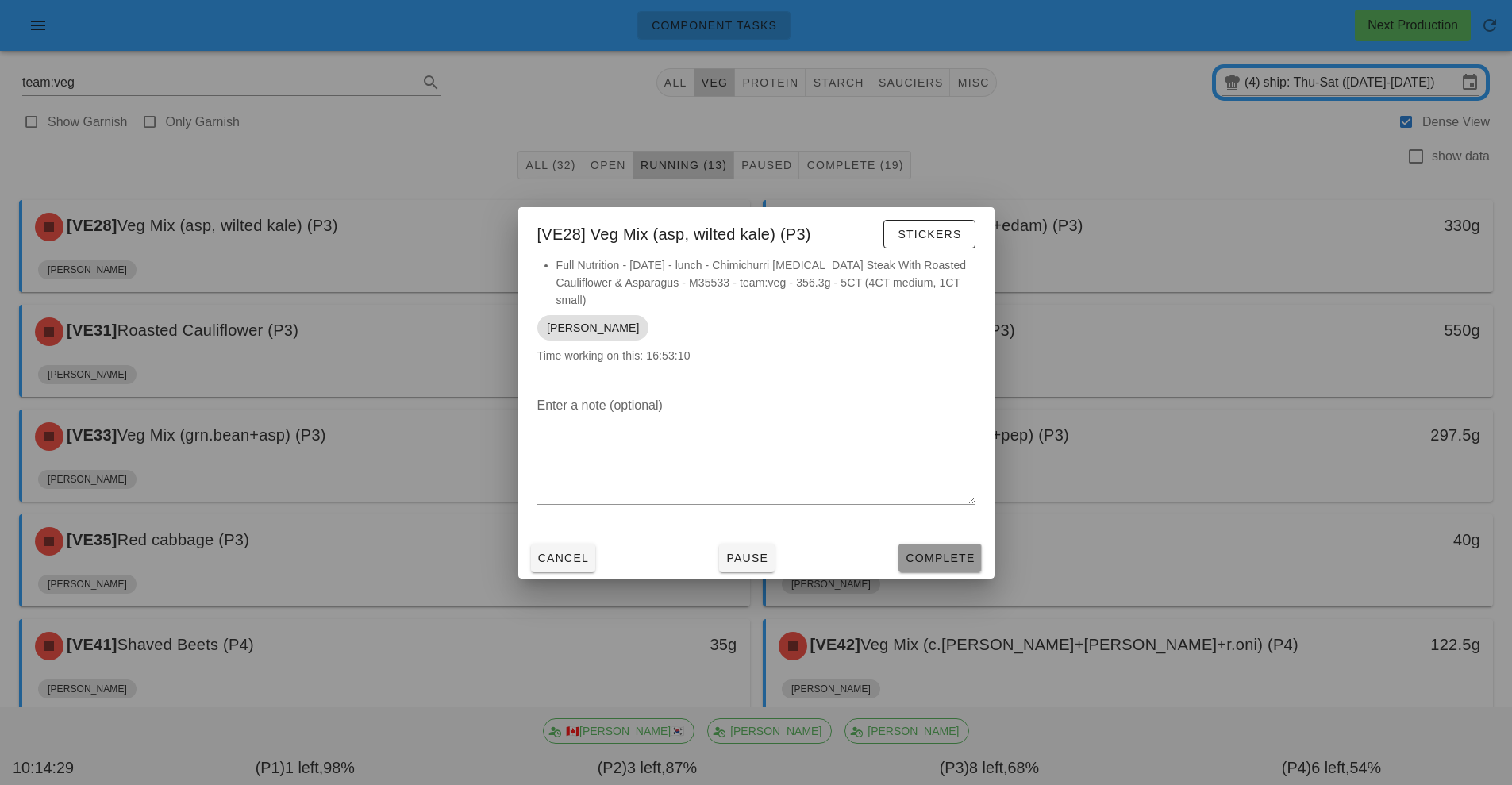
click at [954, 552] on span "Complete" at bounding box center [939, 558] width 69 height 12
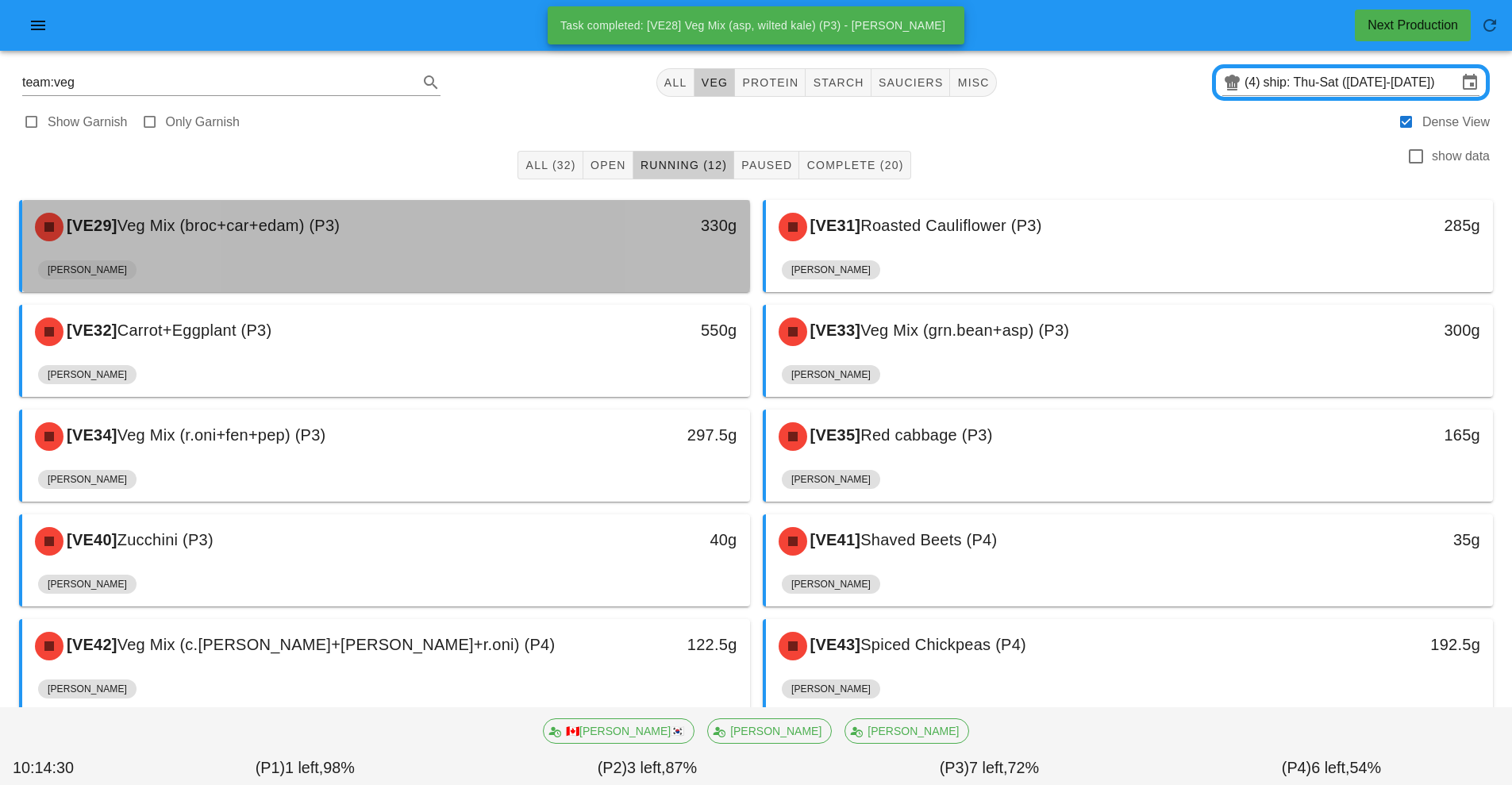
click at [555, 246] on div "[VE29] Veg Mix (broc+car+edam) (P3)" at bounding box center [295, 227] width 540 height 47
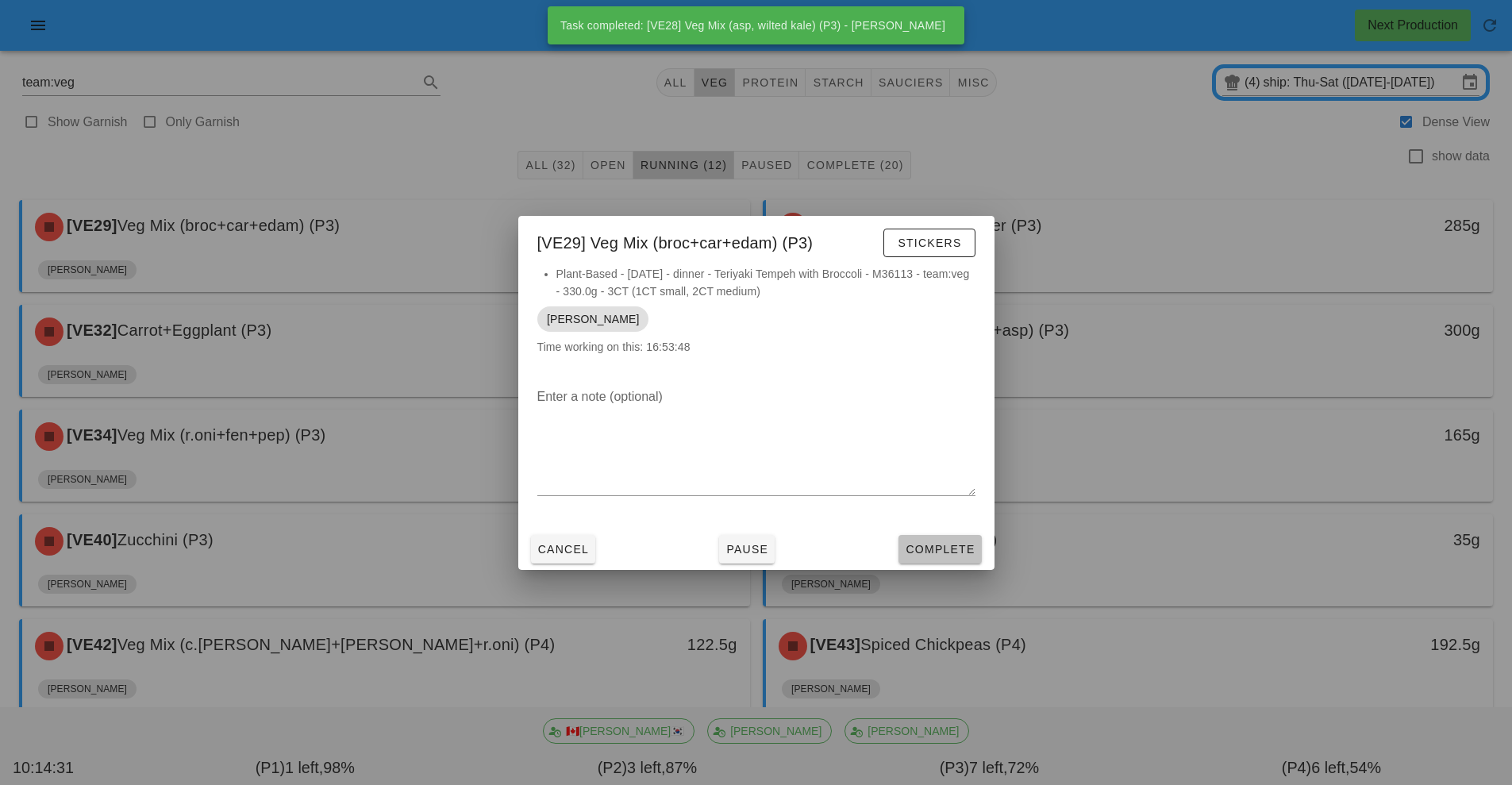
click at [945, 549] on span "Complete" at bounding box center [939, 549] width 69 height 12
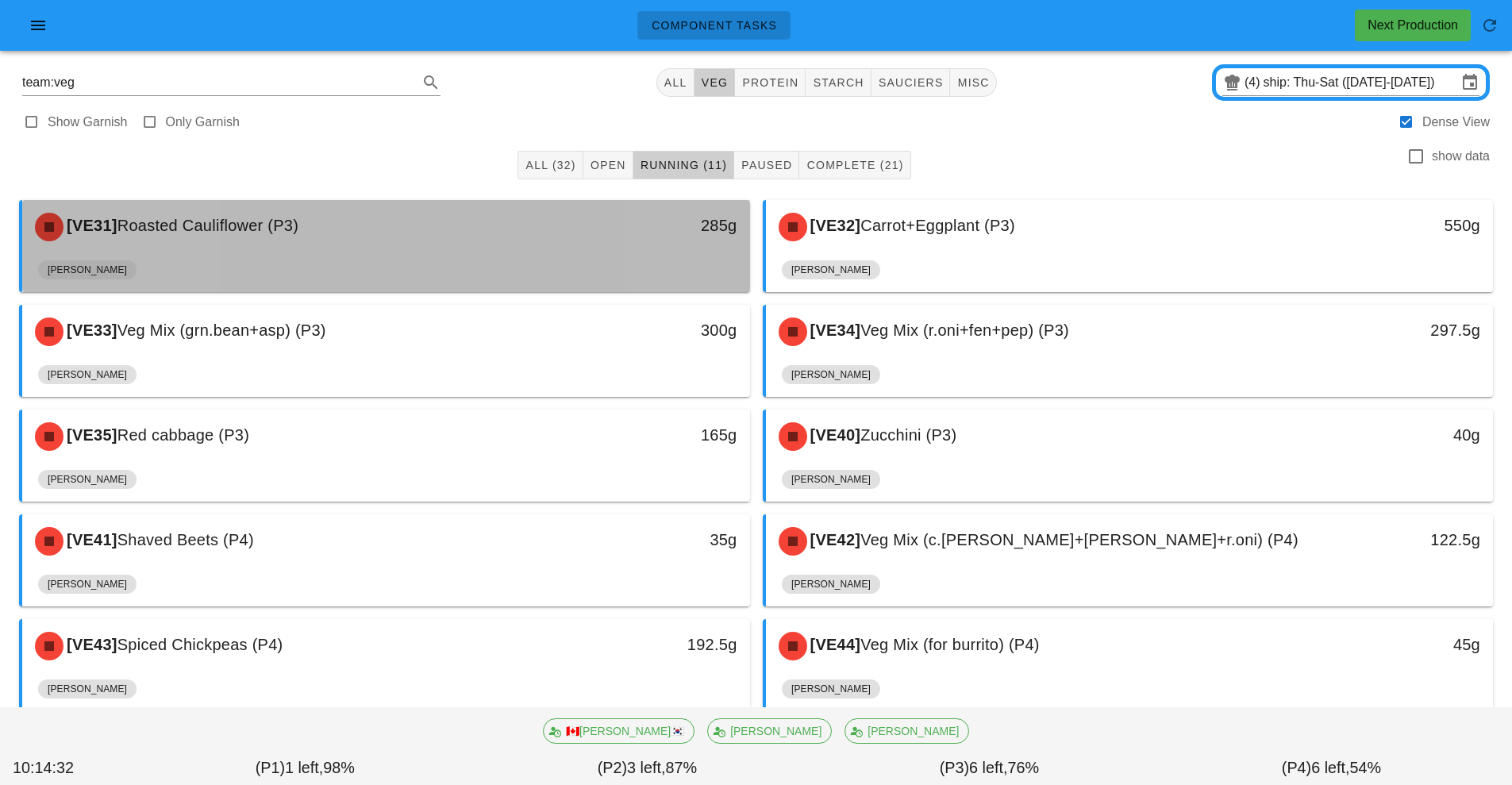
click at [503, 239] on div "[VE31] Roasted Cauliflower (P3)" at bounding box center [295, 227] width 540 height 47
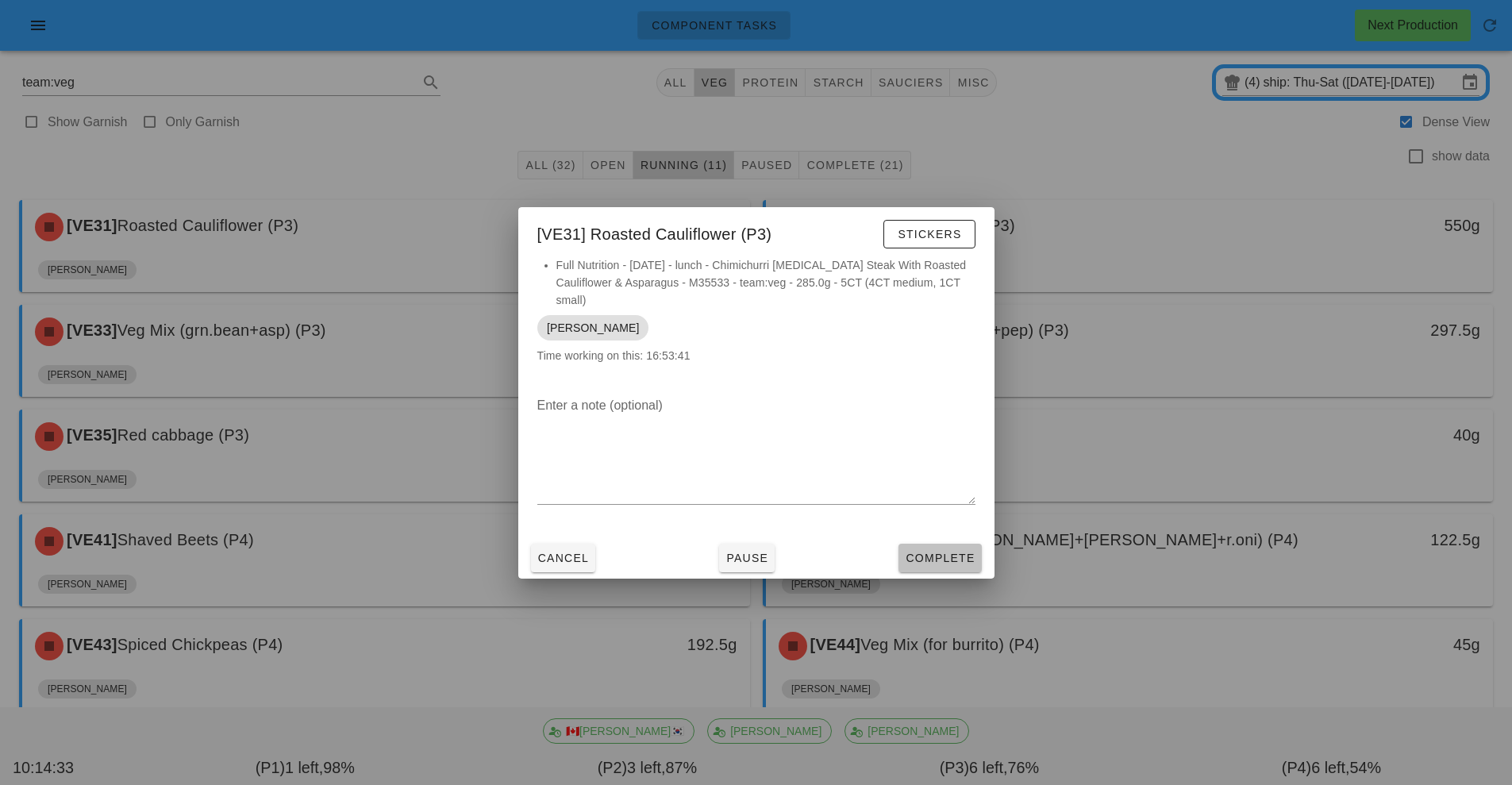
click at [948, 552] on span "Complete" at bounding box center [939, 558] width 69 height 12
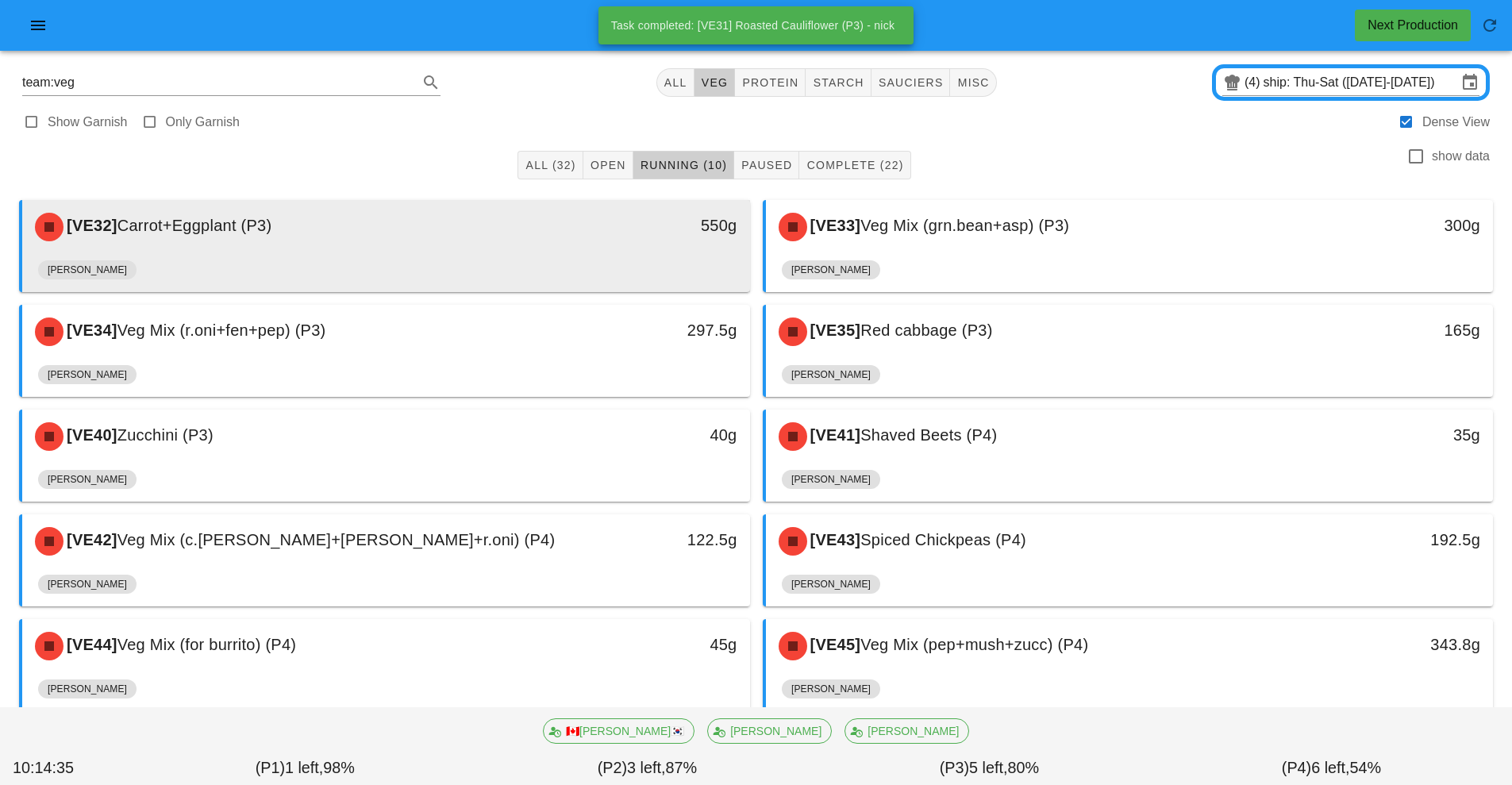
click at [466, 234] on div "[VE32] Carrot+Eggplant (P3)" at bounding box center [295, 227] width 540 height 47
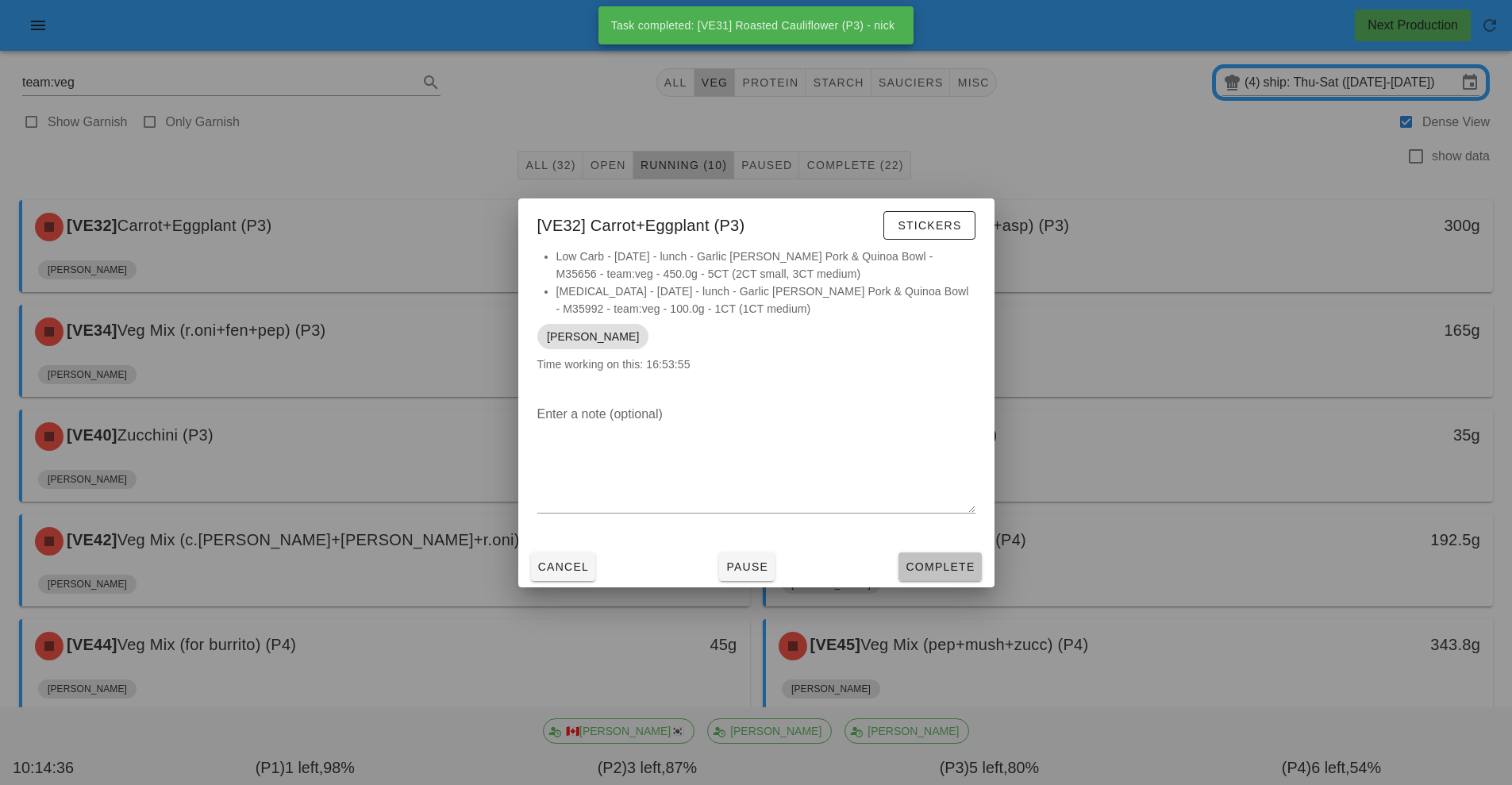
click at [967, 569] on span "Complete" at bounding box center [939, 567] width 69 height 12
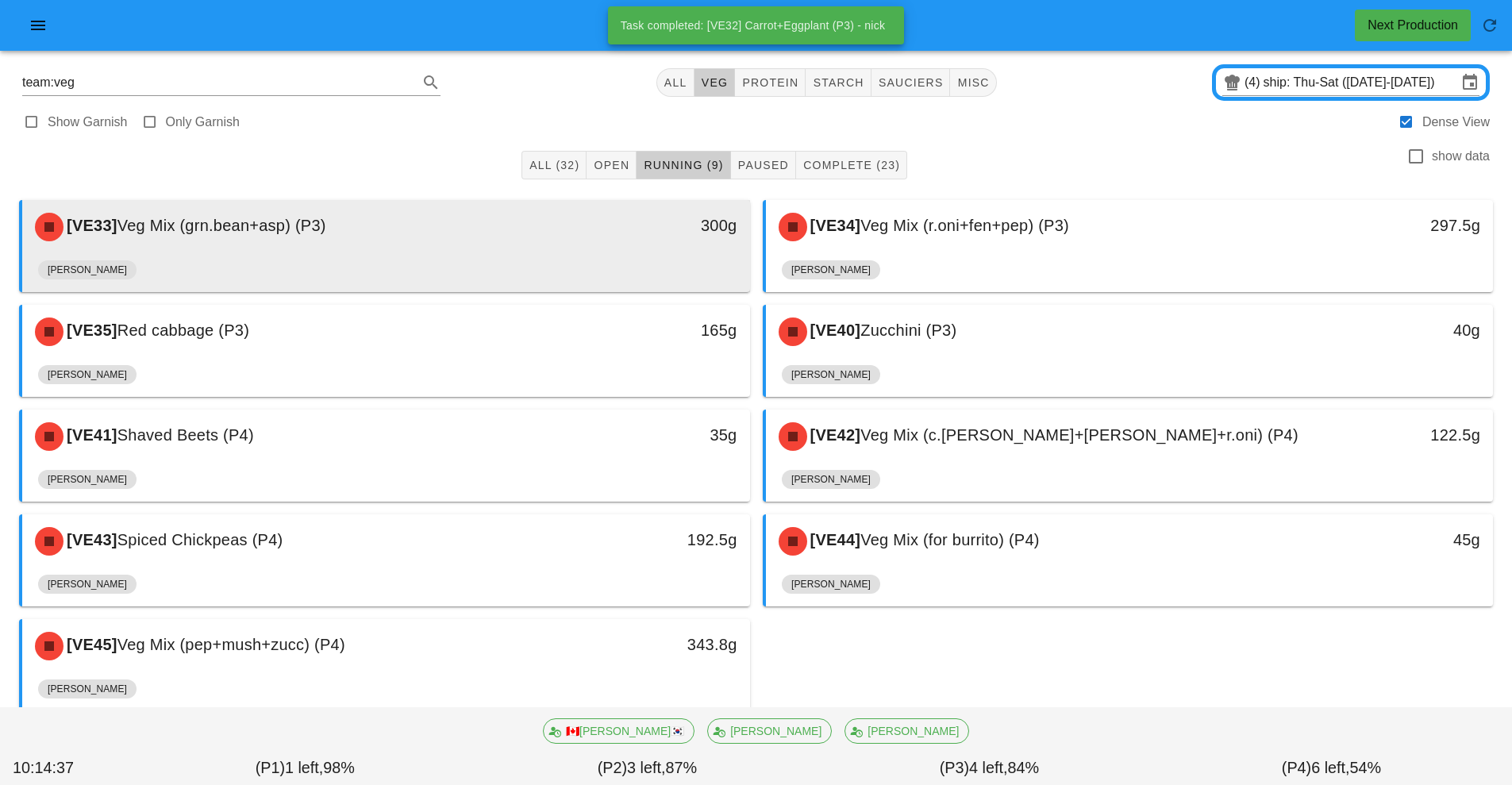
click at [542, 255] on div "[PERSON_NAME]" at bounding box center [386, 273] width 696 height 38
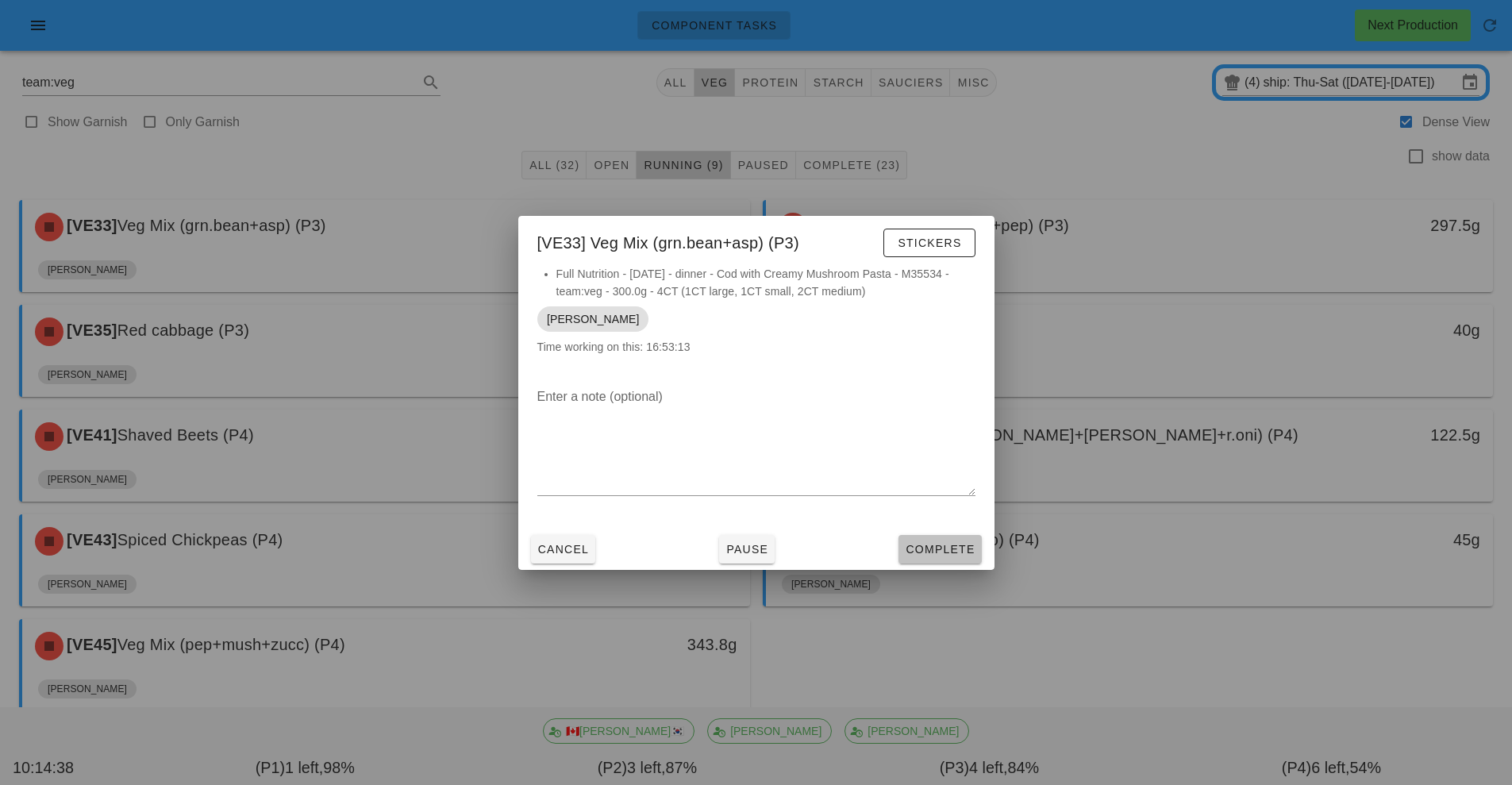
click at [938, 560] on button "Complete" at bounding box center [939, 549] width 83 height 29
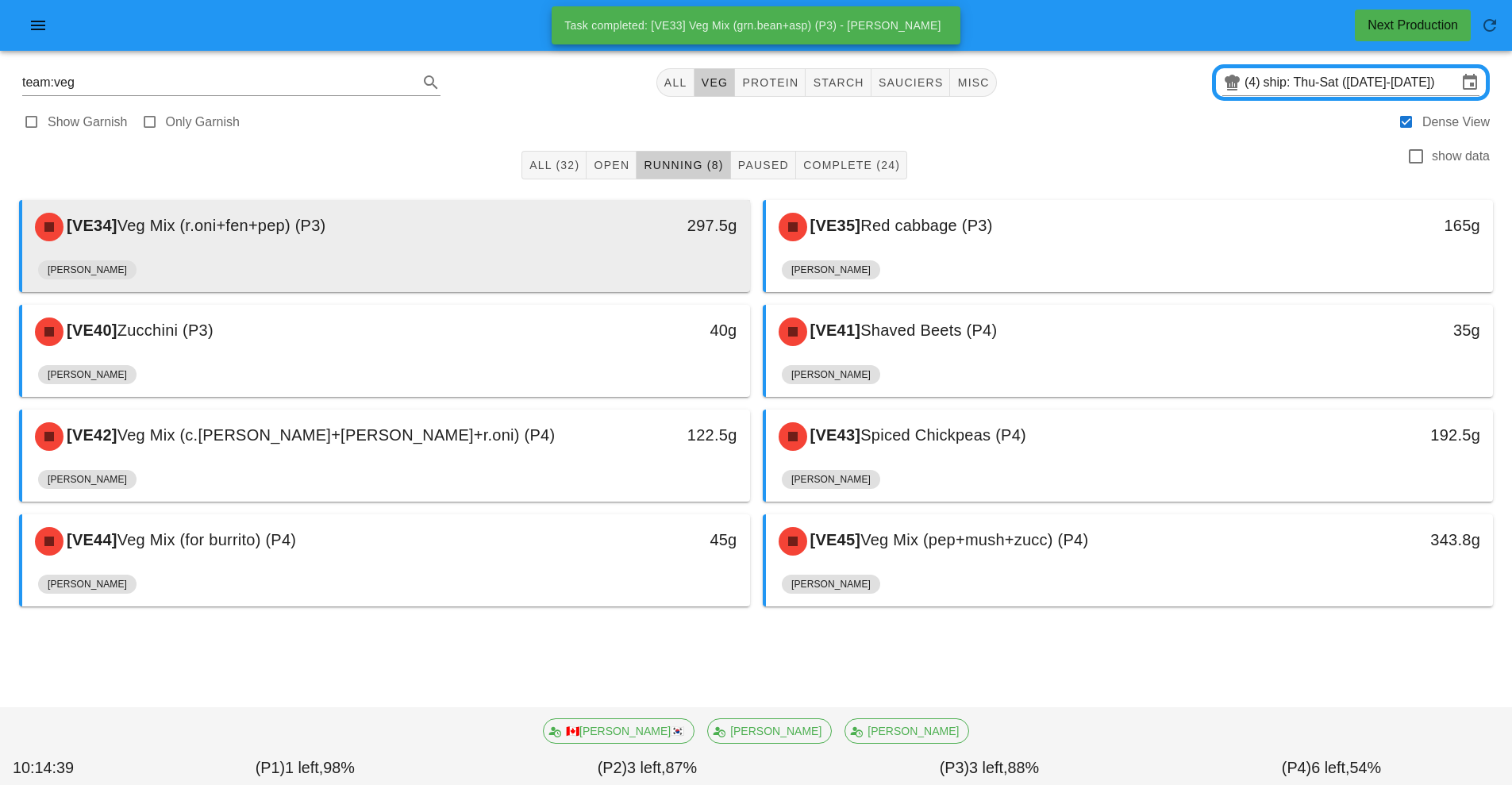
click at [504, 255] on div "[PERSON_NAME]" at bounding box center [386, 273] width 696 height 38
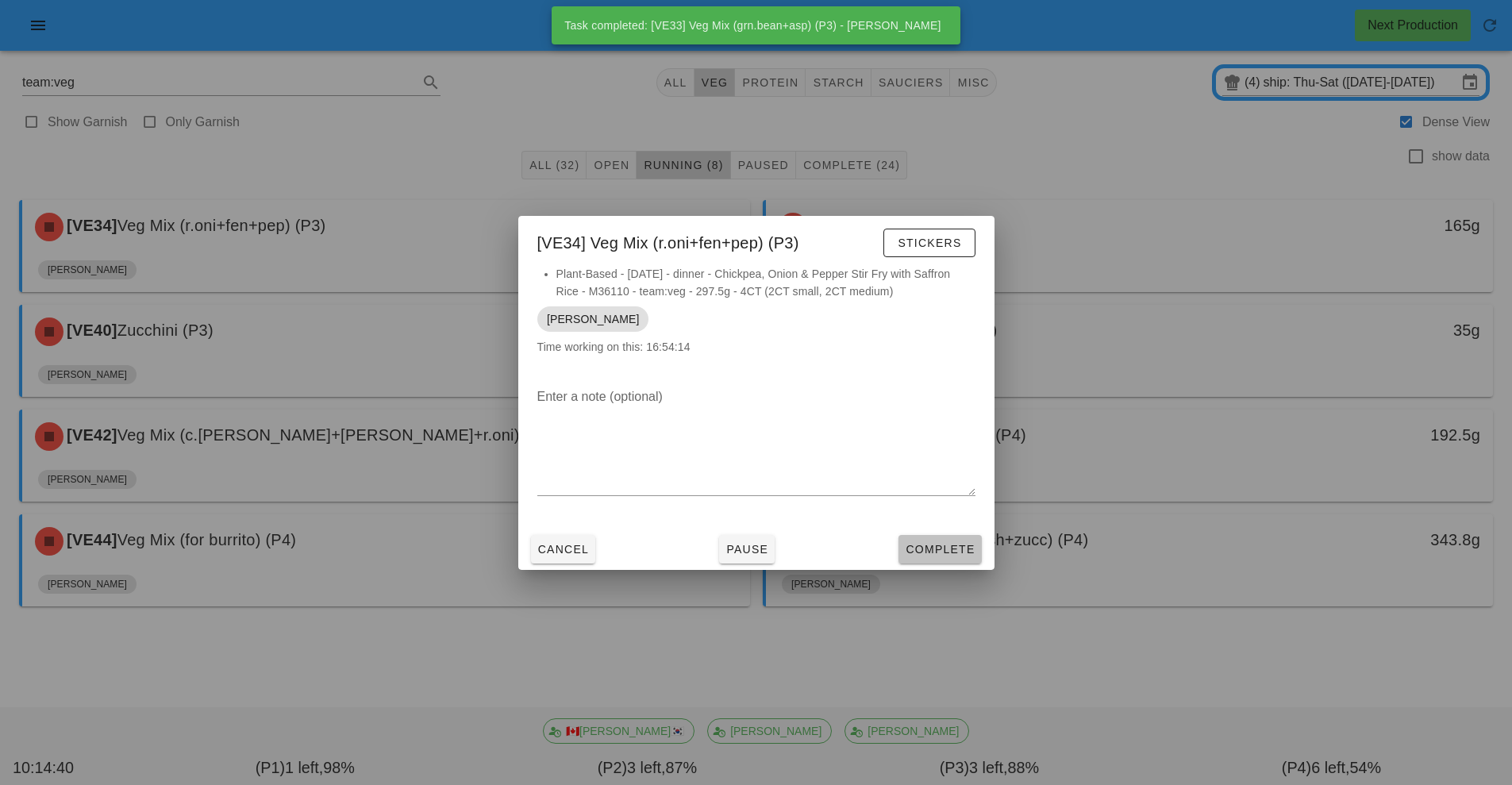
click at [939, 543] on span "Complete" at bounding box center [939, 549] width 69 height 12
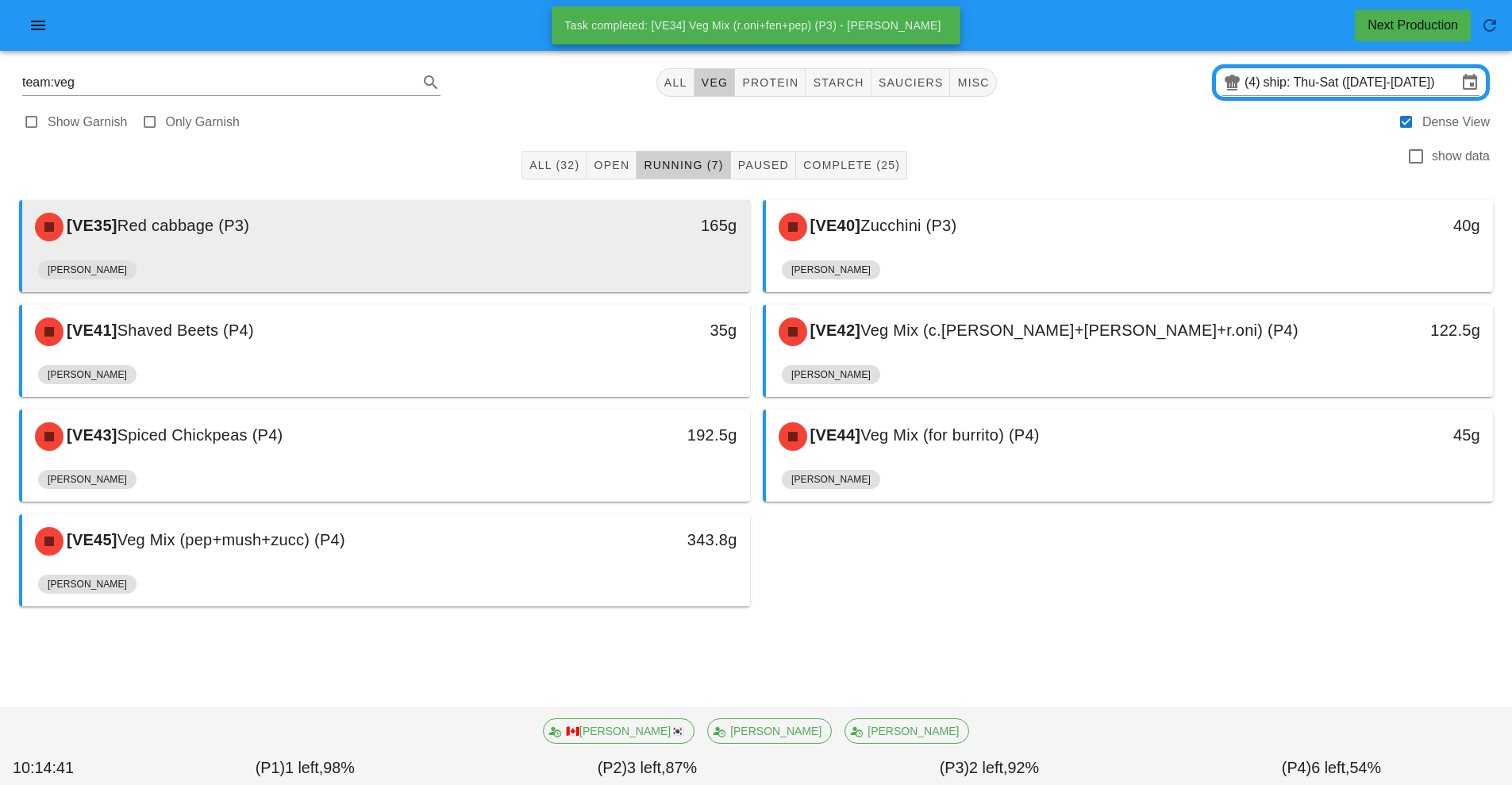
click at [526, 246] on div "[VE35] Red cabbage (P3)" at bounding box center [295, 227] width 540 height 47
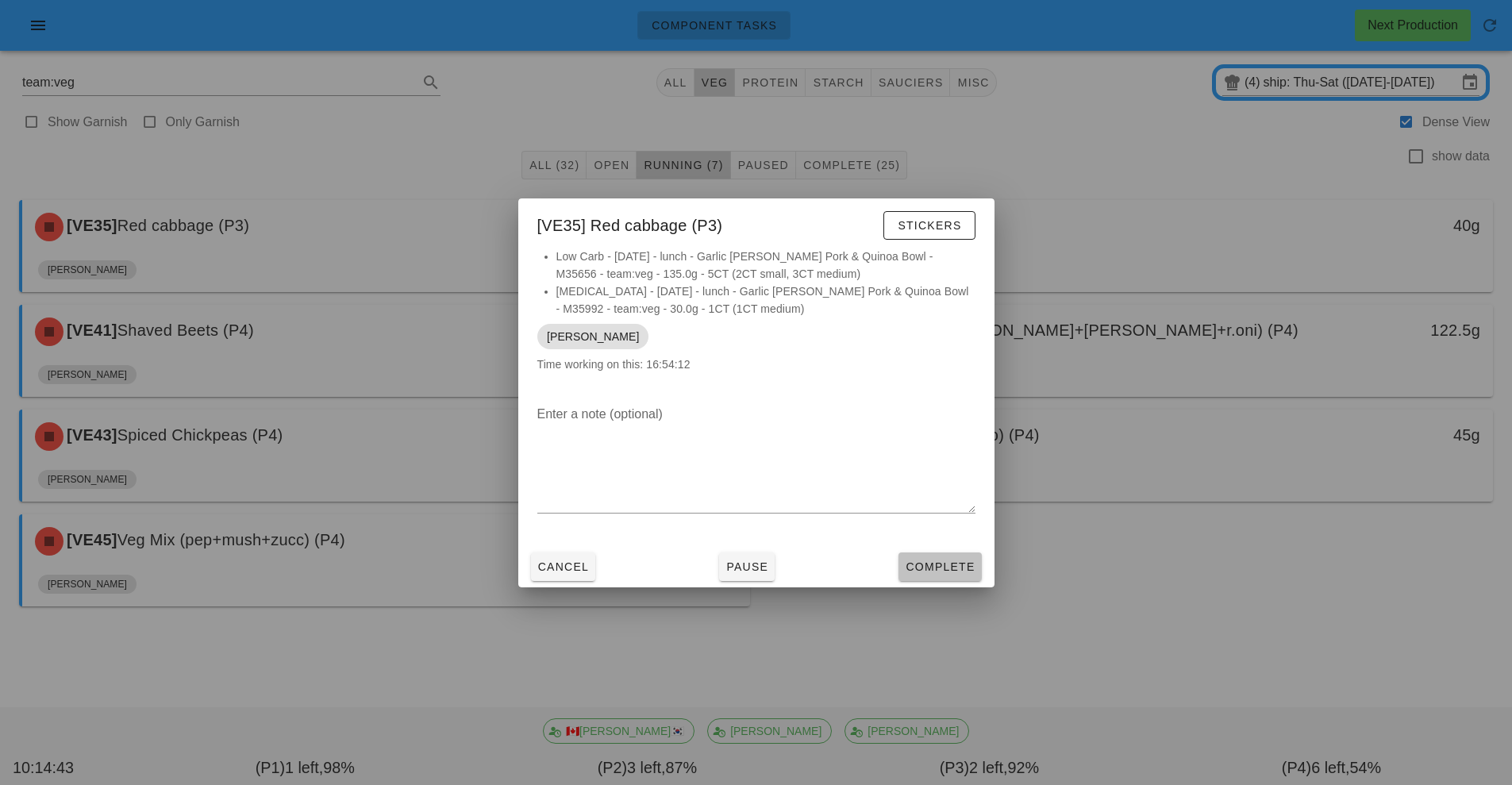
click at [959, 577] on button "Complete" at bounding box center [939, 567] width 83 height 29
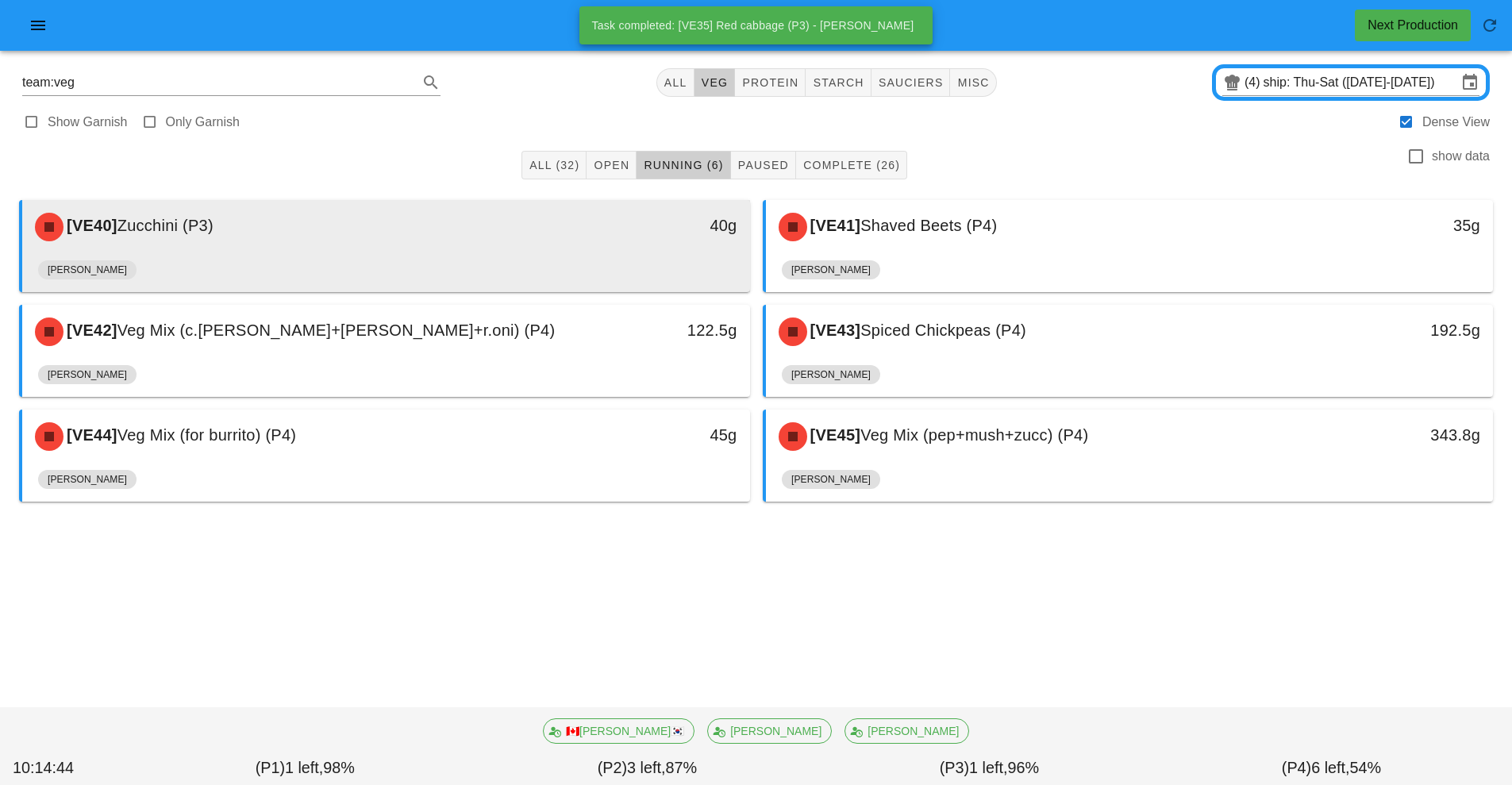
click at [565, 248] on div "[VE40] Zucchini (P3)" at bounding box center [295, 227] width 540 height 47
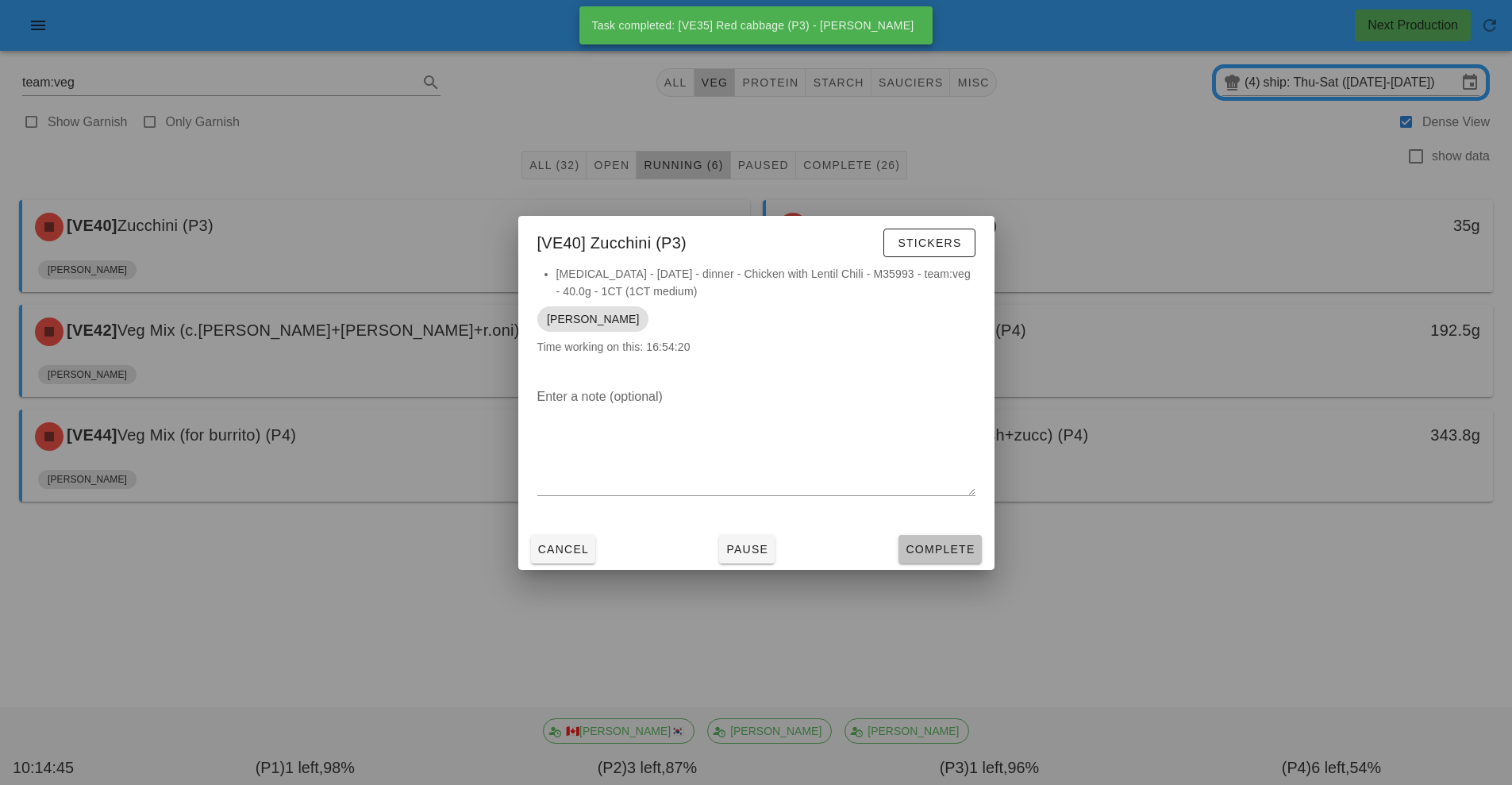
click at [951, 557] on button "Complete" at bounding box center [939, 549] width 83 height 29
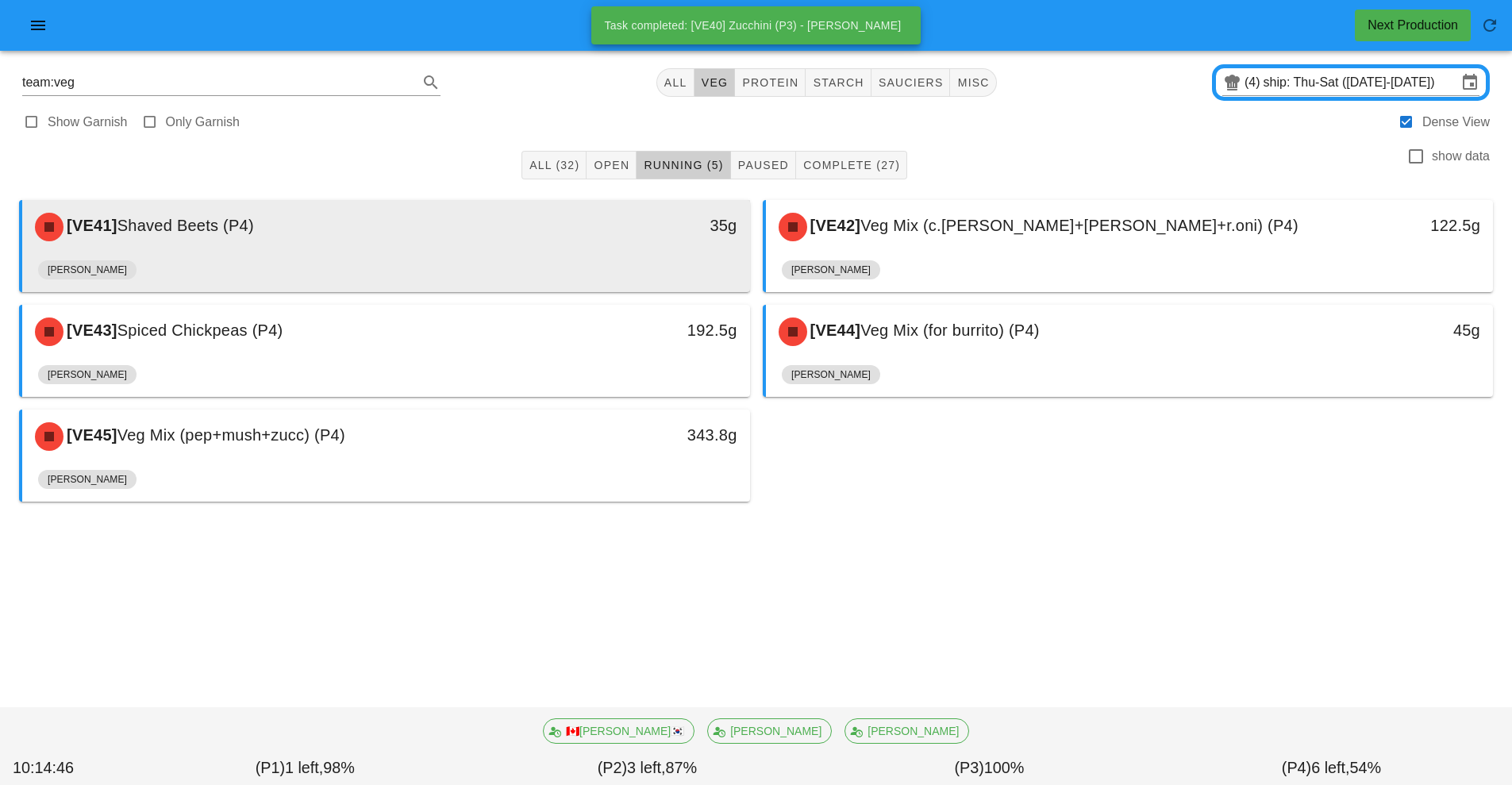
click at [612, 241] on div "35g" at bounding box center [655, 227] width 180 height 47
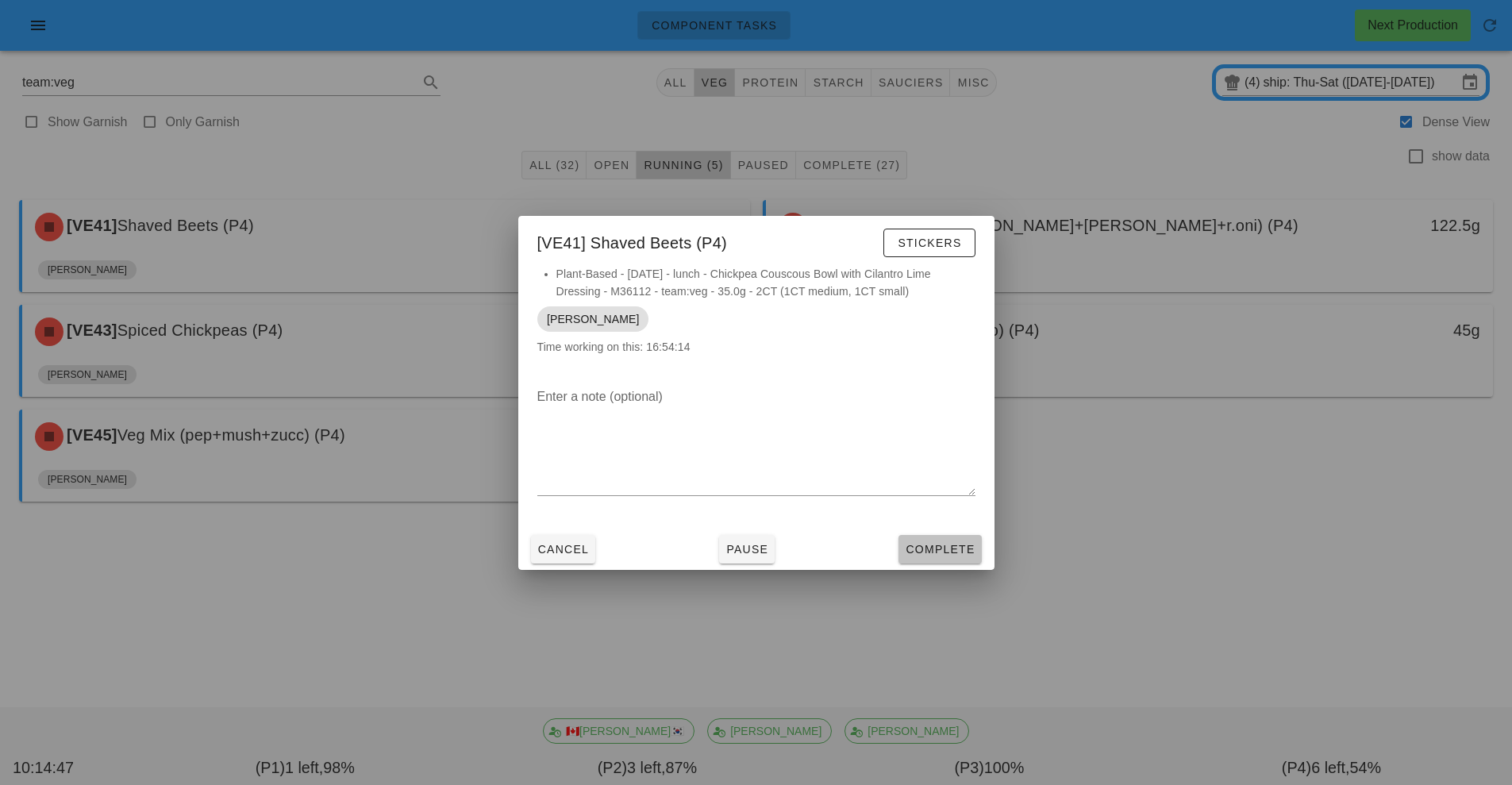
click at [930, 555] on span "Complete" at bounding box center [939, 549] width 69 height 12
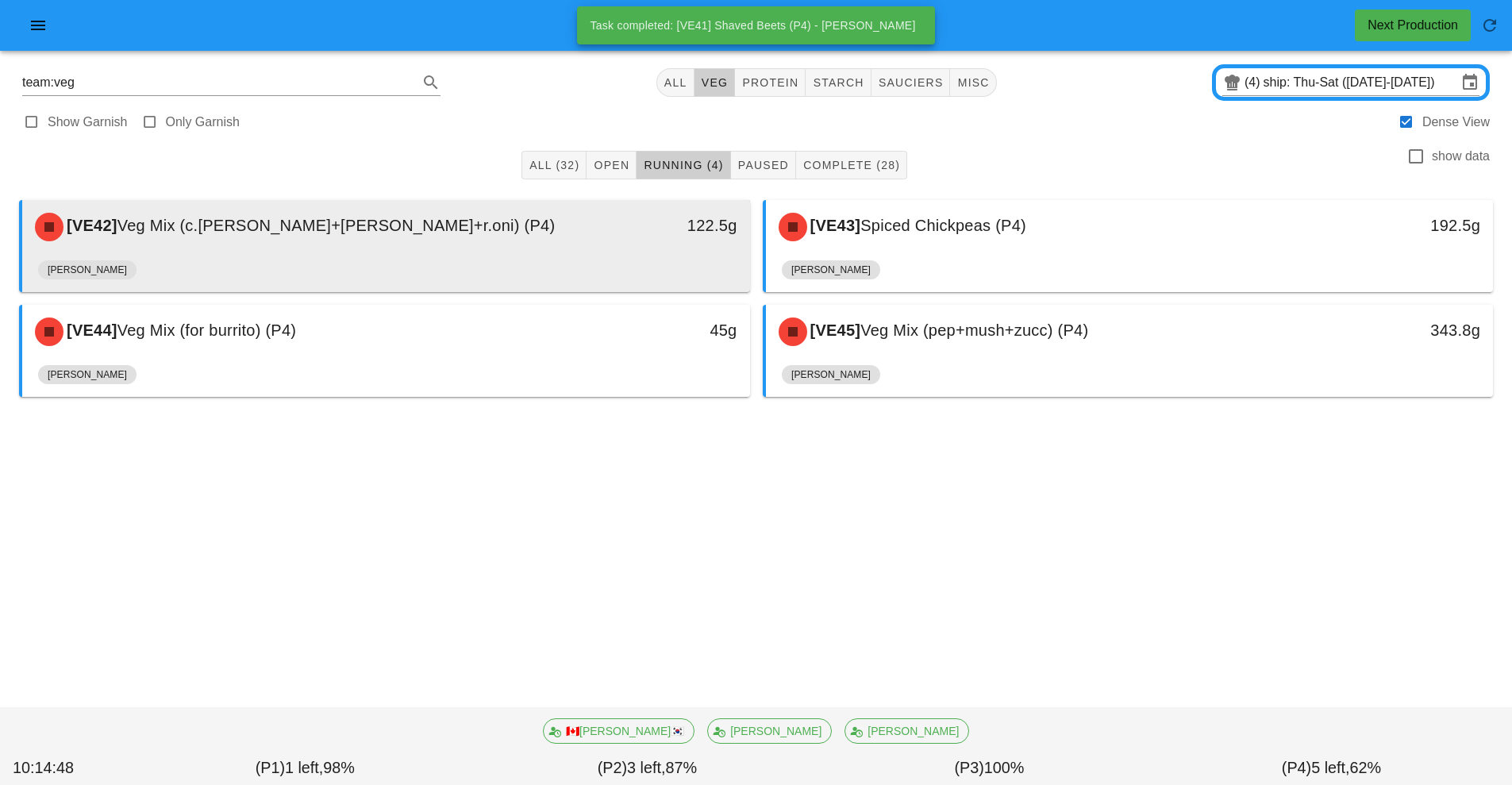
click at [582, 245] on div "122.5g" at bounding box center [655, 227] width 180 height 47
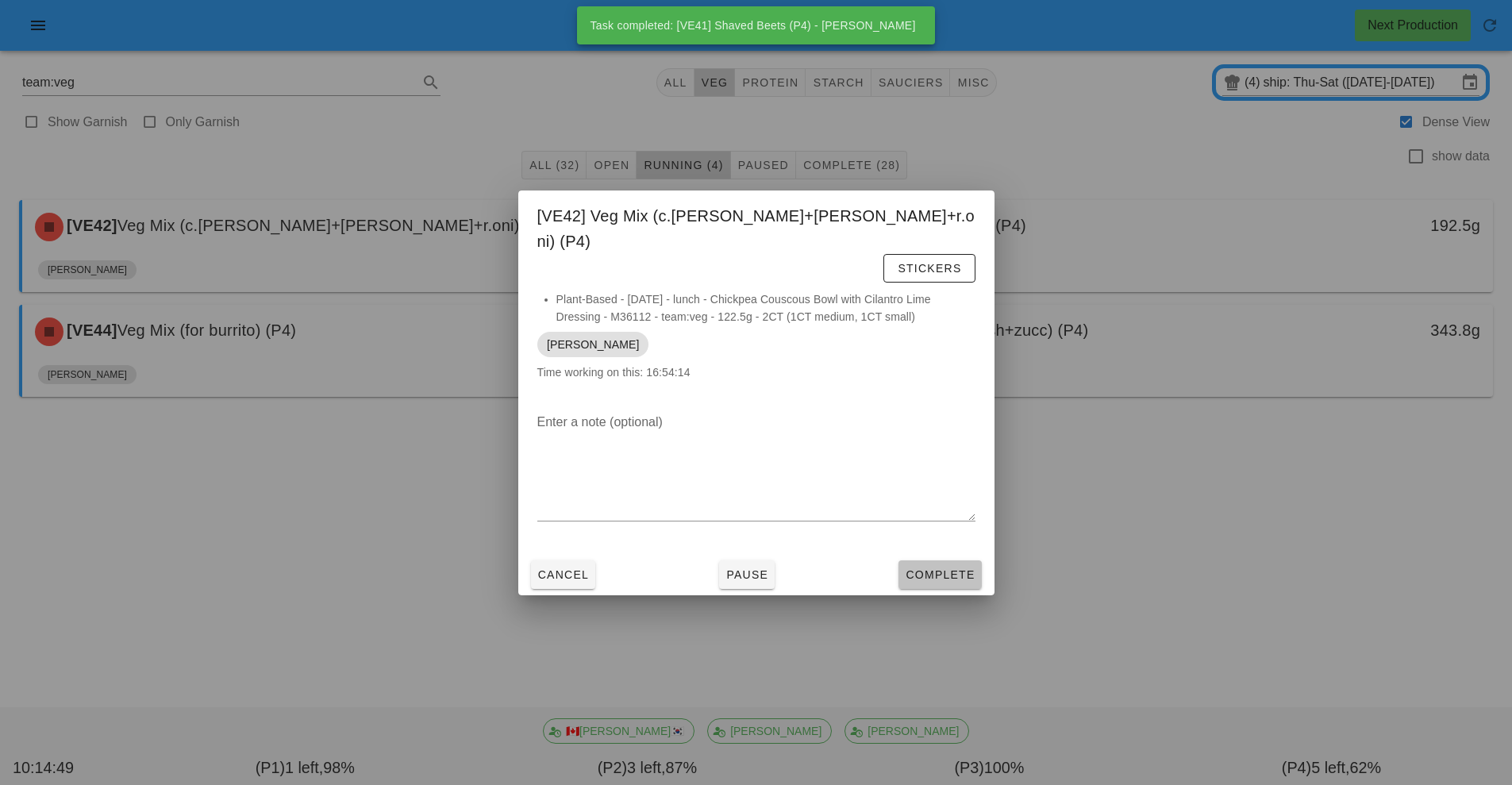
click at [925, 569] on span "Complete" at bounding box center [939, 575] width 69 height 12
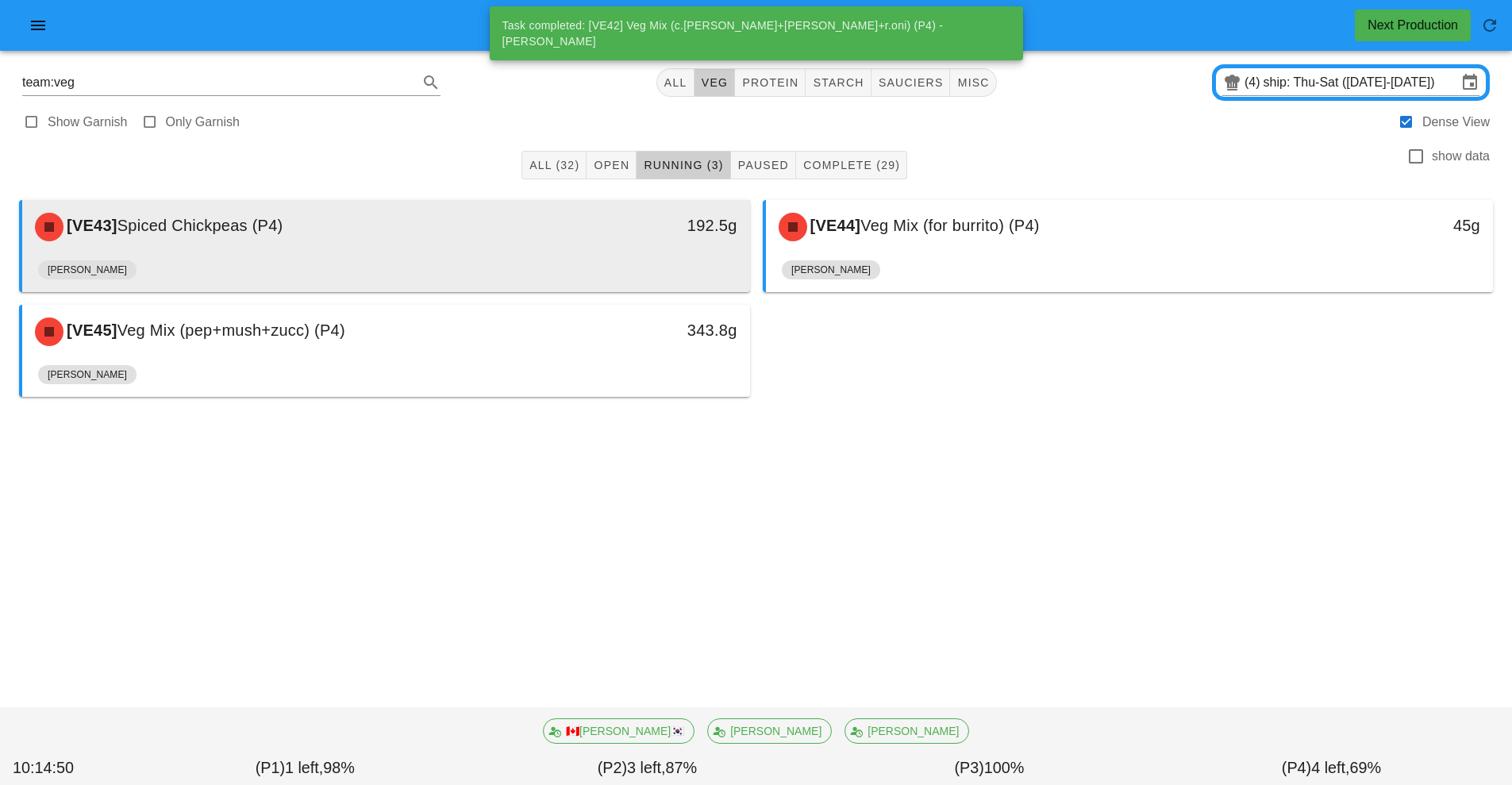
click at [585, 235] on div "192.5g" at bounding box center [655, 225] width 161 height 25
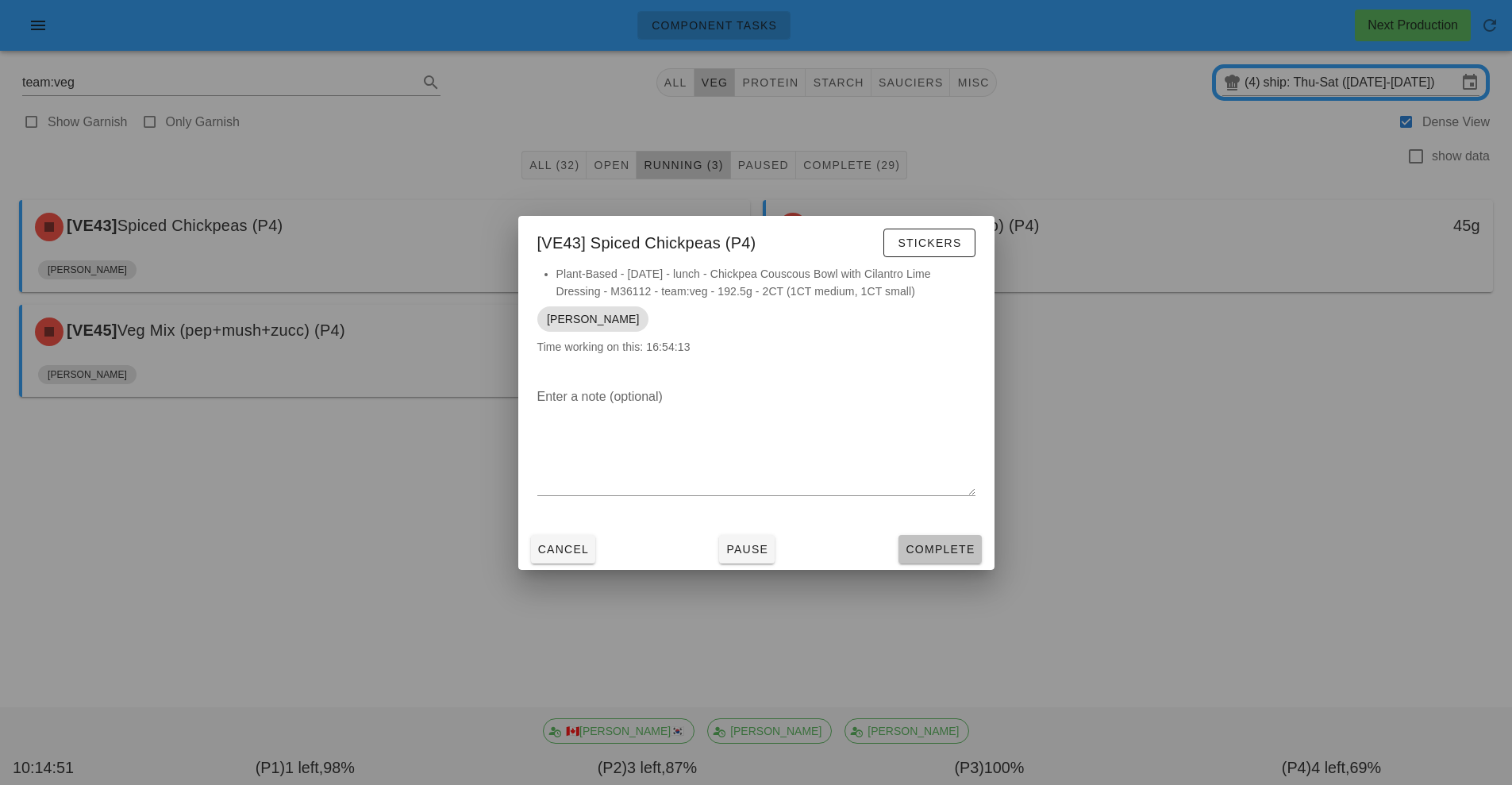
click at [951, 562] on button "Complete" at bounding box center [939, 549] width 83 height 29
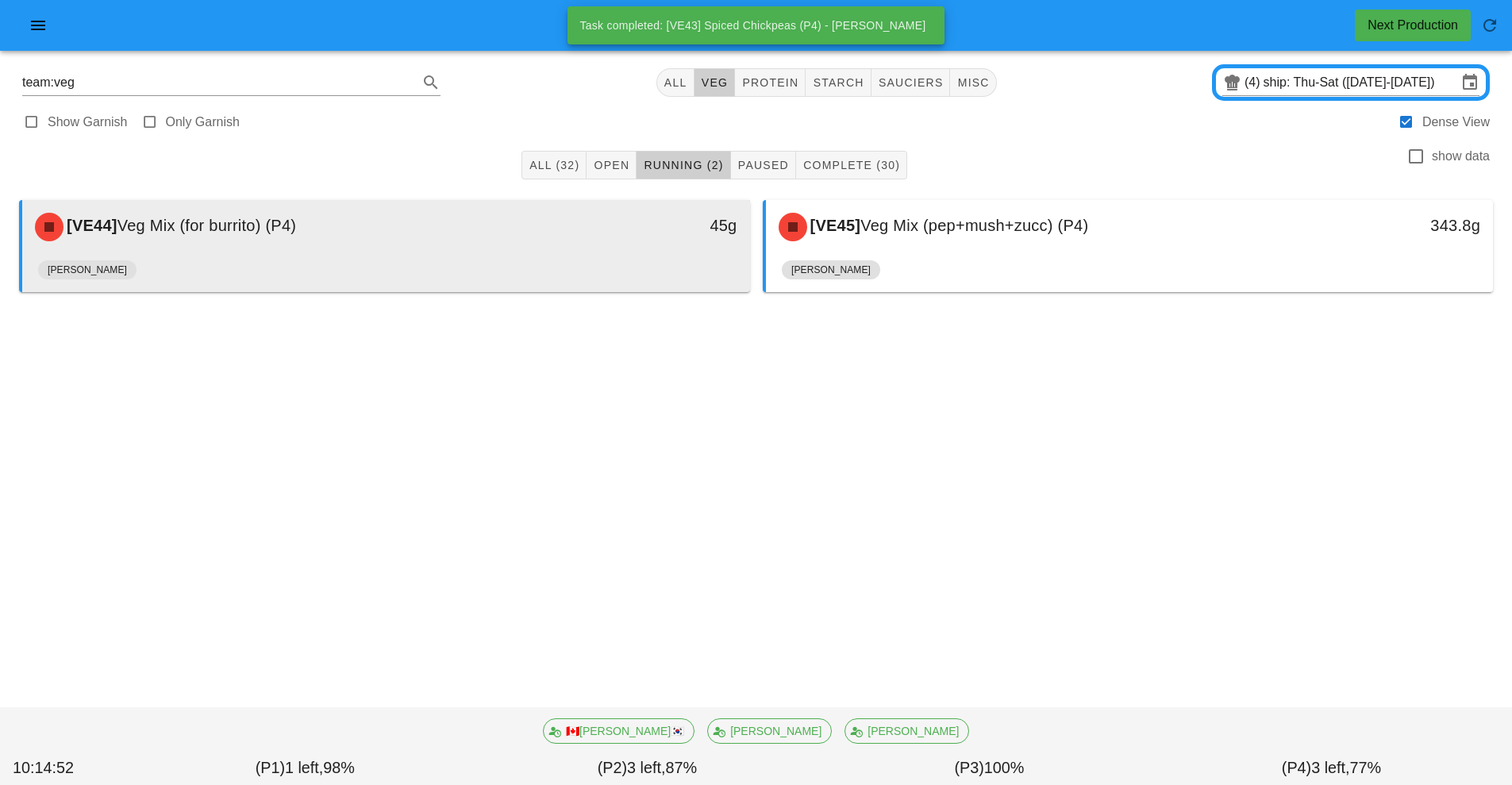
click at [605, 245] on div "45g" at bounding box center [655, 227] width 180 height 47
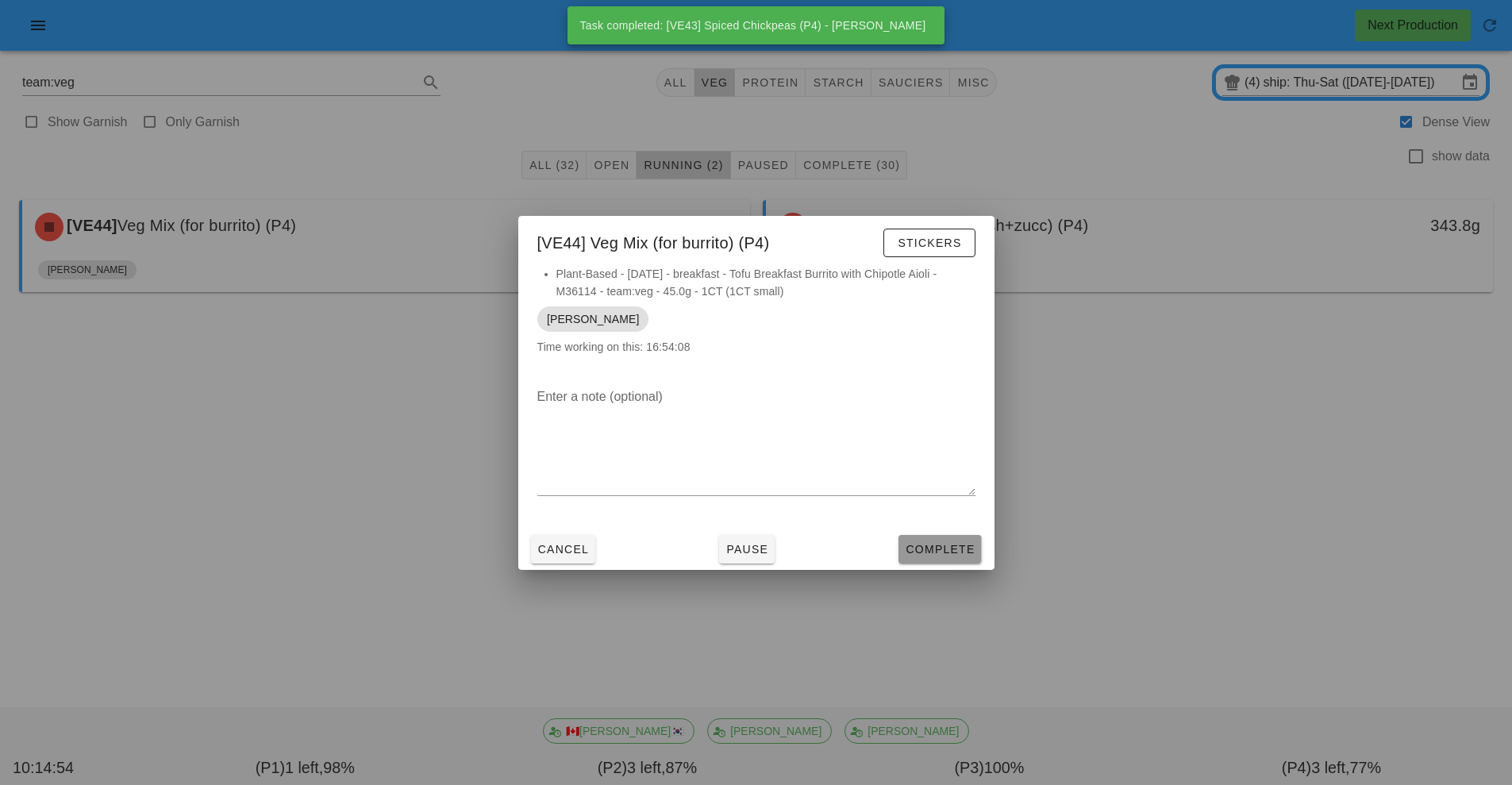
click at [948, 553] on span "Complete" at bounding box center [939, 549] width 69 height 12
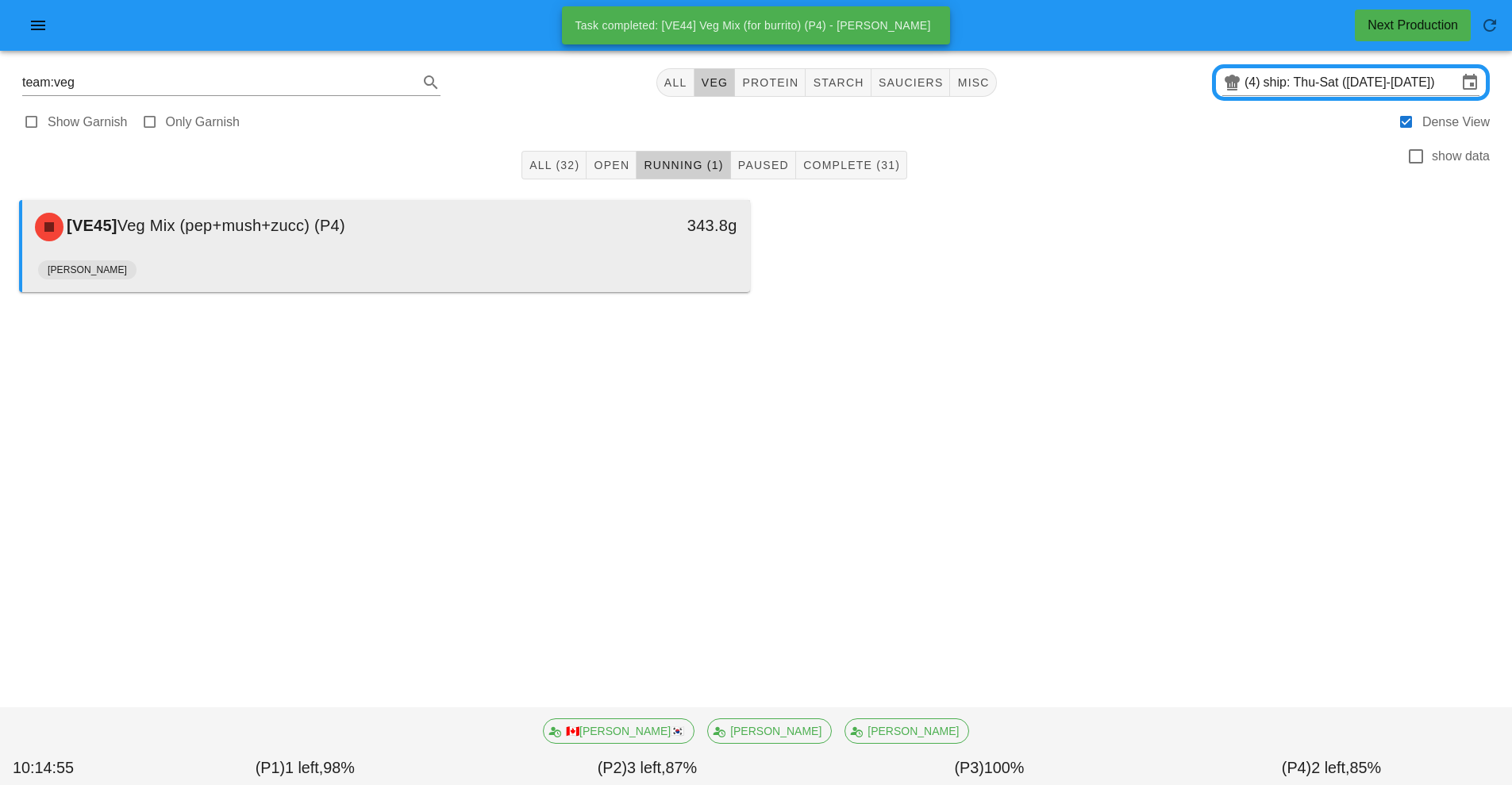
click at [568, 226] on div "343.8g" at bounding box center [655, 227] width 180 height 47
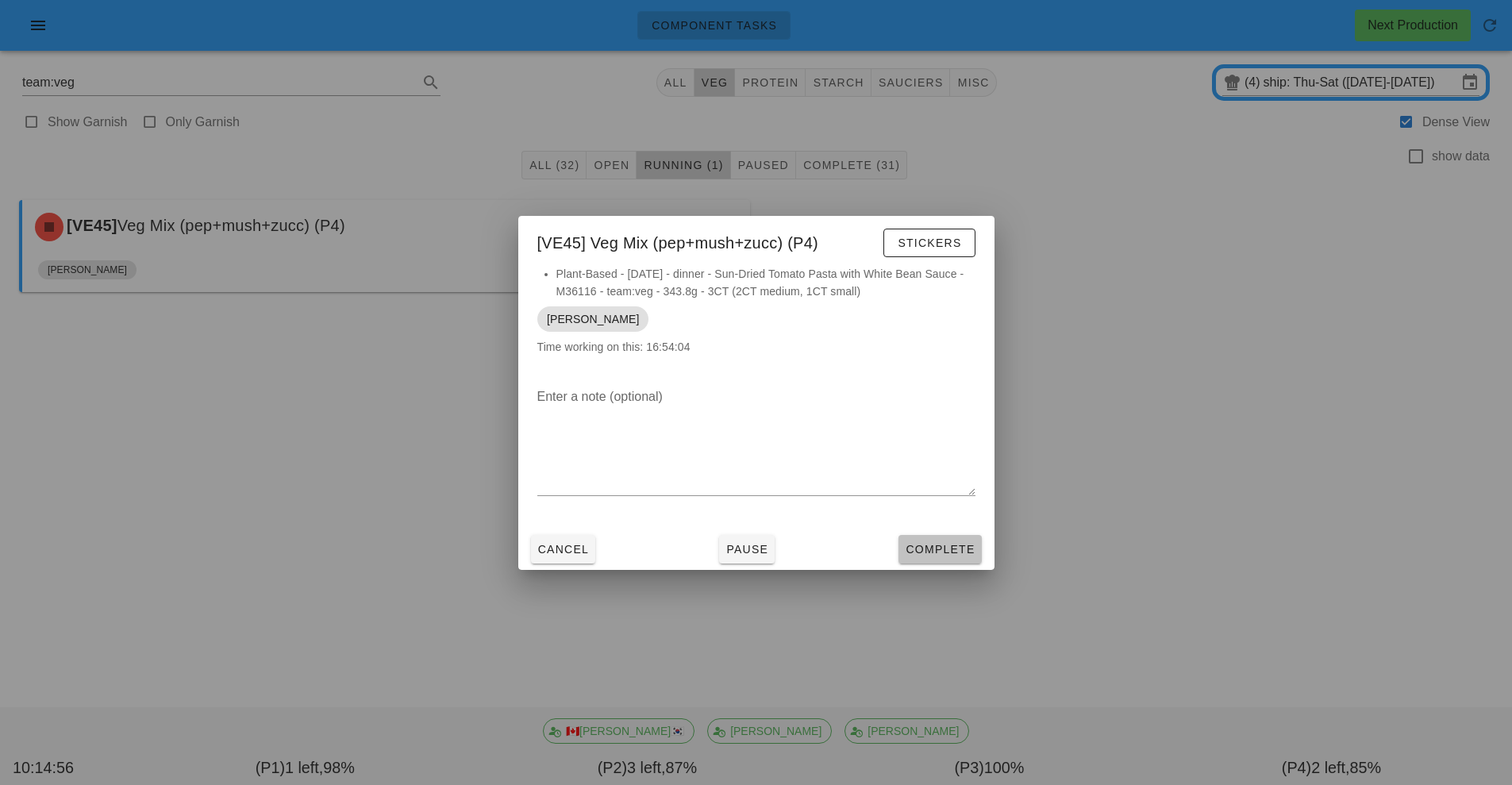
click at [948, 546] on span "Complete" at bounding box center [939, 549] width 69 height 12
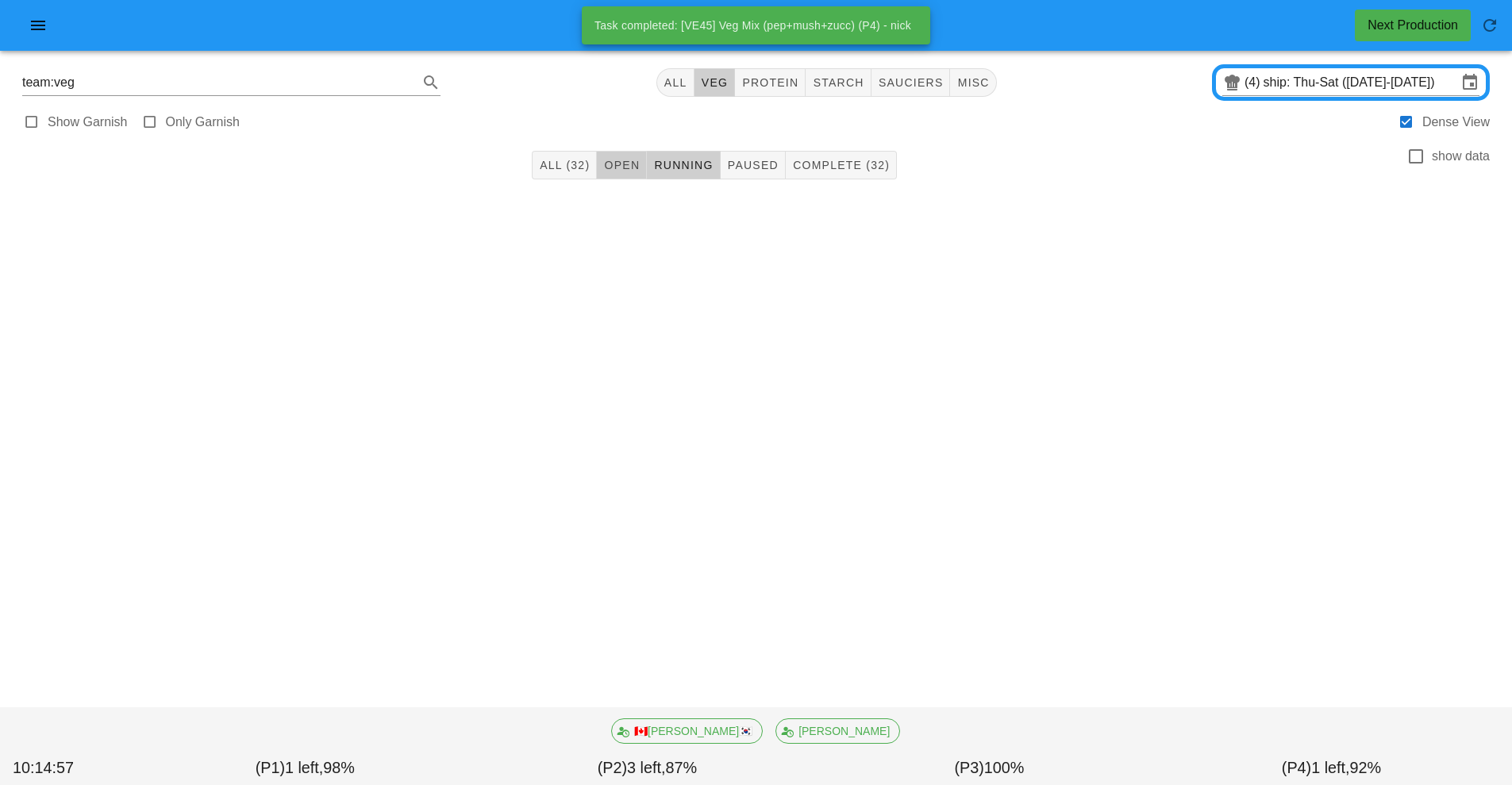
click at [616, 166] on span "Open" at bounding box center [621, 165] width 37 height 12
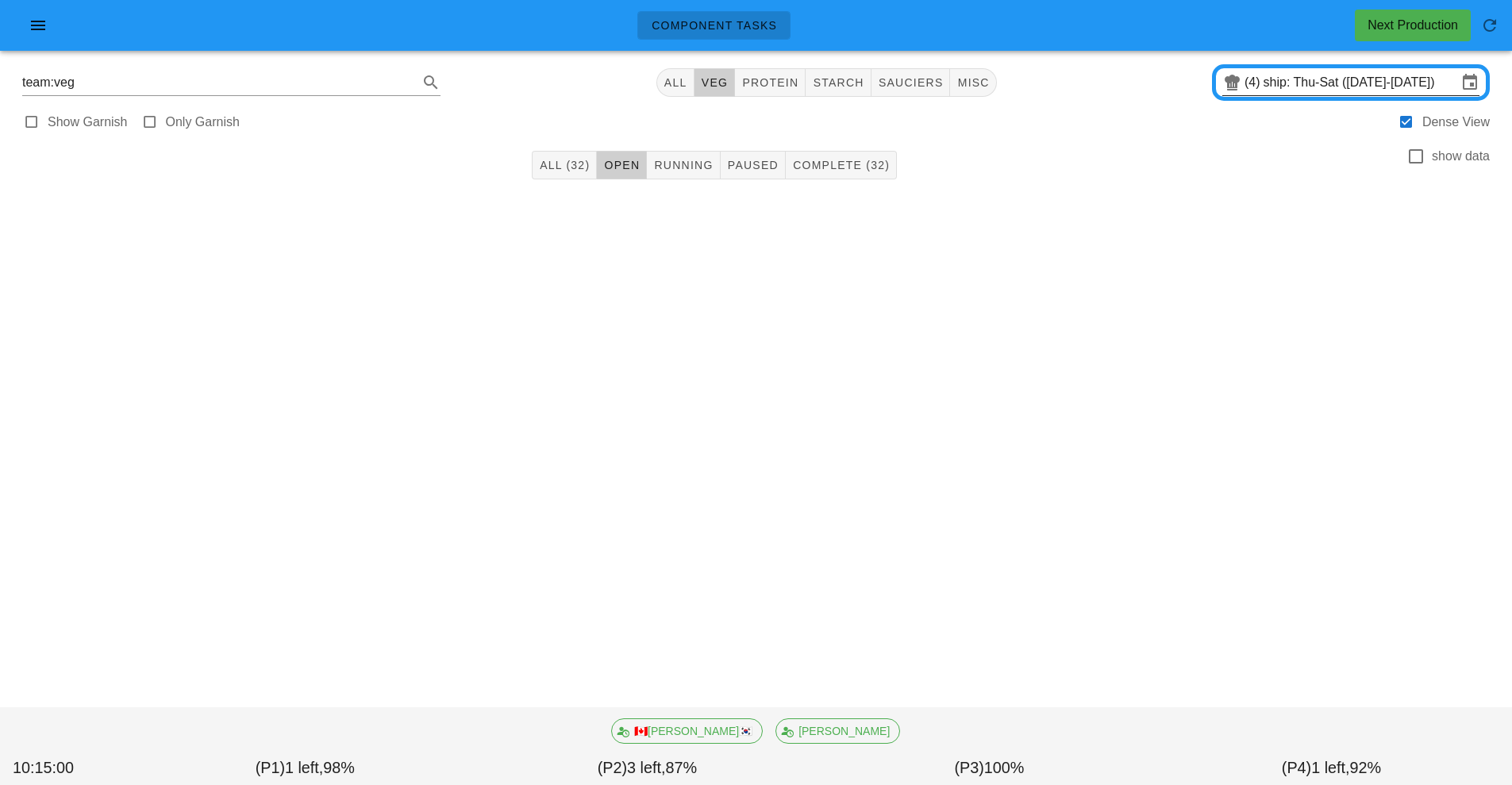
click at [1343, 84] on input "ship: Thu-Sat ([DATE]-[DATE])" at bounding box center [1360, 82] width 193 height 25
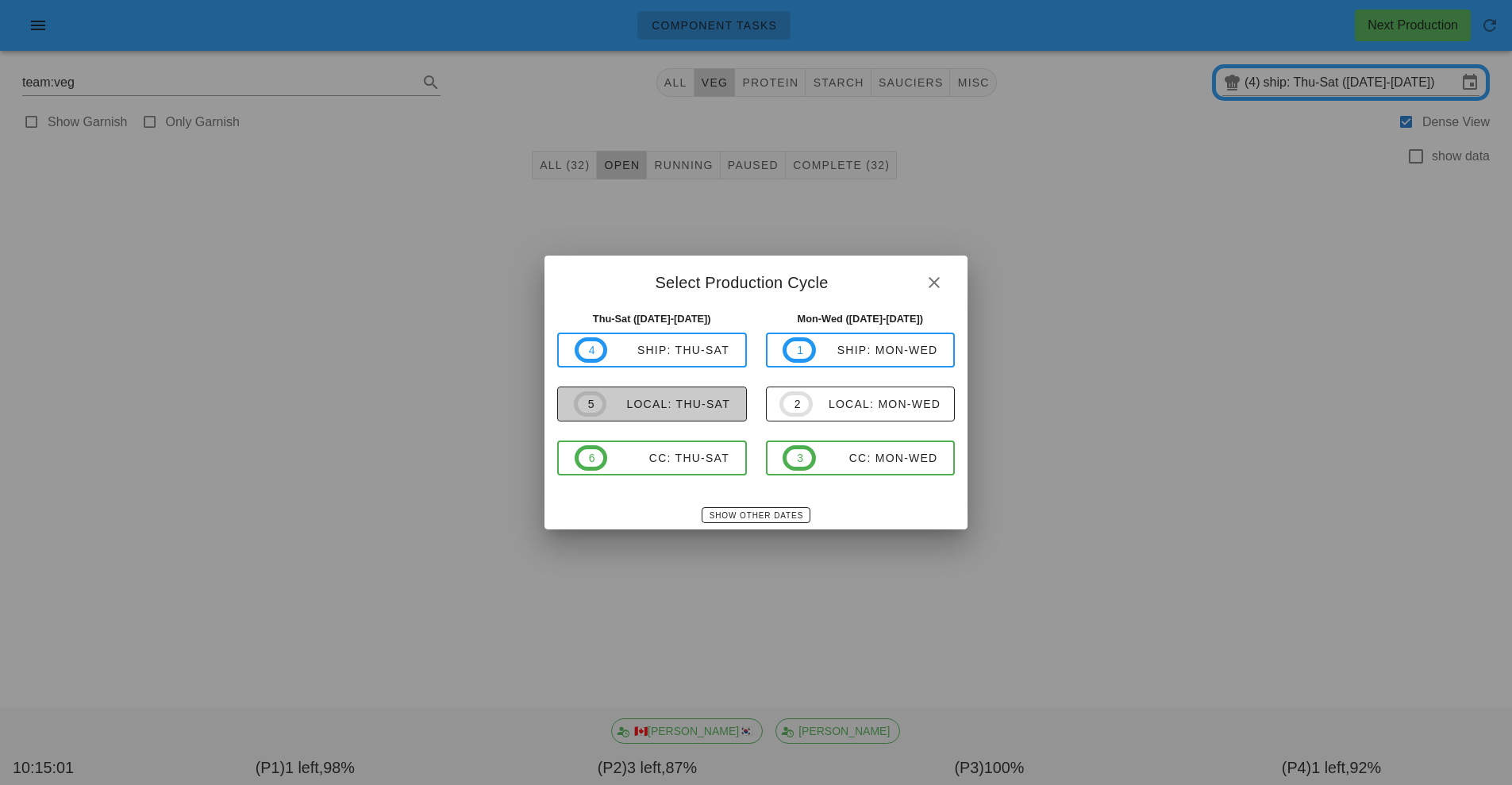
click at [693, 416] on span "5 local: Thu-Sat" at bounding box center [652, 403] width 156 height 25
type input "local: Thu-Sat ([DATE]-[DATE])"
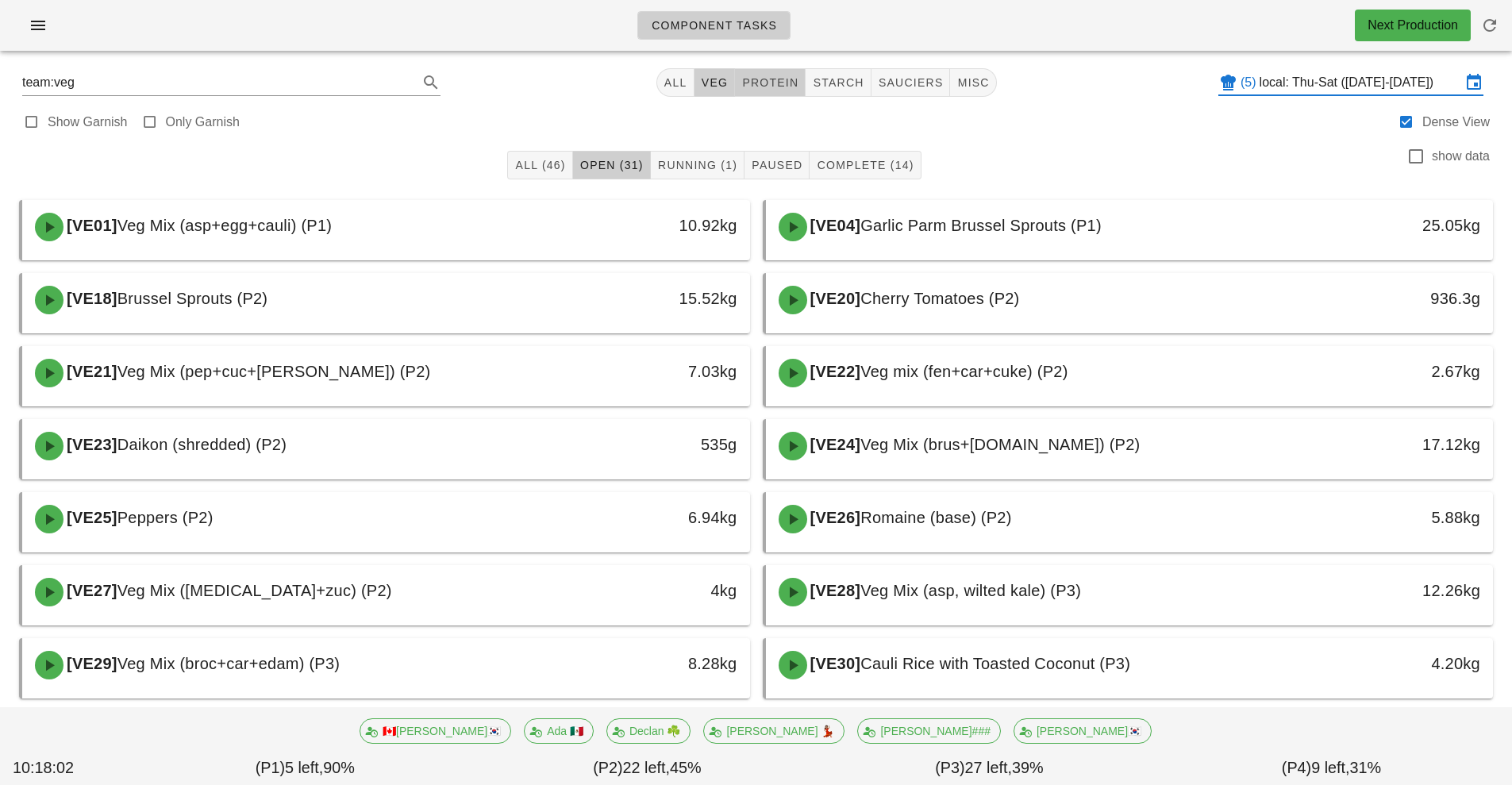
click at [785, 76] on span "protein" at bounding box center [770, 83] width 57 height 12
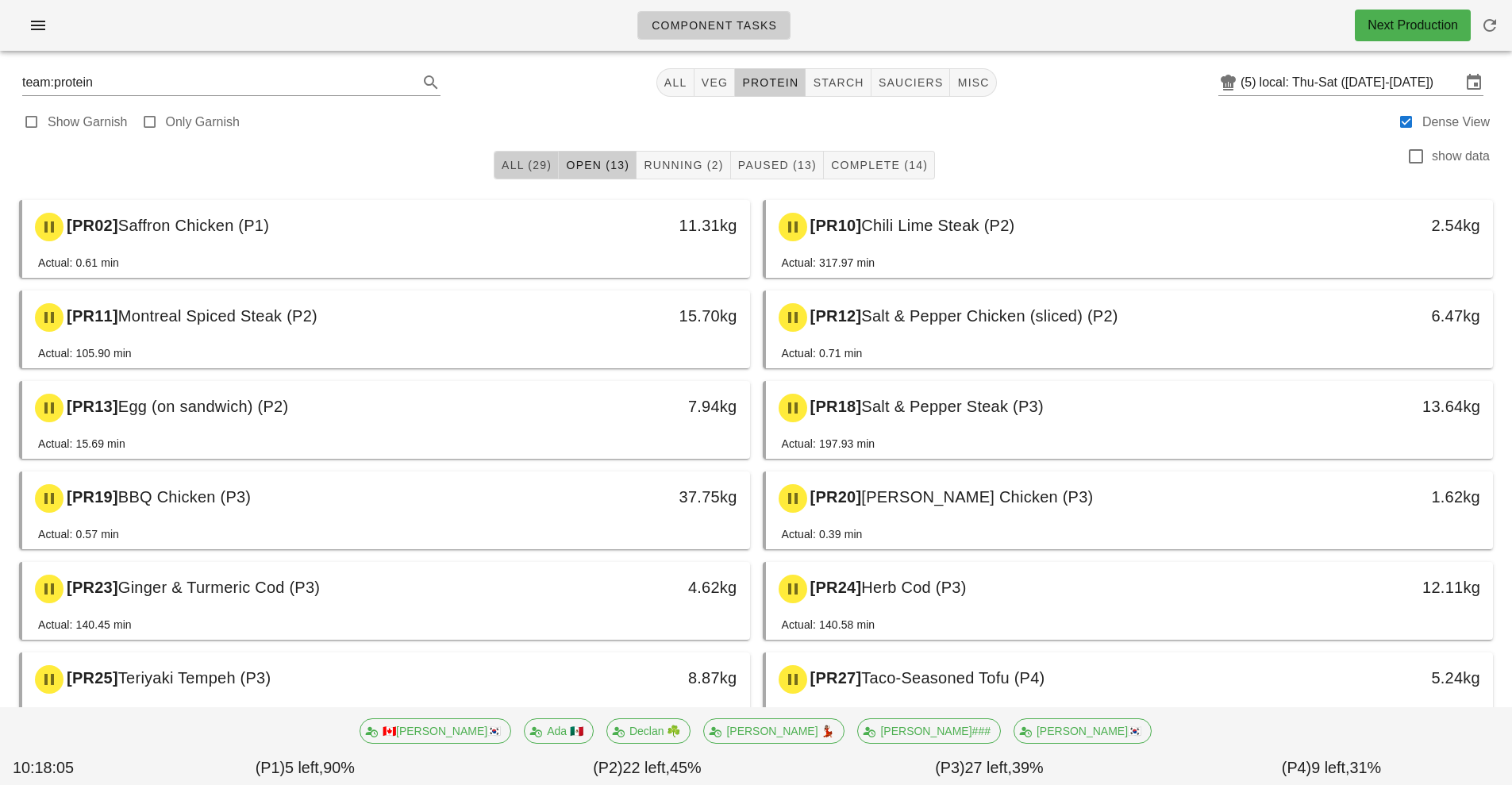
click at [511, 167] on span "All (29)" at bounding box center [526, 165] width 51 height 12
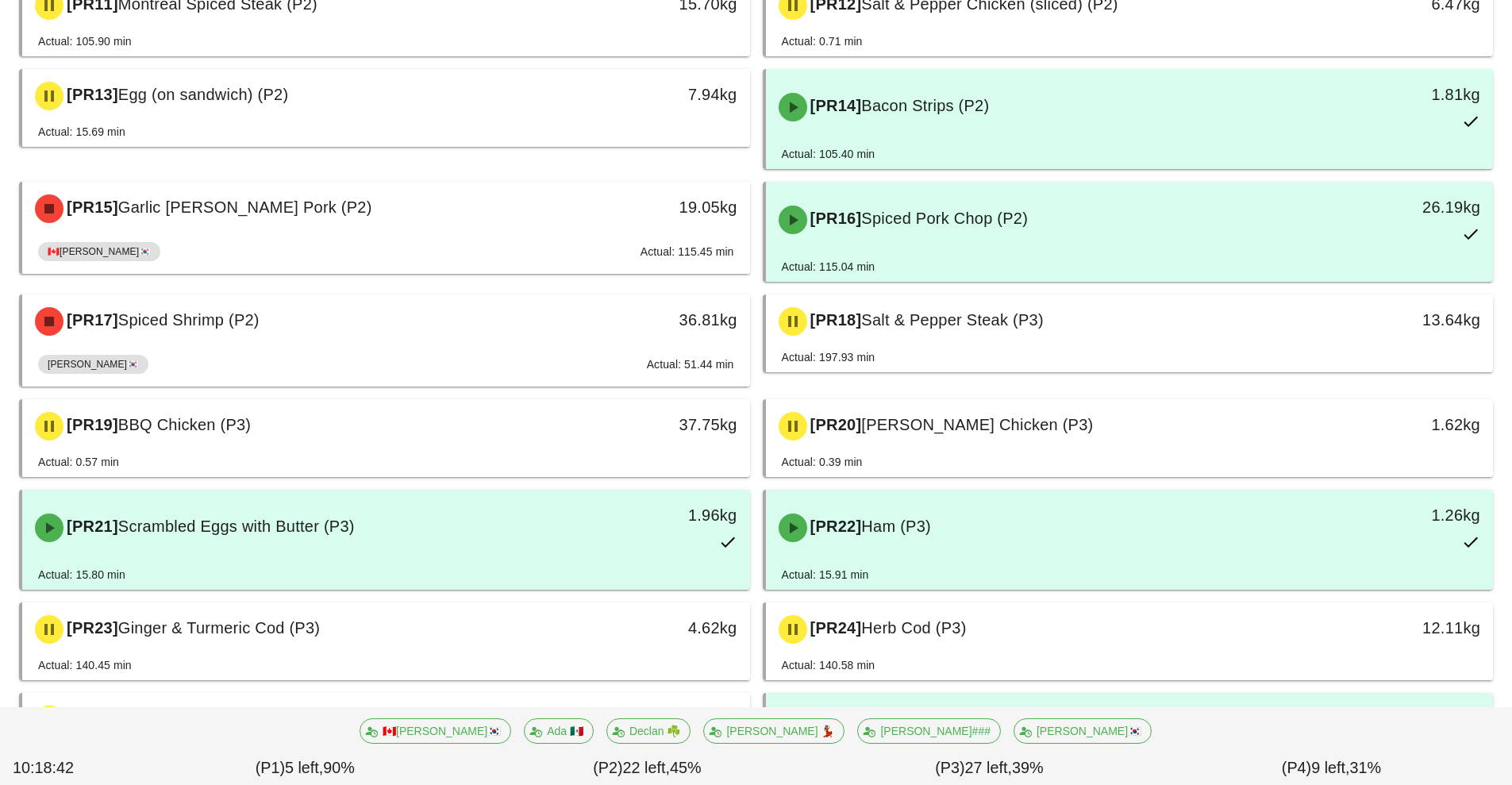
scroll to position [818, 0]
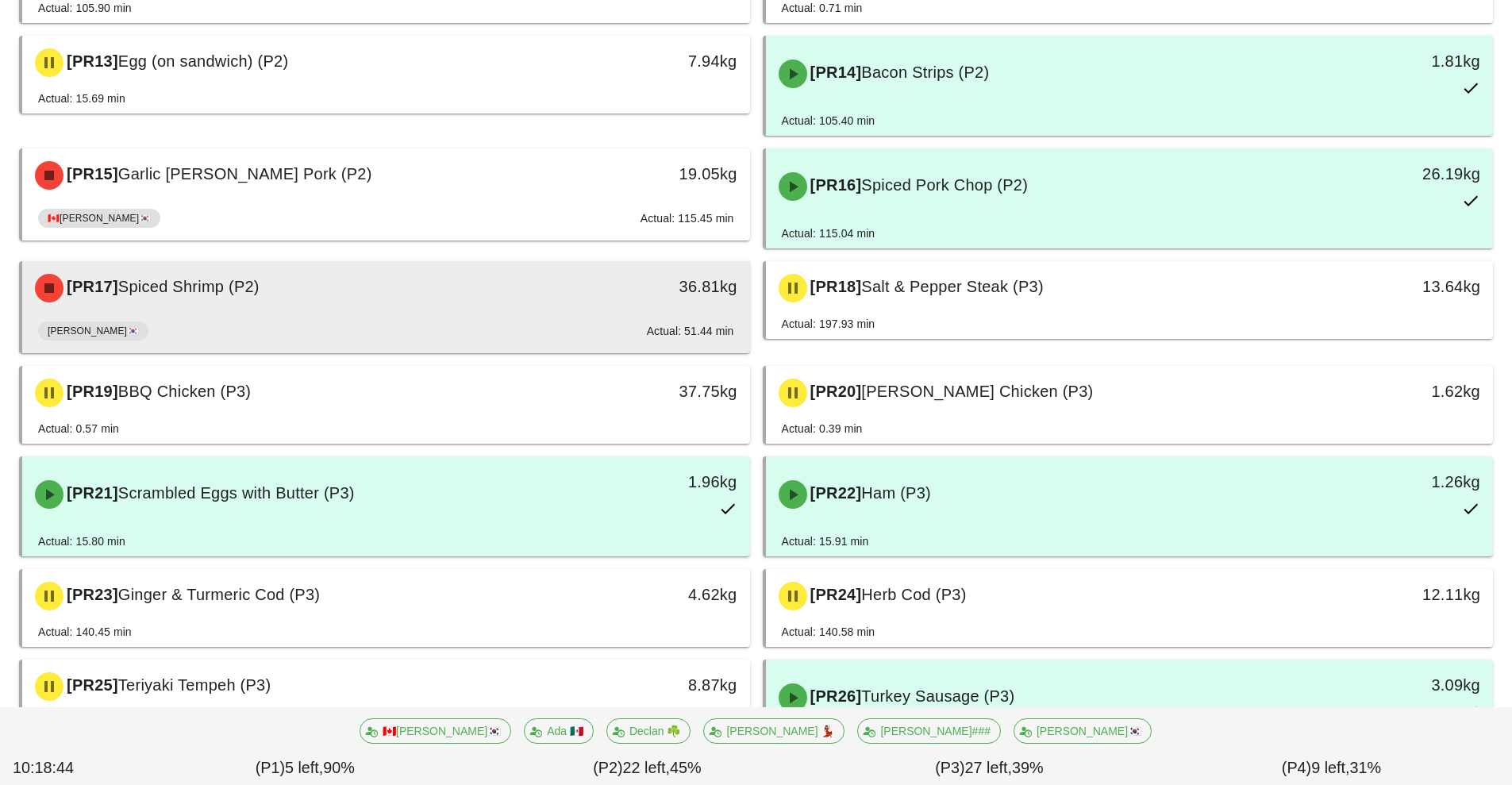
click at [451, 309] on div "[PR17] Spiced Shrimp (P2)" at bounding box center [295, 288] width 540 height 47
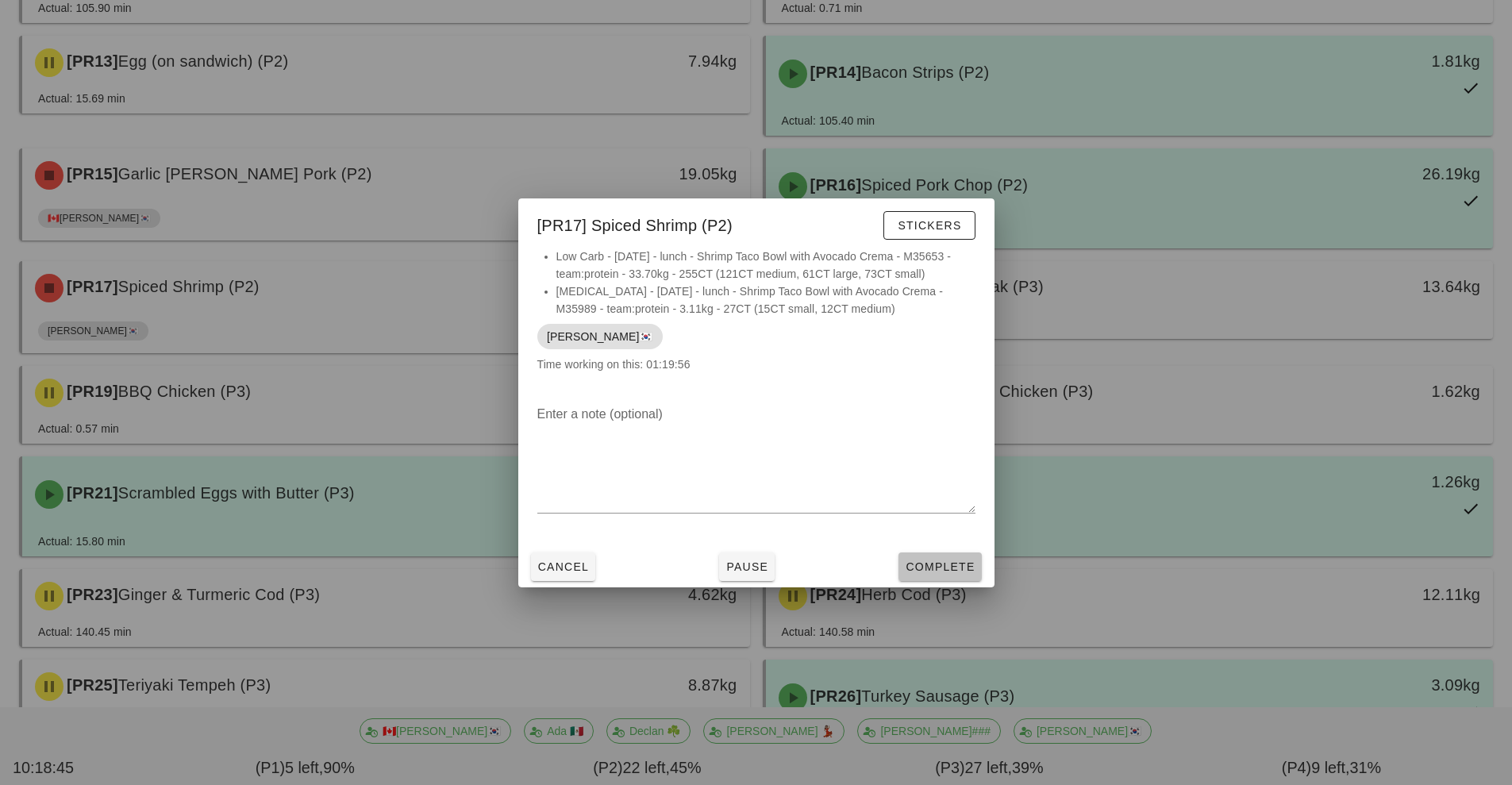
click at [942, 571] on span "Complete" at bounding box center [939, 567] width 69 height 12
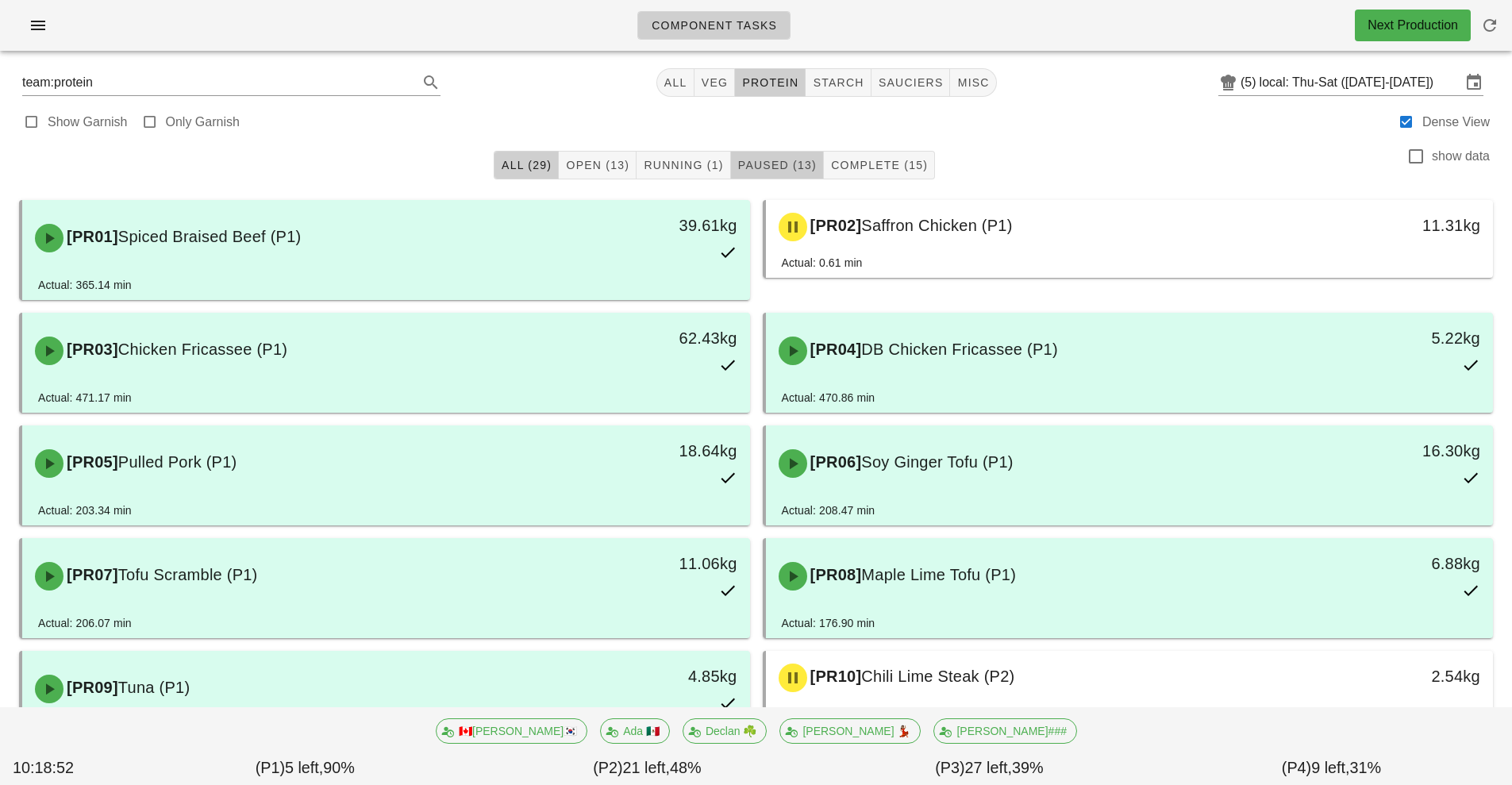
click at [778, 170] on span "Paused (13)" at bounding box center [777, 165] width 79 height 12
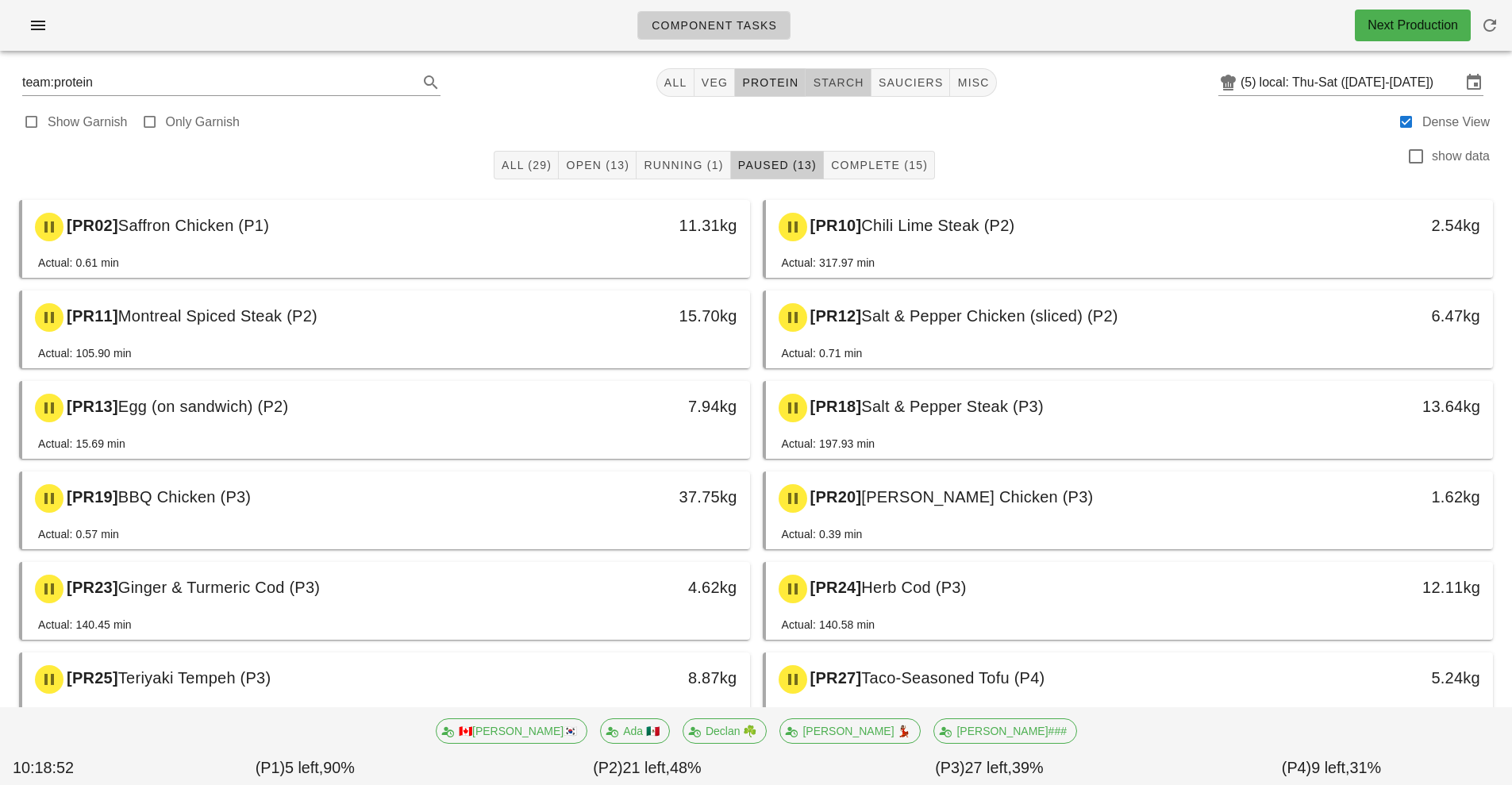
click at [843, 78] on span "starch" at bounding box center [837, 83] width 52 height 12
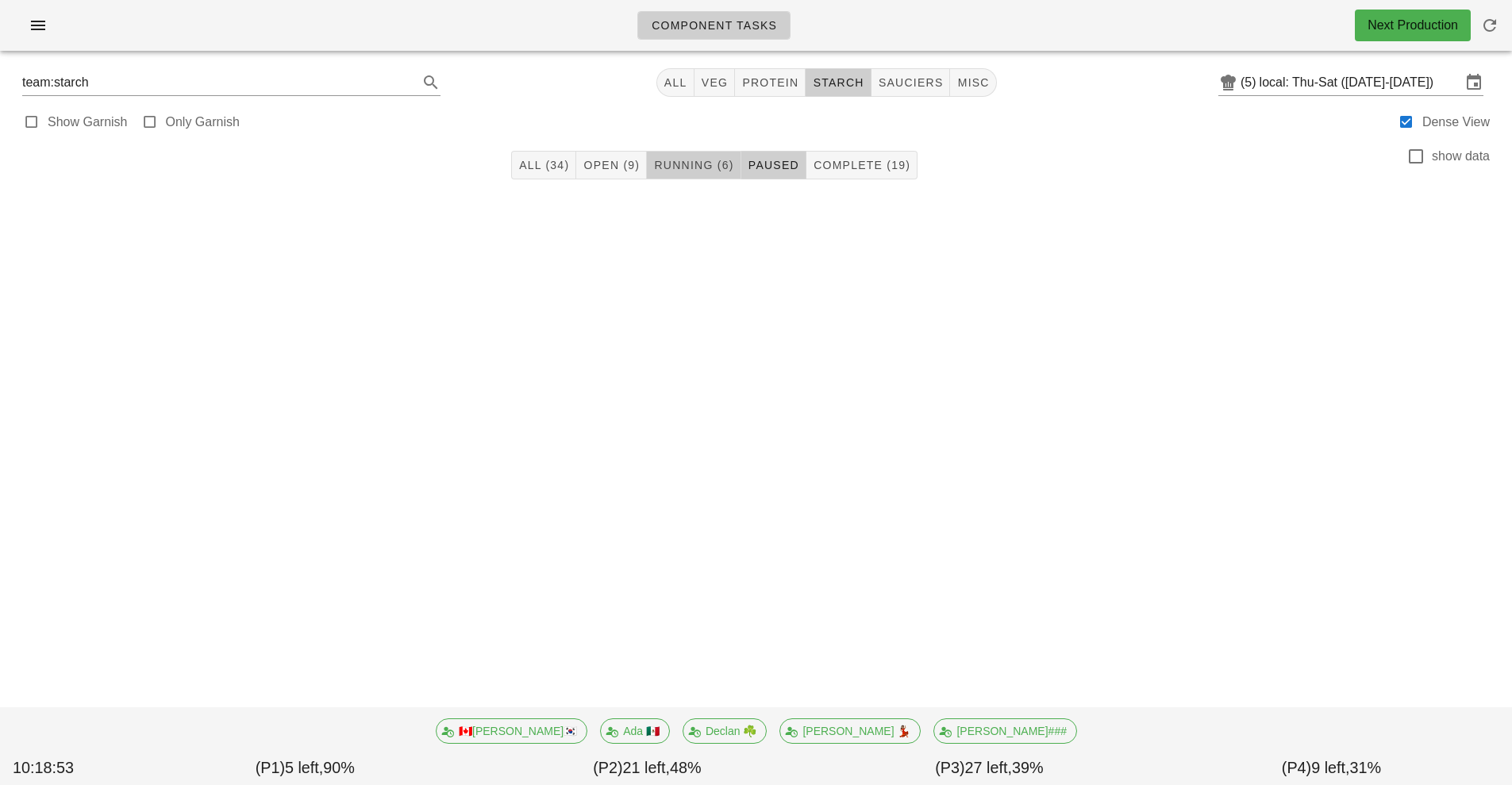
click at [690, 177] on button "Running (6)" at bounding box center [693, 165] width 94 height 29
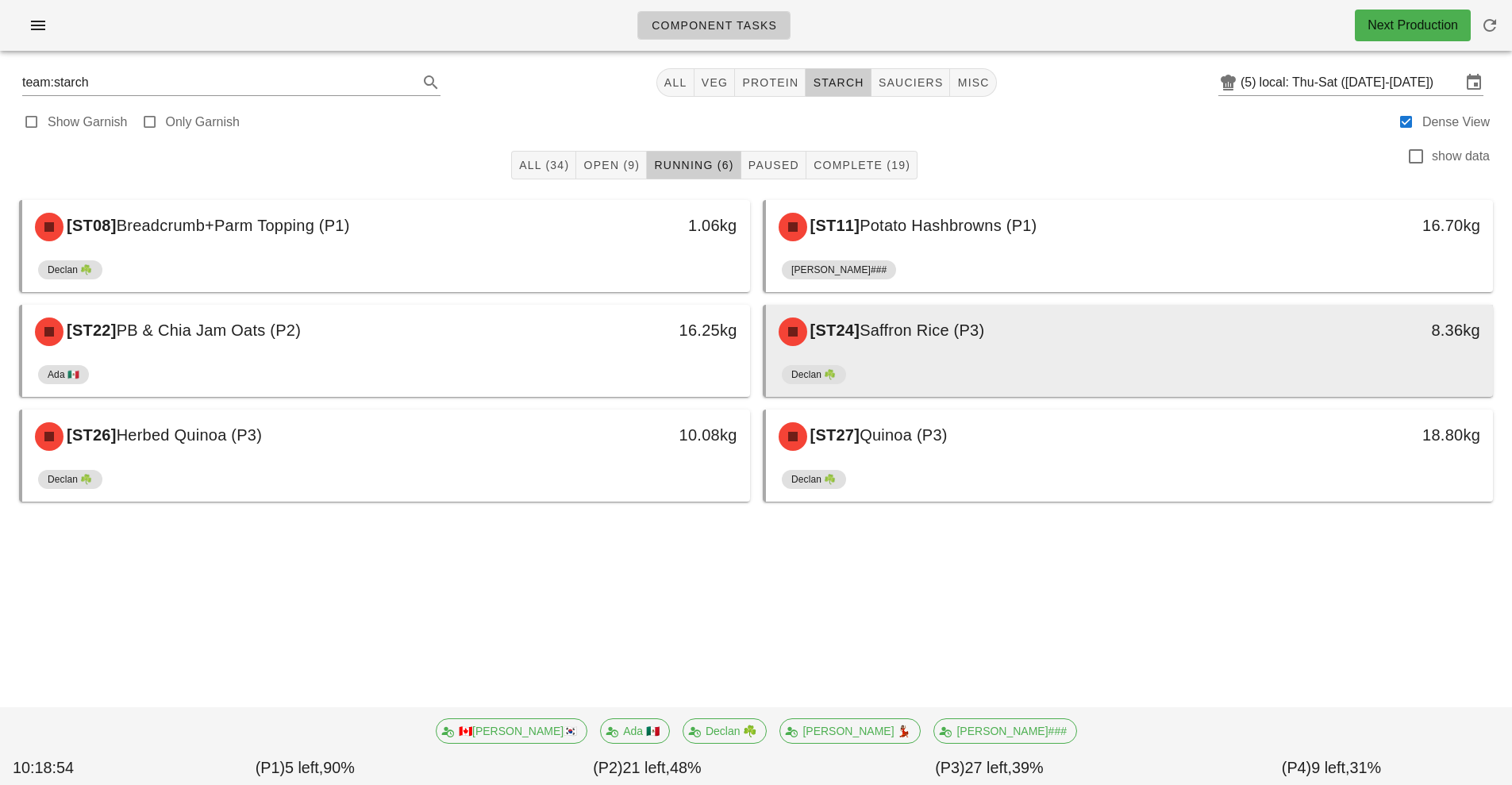
click at [933, 353] on div "[ST24] Saffron Rice (P3)" at bounding box center [1038, 331] width 540 height 47
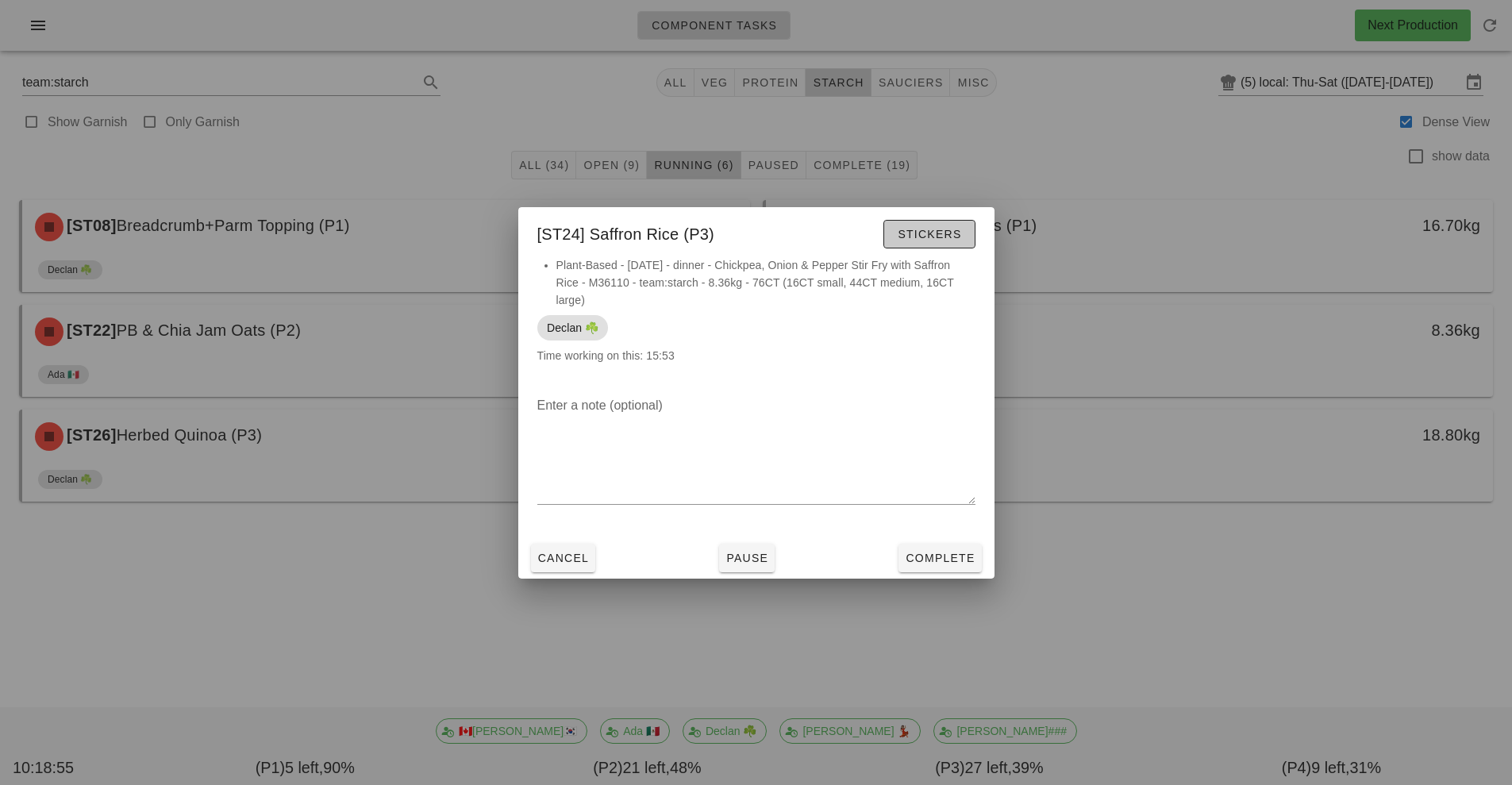
click at [922, 237] on span "Stickers" at bounding box center [929, 234] width 64 height 12
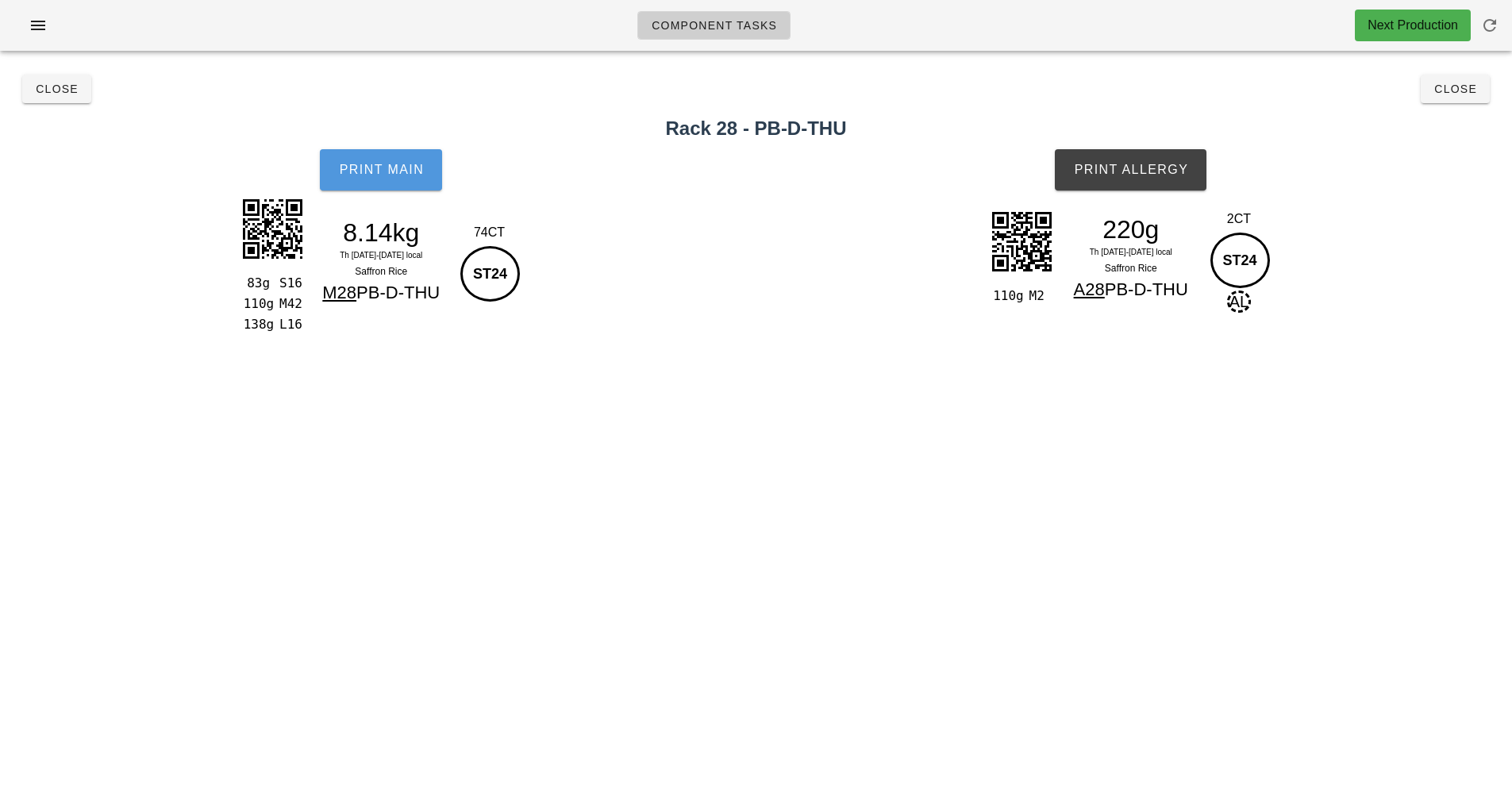
click at [387, 185] on button "Print Main" at bounding box center [380, 170] width 122 height 41
click at [1125, 185] on button "Print Allergy" at bounding box center [1130, 170] width 152 height 41
click at [1431, 79] on button "Close" at bounding box center [1455, 89] width 69 height 29
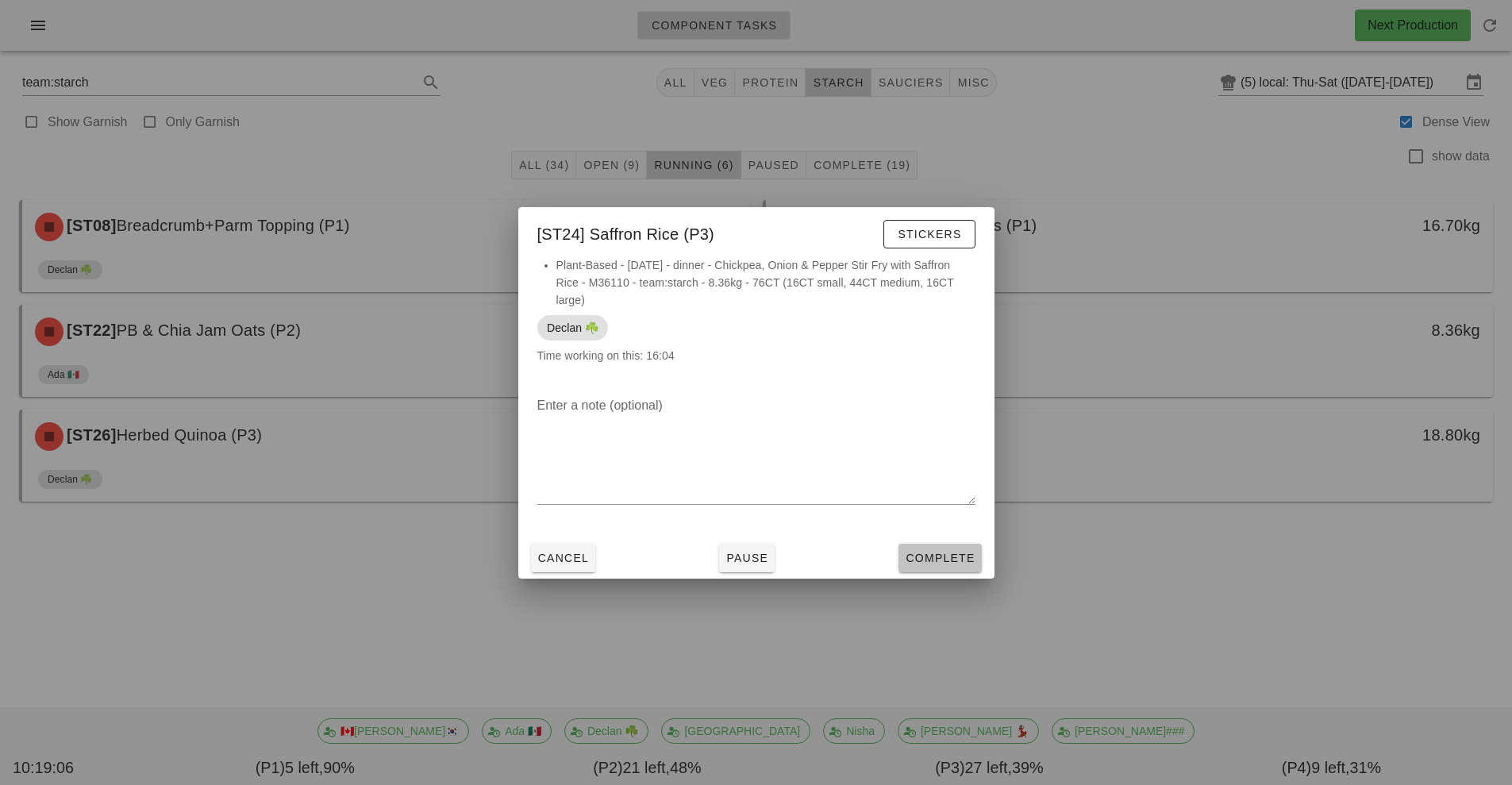
click at [938, 569] on button "Complete" at bounding box center [939, 558] width 83 height 29
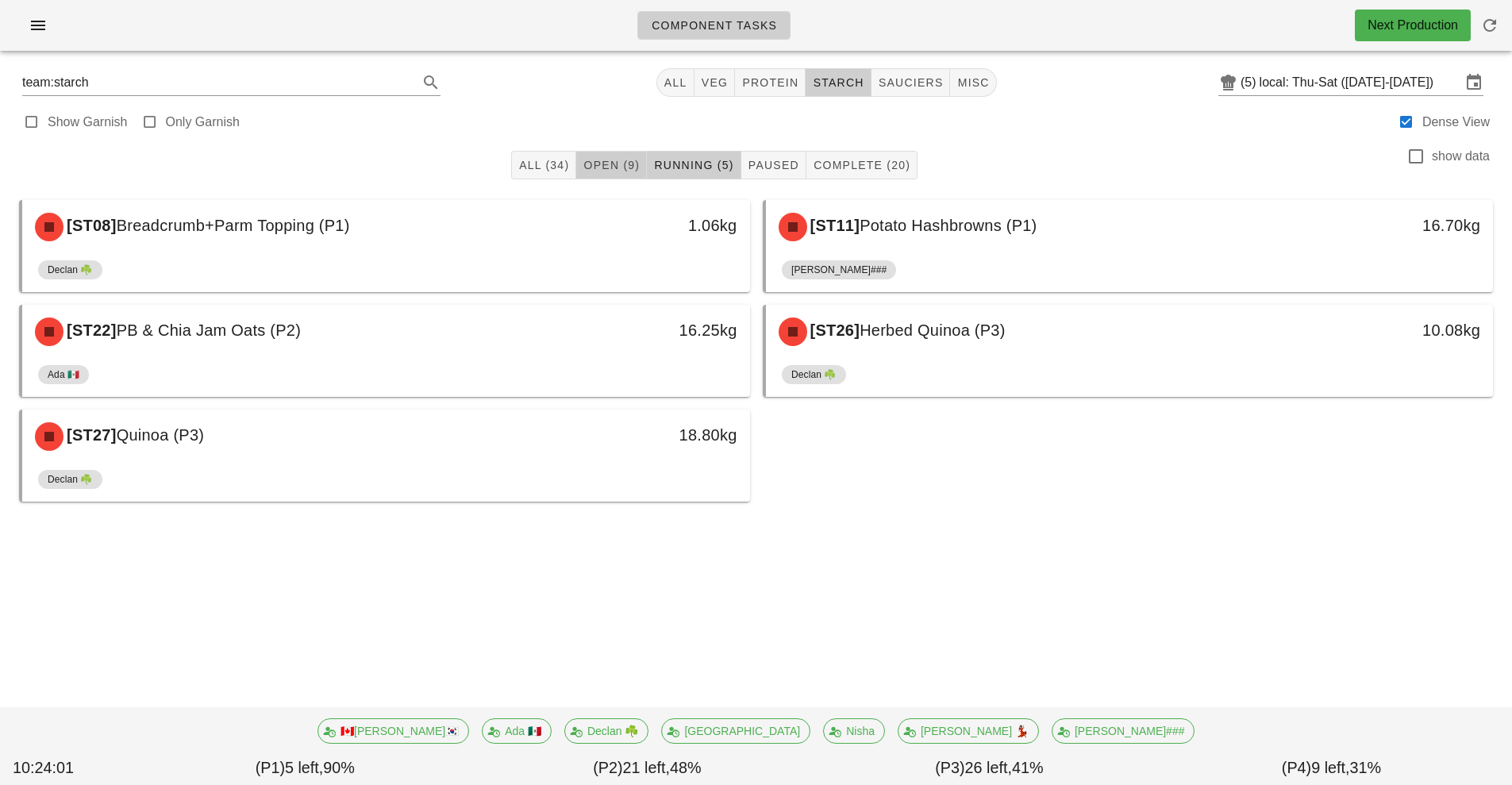
click at [617, 165] on span "Open (9)" at bounding box center [611, 165] width 57 height 12
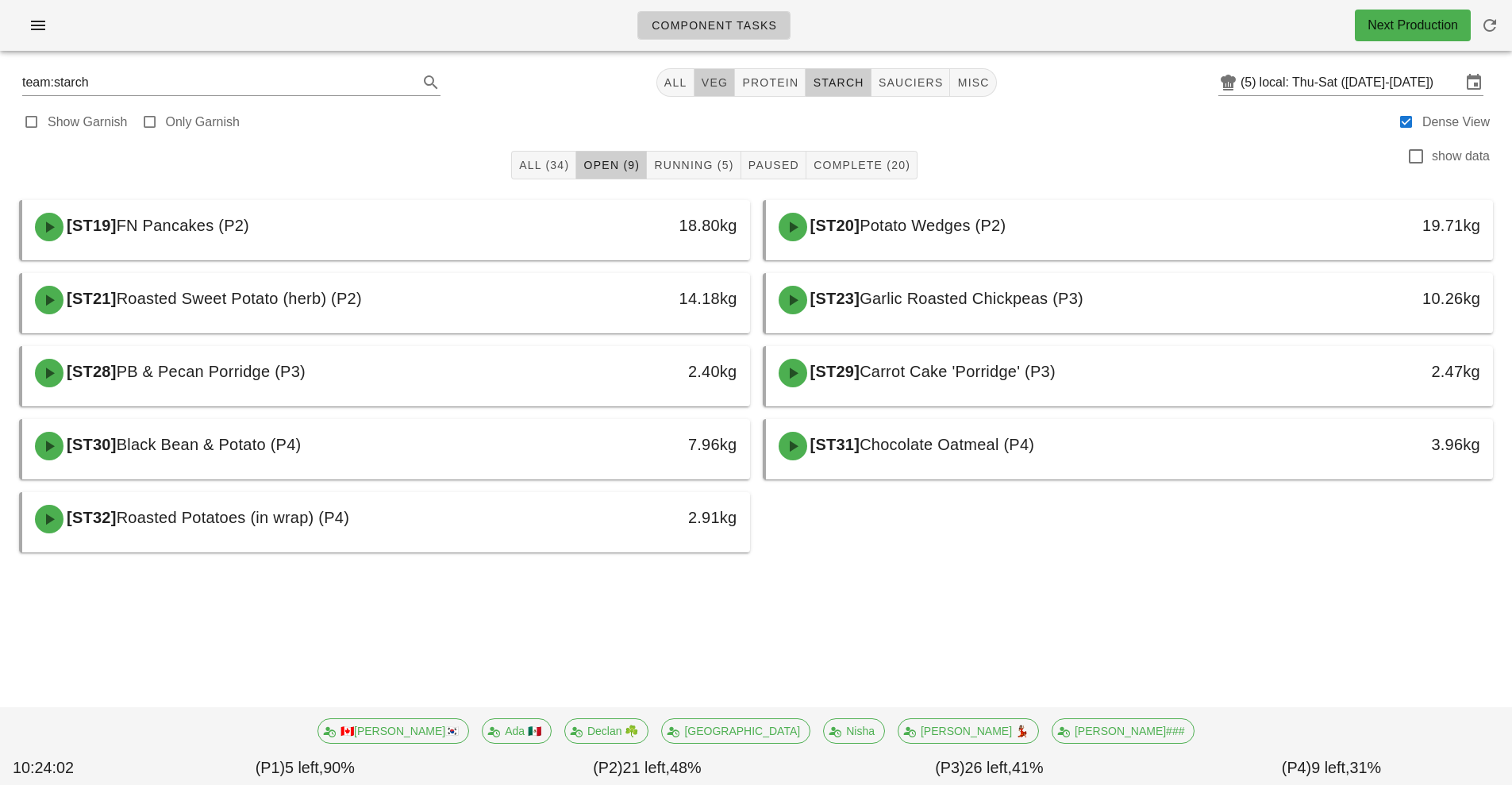
click at [724, 84] on span "veg" at bounding box center [715, 83] width 28 height 12
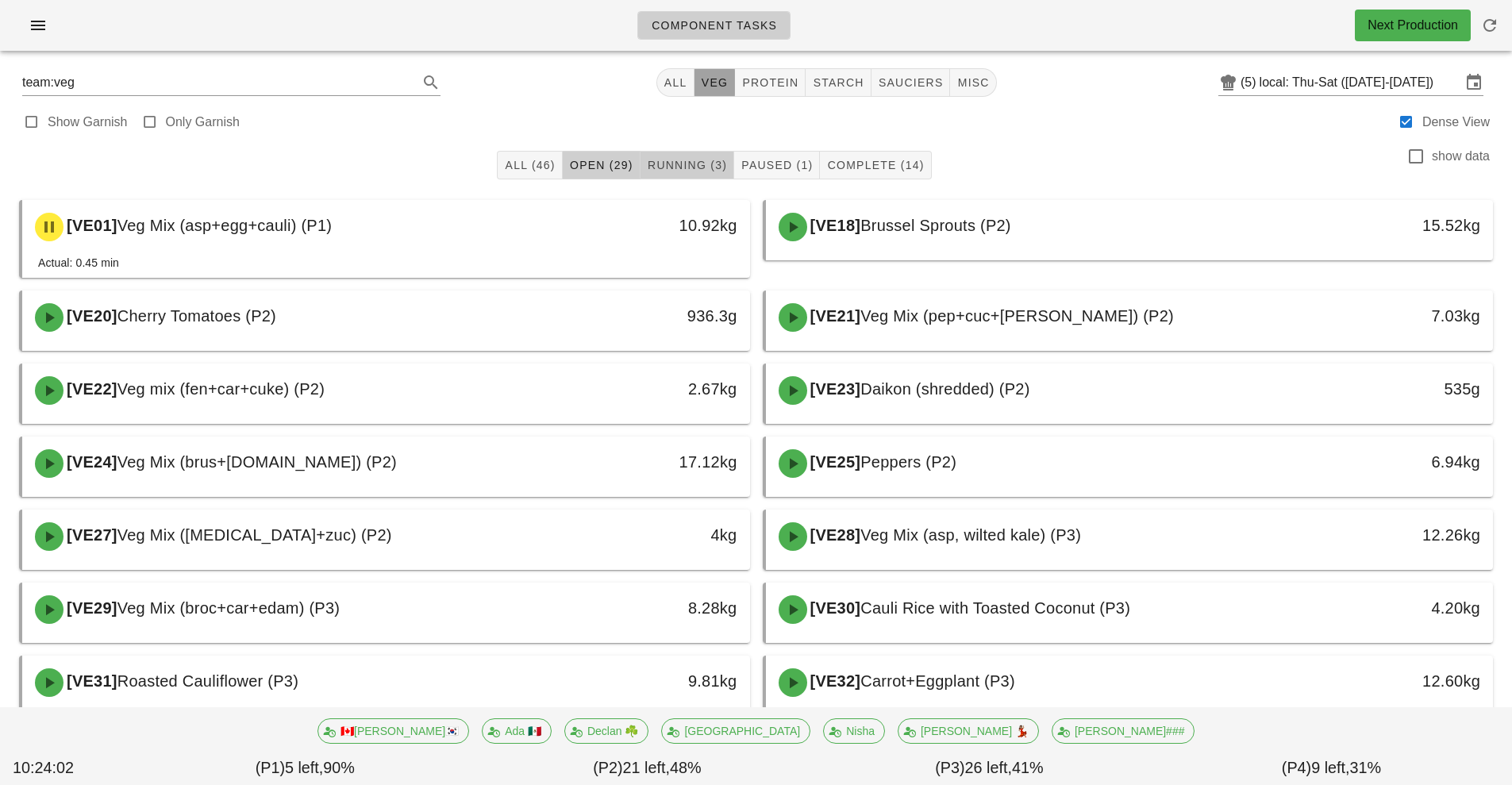
click at [693, 164] on span "Running (3)" at bounding box center [686, 165] width 80 height 12
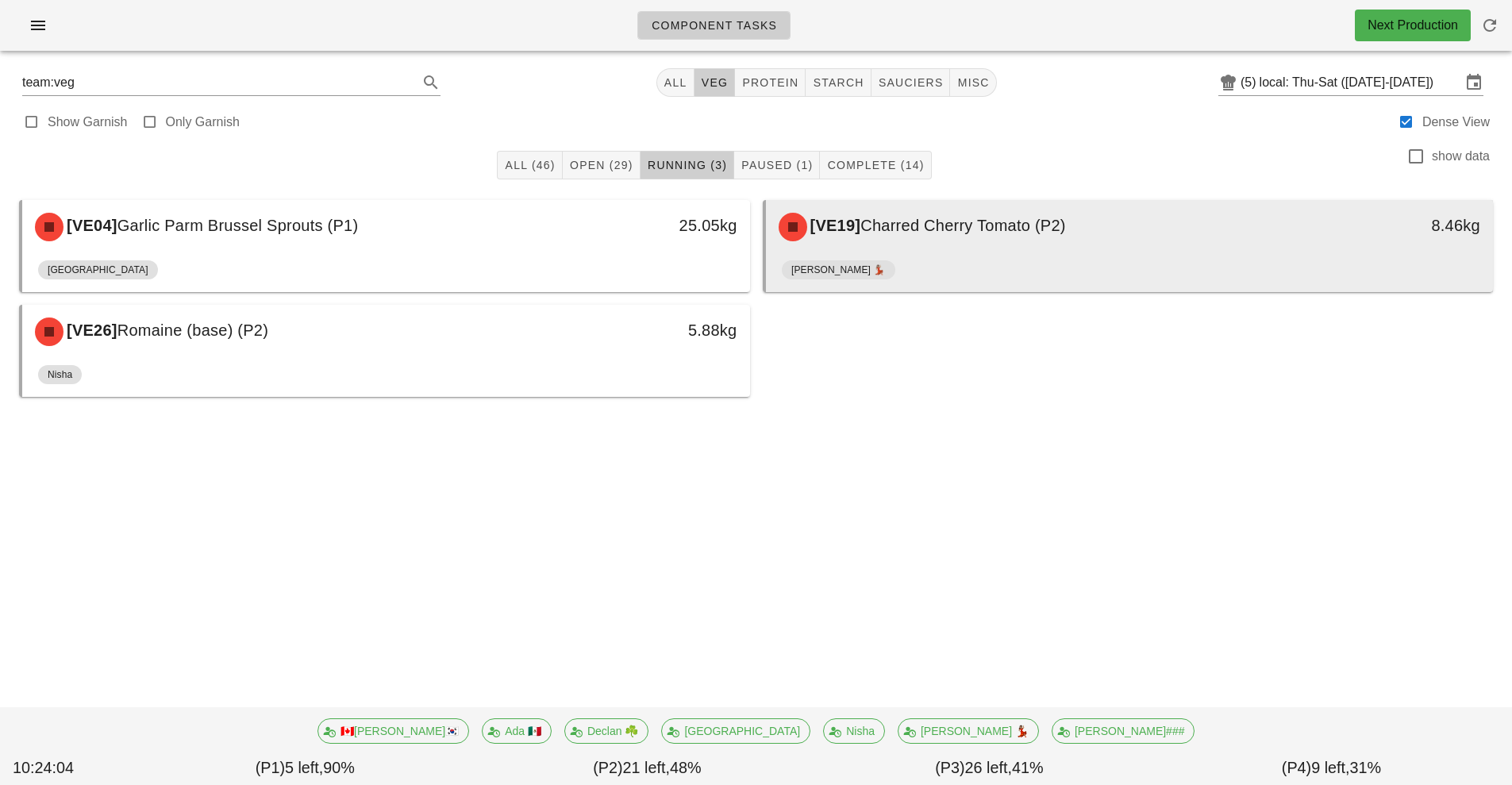
click at [1015, 232] on span "Charred Cherry Tomato (P2)" at bounding box center [962, 226] width 205 height 18
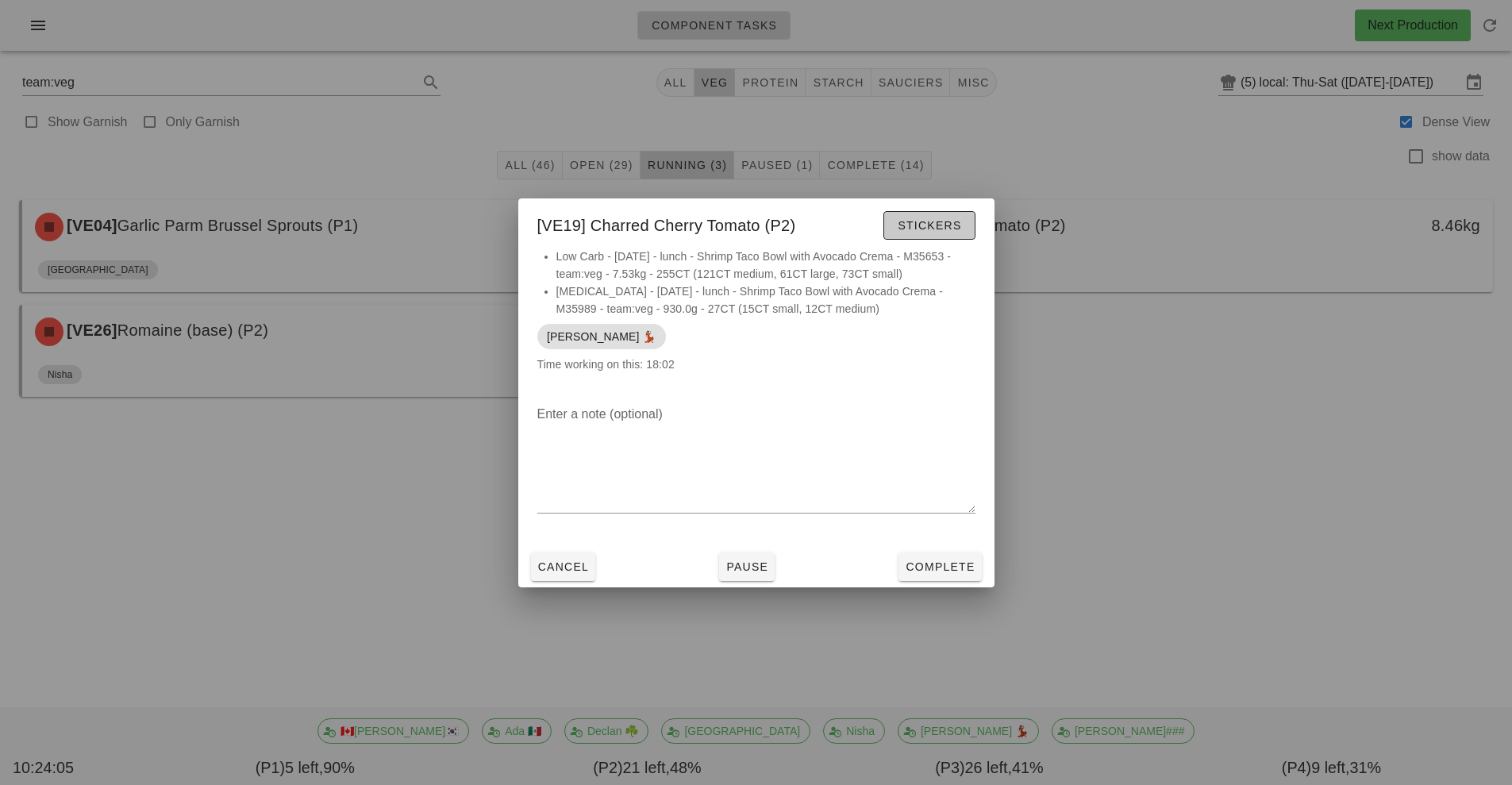
click at [940, 226] on span "Stickers" at bounding box center [929, 225] width 64 height 12
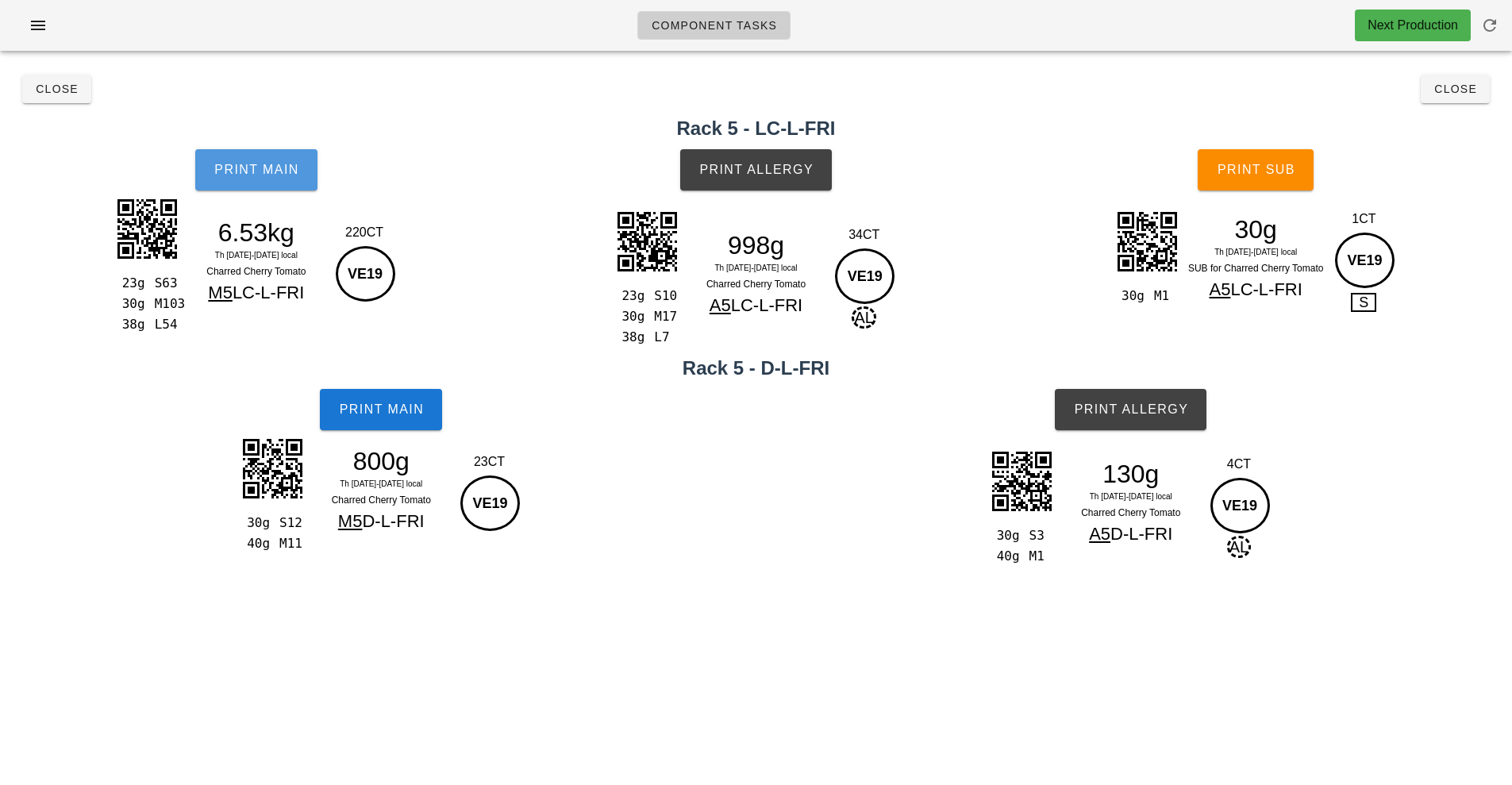
click at [261, 167] on span "Print Main" at bounding box center [257, 170] width 86 height 14
click at [414, 418] on button "Print Main" at bounding box center [380, 410] width 122 height 41
click at [788, 177] on span "Print Allergy" at bounding box center [756, 170] width 115 height 14
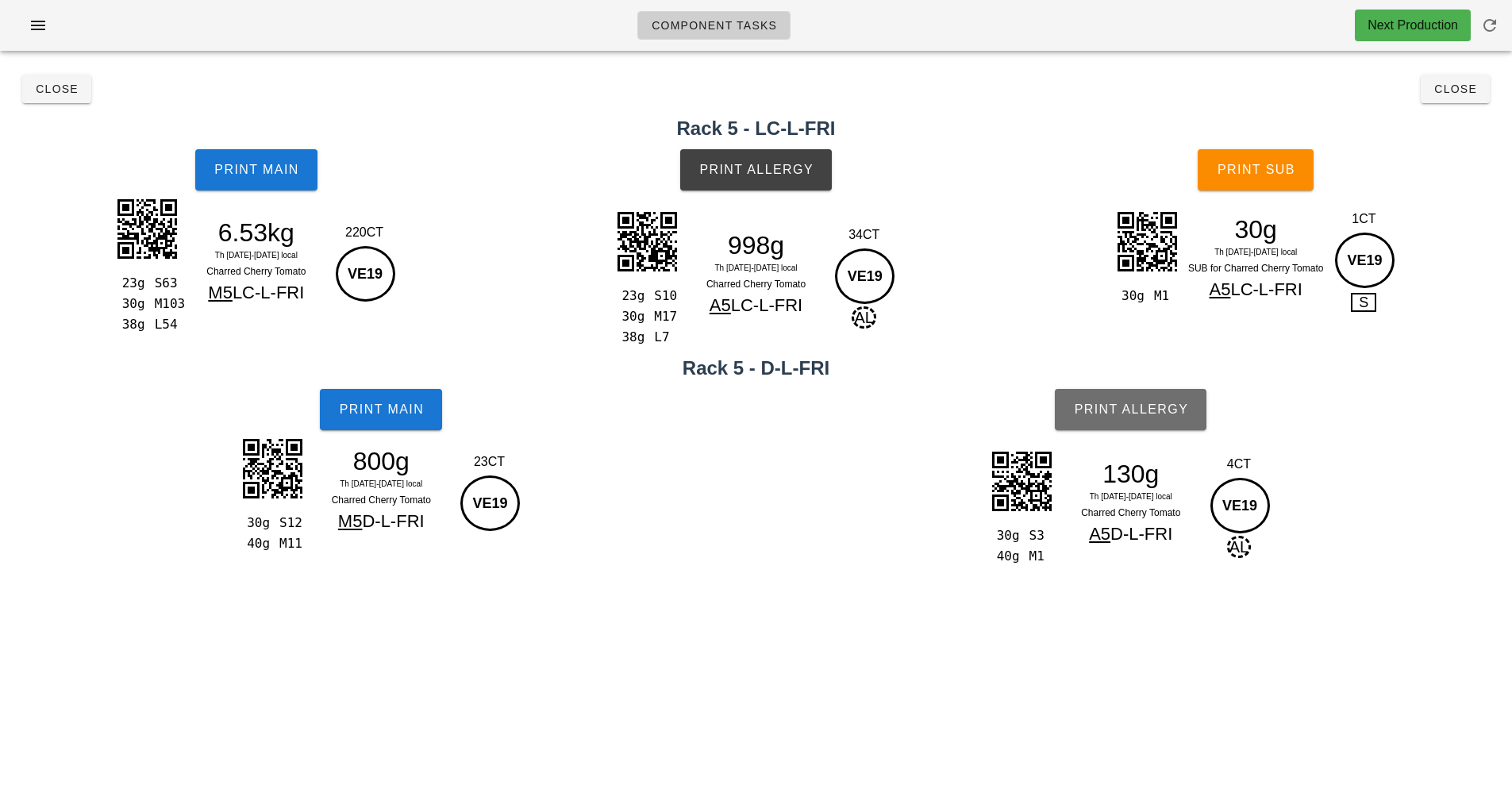
click at [1116, 425] on button "Print Allergy" at bounding box center [1130, 410] width 152 height 41
click at [1267, 171] on span "Print Sub" at bounding box center [1255, 170] width 78 height 14
click at [1484, 91] on button "Close" at bounding box center [1455, 89] width 69 height 29
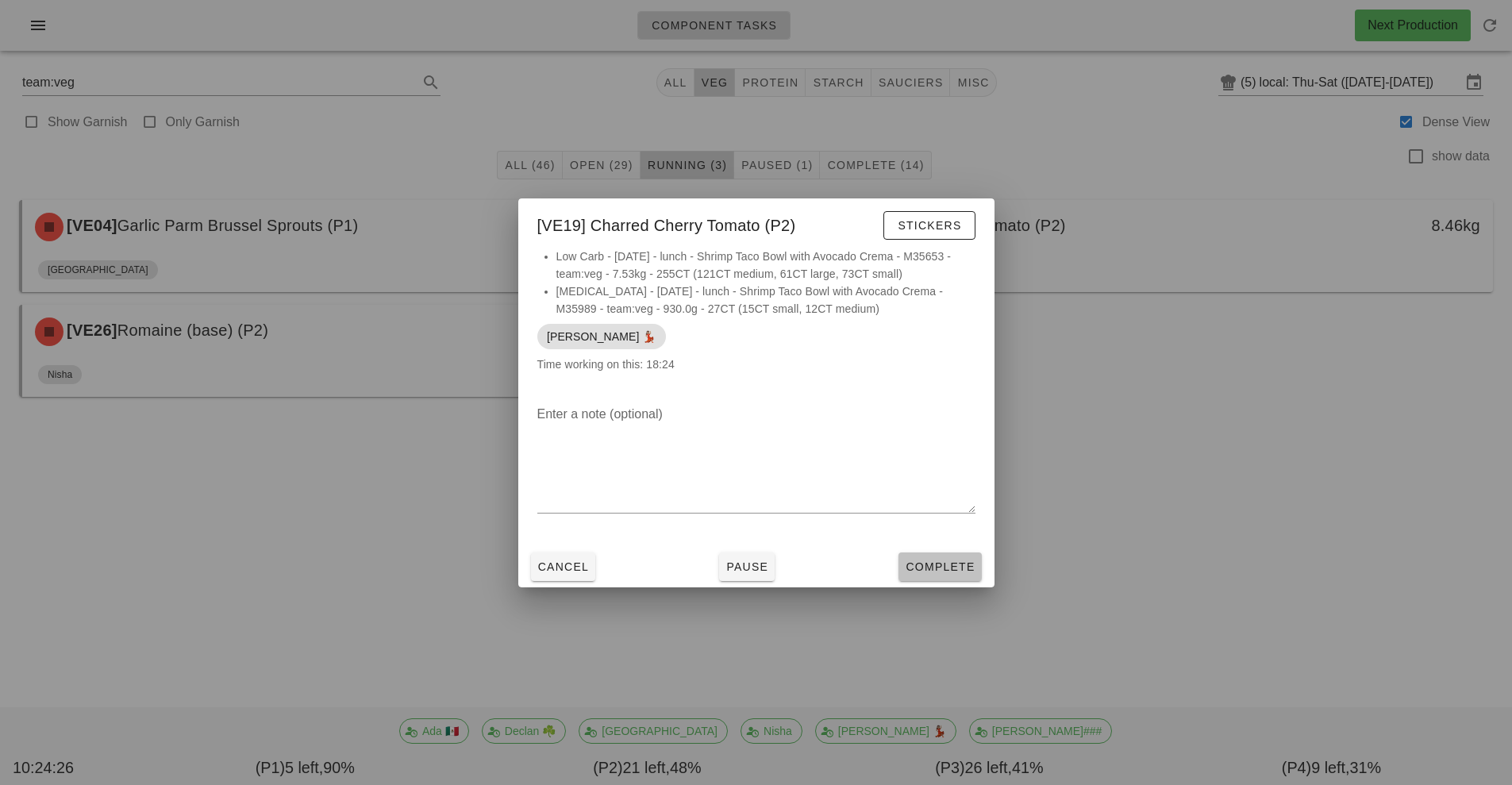
click at [956, 571] on span "Complete" at bounding box center [939, 567] width 69 height 12
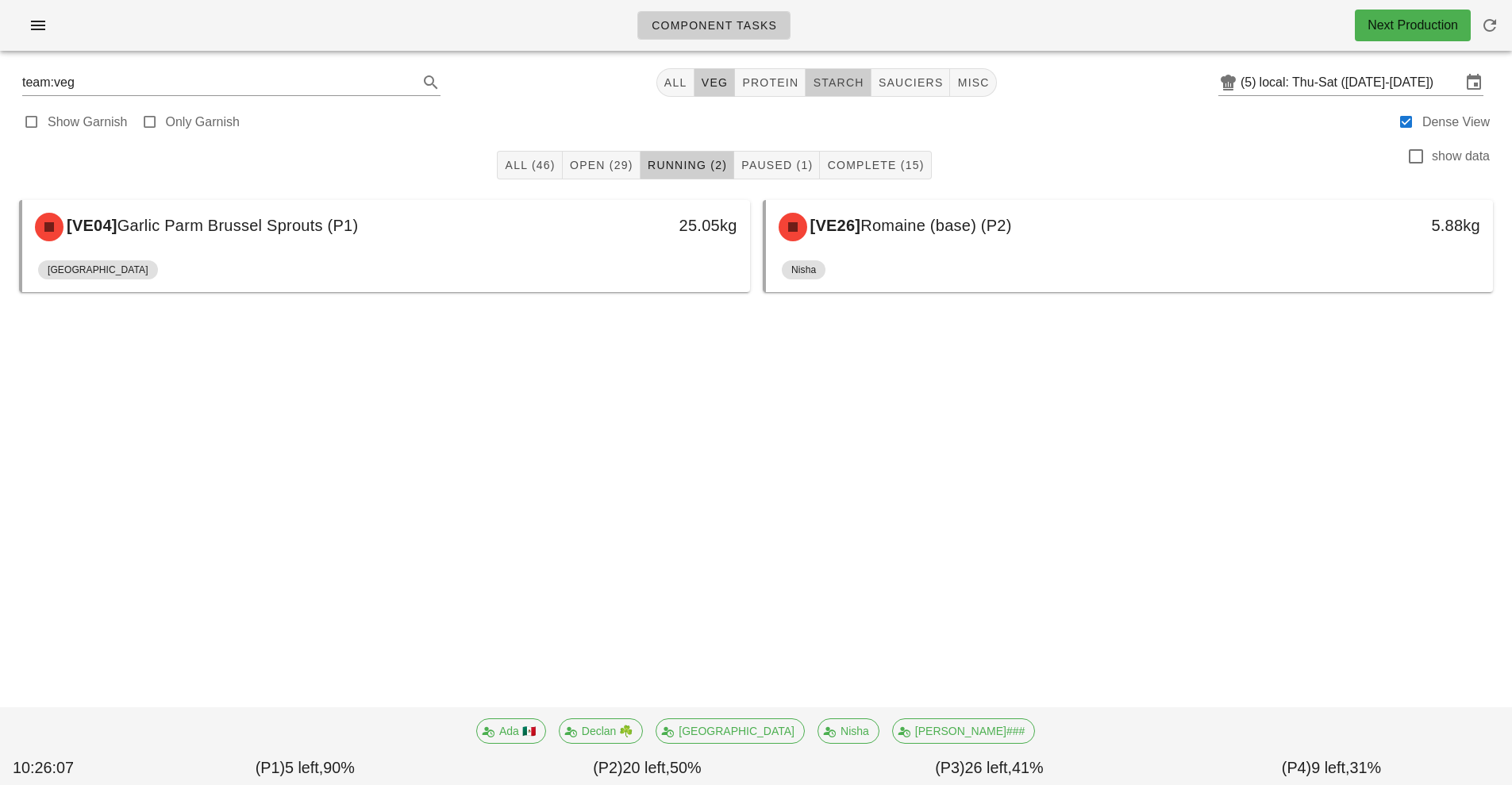
click at [850, 84] on span "starch" at bounding box center [837, 83] width 52 height 12
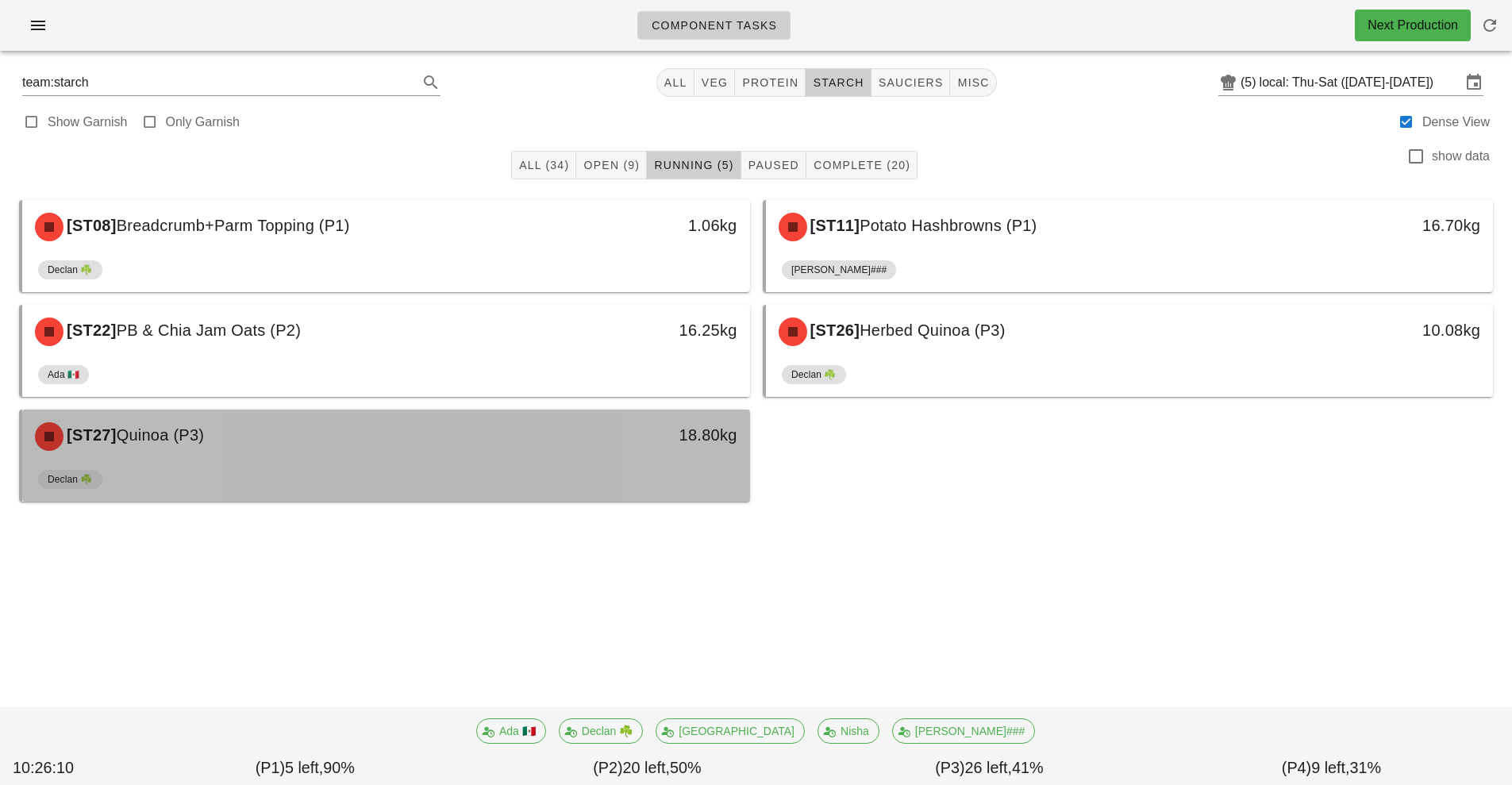
click at [625, 465] on div "Declan ☘️" at bounding box center [386, 482] width 696 height 38
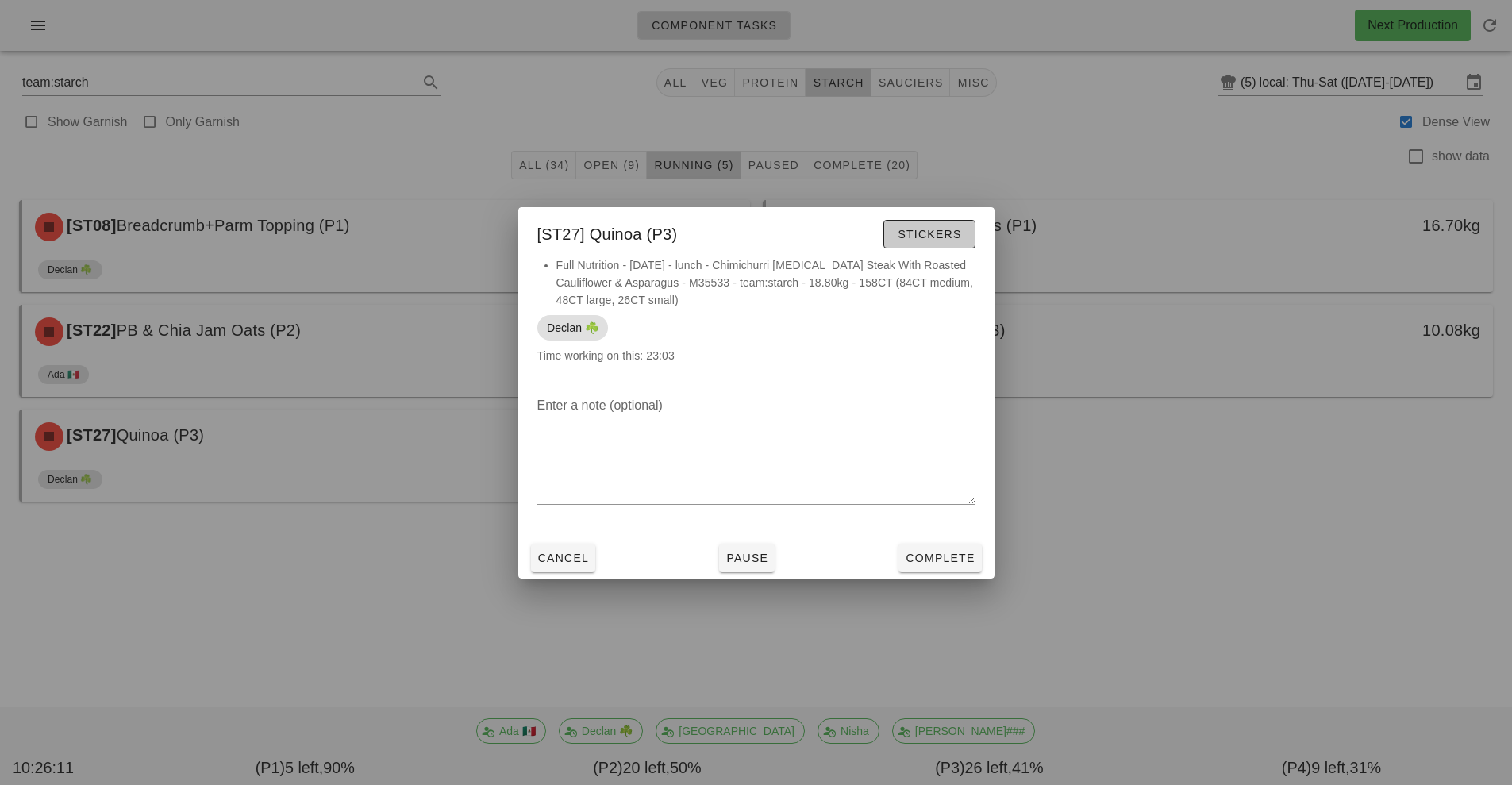
click at [960, 233] on span "Stickers" at bounding box center [929, 234] width 64 height 12
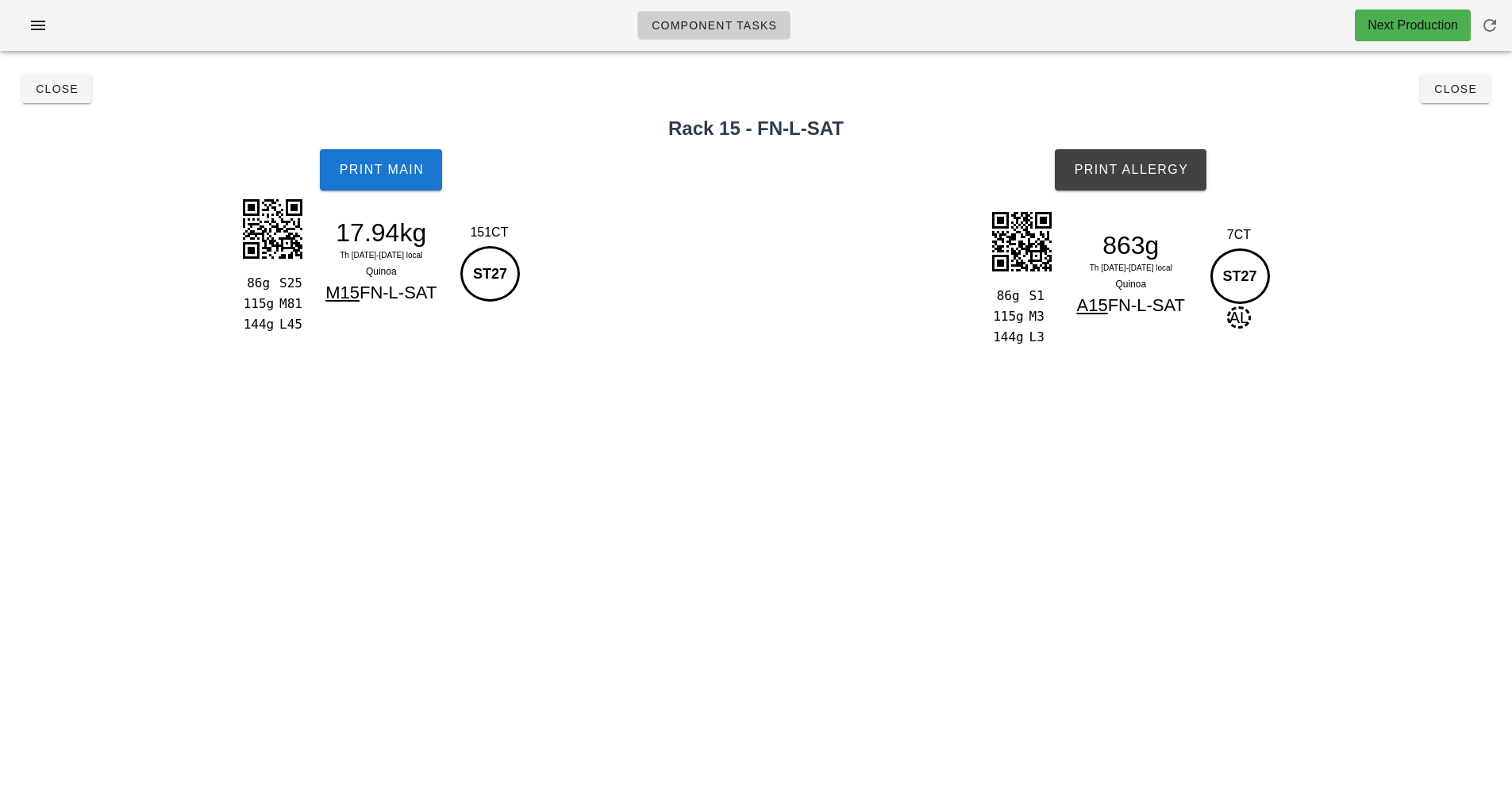
click at [392, 226] on div "17.94kg" at bounding box center [380, 232] width 138 height 24
click at [389, 175] on span "Print Main" at bounding box center [381, 170] width 86 height 14
click at [424, 175] on button "Print Main" at bounding box center [380, 170] width 122 height 41
click at [1160, 156] on button "Print Allergy" at bounding box center [1130, 170] width 152 height 41
click at [1482, 94] on button "Close" at bounding box center [1455, 89] width 69 height 29
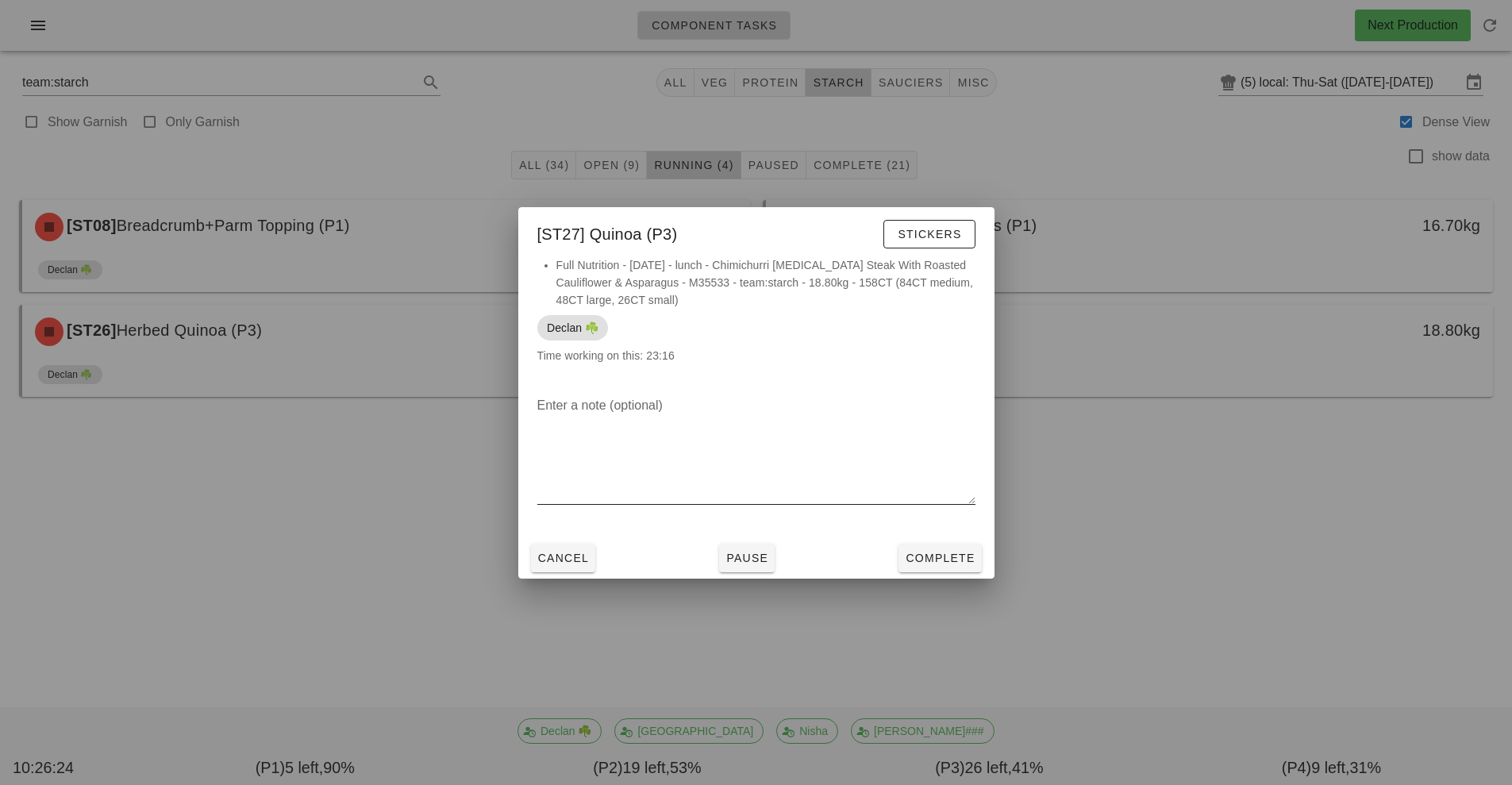
click at [940, 517] on div at bounding box center [756, 516] width 438 height 11
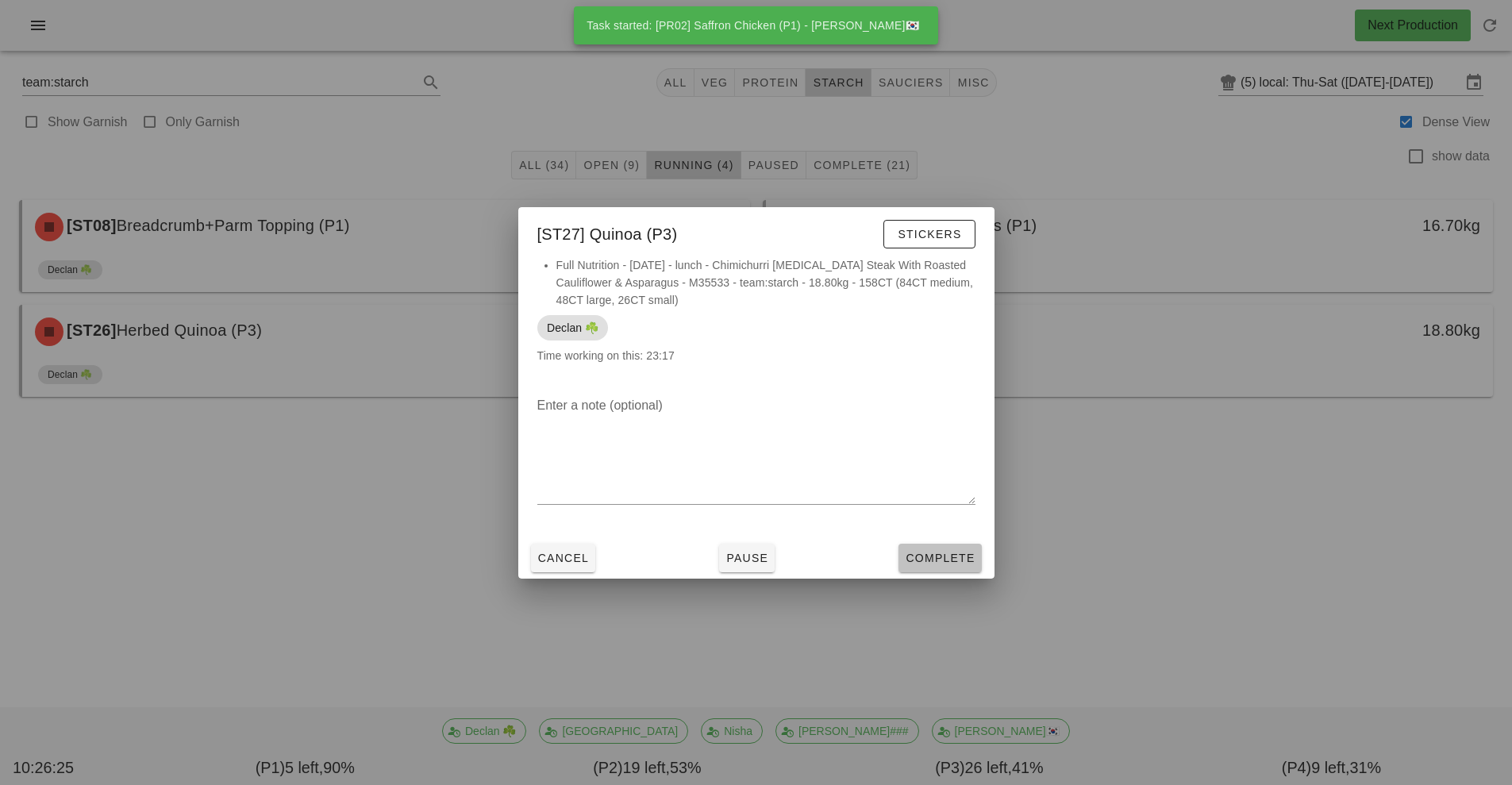
click at [945, 563] on span "Complete" at bounding box center [939, 558] width 69 height 12
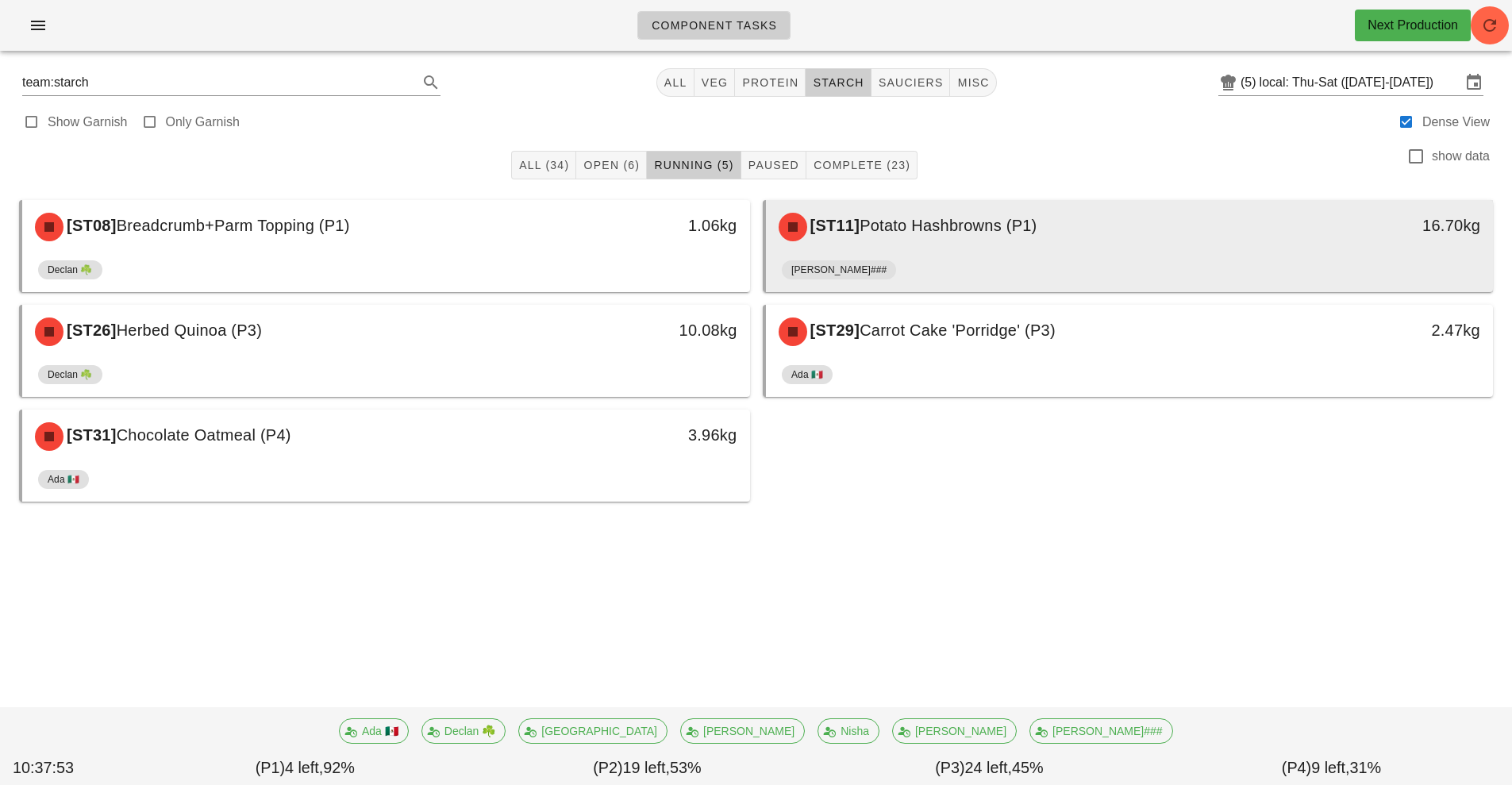
click at [933, 245] on div "[ST11] Potato Hashbrowns (P1)" at bounding box center [1038, 227] width 540 height 47
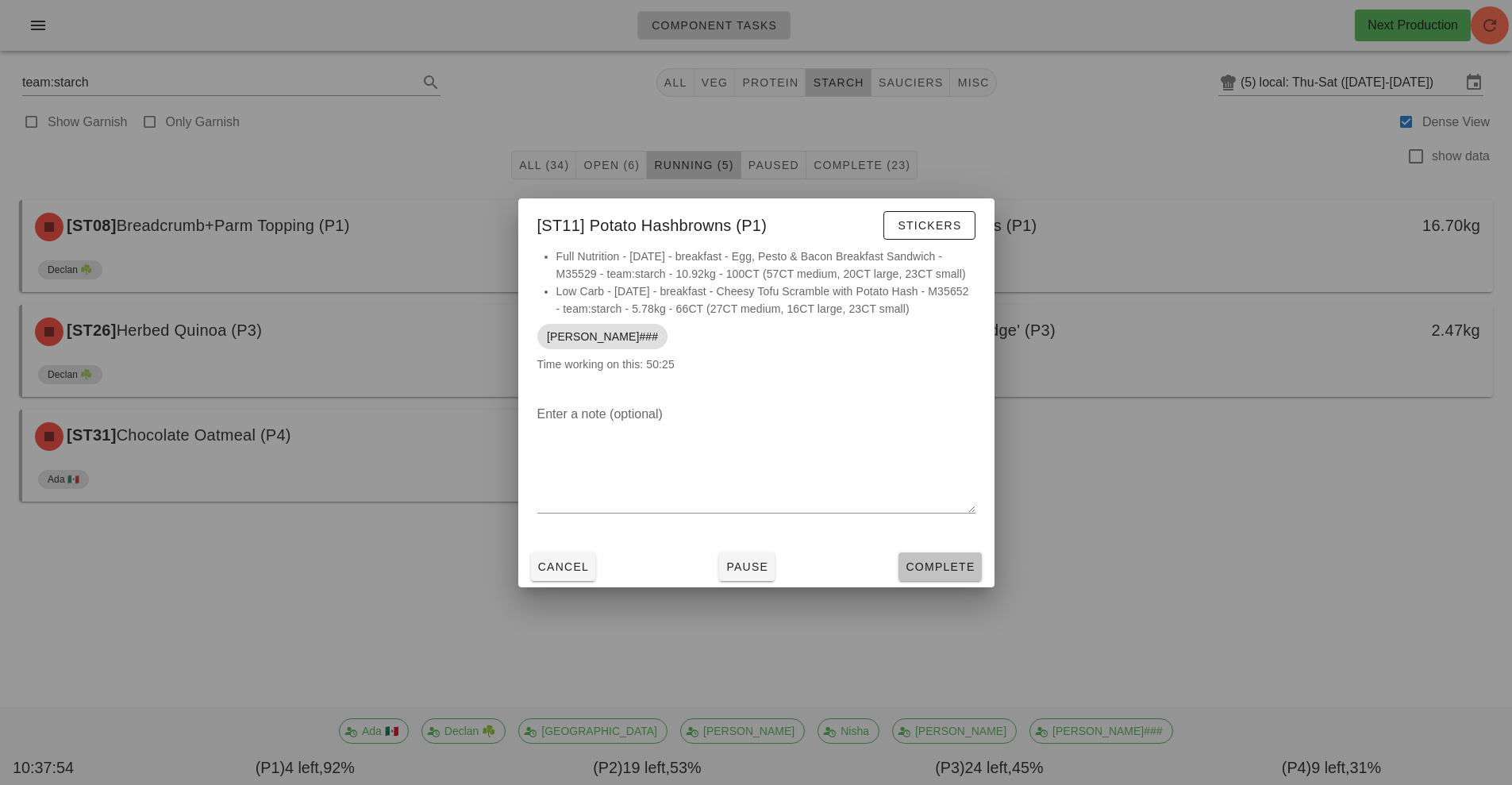
click at [956, 565] on span "Complete" at bounding box center [939, 567] width 69 height 12
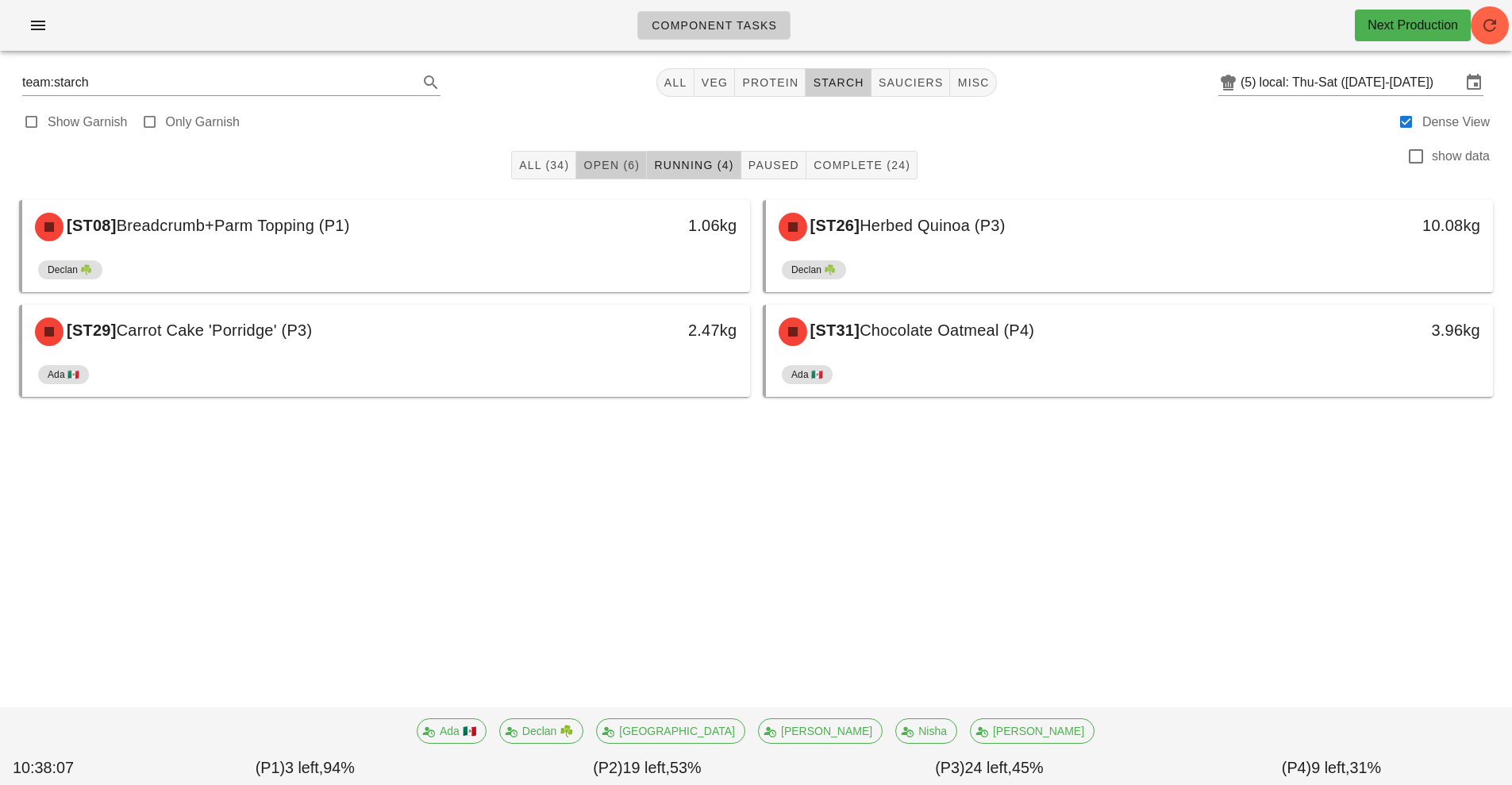
click at [611, 165] on span "Open (6)" at bounding box center [611, 165] width 57 height 12
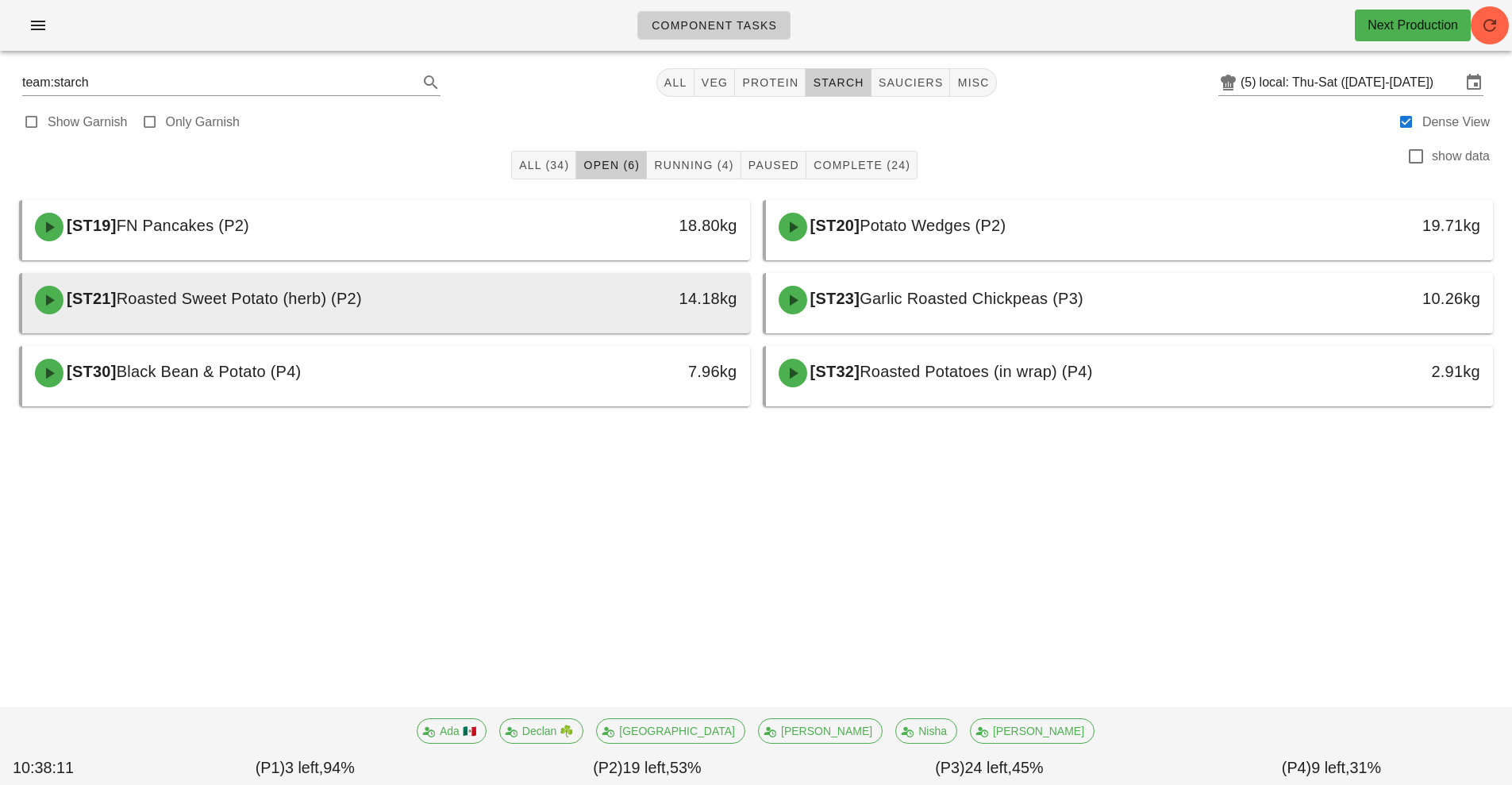
click at [494, 294] on div "[ST21] Roasted Sweet Potato (herb) (P2)" at bounding box center [295, 300] width 540 height 47
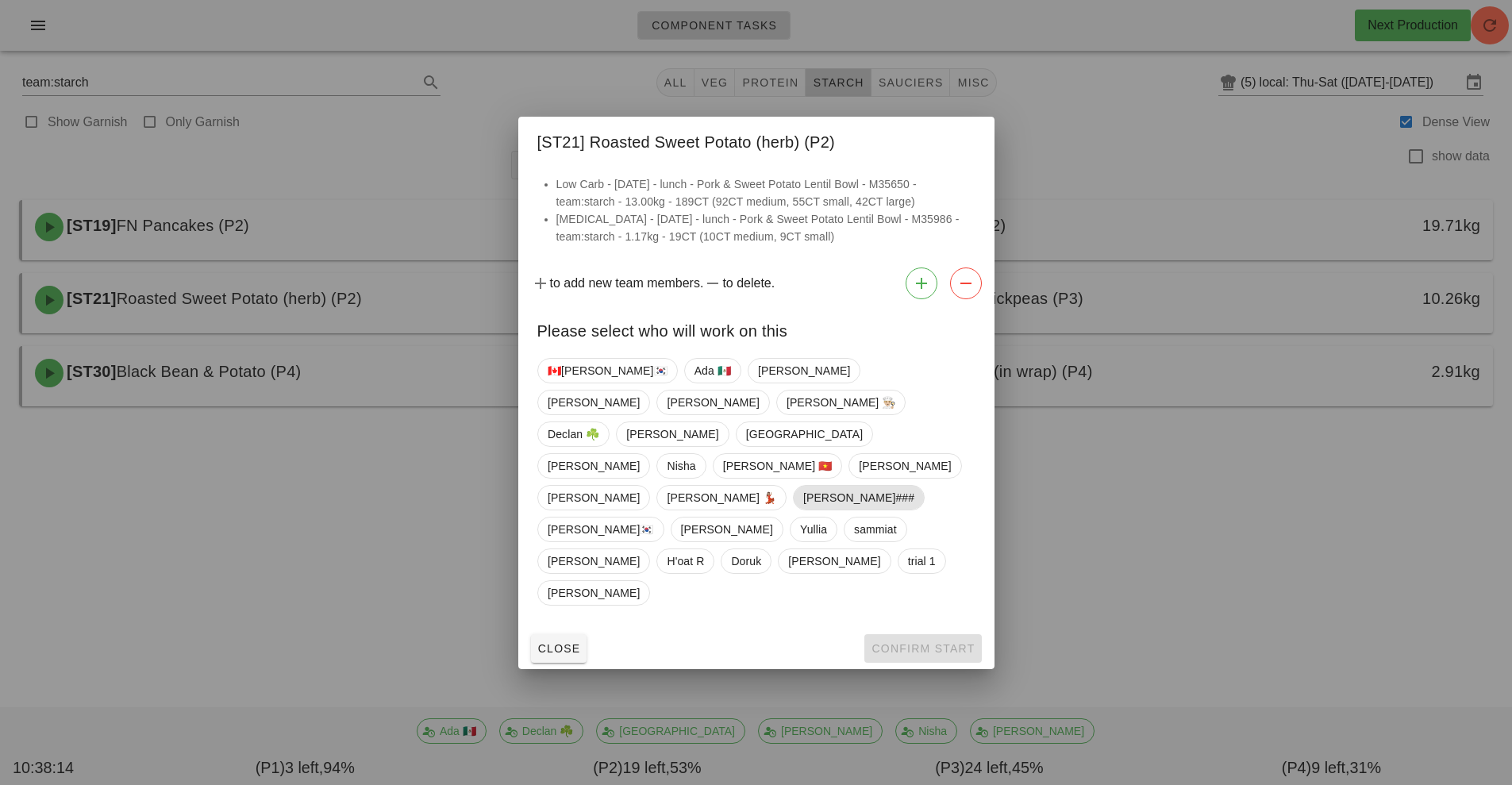
click at [802, 486] on span "[PERSON_NAME]###" at bounding box center [857, 498] width 111 height 24
click at [930, 643] on span "Confirm Start" at bounding box center [922, 649] width 104 height 12
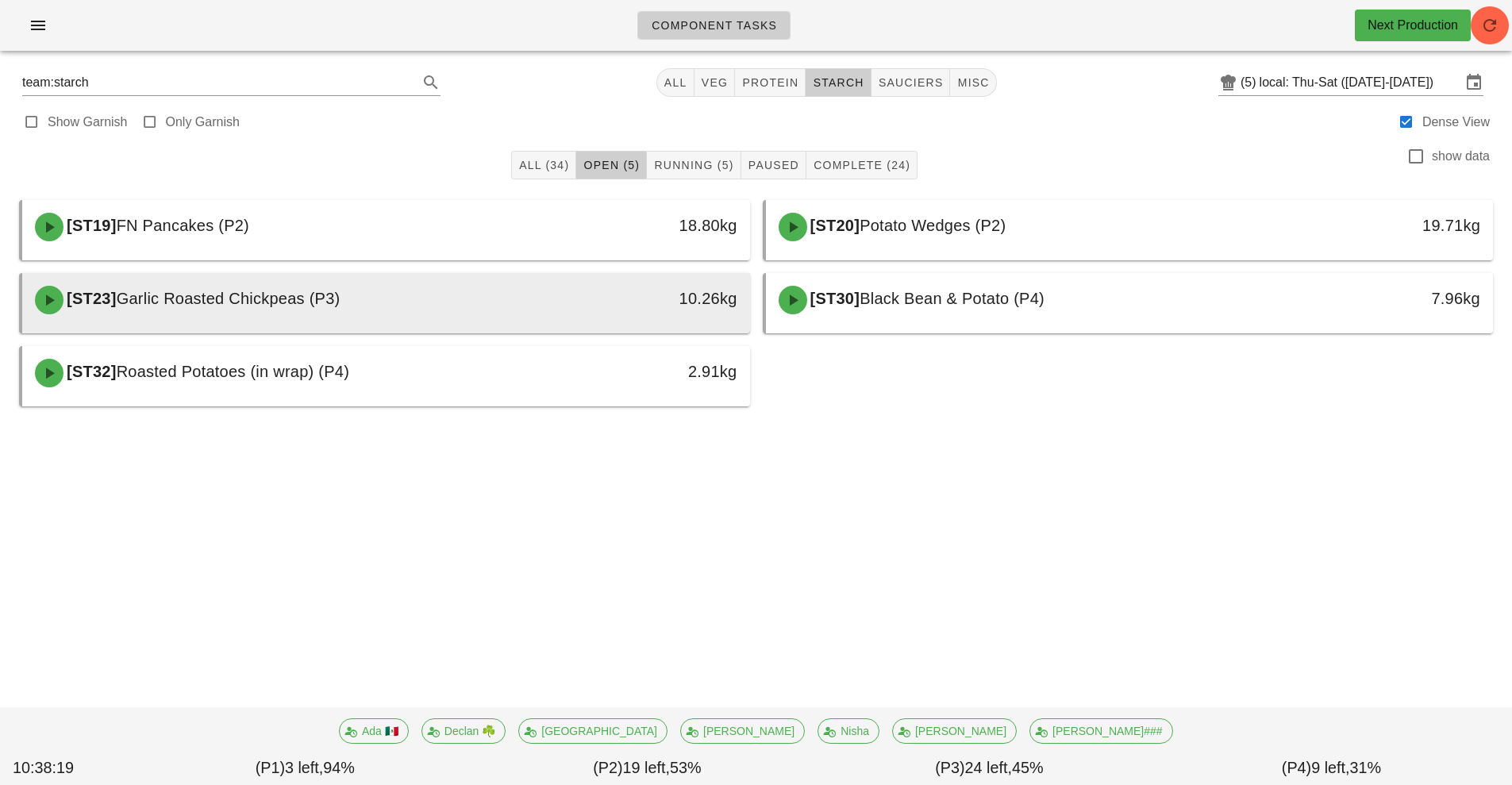
click at [525, 308] on div "[ST23] Garlic Roasted Chickpeas (P3)" at bounding box center [295, 300] width 540 height 47
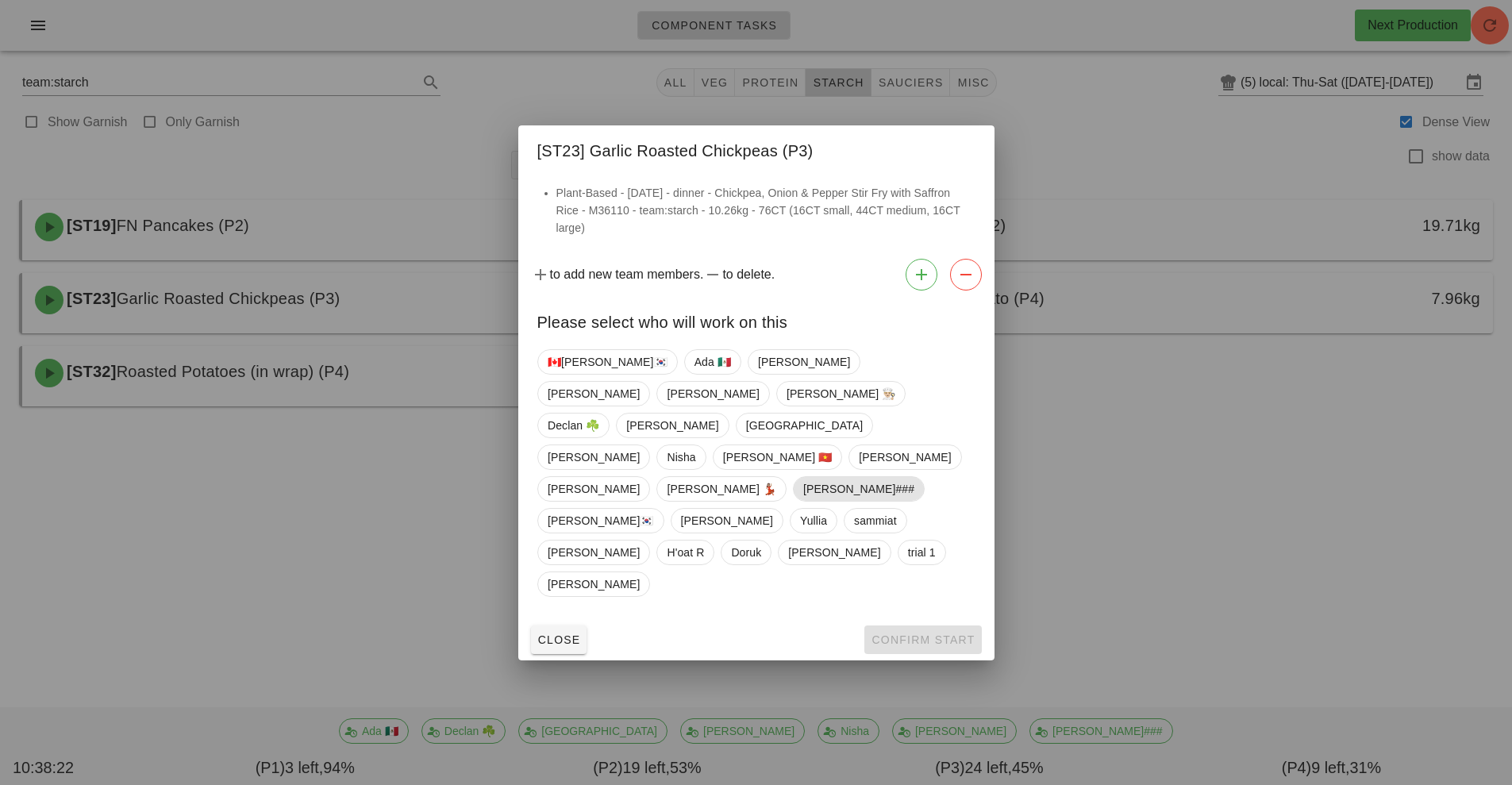
click at [802, 477] on span "[PERSON_NAME]###" at bounding box center [857, 489] width 111 height 24
click at [951, 634] on span "Confirm Start" at bounding box center [922, 640] width 104 height 12
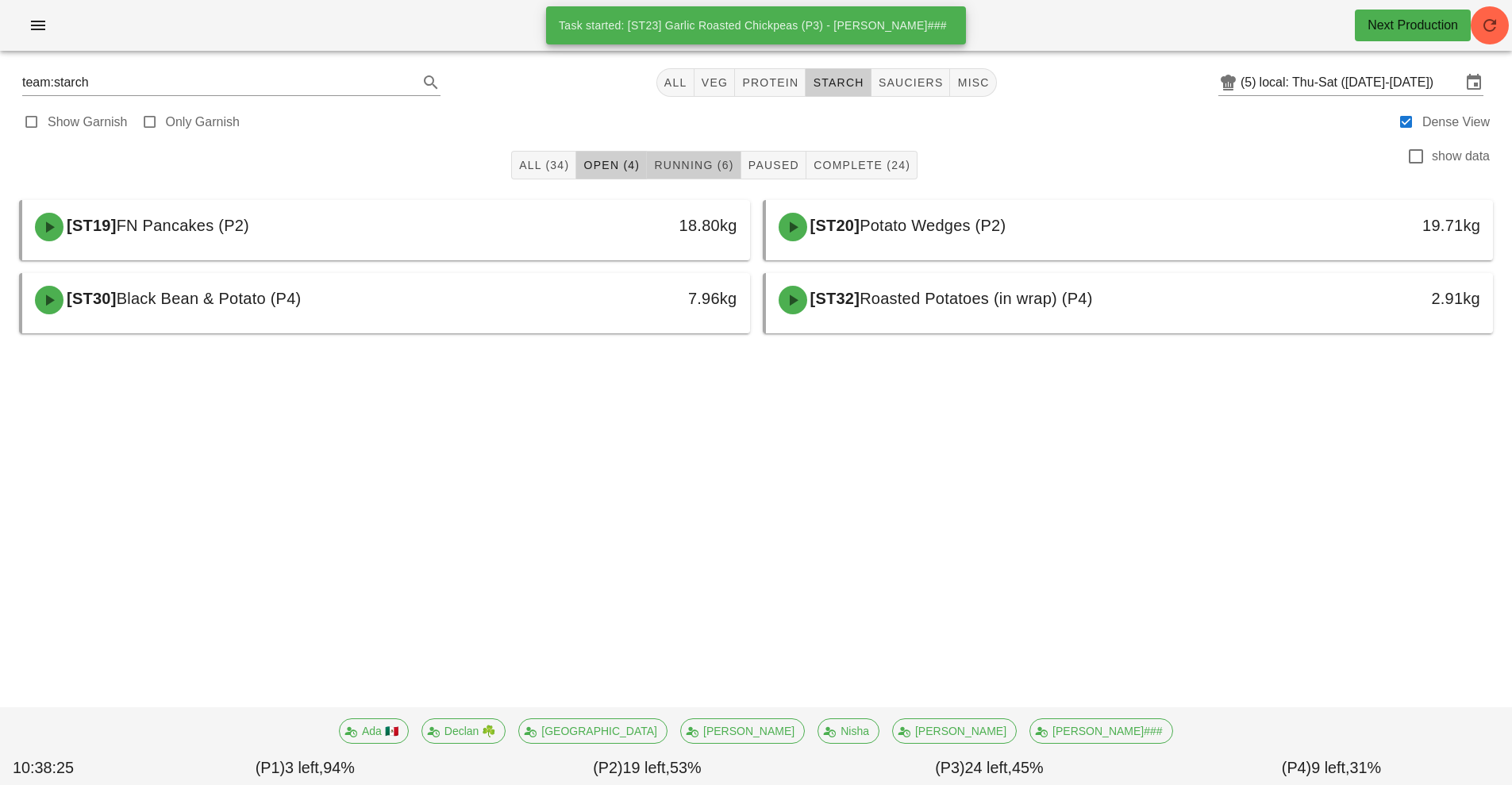
click at [705, 168] on span "Running (6)" at bounding box center [692, 165] width 80 height 12
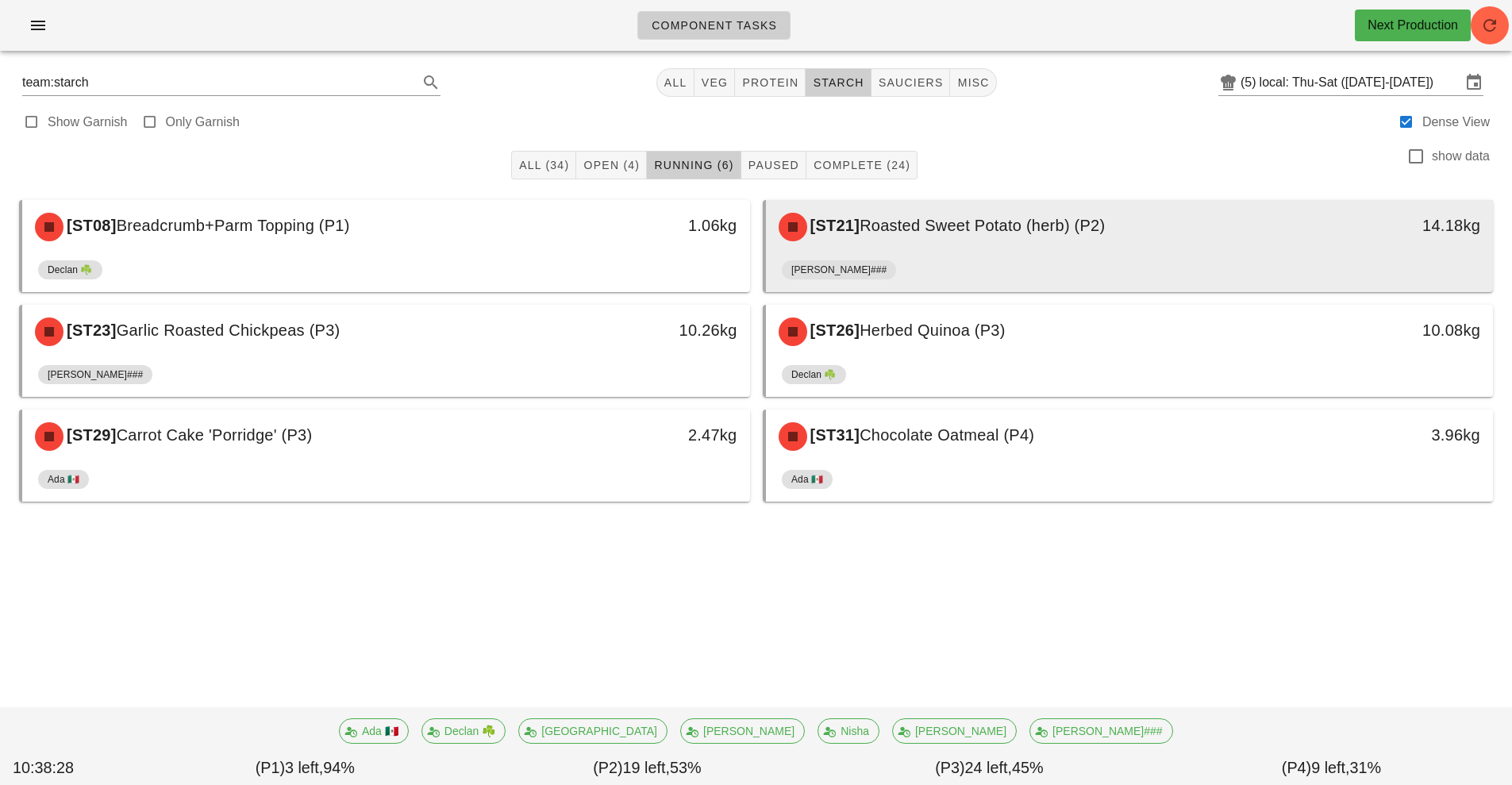
click at [987, 237] on div "[ST21] Roasted Sweet Potato (herb) (P2)" at bounding box center [1038, 227] width 540 height 47
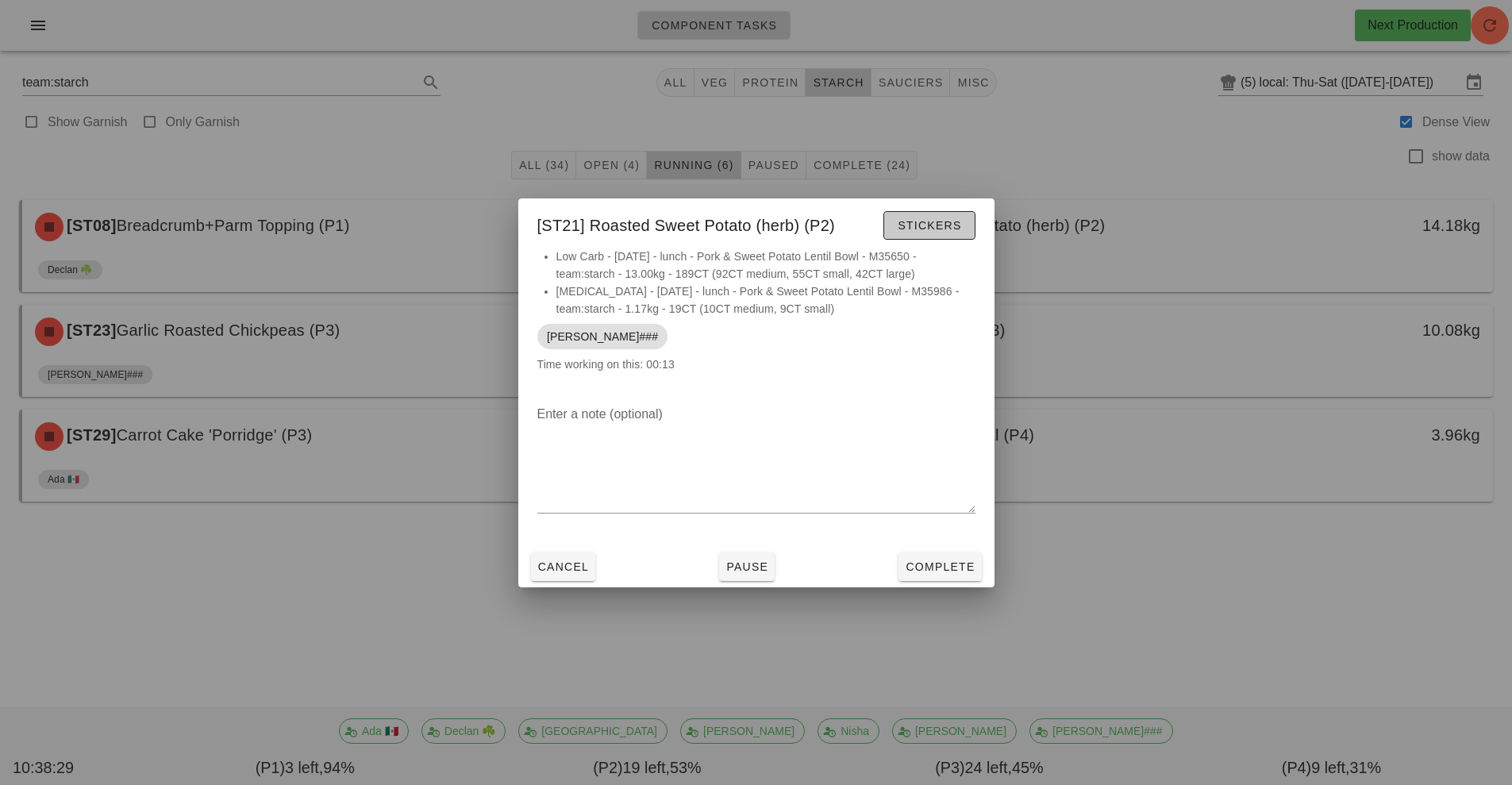
click at [928, 224] on span "Stickers" at bounding box center [929, 225] width 64 height 12
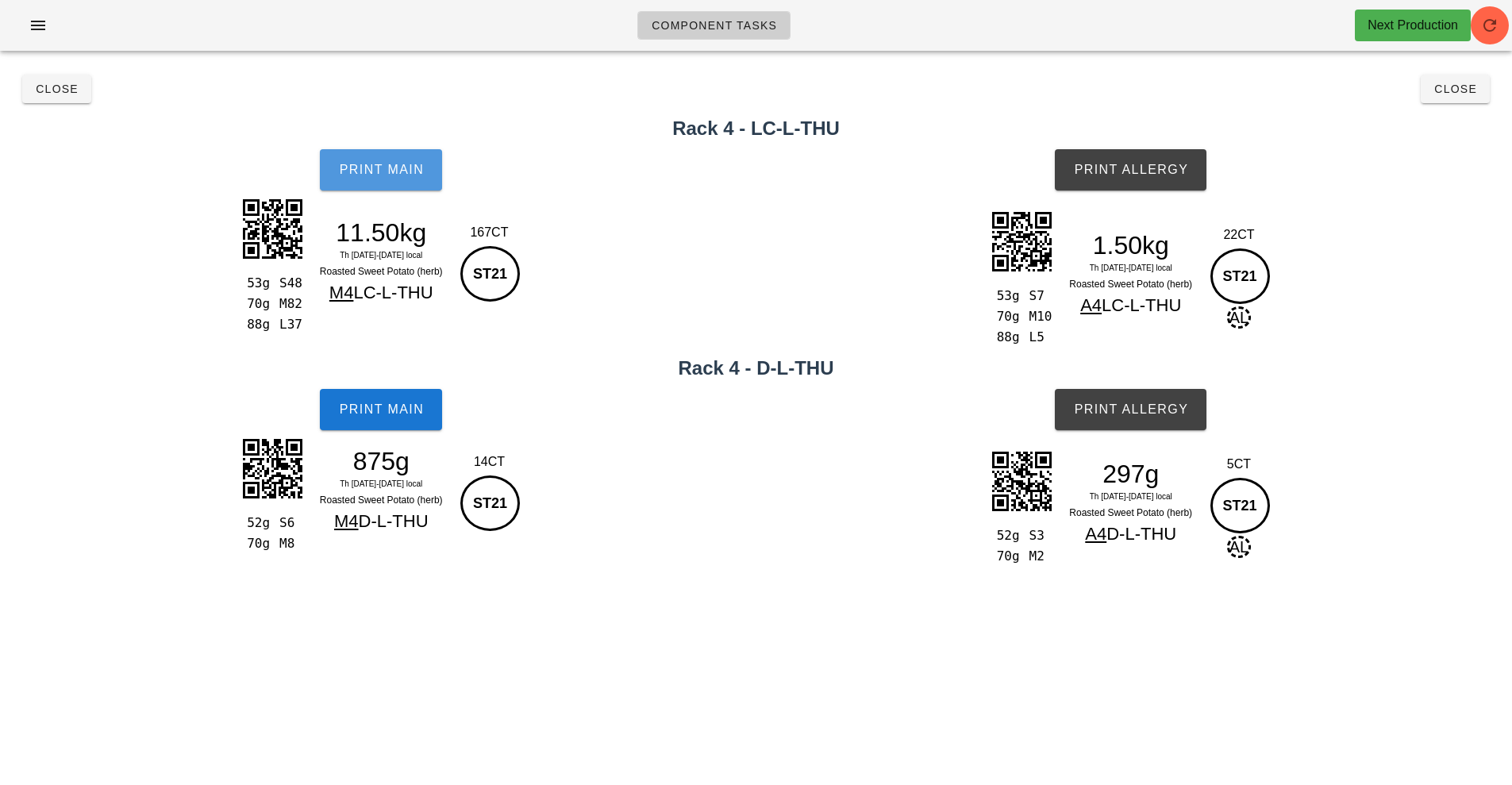
click at [387, 185] on button "Print Main" at bounding box center [380, 170] width 122 height 41
click at [404, 169] on span "Print Main" at bounding box center [381, 170] width 86 height 14
click at [383, 389] on button "Print Main" at bounding box center [380, 410] width 122 height 41
click at [1132, 157] on button "Print Allergy" at bounding box center [1130, 170] width 152 height 41
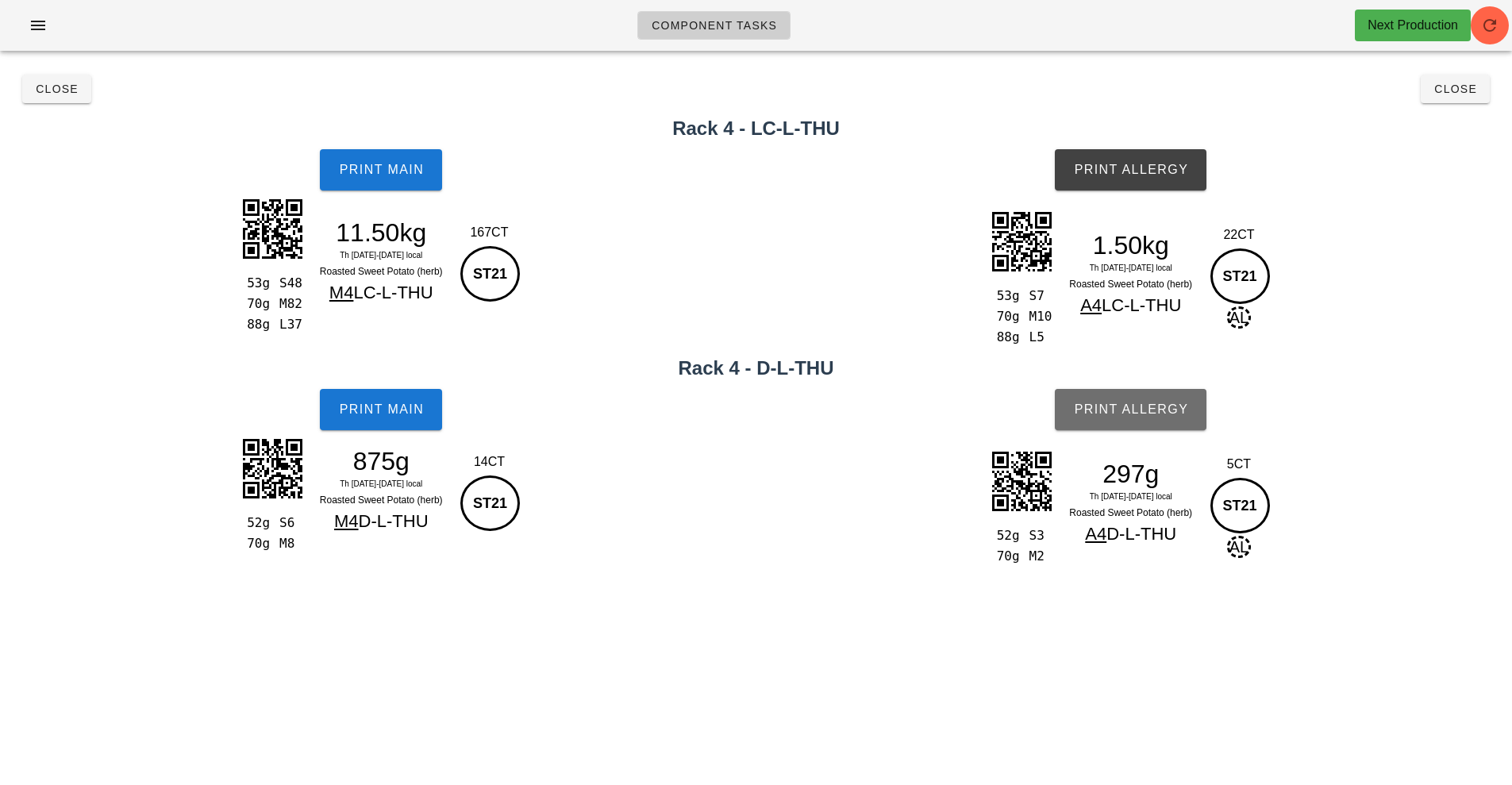
click at [1160, 414] on span "Print Allergy" at bounding box center [1130, 410] width 115 height 14
click at [61, 101] on button "Close" at bounding box center [56, 89] width 69 height 29
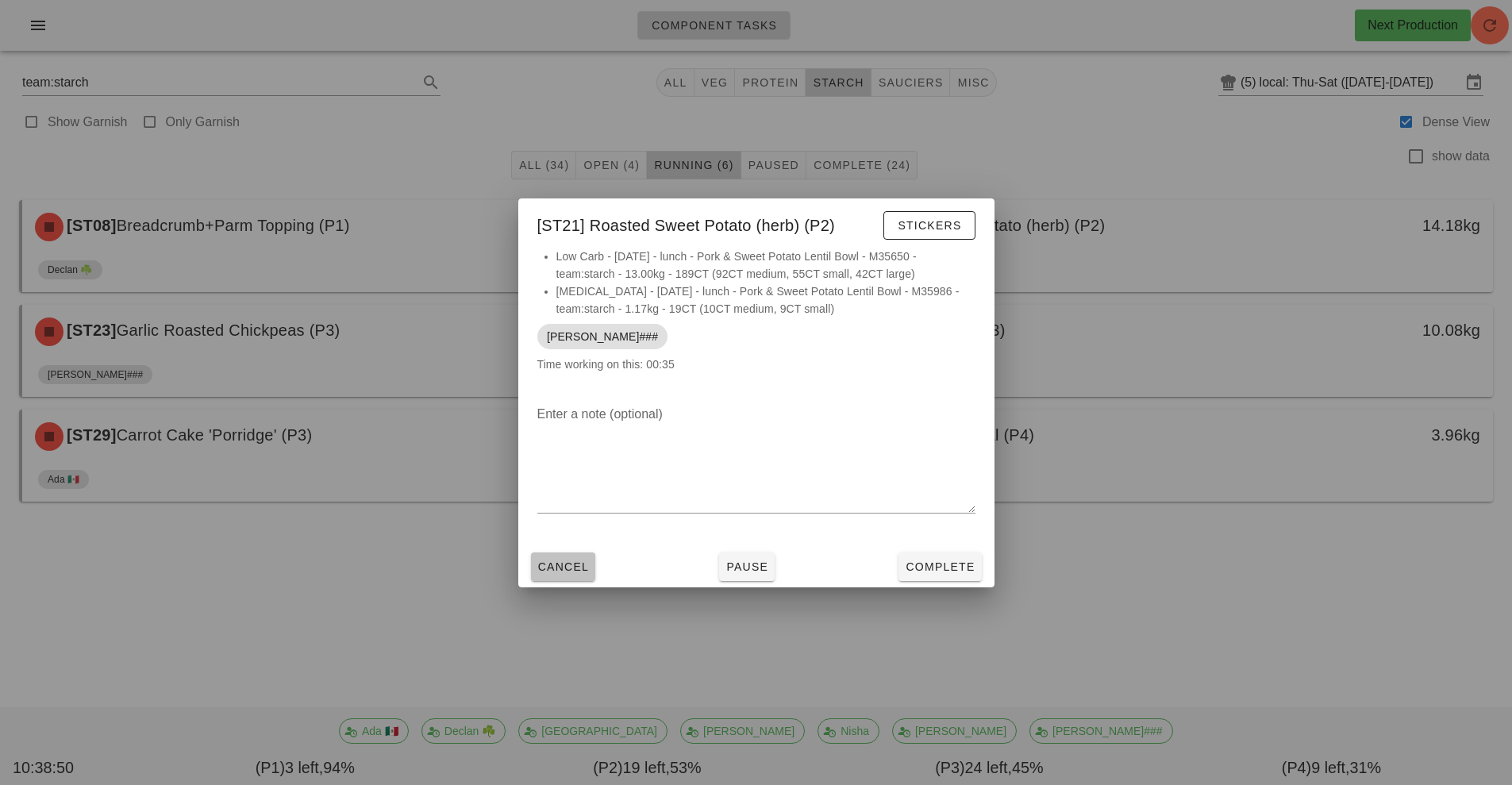
click at [558, 579] on button "Cancel" at bounding box center [563, 567] width 65 height 29
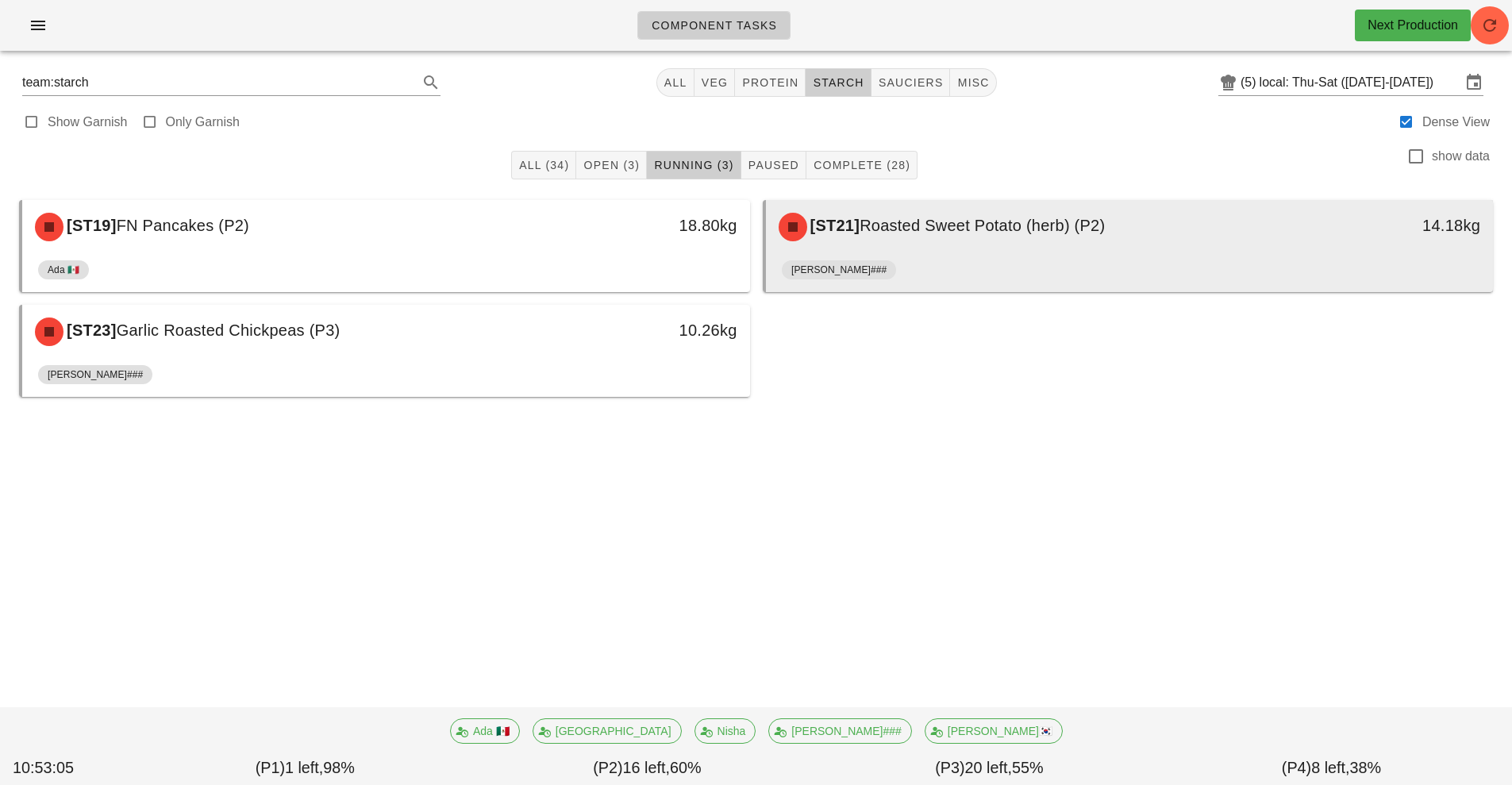
click at [963, 226] on span "Roasted Sweet Potato (herb) (P2)" at bounding box center [981, 226] width 245 height 18
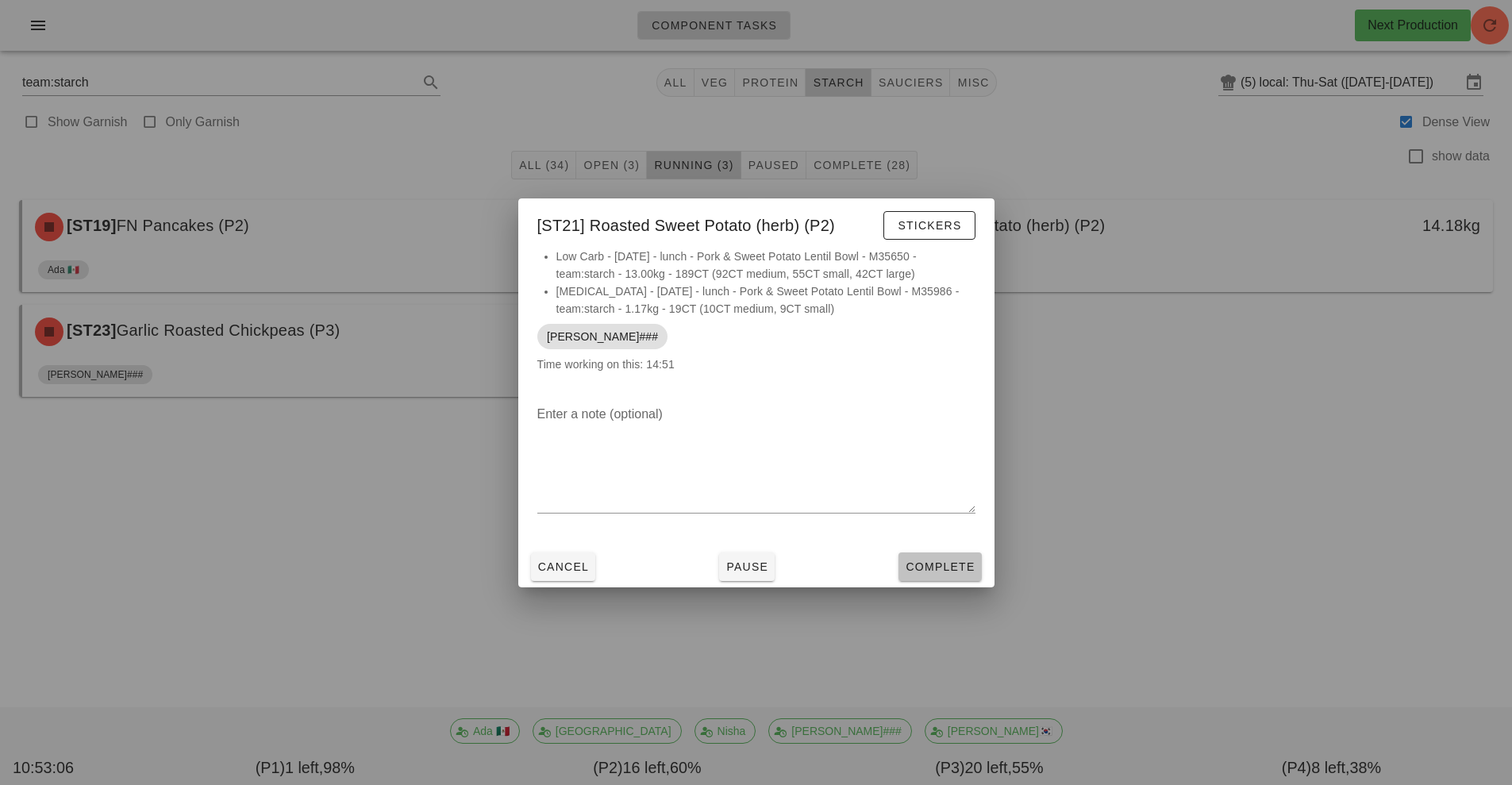
click at [932, 567] on span "Complete" at bounding box center [939, 567] width 69 height 12
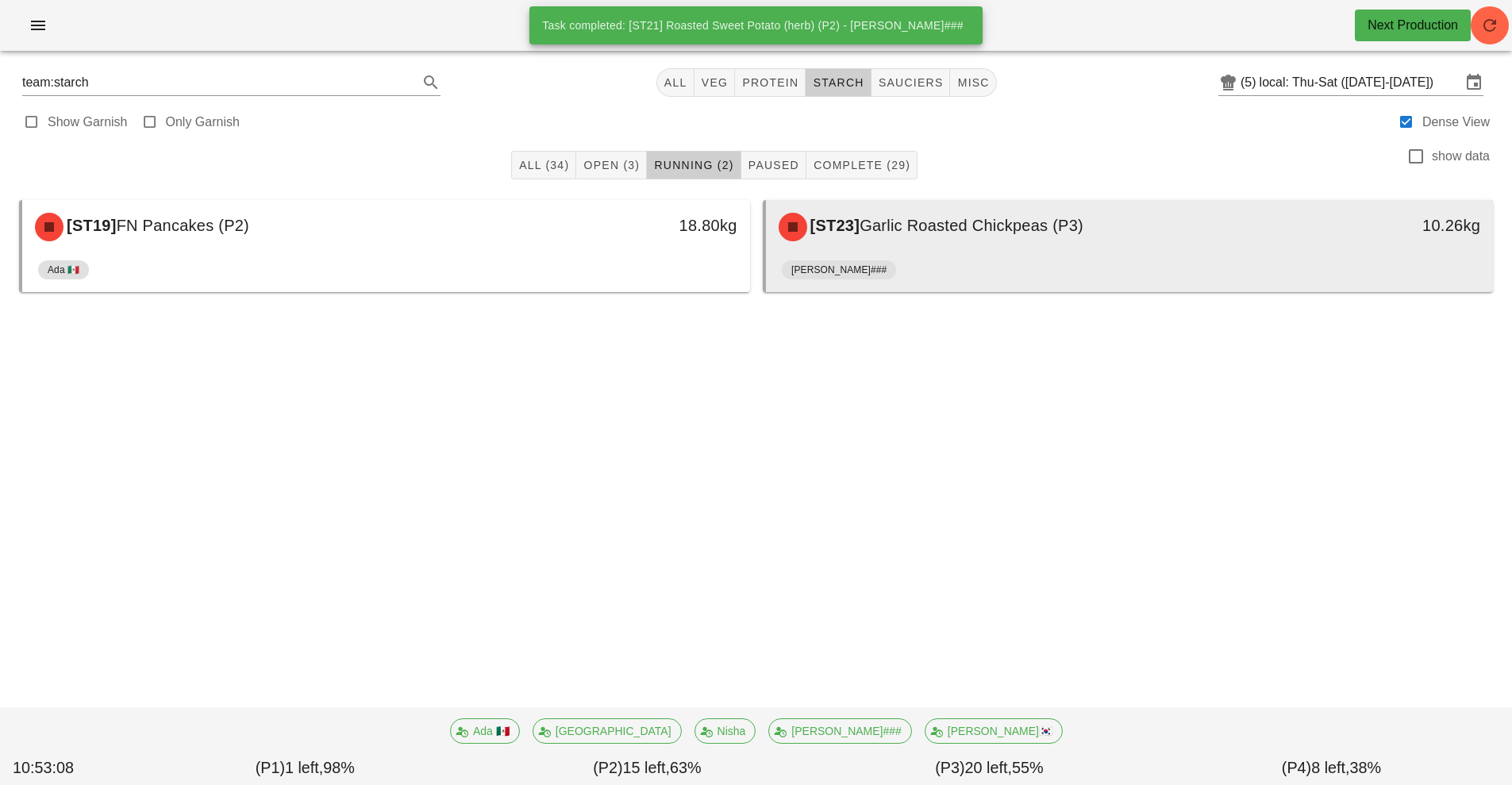
click at [908, 257] on div "[PERSON_NAME]###" at bounding box center [1130, 273] width 696 height 38
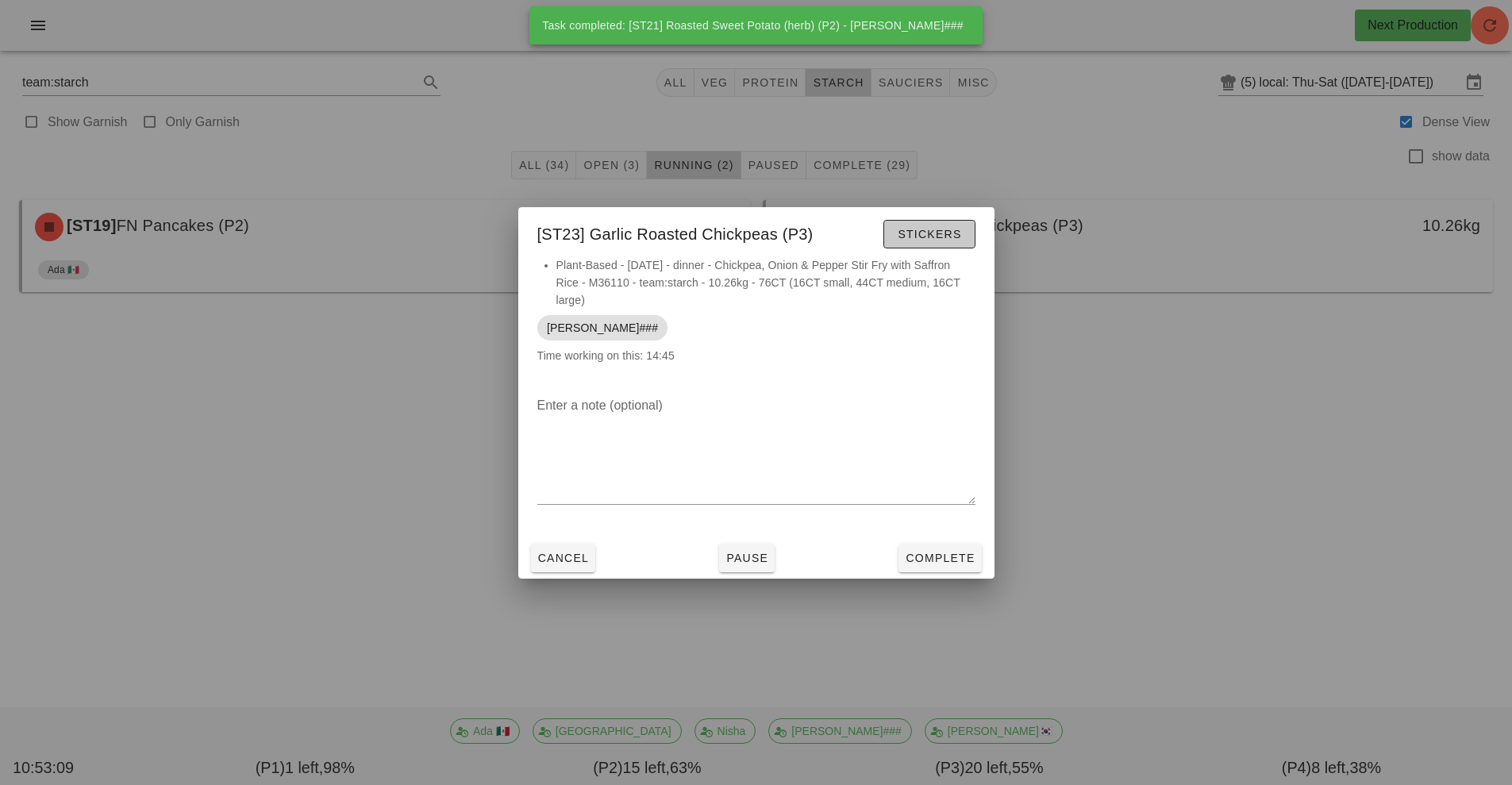
click at [930, 236] on span "Stickers" at bounding box center [929, 234] width 64 height 12
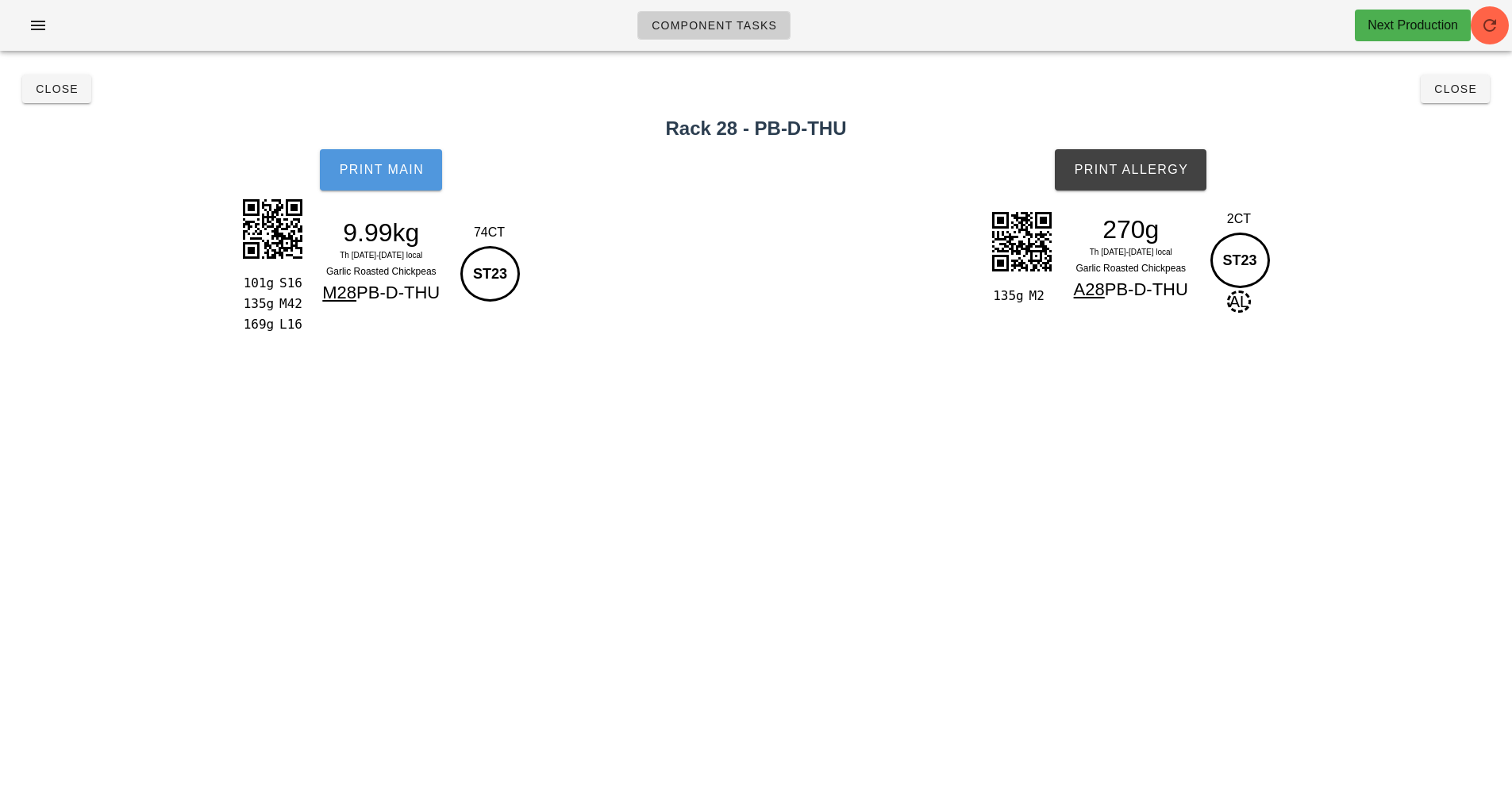
click at [385, 163] on span "Print Main" at bounding box center [381, 170] width 86 height 14
click at [399, 182] on button "Print Main" at bounding box center [380, 170] width 122 height 41
click at [1137, 186] on button "Print Allergy" at bounding box center [1130, 170] width 152 height 41
click at [51, 88] on span "Close" at bounding box center [57, 89] width 44 height 12
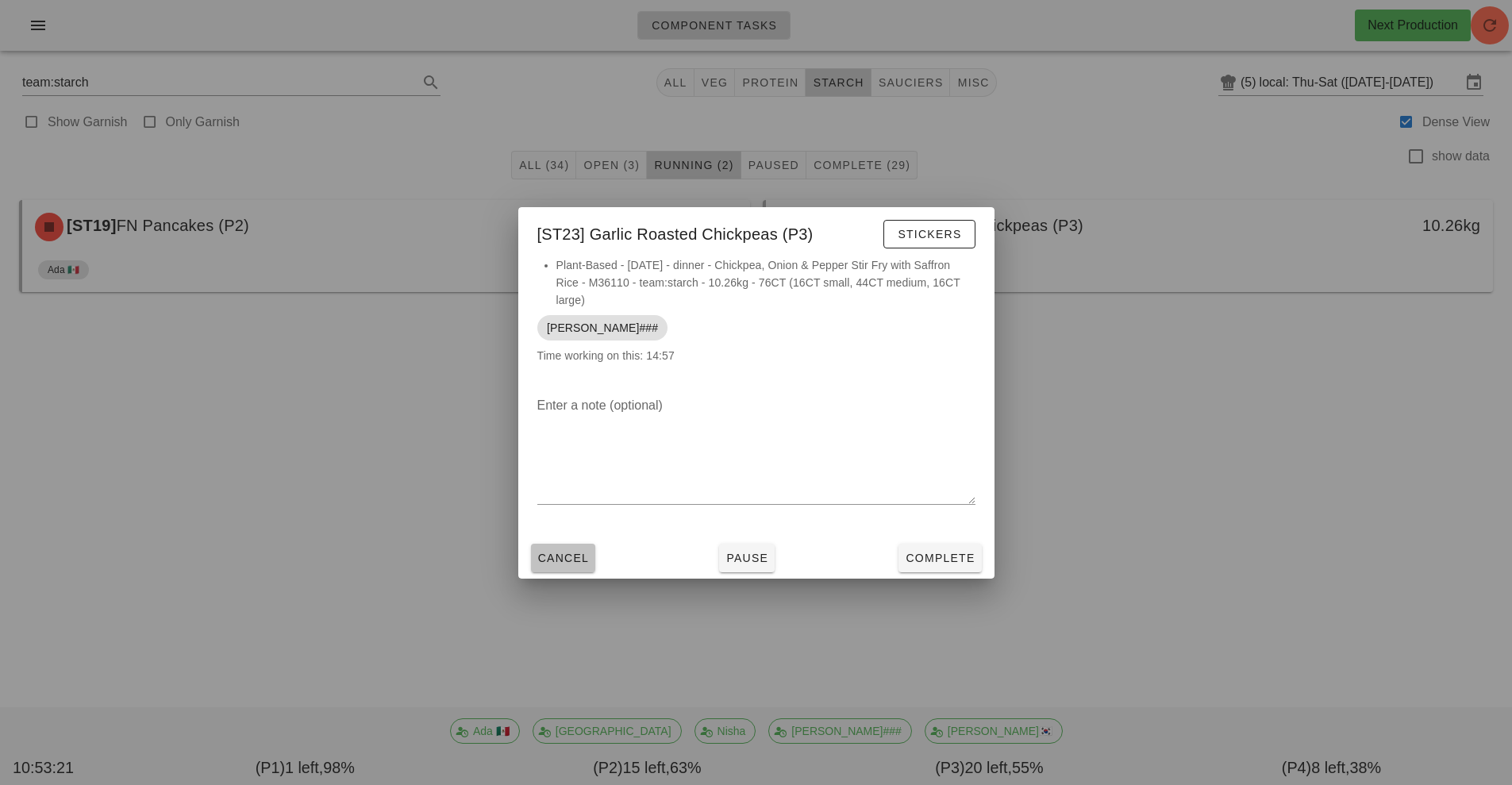
click at [578, 556] on span "Cancel" at bounding box center [563, 558] width 53 height 12
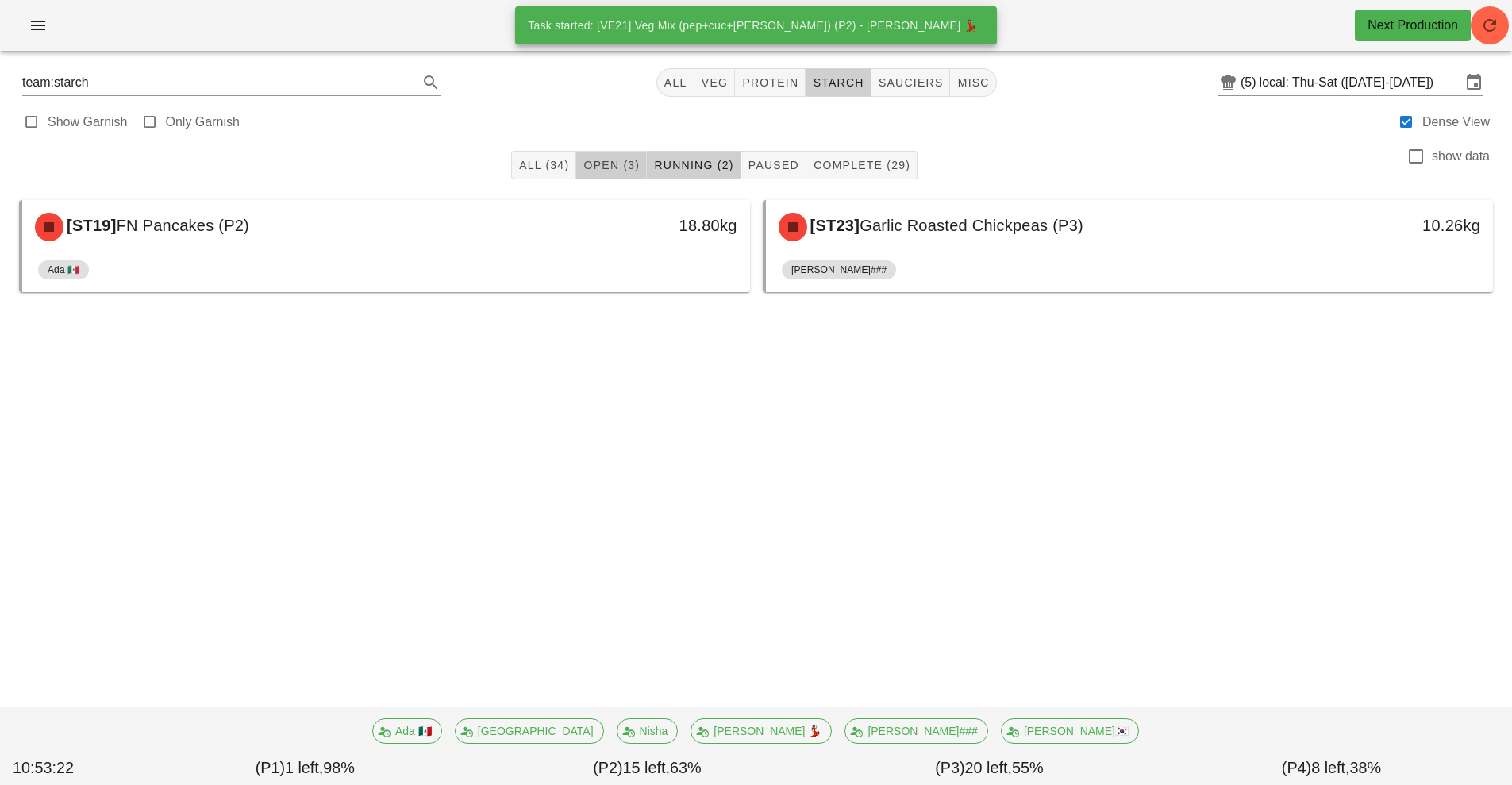
click at [610, 160] on span "Open (3)" at bounding box center [611, 165] width 57 height 12
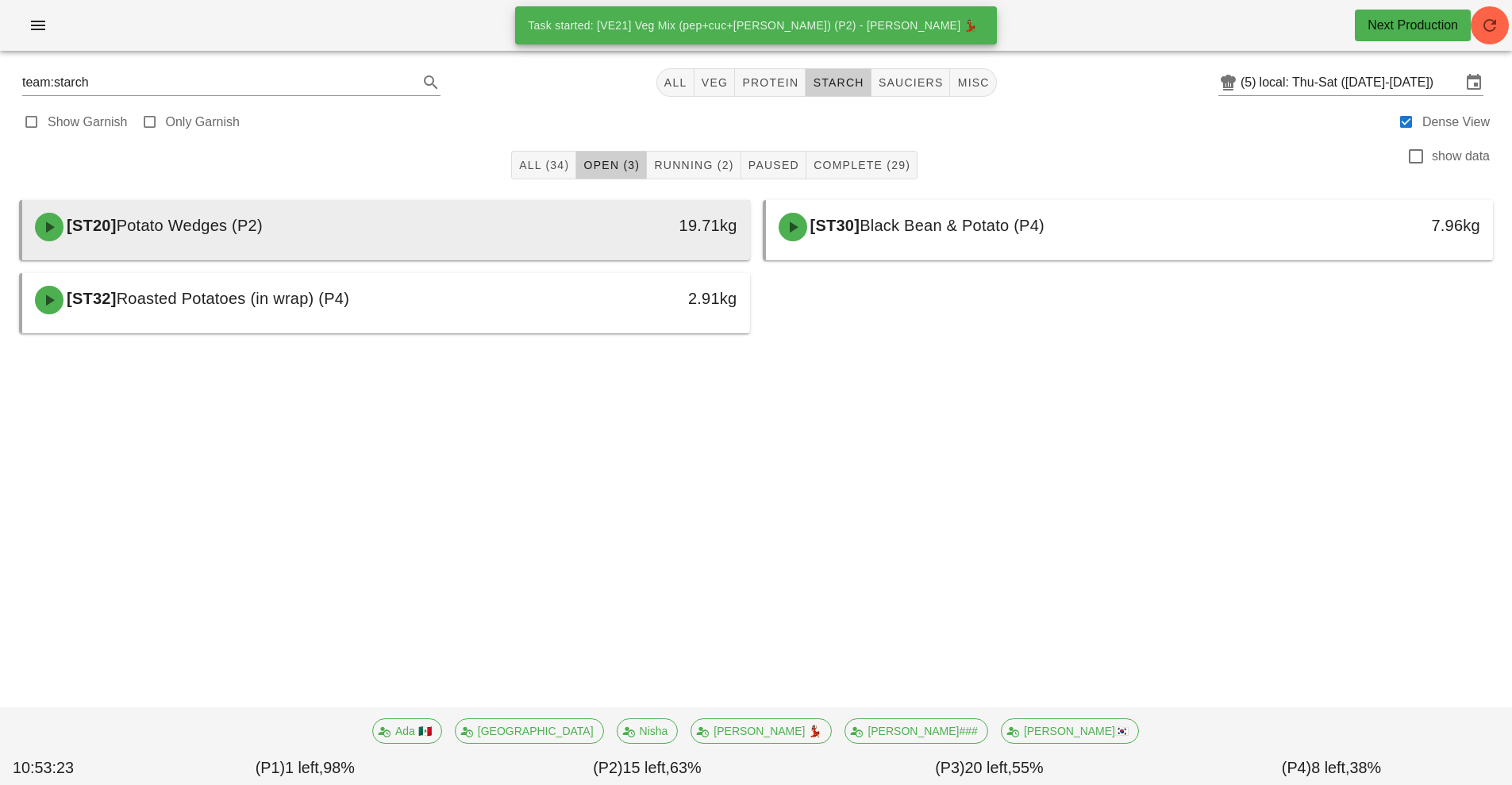
click at [584, 235] on div "19.71kg" at bounding box center [655, 225] width 161 height 25
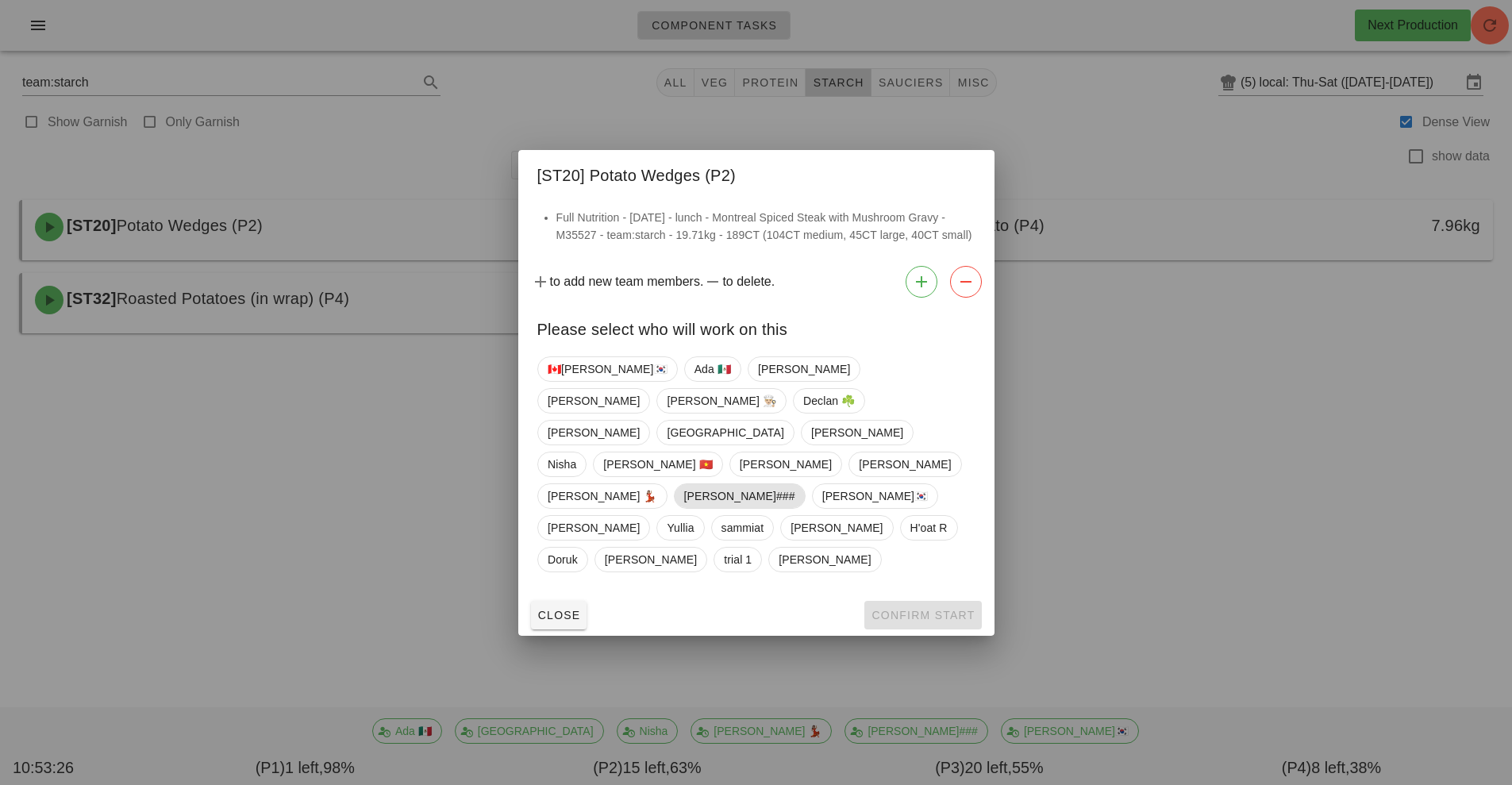
click at [684, 484] on span "[PERSON_NAME]###" at bounding box center [739, 496] width 111 height 24
click at [935, 601] on button "Confirm Start" at bounding box center [922, 615] width 117 height 29
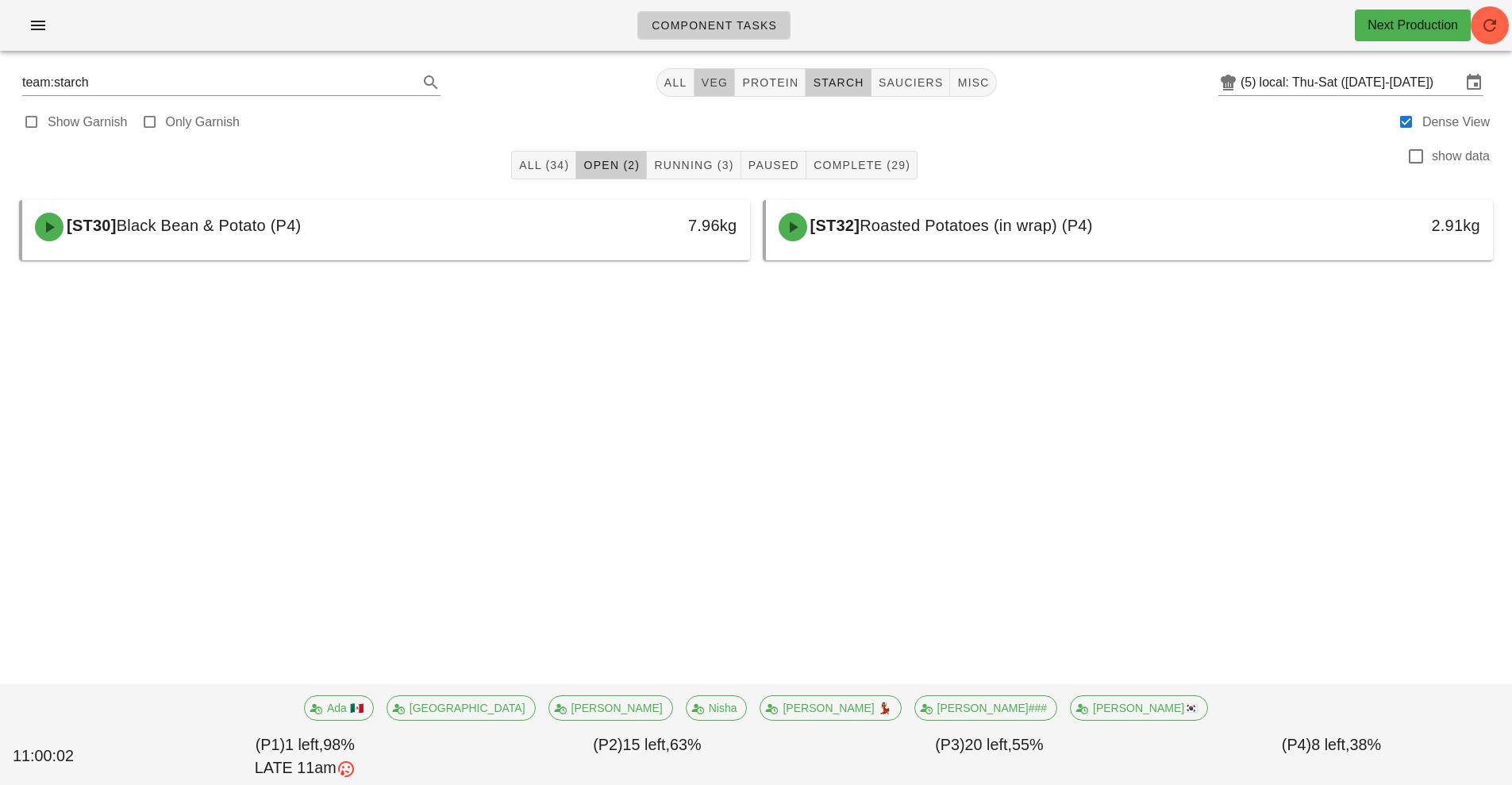
click at [714, 74] on button "veg" at bounding box center [714, 83] width 41 height 29
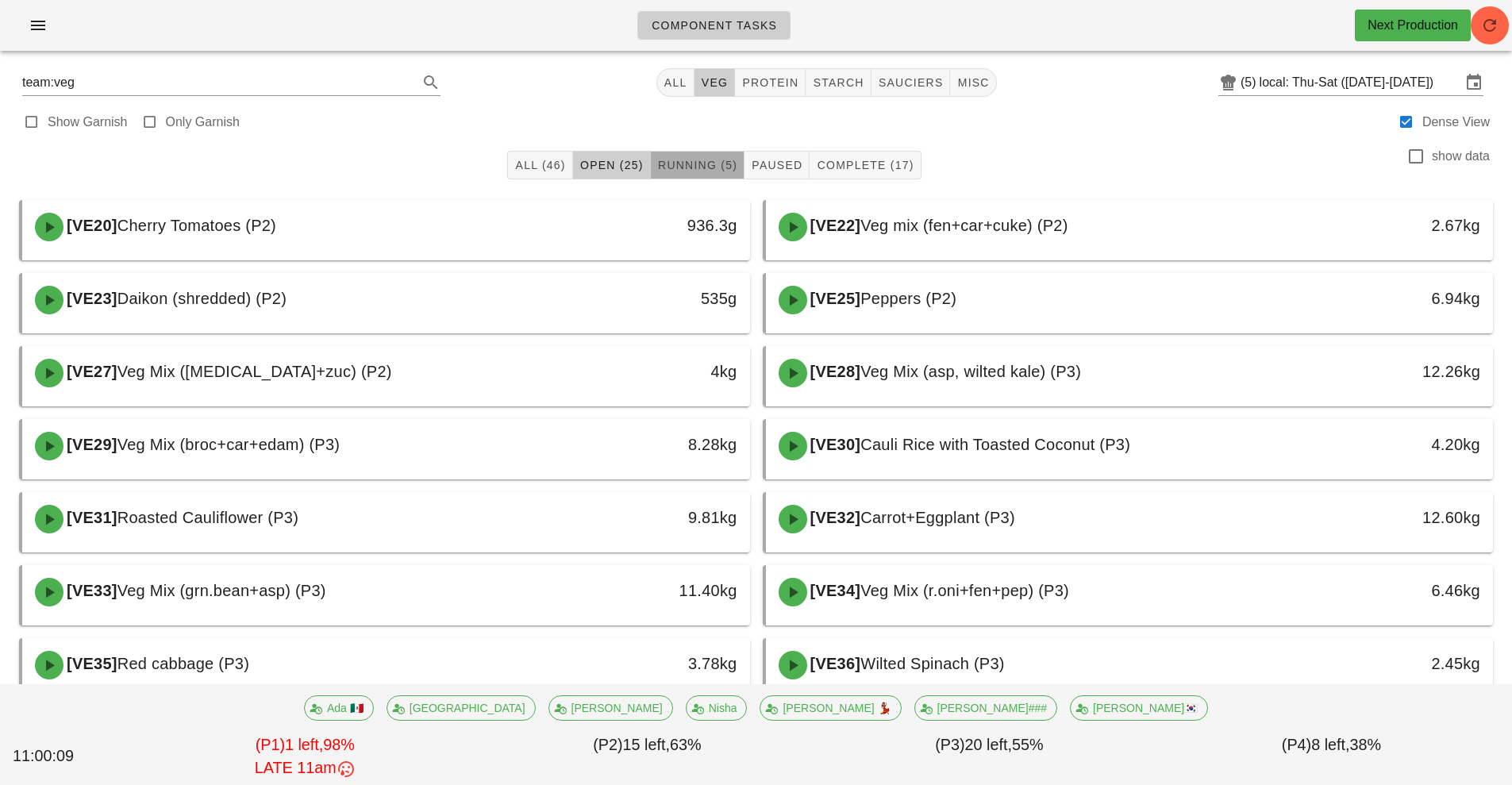
click at [694, 168] on span "Running (5)" at bounding box center [697, 165] width 80 height 12
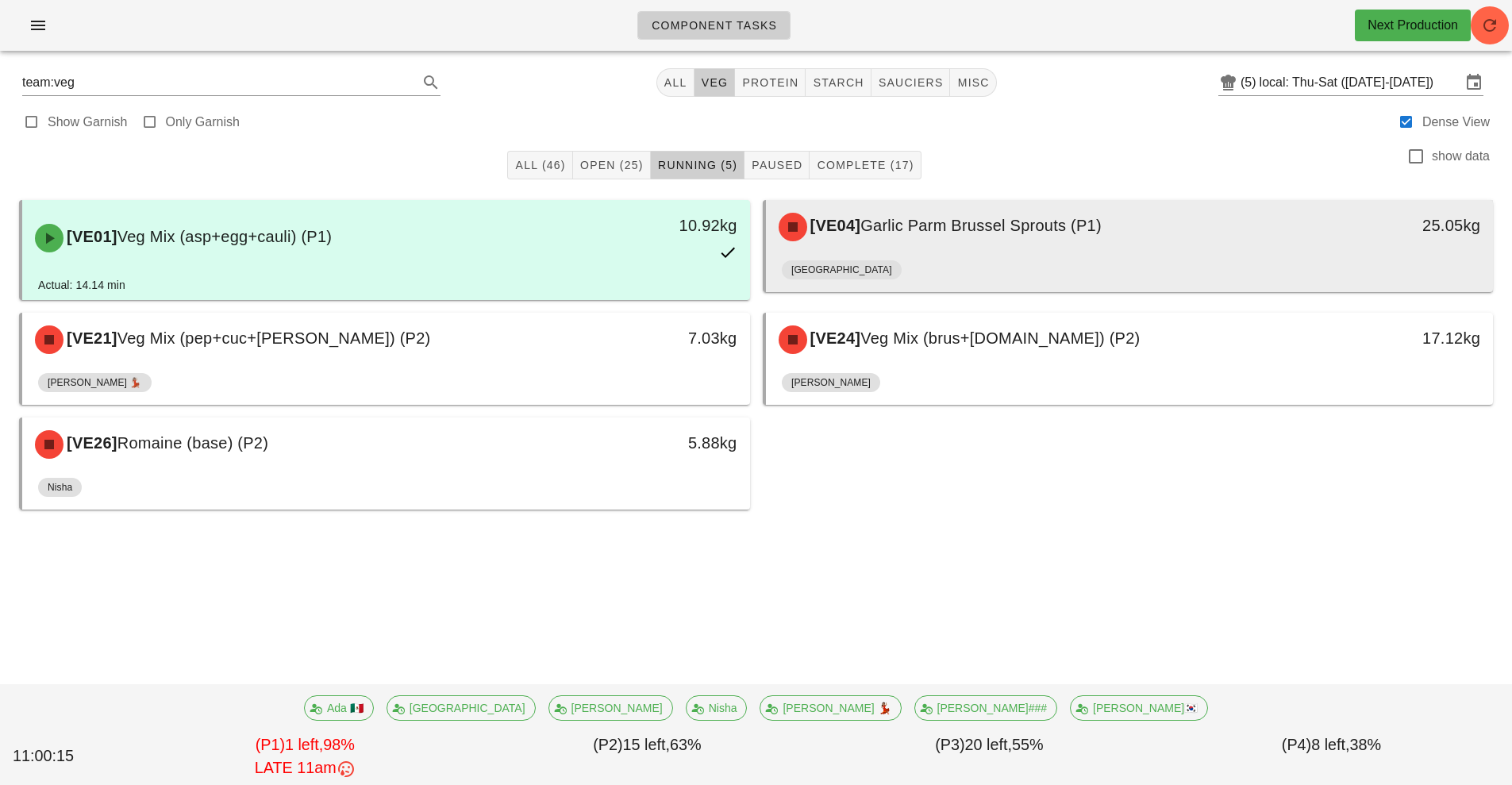
click at [1060, 247] on div "[VE04] Garlic Parm Brussel Sprouts (P1)" at bounding box center [1038, 227] width 540 height 47
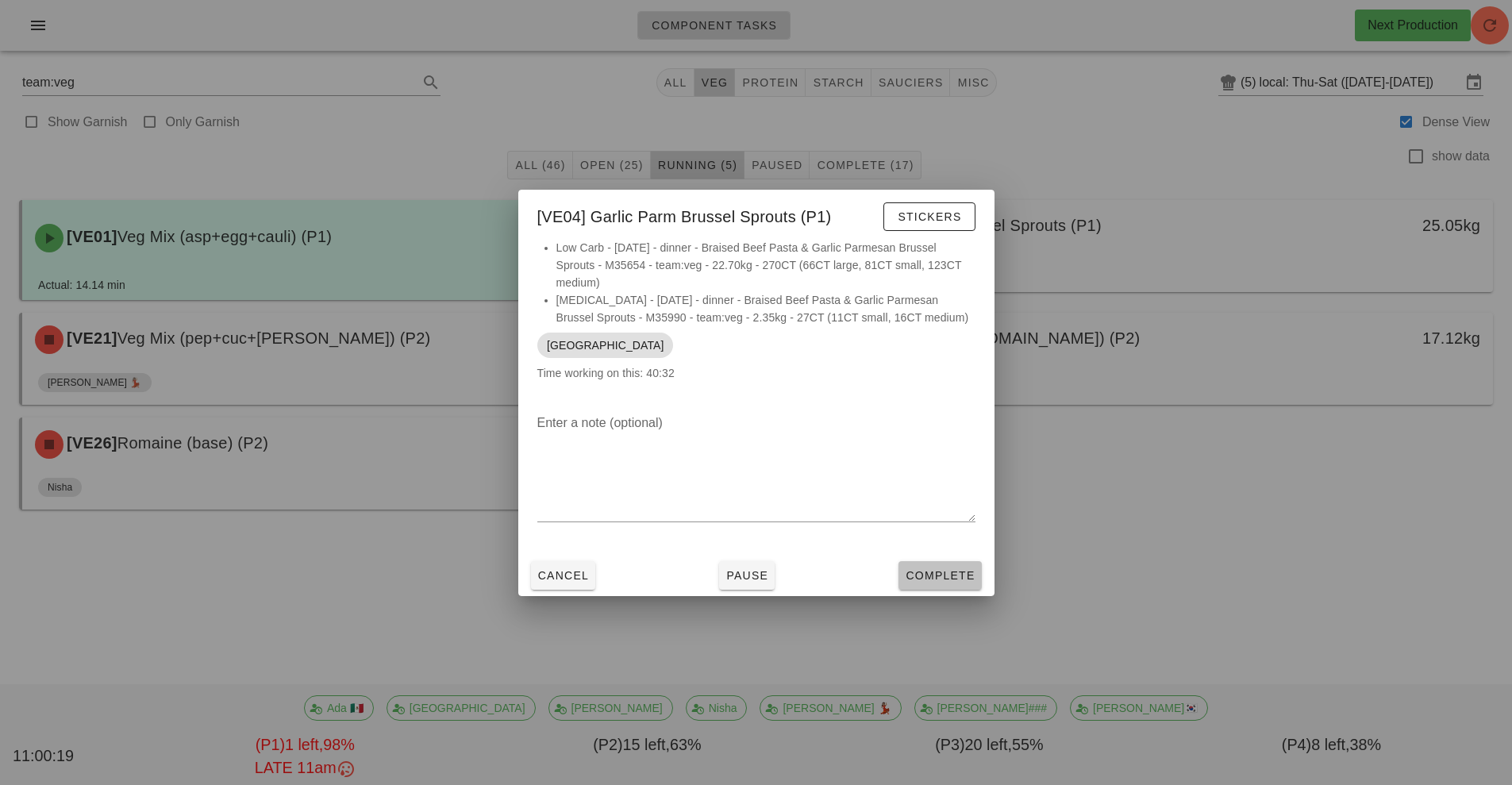
click at [941, 572] on span "Complete" at bounding box center [939, 576] width 69 height 12
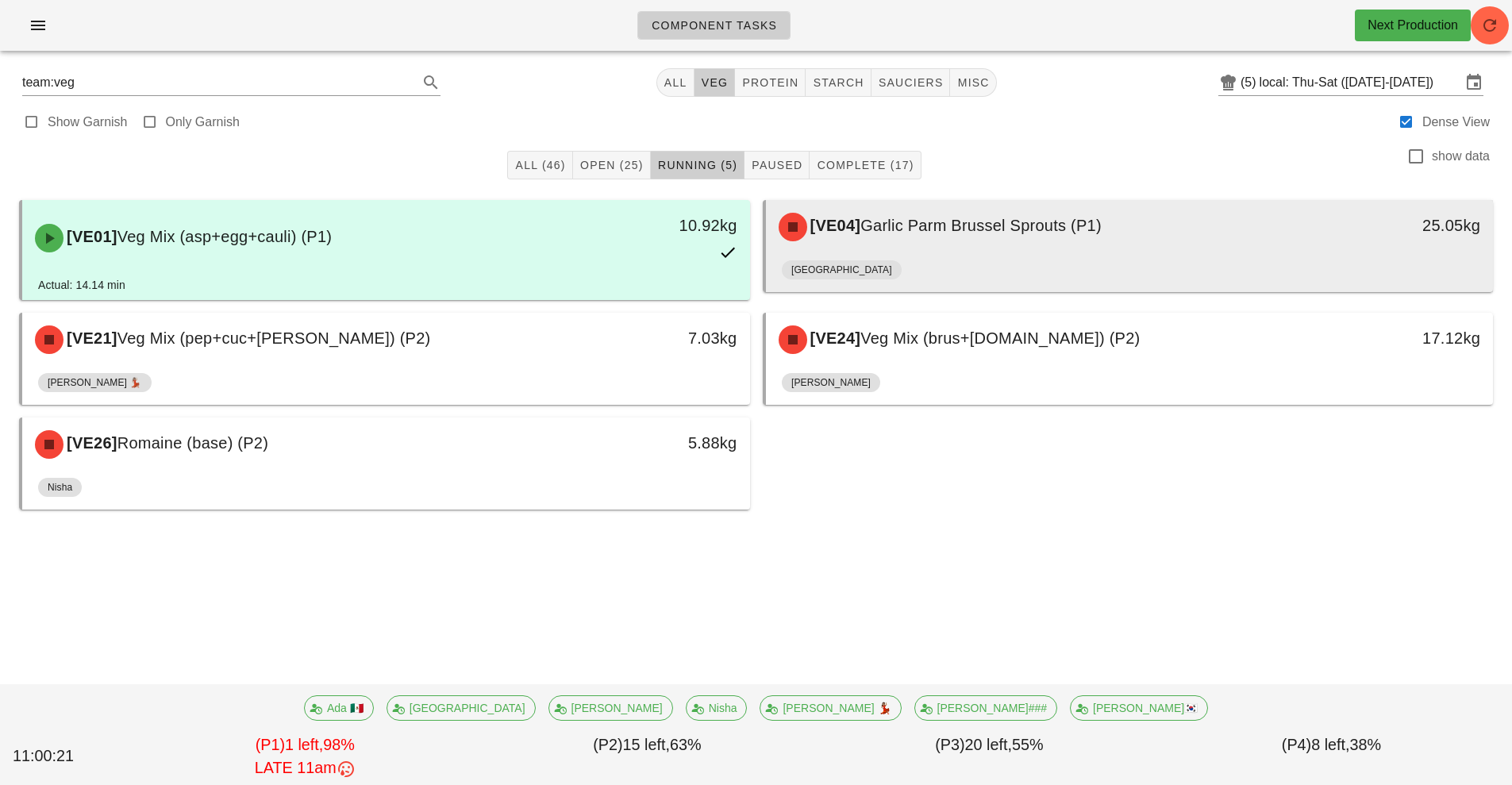
click at [967, 256] on div "[GEOGRAPHIC_DATA]" at bounding box center [1130, 273] width 696 height 38
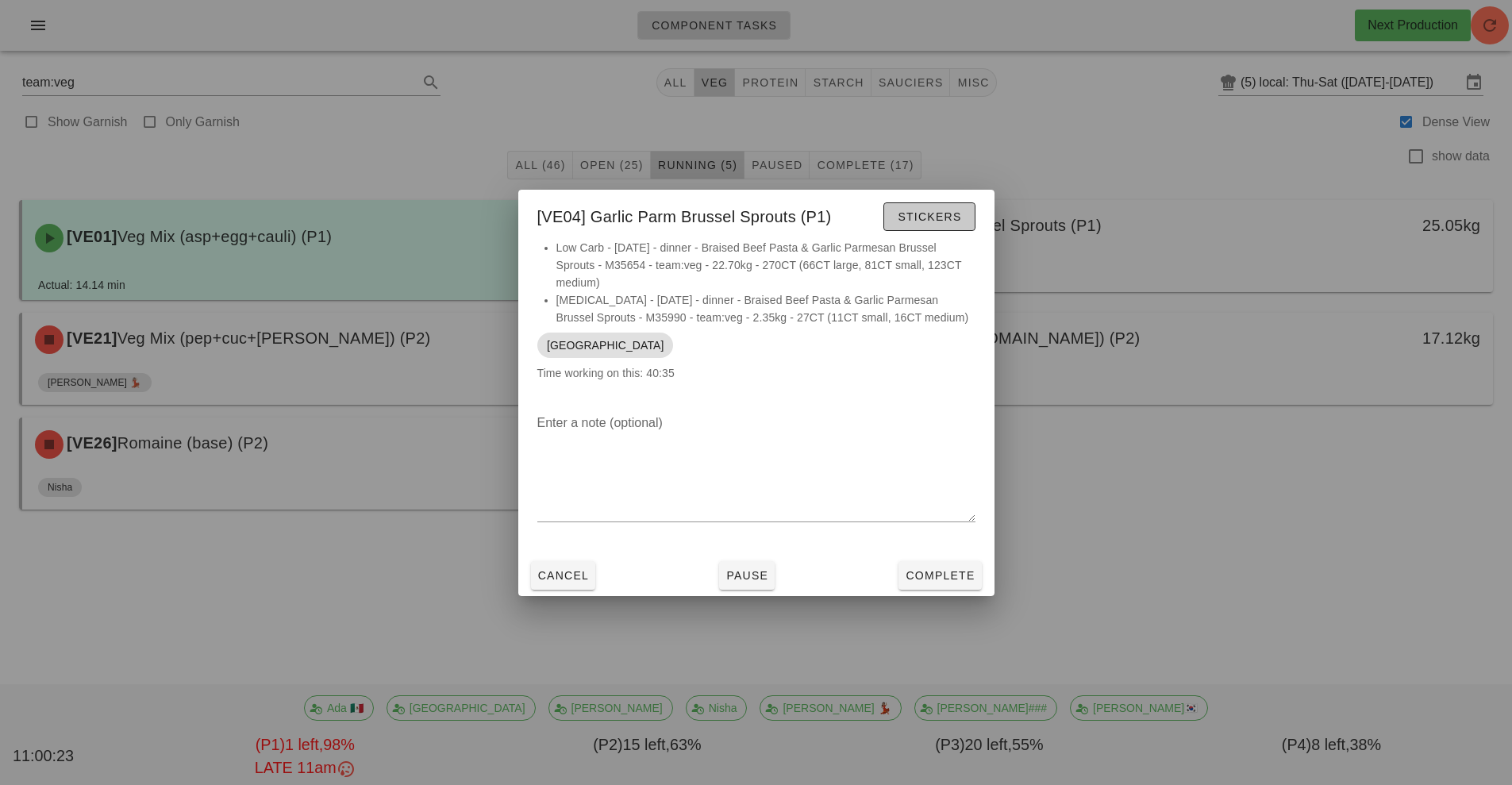
click at [933, 231] on button "Stickers" at bounding box center [929, 216] width 91 height 29
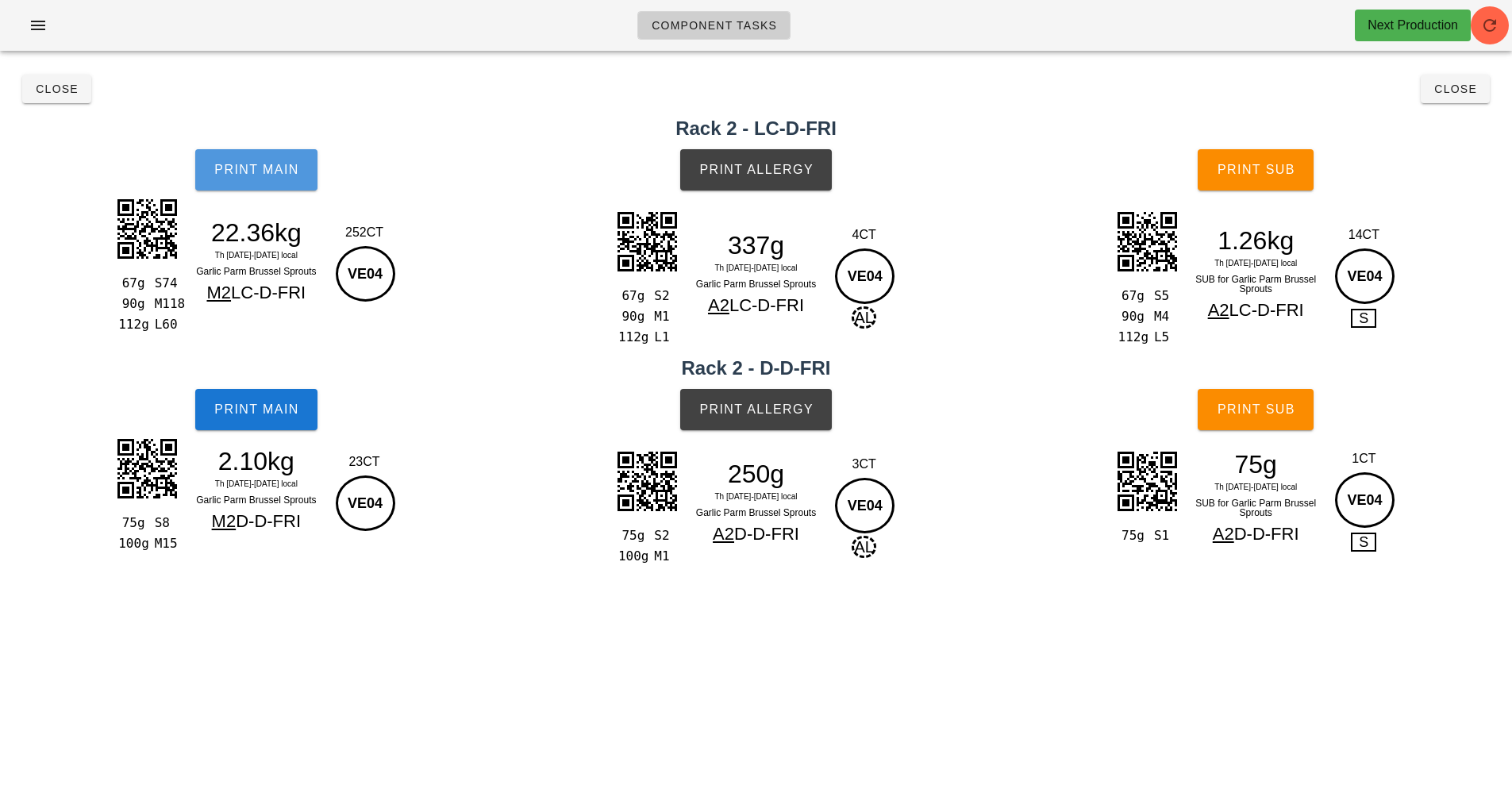
click at [266, 169] on span "Print Main" at bounding box center [257, 170] width 86 height 14
click at [264, 157] on button "Print Main" at bounding box center [256, 170] width 122 height 41
click at [266, 169] on span "Print Main" at bounding box center [257, 170] width 86 height 14
click at [1454, 133] on h2 "Rack 2 - LC-D-FRI" at bounding box center [756, 128] width 1493 height 29
click at [1459, 99] on button "Close" at bounding box center [1455, 89] width 69 height 29
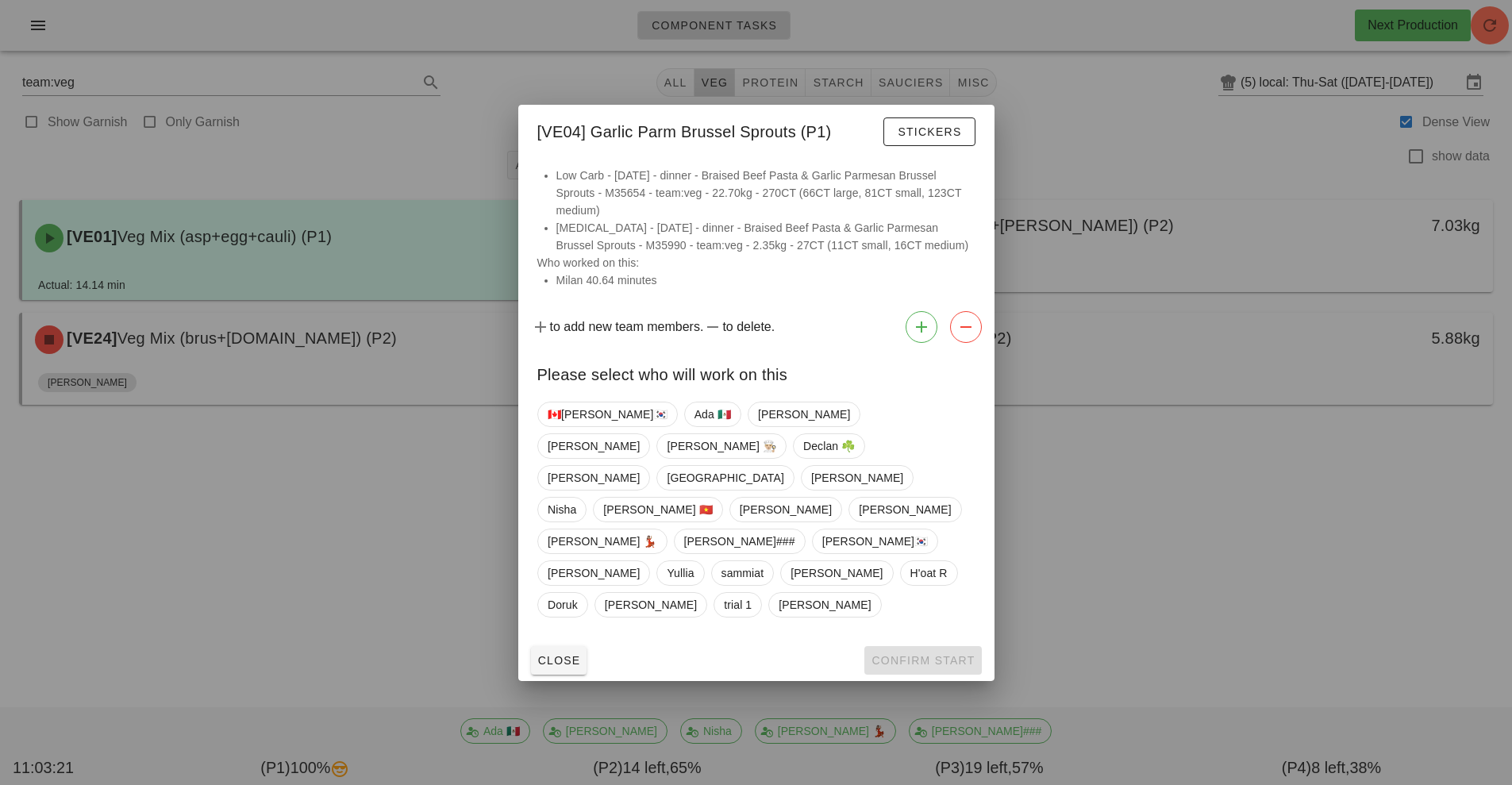
click at [708, 87] on div at bounding box center [756, 392] width 1512 height 785
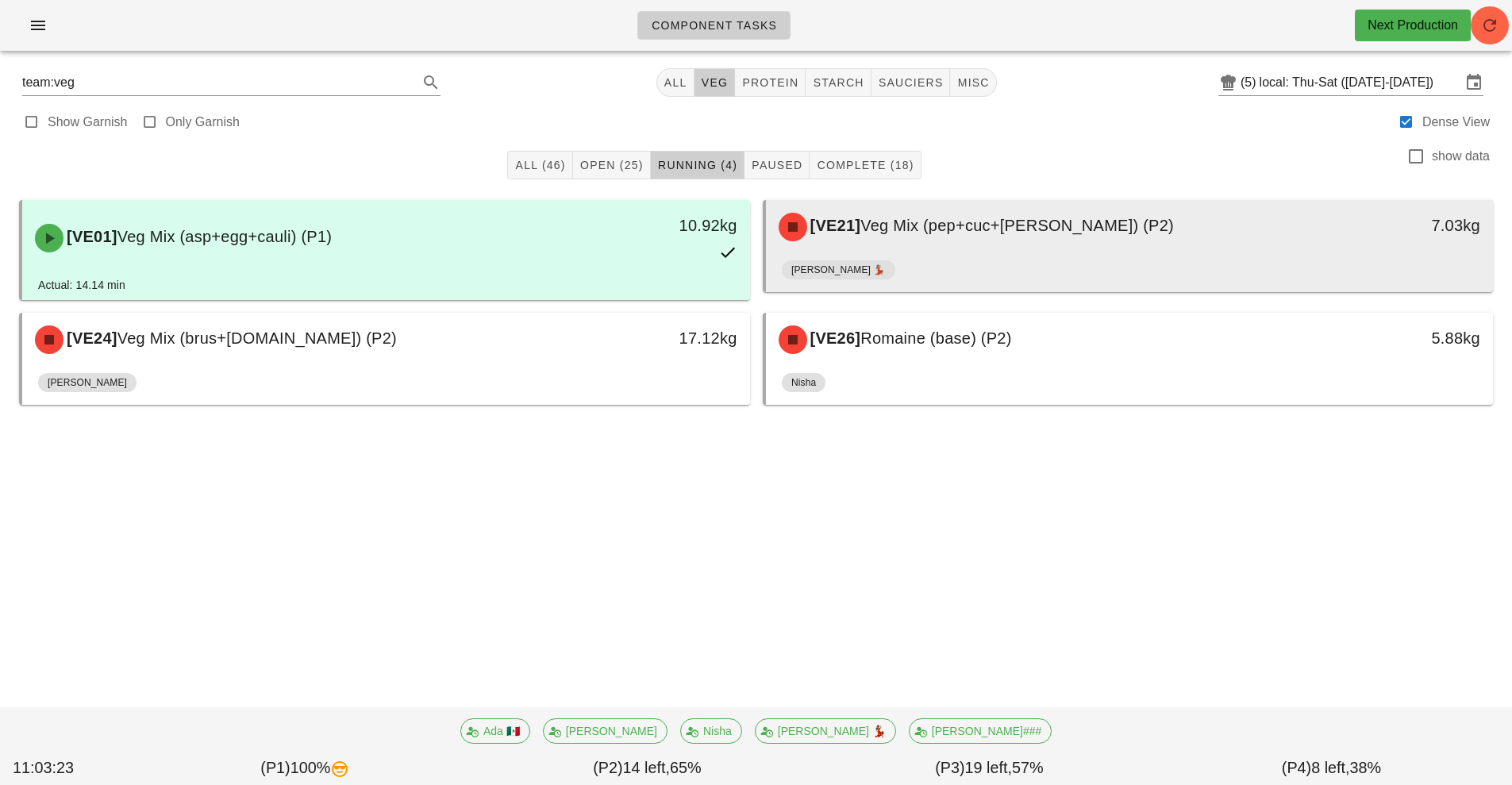
click at [955, 252] on div "[VE21] Veg Mix (pep+cuc+[PERSON_NAME]) (P2) 7.03kg" at bounding box center [1130, 227] width 727 height 54
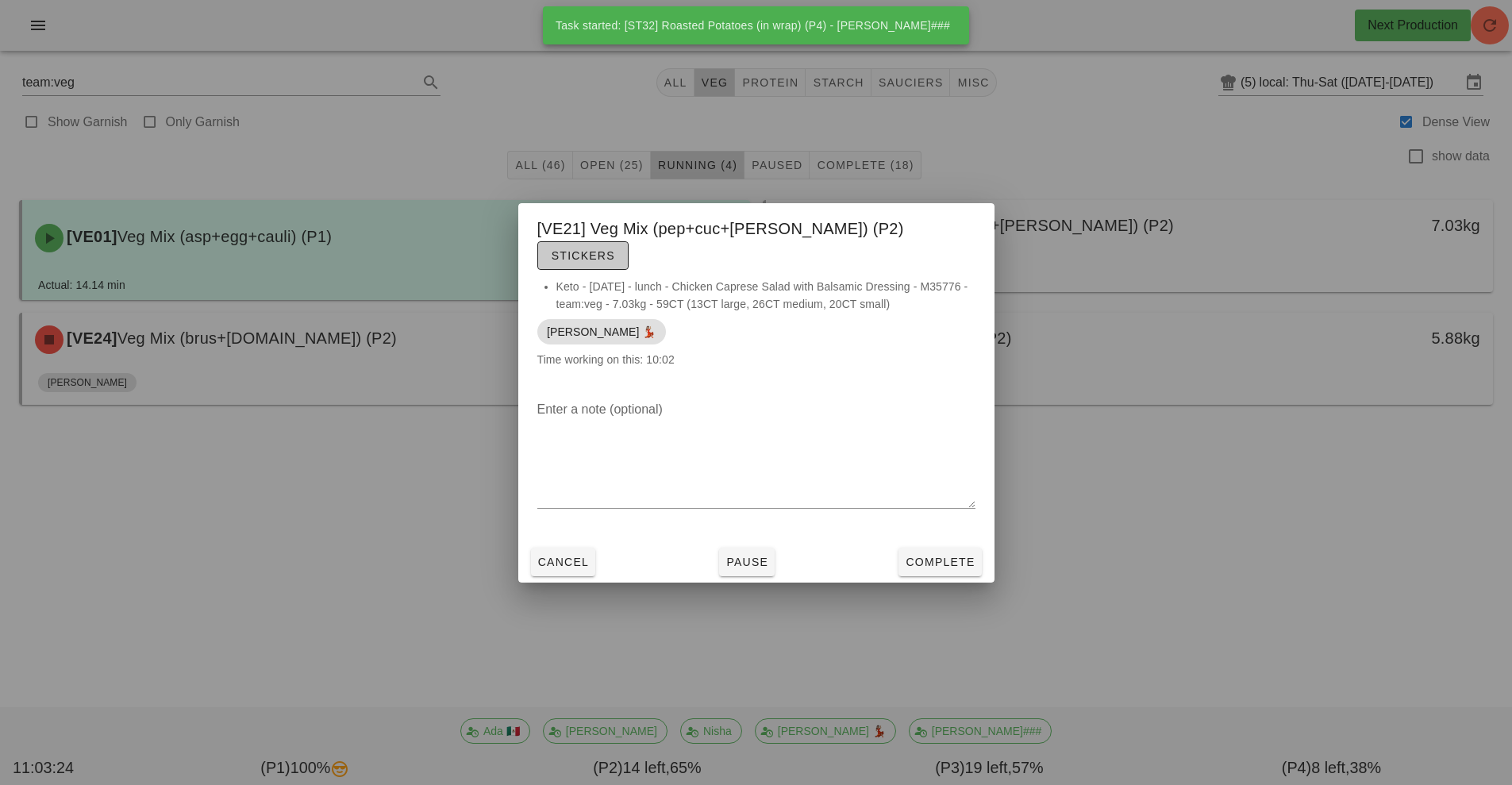
click at [615, 250] on span "Stickers" at bounding box center [582, 256] width 64 height 12
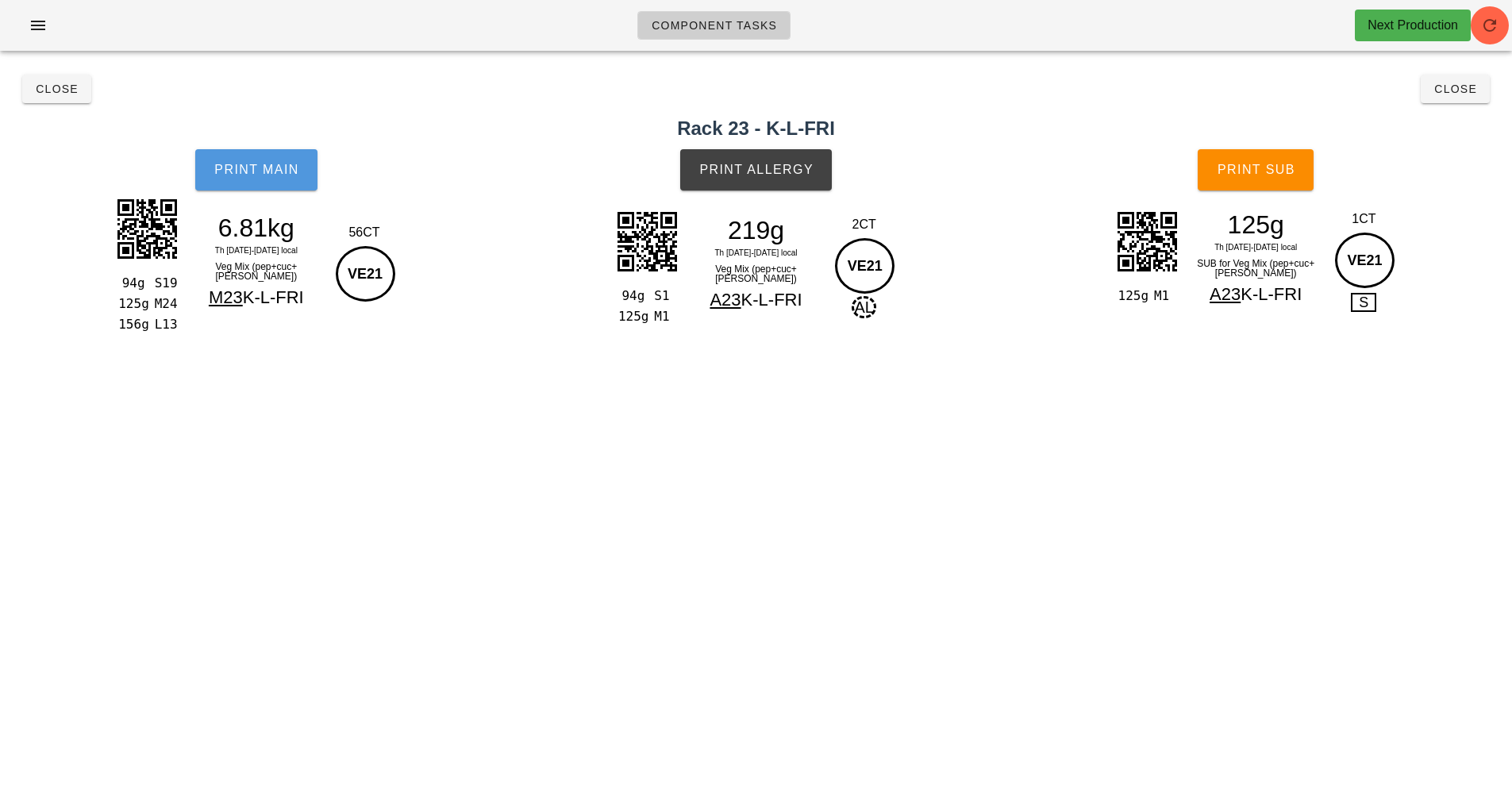
click at [279, 171] on span "Print Main" at bounding box center [257, 170] width 86 height 14
click at [750, 178] on button "Print Allergy" at bounding box center [756, 170] width 152 height 41
click at [1240, 168] on span "Print Sub" at bounding box center [1255, 170] width 78 height 14
click at [1458, 101] on button "Close" at bounding box center [1455, 89] width 69 height 29
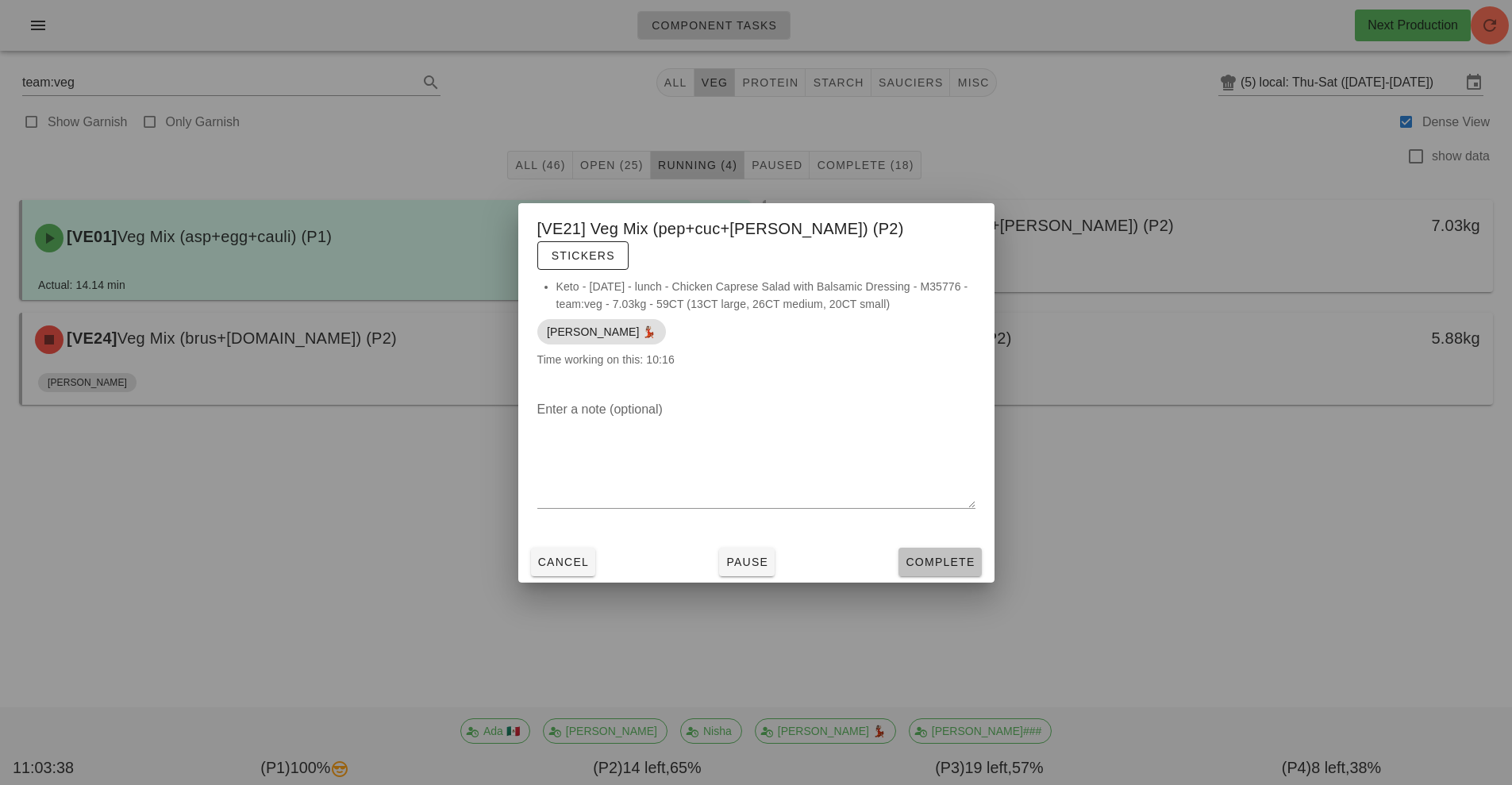
click at [951, 561] on button "Complete" at bounding box center [939, 562] width 83 height 29
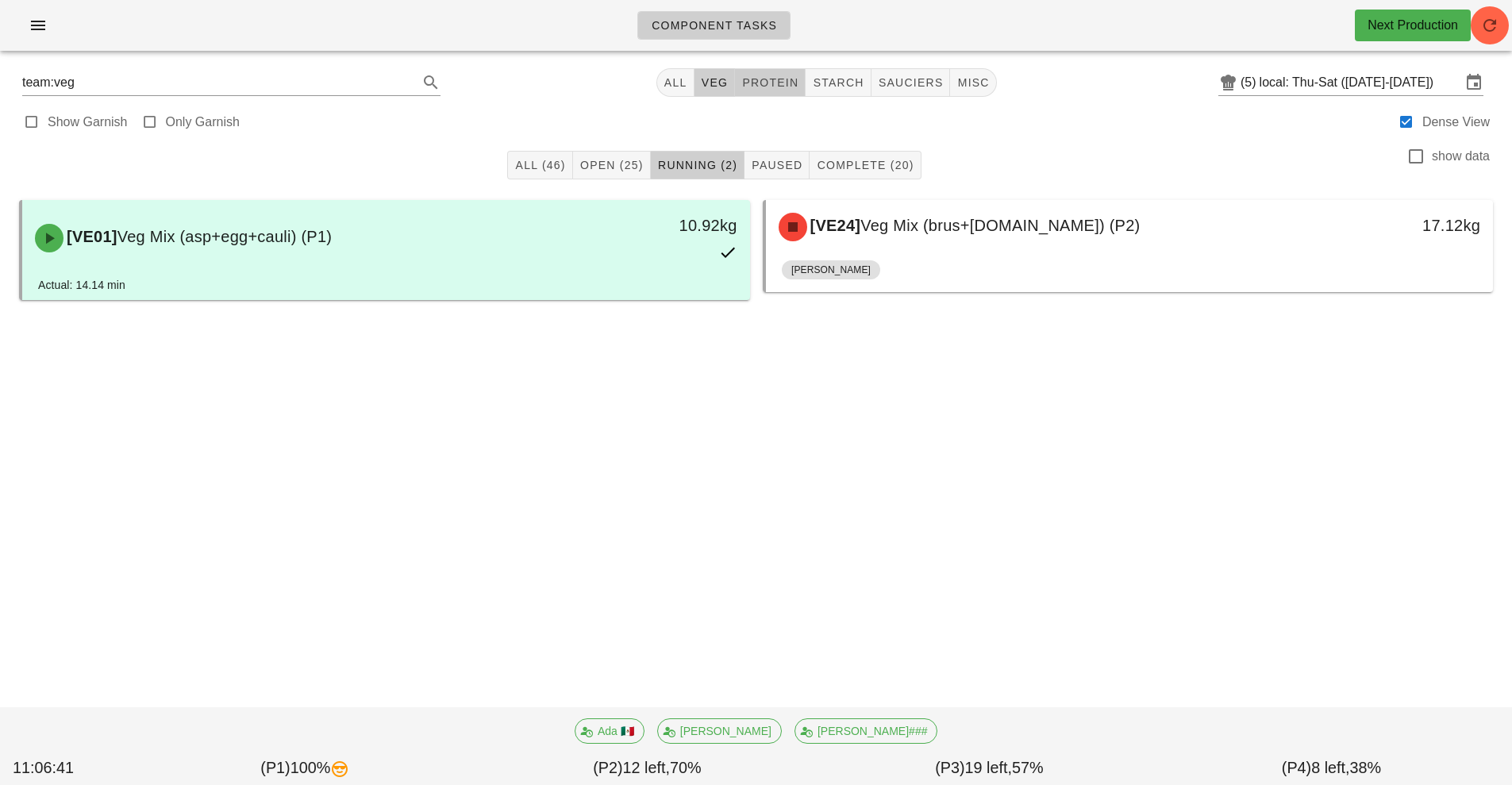
click at [767, 79] on span "protein" at bounding box center [770, 83] width 57 height 12
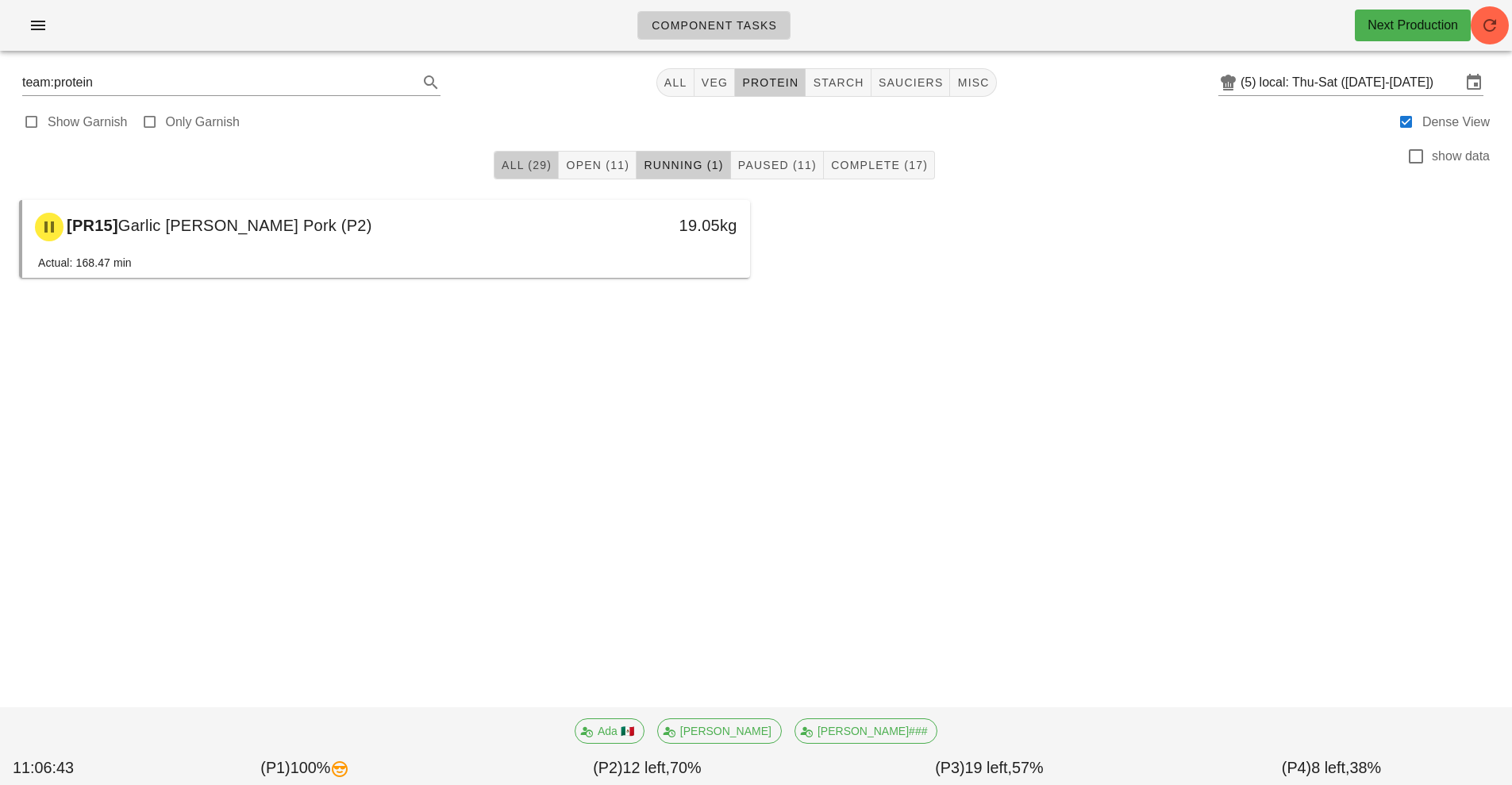
click at [529, 152] on button "All (29)" at bounding box center [526, 165] width 65 height 29
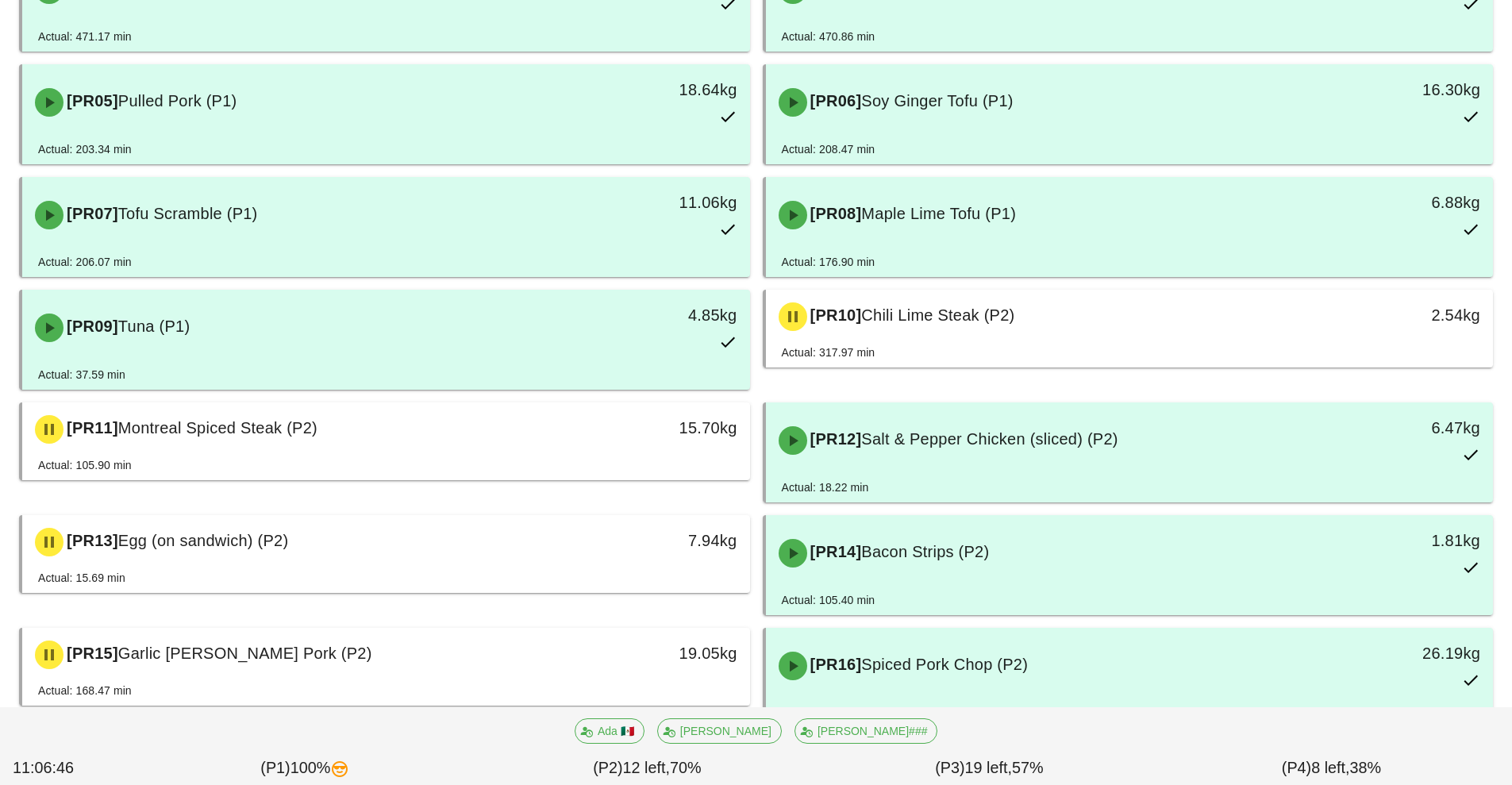
scroll to position [362, 0]
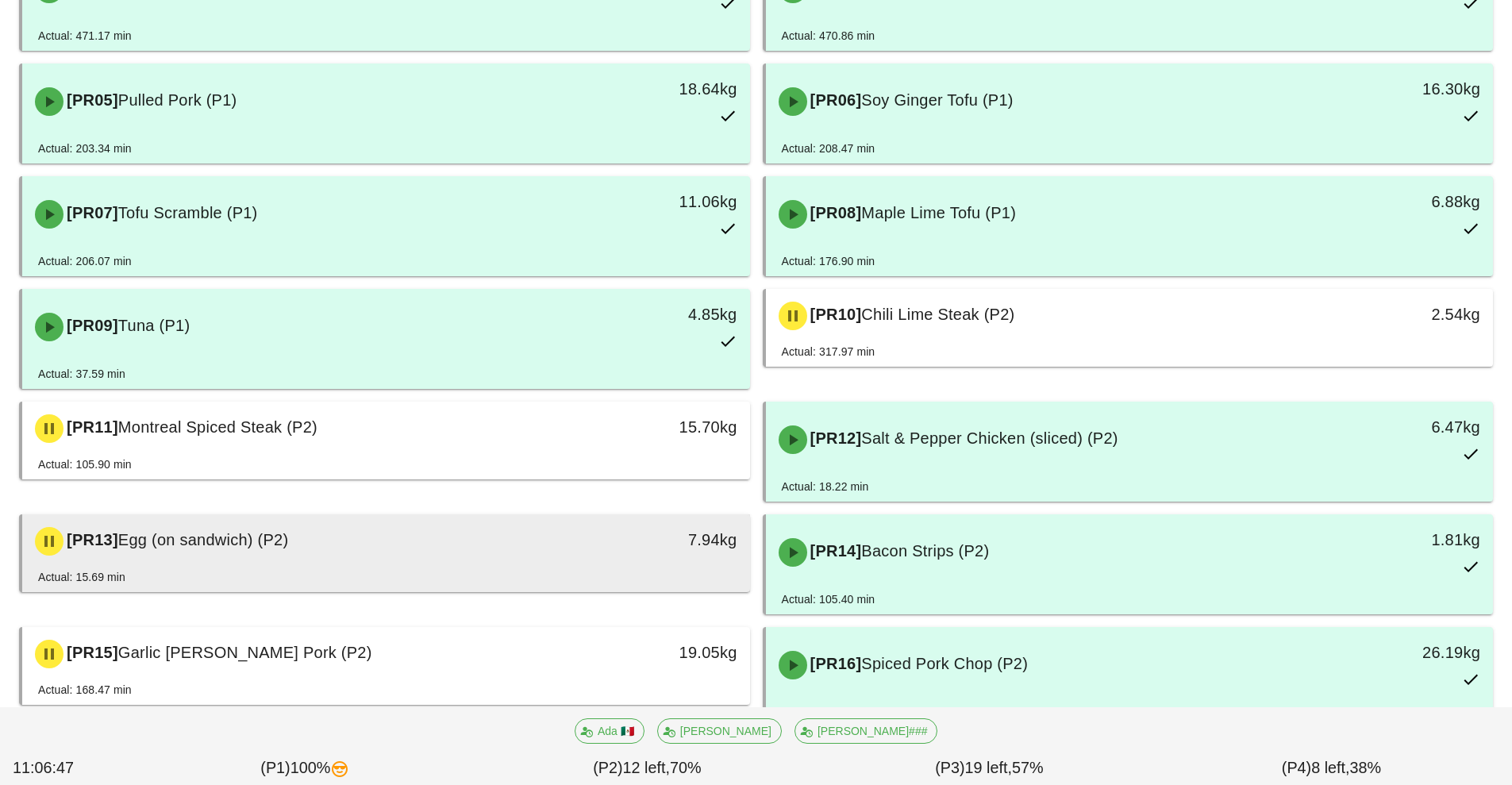
click at [579, 568] on div "[PR13] Egg (on sandwich) (P2) 7.94kg" at bounding box center [386, 541] width 727 height 54
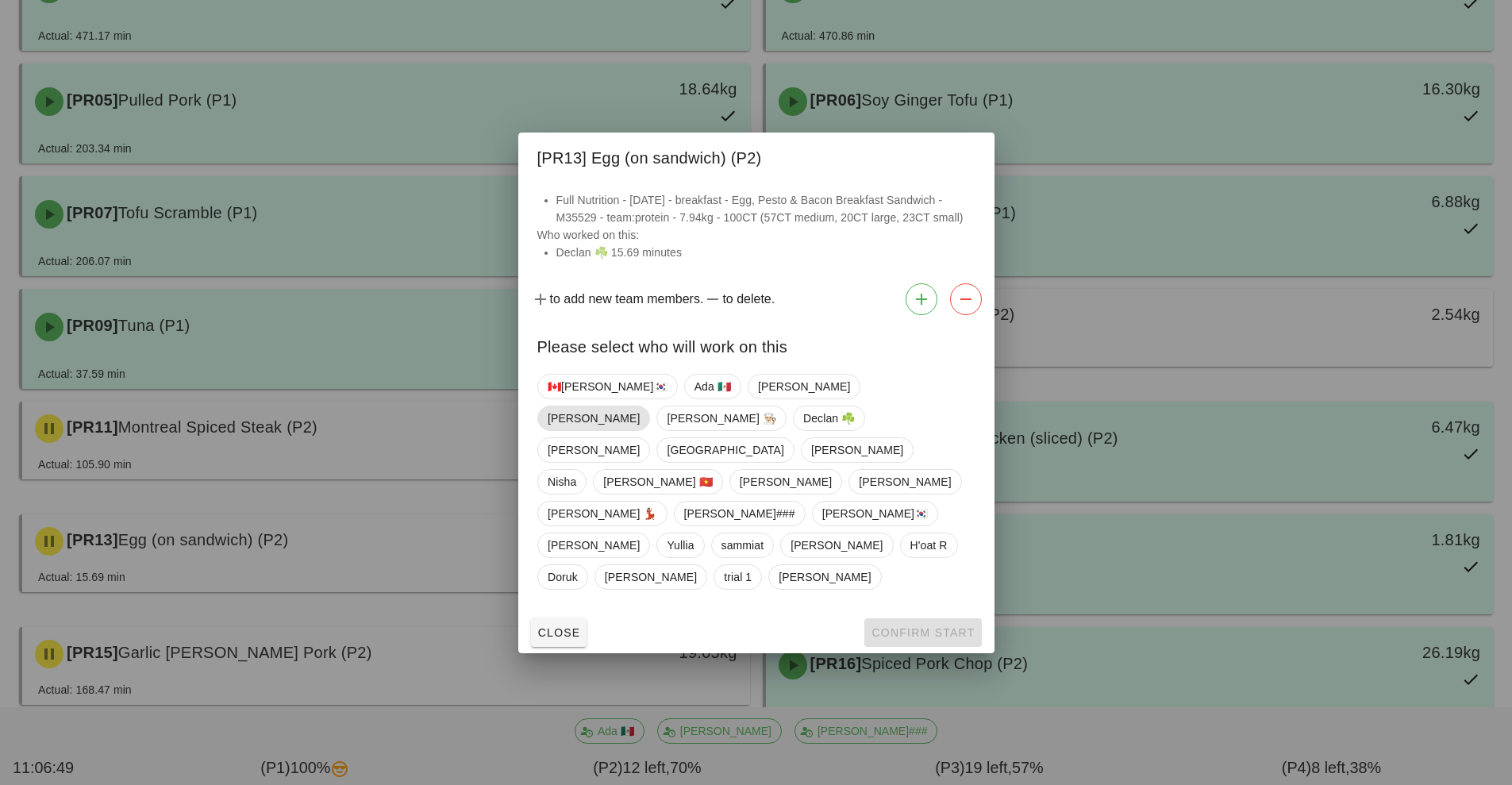
click at [640, 431] on span "[PERSON_NAME]" at bounding box center [593, 418] width 92 height 24
click at [909, 627] on span "Confirm Start" at bounding box center [922, 633] width 104 height 12
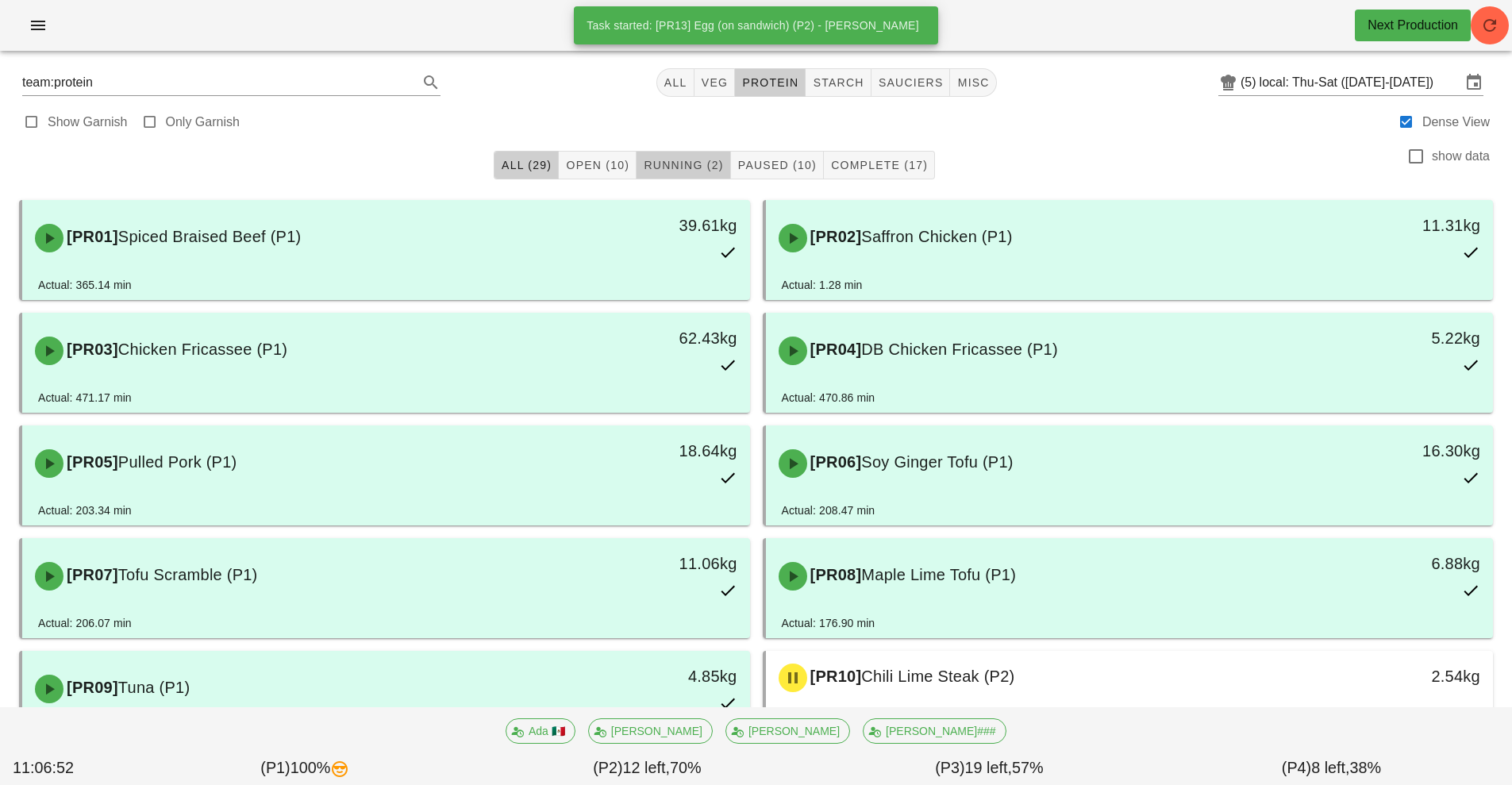
click at [698, 162] on span "Running (2)" at bounding box center [683, 165] width 80 height 12
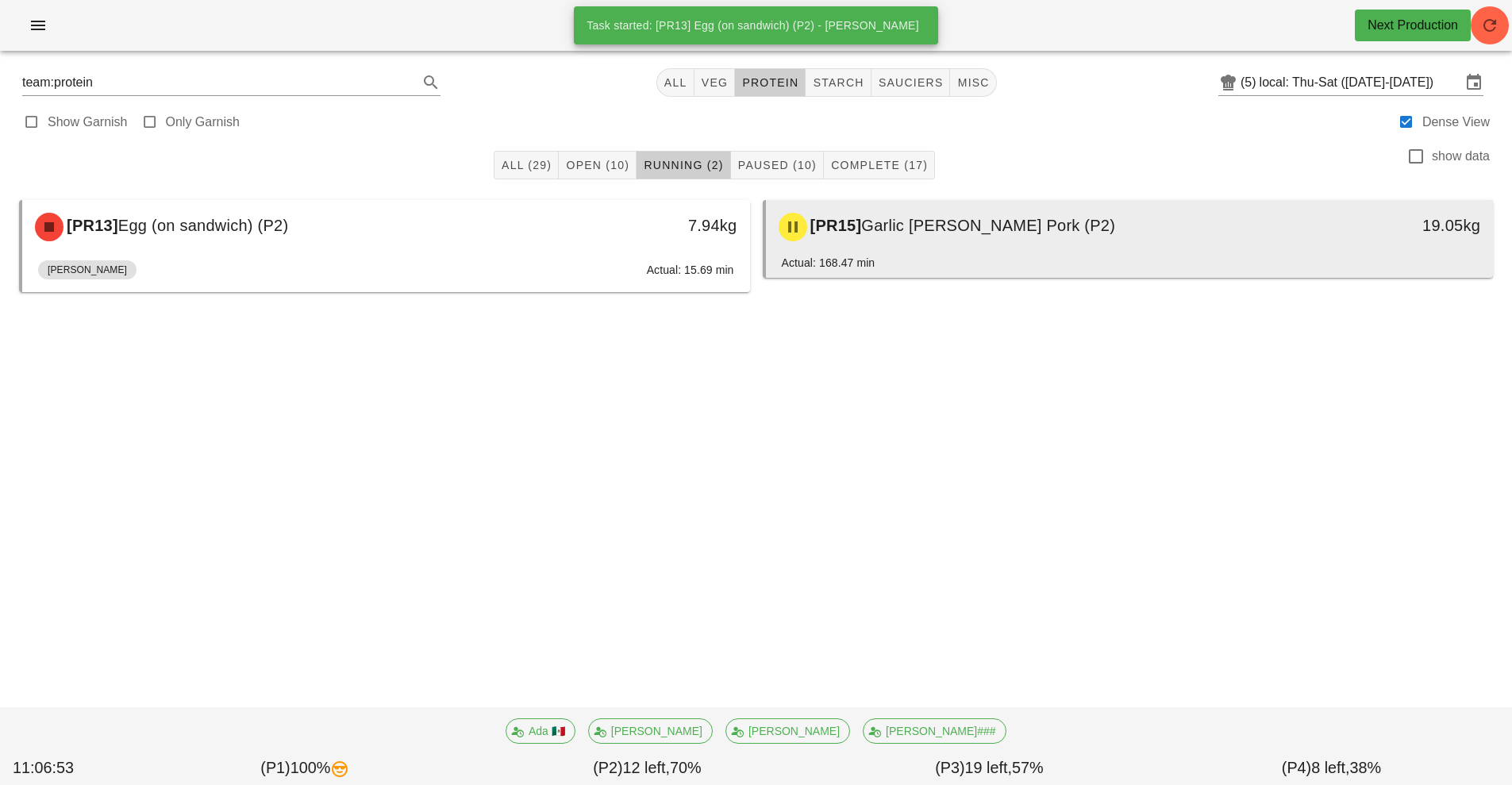
click at [963, 265] on div "Actual: 168.47 min" at bounding box center [1130, 265] width 696 height 24
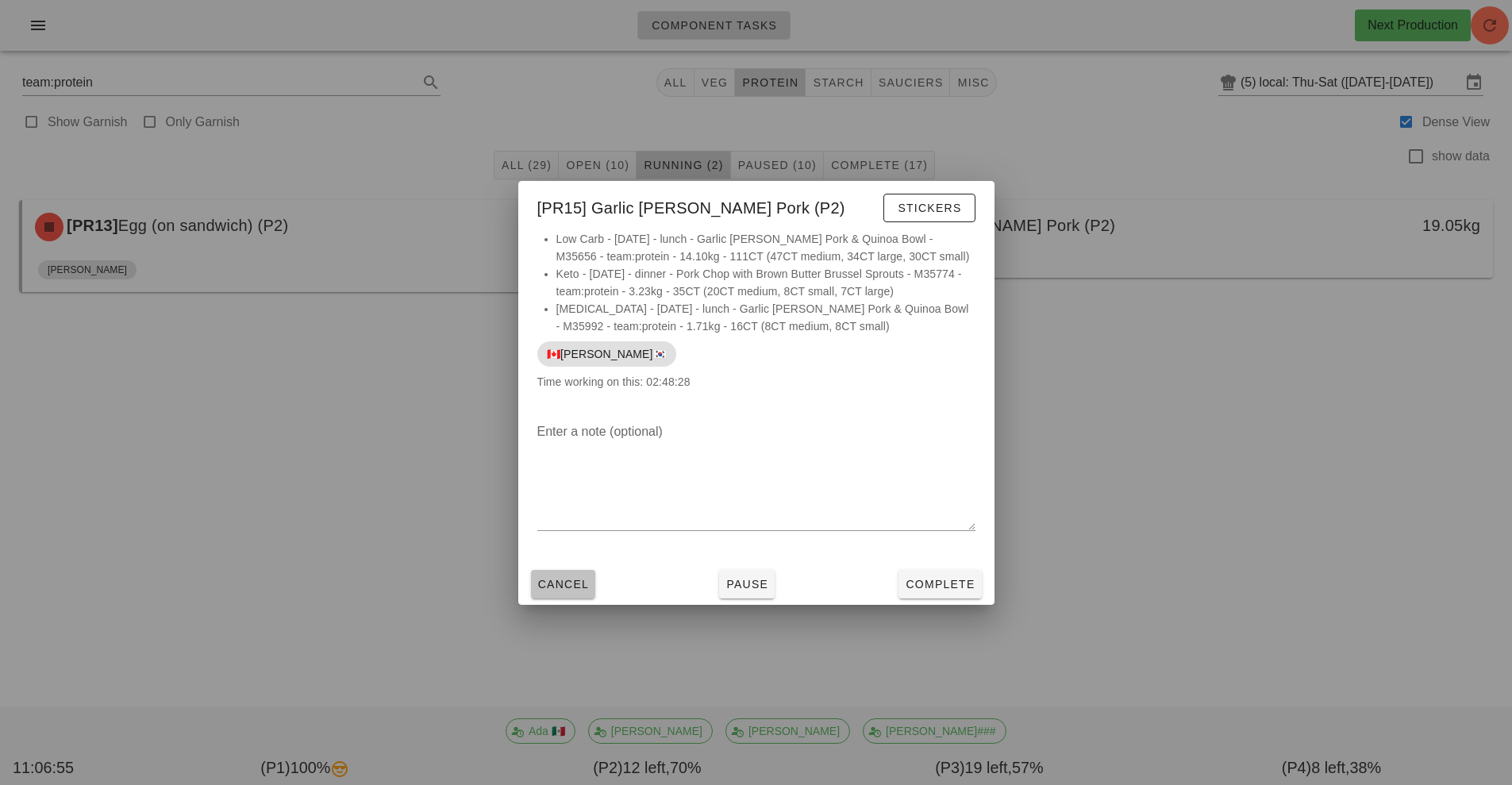
click at [572, 590] on span "Cancel" at bounding box center [563, 585] width 53 height 12
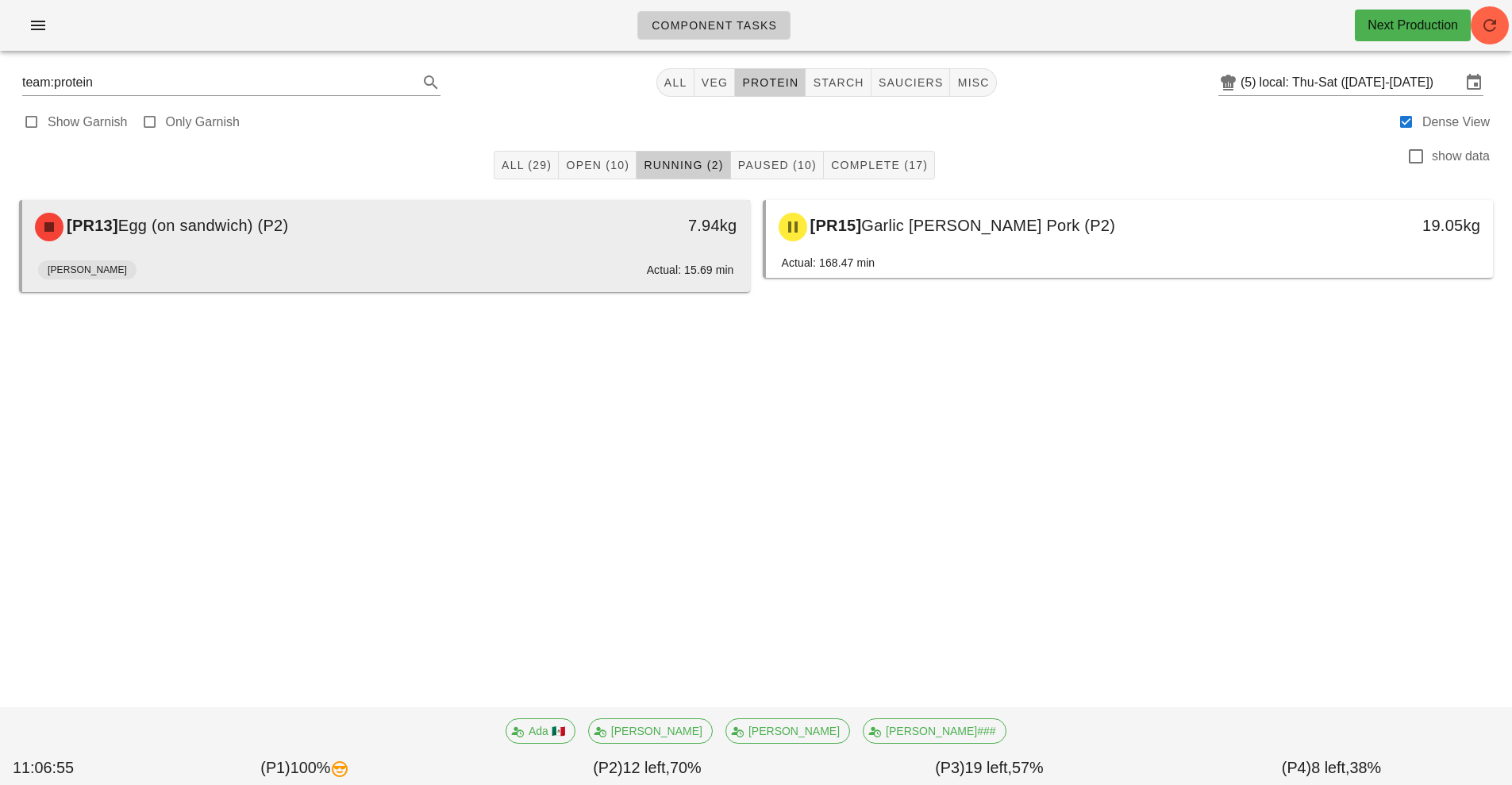
click at [405, 251] on div "[PR13] Egg (on sandwich) (P2)" at bounding box center [295, 227] width 540 height 47
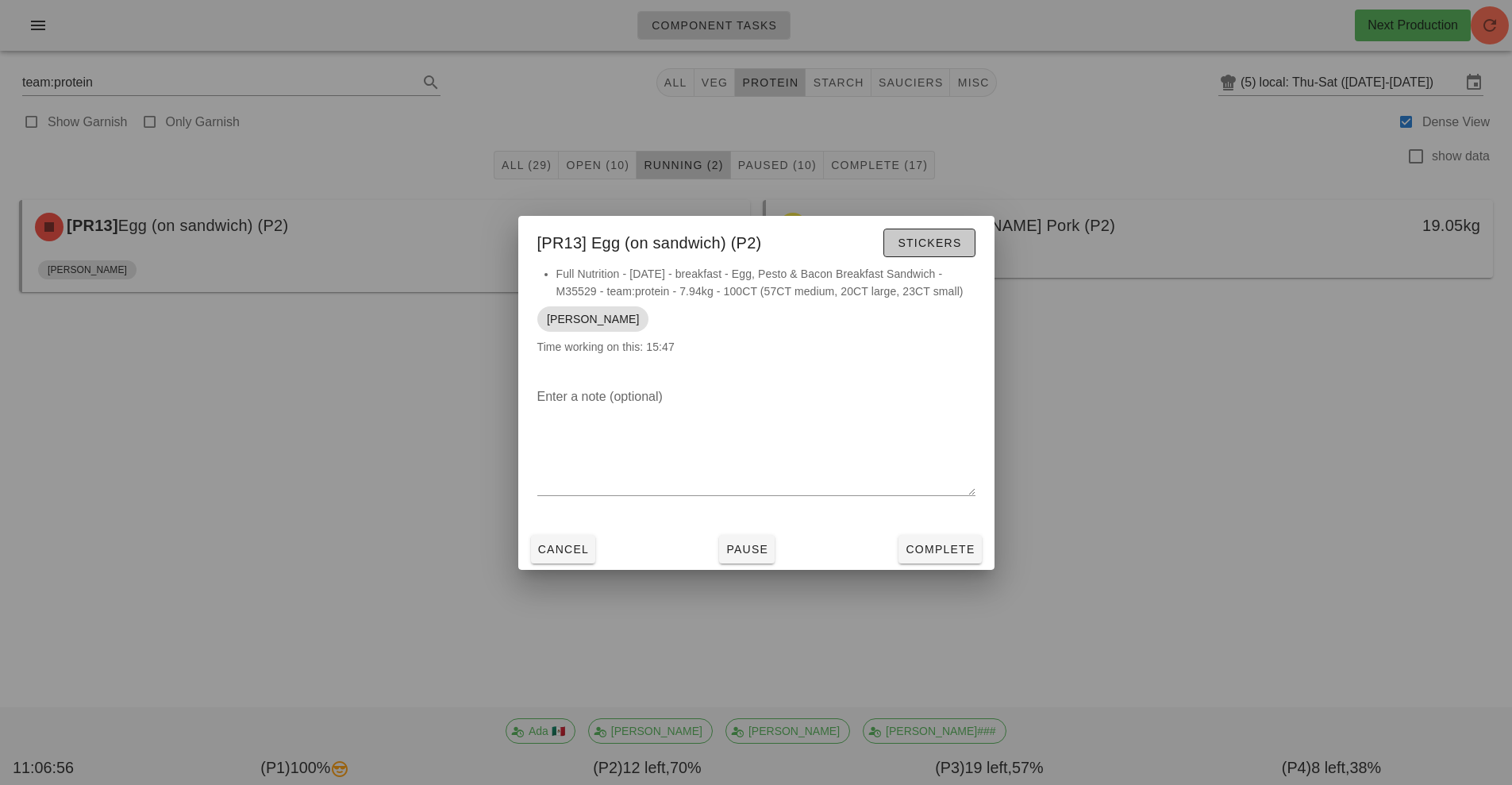
click at [937, 242] on span "Stickers" at bounding box center [929, 243] width 64 height 12
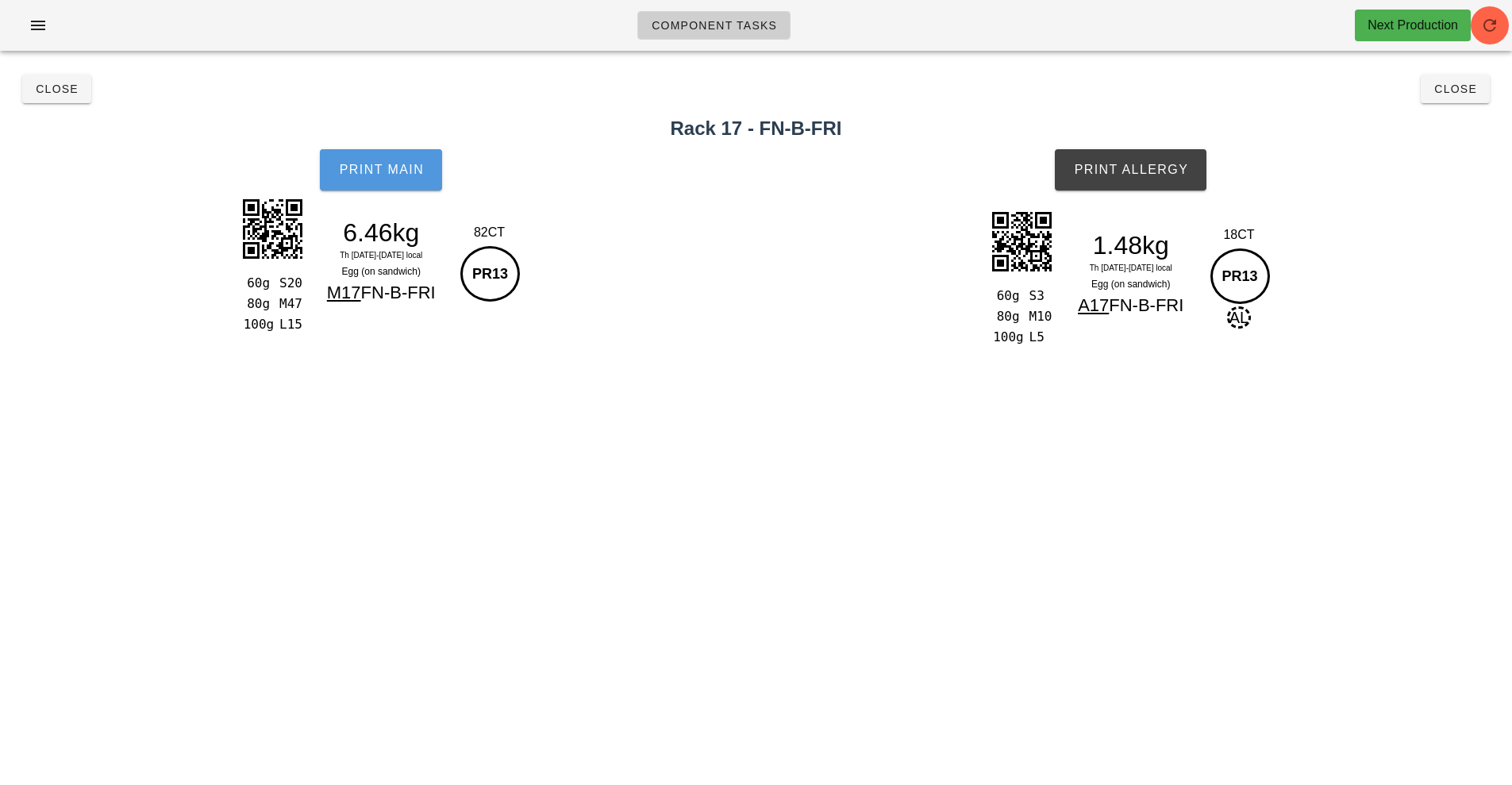
click at [371, 171] on span "Print Main" at bounding box center [381, 170] width 86 height 14
click at [419, 169] on span "Print Main" at bounding box center [381, 170] width 86 height 14
click at [405, 171] on span "Print Main" at bounding box center [381, 170] width 86 height 14
click at [1110, 174] on span "Print Allergy" at bounding box center [1130, 170] width 115 height 14
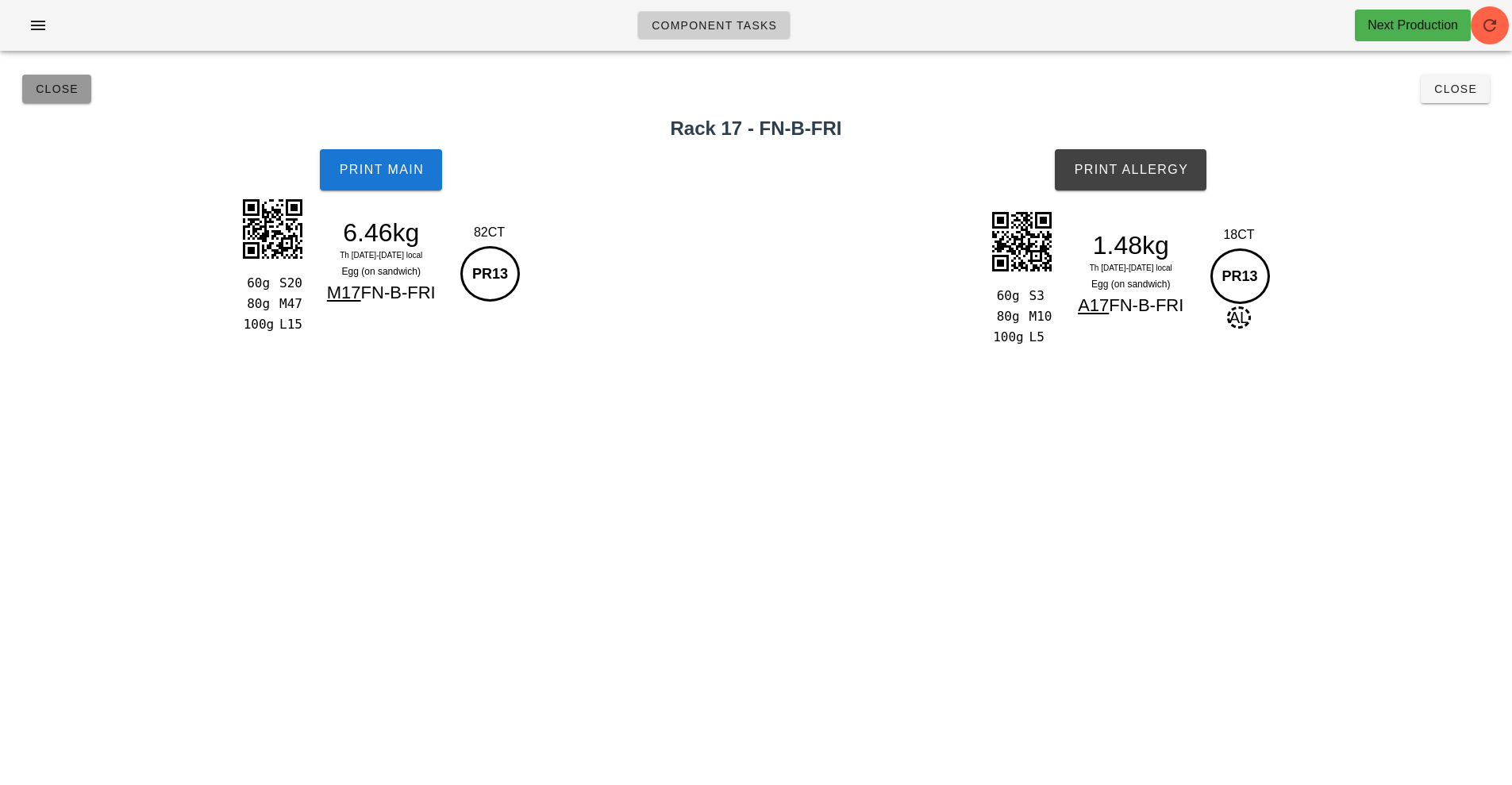
click at [56, 101] on button "Close" at bounding box center [56, 89] width 69 height 29
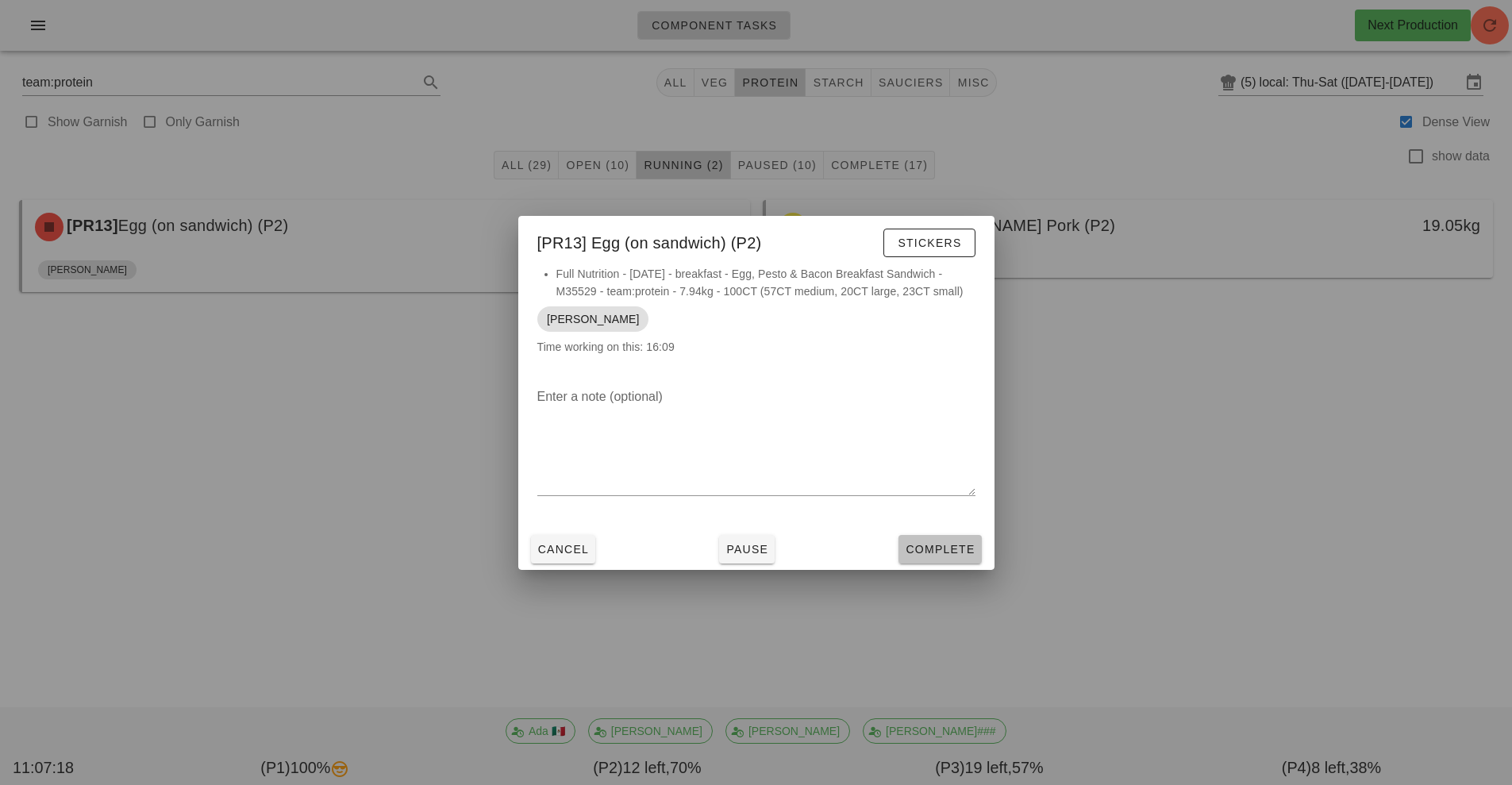
click at [934, 545] on span "Complete" at bounding box center [939, 549] width 69 height 12
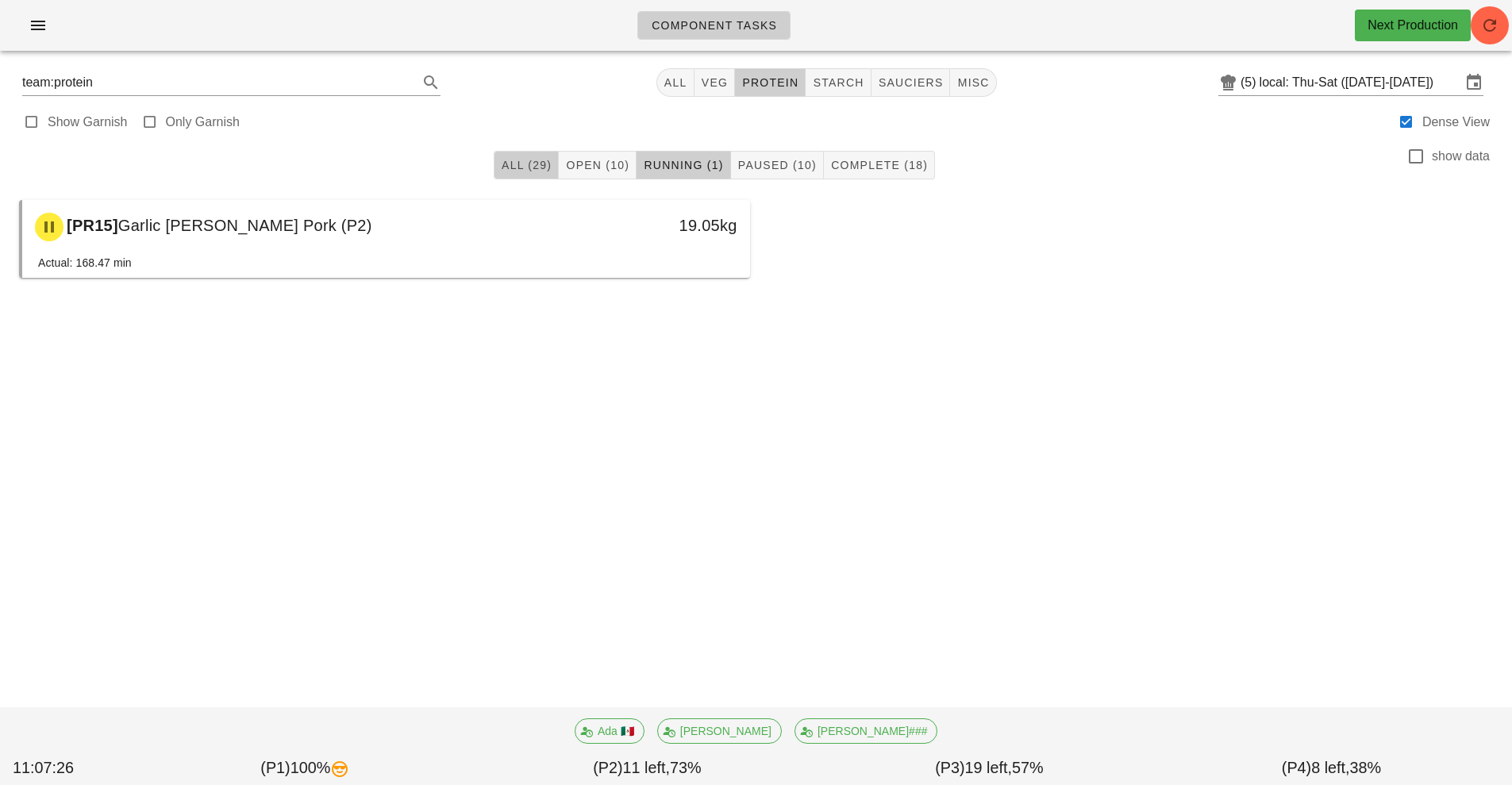
click at [507, 177] on button "All (29)" at bounding box center [526, 165] width 65 height 29
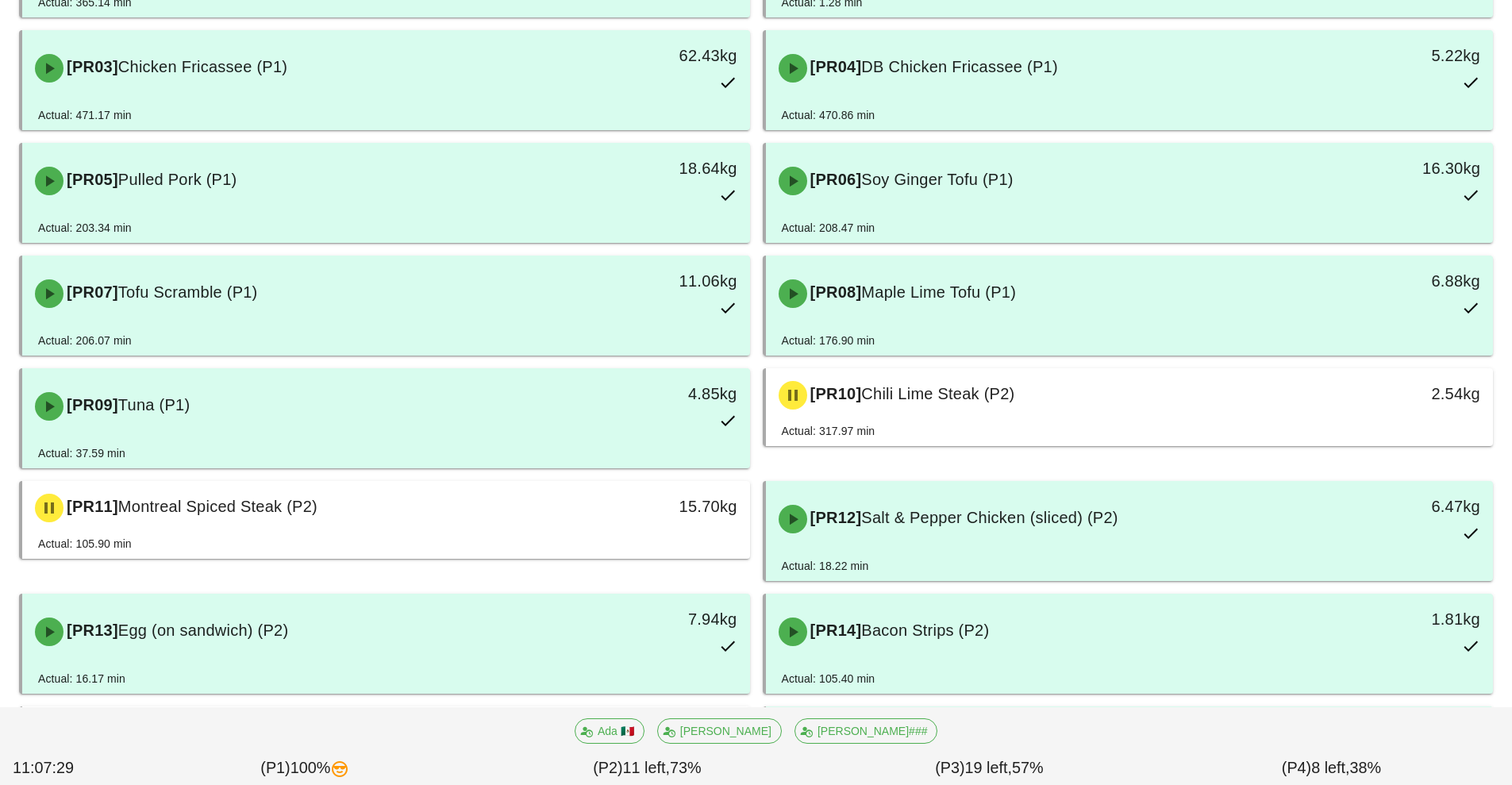
scroll to position [282, 0]
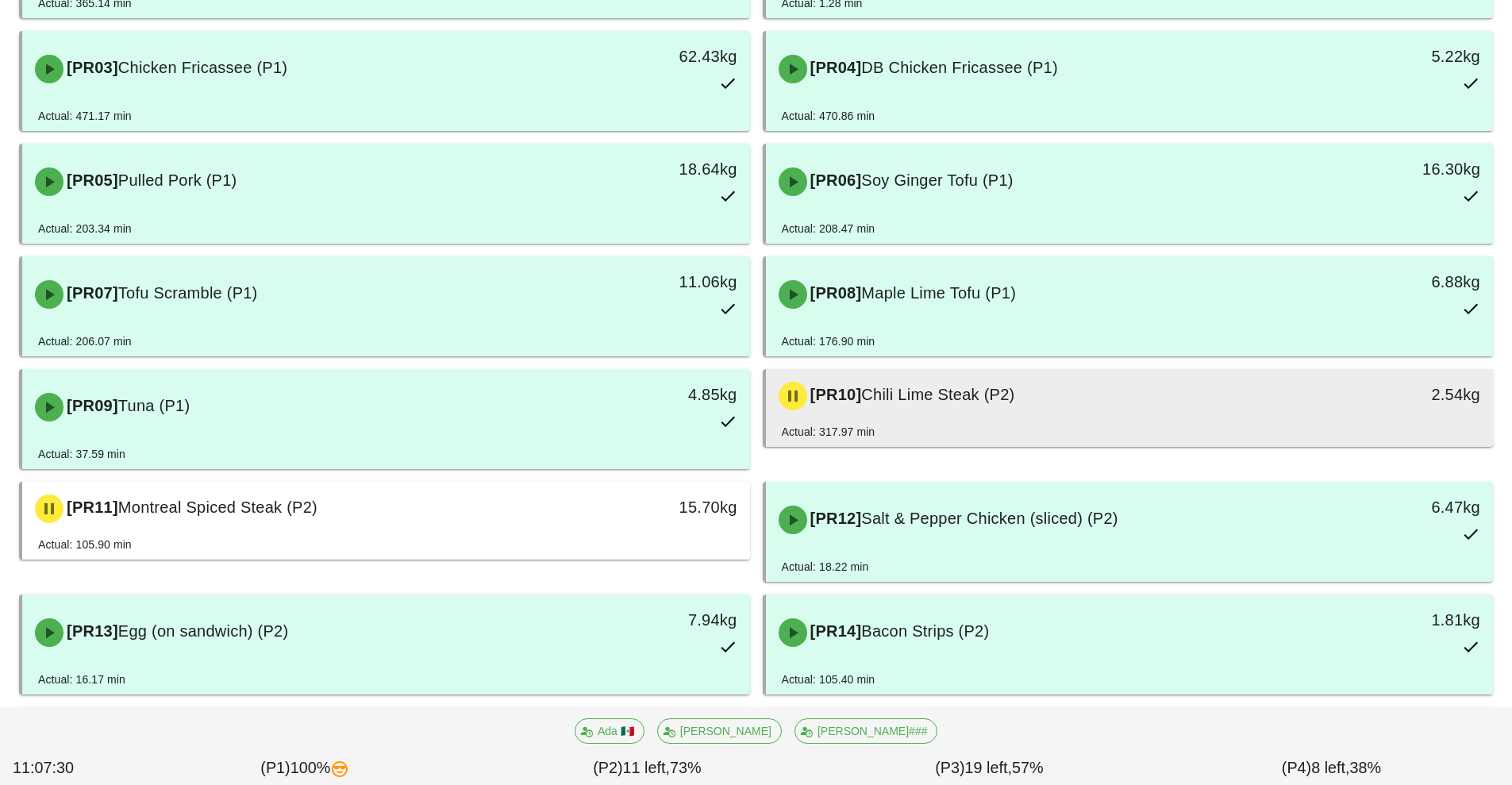
click at [1036, 411] on div "[PR10] Chili Lime Steak (P2)" at bounding box center [1038, 396] width 540 height 47
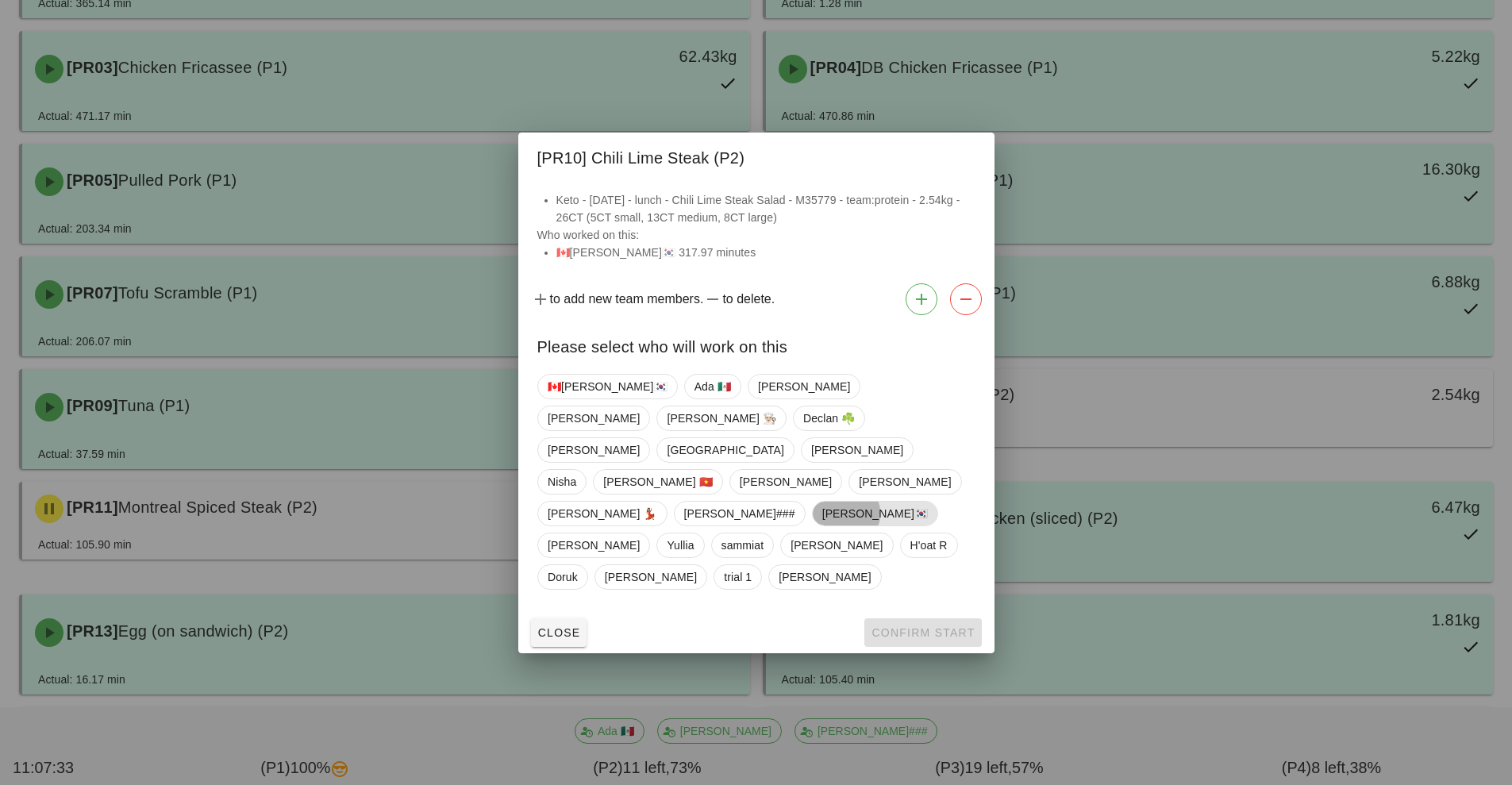
click at [821, 502] on span "[PERSON_NAME]🇰🇷" at bounding box center [874, 513] width 106 height 24
click at [936, 627] on span "Confirm Start" at bounding box center [922, 633] width 104 height 12
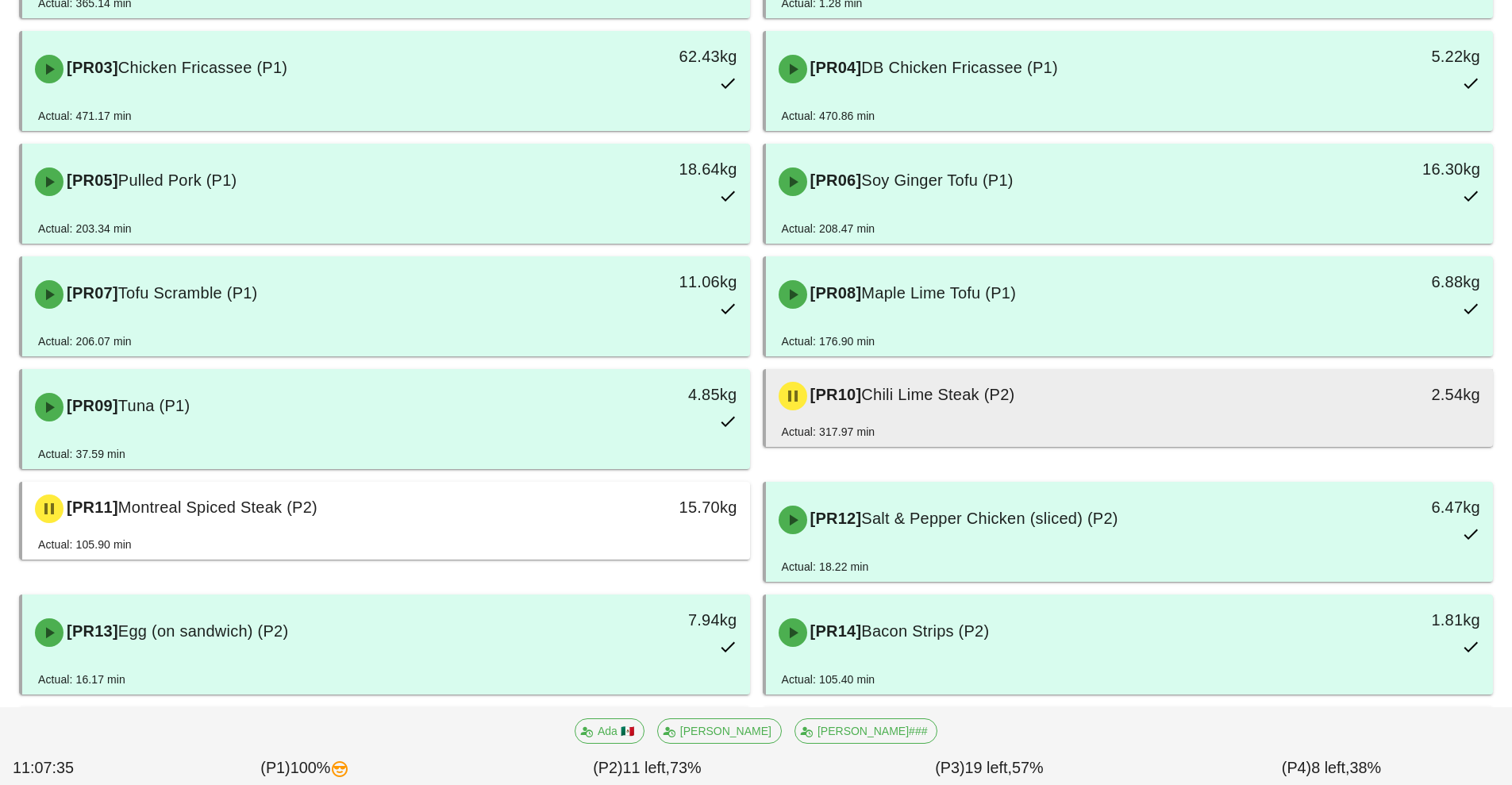
click at [974, 422] on div "[PR10] Chili Lime Steak (P2) 2.54kg" at bounding box center [1130, 396] width 727 height 54
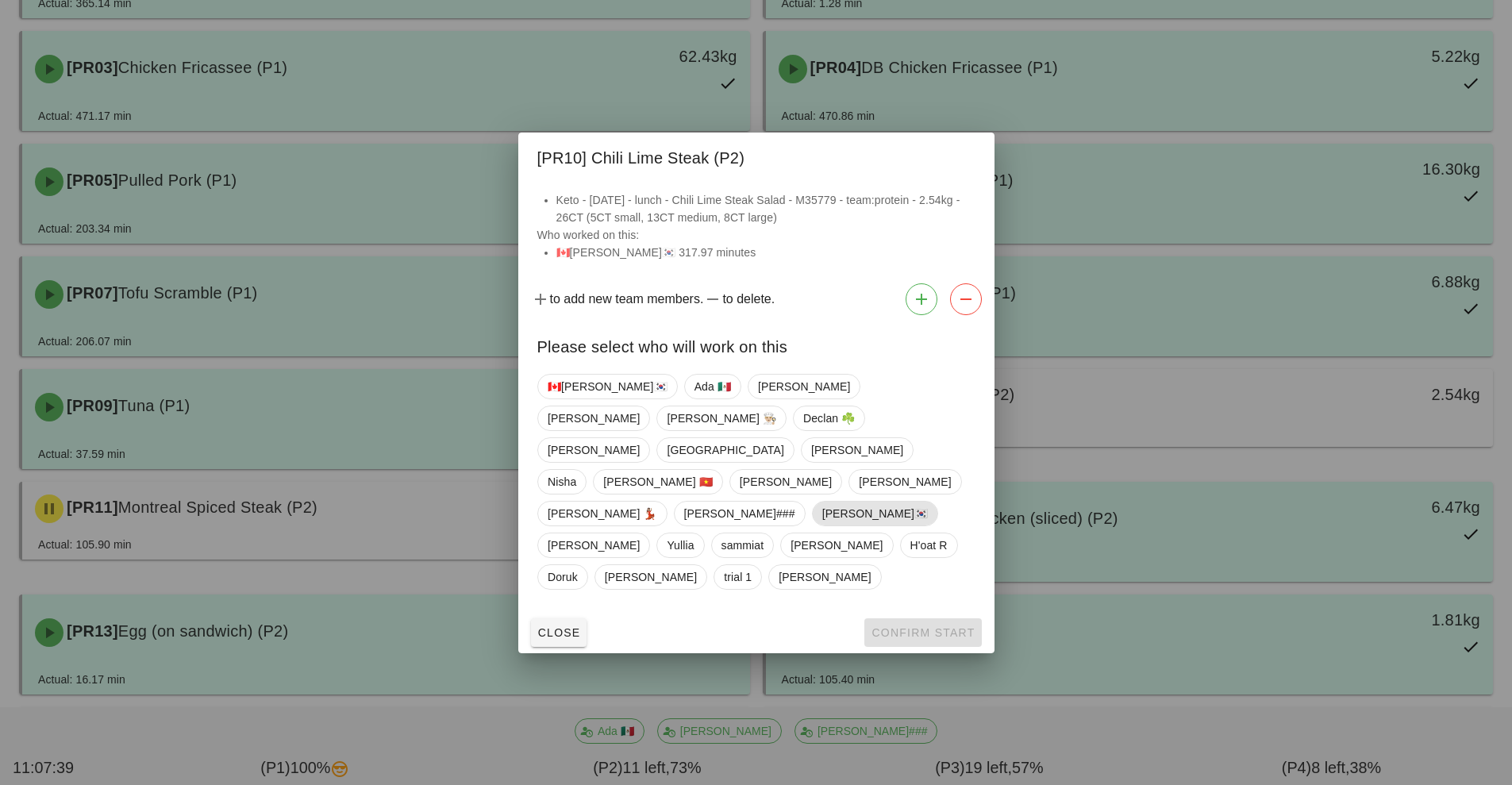
click at [821, 502] on span "[PERSON_NAME]🇰🇷" at bounding box center [874, 513] width 106 height 24
click at [942, 619] on button "Confirm Start" at bounding box center [922, 633] width 117 height 29
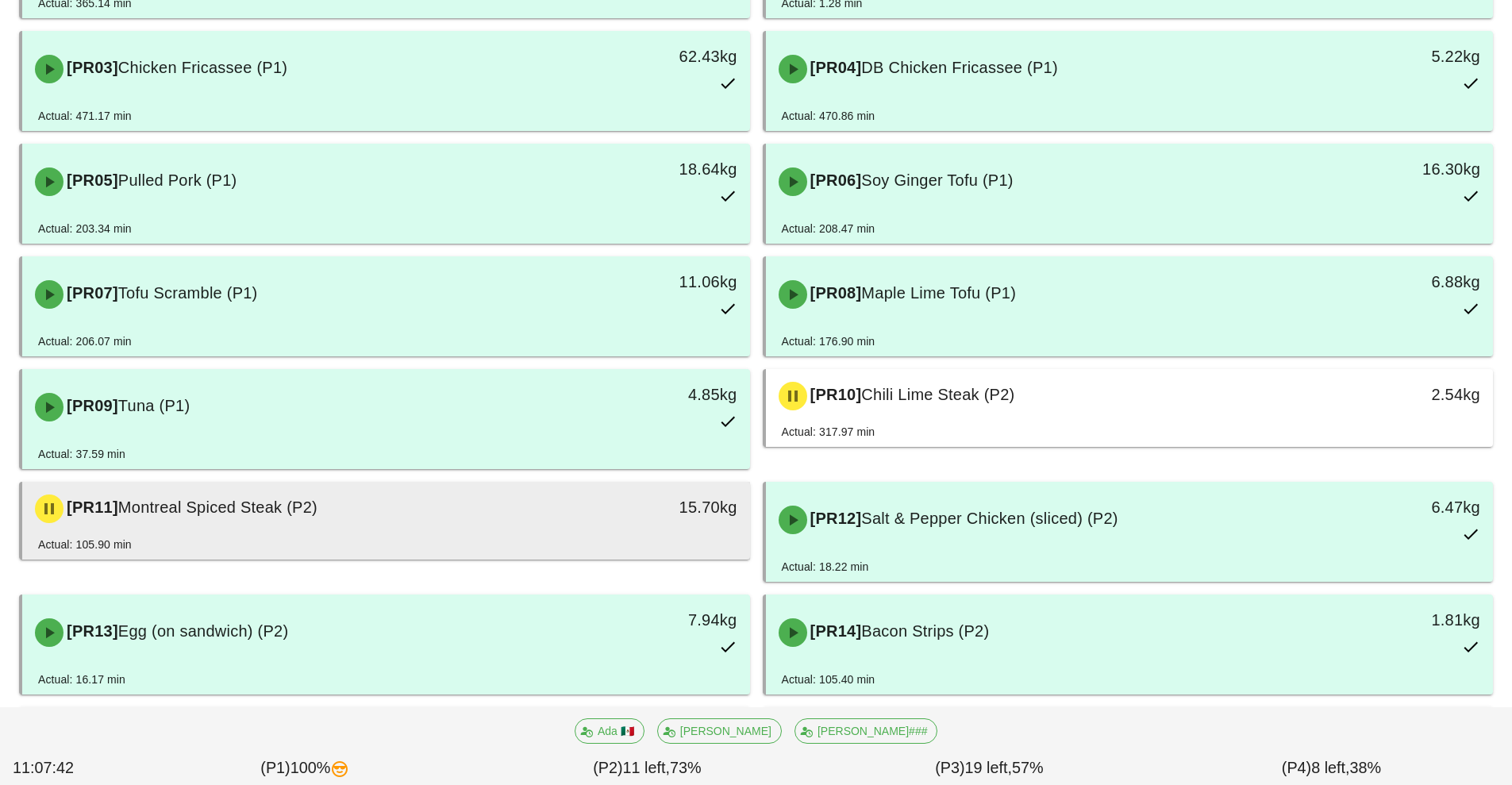
click at [553, 529] on div "[PR11] Montreal Spiced Steak (P2)" at bounding box center [295, 509] width 540 height 47
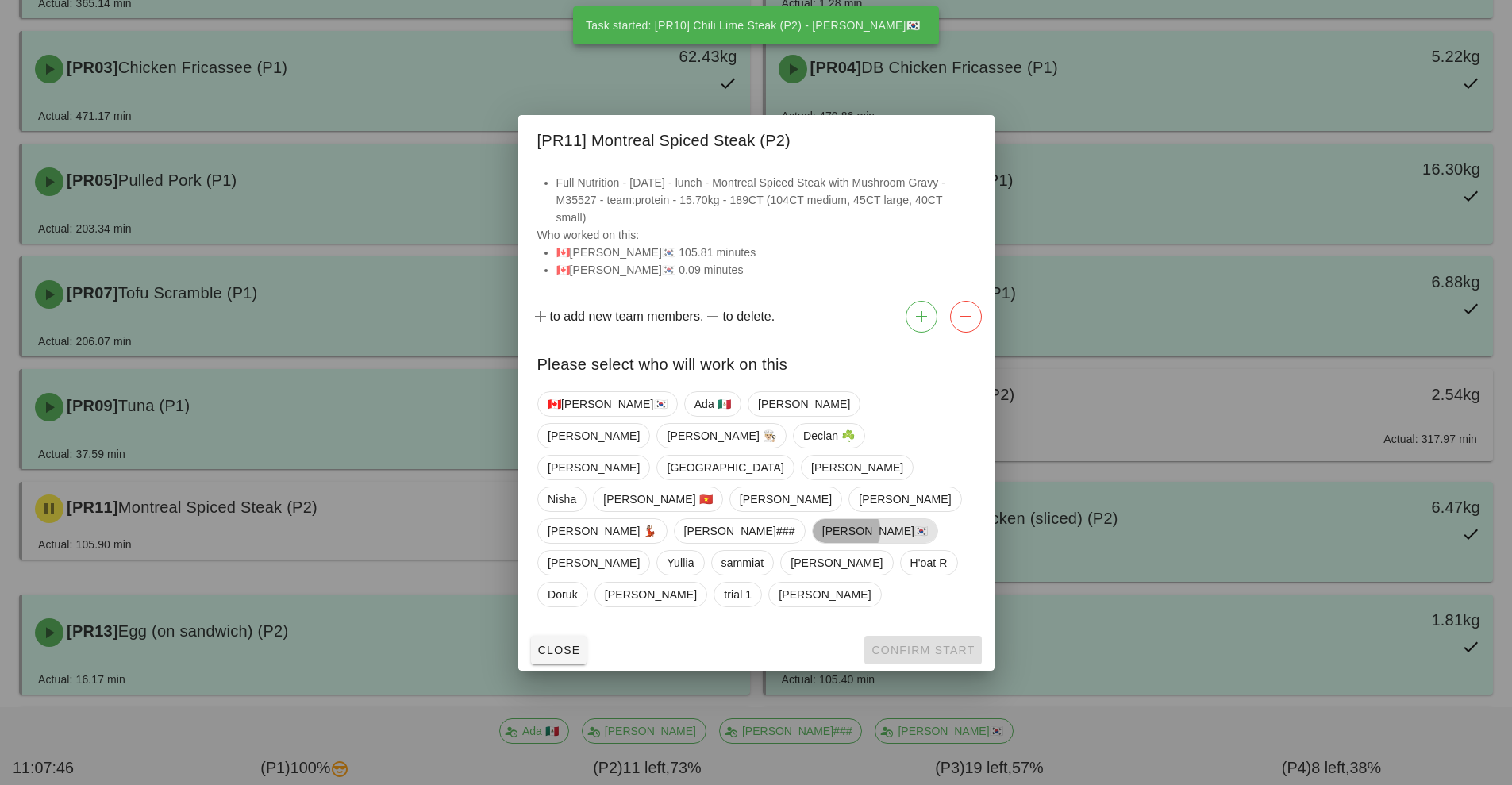
click at [821, 520] on span "[PERSON_NAME]🇰🇷" at bounding box center [874, 531] width 106 height 24
click at [929, 644] on span "Confirm Start" at bounding box center [922, 651] width 104 height 12
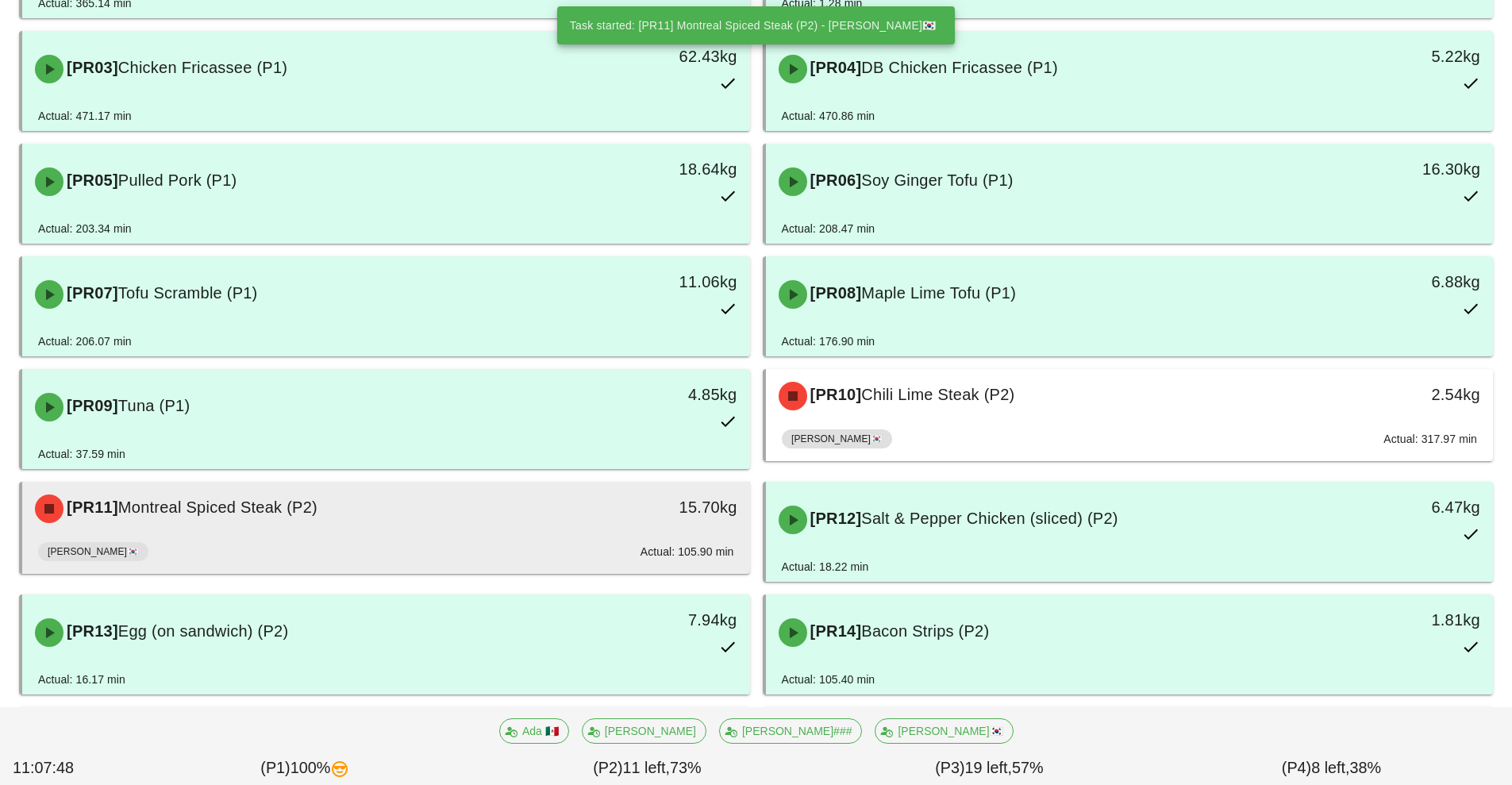
click at [586, 527] on div "15.70kg" at bounding box center [655, 509] width 180 height 47
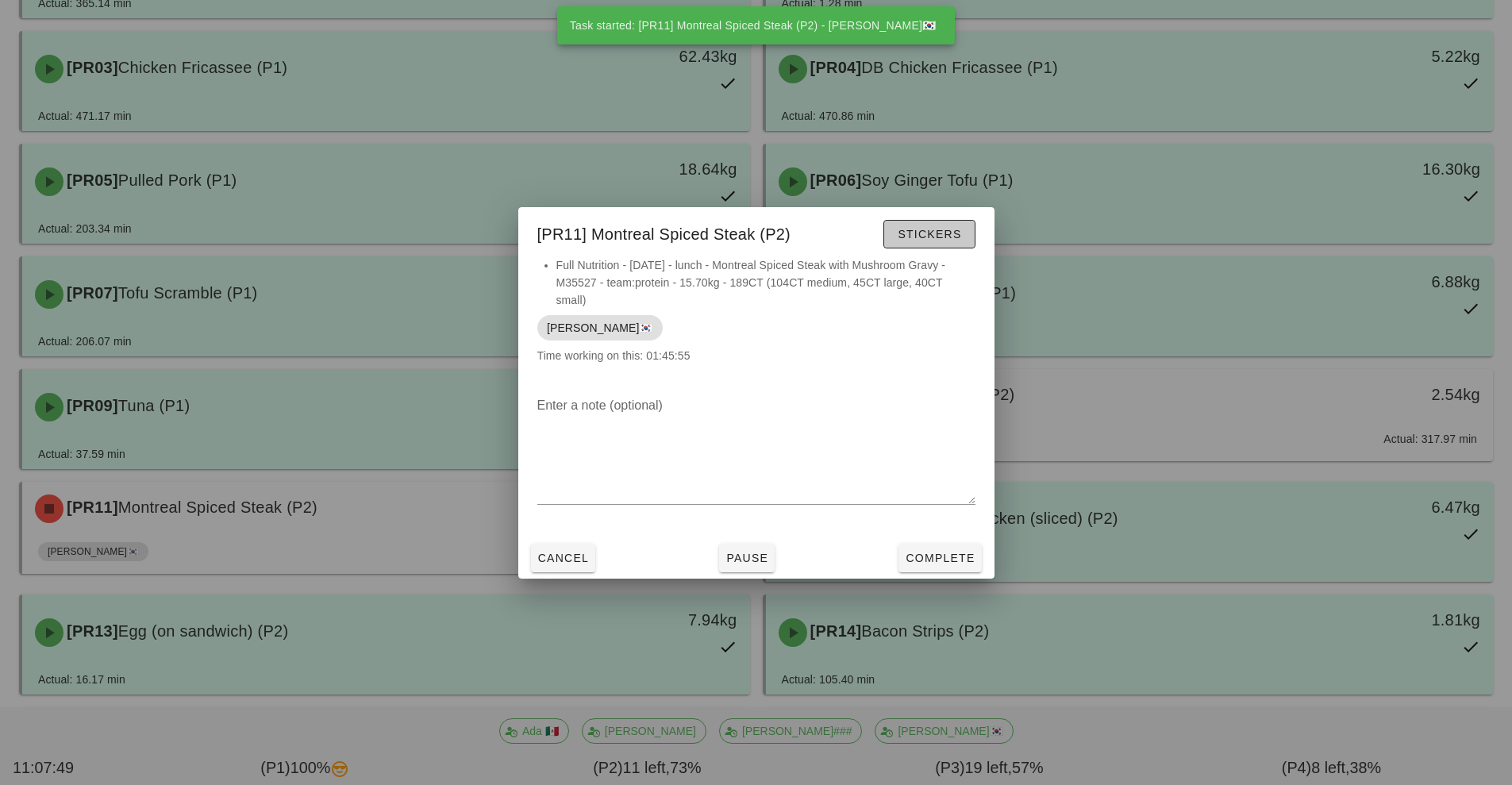
click at [943, 245] on button "Stickers" at bounding box center [929, 234] width 91 height 29
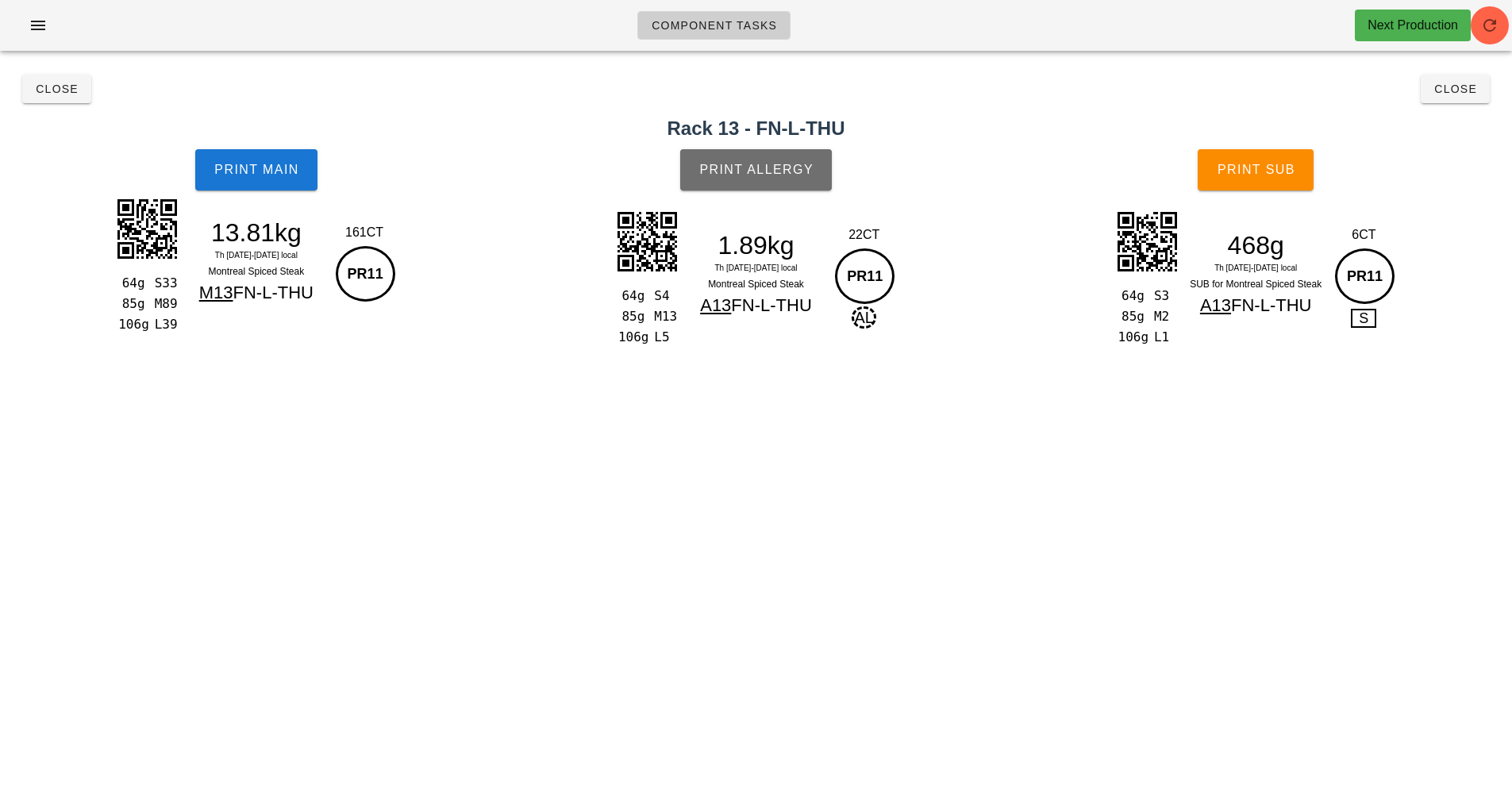
click at [762, 166] on span "Print Allergy" at bounding box center [756, 170] width 115 height 14
click at [727, 160] on button "Print Allergy" at bounding box center [756, 170] width 152 height 41
click at [250, 171] on span "Print Main" at bounding box center [257, 170] width 86 height 14
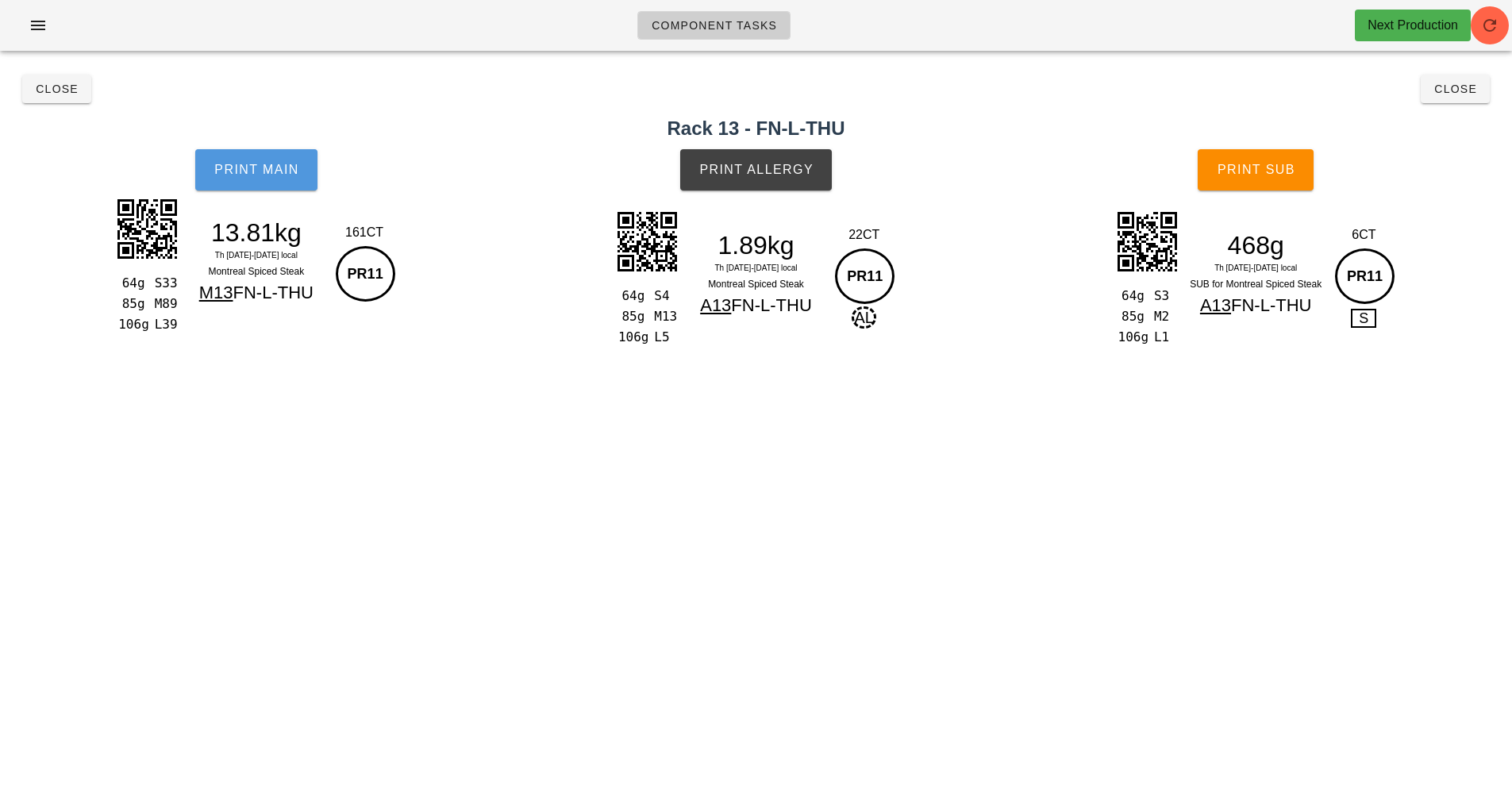
click at [263, 152] on button "Print Main" at bounding box center [256, 170] width 122 height 41
click at [250, 171] on span "Print Main" at bounding box center [257, 170] width 86 height 14
click at [250, 159] on button "Print Main" at bounding box center [256, 170] width 122 height 41
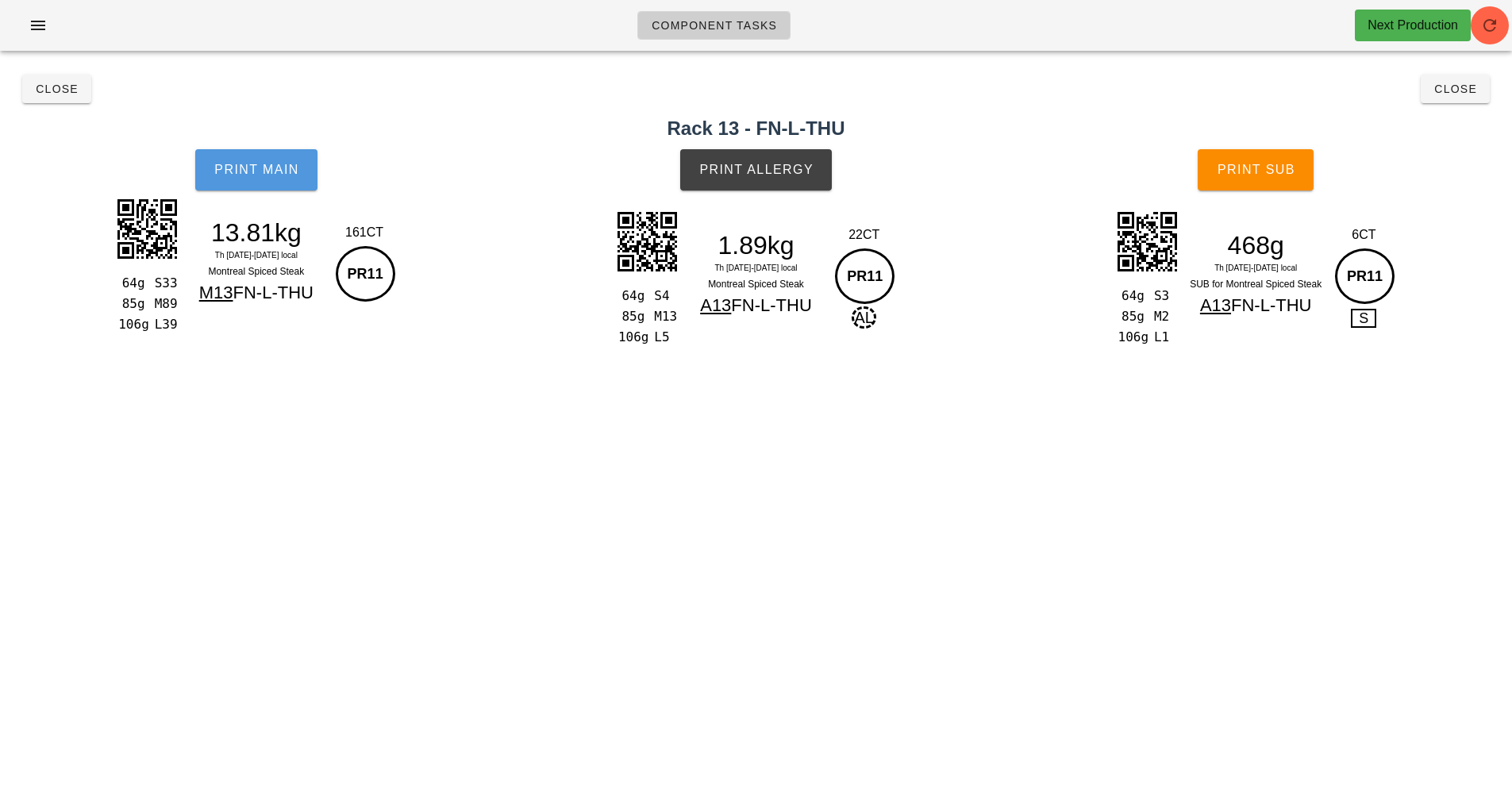
click at [250, 159] on button "Print Main" at bounding box center [256, 170] width 122 height 41
click at [273, 160] on button "Print Main" at bounding box center [256, 170] width 122 height 41
click at [252, 170] on span "Print Main" at bounding box center [257, 170] width 86 height 14
click at [57, 84] on span "Close" at bounding box center [57, 89] width 44 height 12
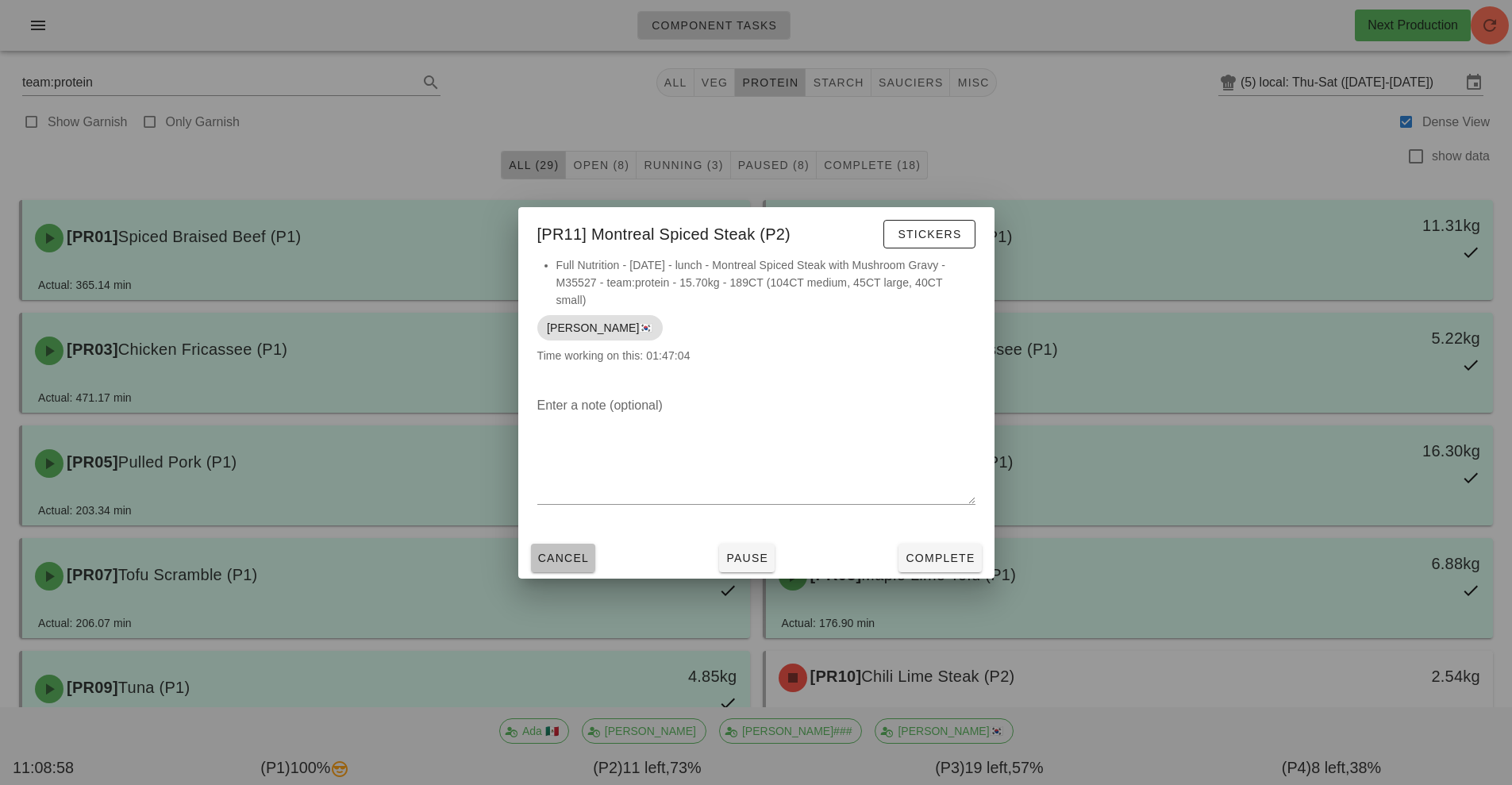
click at [583, 548] on button "Cancel" at bounding box center [563, 558] width 65 height 29
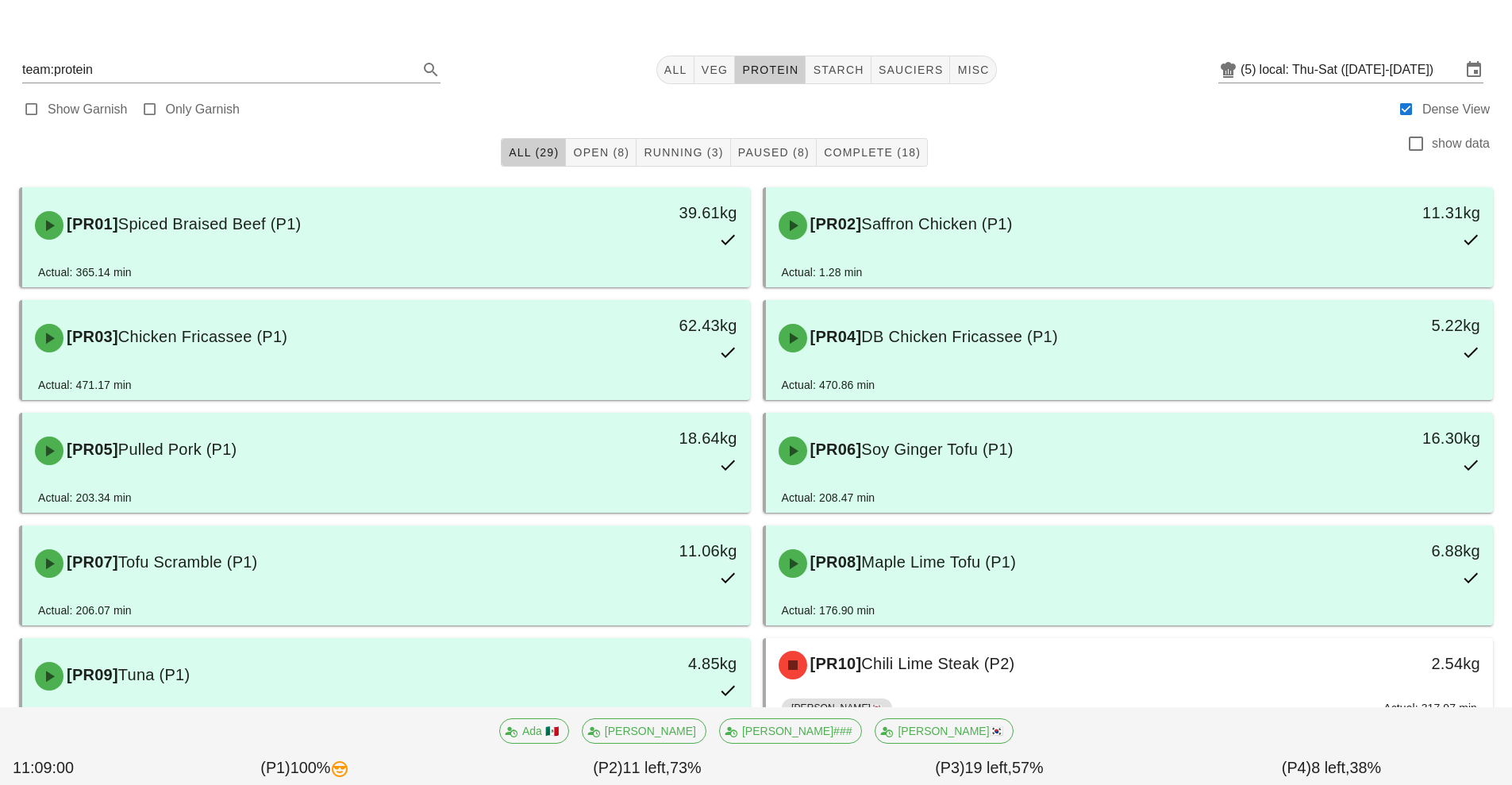
scroll to position [255, 0]
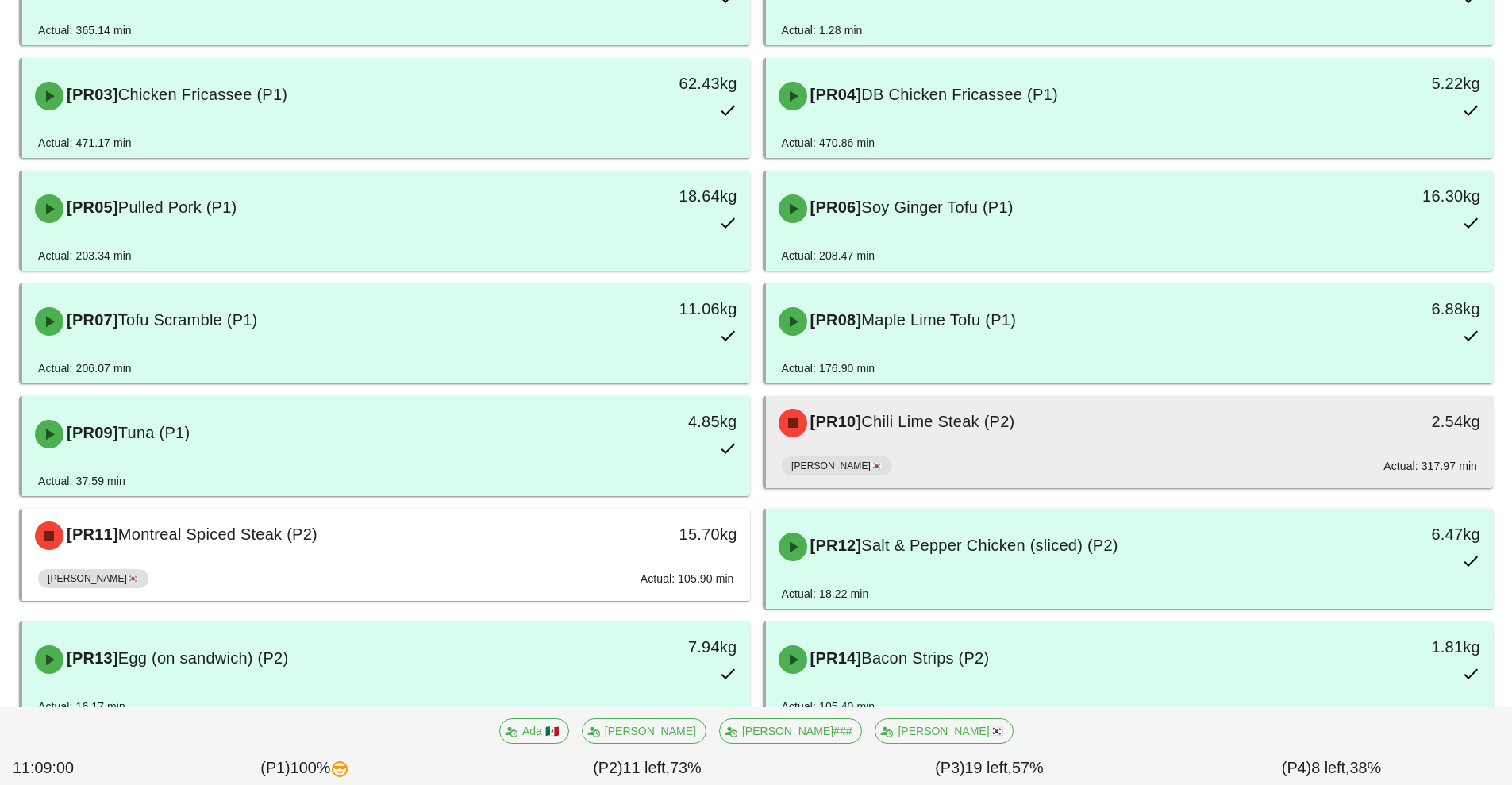
click at [908, 465] on div "[PERSON_NAME]🇰🇷 Actual: 317.97 min" at bounding box center [1130, 469] width 696 height 38
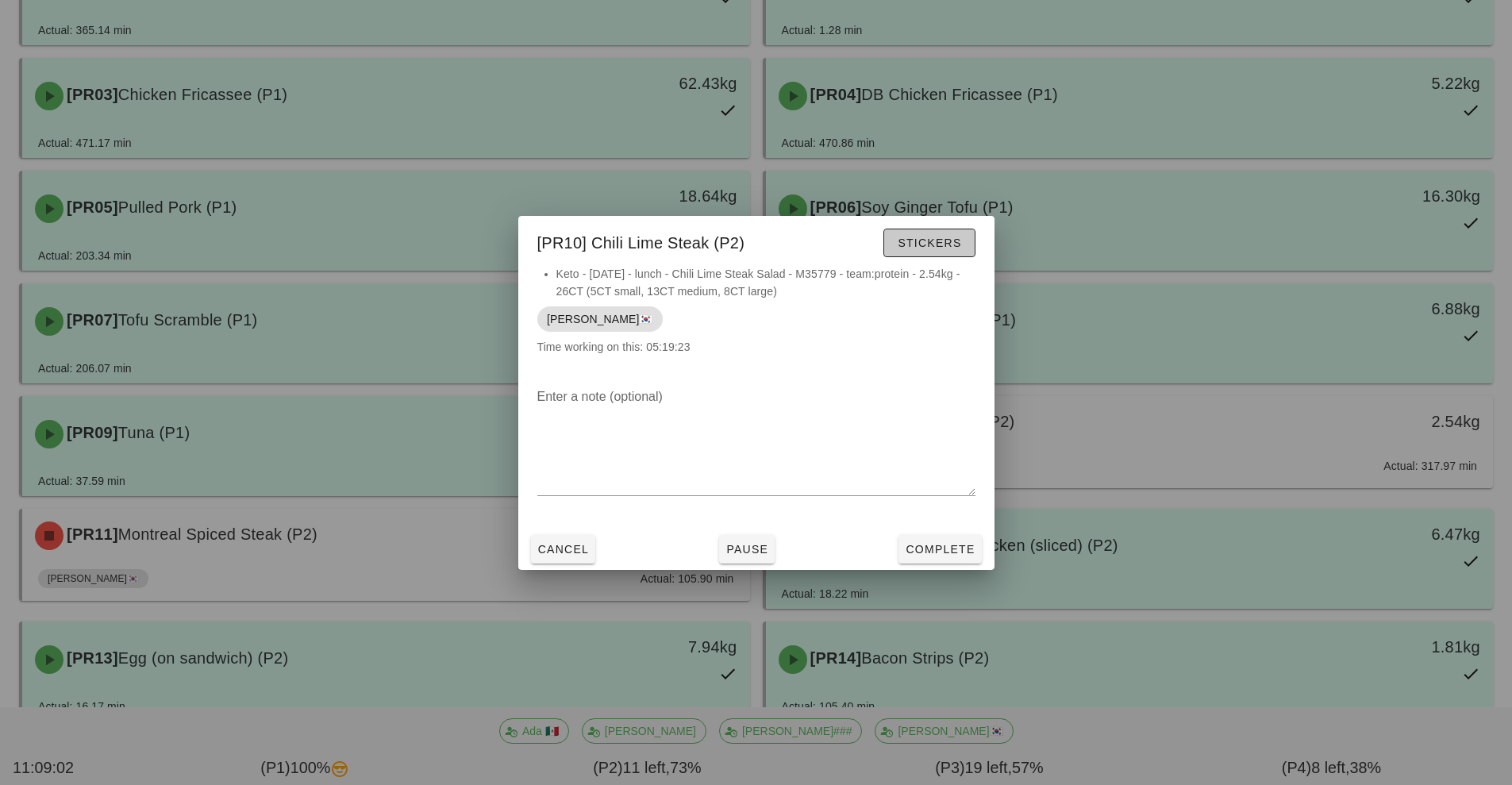
click at [929, 243] on span "Stickers" at bounding box center [929, 243] width 64 height 12
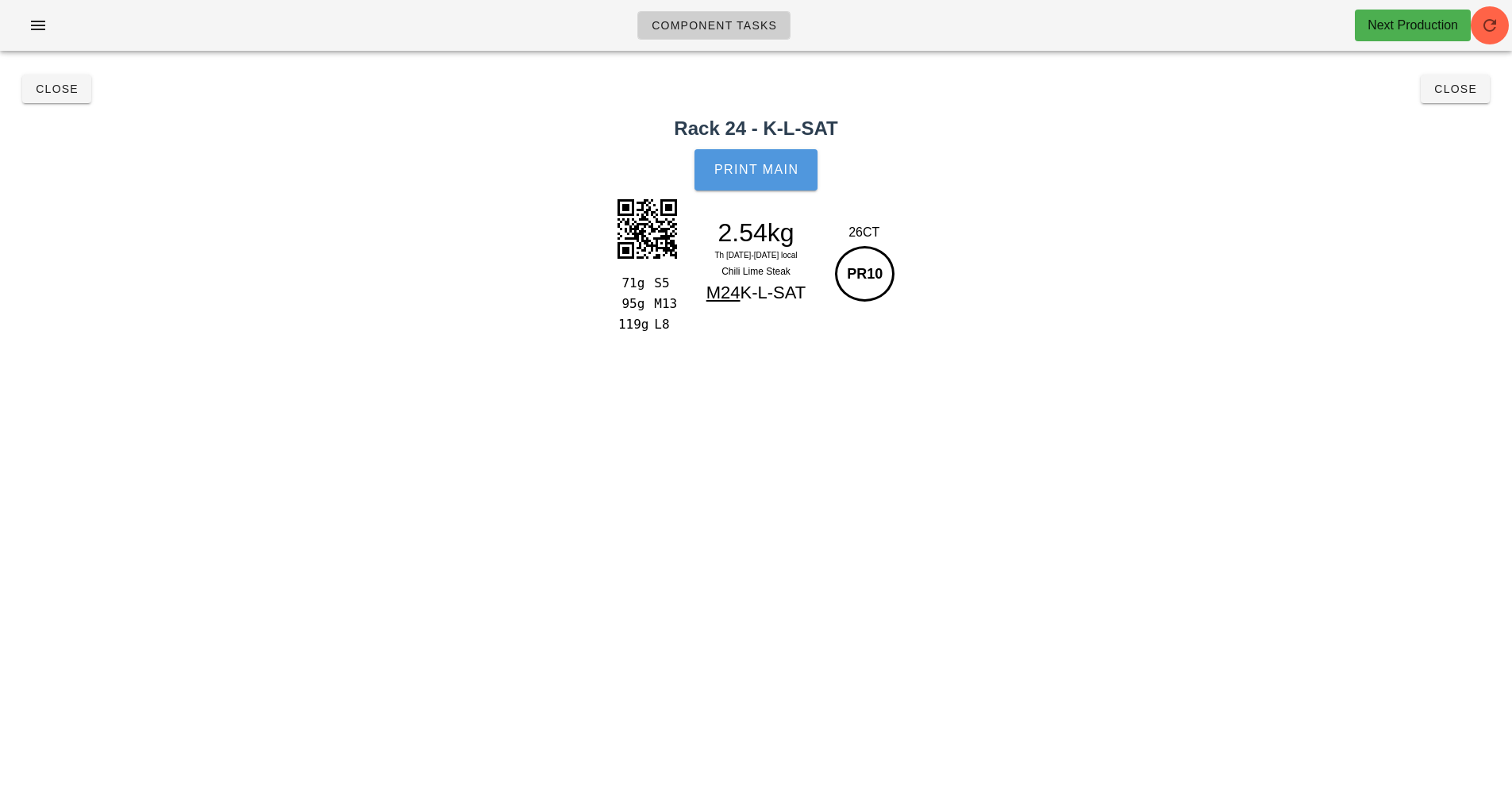
click at [723, 158] on button "Print Main" at bounding box center [755, 170] width 122 height 41
click at [744, 167] on span "Print Main" at bounding box center [756, 170] width 86 height 14
click at [770, 158] on button "Print Main" at bounding box center [755, 170] width 122 height 41
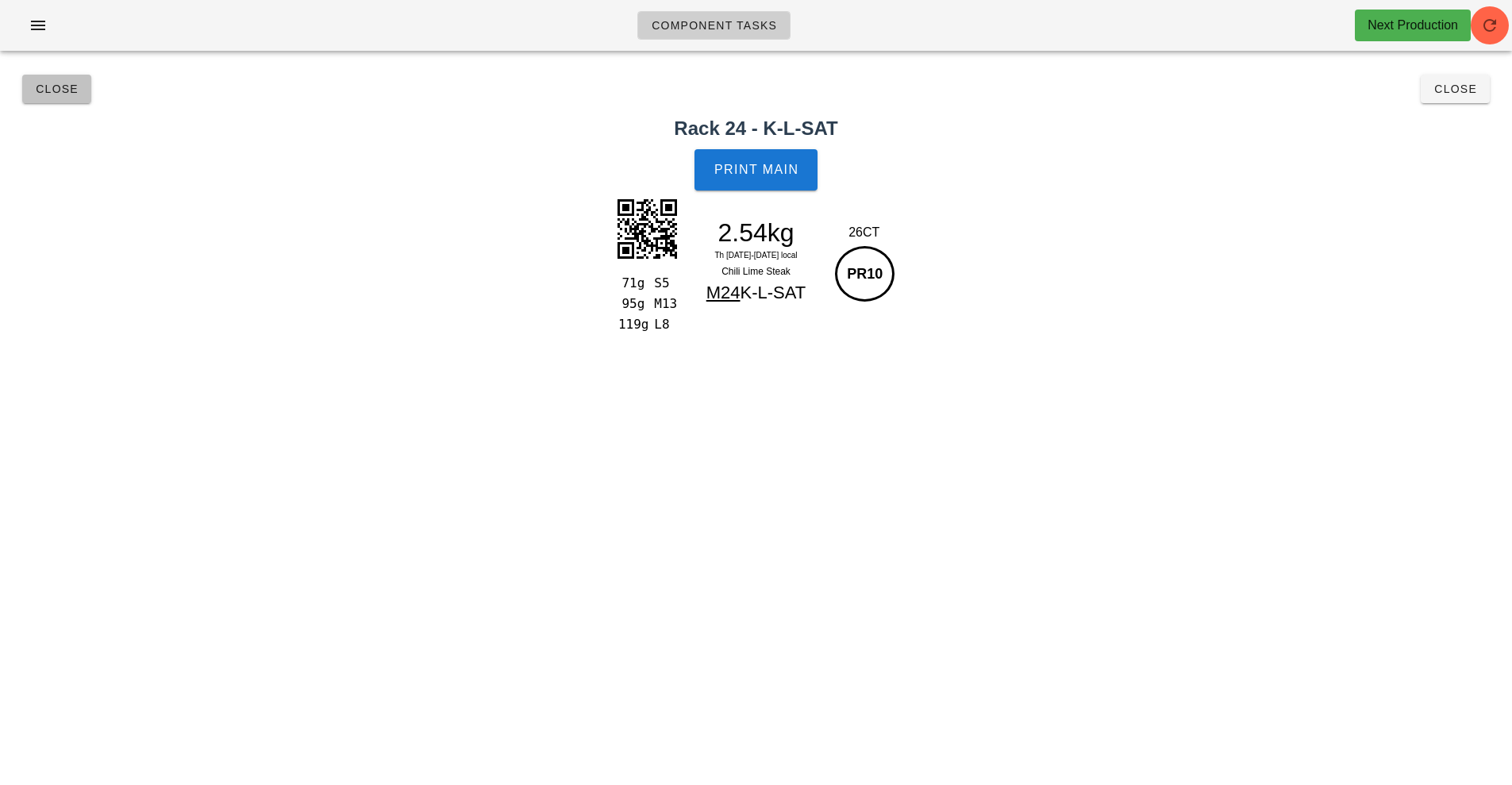
click at [54, 76] on button "Close" at bounding box center [56, 89] width 69 height 29
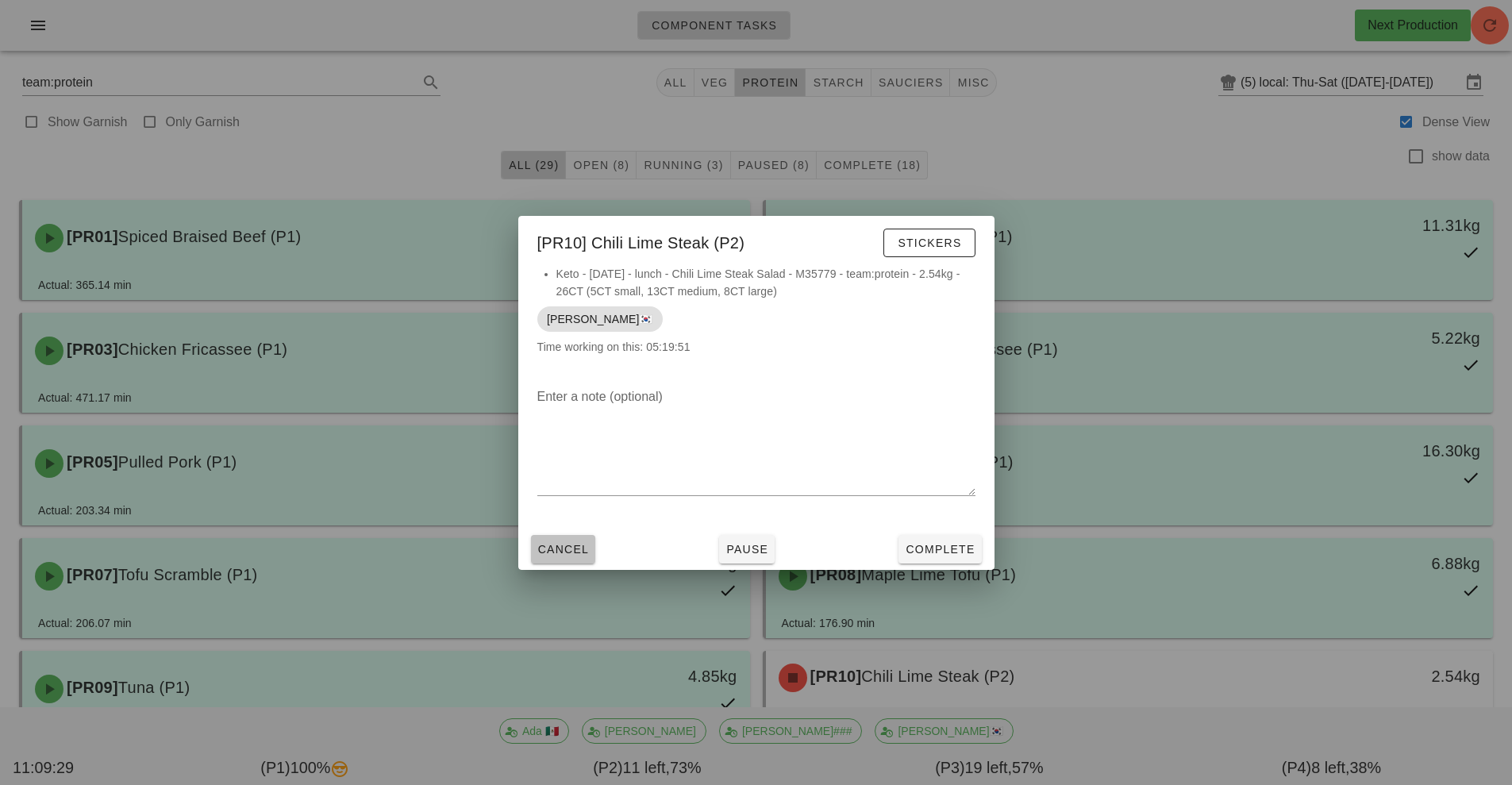
click at [556, 536] on button "Cancel" at bounding box center [563, 549] width 65 height 29
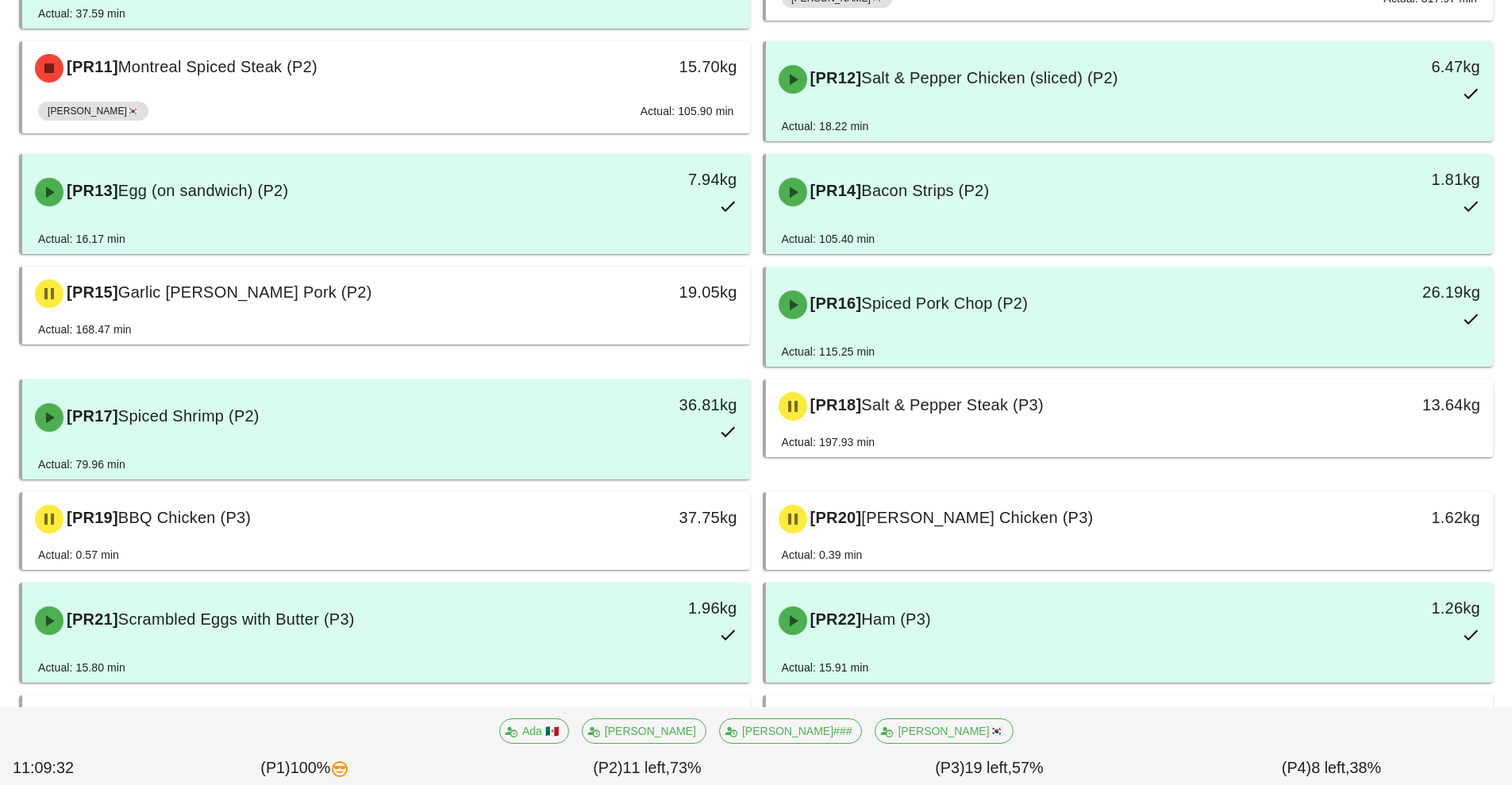
scroll to position [725, 0]
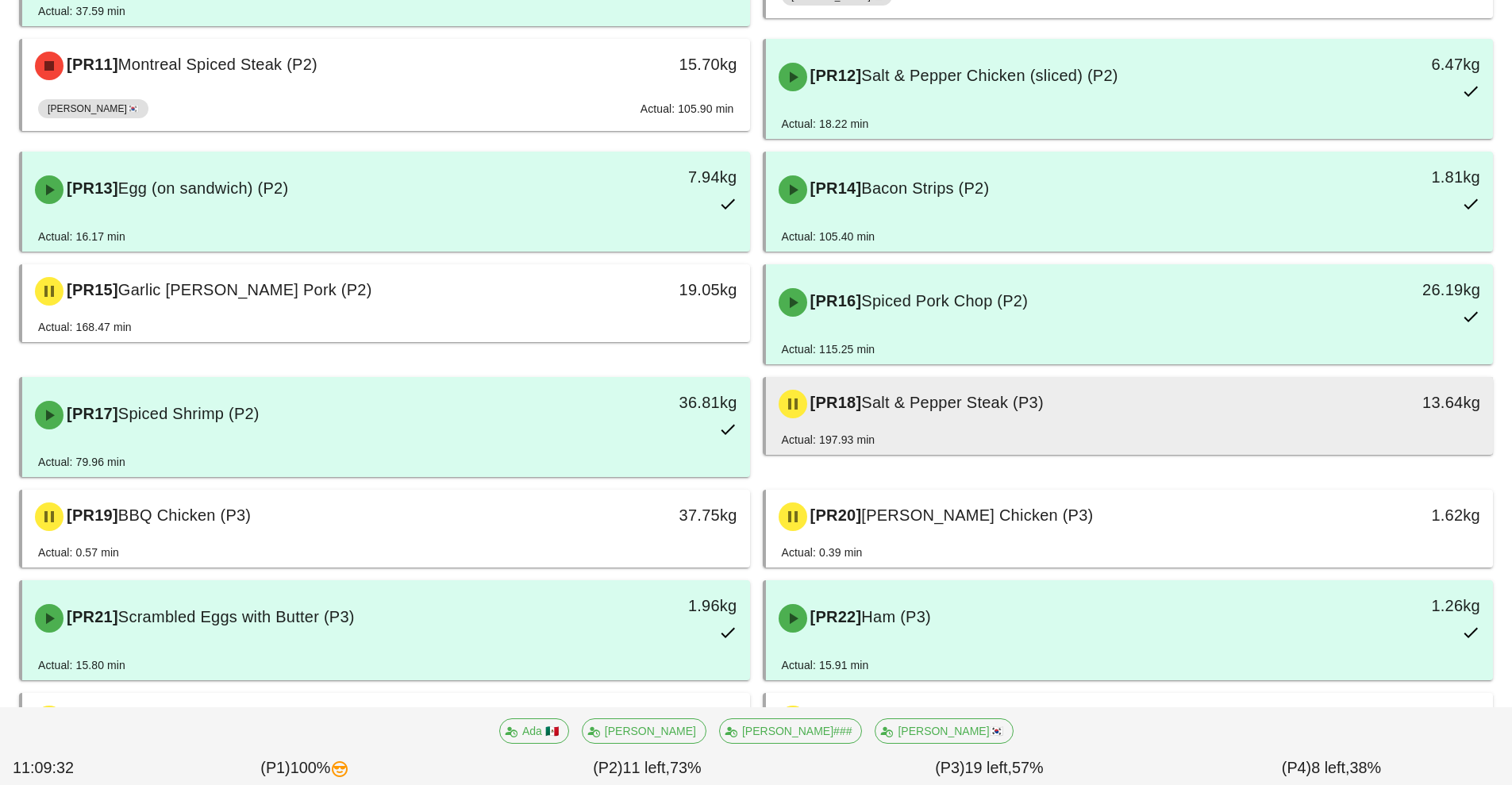
click at [829, 417] on div "[PR18] Salt & Pepper Steak (P3)" at bounding box center [1038, 404] width 540 height 47
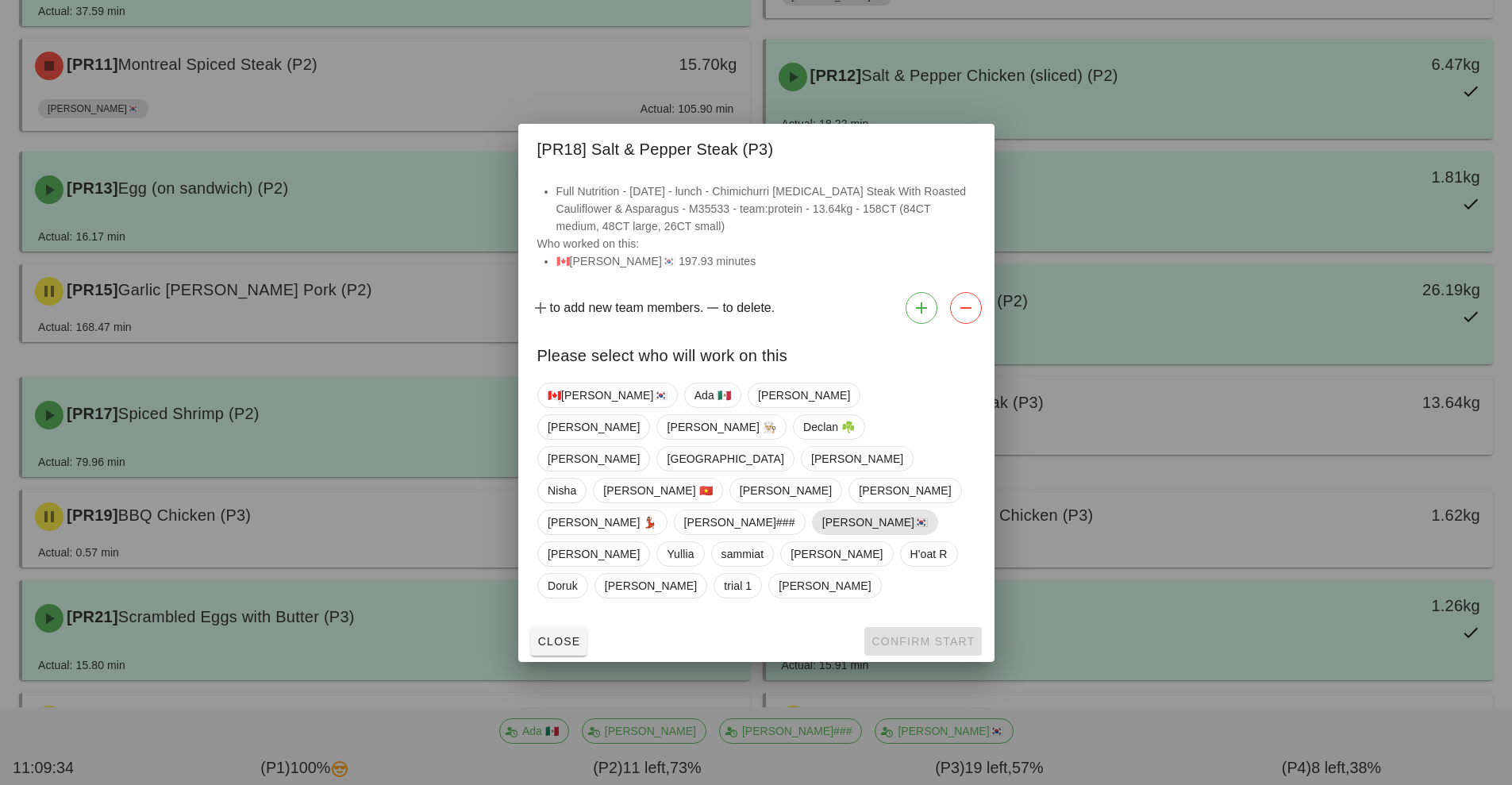
click at [821, 511] on span "[PERSON_NAME]🇰🇷" at bounding box center [874, 522] width 106 height 24
click at [922, 628] on button "Confirm Start" at bounding box center [922, 642] width 117 height 29
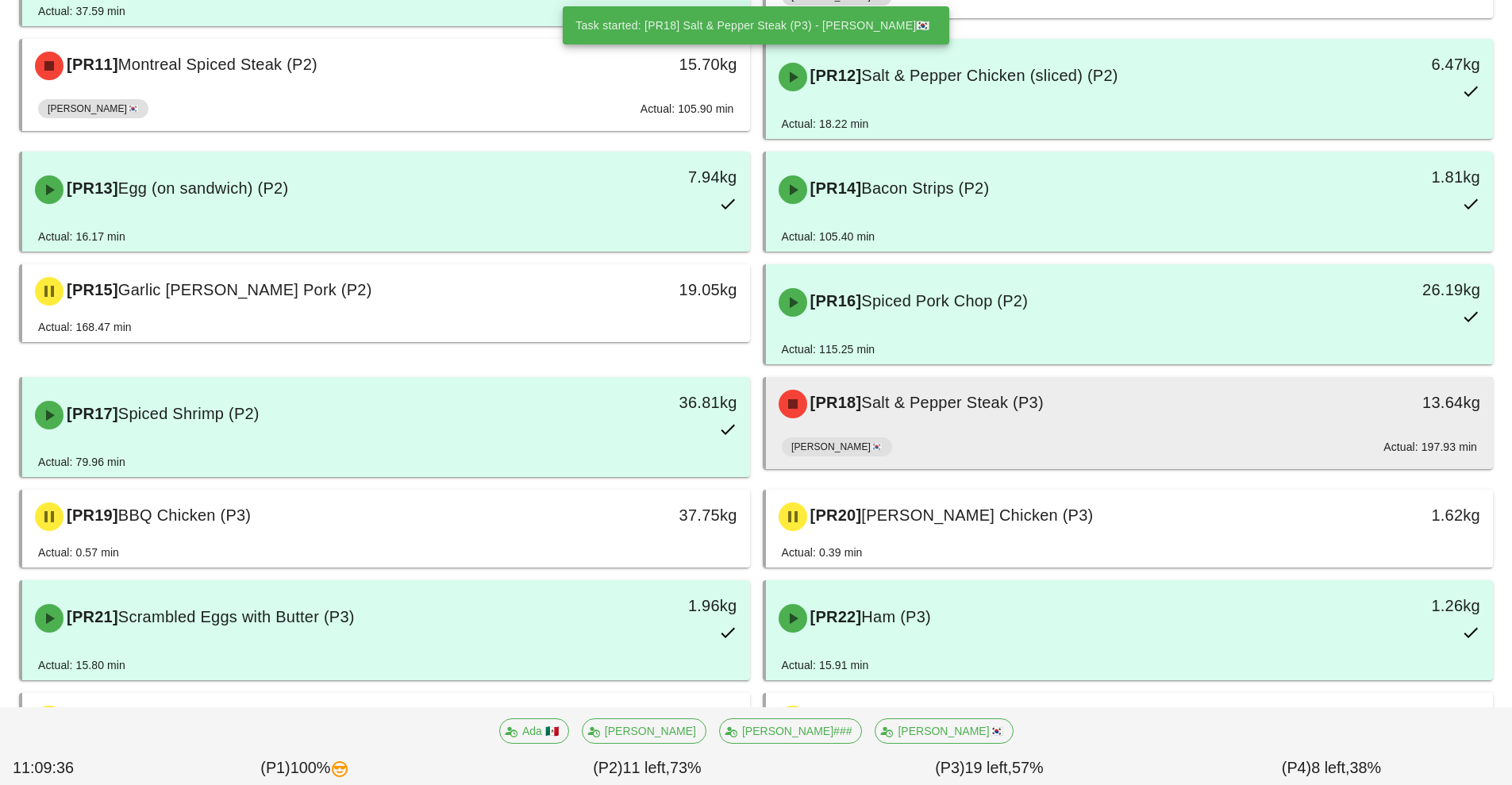
click at [832, 419] on div "[PR18] Salt & Pepper Steak (P3)" at bounding box center [1038, 404] width 540 height 47
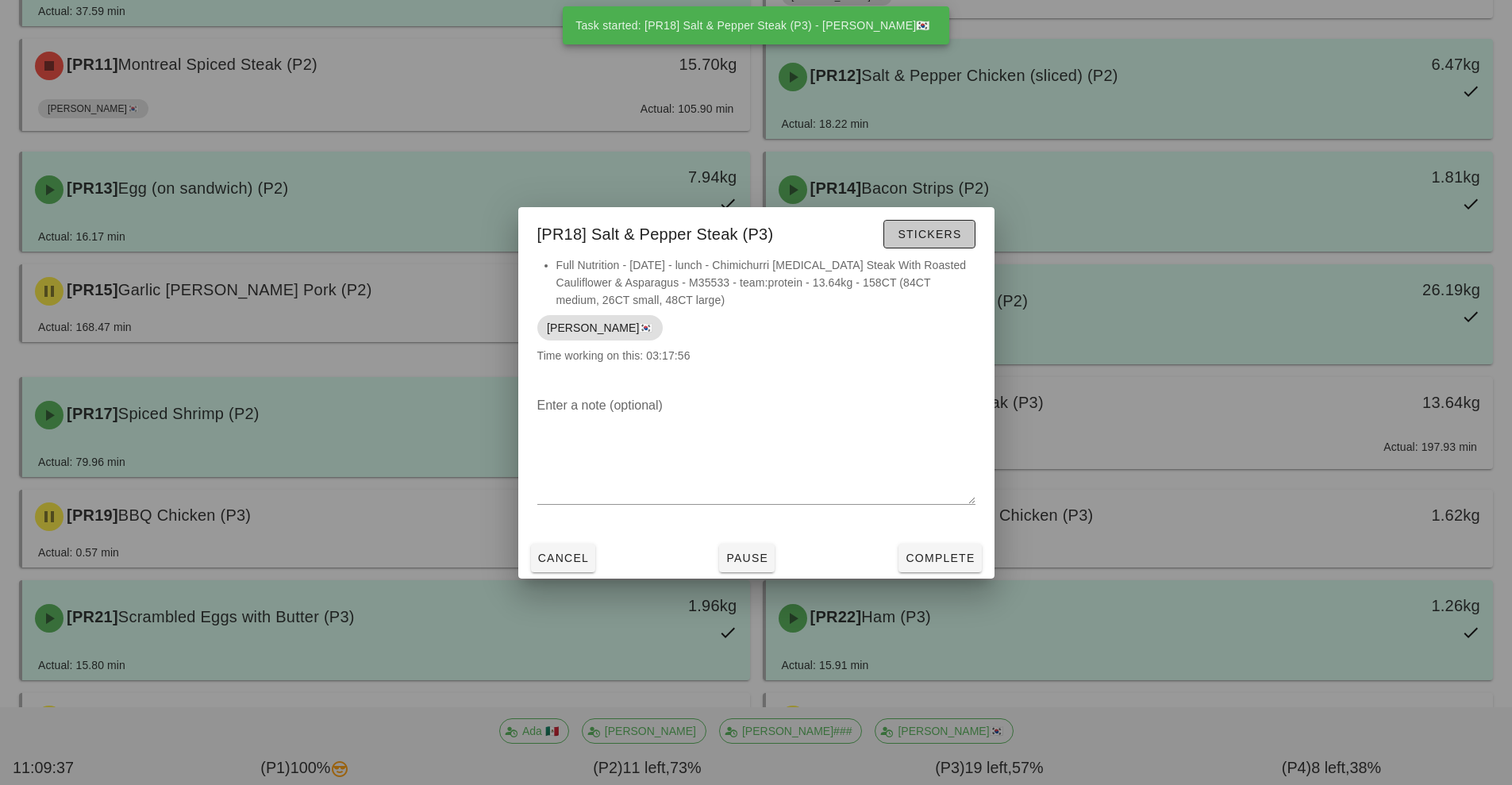
click at [922, 240] on span "Stickers" at bounding box center [929, 234] width 64 height 12
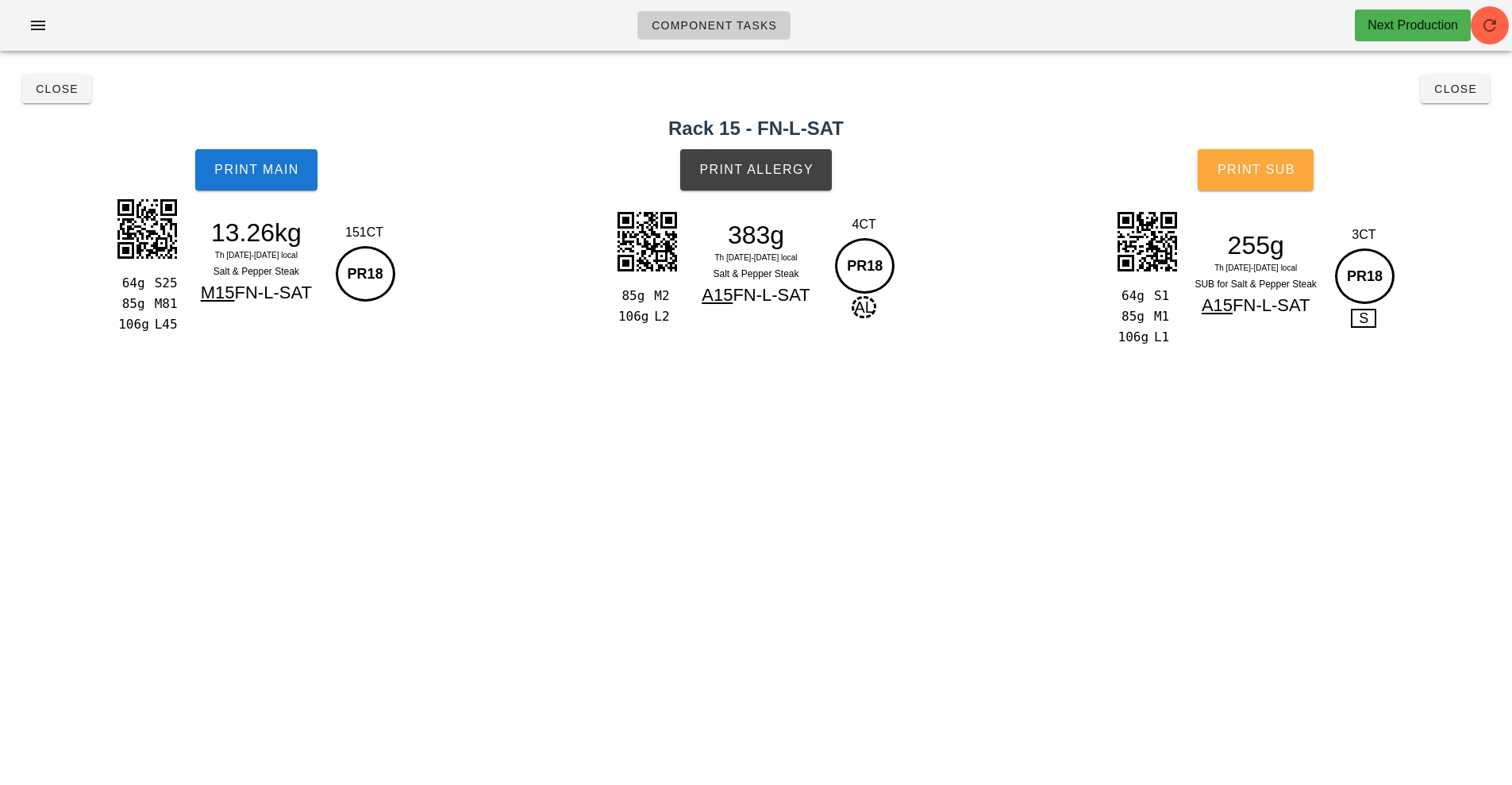
click at [1235, 185] on button "Print Sub" at bounding box center [1255, 170] width 116 height 41
click at [47, 84] on span "Close" at bounding box center [57, 89] width 44 height 12
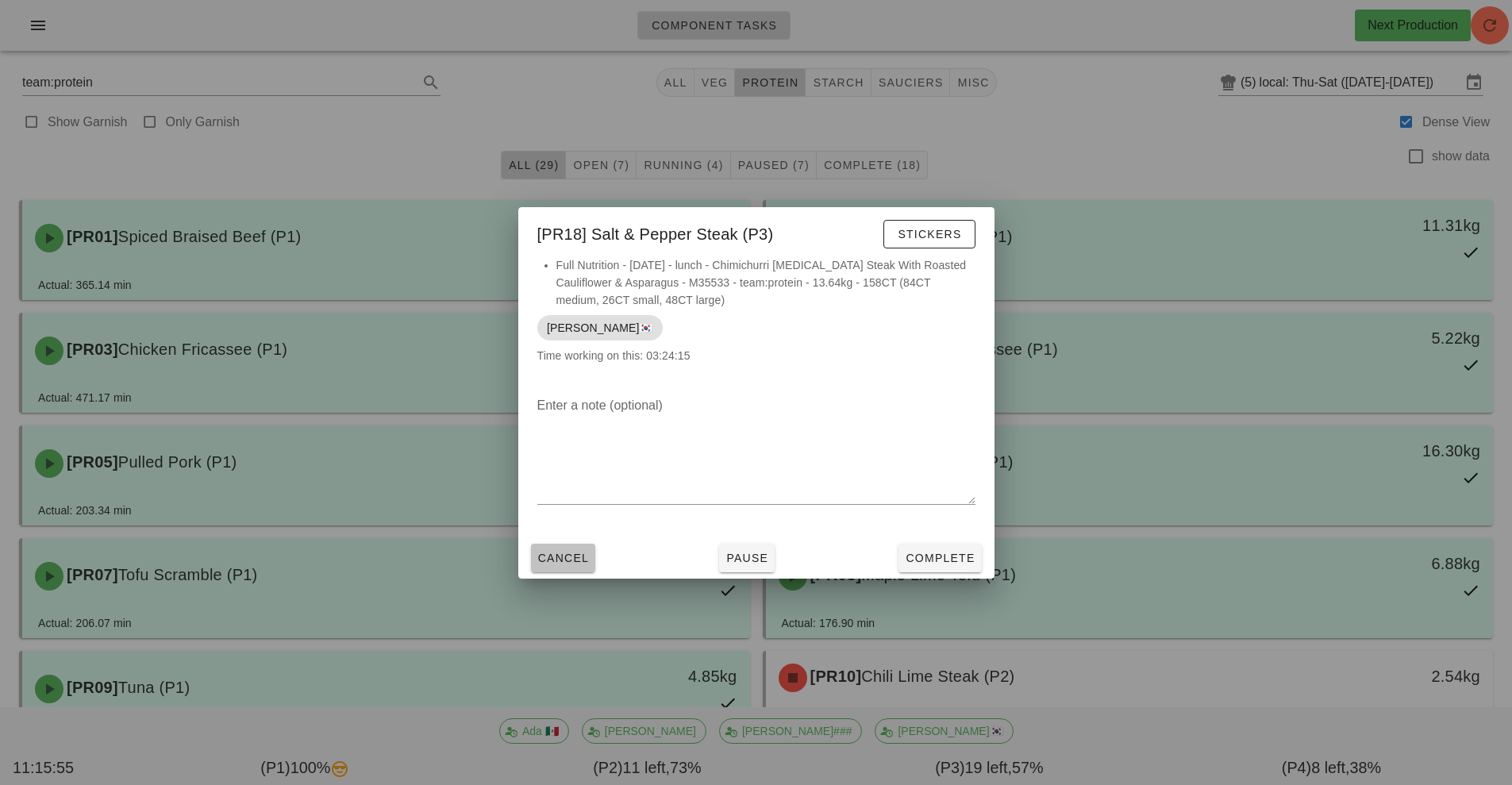
click at [558, 558] on span "Cancel" at bounding box center [563, 558] width 53 height 12
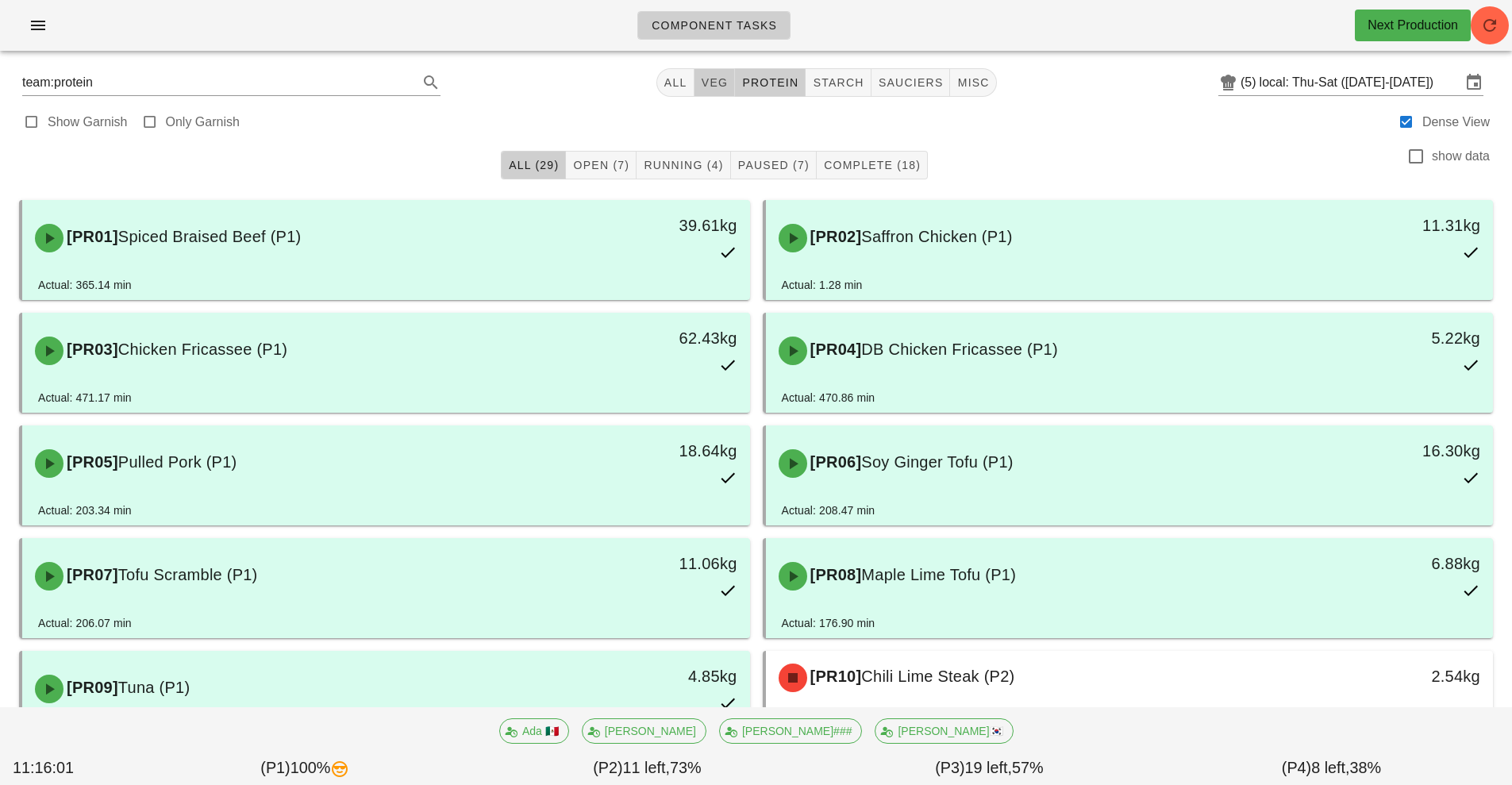
click at [709, 81] on span "veg" at bounding box center [715, 83] width 28 height 12
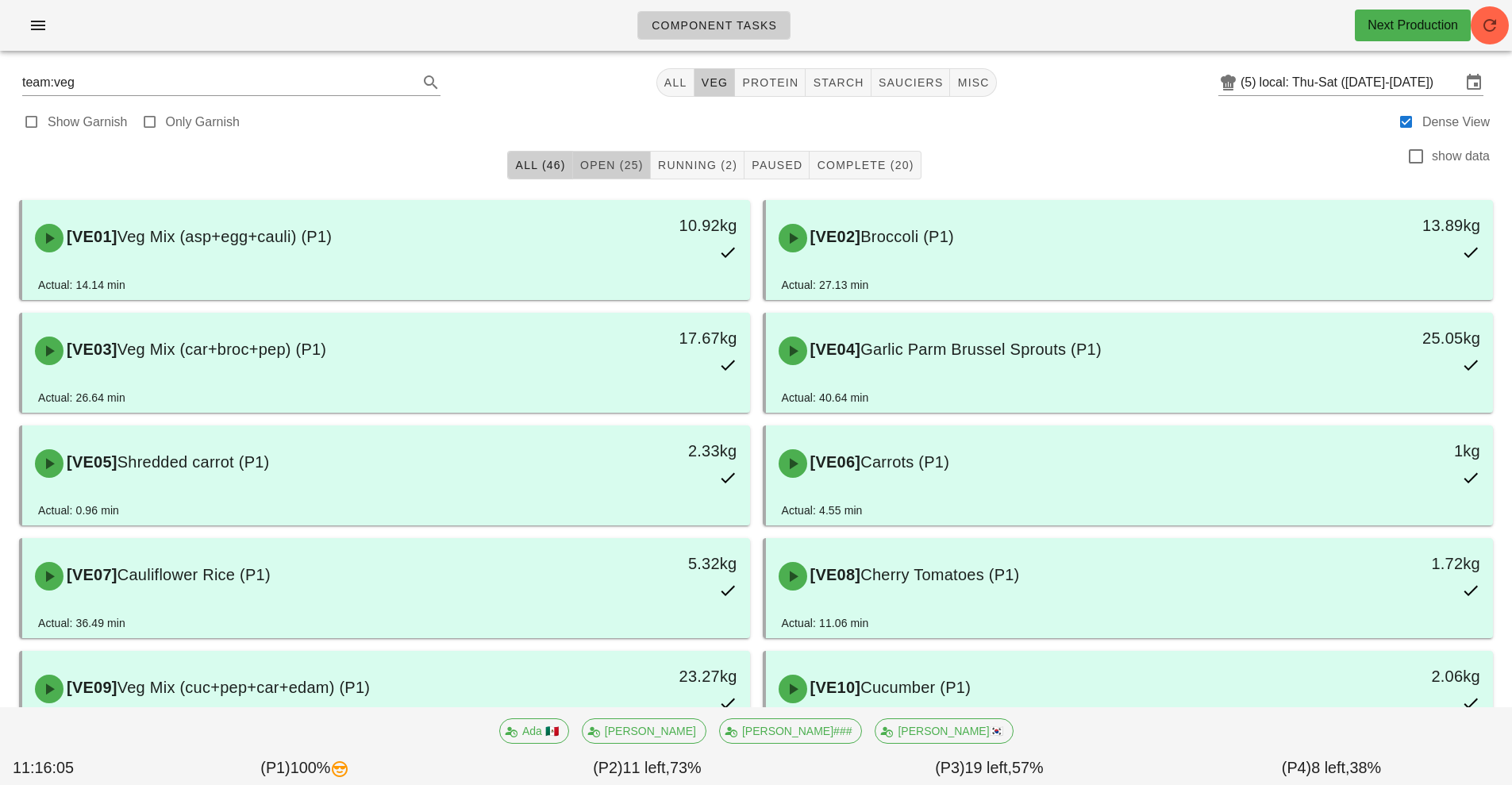
click at [595, 164] on span "Open (25)" at bounding box center [611, 165] width 64 height 12
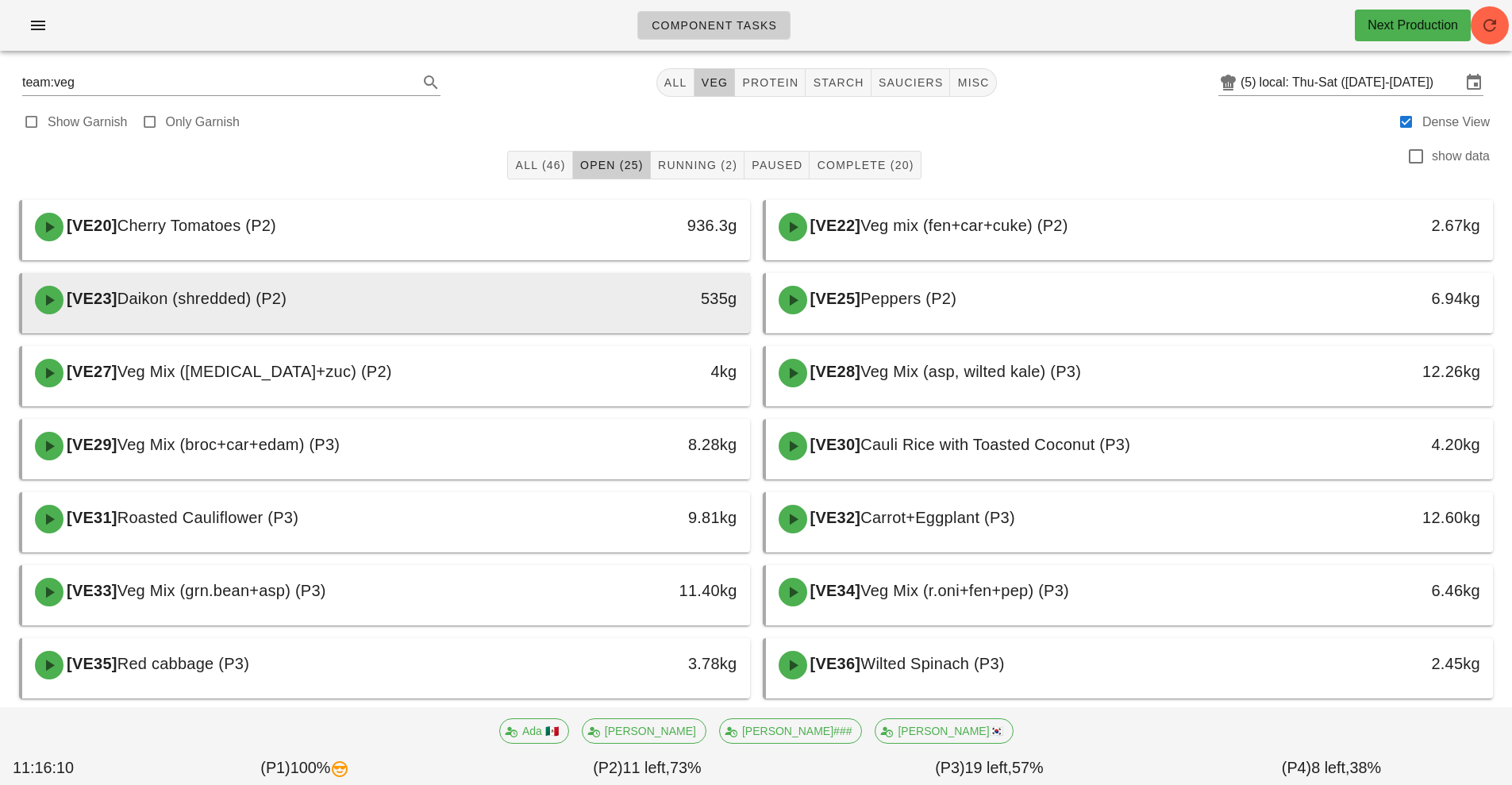
click at [522, 304] on div "[VE23] Daikon (shredded) (P2)" at bounding box center [295, 300] width 540 height 47
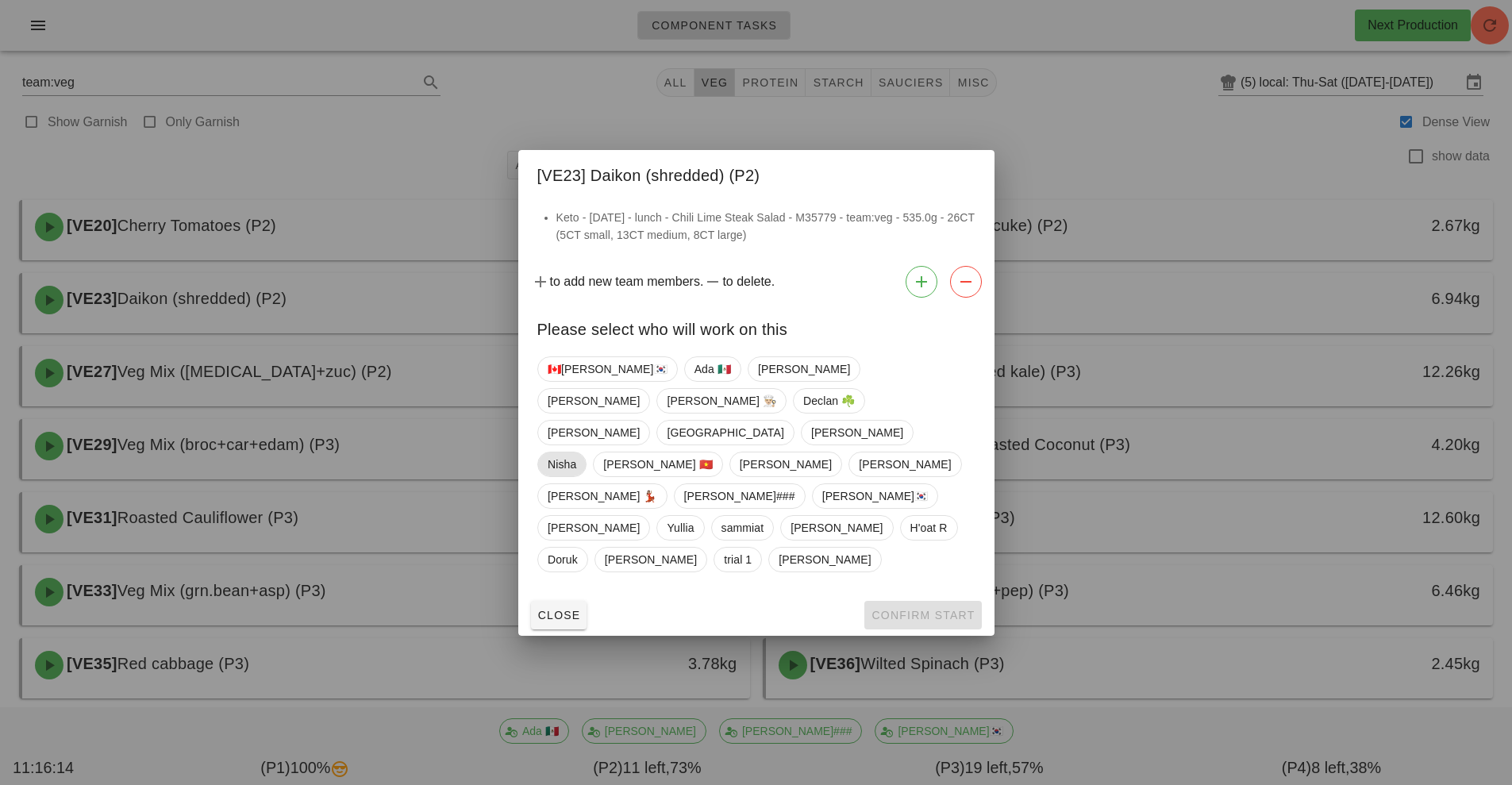
click at [576, 453] on span "Nisha" at bounding box center [561, 464] width 29 height 24
click at [930, 609] on span "Confirm Start" at bounding box center [922, 615] width 104 height 12
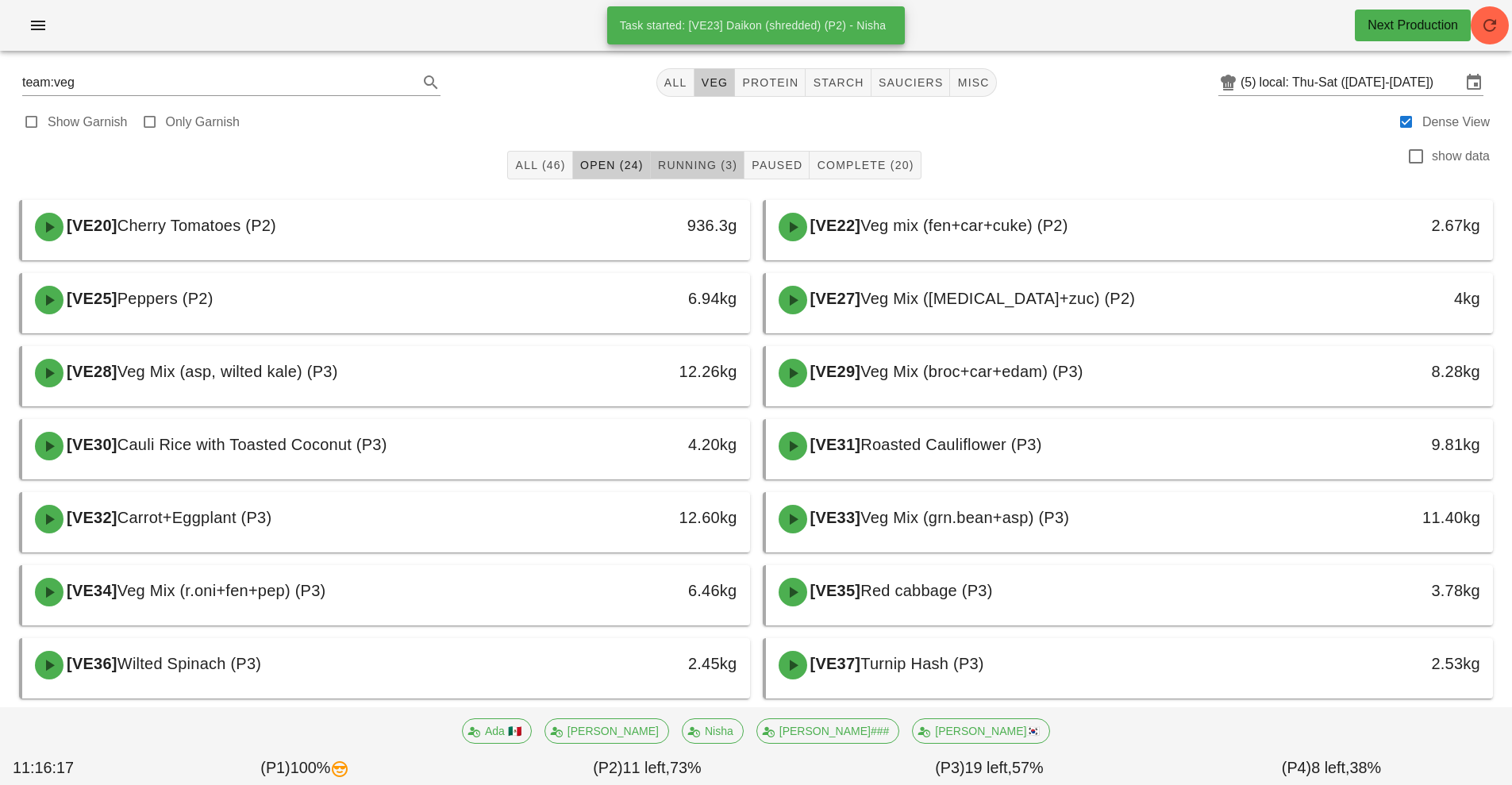
click at [708, 160] on span "Running (3)" at bounding box center [697, 165] width 80 height 12
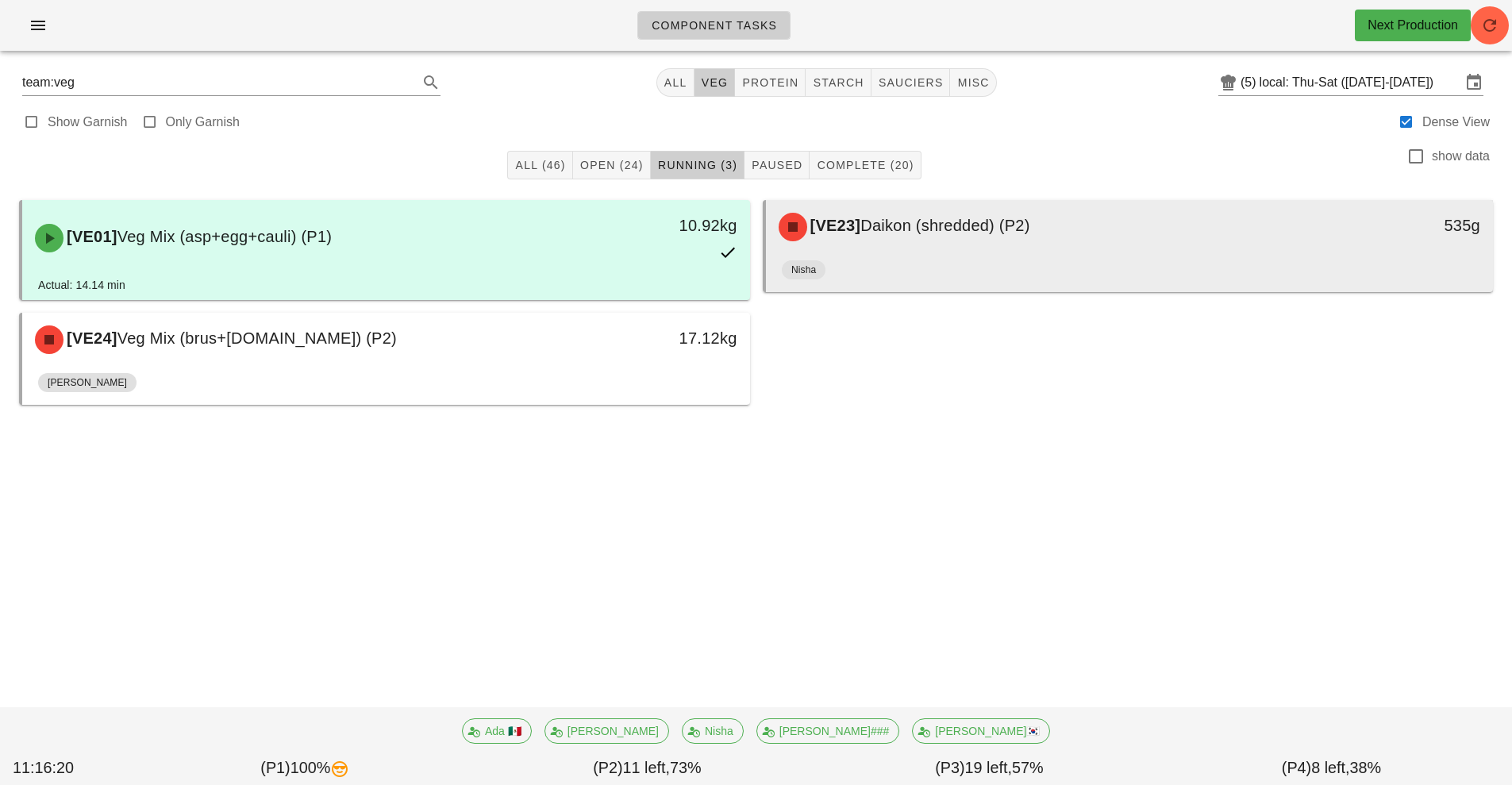
click at [964, 234] on span "Daikon (shredded) (P2)" at bounding box center [944, 226] width 169 height 18
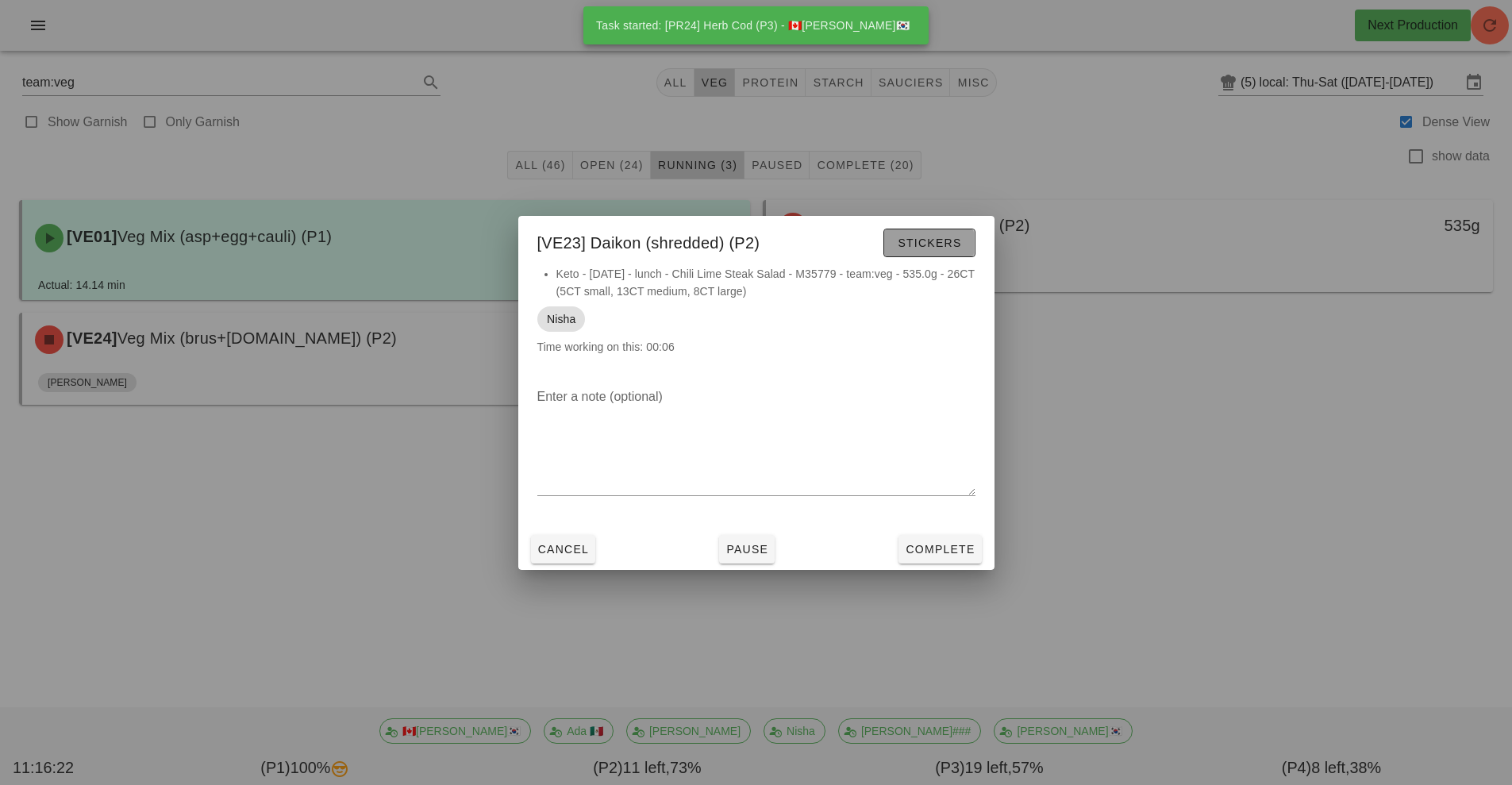
click at [947, 246] on span "Stickers" at bounding box center [929, 243] width 64 height 12
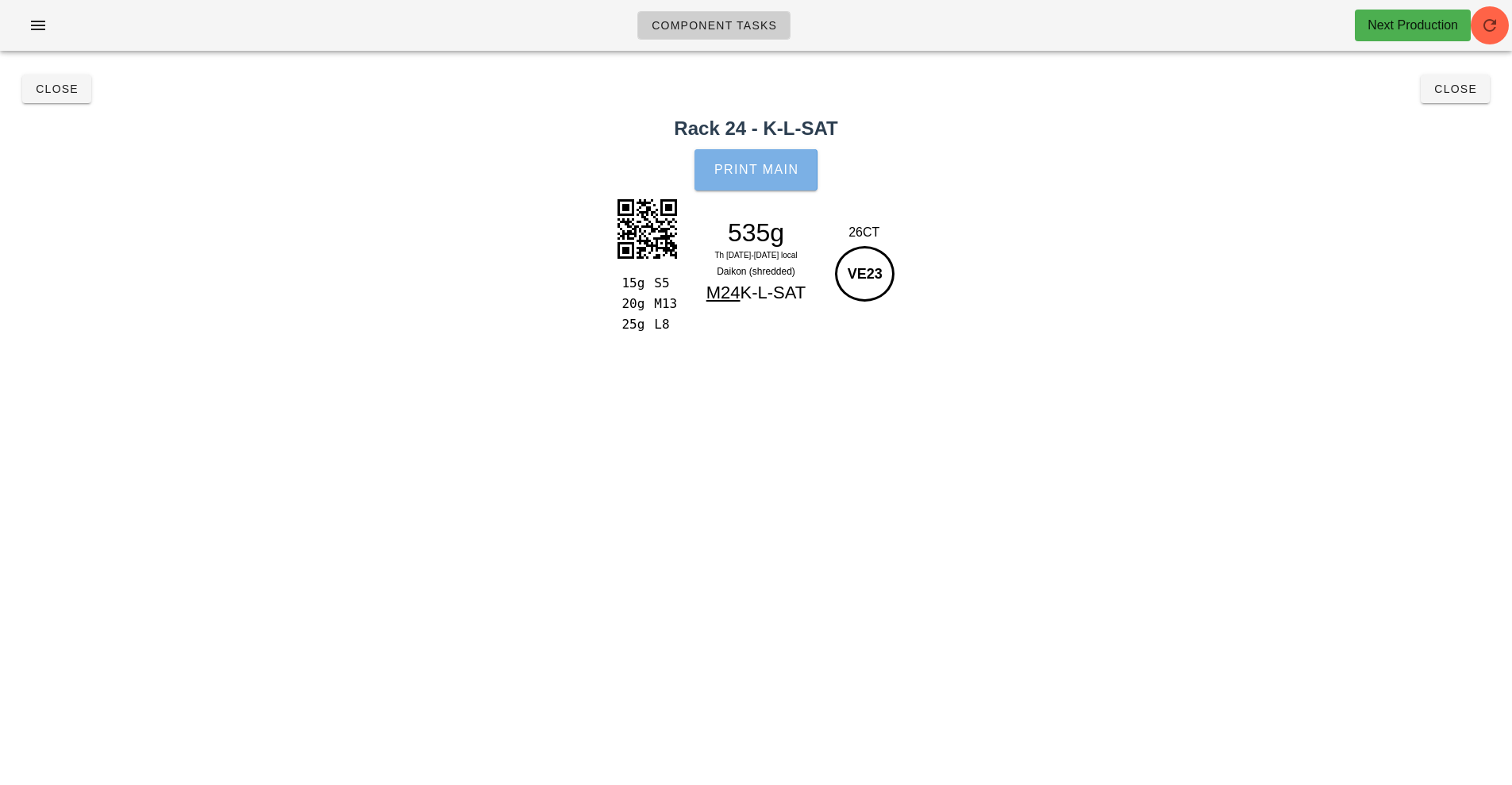
click at [776, 160] on button "Print Main" at bounding box center [755, 170] width 122 height 41
click at [69, 102] on button "Close" at bounding box center [56, 89] width 69 height 29
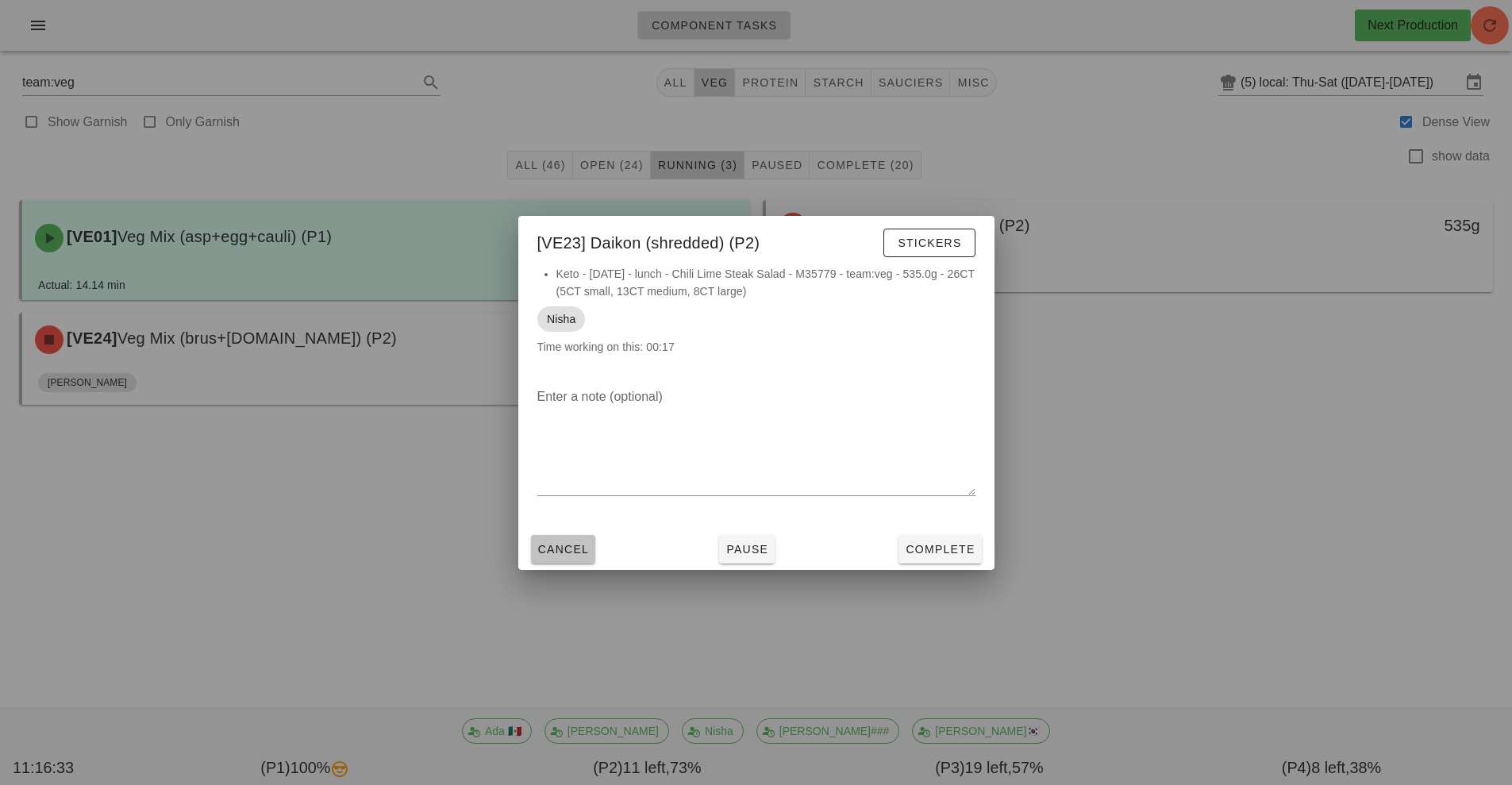
click at [558, 553] on span "Cancel" at bounding box center [563, 549] width 53 height 12
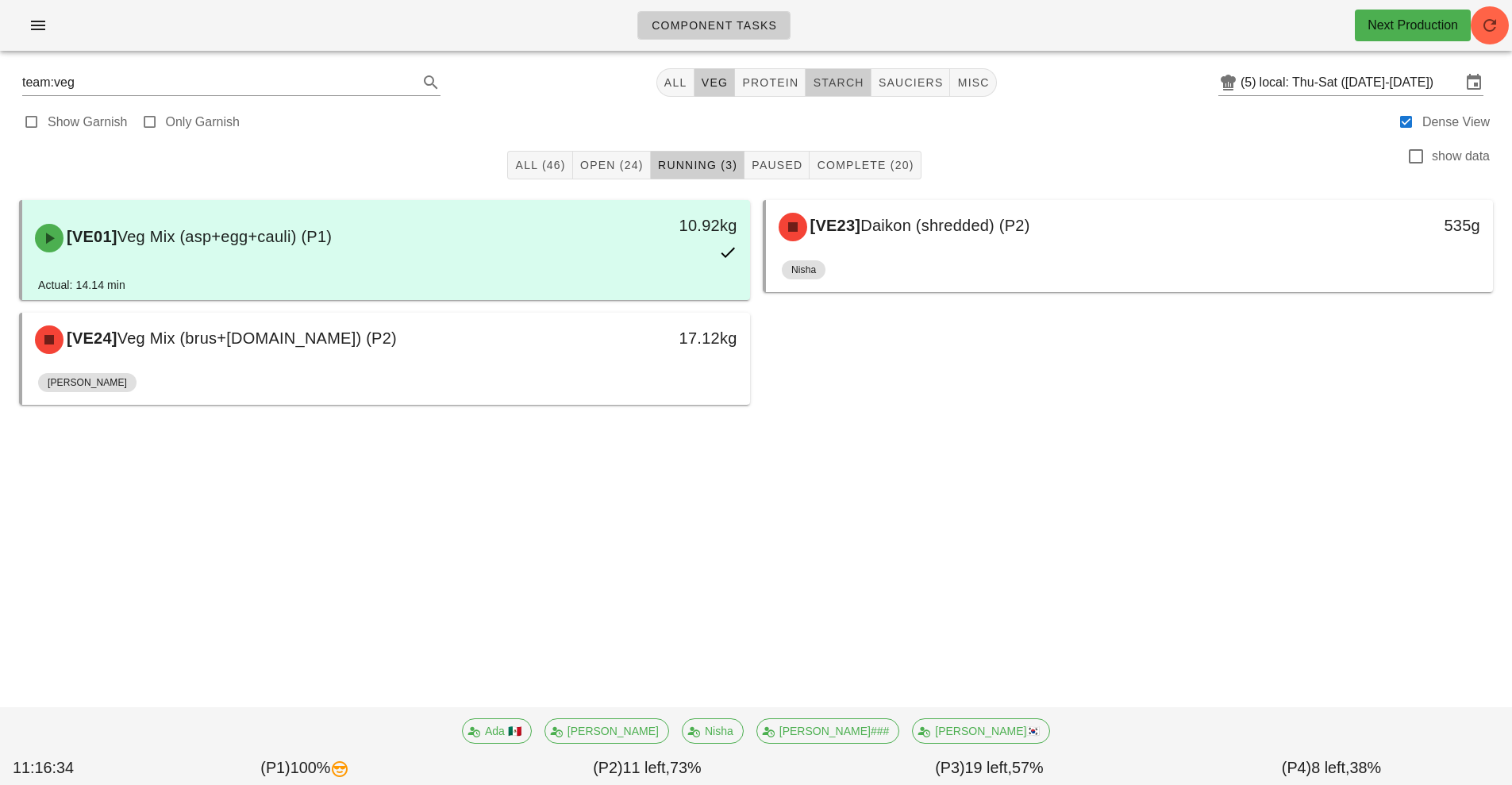
click at [854, 81] on span "starch" at bounding box center [837, 83] width 52 height 12
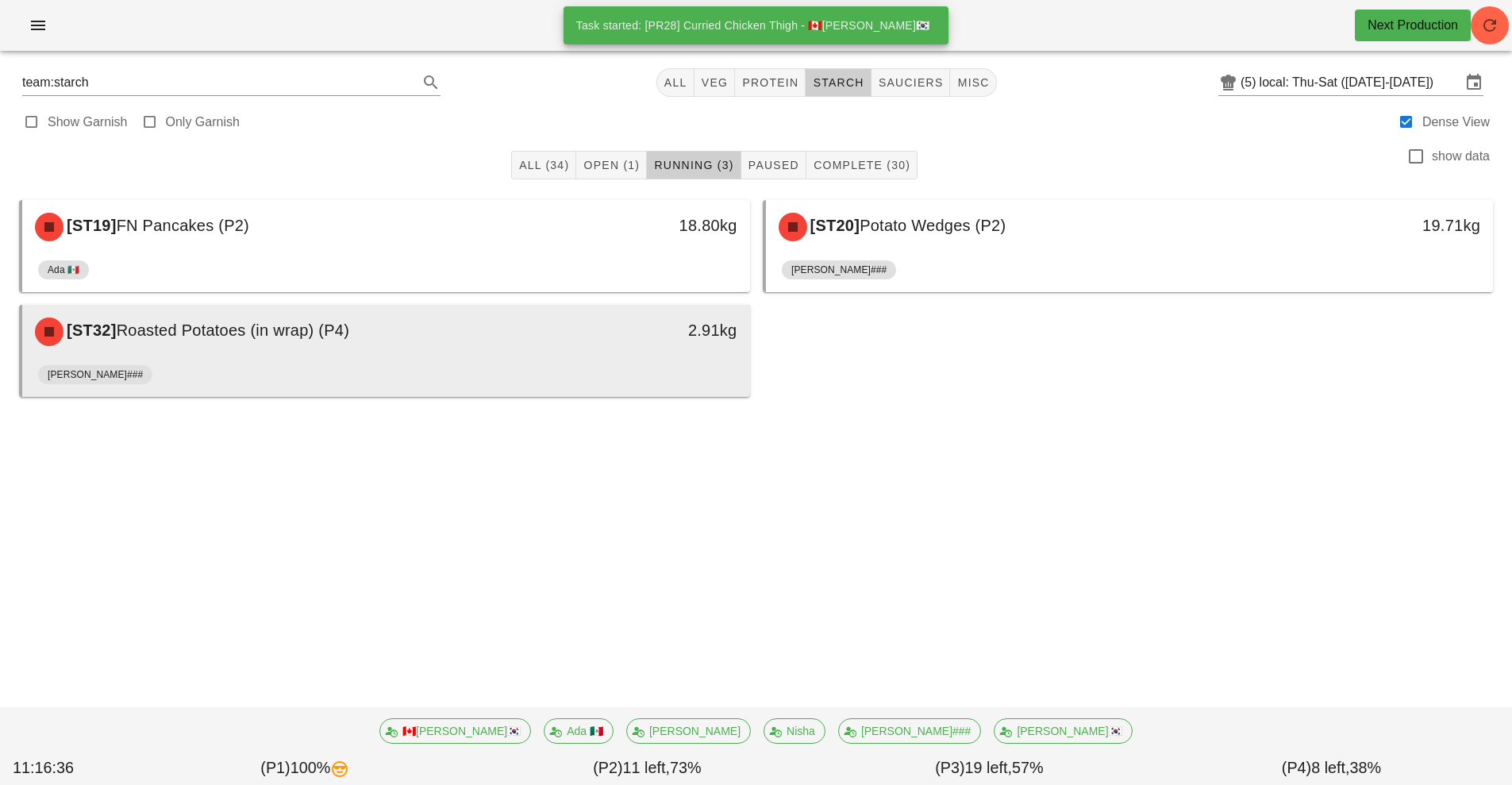
click at [652, 370] on div "[PERSON_NAME]###" at bounding box center [386, 377] width 696 height 38
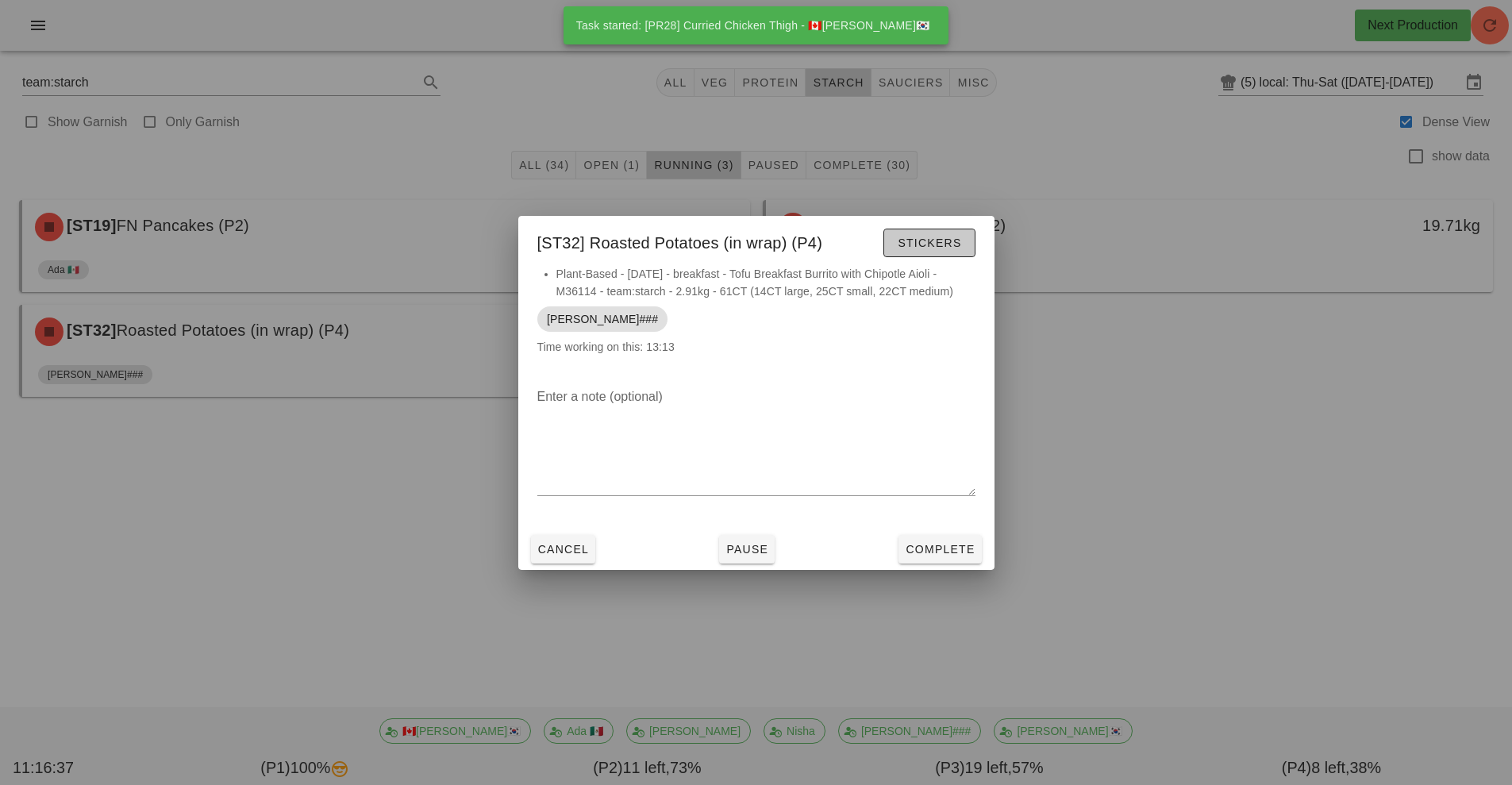
click at [927, 251] on button "Stickers" at bounding box center [929, 243] width 91 height 29
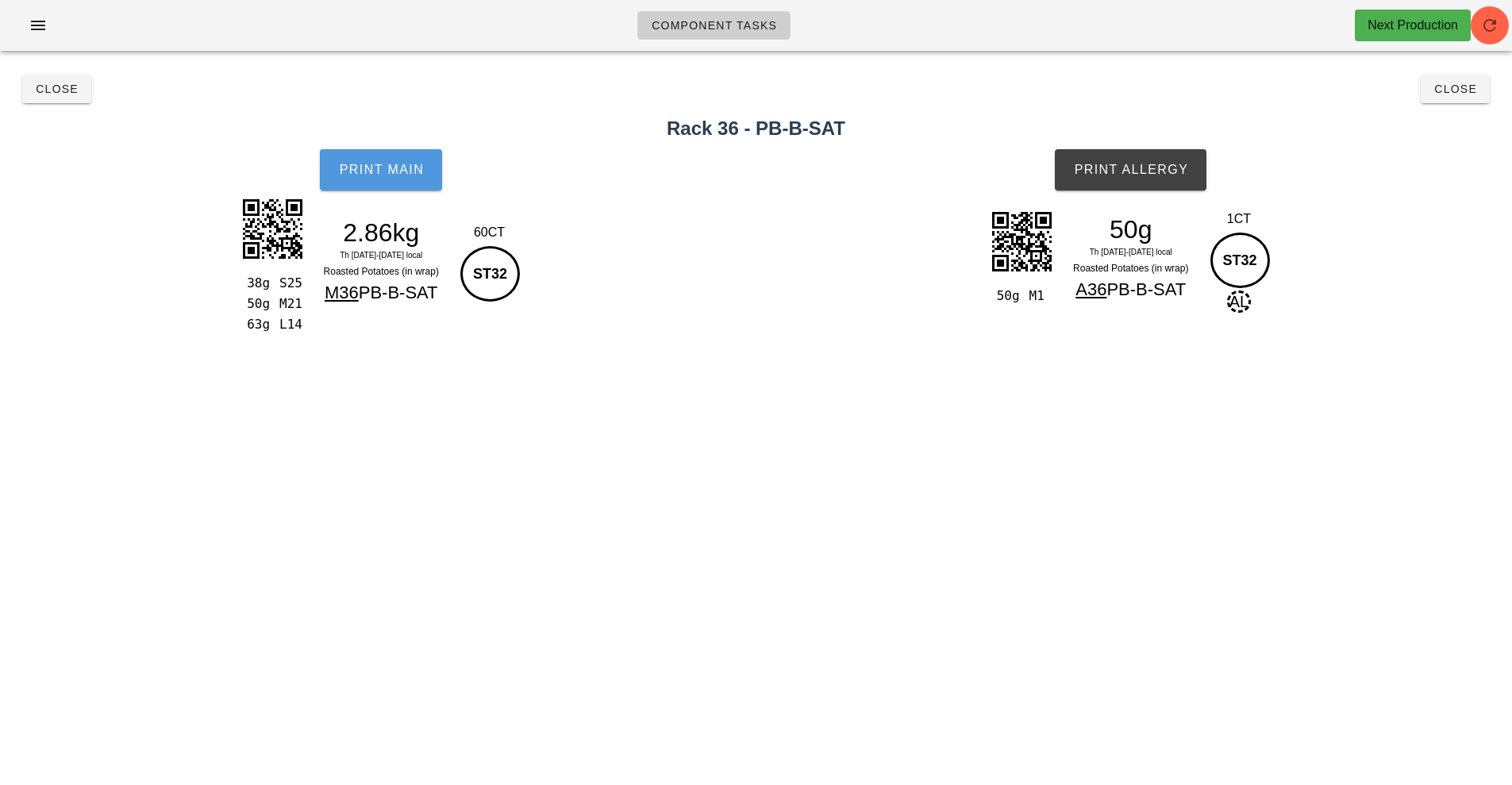
click at [380, 178] on button "Print Main" at bounding box center [380, 170] width 122 height 41
click at [51, 88] on span "Close" at bounding box center [57, 89] width 44 height 12
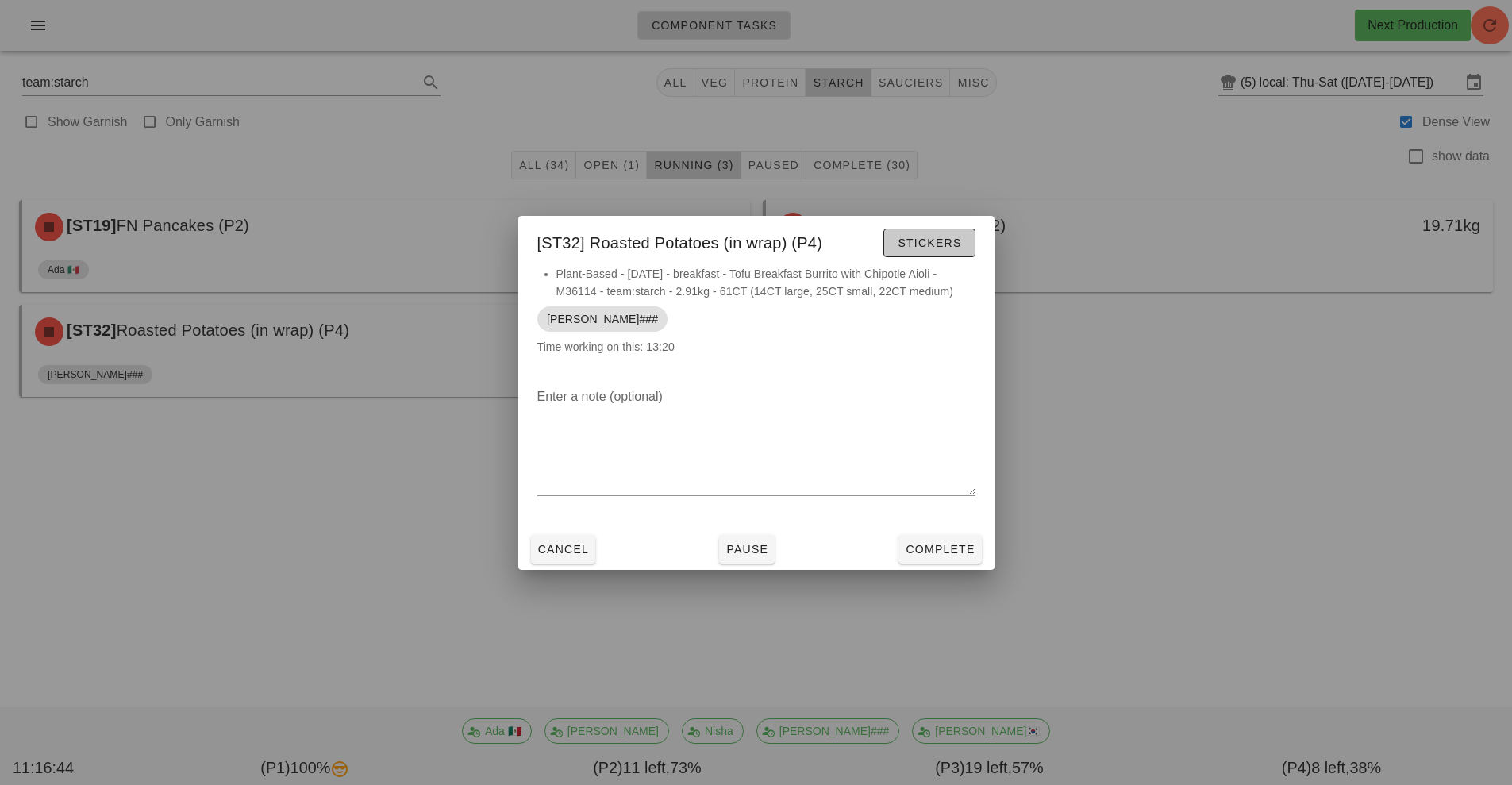
click at [918, 239] on span "Stickers" at bounding box center [929, 243] width 64 height 12
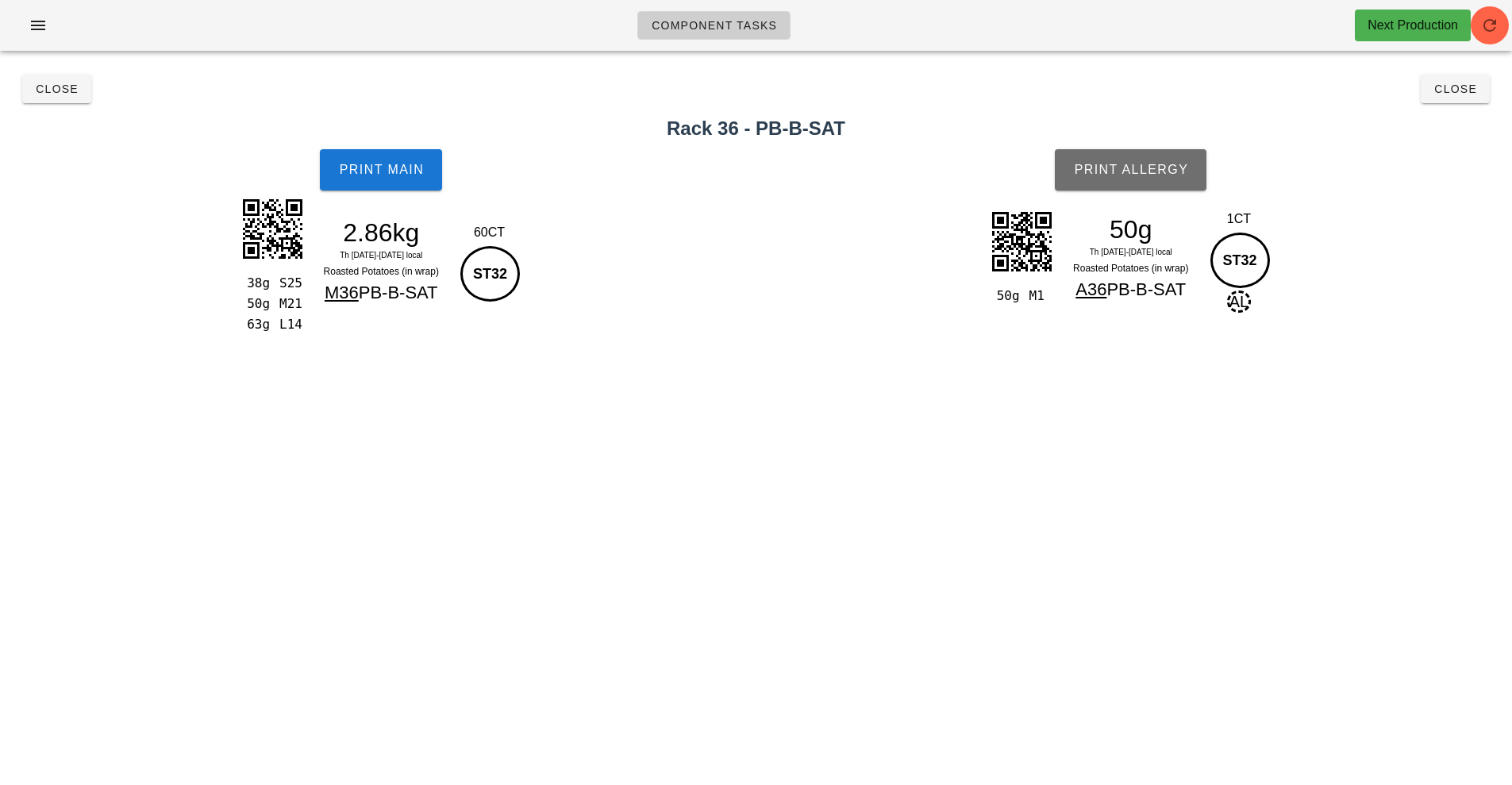
click at [1150, 161] on button "Print Allergy" at bounding box center [1130, 170] width 152 height 41
click at [69, 98] on button "Close" at bounding box center [56, 89] width 69 height 29
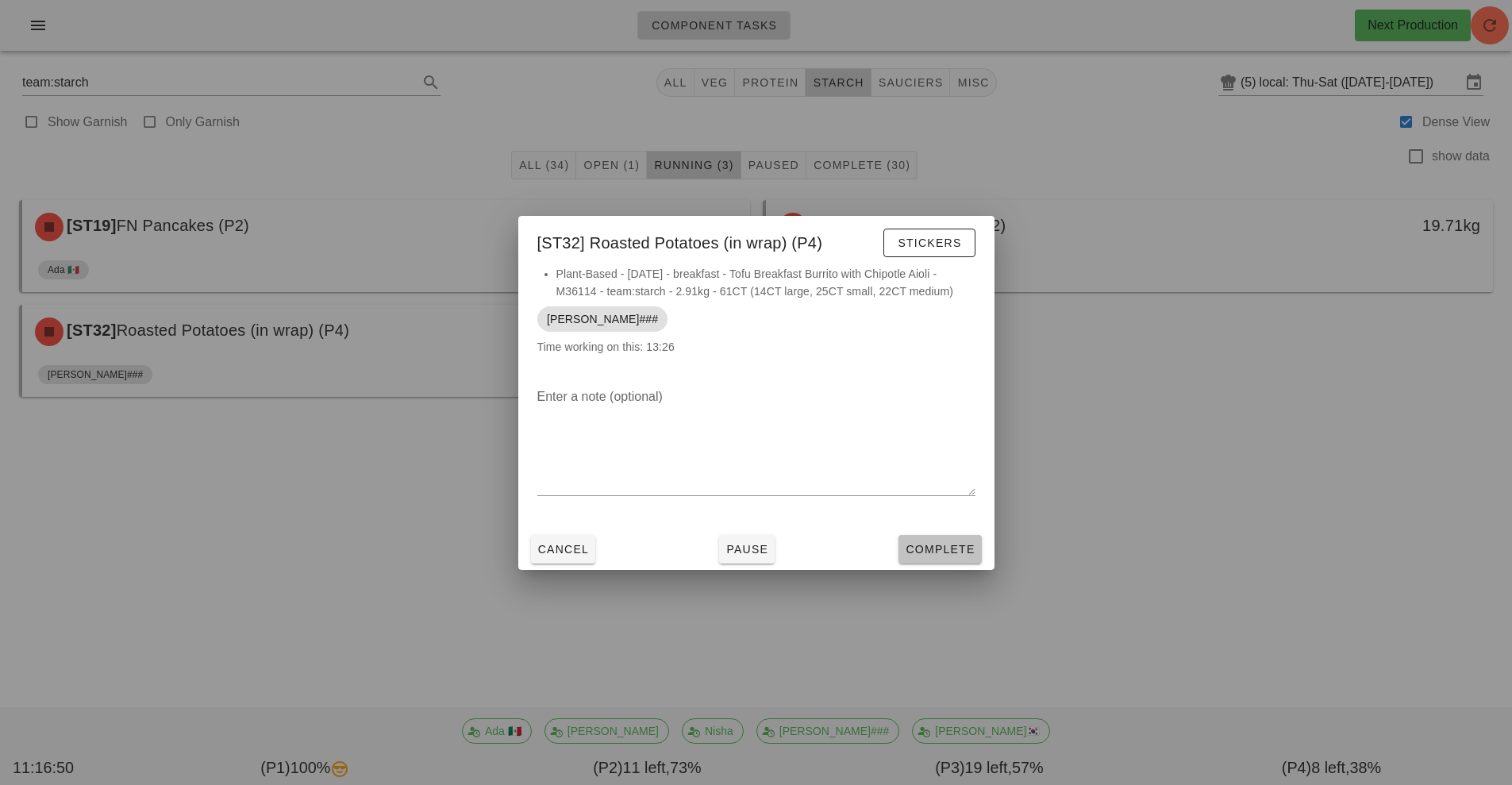
click at [947, 548] on span "Complete" at bounding box center [939, 549] width 69 height 12
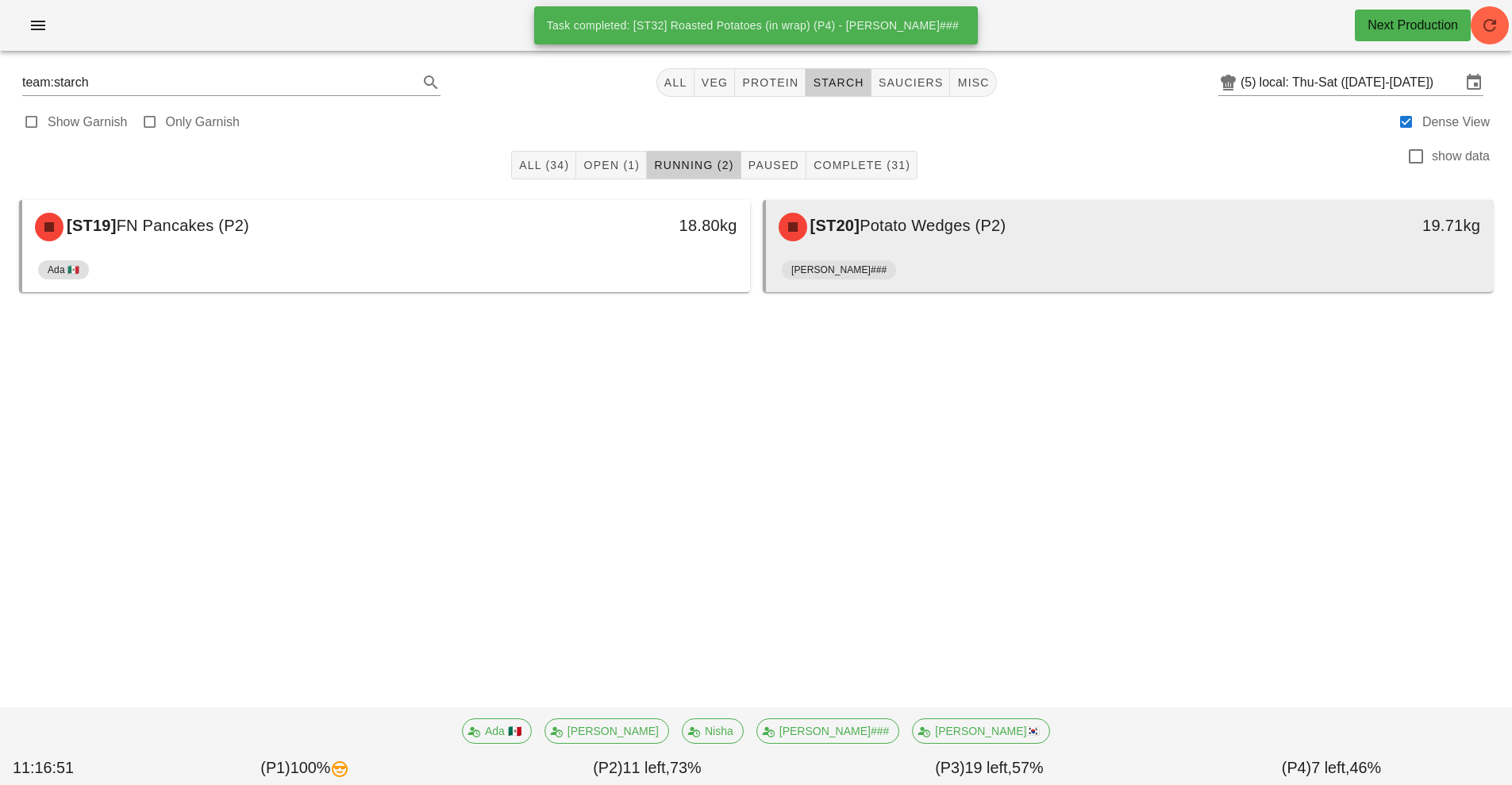
click at [936, 243] on div "[ST20] Potato Wedges (P2)" at bounding box center [1038, 227] width 540 height 47
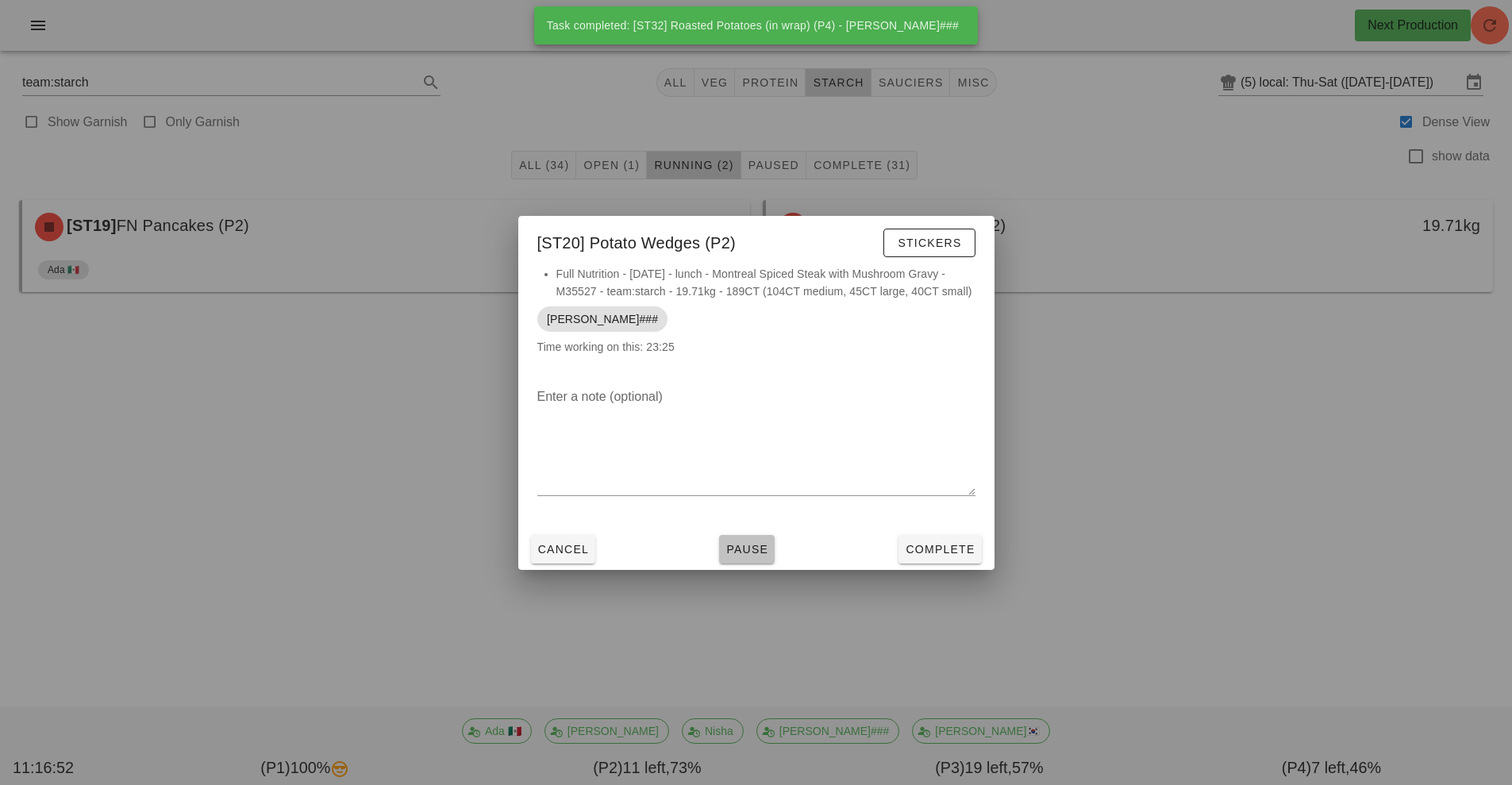
click at [752, 554] on span "Pause" at bounding box center [747, 549] width 43 height 12
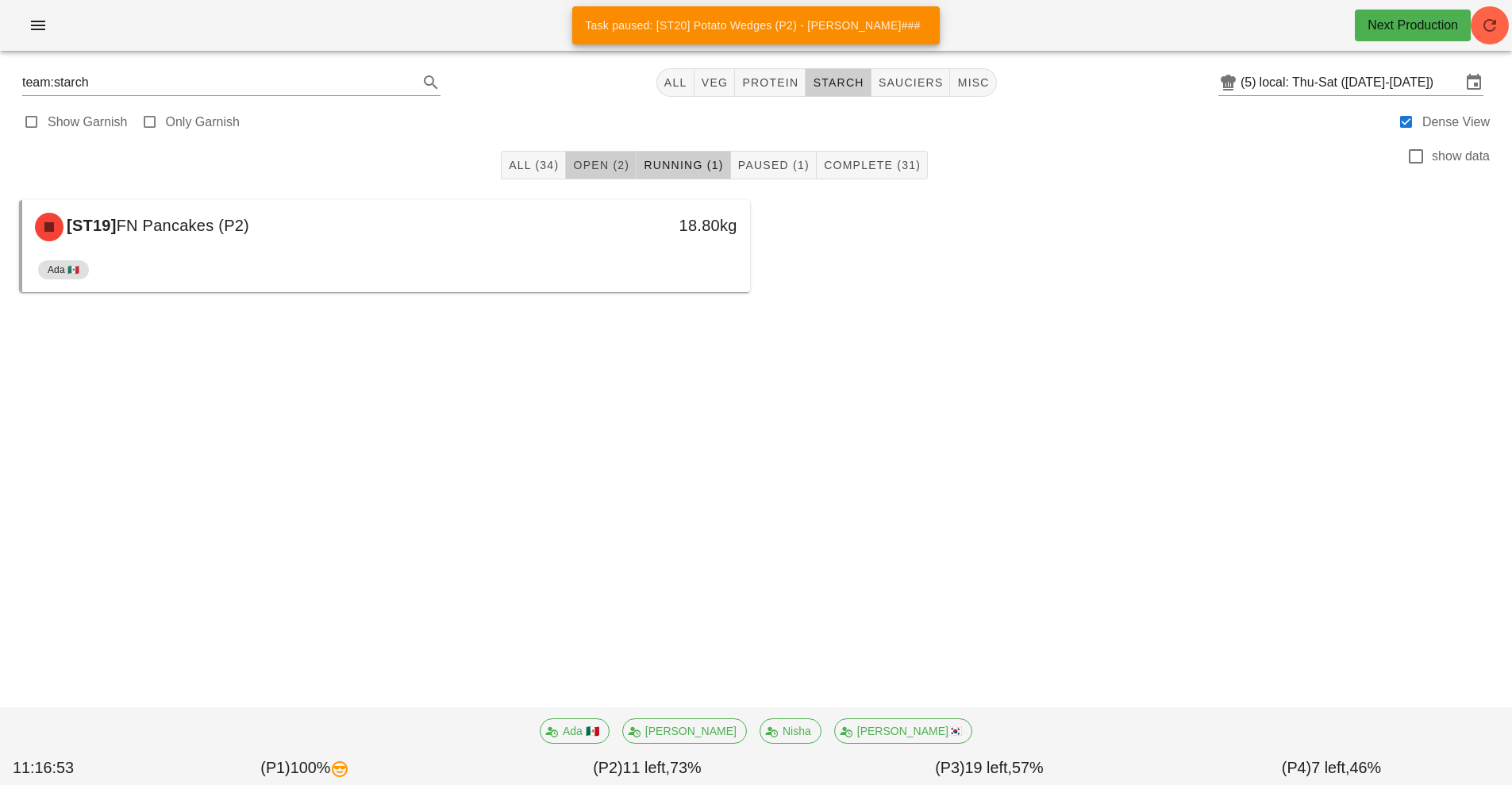
click at [602, 164] on span "Open (2)" at bounding box center [600, 165] width 57 height 12
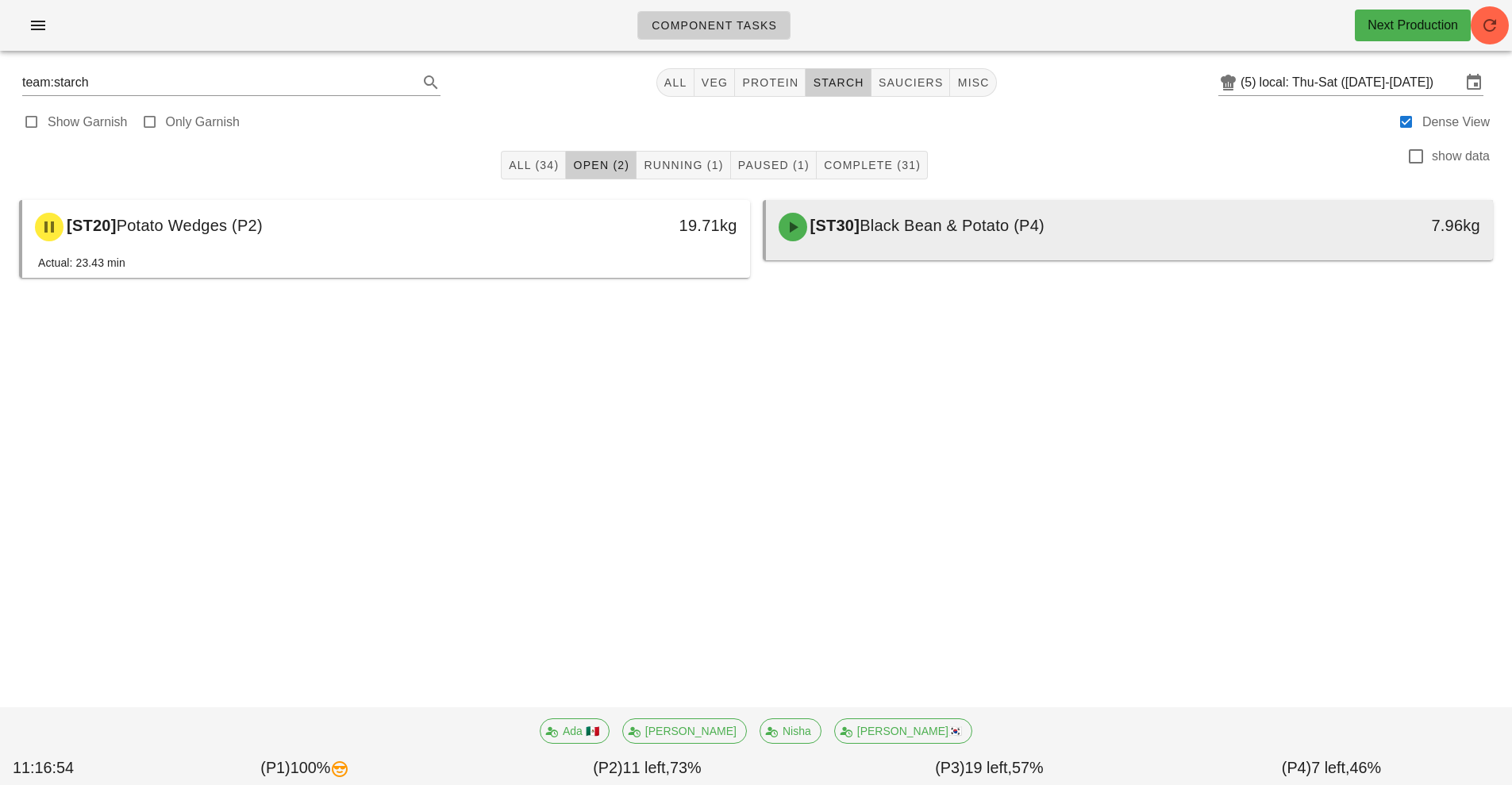
click at [922, 222] on span "Black Bean & Potato (P4)" at bounding box center [951, 226] width 184 height 18
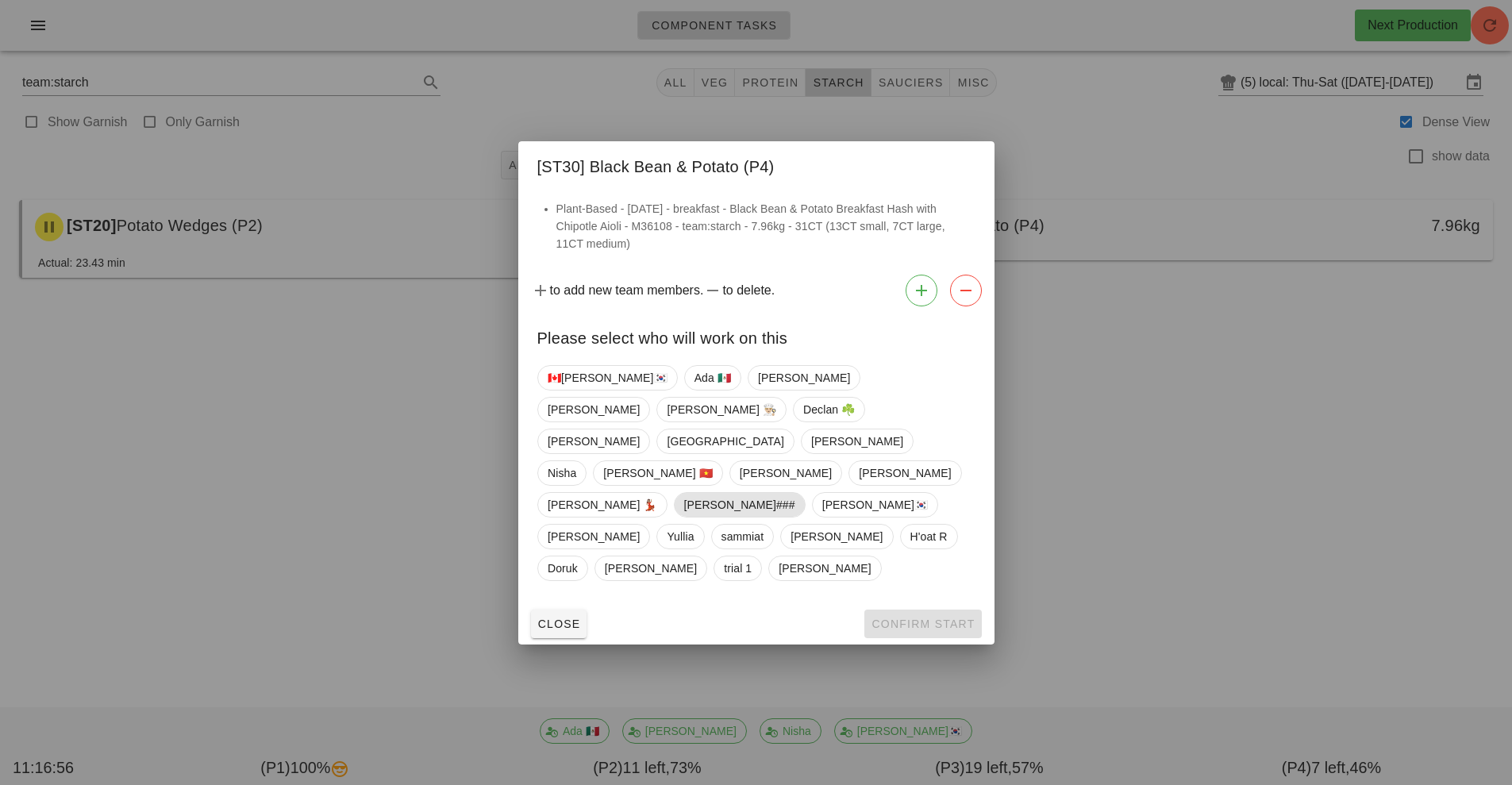
click at [684, 493] on span "[PERSON_NAME]###" at bounding box center [739, 505] width 111 height 24
click at [939, 618] on span "Confirm Start" at bounding box center [922, 624] width 104 height 12
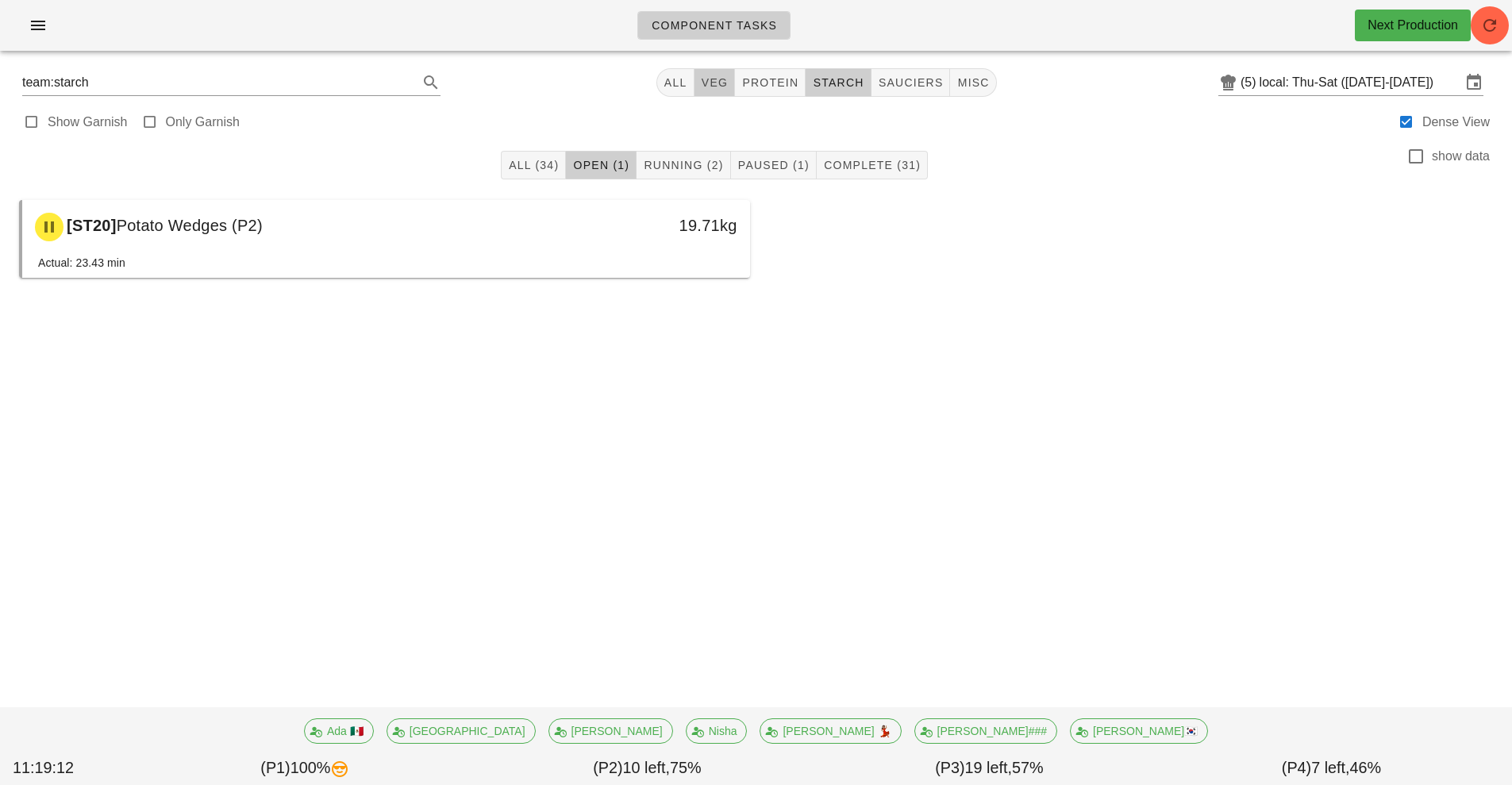
click at [705, 86] on span "veg" at bounding box center [715, 83] width 28 height 12
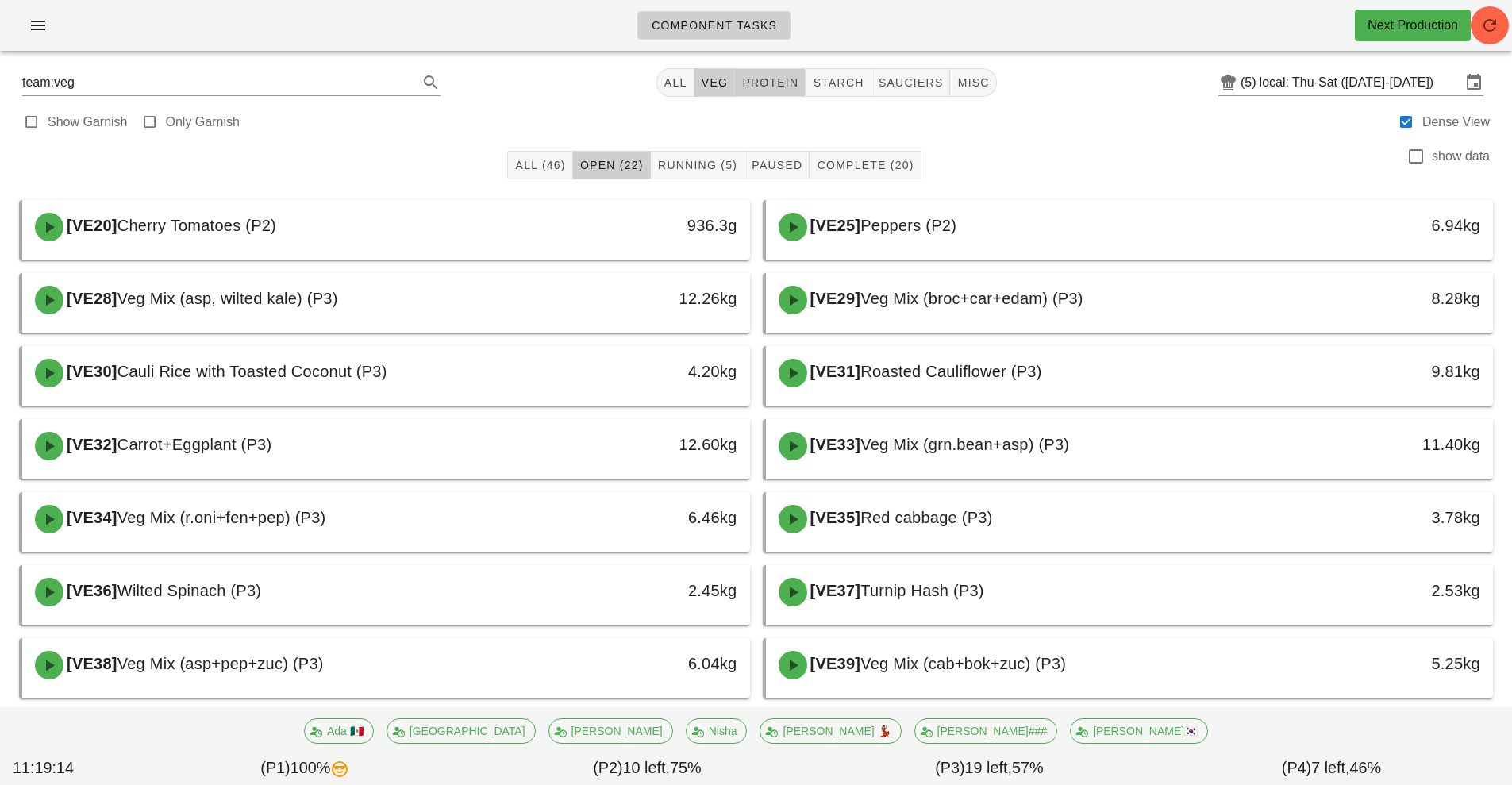
click at [781, 87] on span "protein" at bounding box center [770, 83] width 57 height 12
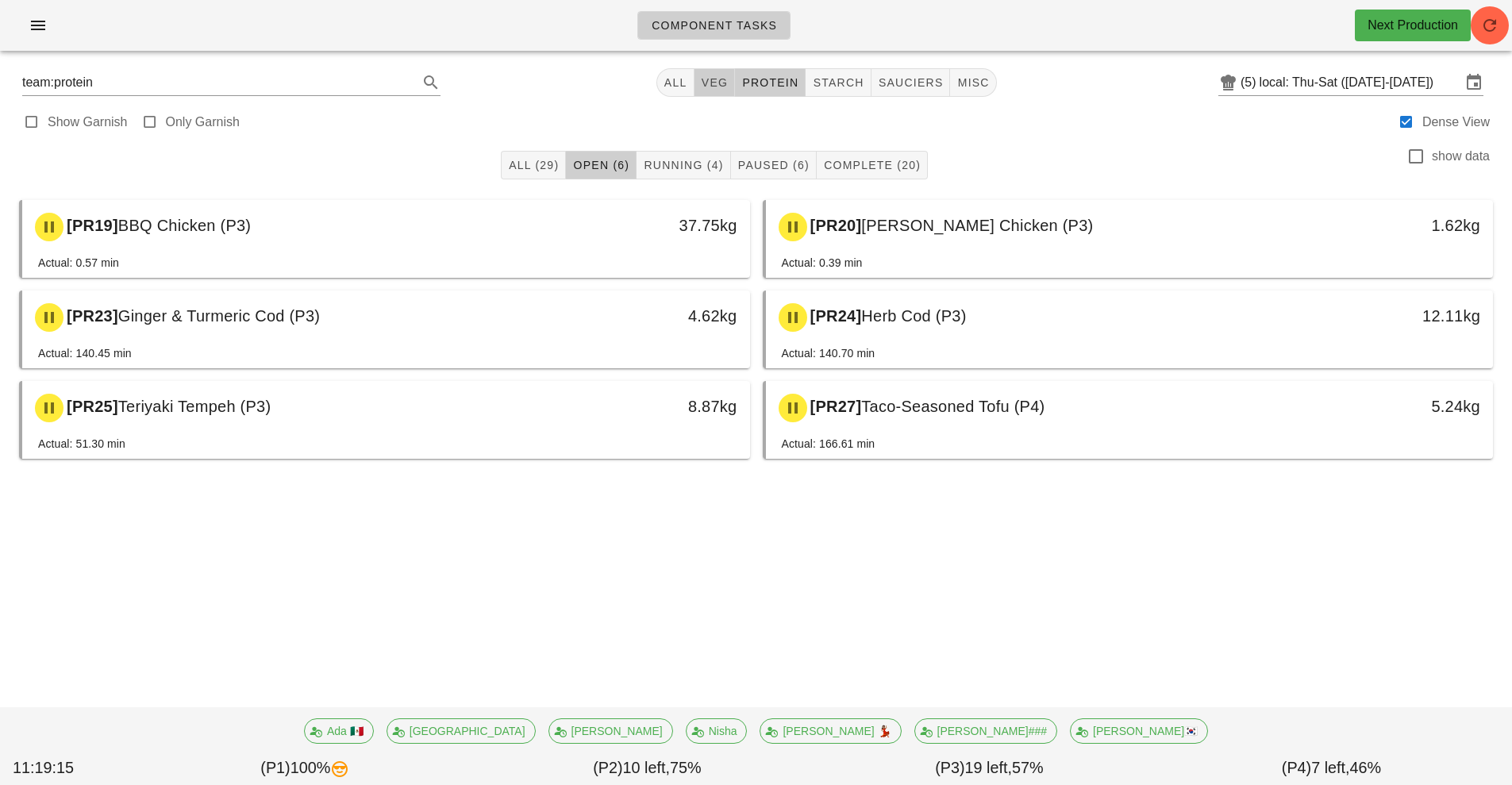
click at [716, 84] on span "veg" at bounding box center [715, 83] width 28 height 12
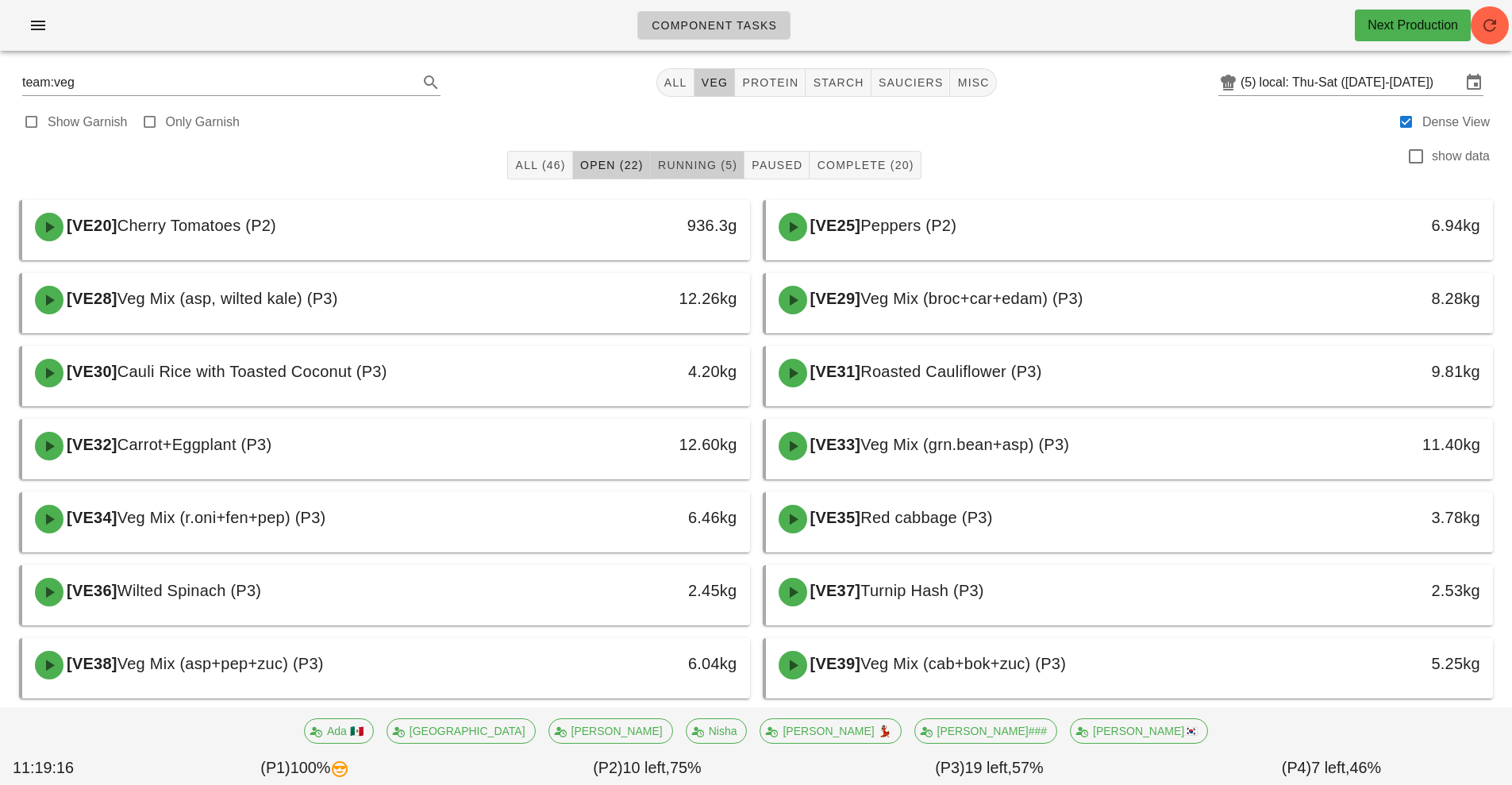
click at [718, 168] on span "Running (5)" at bounding box center [697, 165] width 80 height 12
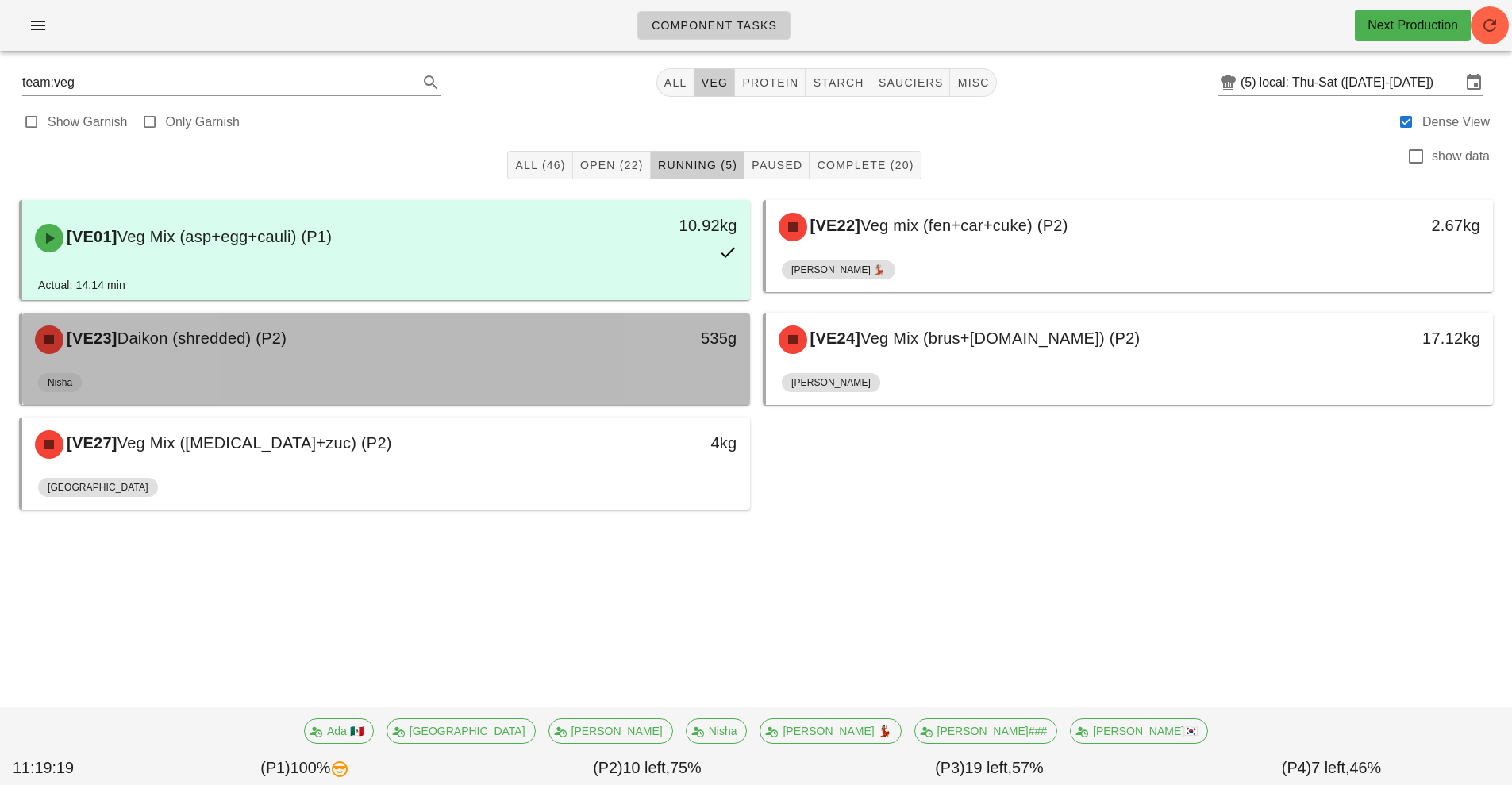
click at [548, 352] on div "[VE23] Daikon (shredded) (P2)" at bounding box center [295, 339] width 540 height 47
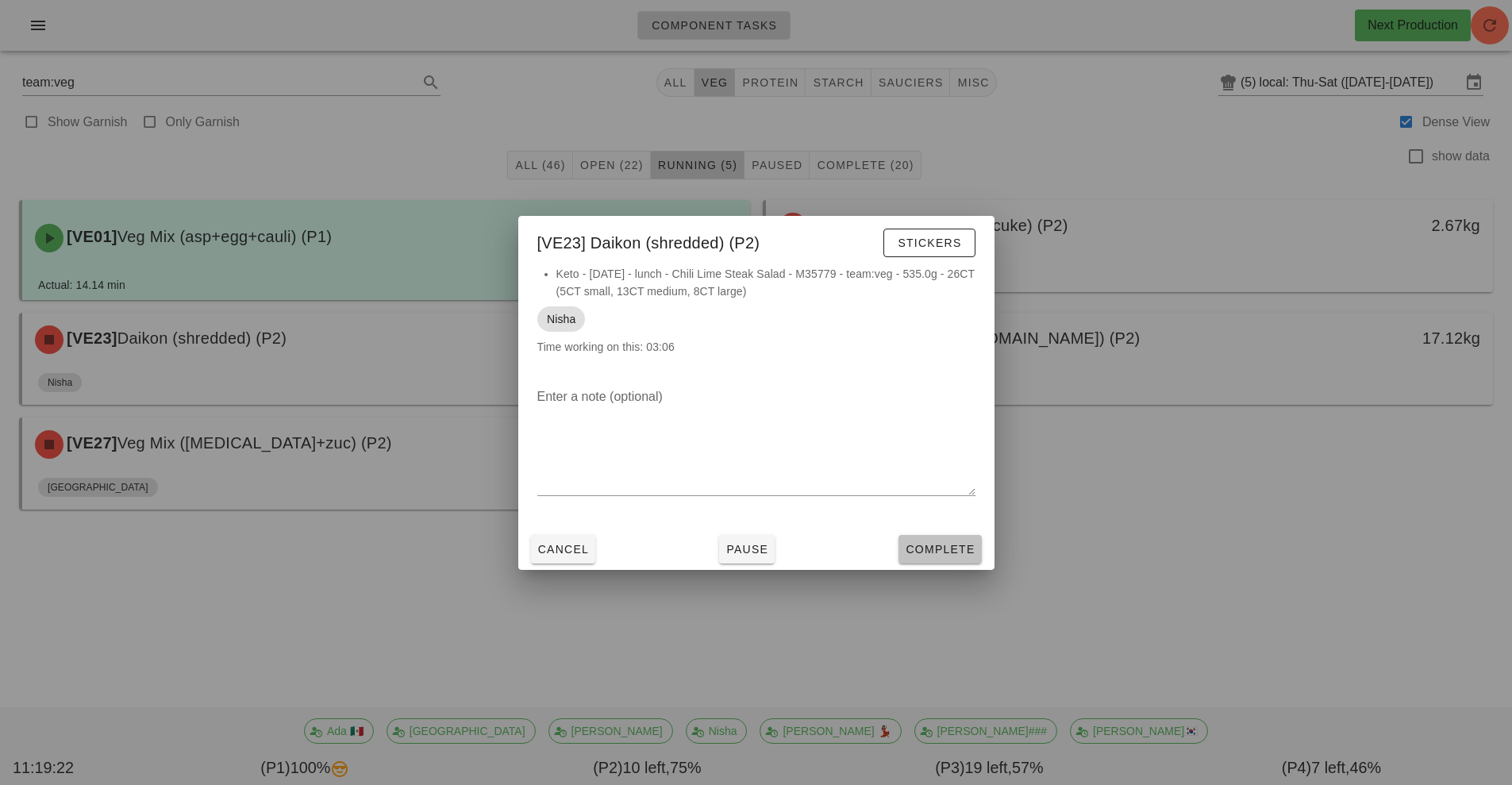
click at [929, 548] on span "Complete" at bounding box center [939, 549] width 69 height 12
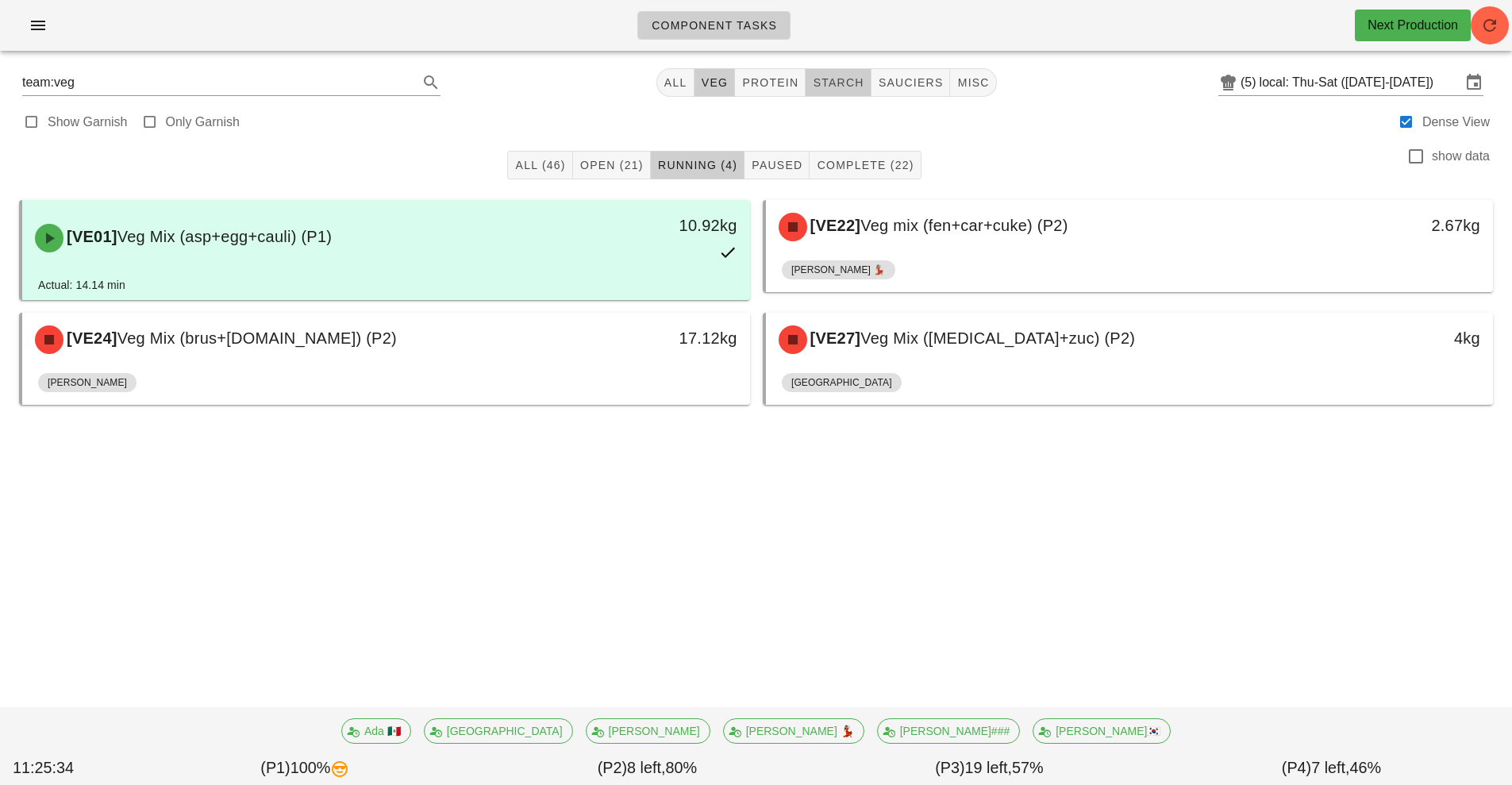
click at [837, 84] on span "starch" at bounding box center [837, 83] width 52 height 12
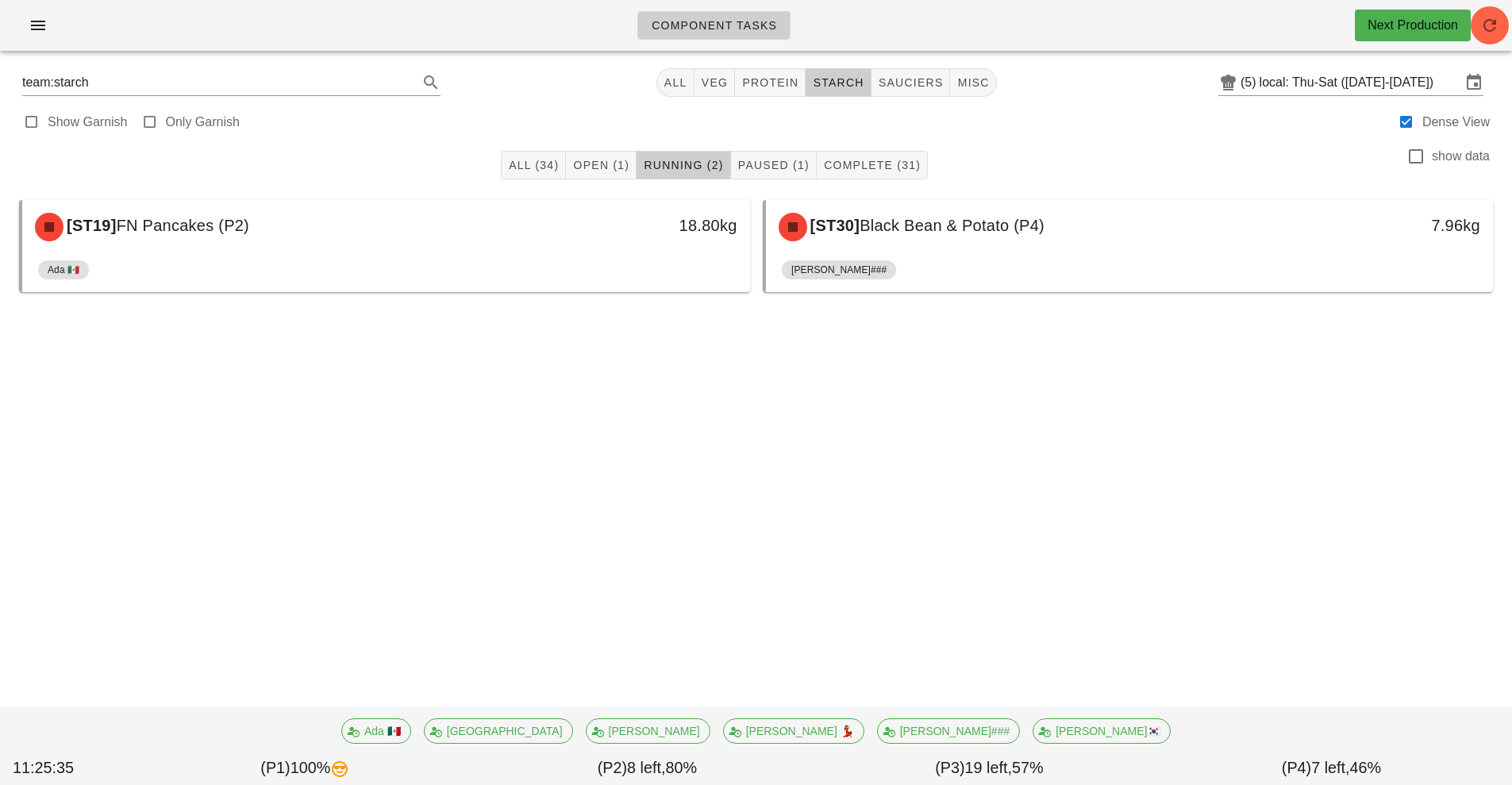
click at [928, 245] on div "[ST30] Black Bean & Potato (P4)" at bounding box center [1038, 227] width 540 height 47
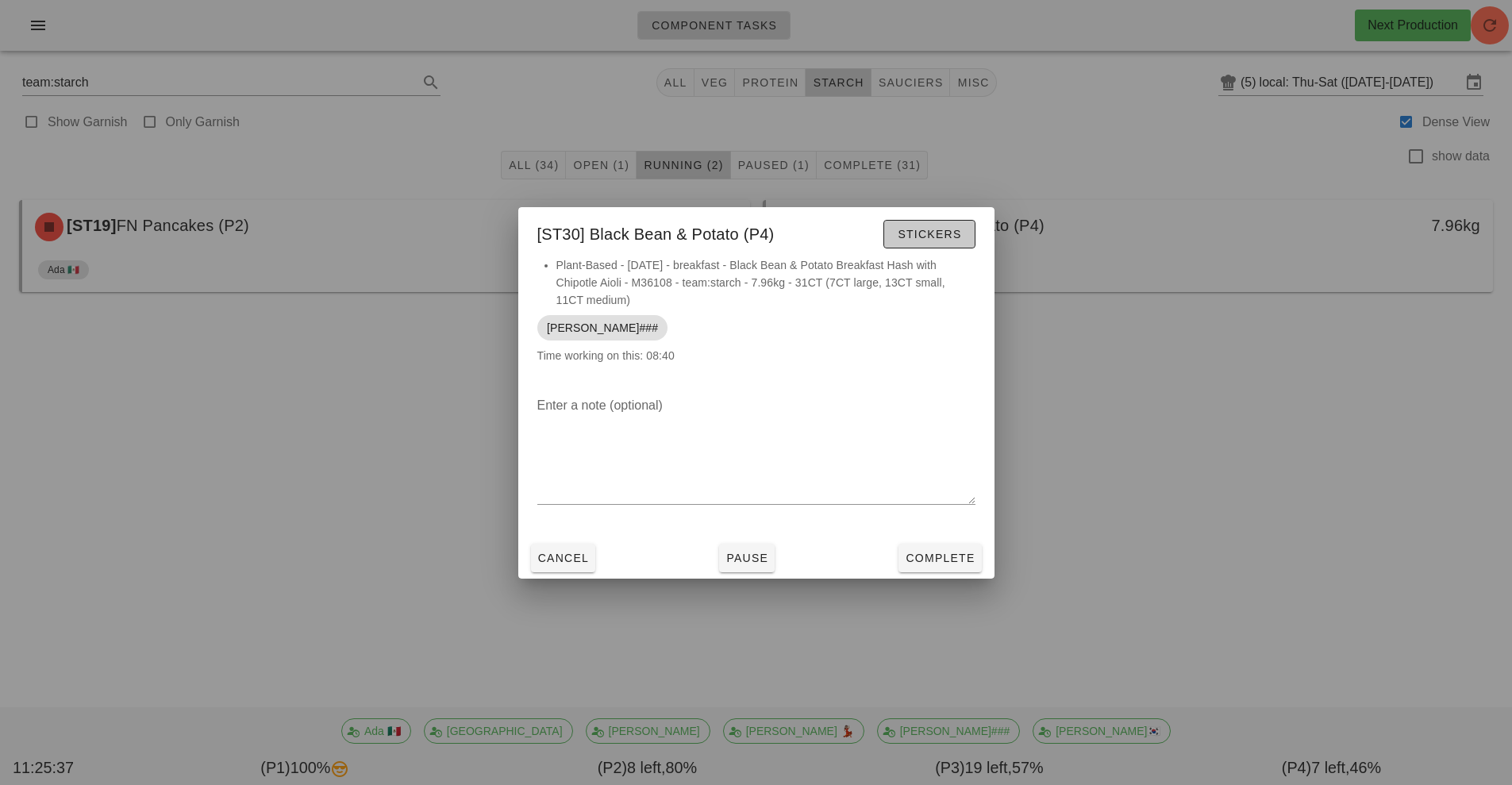
click at [922, 223] on button "Stickers" at bounding box center [929, 234] width 91 height 29
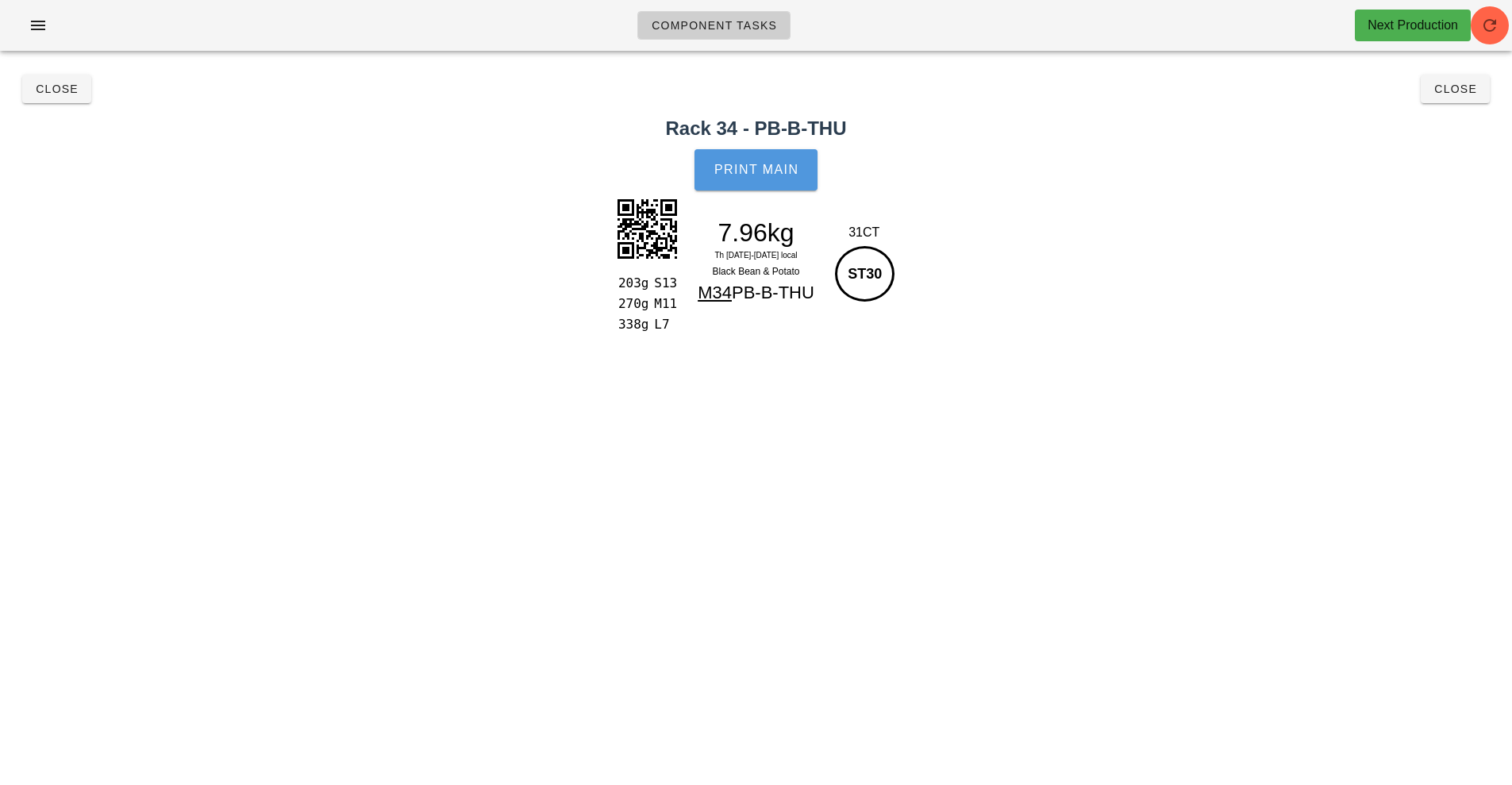
click at [761, 175] on span "Print Main" at bounding box center [756, 170] width 86 height 14
click at [54, 94] on span "Close" at bounding box center [57, 89] width 44 height 12
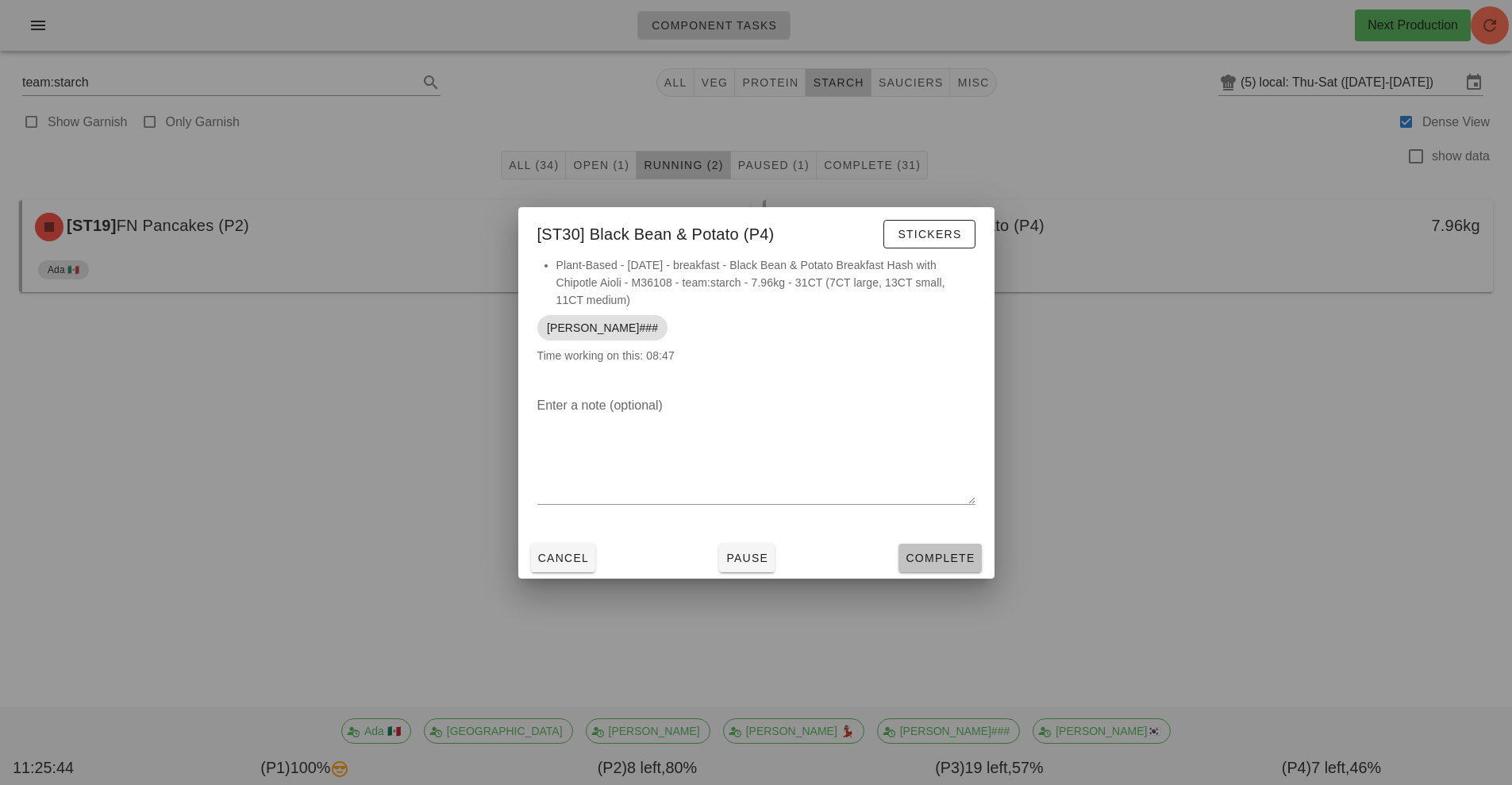
click at [942, 563] on span "Complete" at bounding box center [939, 558] width 69 height 12
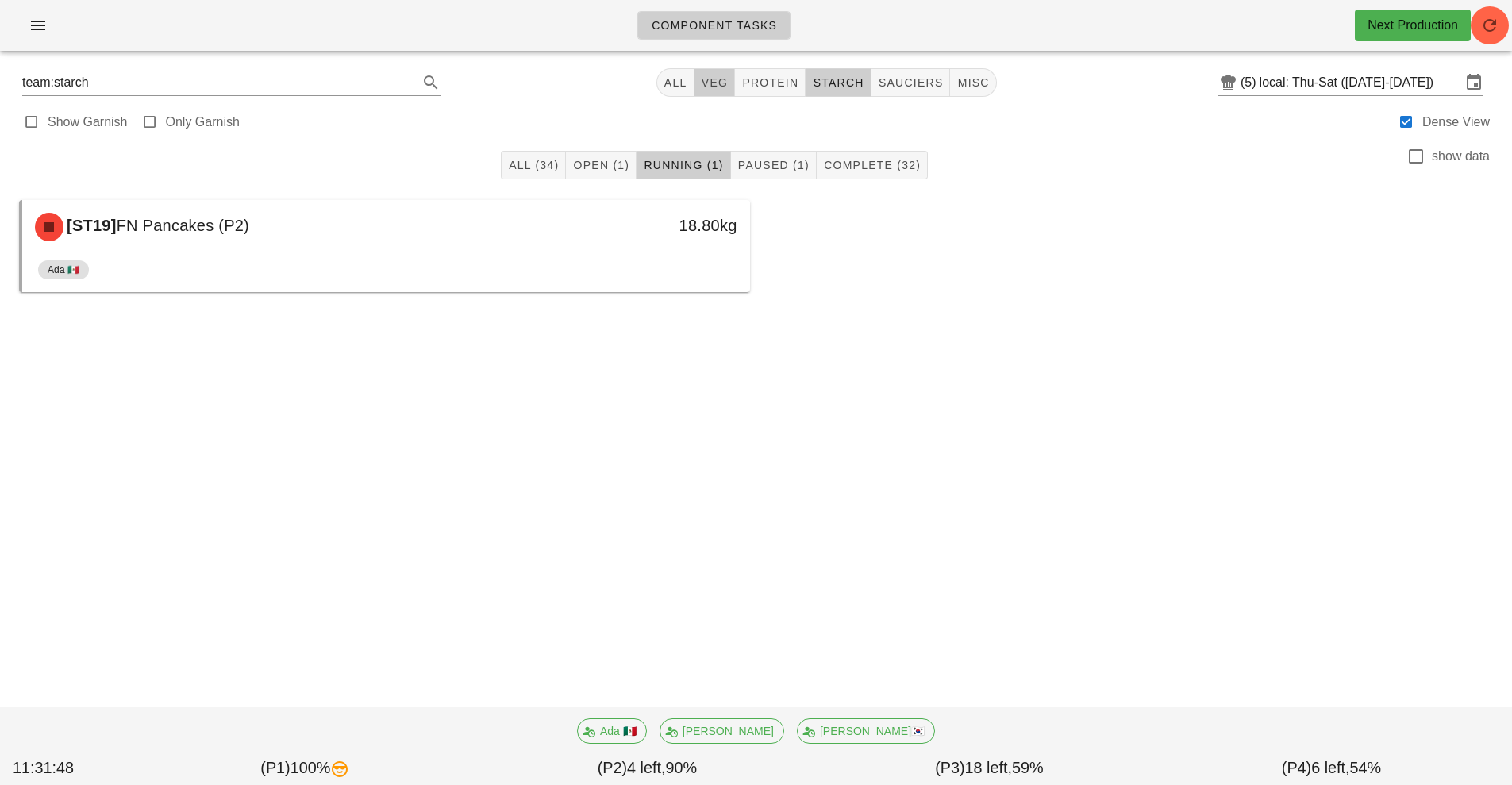
click at [720, 77] on span "veg" at bounding box center [715, 83] width 28 height 12
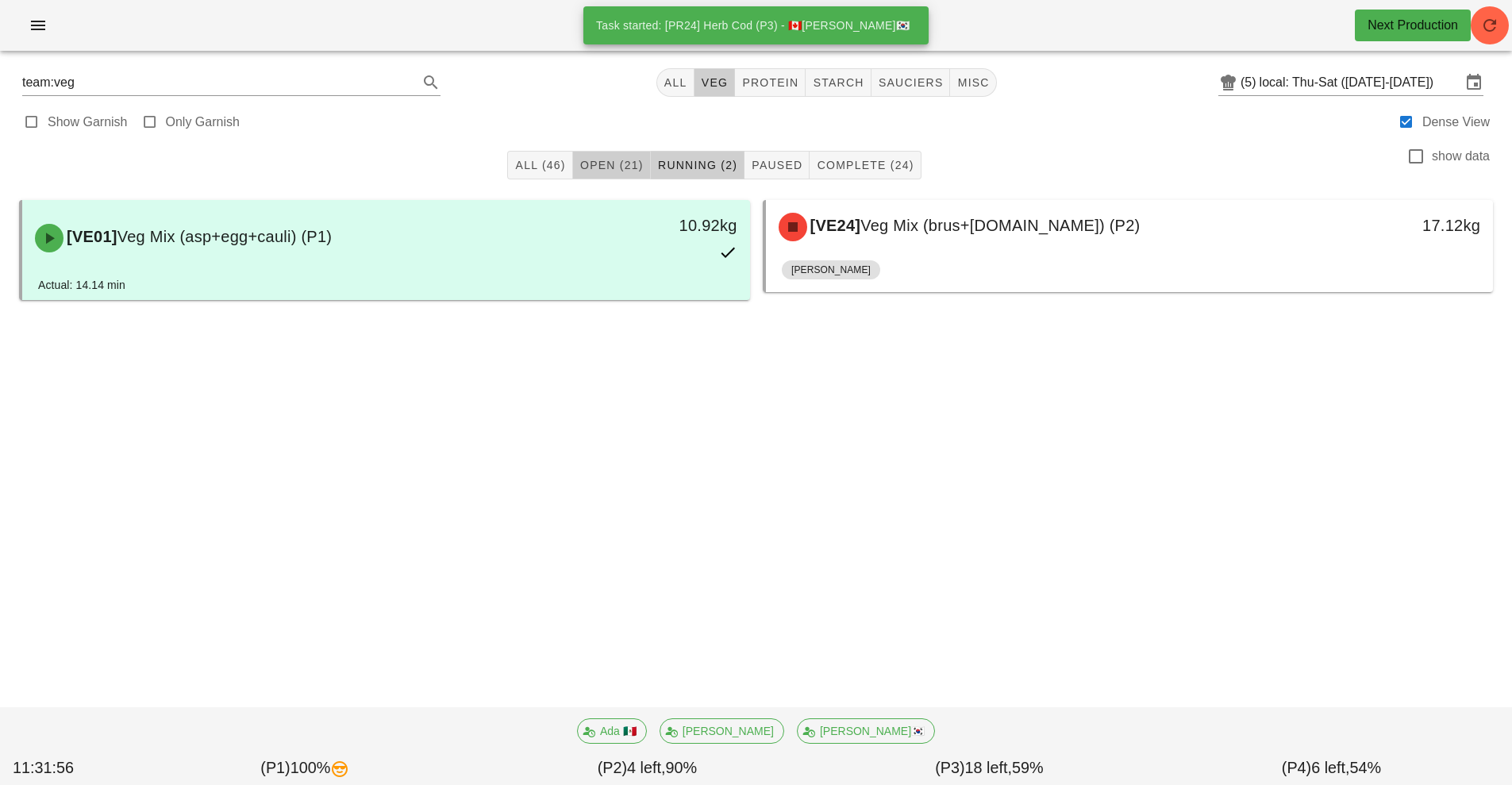
click at [611, 168] on span "Open (21)" at bounding box center [611, 165] width 64 height 12
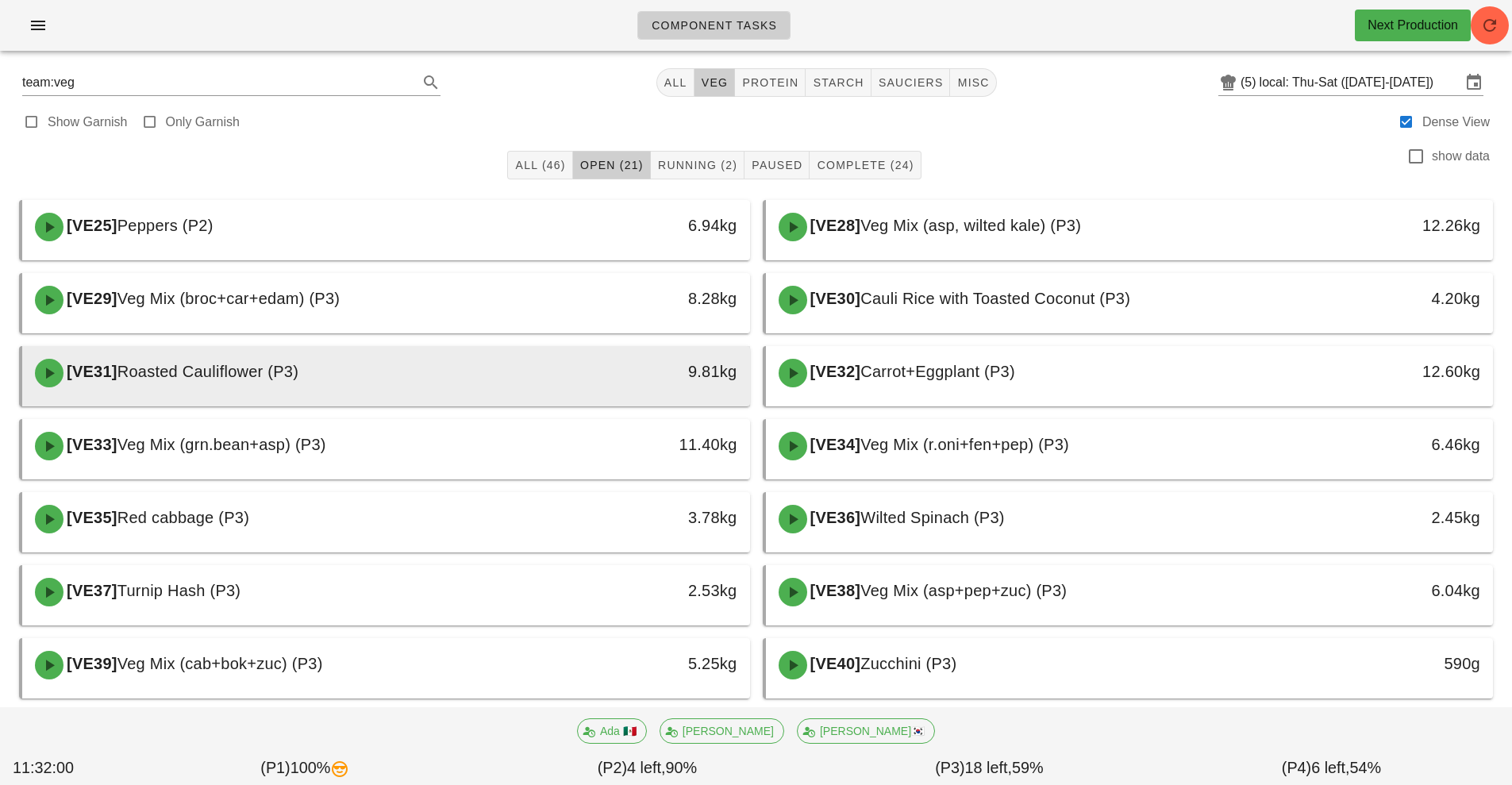
click at [524, 363] on div "[VE31] Roasted Cauliflower (P3)" at bounding box center [295, 373] width 540 height 47
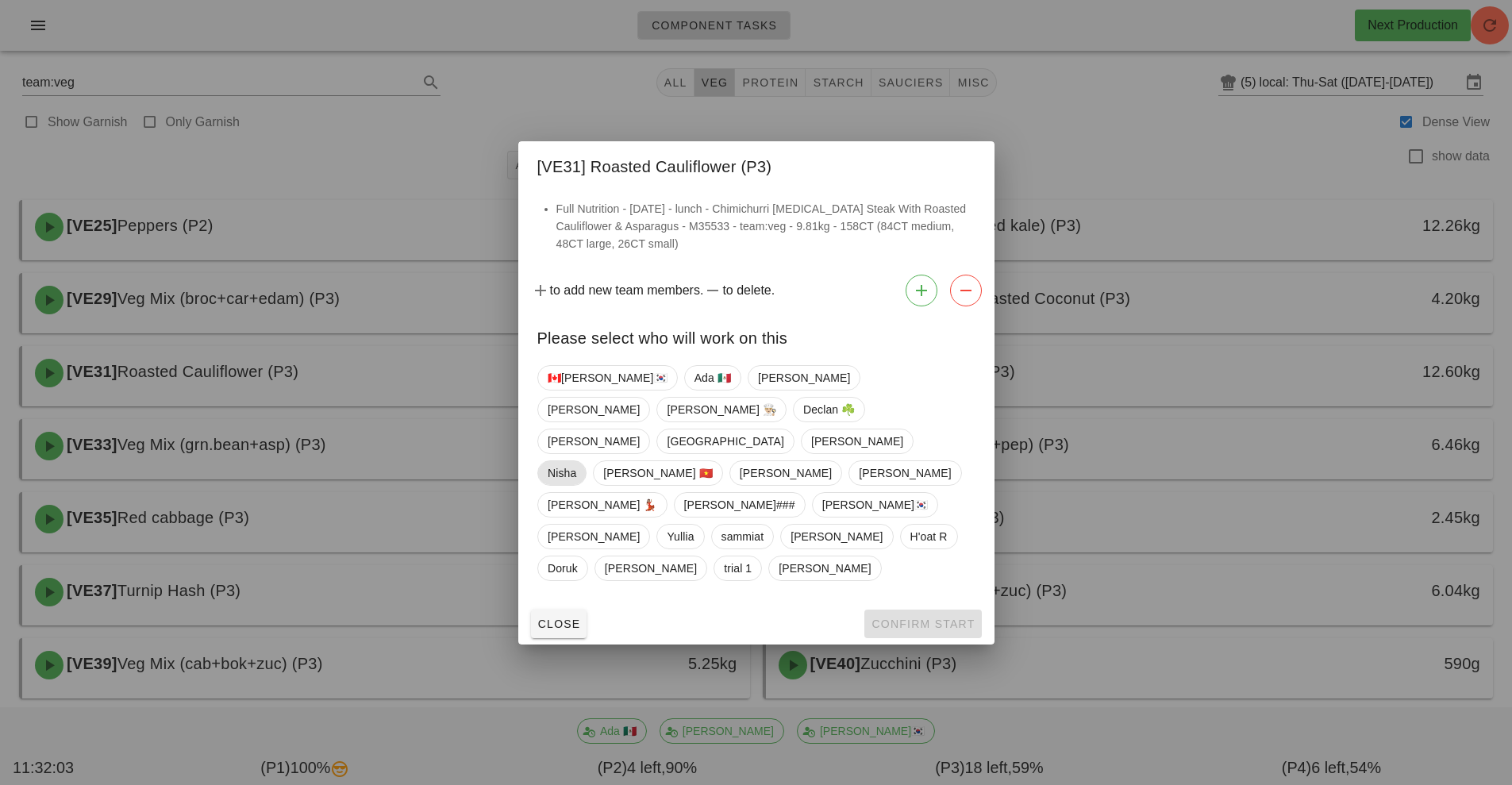
click at [576, 462] on span "Nisha" at bounding box center [561, 473] width 29 height 24
click at [898, 618] on span "Confirm Start" at bounding box center [922, 624] width 104 height 12
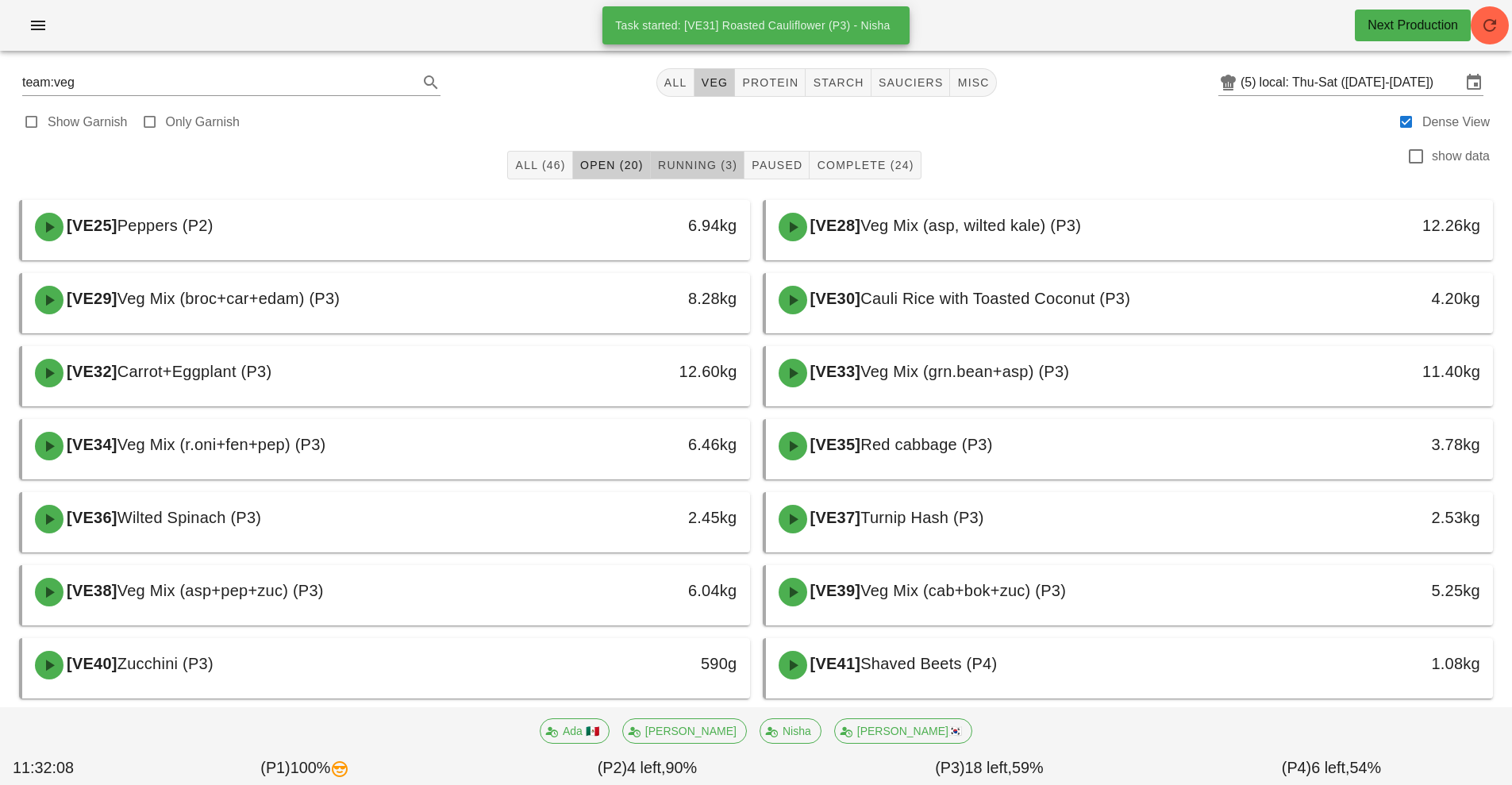
click at [715, 160] on span "Running (3)" at bounding box center [697, 165] width 80 height 12
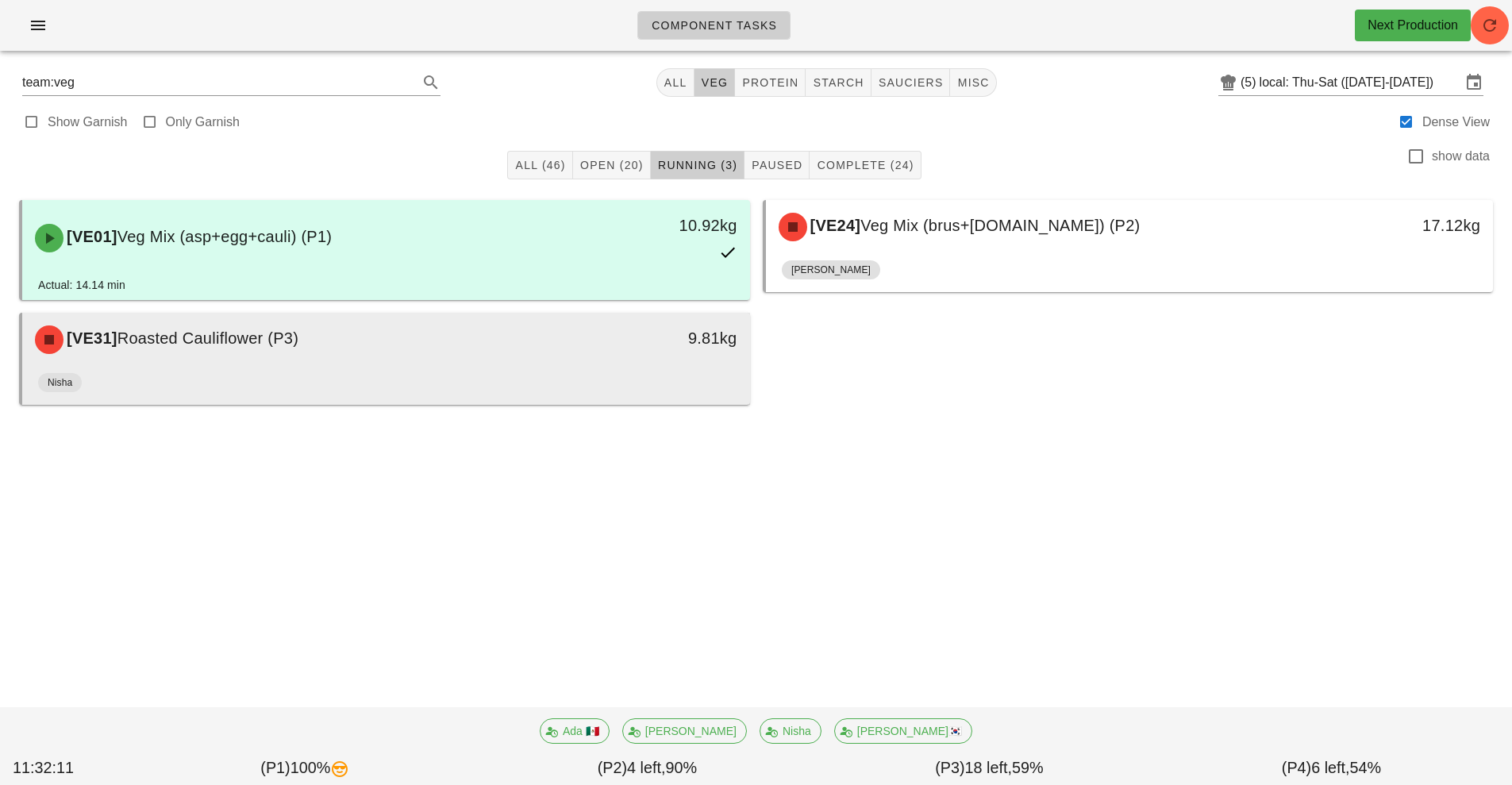
click at [575, 353] on div "9.81kg" at bounding box center [655, 339] width 180 height 47
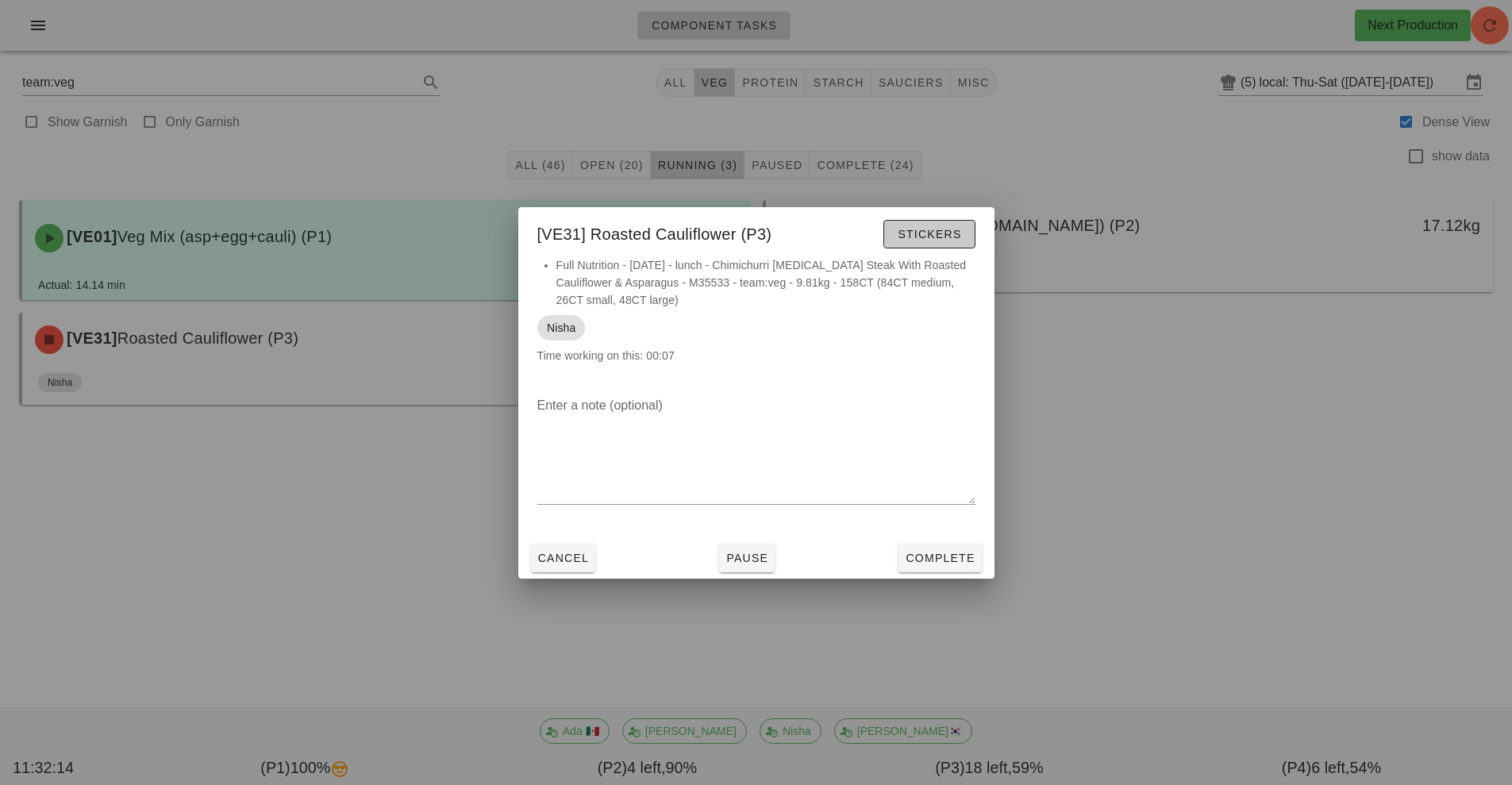
click at [925, 235] on span "Stickers" at bounding box center [929, 234] width 64 height 12
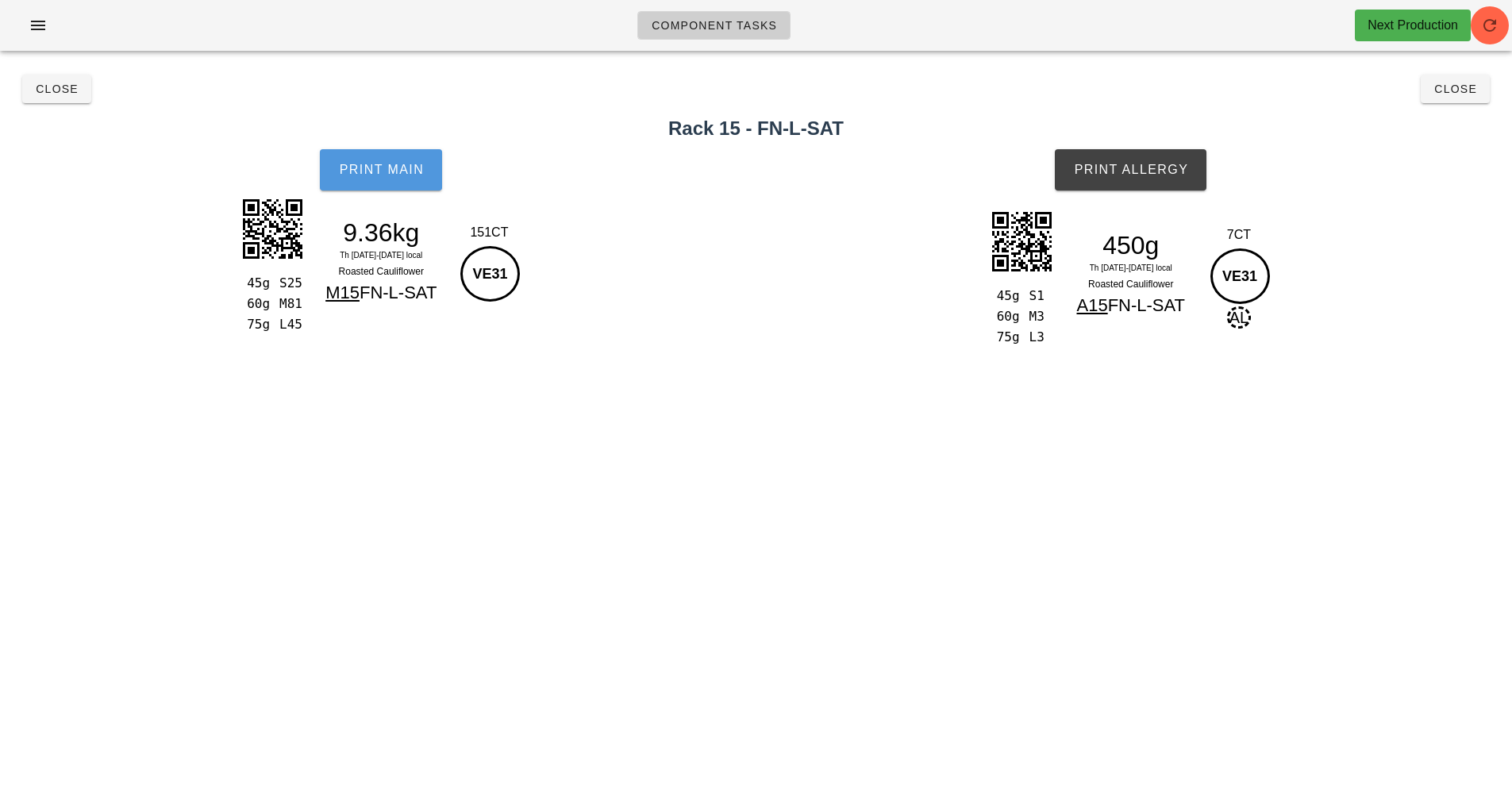
click at [409, 176] on span "Print Main" at bounding box center [381, 170] width 86 height 14
click at [423, 174] on span "Print Main" at bounding box center [381, 170] width 86 height 14
click at [1112, 172] on span "Print Allergy" at bounding box center [1130, 170] width 115 height 14
click at [79, 100] on button "Close" at bounding box center [56, 89] width 69 height 29
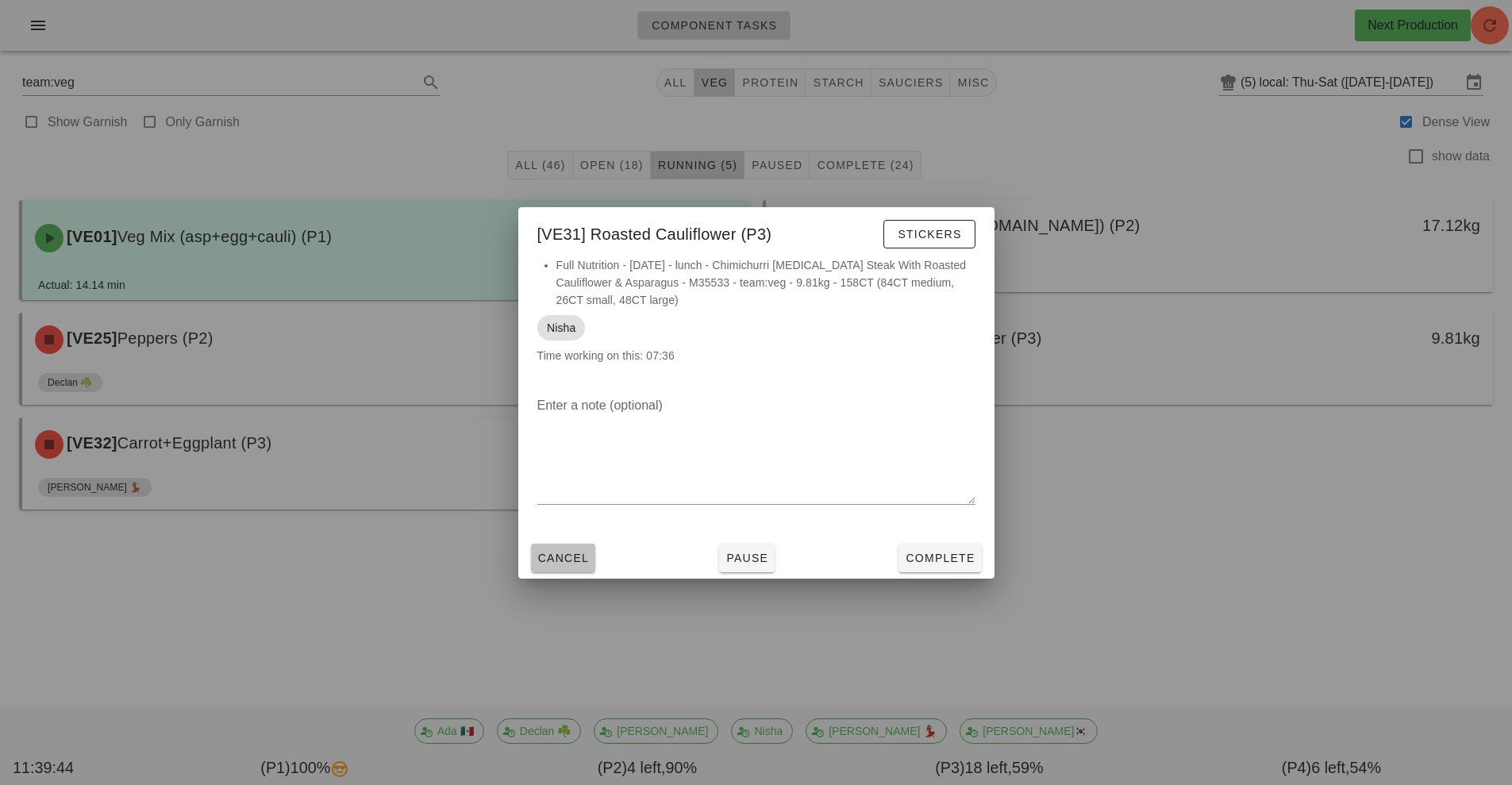
click at [548, 568] on button "Cancel" at bounding box center [563, 558] width 65 height 29
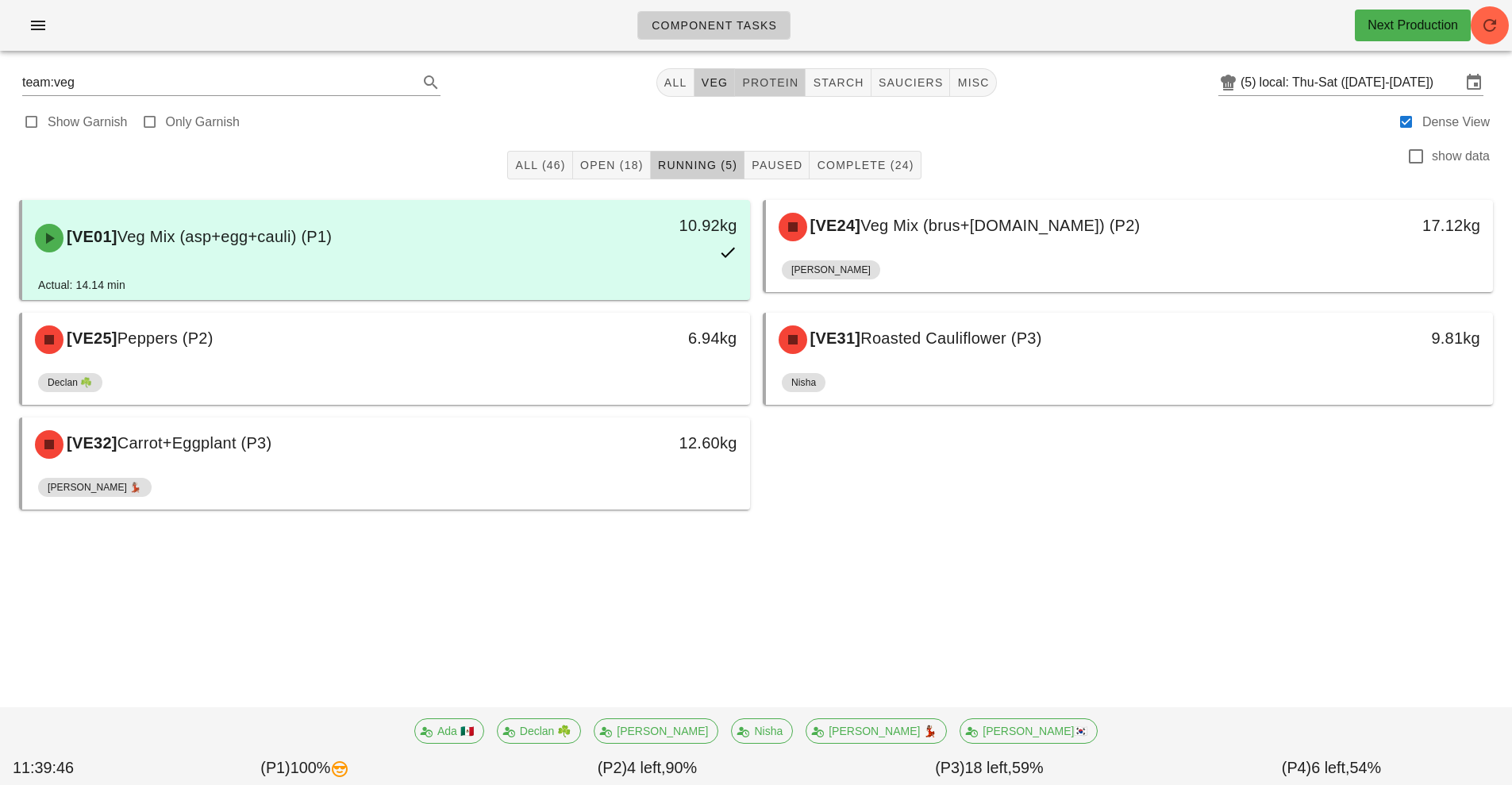
click at [788, 88] on span "protein" at bounding box center [770, 83] width 57 height 12
type input "team:protein"
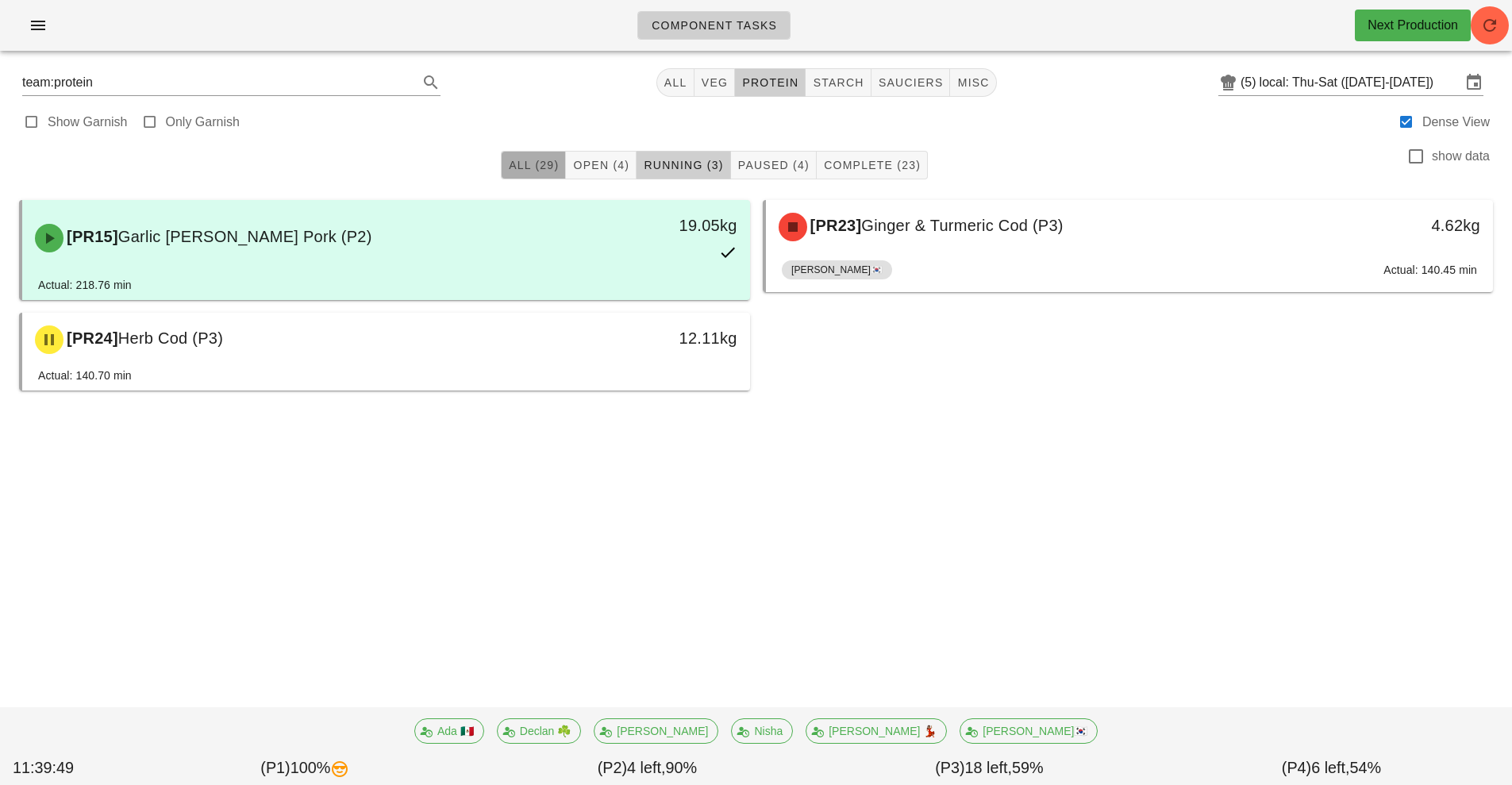
click at [529, 173] on button "All (29)" at bounding box center [533, 165] width 65 height 29
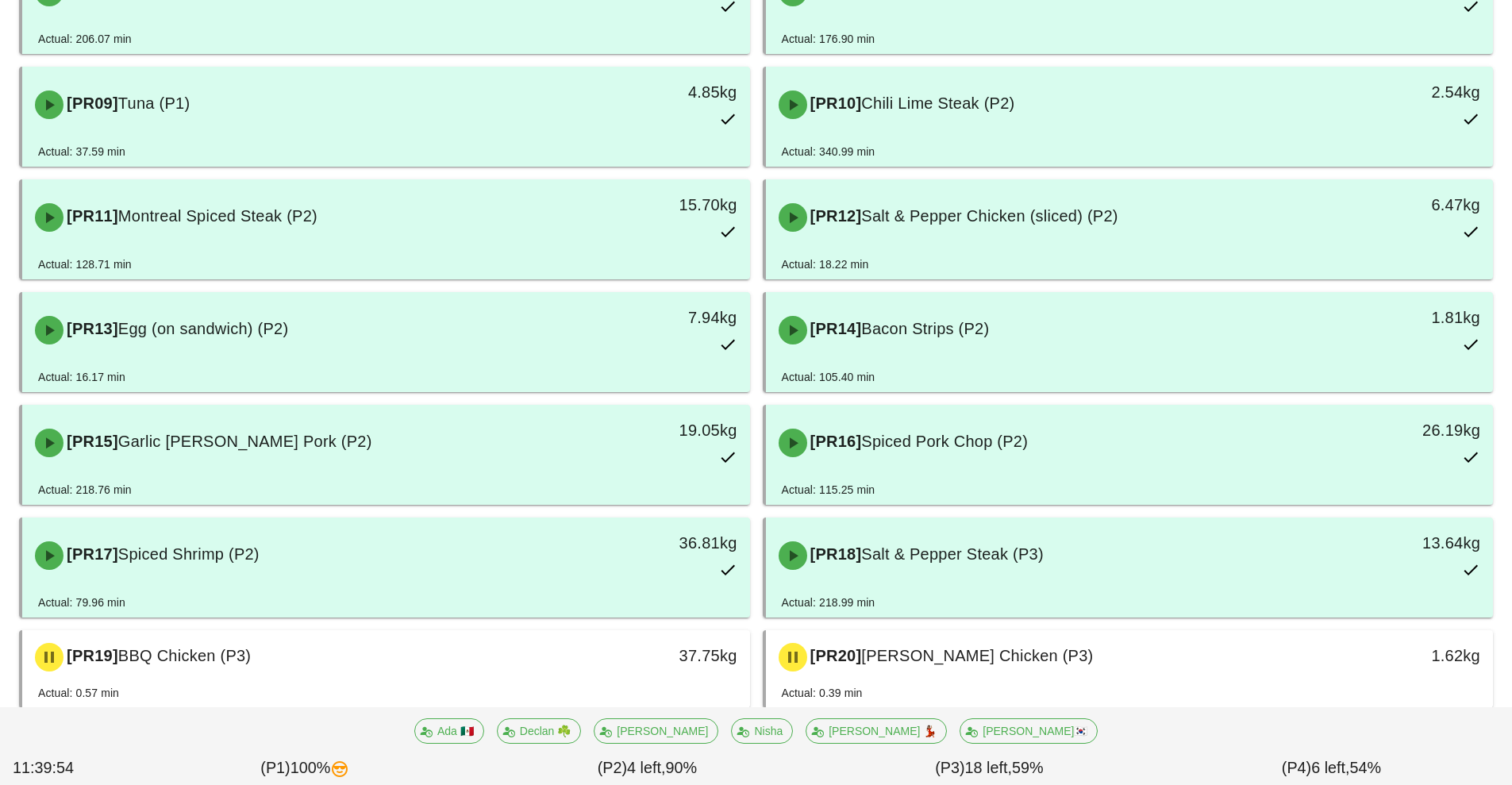
scroll to position [746, 0]
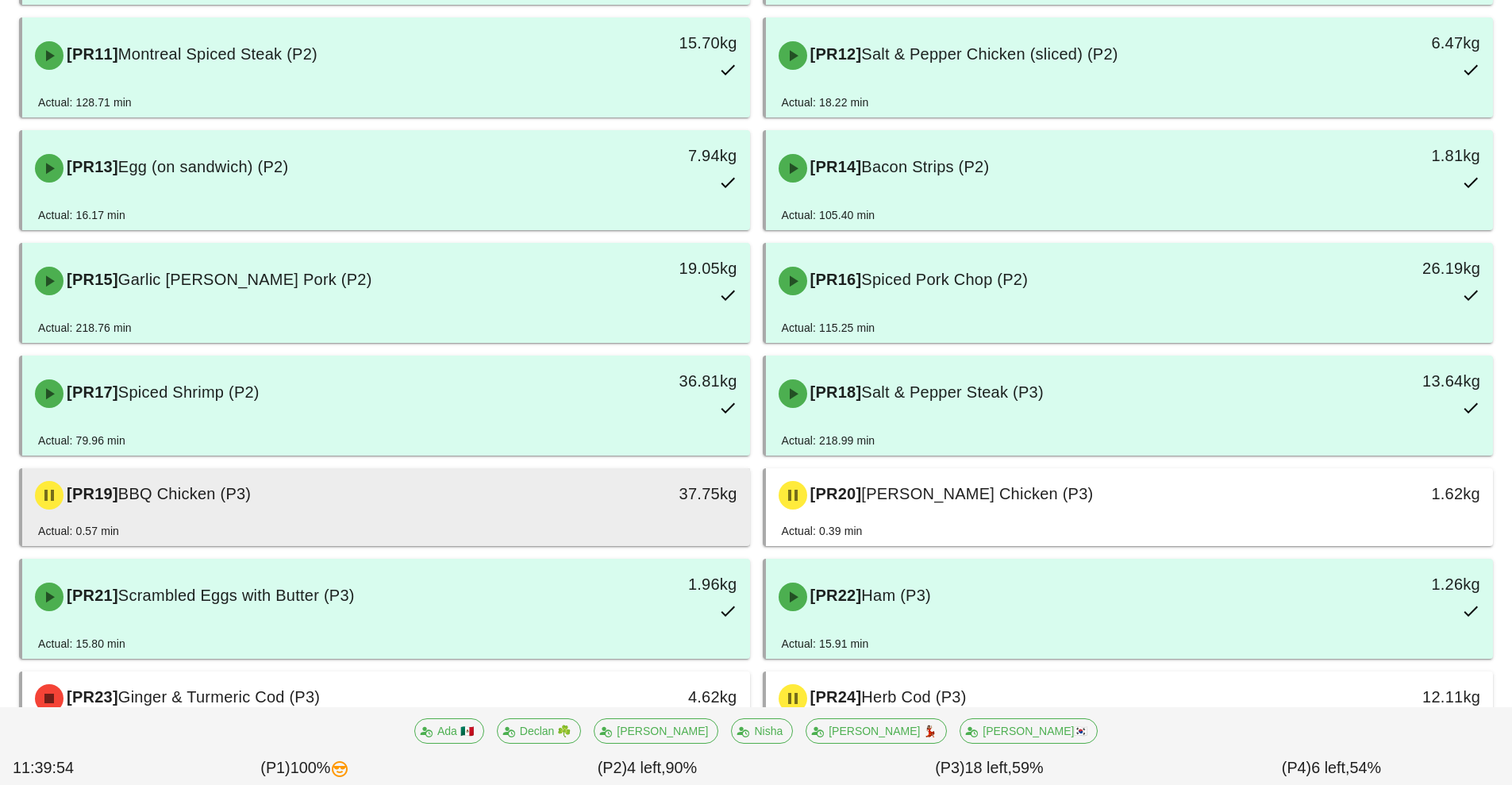
click at [603, 512] on div "37.75kg" at bounding box center [655, 496] width 180 height 47
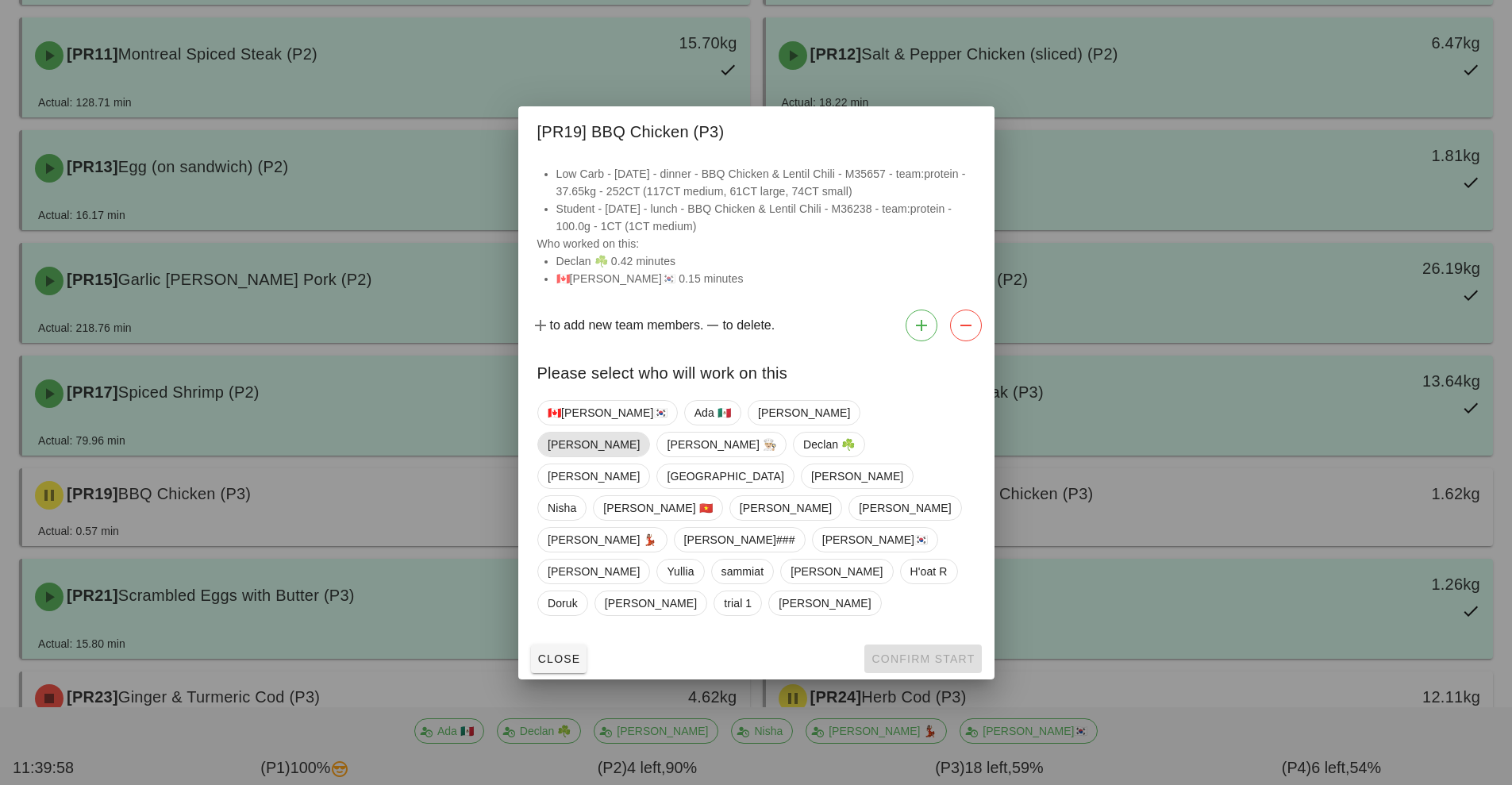
click at [640, 456] on span "[PERSON_NAME]" at bounding box center [593, 444] width 92 height 24
click at [922, 644] on button "Confirm Start" at bounding box center [922, 658] width 117 height 29
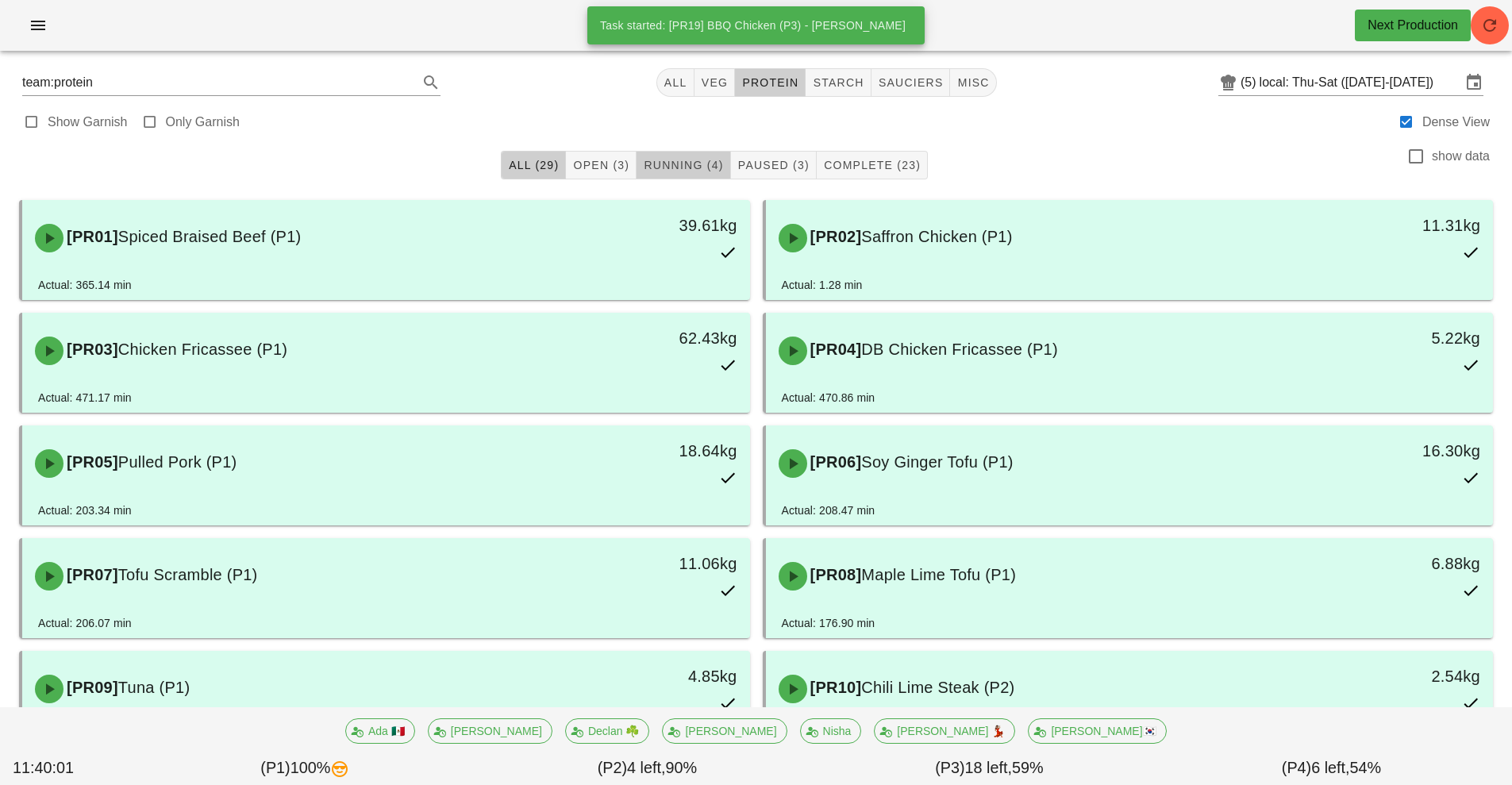
click at [701, 168] on span "Running (4)" at bounding box center [683, 165] width 80 height 12
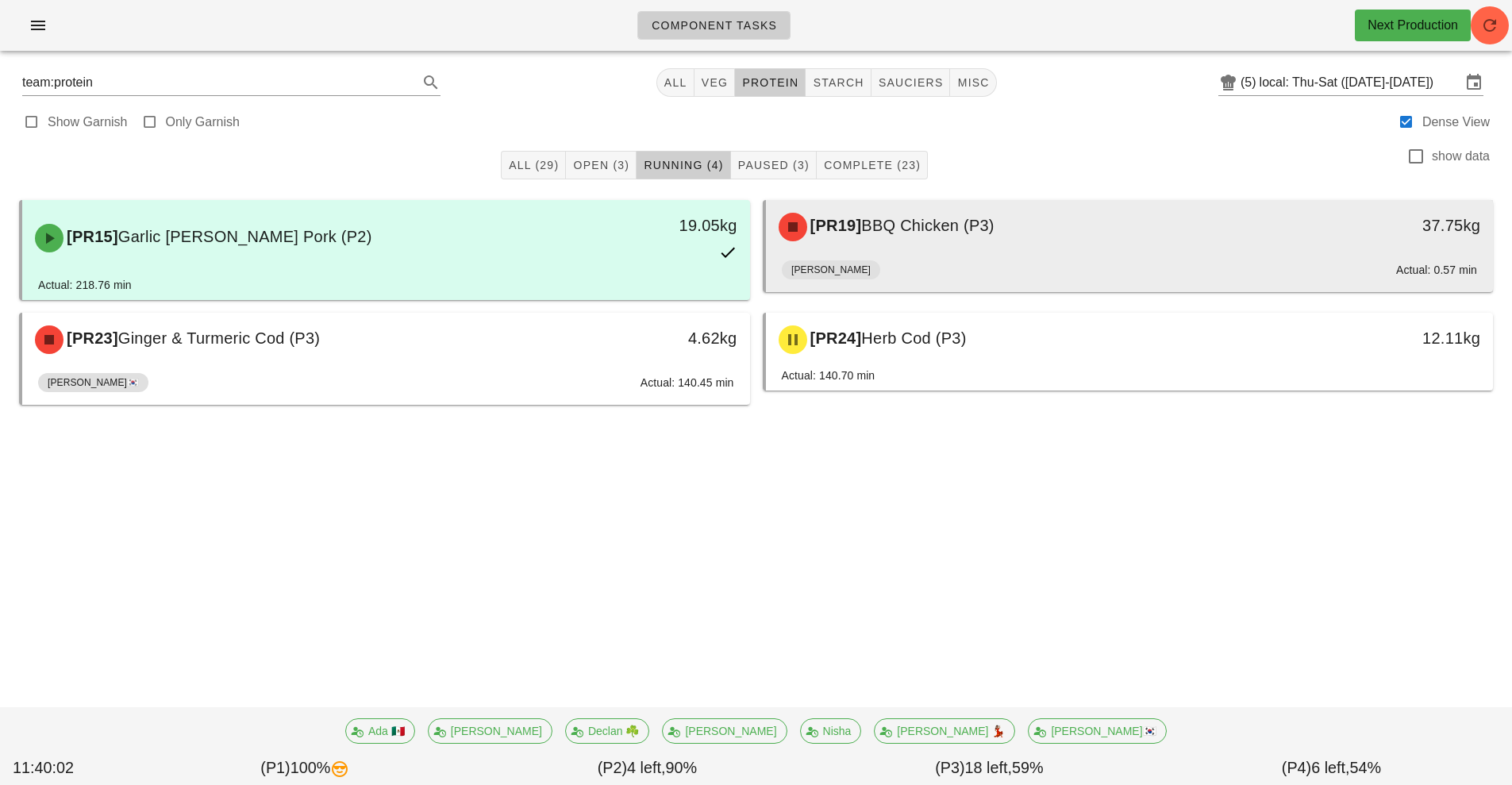
click at [1011, 259] on div "[PERSON_NAME] Actual: 0.57 min" at bounding box center [1130, 273] width 696 height 38
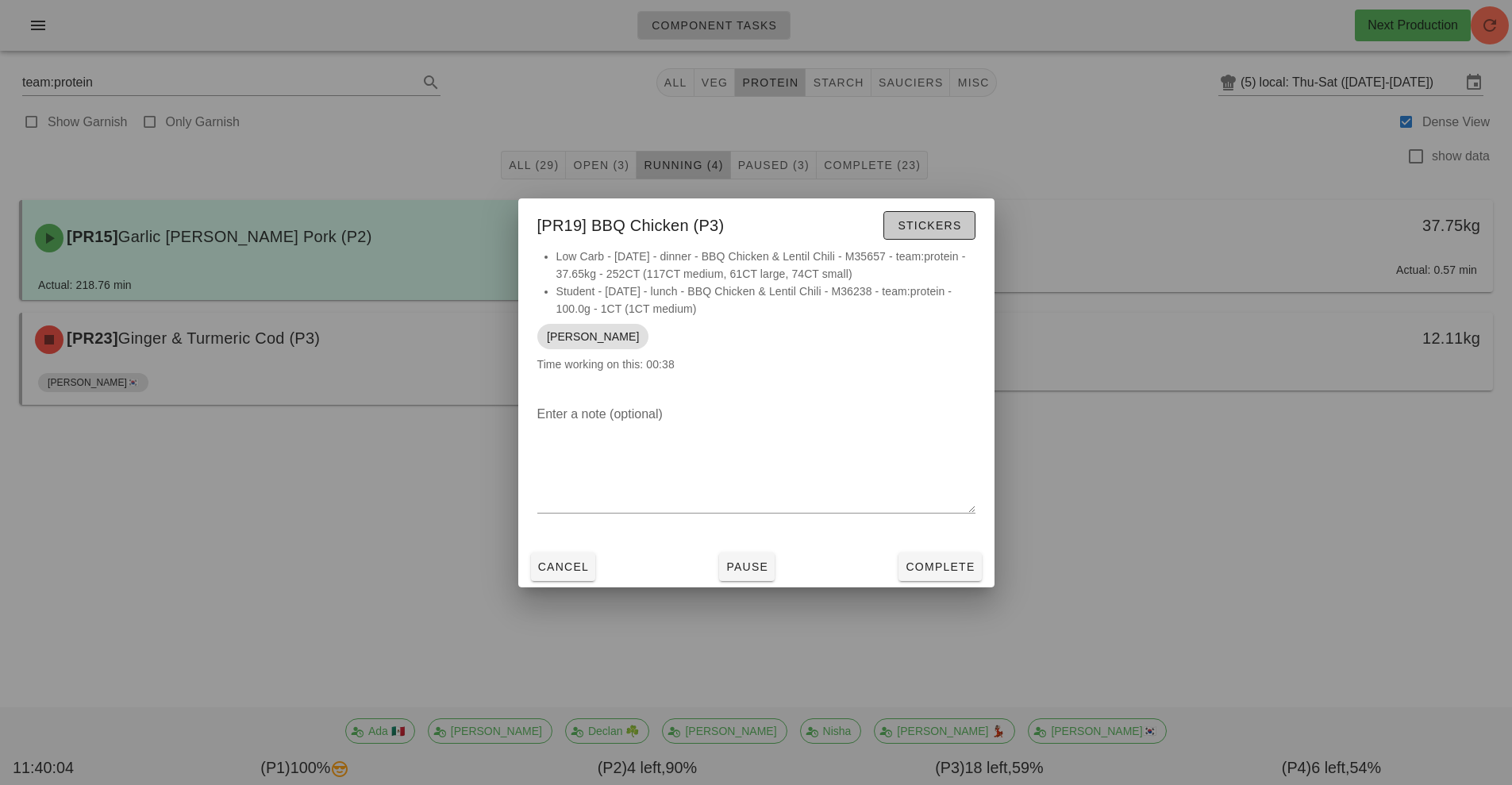
click at [937, 222] on span "Stickers" at bounding box center [929, 225] width 64 height 12
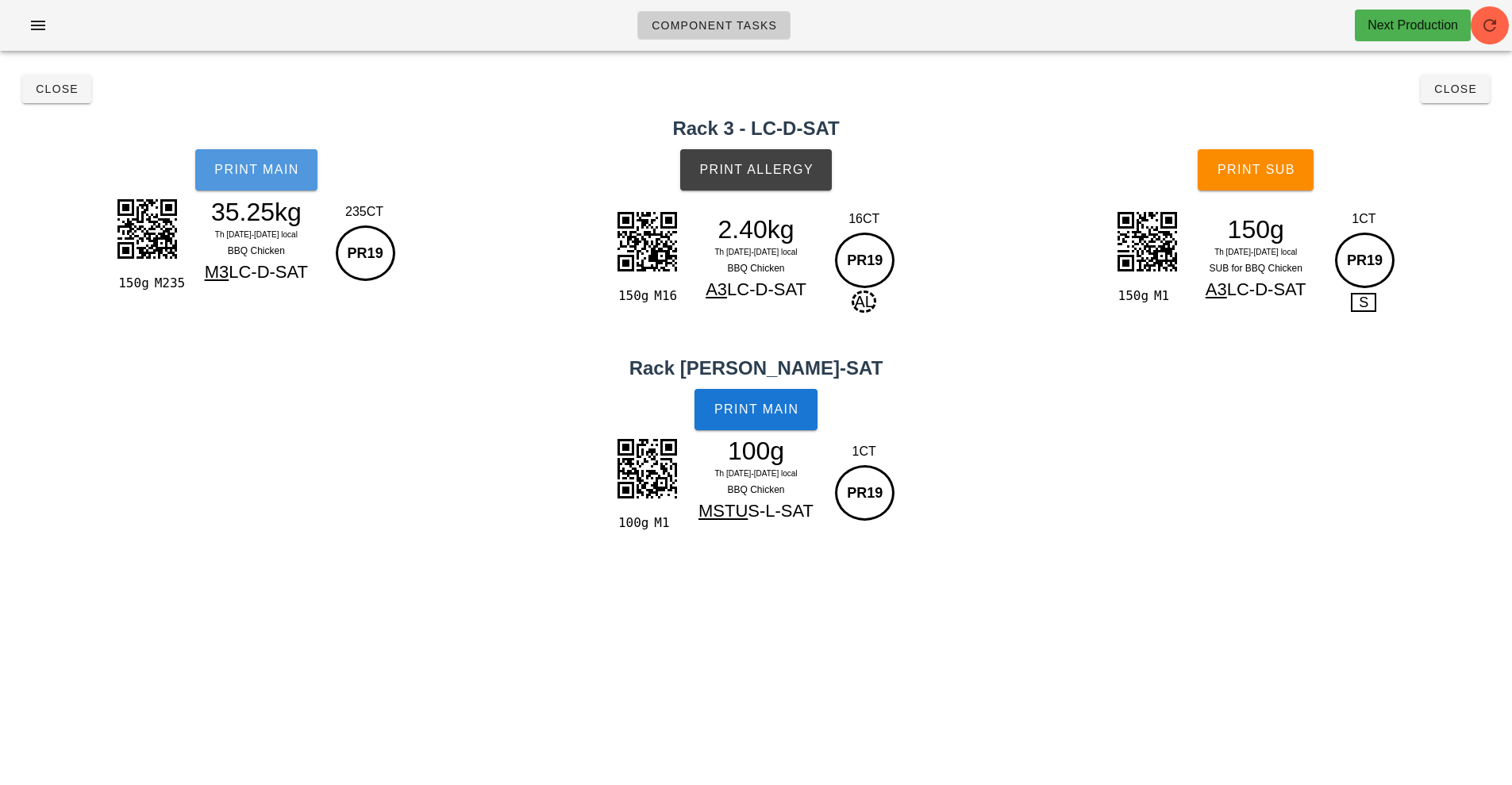
click at [275, 178] on button "Print Main" at bounding box center [256, 170] width 122 height 41
click at [730, 150] on button "Print Allergy" at bounding box center [756, 170] width 152 height 41
click at [777, 413] on span "Print Main" at bounding box center [756, 410] width 86 height 14
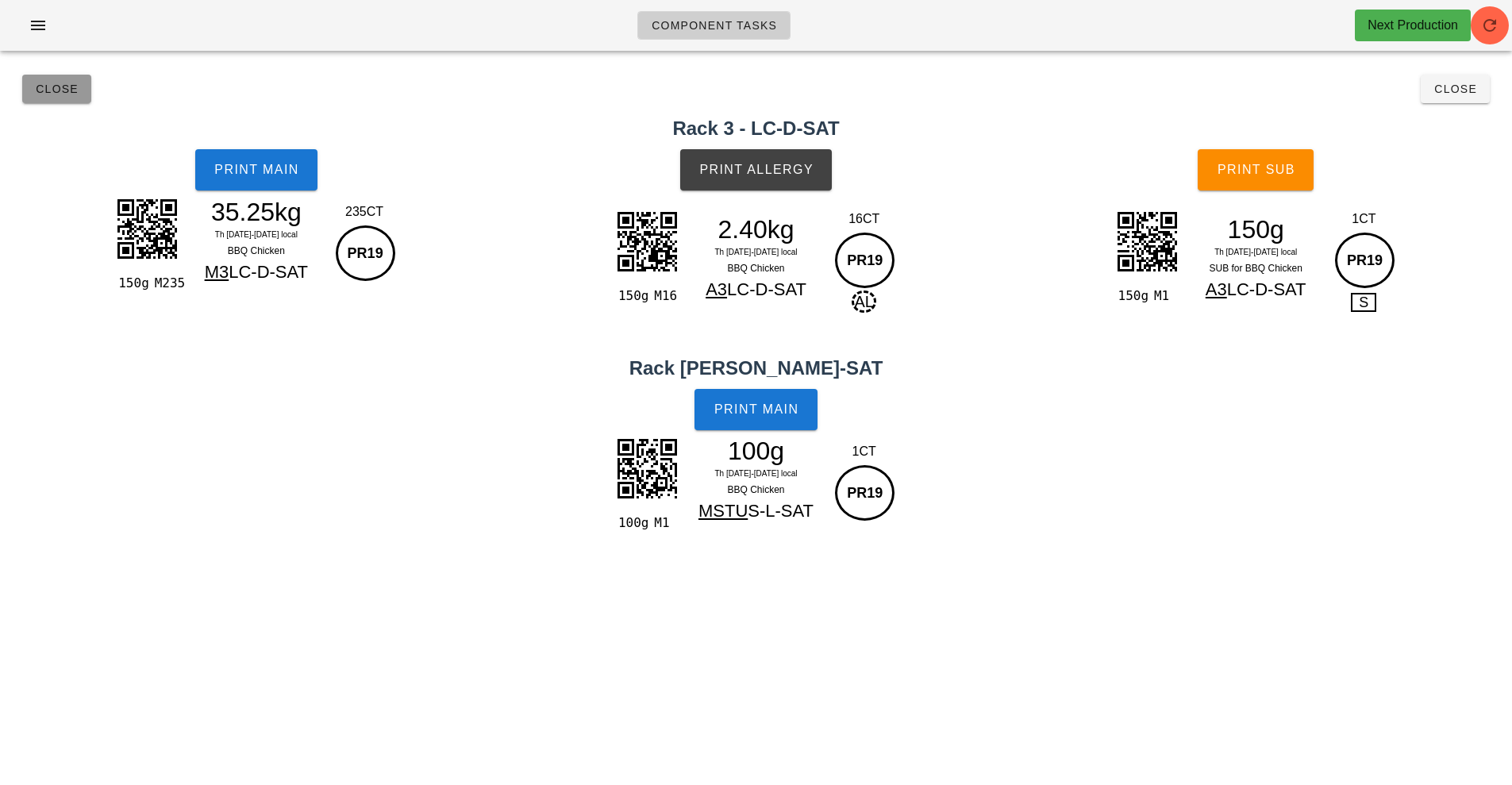
click at [71, 99] on button "Close" at bounding box center [56, 89] width 69 height 29
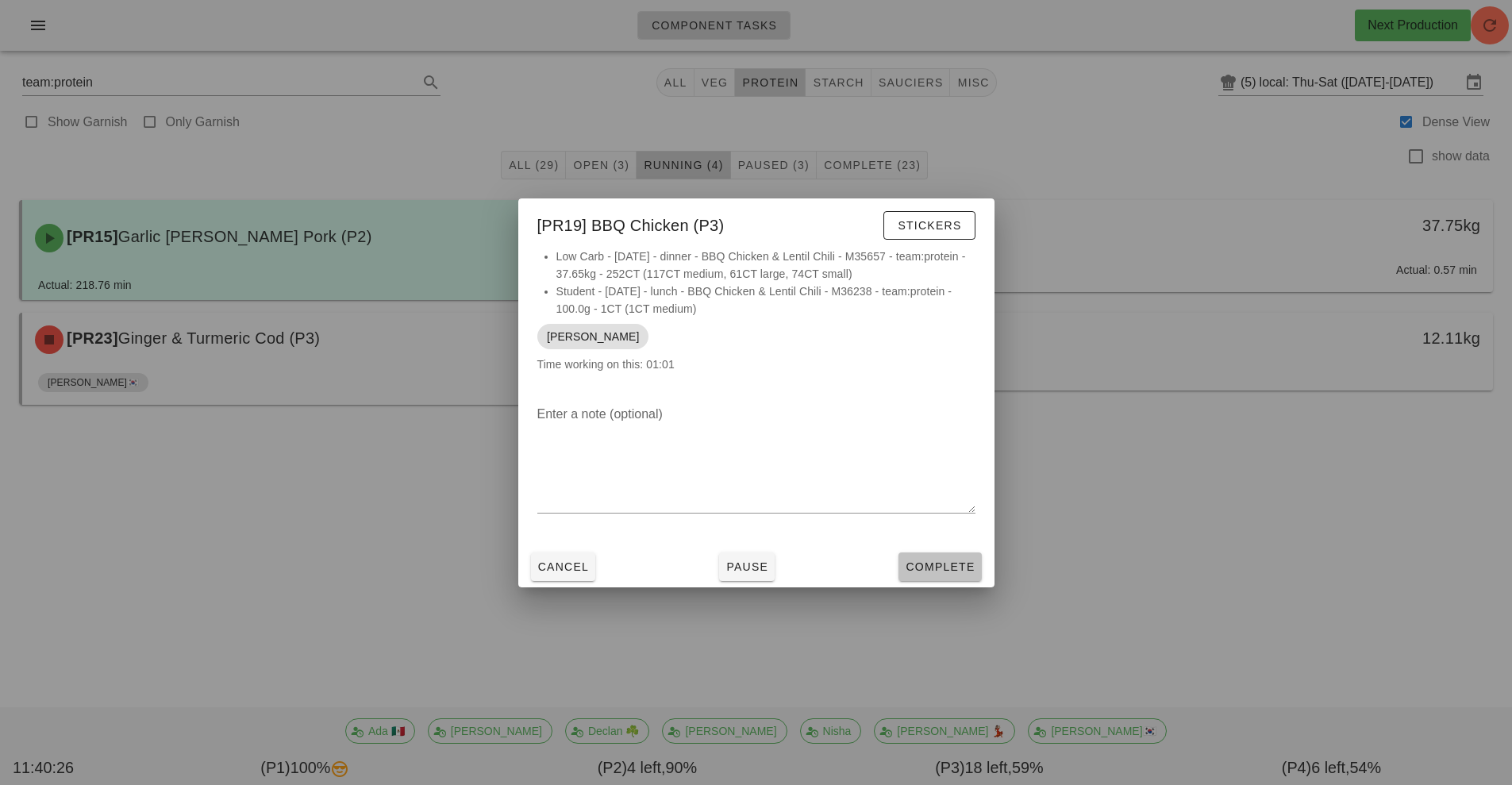
click at [926, 578] on button "Complete" at bounding box center [939, 567] width 83 height 29
